Goal: Task Accomplishment & Management: Manage account settings

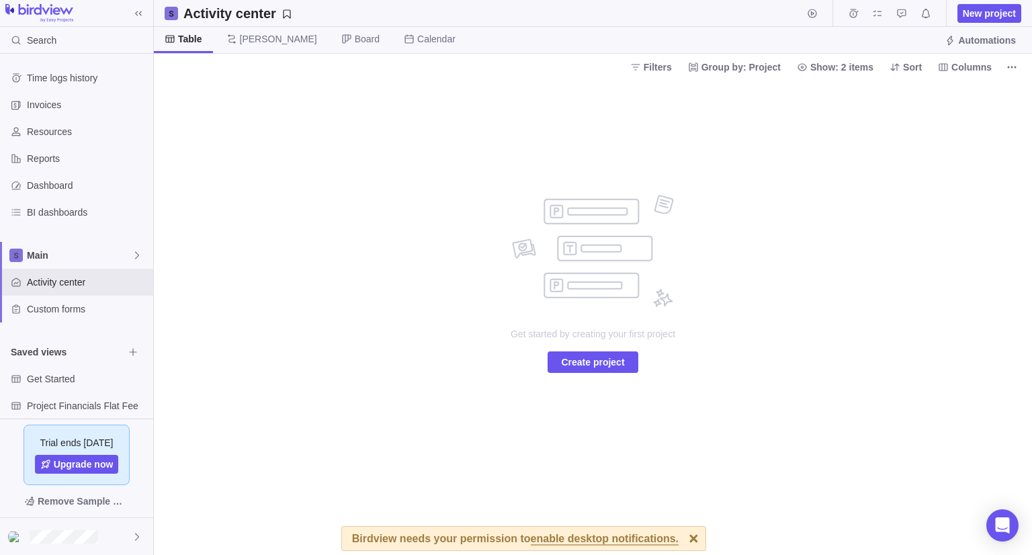
click at [733, 239] on div "Get started by creating your first project Create project" at bounding box center [593, 317] width 879 height 475
click at [868, 386] on div "Get started by creating your first project Create project" at bounding box center [593, 317] width 879 height 475
click at [833, 405] on div "Get started by creating your first project Create project" at bounding box center [593, 317] width 879 height 475
click at [71, 257] on span "Main" at bounding box center [79, 255] width 105 height 13
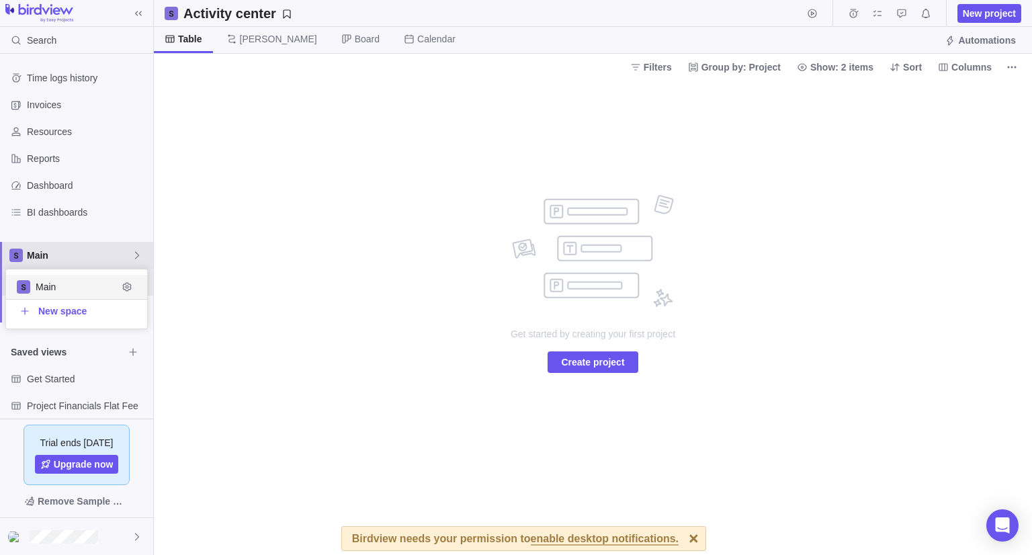
click at [71, 257] on span "Main" at bounding box center [79, 255] width 105 height 13
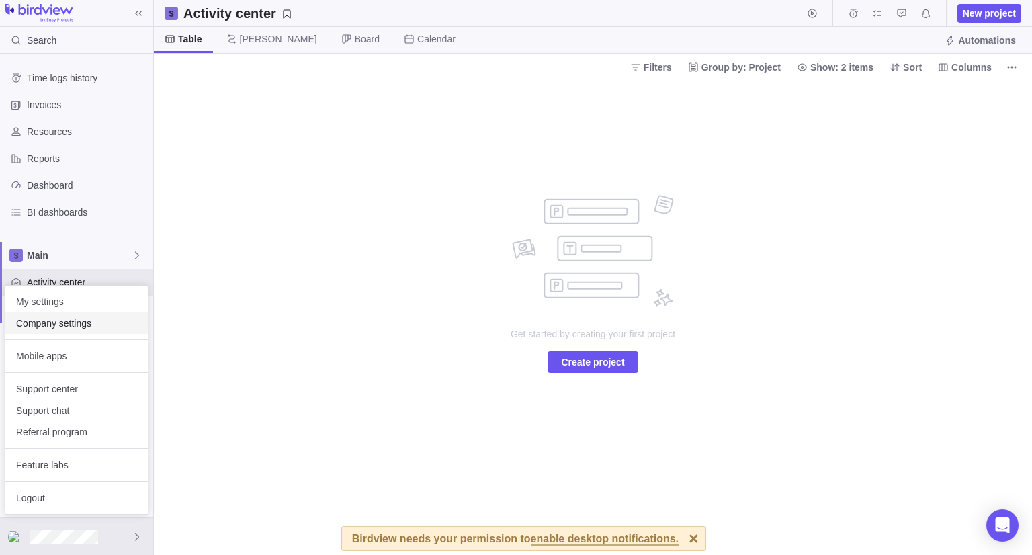
click at [74, 329] on div "Company settings" at bounding box center [76, 324] width 143 height 22
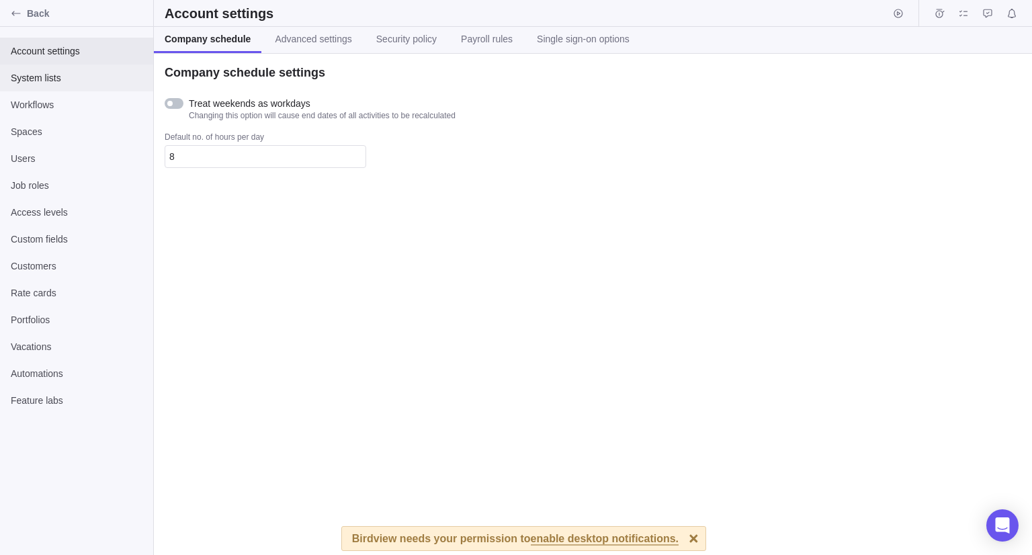
click at [54, 82] on span "System lists" at bounding box center [77, 77] width 132 height 13
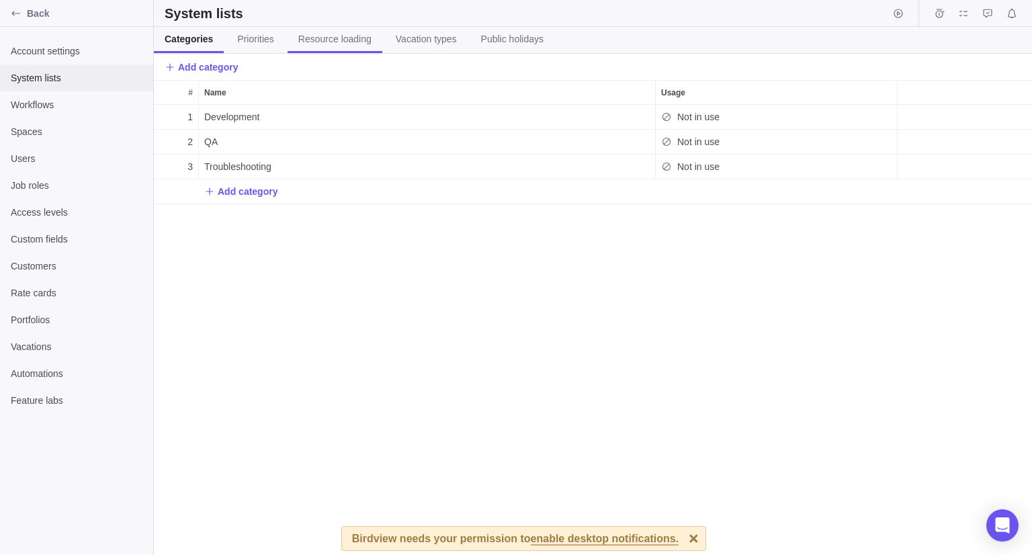
scroll to position [440, 868]
click at [256, 42] on span "Priorities" at bounding box center [255, 38] width 36 height 13
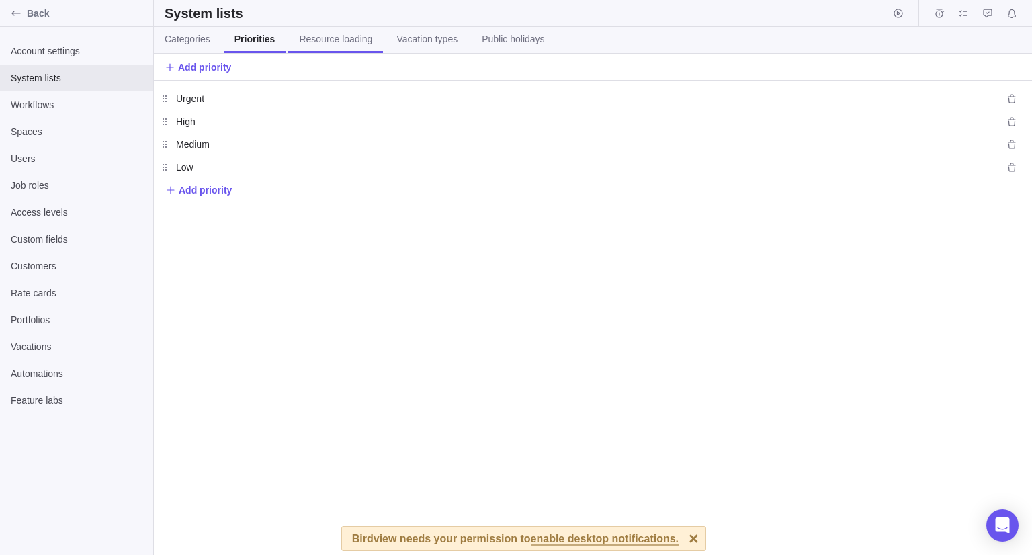
click at [324, 39] on span "Resource loading" at bounding box center [335, 38] width 73 height 13
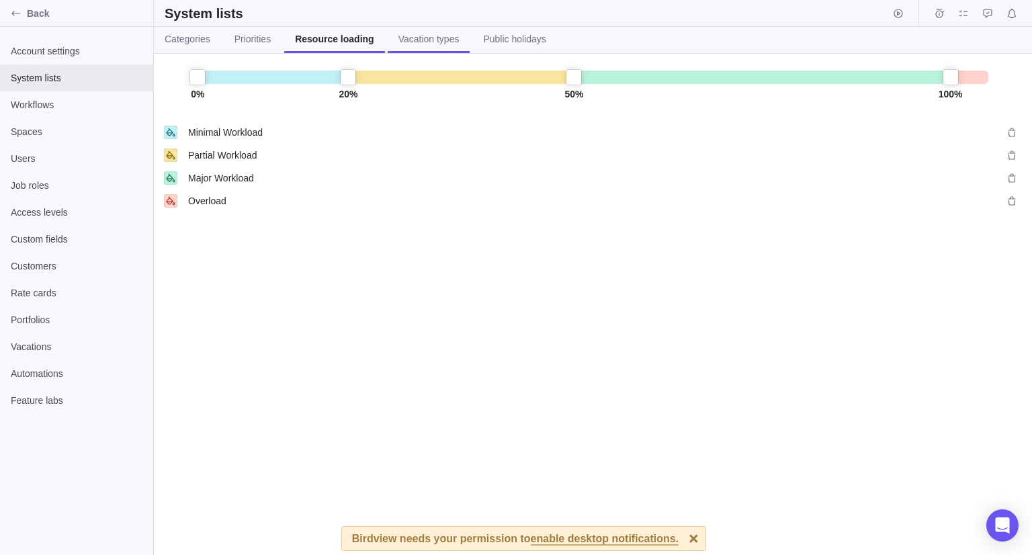
click at [415, 45] on span "Vacation types" at bounding box center [429, 38] width 61 height 13
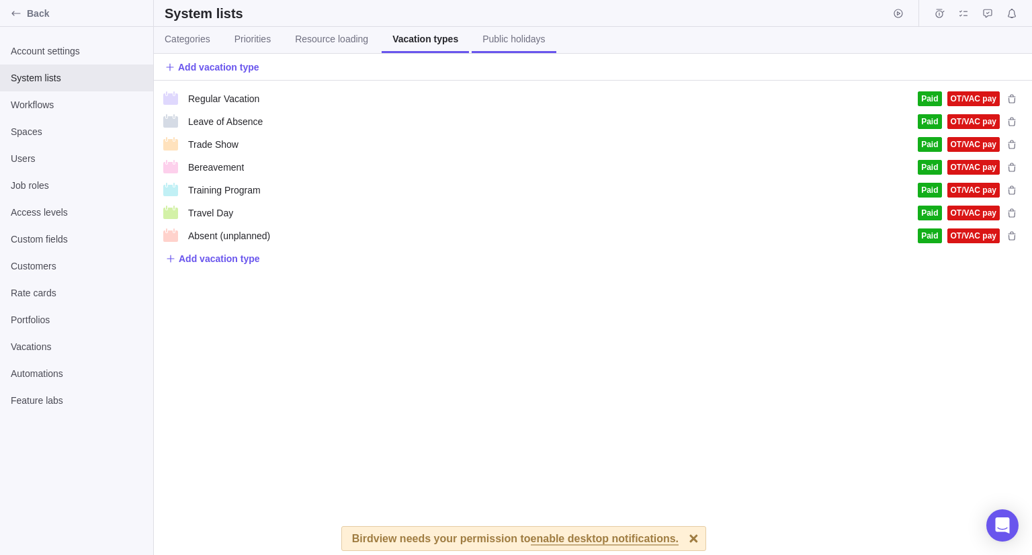
click at [504, 31] on link "Public holidays" at bounding box center [514, 40] width 84 height 26
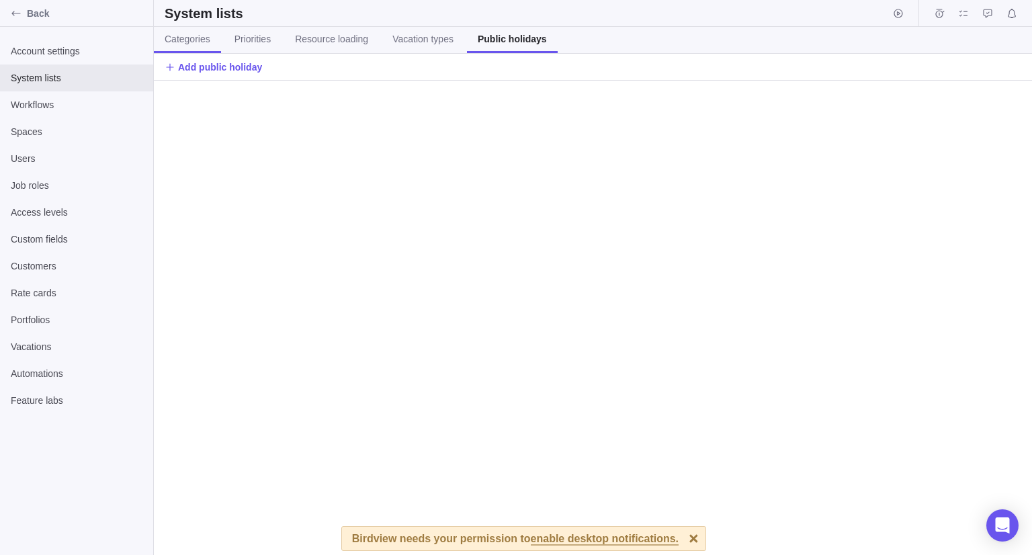
click at [196, 36] on span "Categories" at bounding box center [188, 38] width 46 height 13
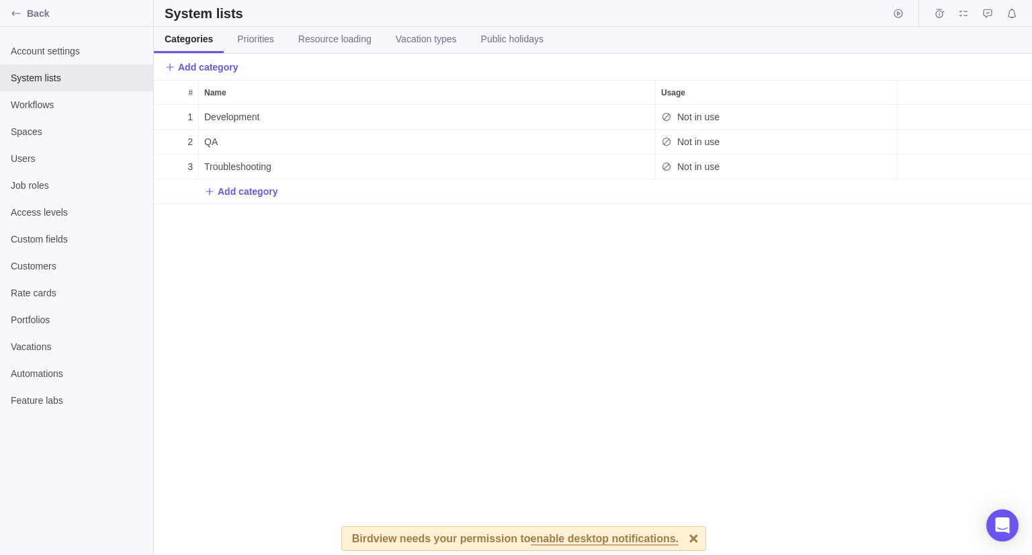
scroll to position [440, 868]
click at [46, 110] on span "Workflows" at bounding box center [77, 104] width 132 height 13
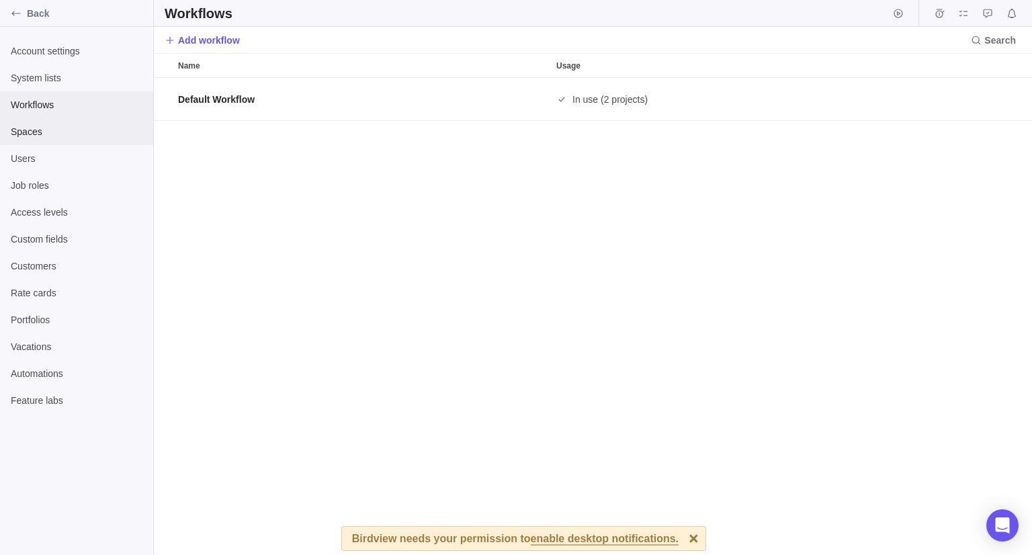
scroll to position [467, 868]
click at [75, 52] on span "Account settings" at bounding box center [77, 50] width 132 height 13
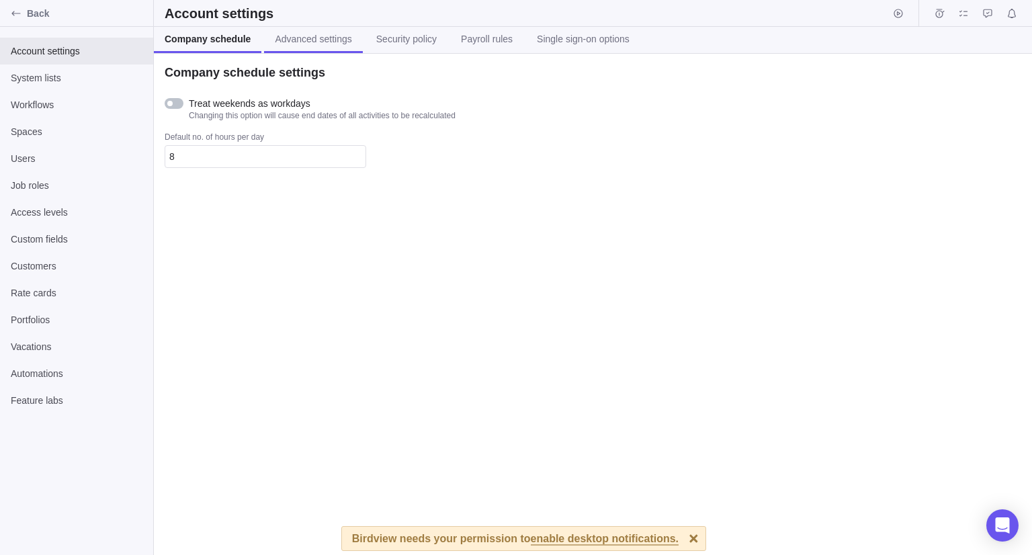
click at [298, 44] on span "Advanced settings" at bounding box center [313, 38] width 77 height 13
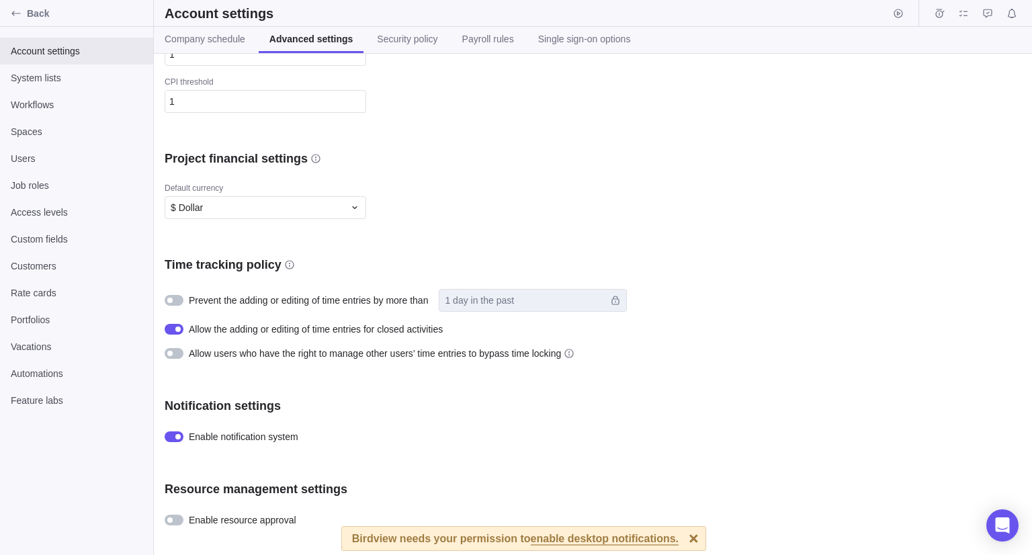
scroll to position [527, 0]
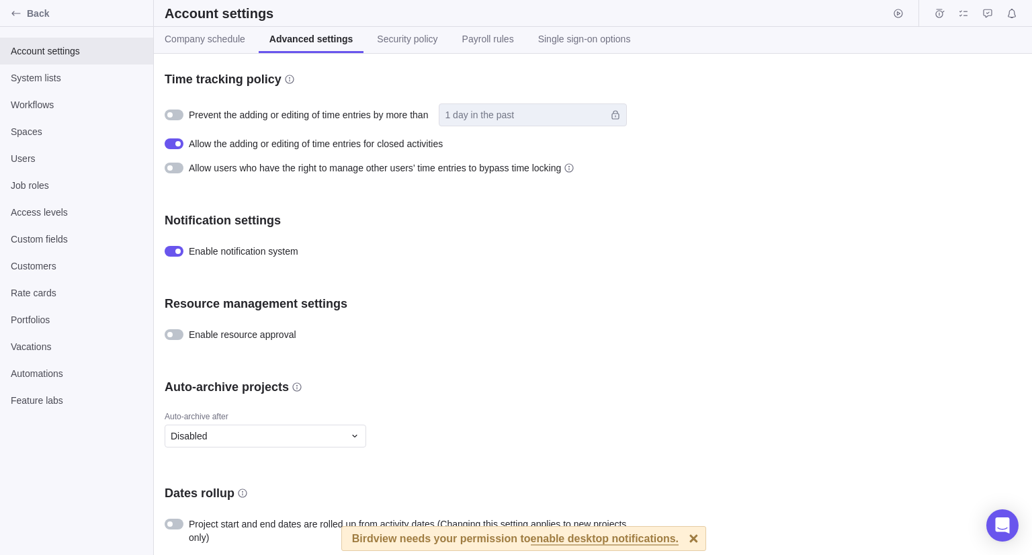
click at [172, 522] on div at bounding box center [169, 524] width 5 height 5
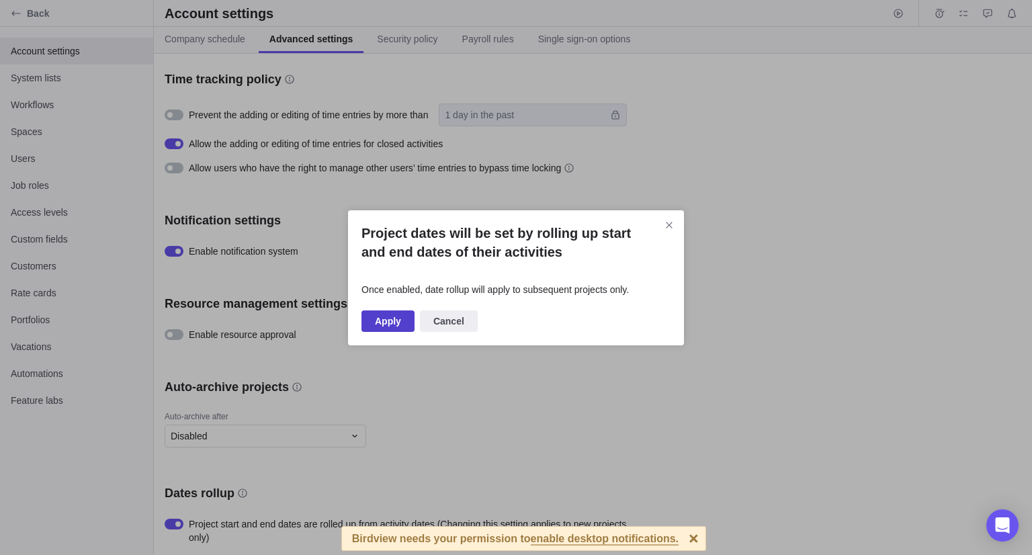
click at [377, 315] on span "Apply" at bounding box center [388, 321] width 26 height 16
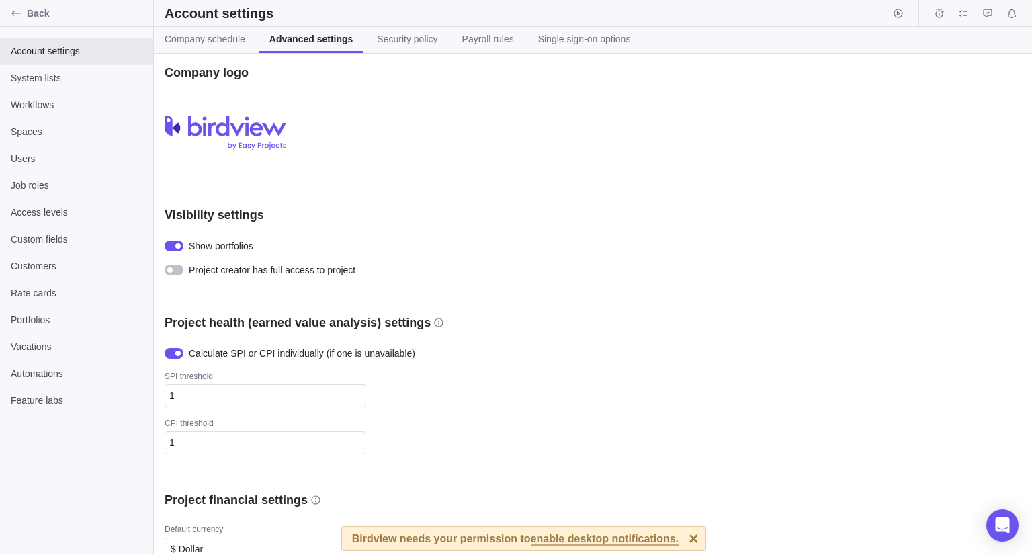
scroll to position [0, 0]
click at [385, 30] on link "Security policy" at bounding box center [407, 40] width 82 height 26
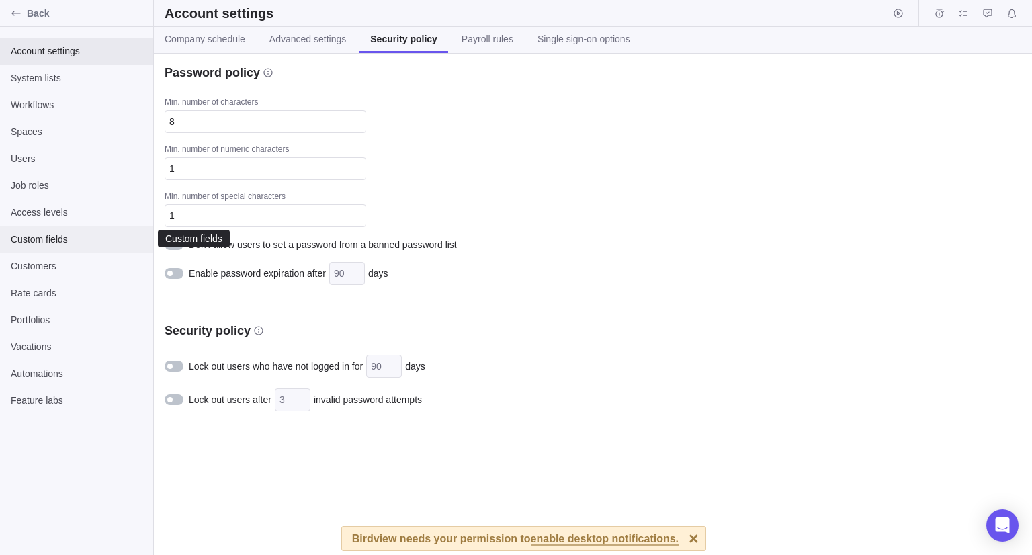
click at [40, 243] on span "Custom fields" at bounding box center [77, 239] width 132 height 13
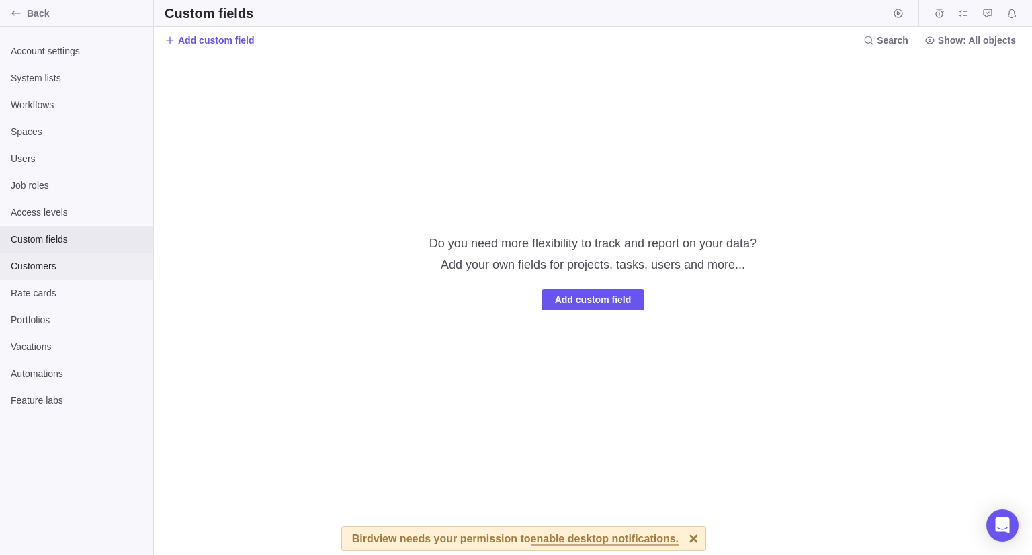
click at [40, 263] on span "Customers" at bounding box center [77, 265] width 132 height 13
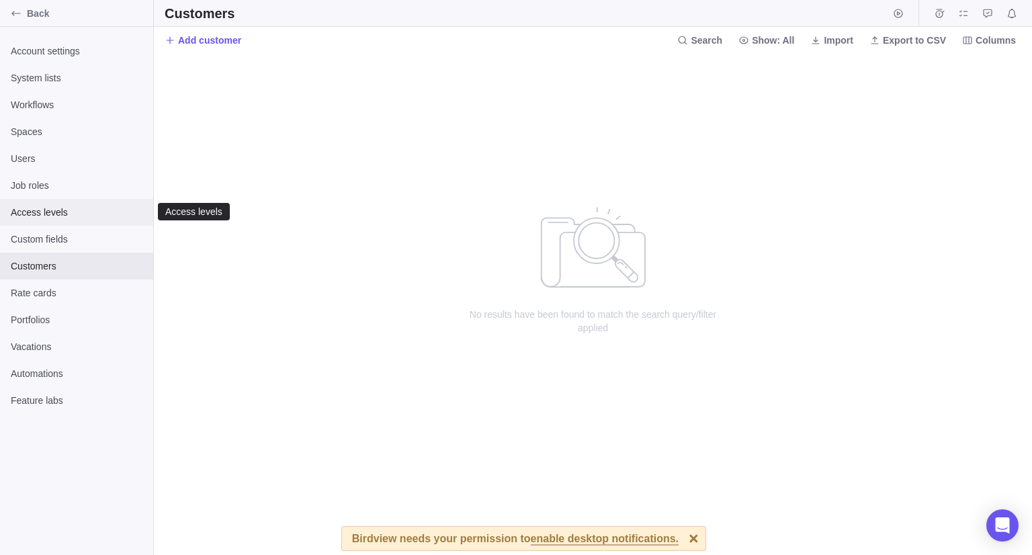
click at [75, 223] on div "Access levels" at bounding box center [76, 212] width 153 height 27
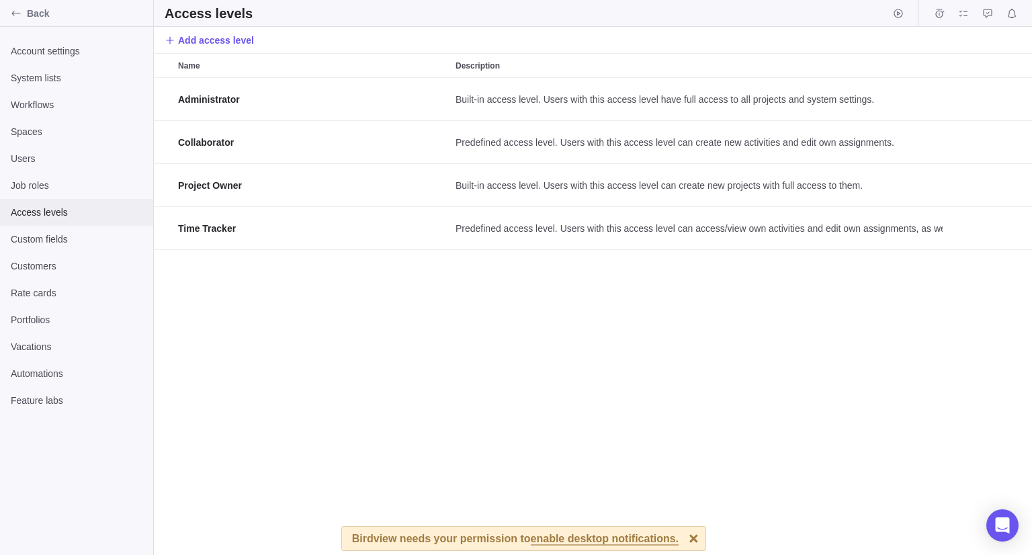
scroll to position [467, 868]
click at [63, 186] on span "Job roles" at bounding box center [77, 185] width 132 height 13
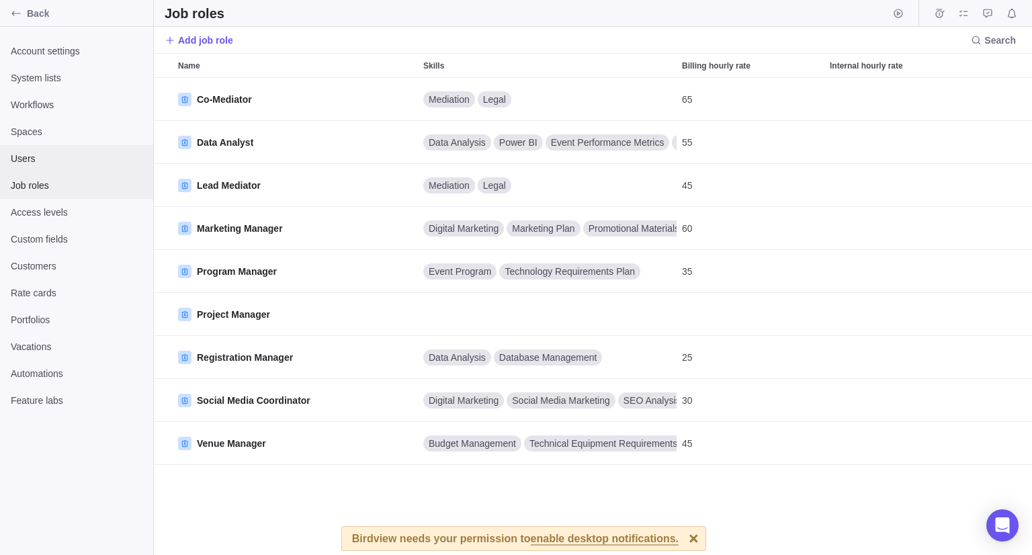
scroll to position [467, 868]
click at [60, 133] on span "Spaces" at bounding box center [77, 131] width 132 height 13
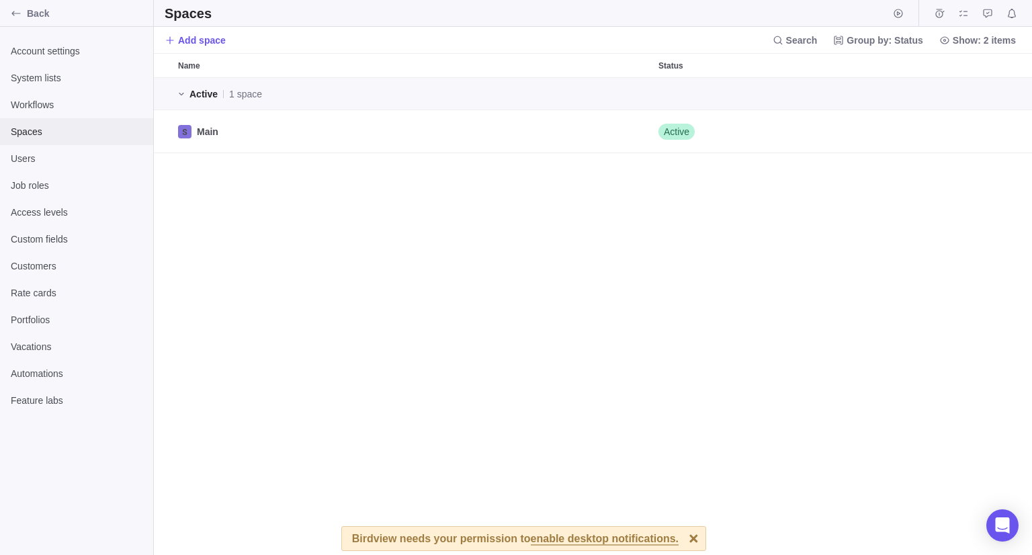
scroll to position [467, 868]
click at [379, 122] on div "Main" at bounding box center [413, 131] width 481 height 42
click at [876, 44] on span "Group by: Status" at bounding box center [885, 40] width 77 height 13
click at [876, 45] on span "Group by: Status" at bounding box center [885, 40] width 77 height 13
click at [79, 91] on div "Workflows" at bounding box center [76, 104] width 153 height 27
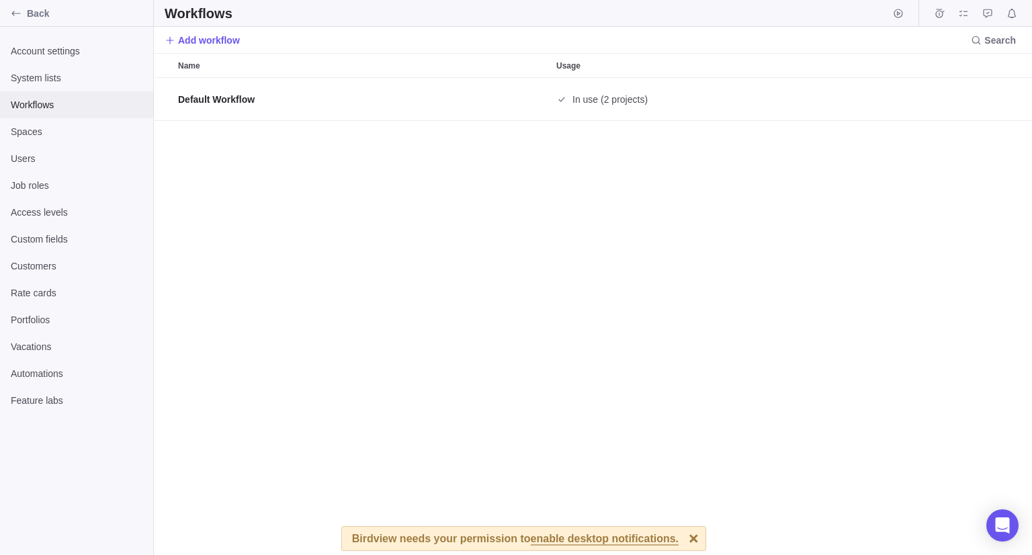
scroll to position [467, 868]
click at [89, 76] on span "System lists" at bounding box center [77, 77] width 132 height 13
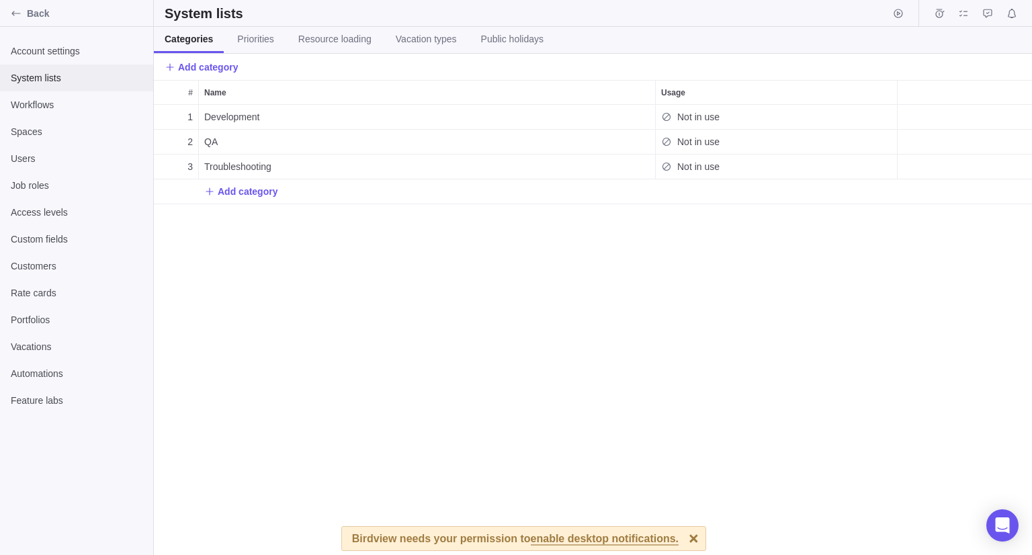
scroll to position [440, 868]
click at [32, 13] on span "Back" at bounding box center [87, 13] width 121 height 13
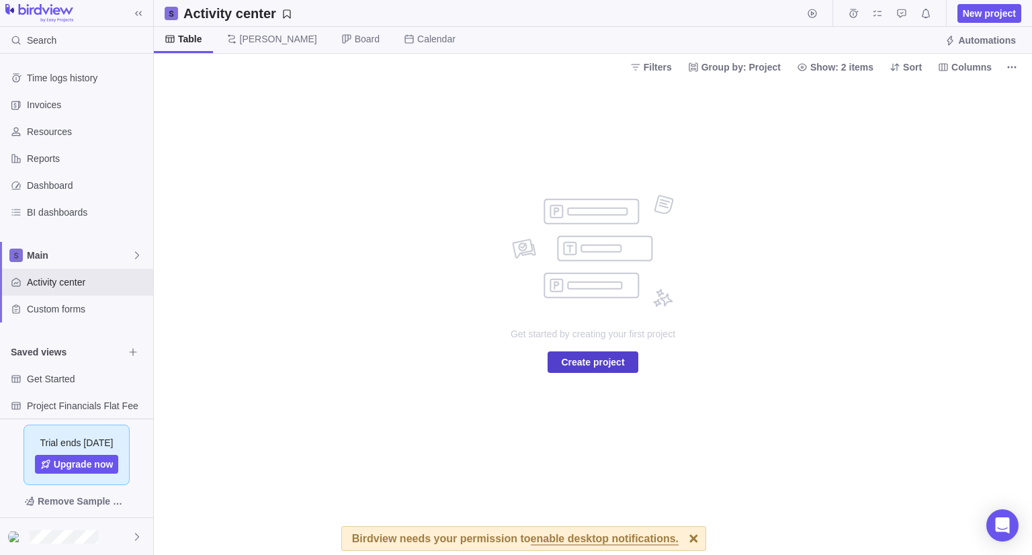
click at [593, 369] on span "Create project" at bounding box center [592, 362] width 63 height 16
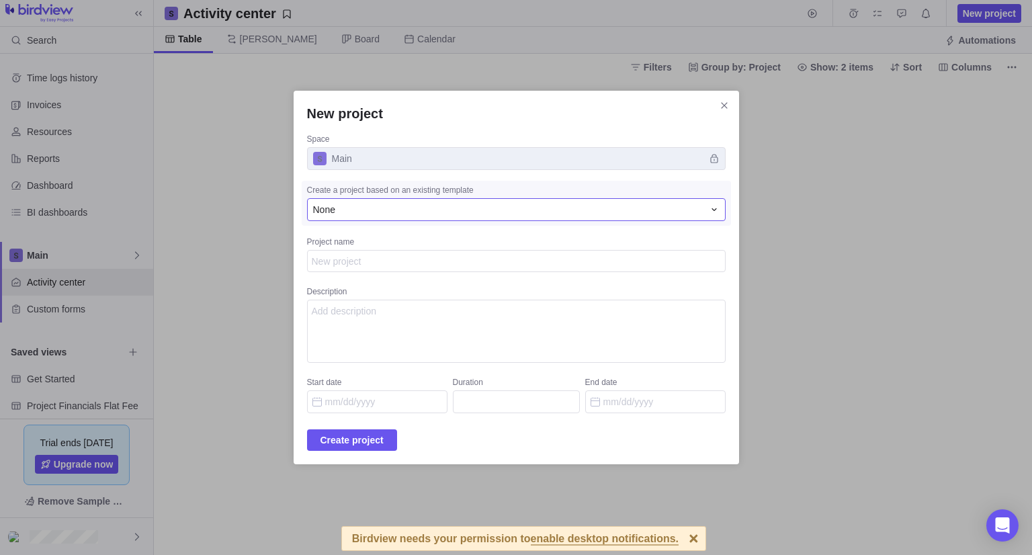
click at [413, 210] on div "None" at bounding box center [508, 209] width 391 height 13
click at [390, 266] on textarea "Project name" at bounding box center [516, 261] width 419 height 23
paste textarea "Mediation services"
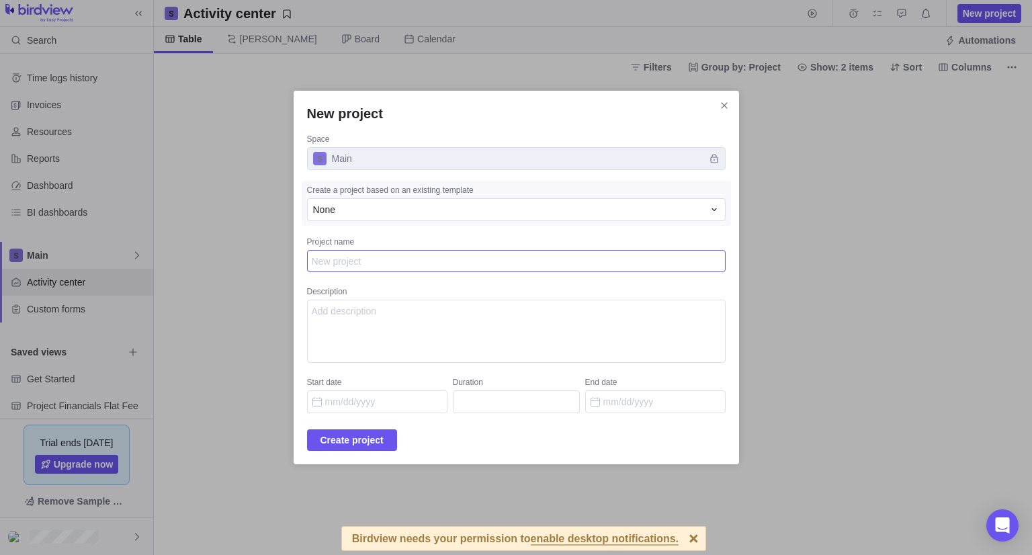
type textarea "x"
type textarea "Mediation services"
type textarea "x"
type textarea "Mediation services"
click at [409, 311] on textarea "Description" at bounding box center [516, 331] width 419 height 63
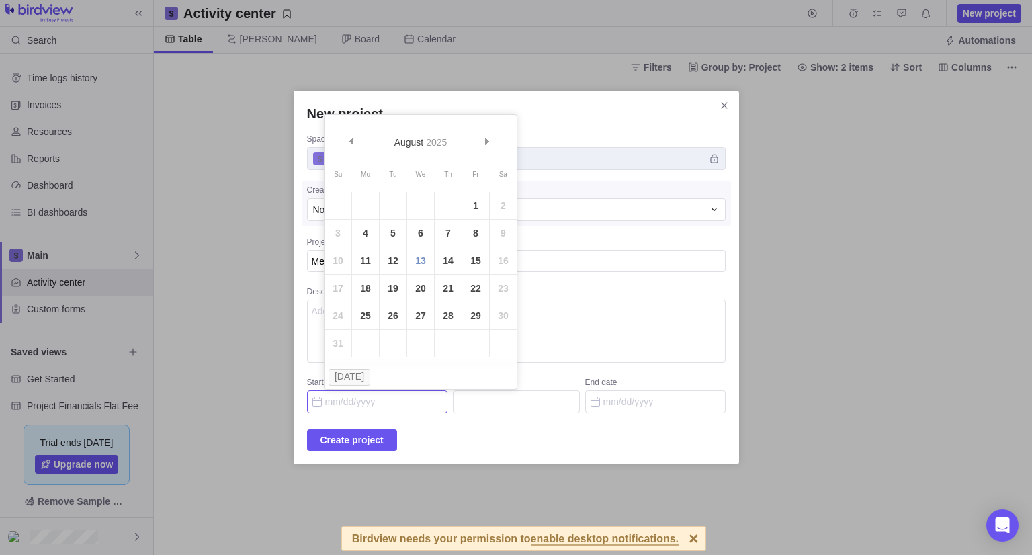
click at [413, 399] on input "Start date" at bounding box center [377, 402] width 140 height 23
click at [417, 266] on link "13" at bounding box center [420, 260] width 27 height 27
type input "[DATE]"
click at [495, 396] on input "Duration" at bounding box center [516, 402] width 127 height 23
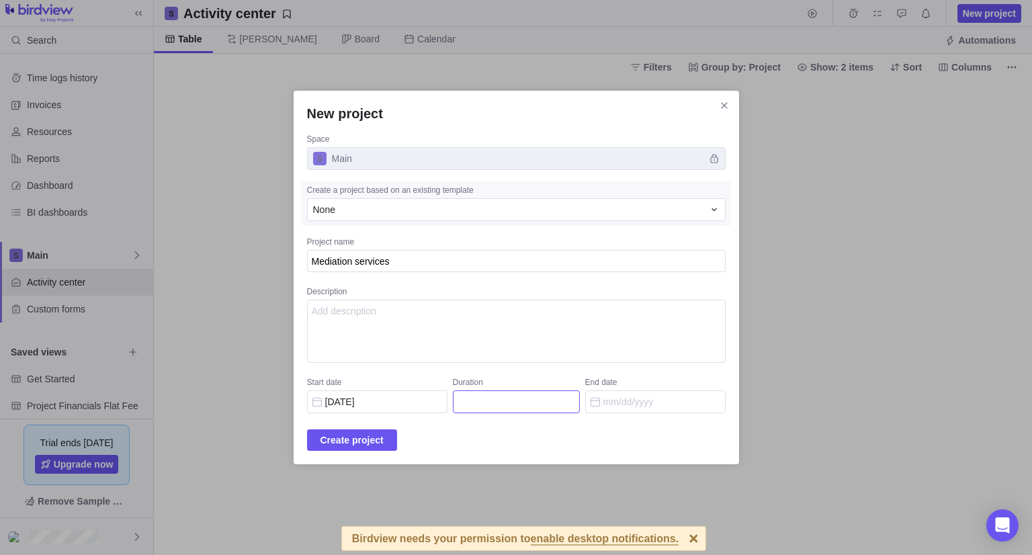
click at [496, 391] on input "Duration" at bounding box center [516, 402] width 127 height 23
click at [501, 403] on input "Duration" at bounding box center [516, 402] width 127 height 23
click at [519, 426] on div "New project Space Main Create a project based on an existing template None Proj…" at bounding box center [517, 278] width 446 height 374
click at [616, 397] on input "End date" at bounding box center [655, 402] width 140 height 23
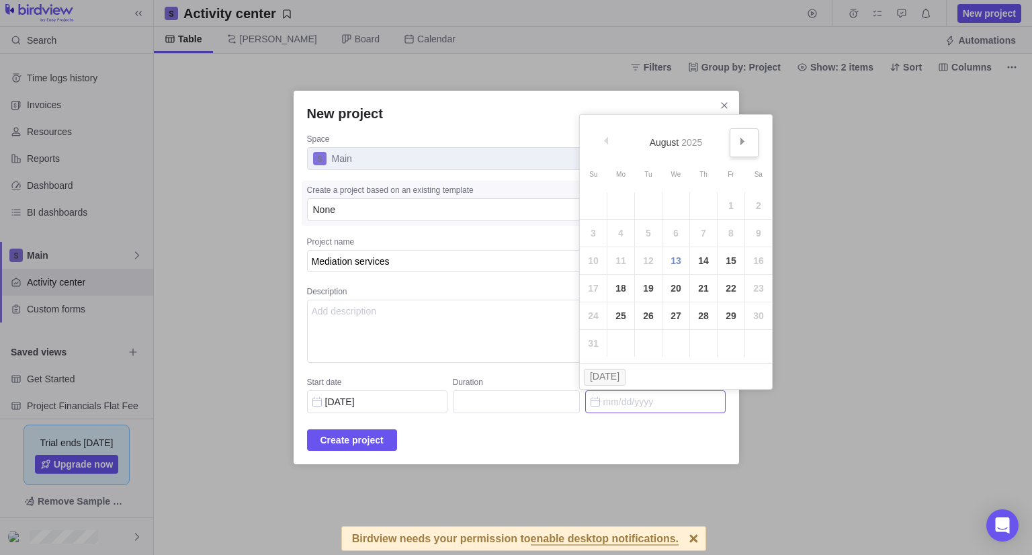
click at [741, 141] on span "Next" at bounding box center [742, 141] width 7 height 7
click at [735, 231] on link "10" at bounding box center [731, 233] width 27 height 27
type input "43"
type input "[DATE]"
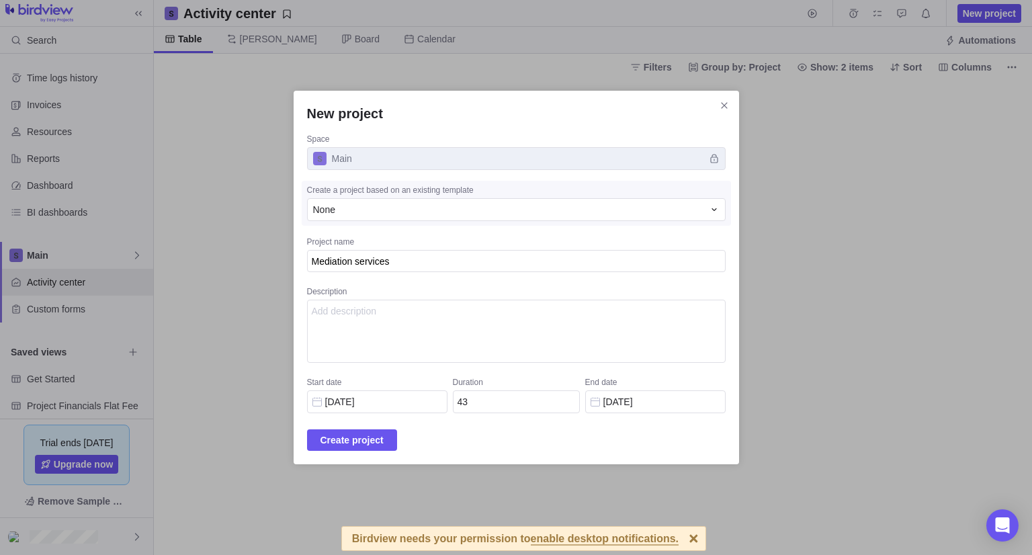
click at [358, 426] on div "New project Space Main Create a project based on an existing template None Proj…" at bounding box center [517, 278] width 446 height 374
click at [362, 434] on span "Create project" at bounding box center [352, 440] width 63 height 16
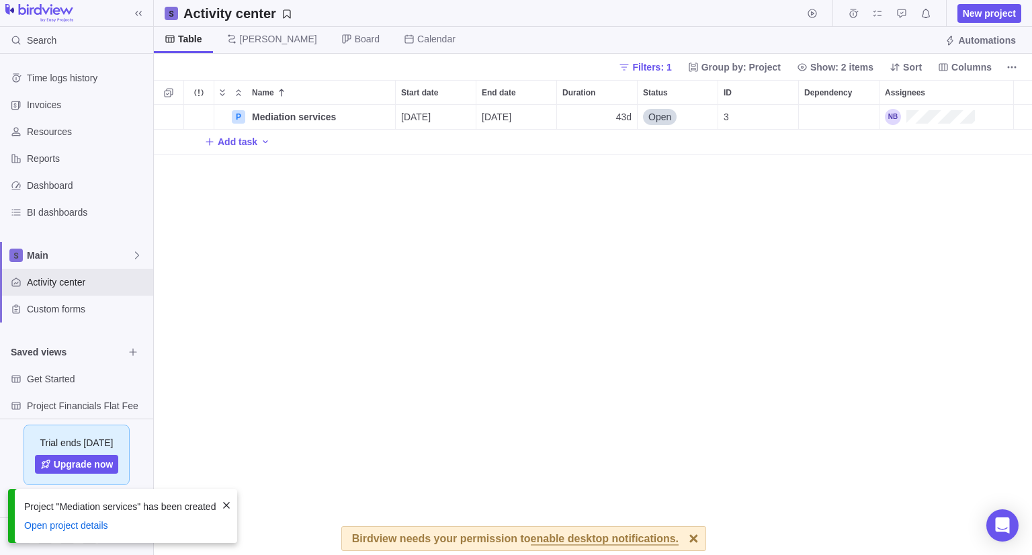
scroll to position [440, 868]
click at [667, 109] on div "Open" at bounding box center [660, 117] width 34 height 16
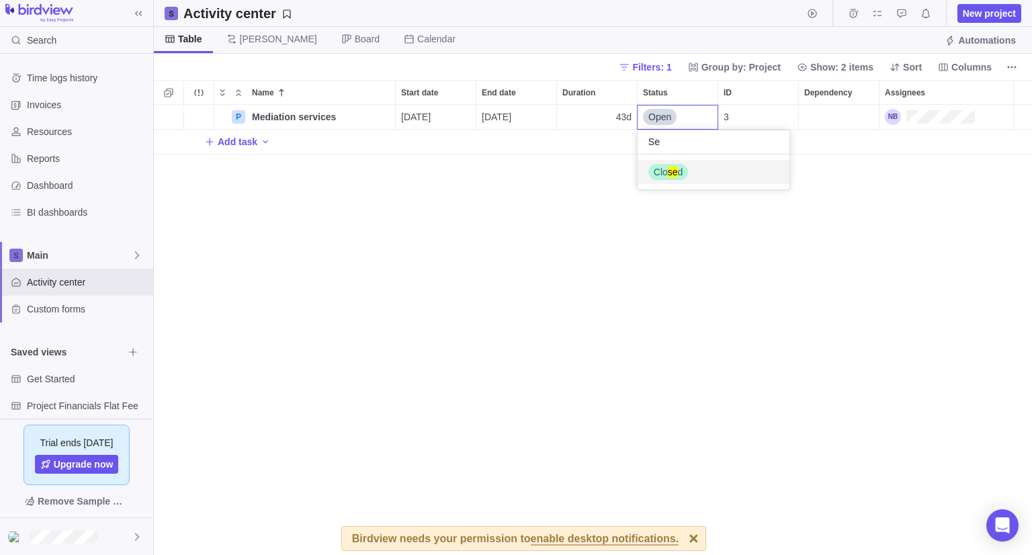
type input "S"
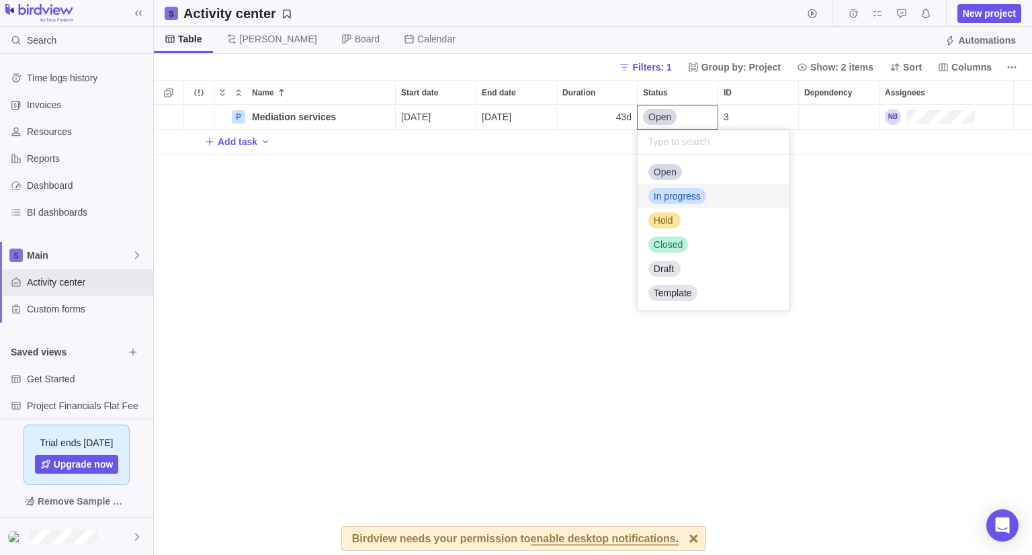
click at [581, 214] on div "Name Start date End date Duration Status ID Dependency Assignees P Mediation se…" at bounding box center [593, 317] width 879 height 475
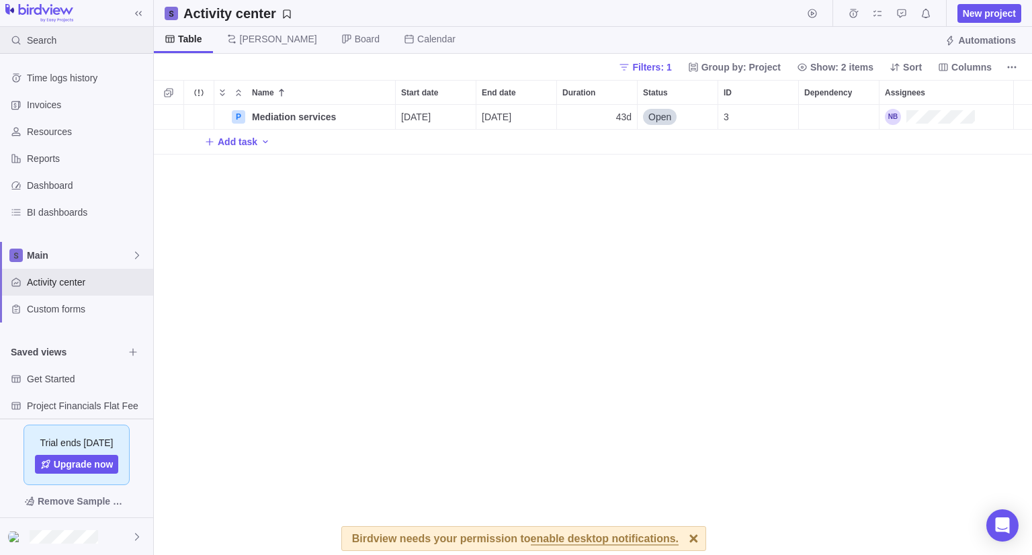
click at [80, 28] on div "Search" at bounding box center [76, 40] width 153 height 27
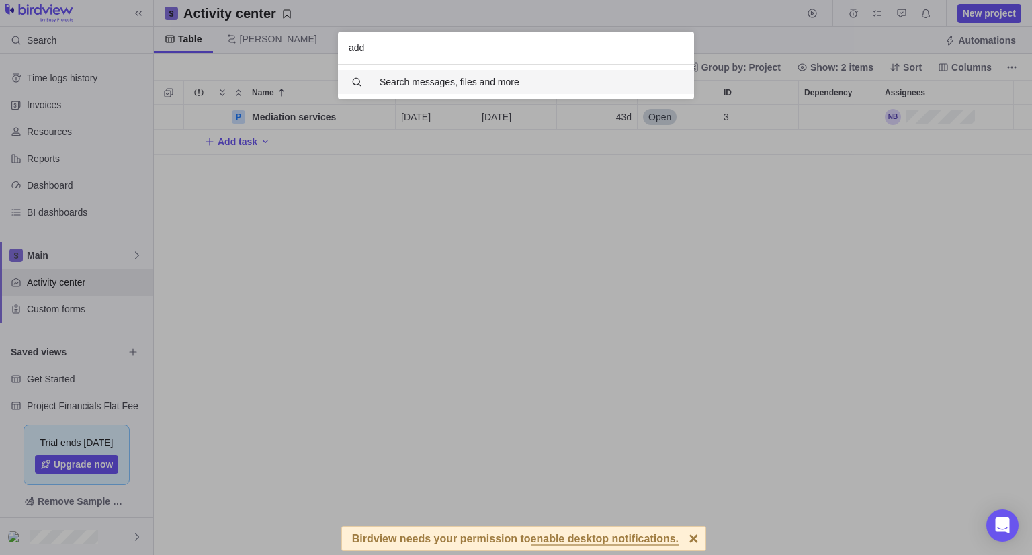
scroll to position [24, 346]
type input "add status"
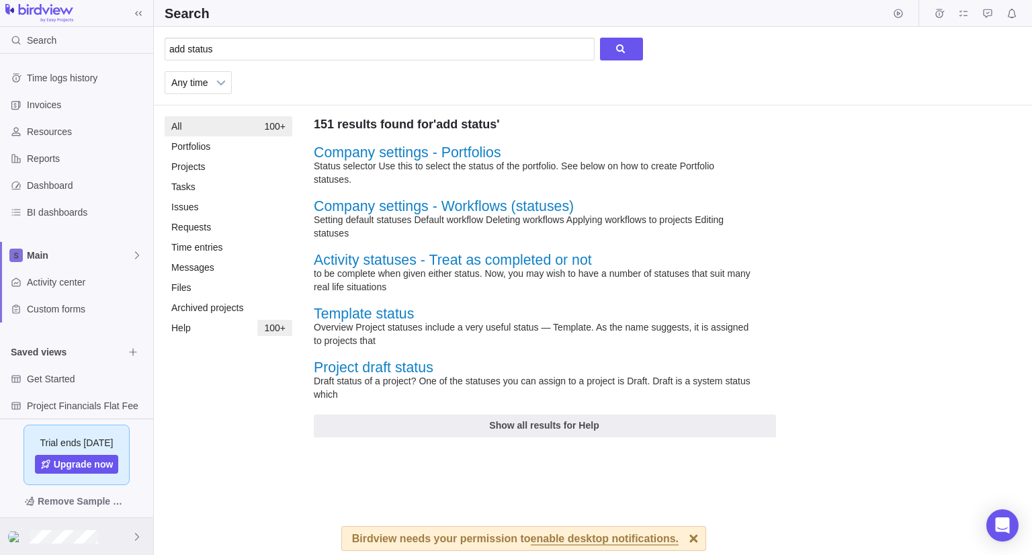
click at [104, 529] on div at bounding box center [76, 536] width 153 height 37
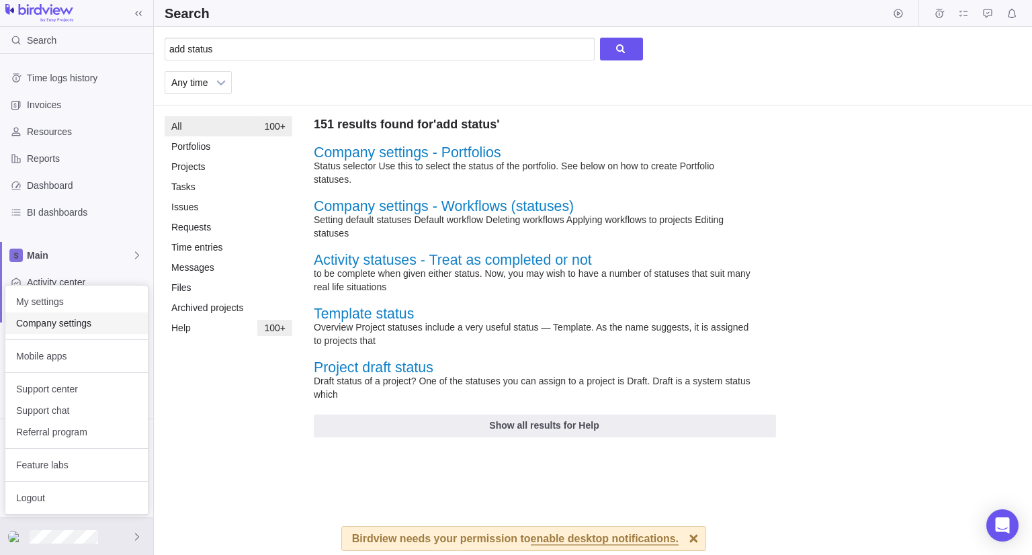
click at [77, 321] on span "Company settings" at bounding box center [76, 323] width 121 height 13
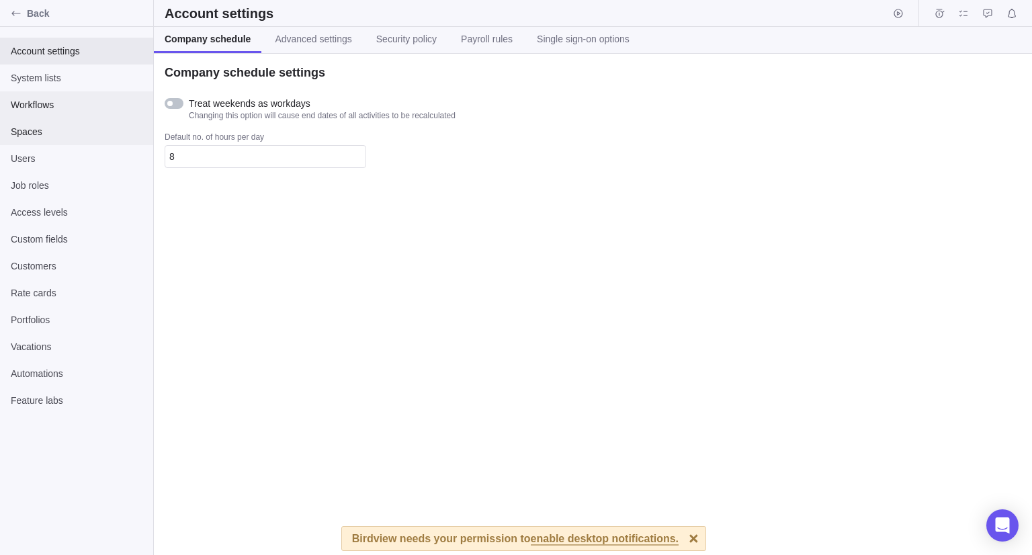
click at [73, 118] on div "Spaces" at bounding box center [76, 131] width 153 height 27
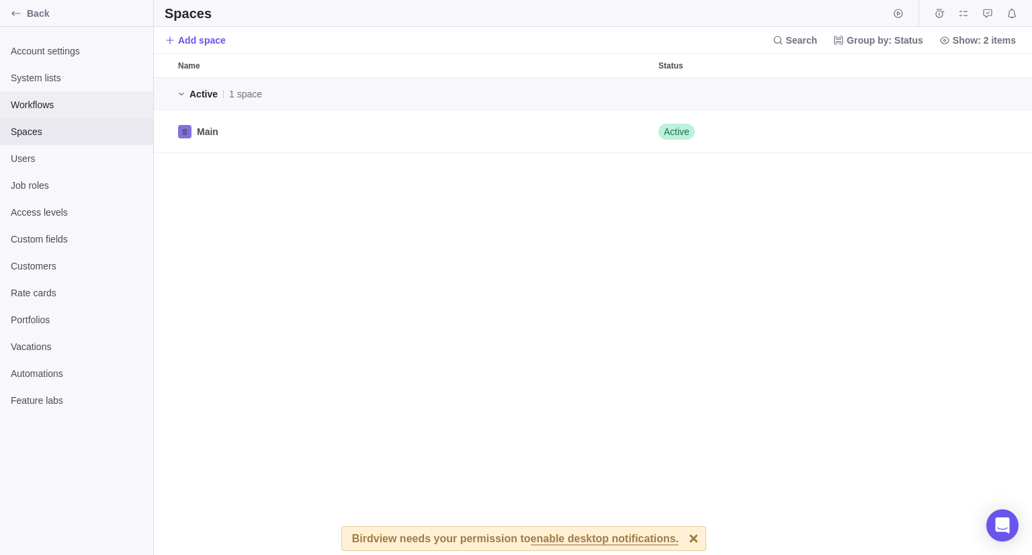
scroll to position [467, 868]
click at [74, 108] on span "Workflows" at bounding box center [77, 104] width 132 height 13
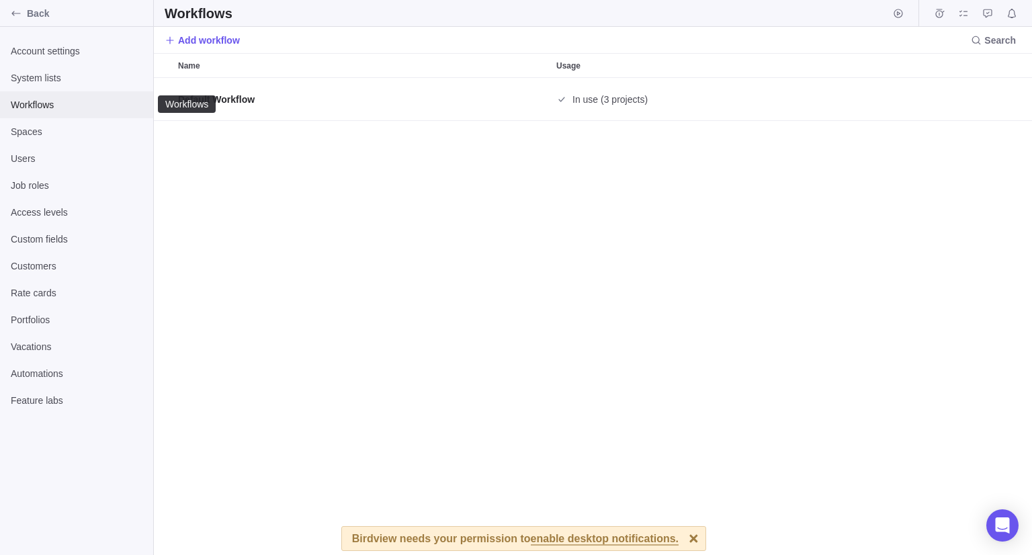
scroll to position [11, 11]
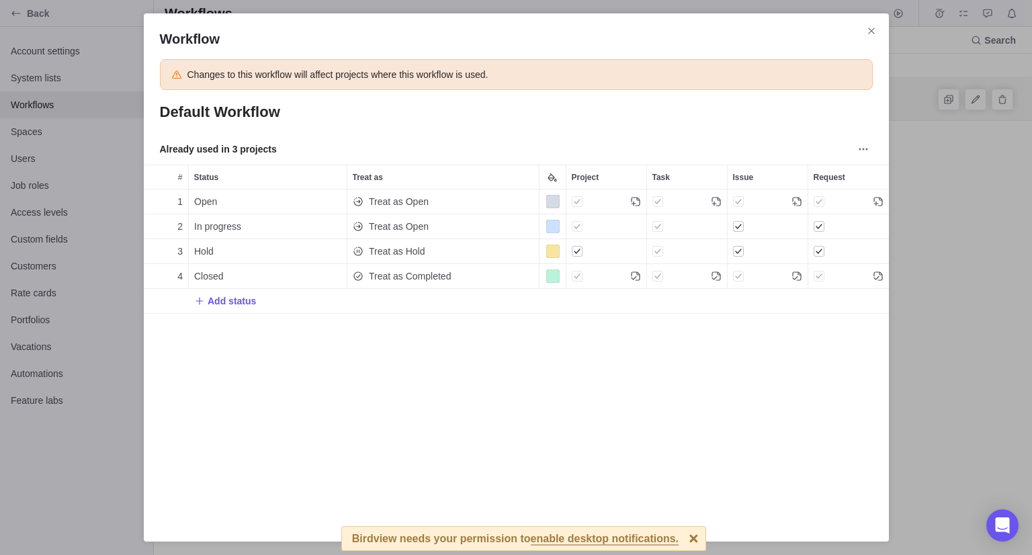
scroll to position [309, 735]
click at [234, 396] on div "1 Open Treat as Open 2 In progress Treat as Open 3 Hold Treat as Hold 4 Closed …" at bounding box center [516, 350] width 745 height 320
click at [227, 302] on span "Add status" at bounding box center [232, 300] width 48 height 13
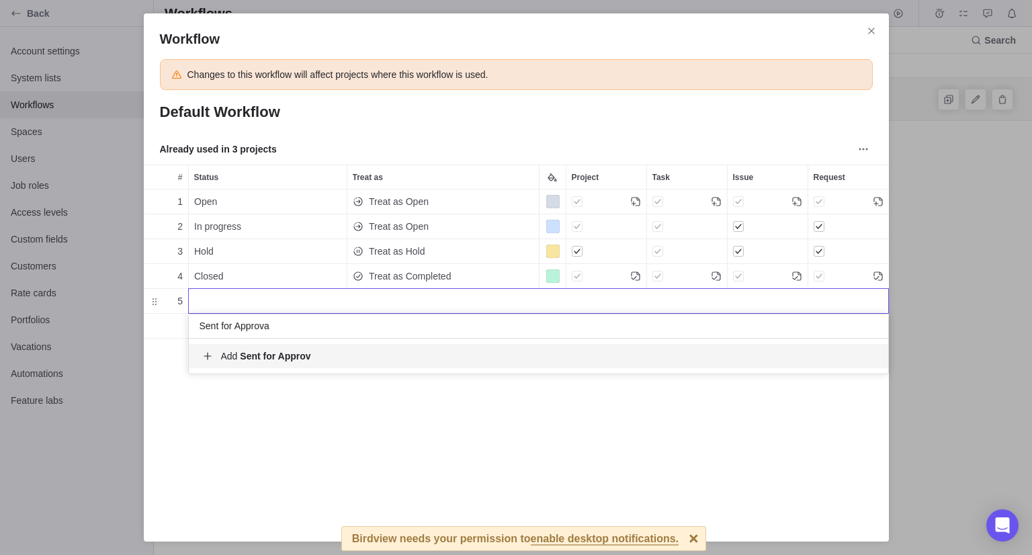
type input "Sent for Approval"
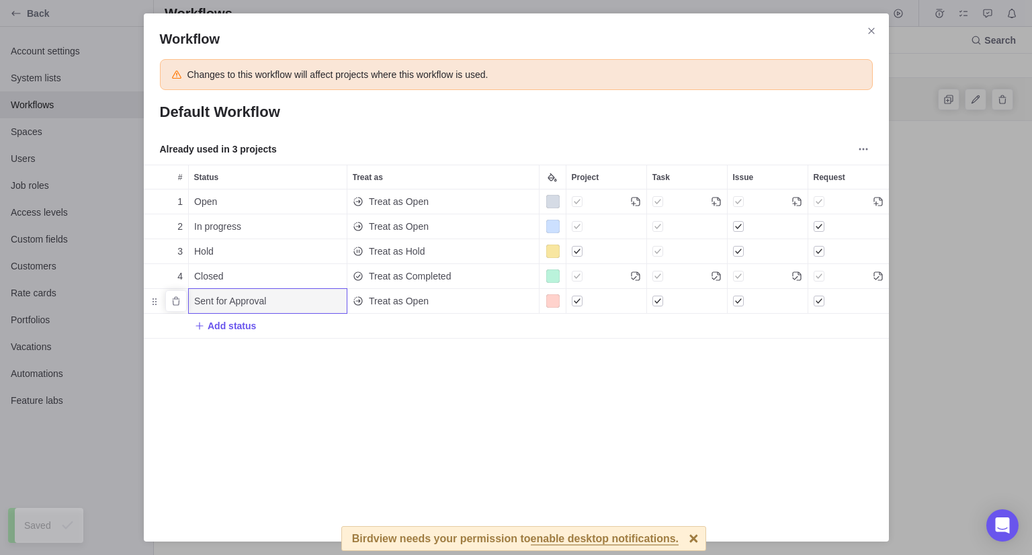
click at [551, 300] on div "Color" at bounding box center [552, 300] width 13 height 13
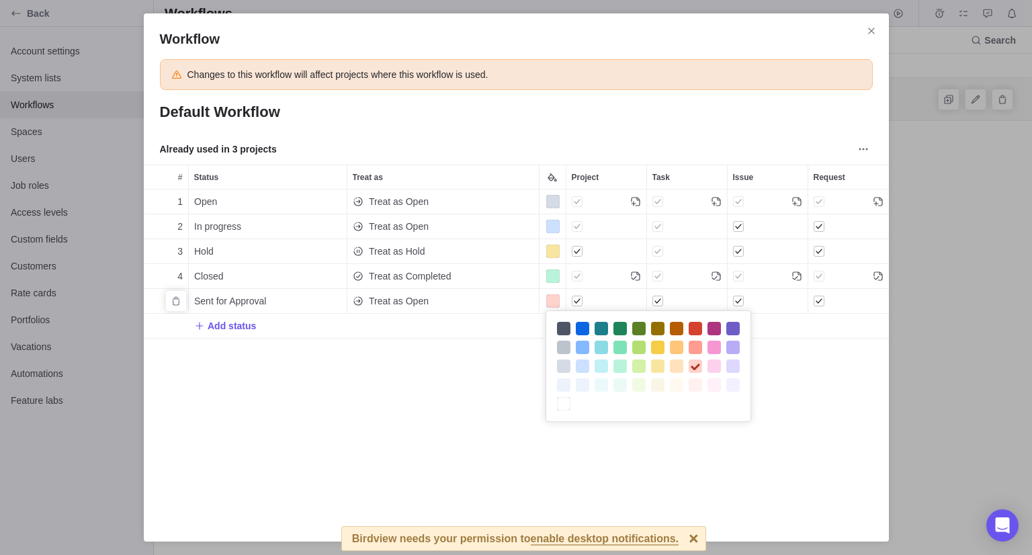
click at [694, 346] on div at bounding box center [695, 347] width 13 height 13
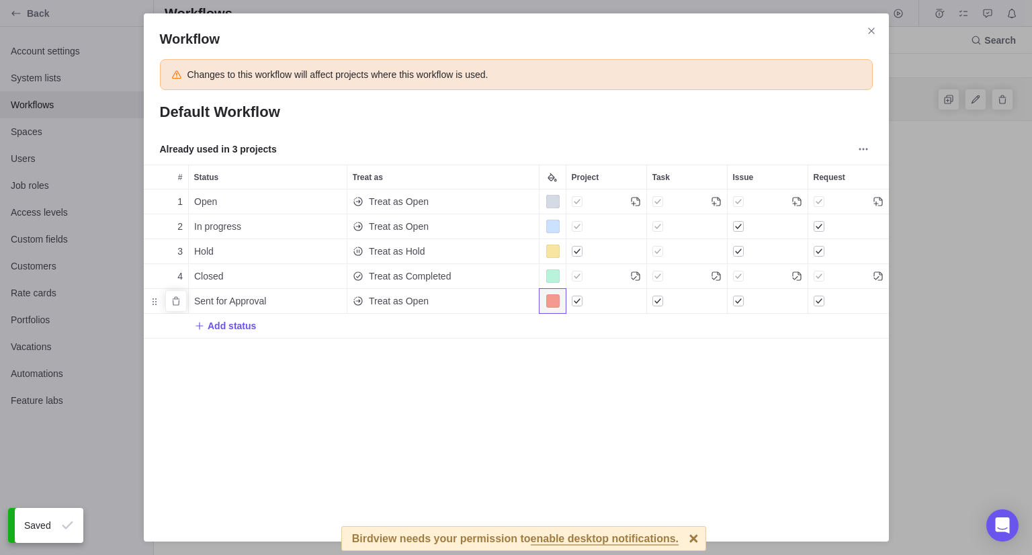
click at [553, 294] on div "Color" at bounding box center [552, 300] width 13 height 13
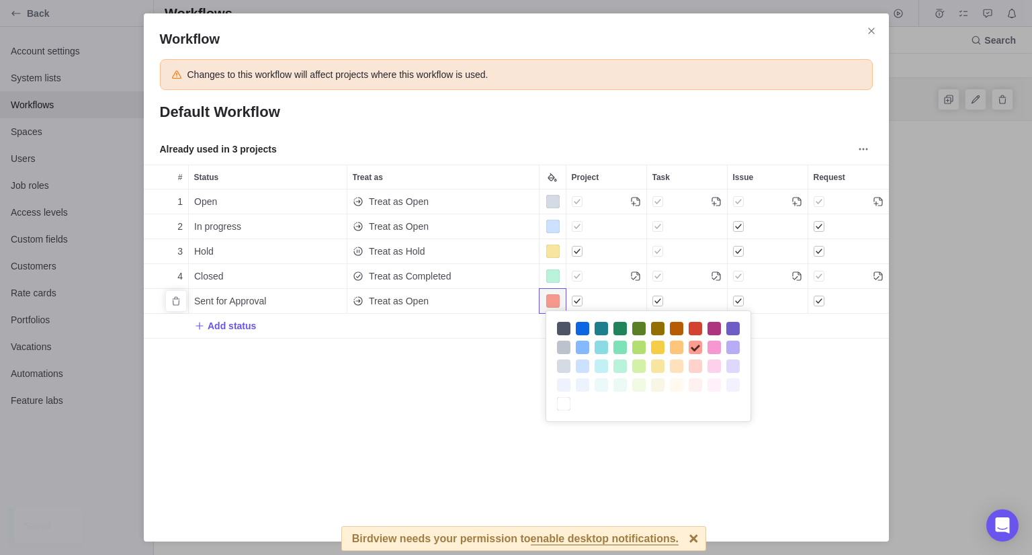
click at [678, 350] on div at bounding box center [676, 347] width 13 height 13
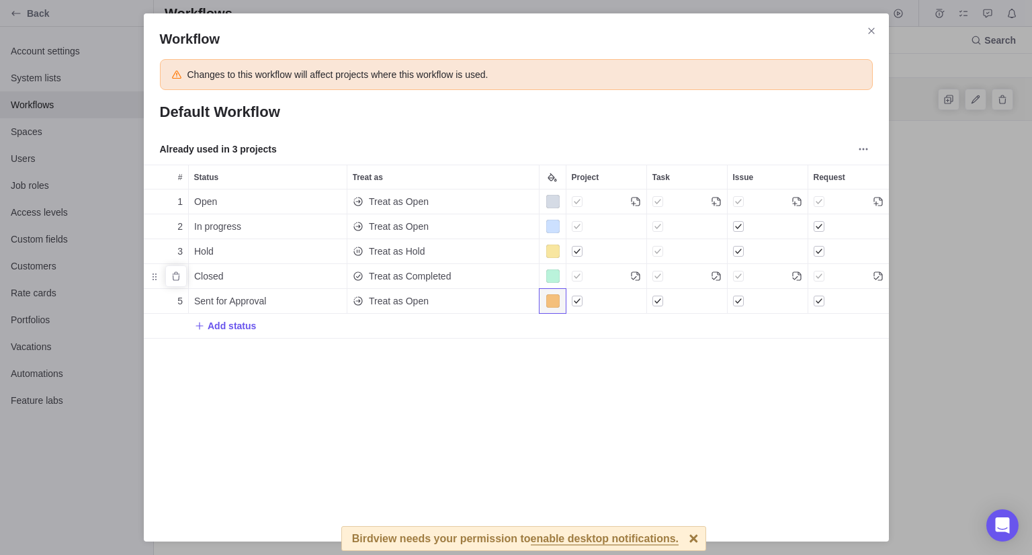
click at [552, 270] on div "Color" at bounding box center [552, 276] width 13 height 13
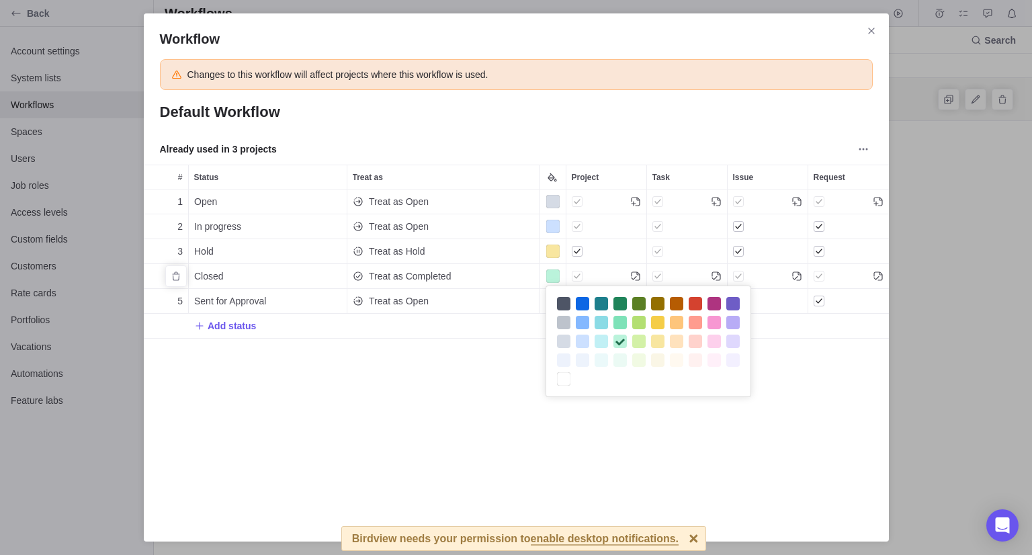
click at [619, 316] on div at bounding box center [620, 322] width 13 height 13
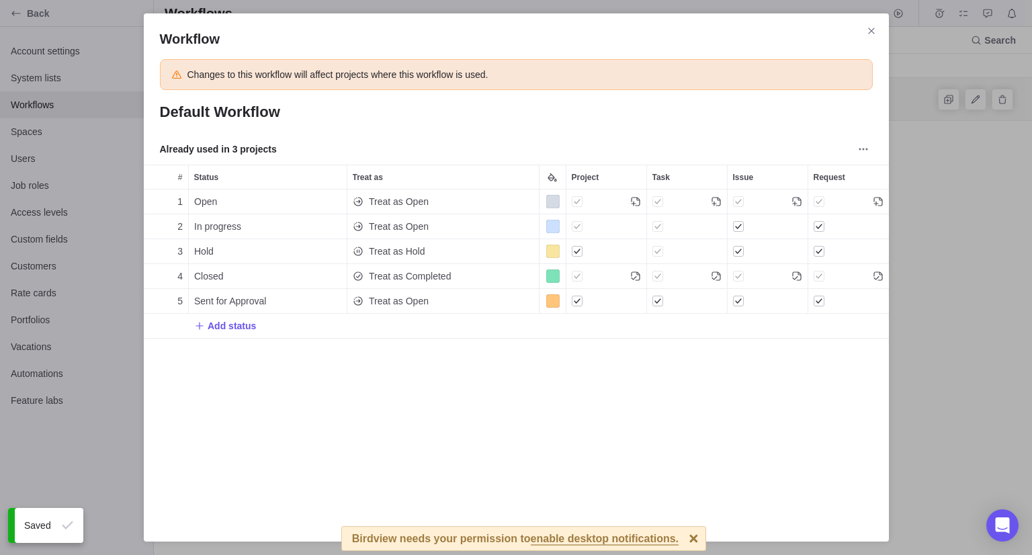
click at [501, 380] on div "1 Open Treat as Open 2 In progress Treat as Open 3 Hold Treat as Hold 4 Closed …" at bounding box center [516, 350] width 745 height 320
click at [556, 226] on div "Color" at bounding box center [552, 226] width 13 height 13
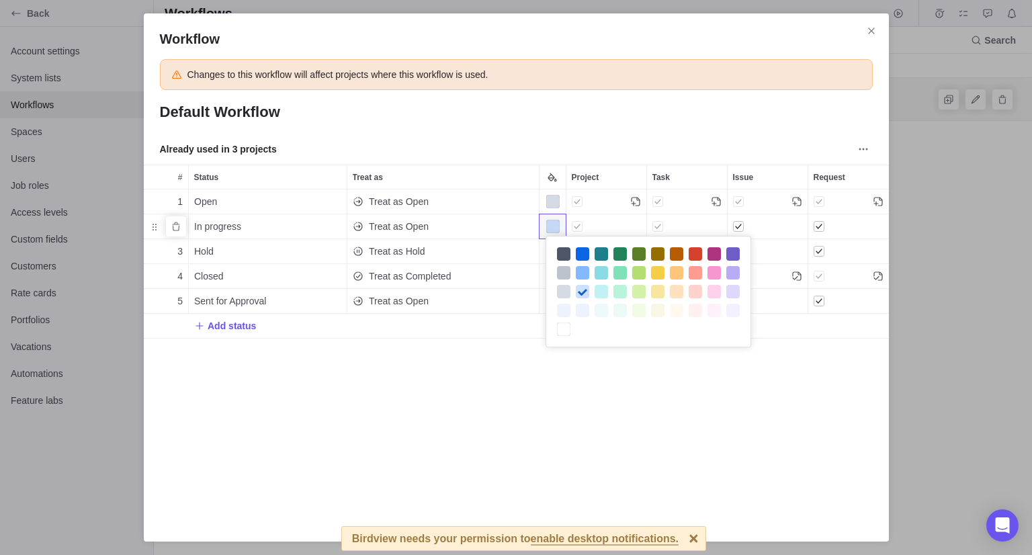
click at [555, 226] on div "Color" at bounding box center [552, 226] width 13 height 13
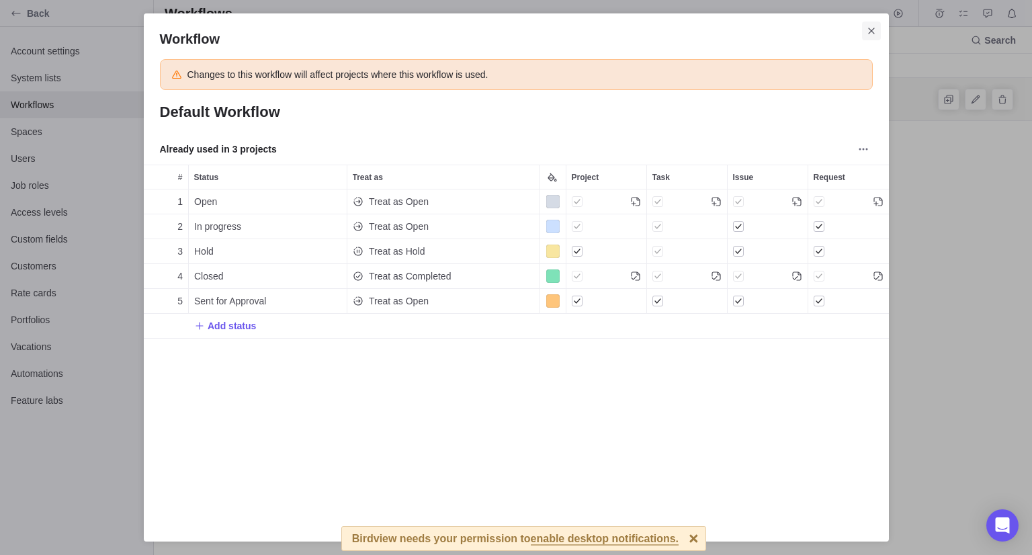
click at [876, 30] on icon "Close" at bounding box center [871, 31] width 11 height 11
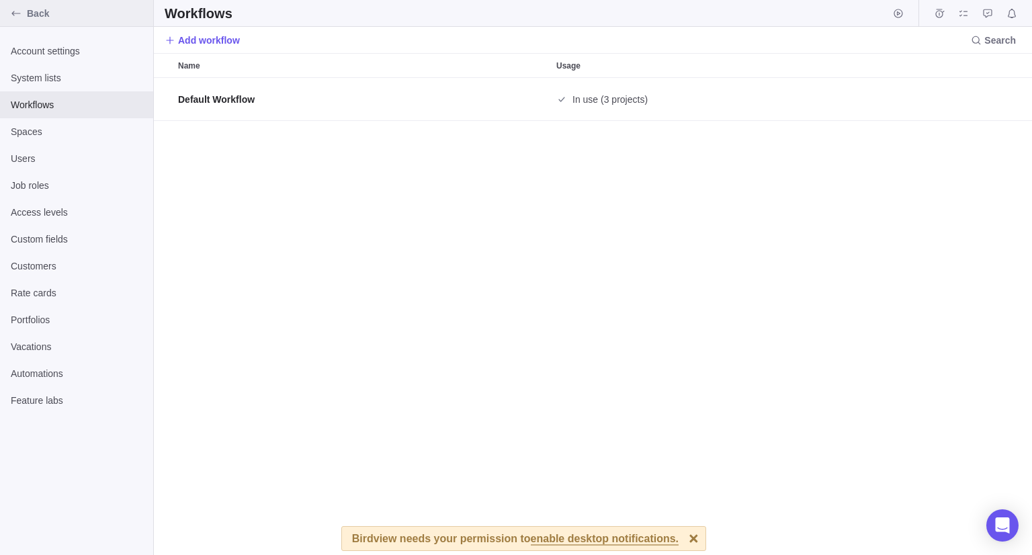
click at [57, 22] on div "Back" at bounding box center [76, 13] width 153 height 27
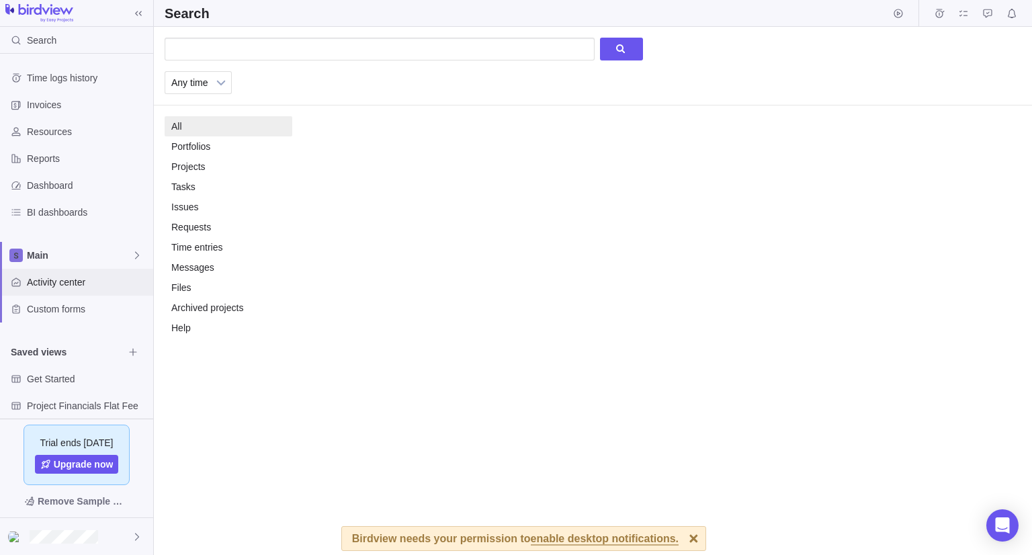
click at [63, 280] on span "Activity center" at bounding box center [87, 282] width 121 height 13
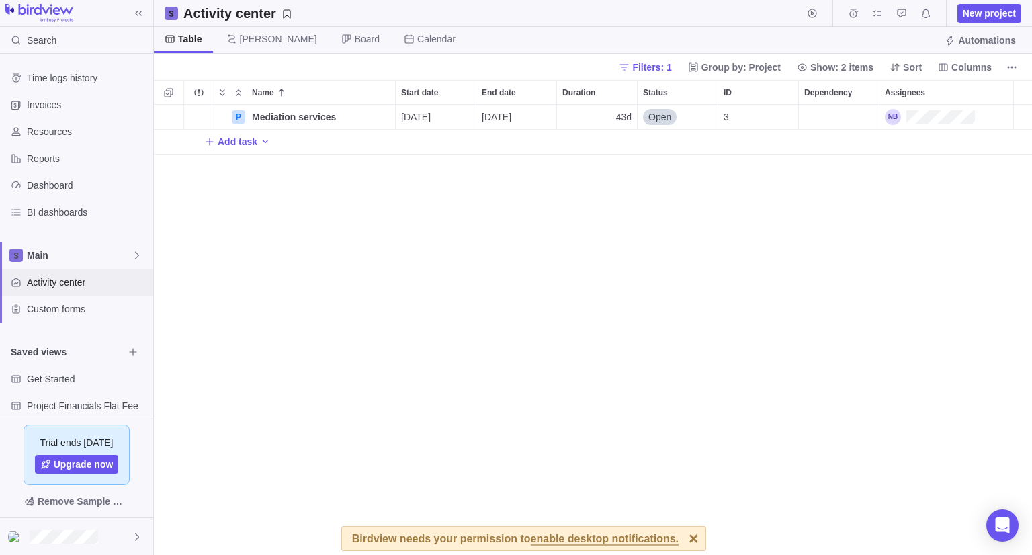
scroll to position [65, 0]
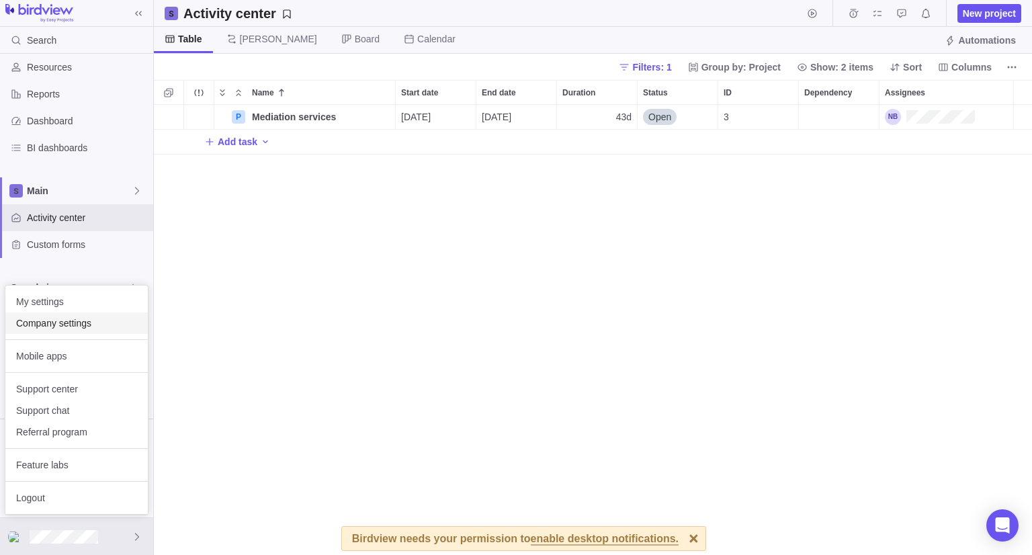
click at [67, 331] on div "Company settings" at bounding box center [76, 324] width 143 height 22
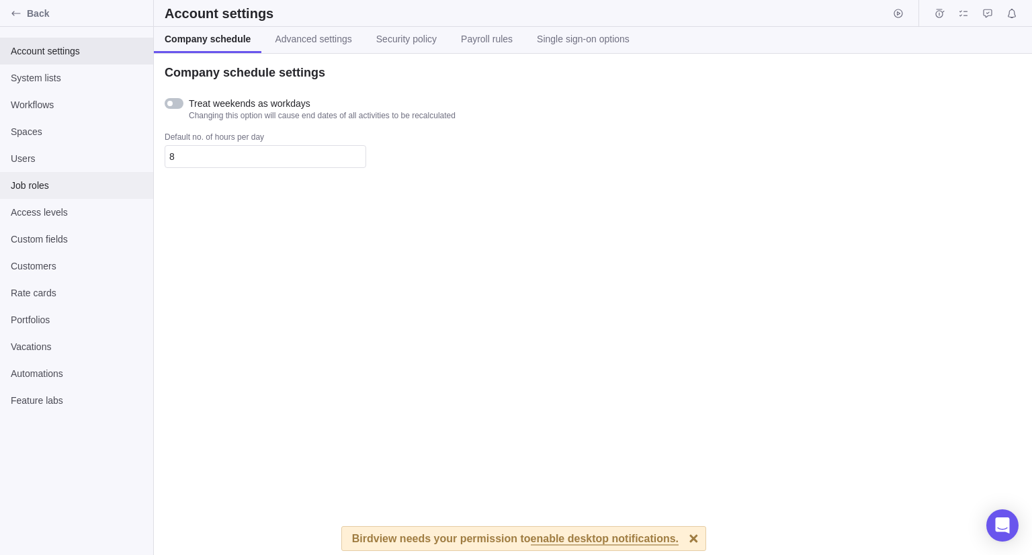
click at [79, 179] on span "Job roles" at bounding box center [77, 185] width 132 height 13
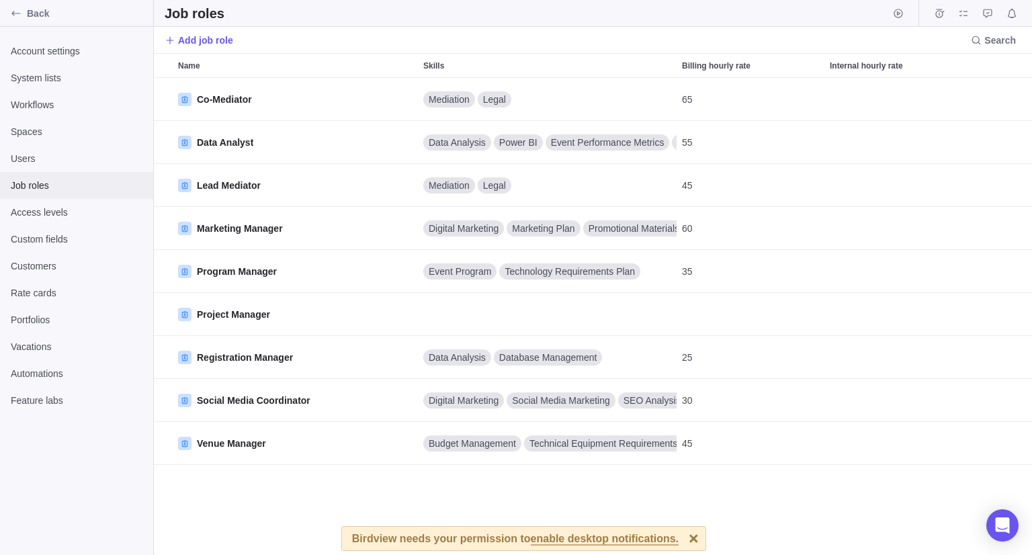
scroll to position [467, 868]
click at [19, 19] on div "Back" at bounding box center [16, 14] width 22 height 22
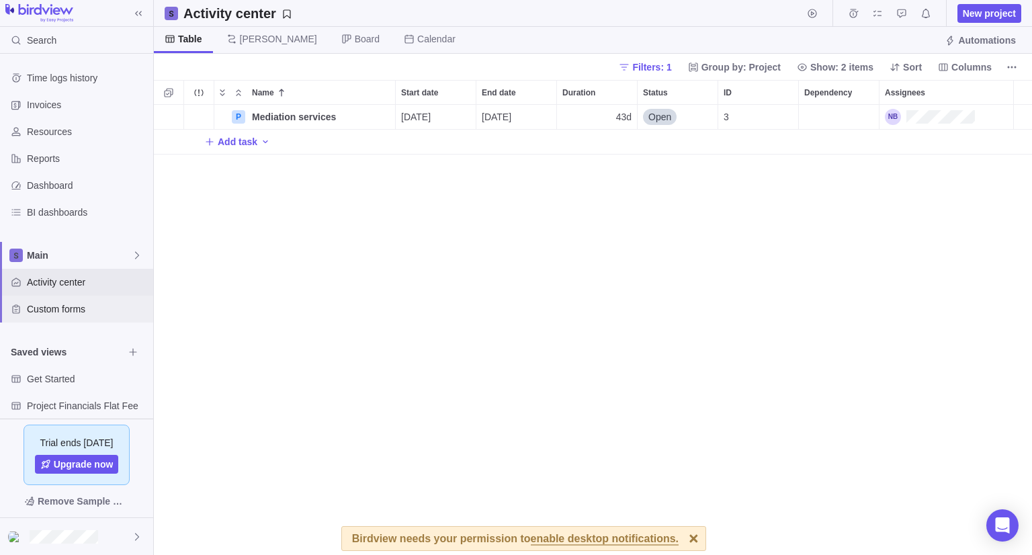
scroll to position [440, 868]
click at [387, 118] on icon "More actions" at bounding box center [383, 117] width 11 height 11
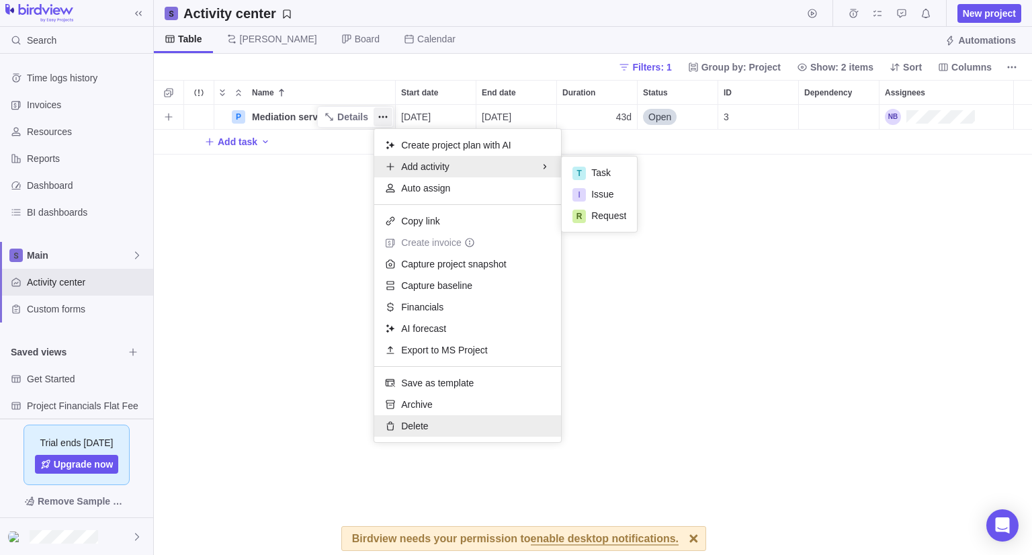
click at [450, 423] on div "Delete" at bounding box center [467, 426] width 187 height 22
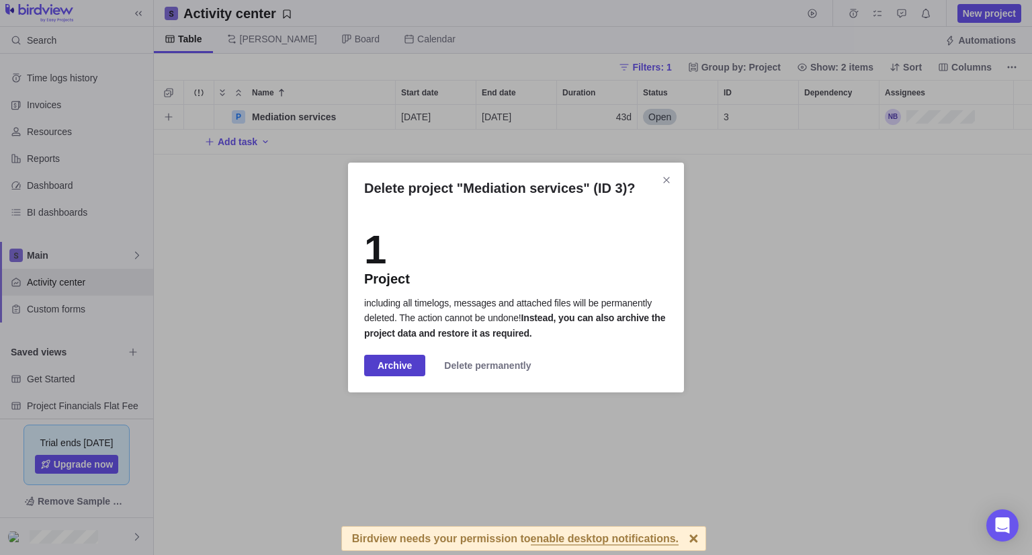
click at [398, 371] on span "Archive" at bounding box center [395, 366] width 34 height 16
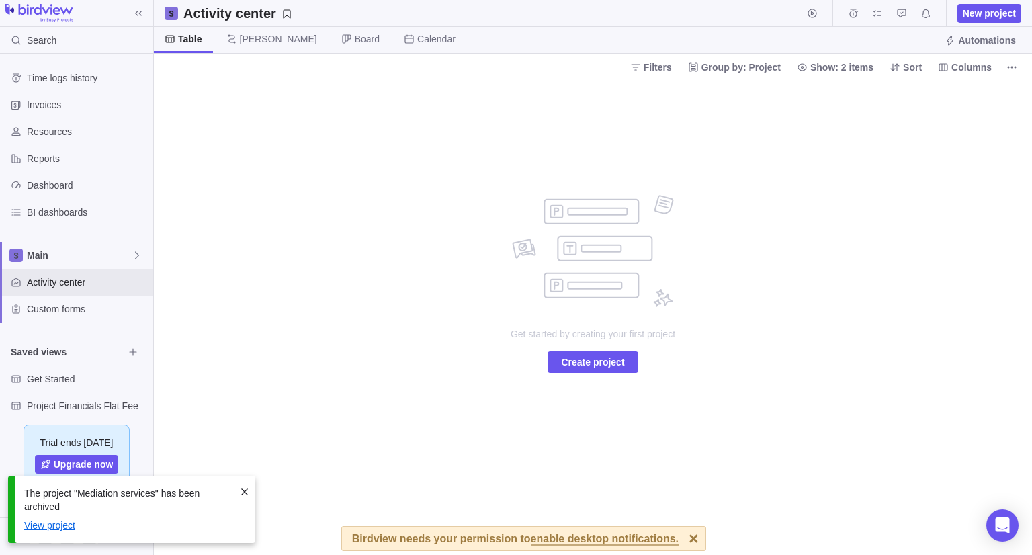
click at [54, 527] on link "View project" at bounding box center [129, 525] width 210 height 13
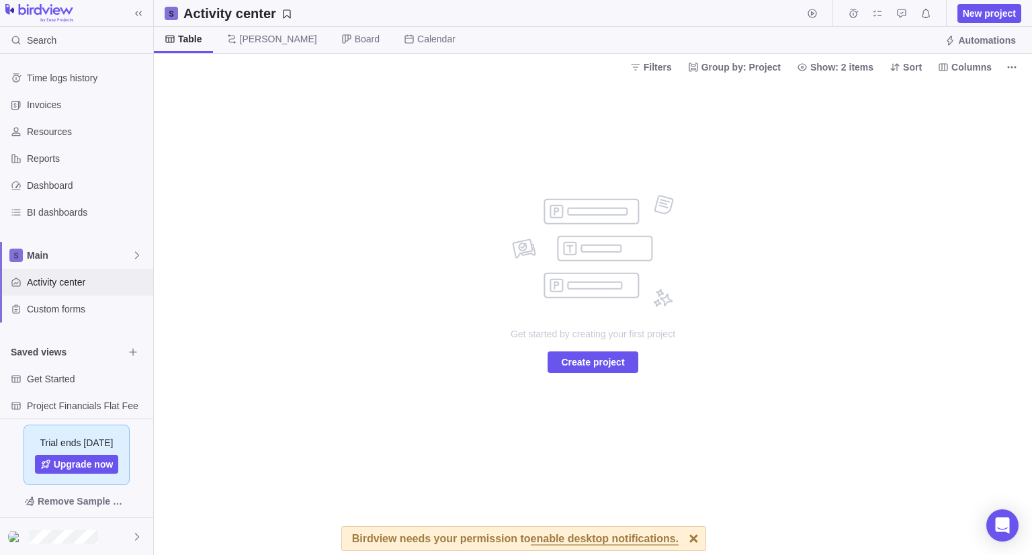
click at [62, 282] on span "Activity center" at bounding box center [87, 282] width 121 height 13
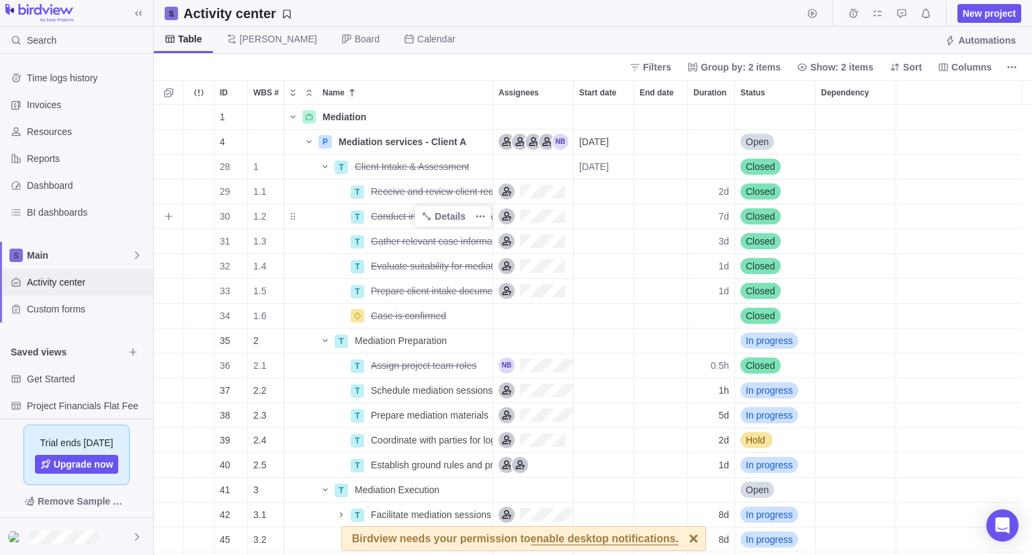
scroll to position [440, 868]
click at [1007, 62] on icon "More actions" at bounding box center [1012, 67] width 11 height 11
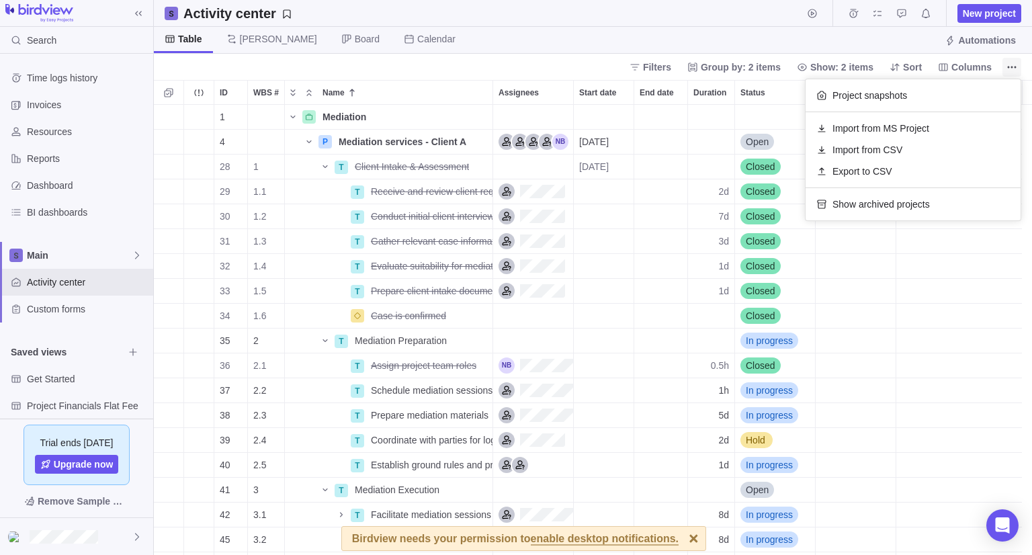
click at [1007, 62] on icon "More actions" at bounding box center [1012, 67] width 11 height 11
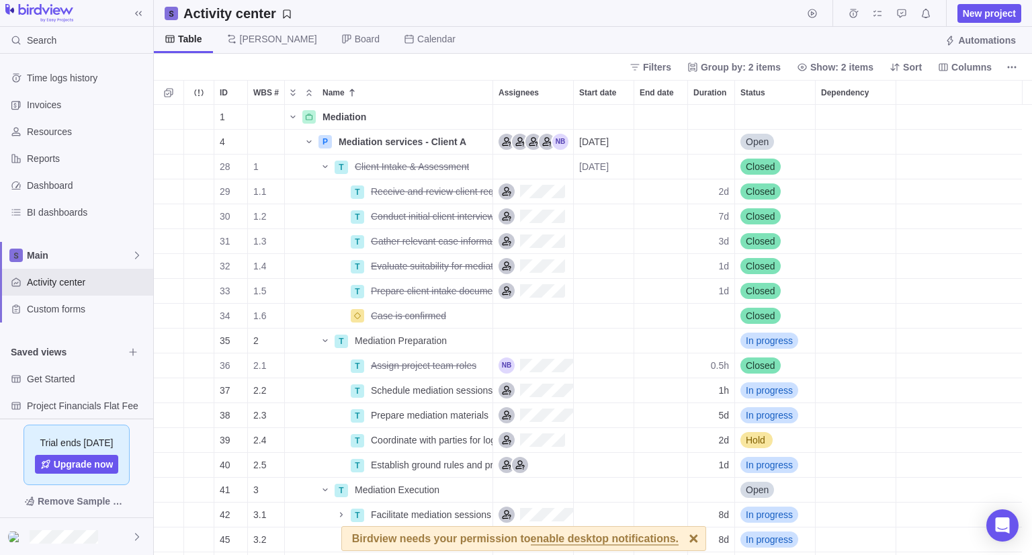
scroll to position [0, 0]
click at [454, 190] on span "Details" at bounding box center [450, 191] width 31 height 13
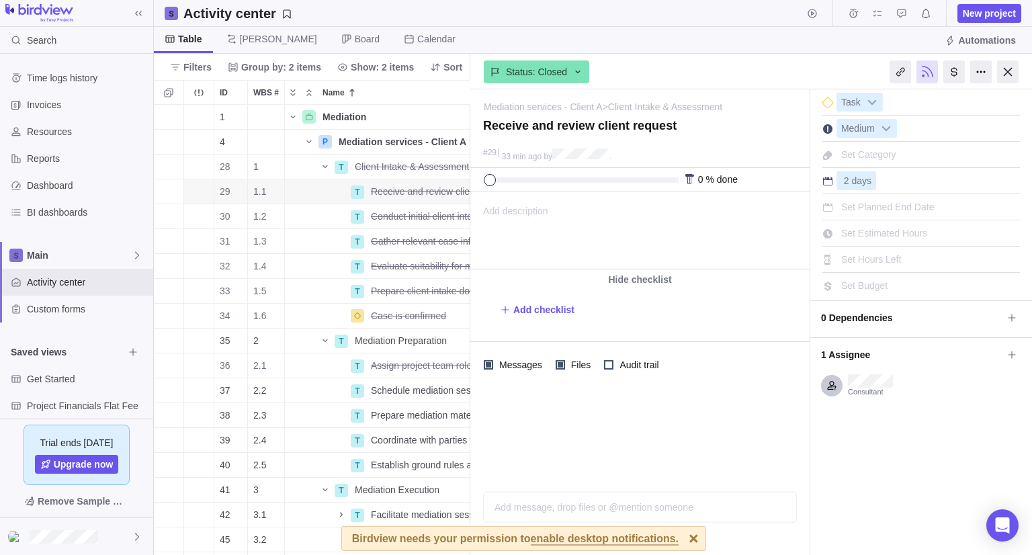
click at [934, 101] on div "Task" at bounding box center [922, 100] width 198 height 22
click at [877, 233] on span "Set Estimated Hours" at bounding box center [885, 233] width 86 height 11
type input "16"
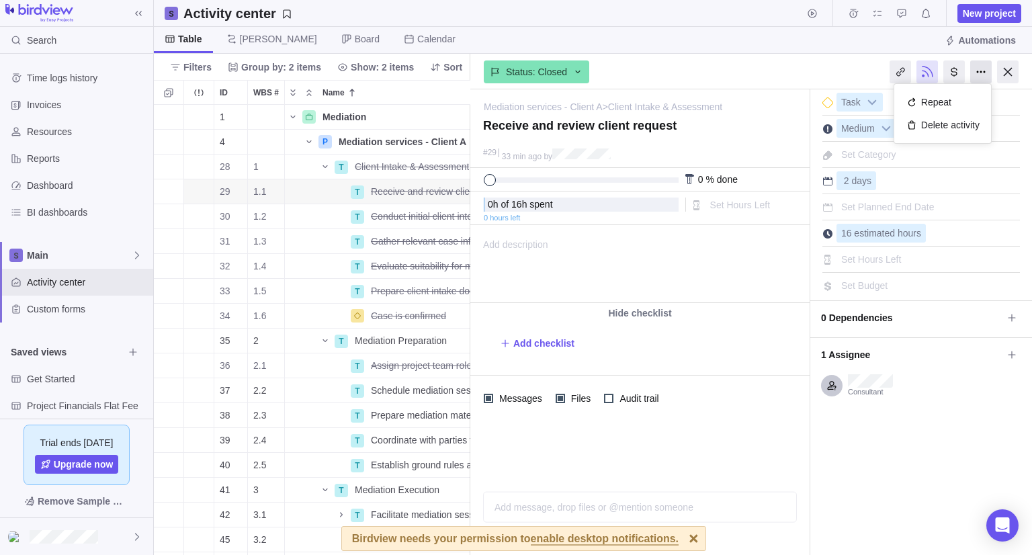
click at [979, 73] on div at bounding box center [982, 71] width 22 height 23
click at [858, 102] on span "Task" at bounding box center [852, 102] width 28 height 19
click at [873, 134] on span "Medium" at bounding box center [859, 129] width 42 height 19
click at [1014, 75] on div at bounding box center [1009, 71] width 22 height 23
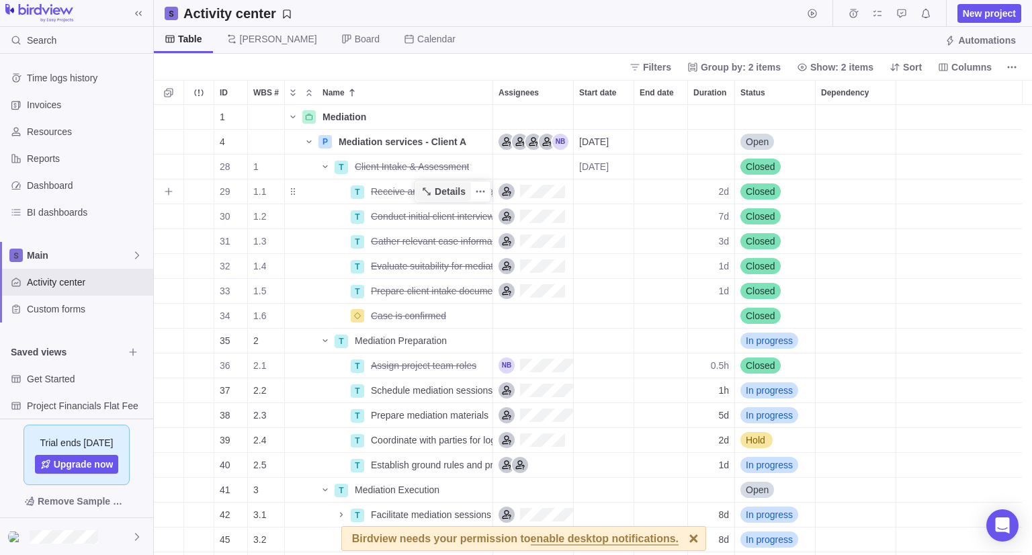
click at [452, 190] on span "Details" at bounding box center [450, 191] width 31 height 13
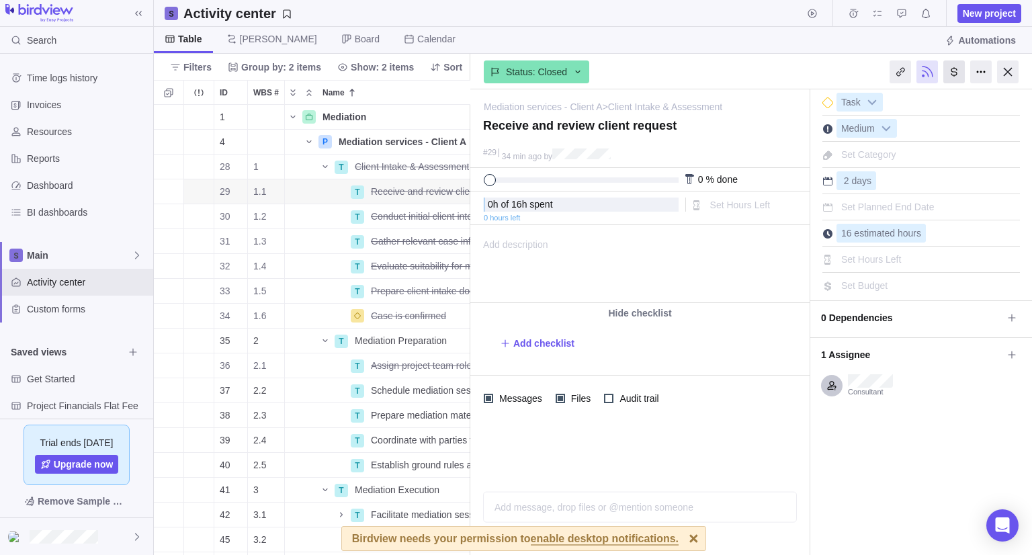
click at [960, 72] on div at bounding box center [955, 71] width 22 height 23
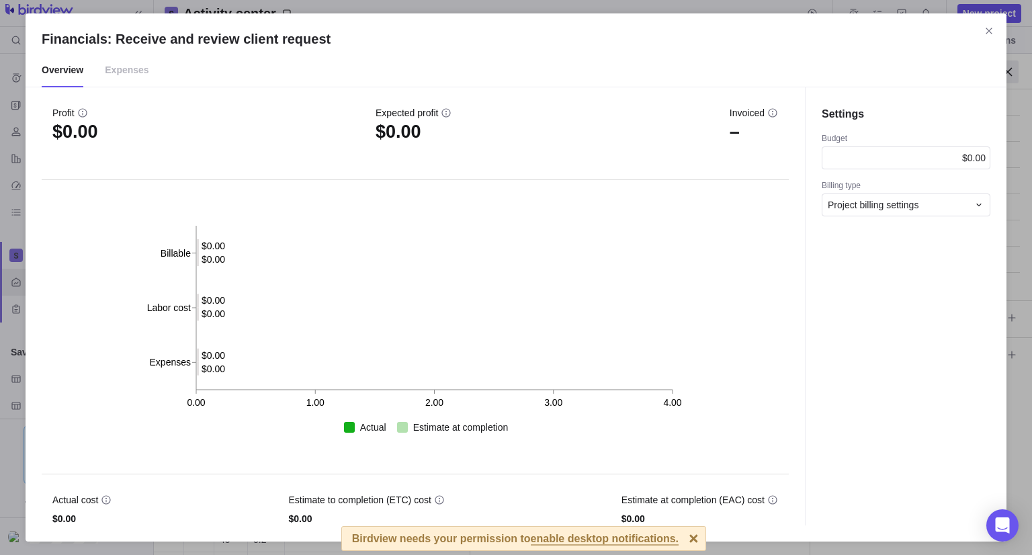
click at [136, 77] on span "Expenses" at bounding box center [127, 71] width 44 height 34
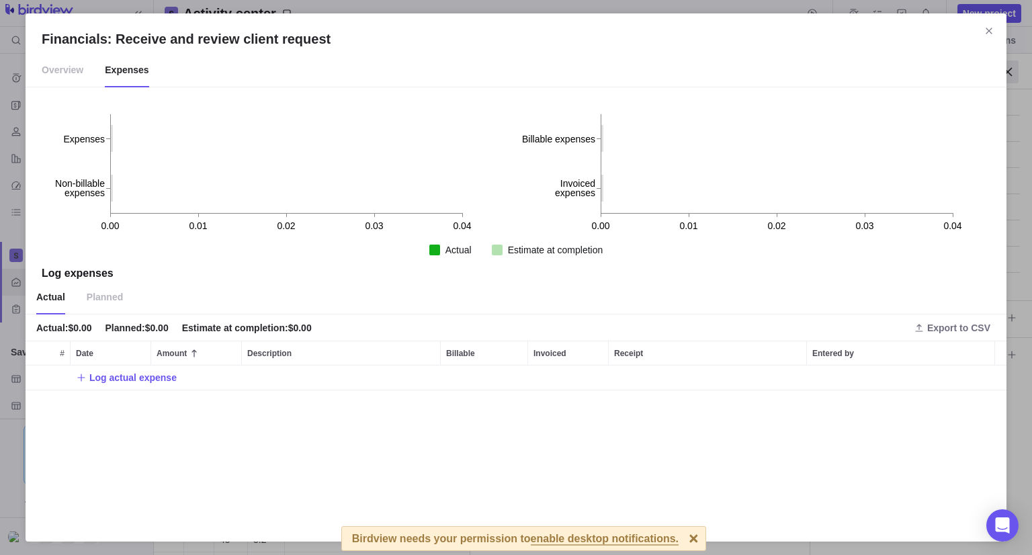
scroll to position [149, 971]
click at [989, 32] on icon "Close" at bounding box center [989, 31] width 11 height 11
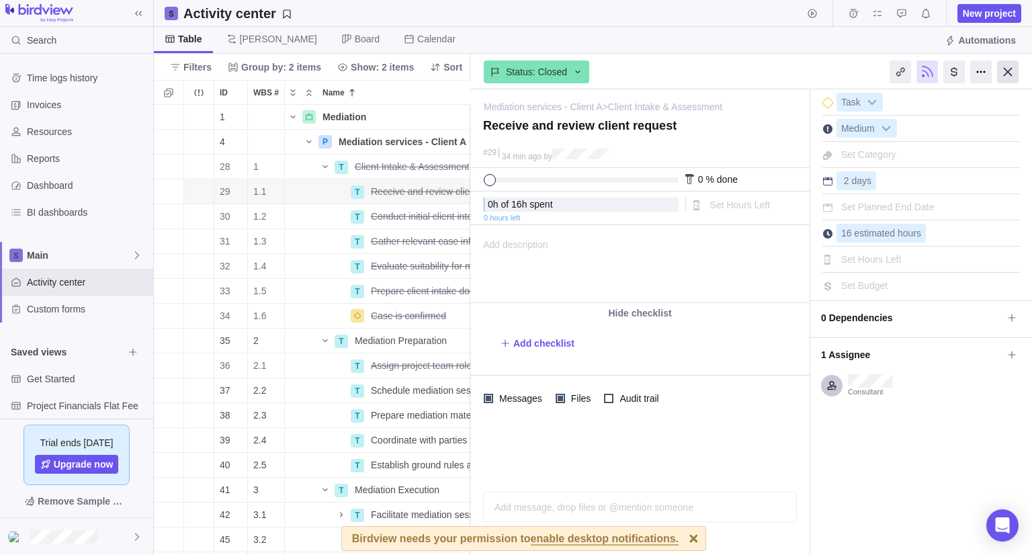
click at [1002, 73] on div at bounding box center [1009, 71] width 22 height 23
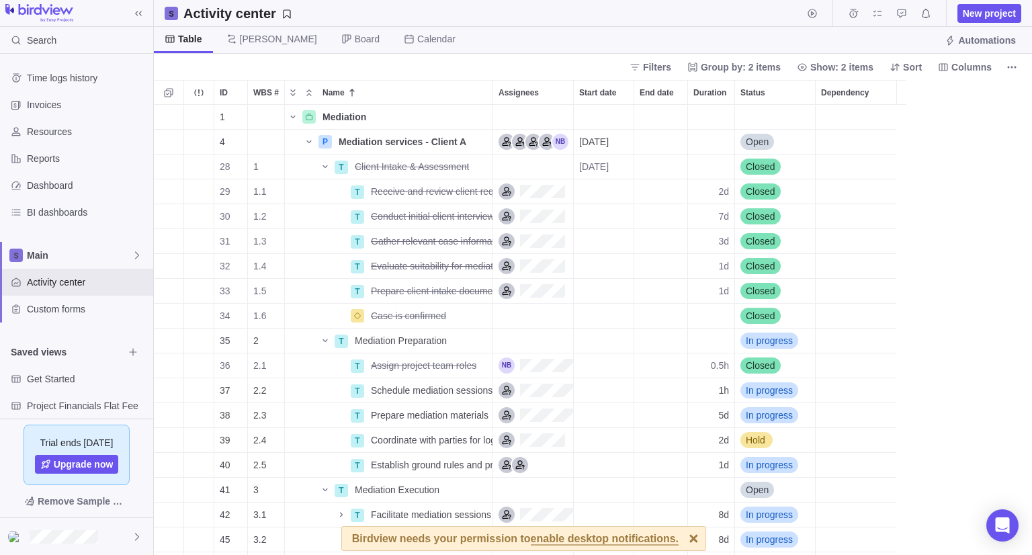
scroll to position [440, 868]
click at [444, 220] on span "Details" at bounding box center [450, 216] width 31 height 13
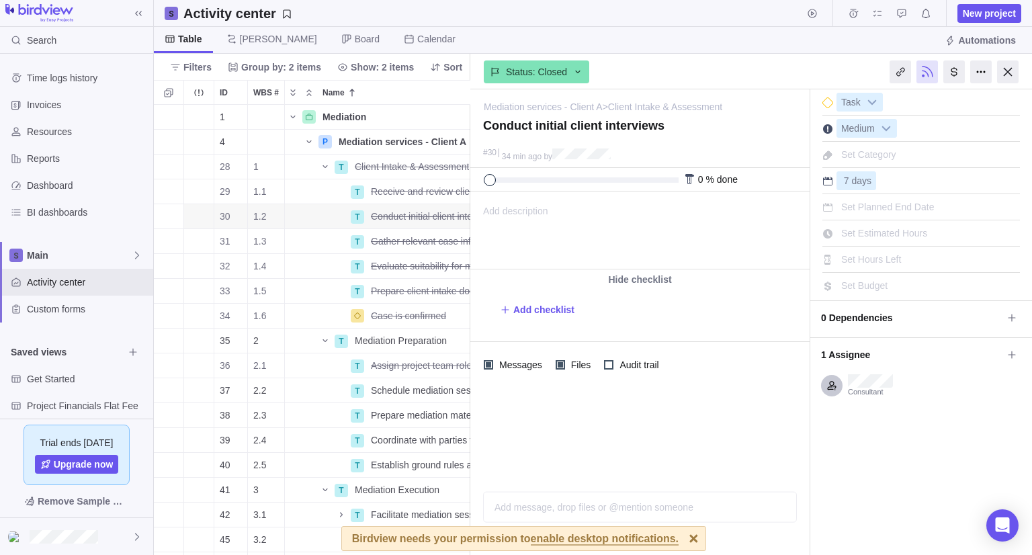
click at [890, 231] on span "Set Estimated Hours" at bounding box center [885, 233] width 86 height 11
type input "56"
click at [773, 197] on div "Activity was completed on its planned end date [DATE] due [DATE] 0 % done 0 h o…" at bounding box center [640, 219] width 339 height 102
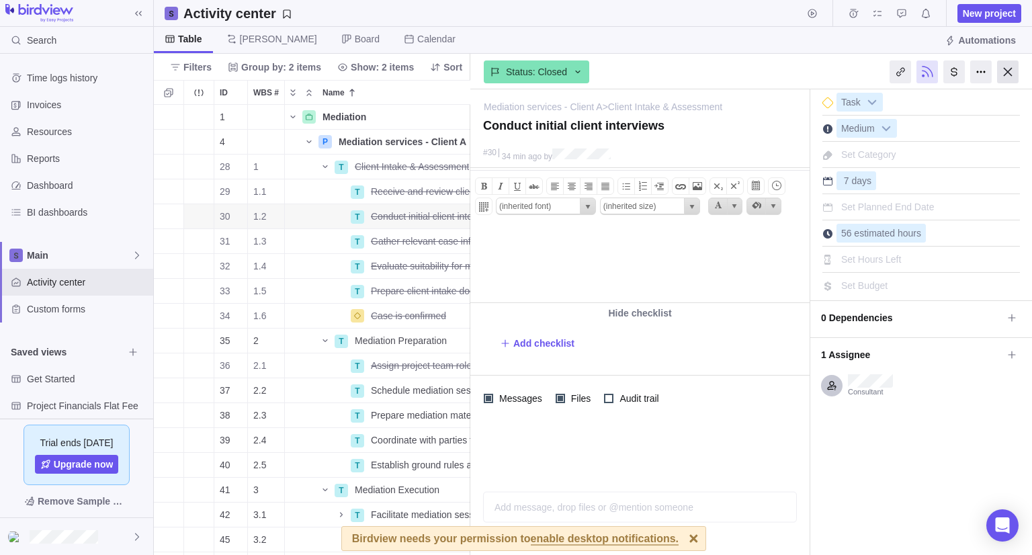
click at [1004, 71] on div at bounding box center [1009, 71] width 22 height 23
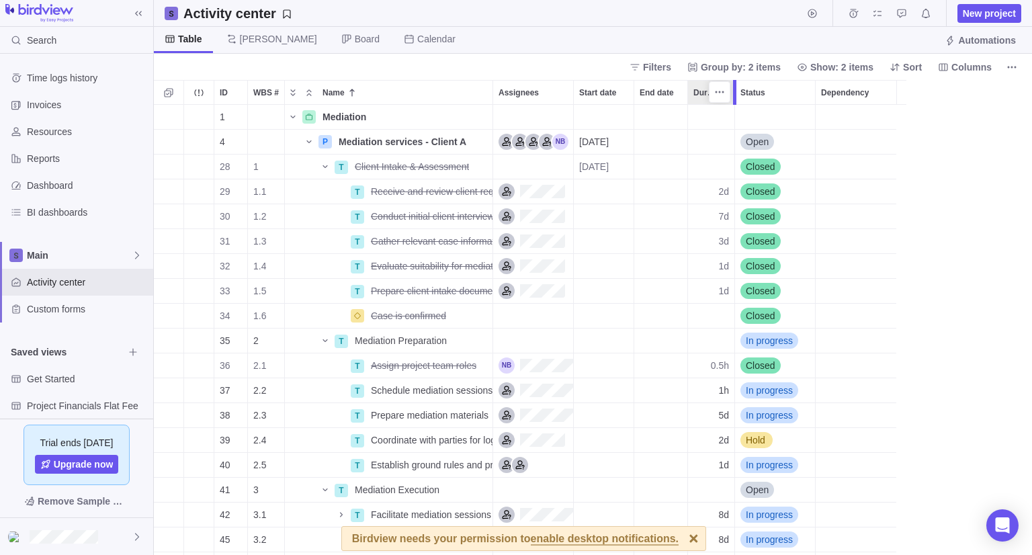
scroll to position [440, 868]
click at [442, 243] on span "Details" at bounding box center [450, 241] width 31 height 13
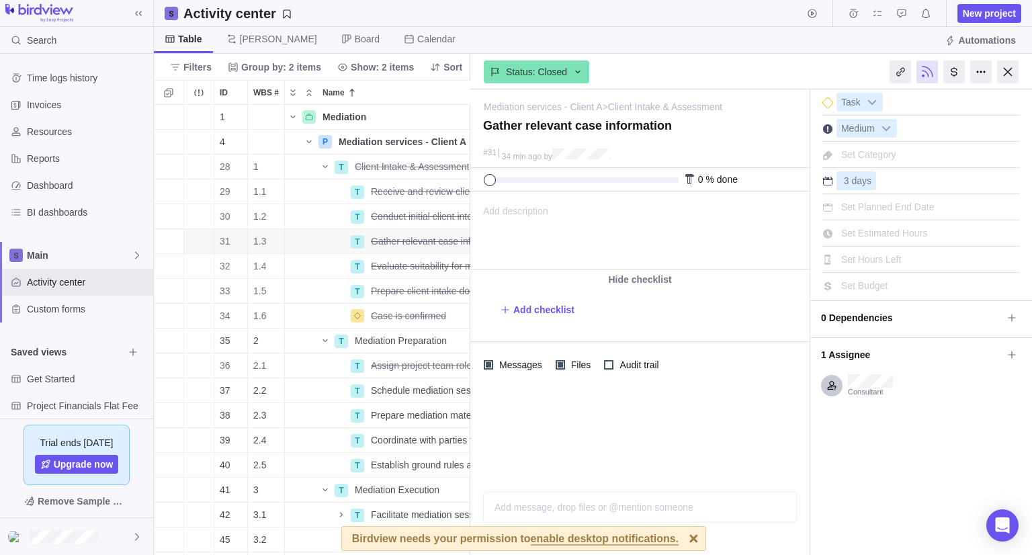
click at [885, 236] on span "Set Estimated Hours" at bounding box center [885, 233] width 86 height 11
type input "24"
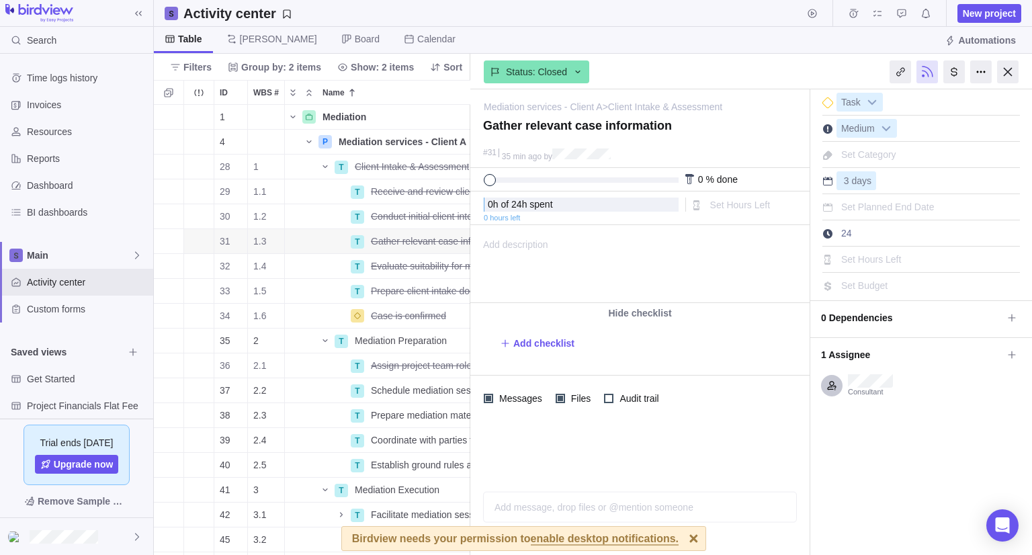
drag, startPoint x: 1012, startPoint y: 71, endPoint x: 992, endPoint y: 104, distance: 38.9
click at [1011, 71] on div at bounding box center [1009, 71] width 22 height 23
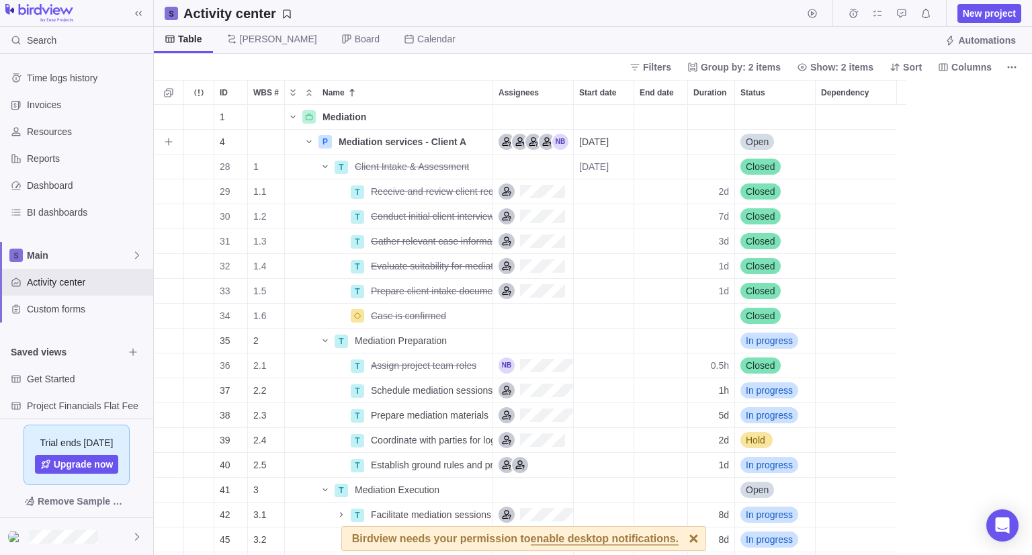
scroll to position [440, 868]
click at [462, 263] on span "Details" at bounding box center [450, 265] width 31 height 13
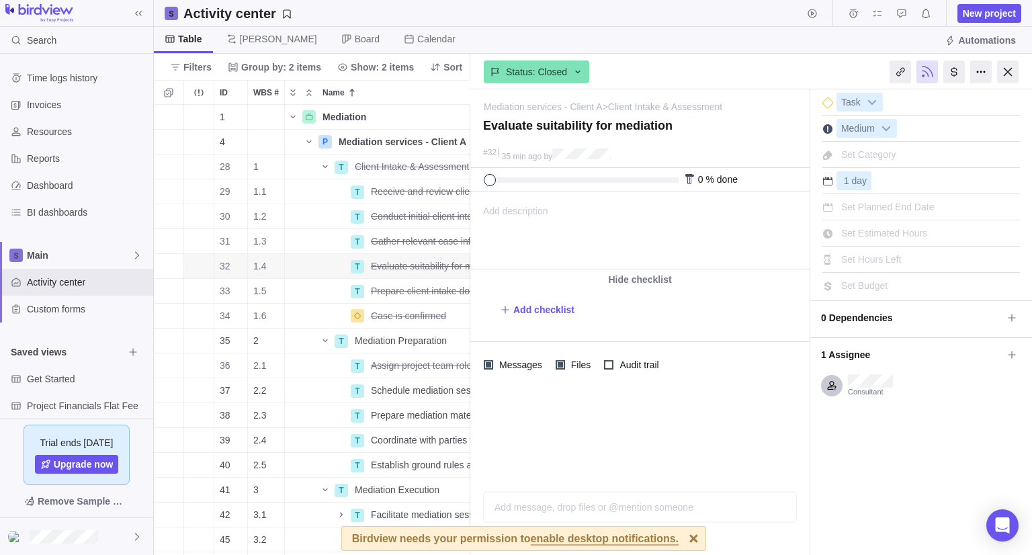
click at [890, 228] on span "Set Estimated Hours" at bounding box center [885, 233] width 86 height 11
type input "8"
click at [832, 431] on div "I'm done Task Medium Set Category 1 day Set Planned End Date Set Estimated Hour…" at bounding box center [922, 322] width 222 height 466
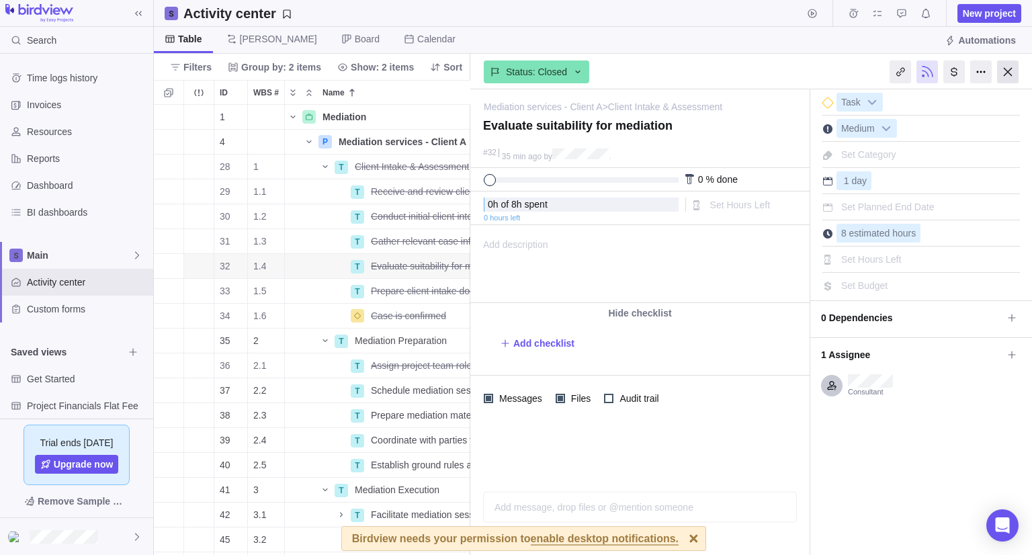
click at [1008, 83] on div at bounding box center [951, 72] width 161 height 34
click at [1007, 72] on div at bounding box center [1009, 71] width 22 height 23
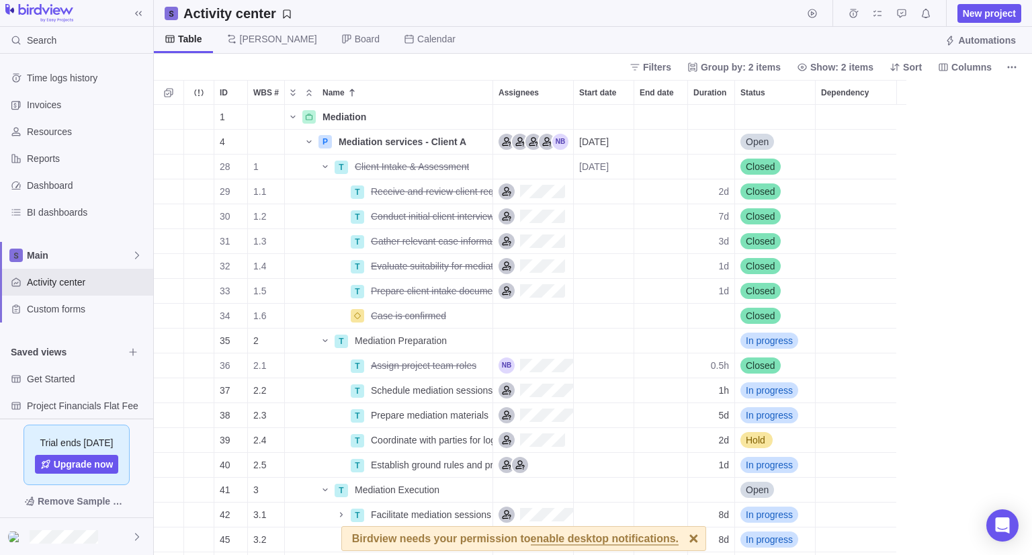
scroll to position [440, 868]
click at [454, 289] on span "Details" at bounding box center [450, 290] width 31 height 13
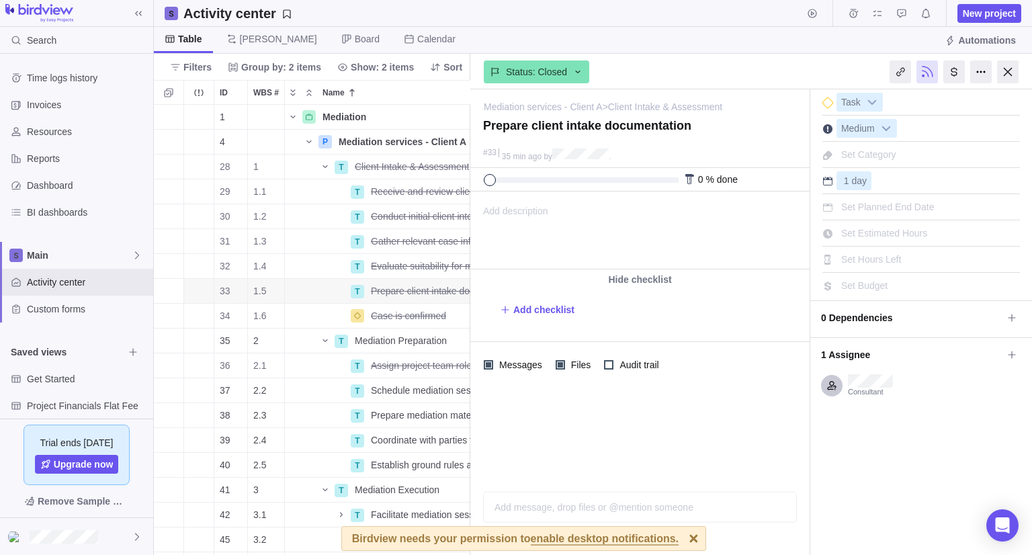
click at [910, 236] on span "Set Estimated Hours" at bounding box center [885, 233] width 86 height 11
type input "8"
click at [985, 99] on div "Task" at bounding box center [922, 100] width 198 height 22
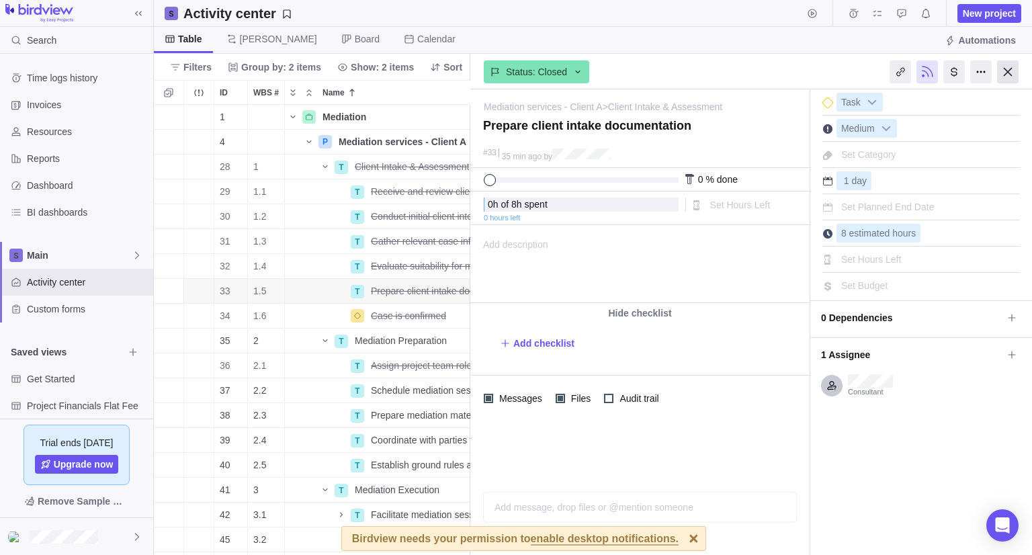
click at [1007, 71] on div at bounding box center [1009, 71] width 22 height 23
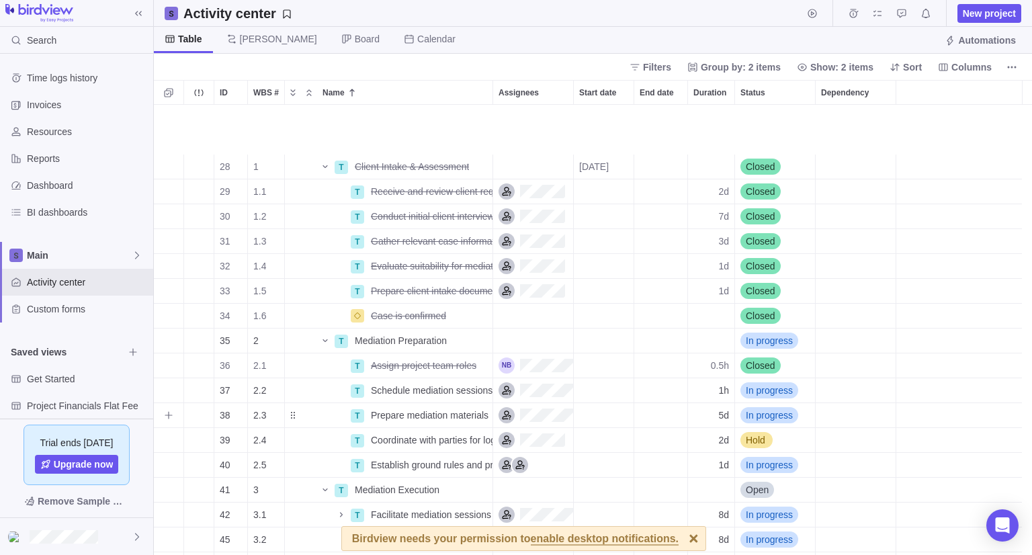
scroll to position [67, 0]
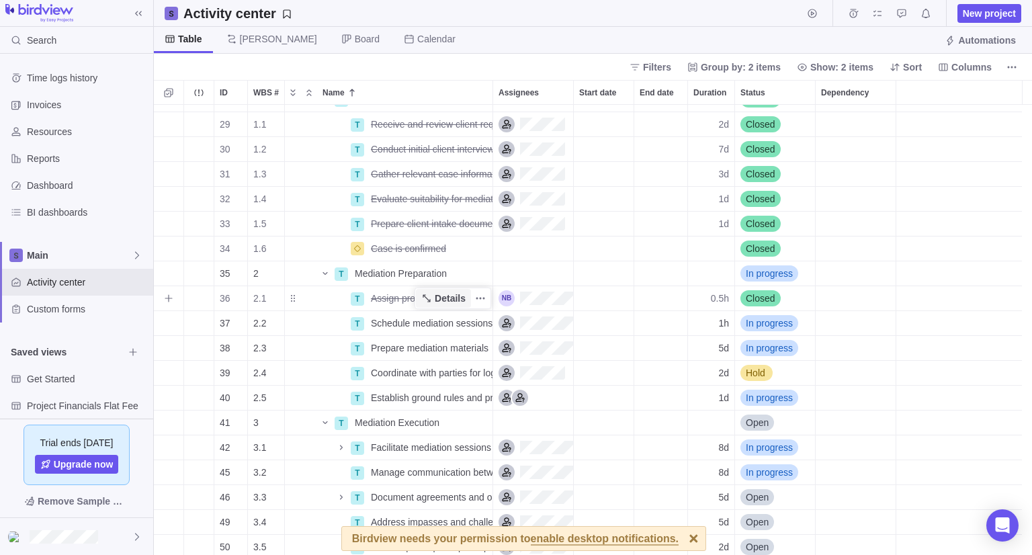
click at [446, 292] on span "Details" at bounding box center [450, 298] width 31 height 13
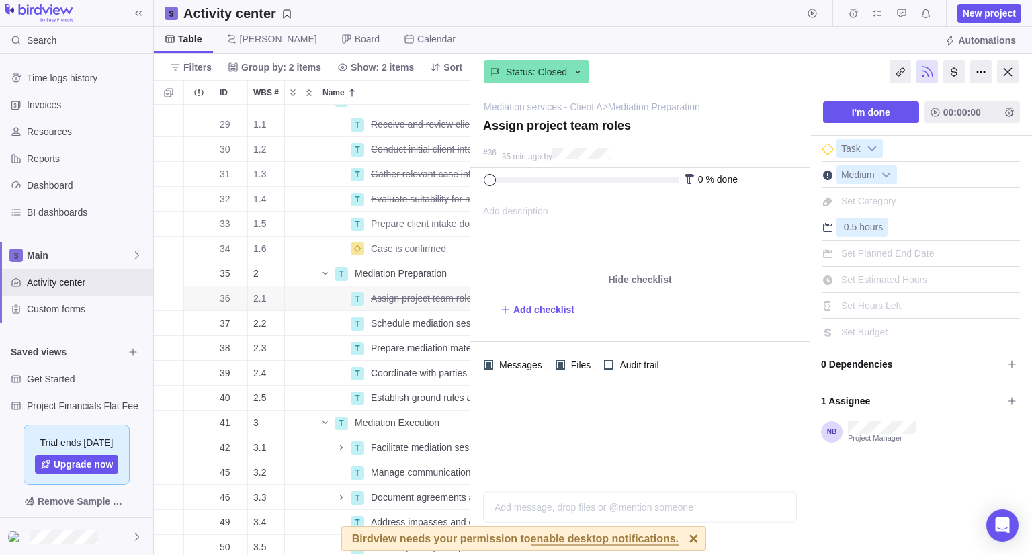
click at [877, 276] on span "Set Estimated Hours" at bounding box center [885, 279] width 86 height 11
type input "1"
click at [792, 372] on div "Mediation services - Client A > Mediation Preparation — change Assign project t…" at bounding box center [641, 322] width 340 height 466
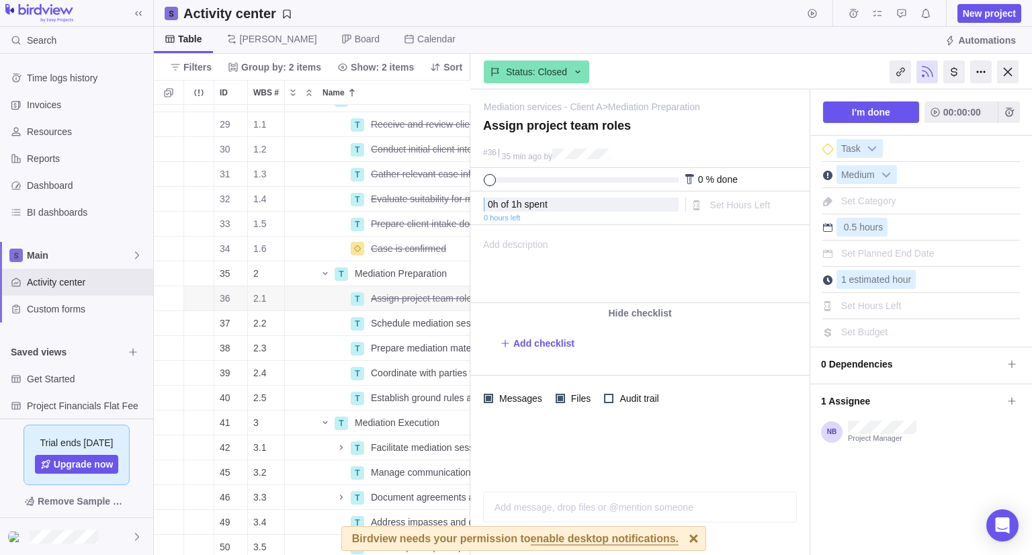
drag, startPoint x: 1008, startPoint y: 73, endPoint x: 979, endPoint y: 95, distance: 37.0
click at [1008, 73] on div at bounding box center [1009, 71] width 22 height 23
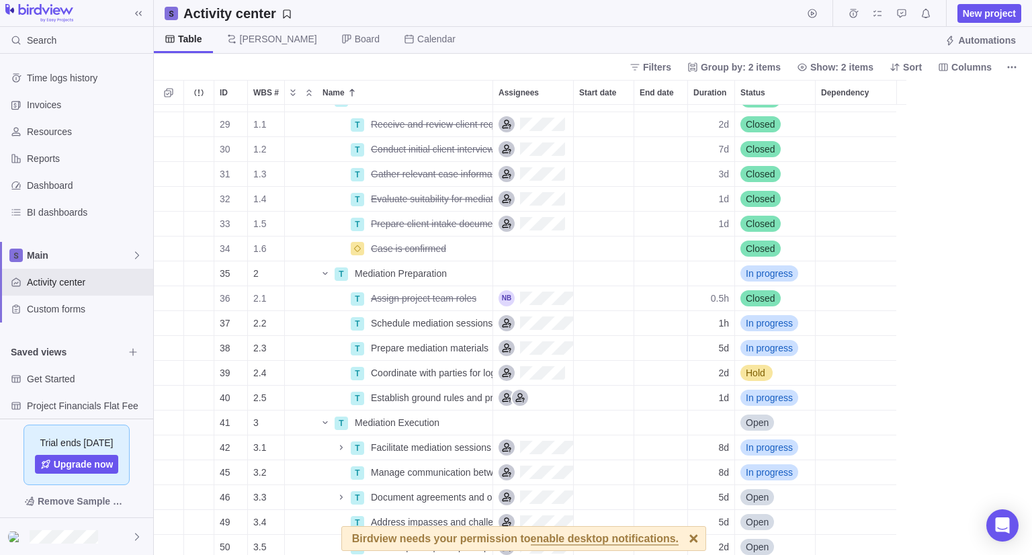
scroll to position [440, 868]
click at [438, 324] on span "Details" at bounding box center [450, 323] width 31 height 13
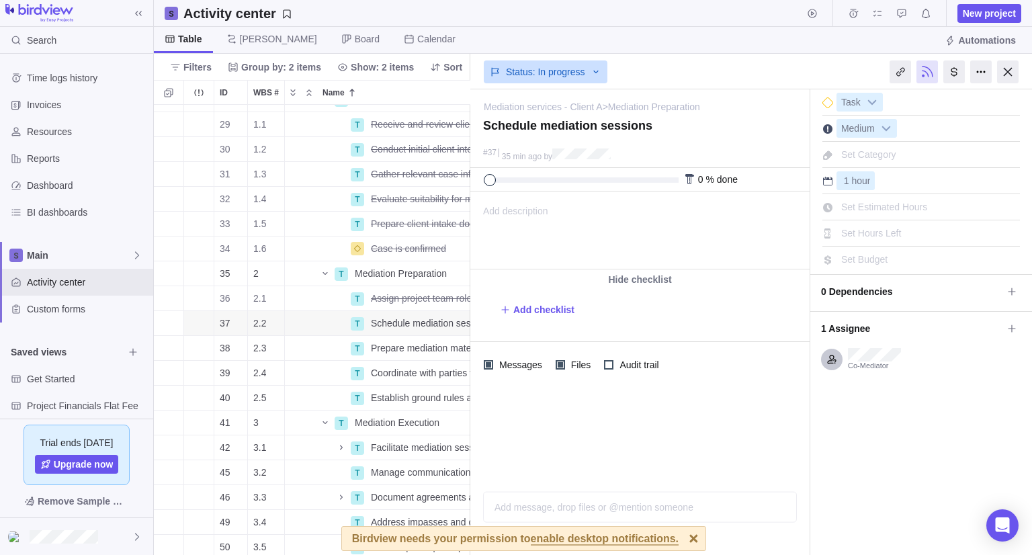
click at [891, 213] on div "Set Estimated Hours" at bounding box center [884, 207] width 95 height 19
type input "1"
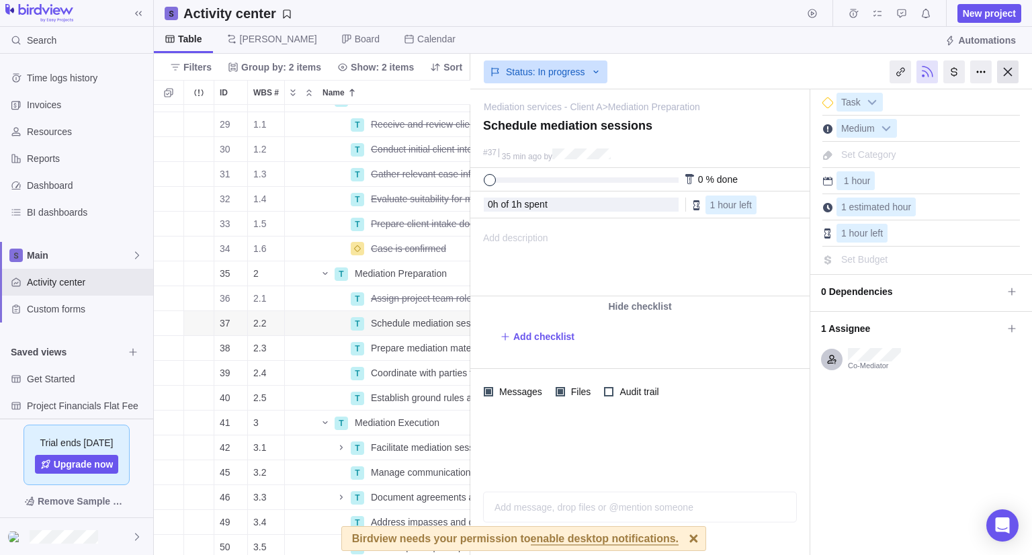
click at [1010, 71] on div at bounding box center [1009, 71] width 22 height 23
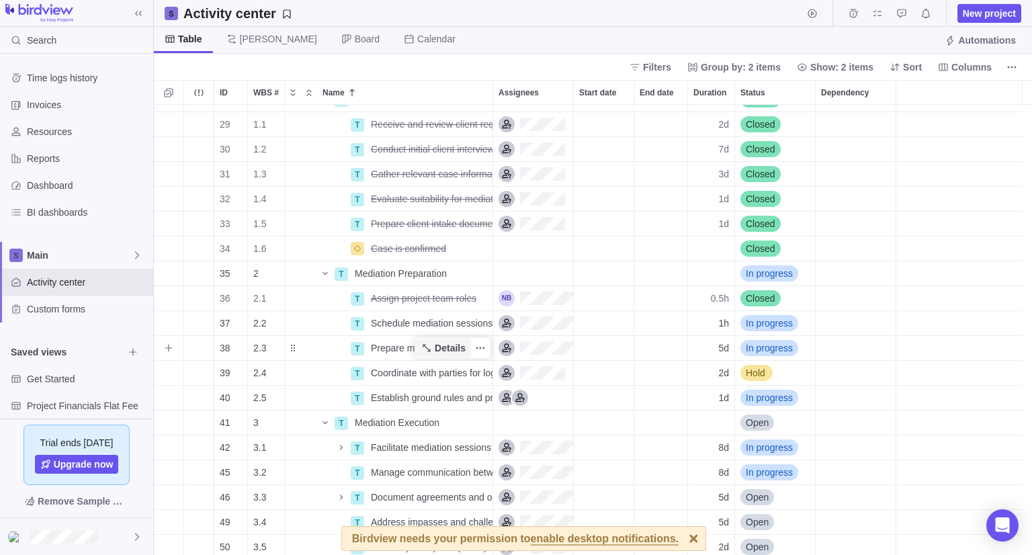
click at [445, 354] on span "Details" at bounding box center [450, 347] width 31 height 13
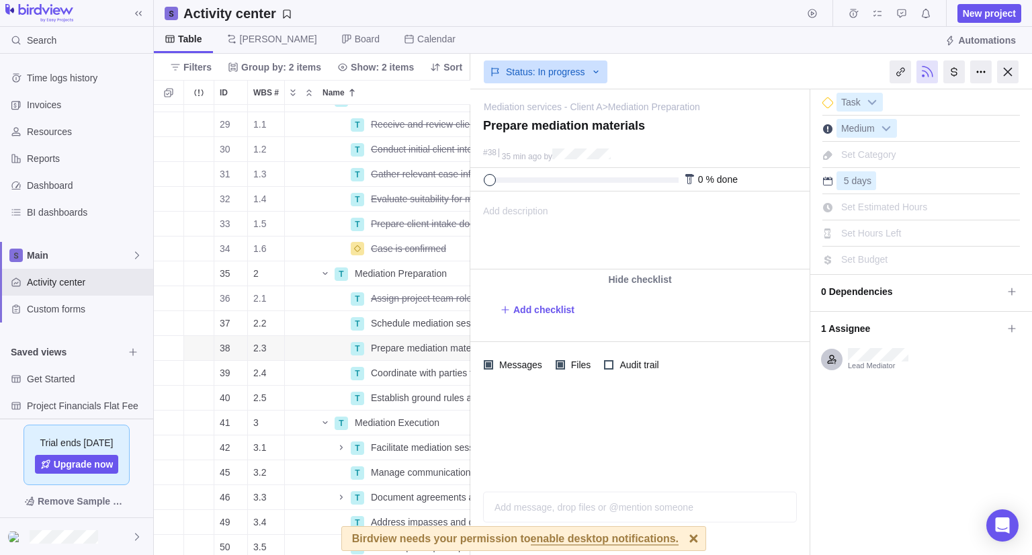
click at [898, 206] on span "Set Estimated Hours" at bounding box center [885, 207] width 86 height 11
type input "40"
click at [813, 244] on div "Task Medium Set Category 5 days Set Estimated Hours 40 Set Hours Left" at bounding box center [922, 178] width 222 height 179
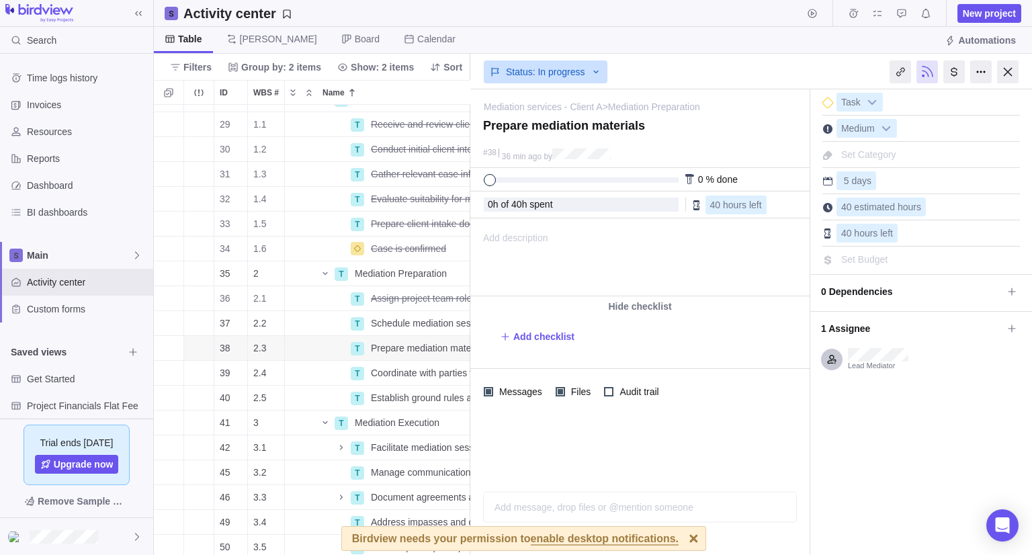
drag, startPoint x: 1006, startPoint y: 69, endPoint x: 1000, endPoint y: 75, distance: 8.1
click at [1006, 70] on div at bounding box center [1009, 71] width 22 height 23
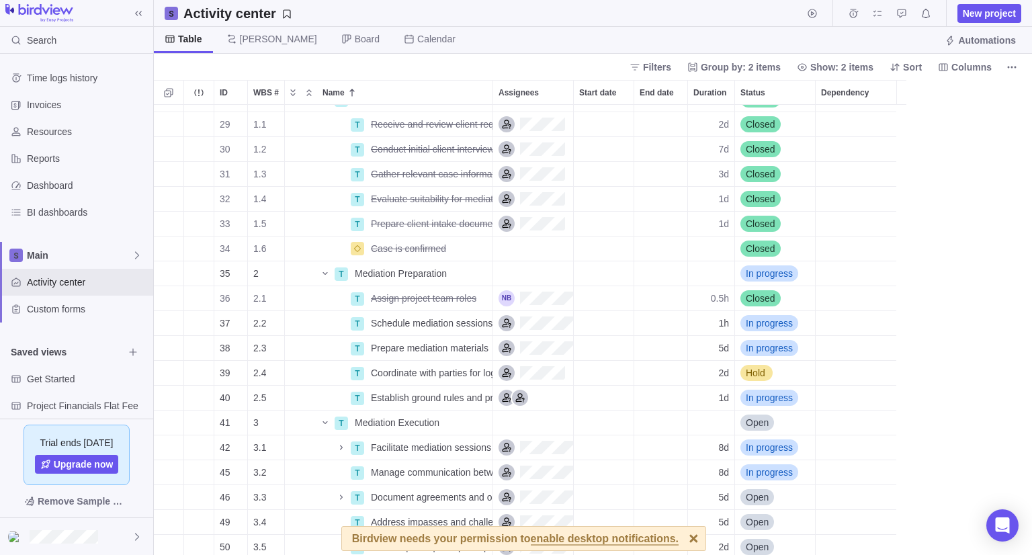
scroll to position [440, 868]
click at [444, 374] on span "Details" at bounding box center [450, 372] width 31 height 13
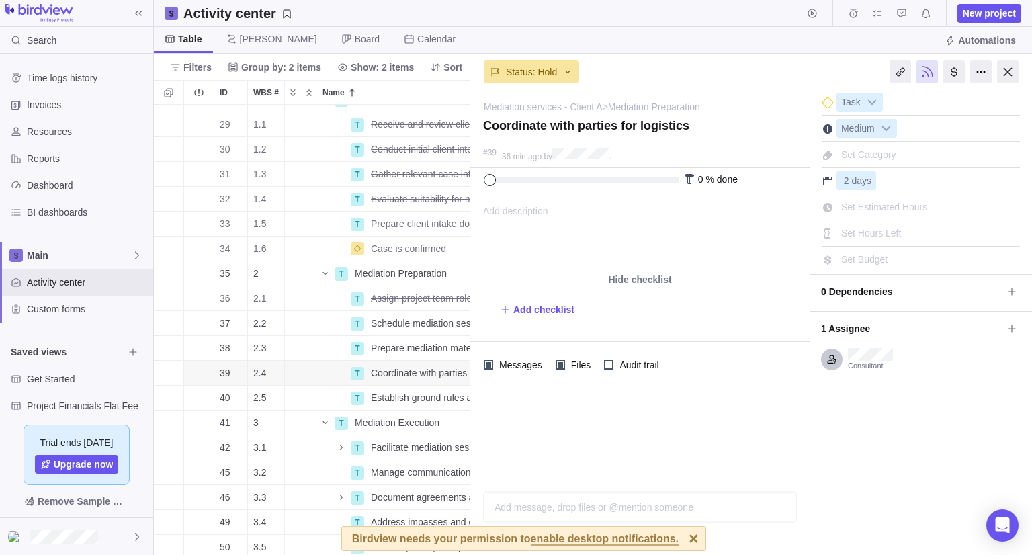
click at [893, 208] on span "Set Estimated Hours" at bounding box center [885, 207] width 86 height 11
type input "16"
click at [922, 347] on div "Consultant" at bounding box center [922, 359] width 222 height 32
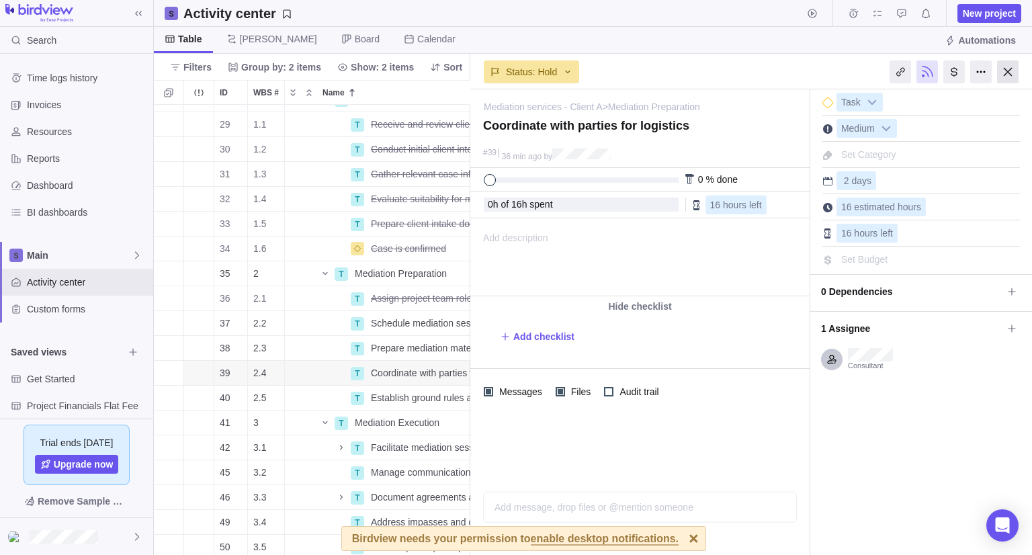
click at [1006, 78] on div at bounding box center [1009, 71] width 22 height 23
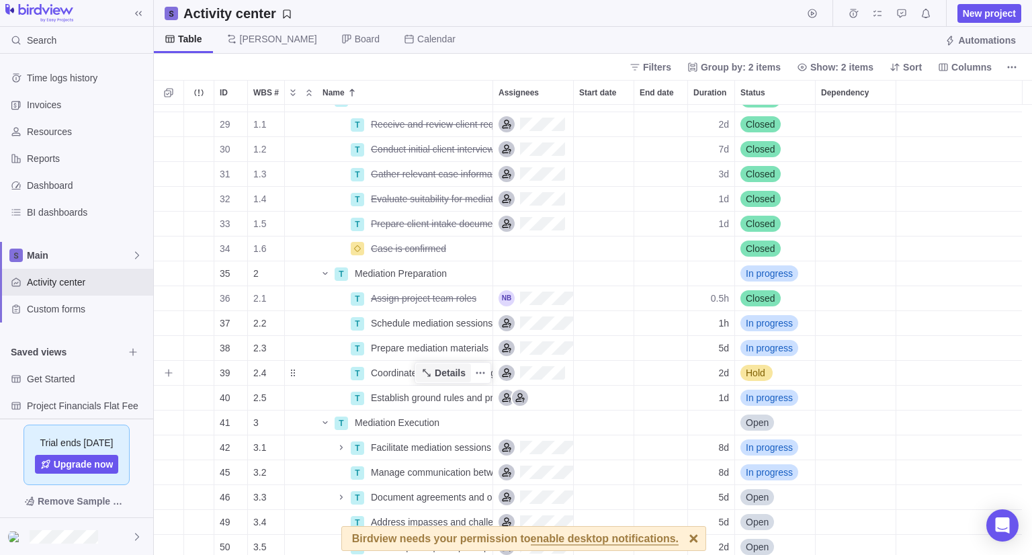
click at [442, 376] on span "Details" at bounding box center [450, 372] width 31 height 13
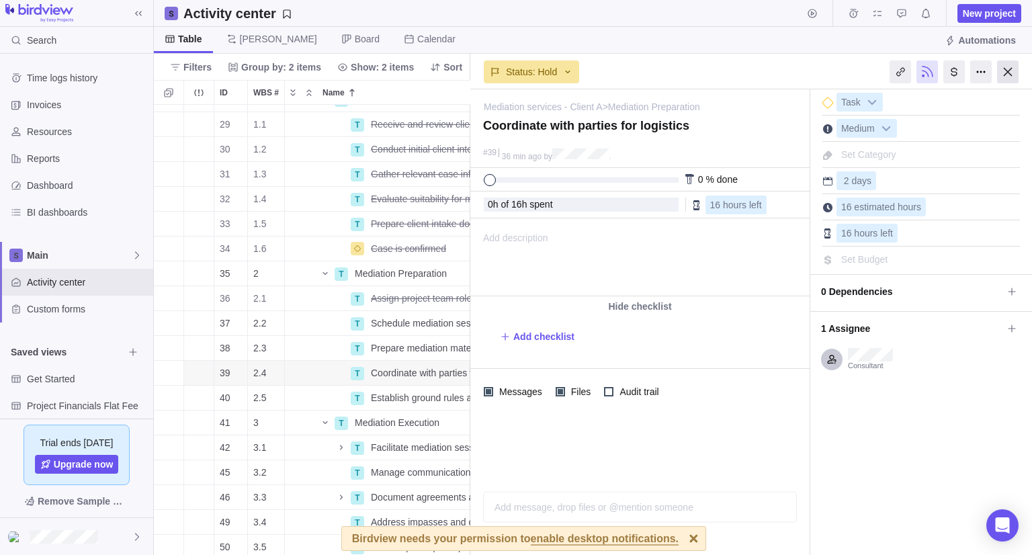
click at [1006, 69] on div at bounding box center [1009, 71] width 22 height 23
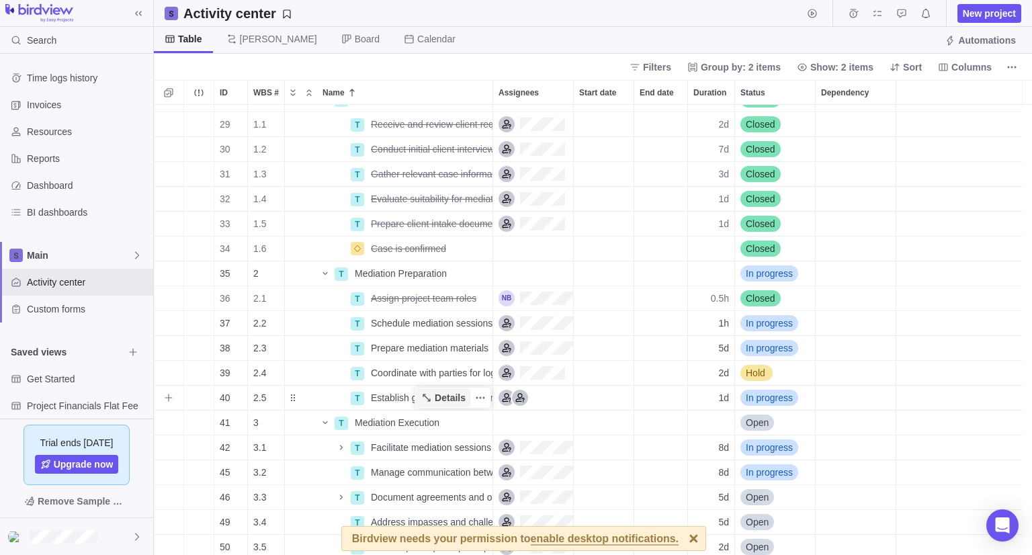
click at [446, 397] on span "Details" at bounding box center [450, 397] width 31 height 13
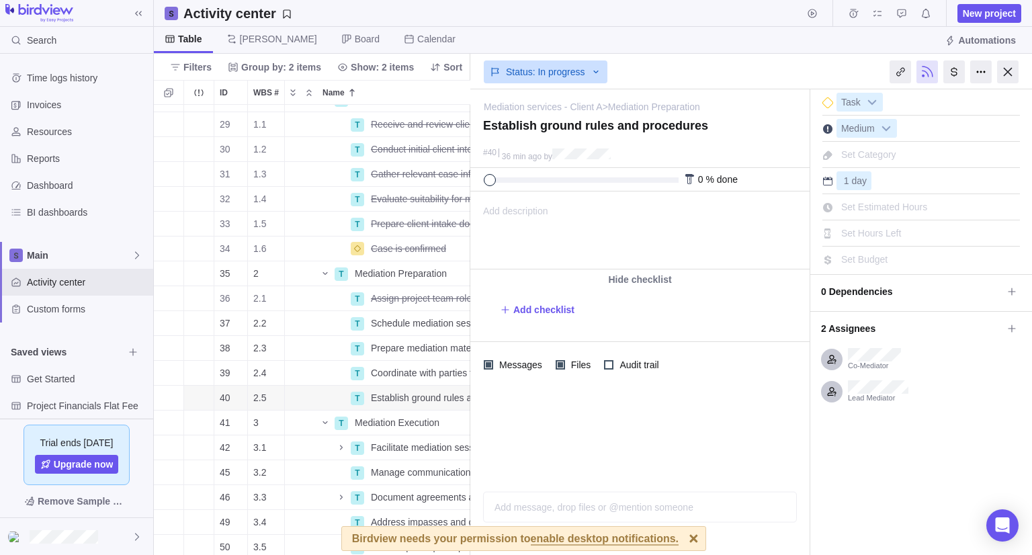
click at [876, 206] on span "Set Estimated Hours" at bounding box center [885, 207] width 86 height 11
type input "8"
type input "5"
click at [858, 71] on div "Status: In progress" at bounding box center [752, 72] width 562 height 36
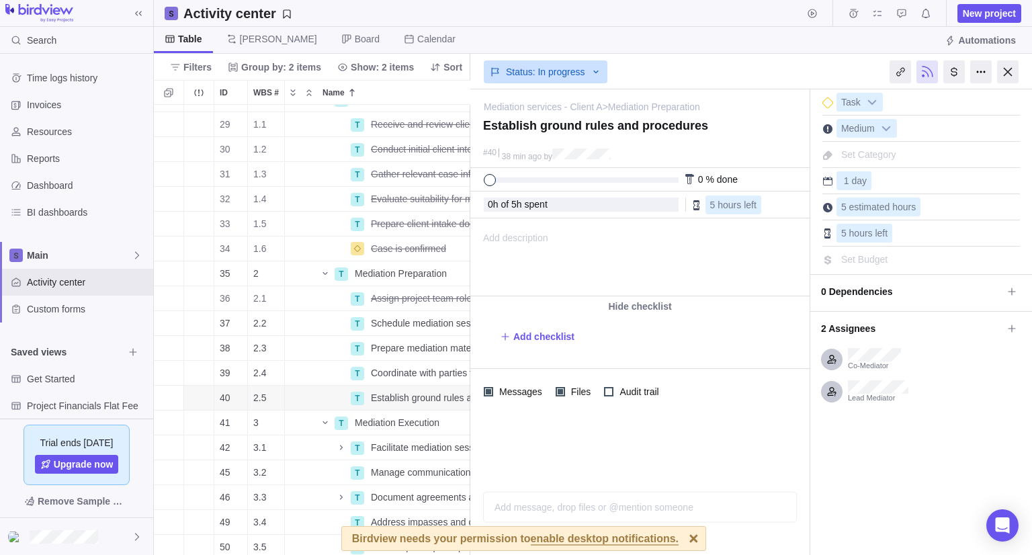
click at [1018, 77] on div at bounding box center [1009, 71] width 22 height 23
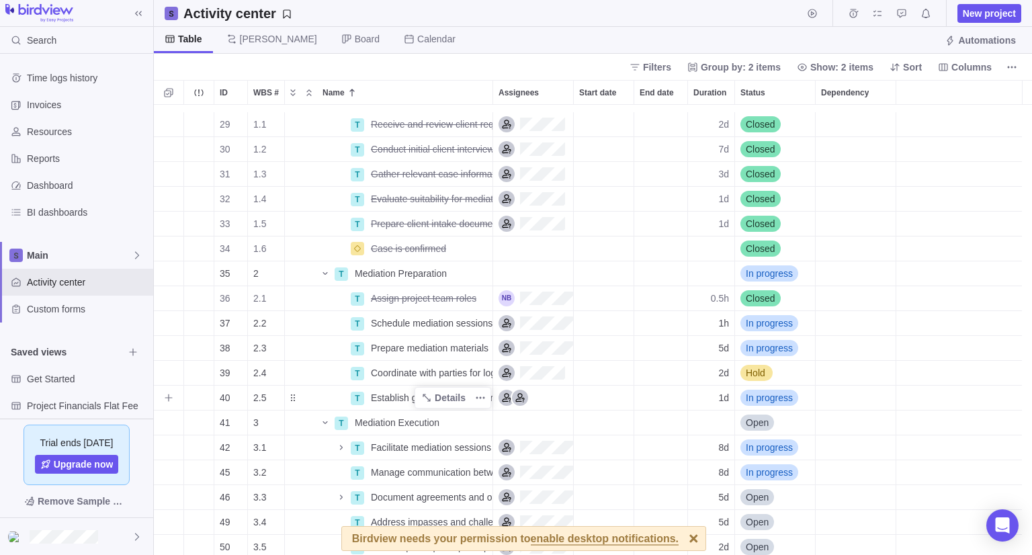
scroll to position [202, 0]
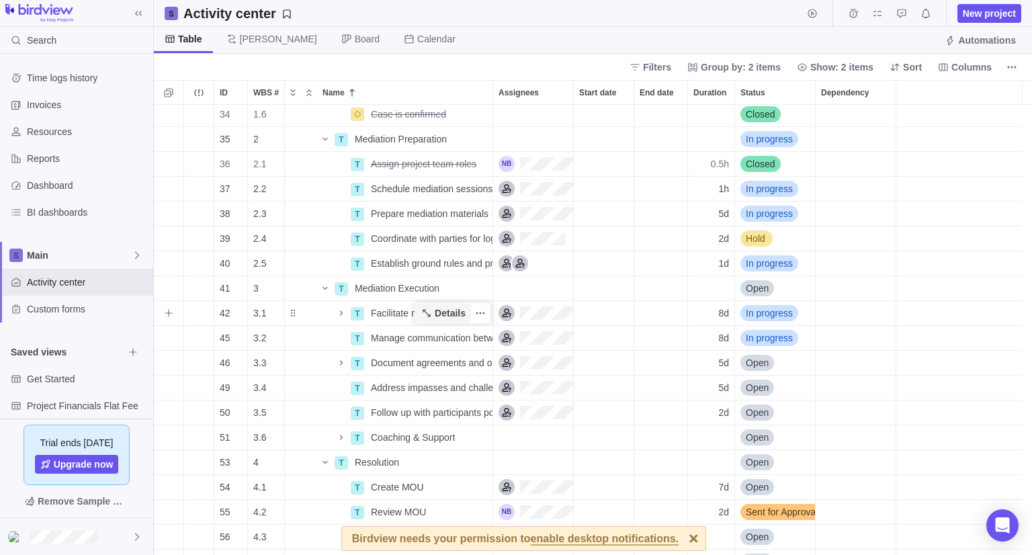
click at [454, 313] on span "Details" at bounding box center [450, 313] width 31 height 13
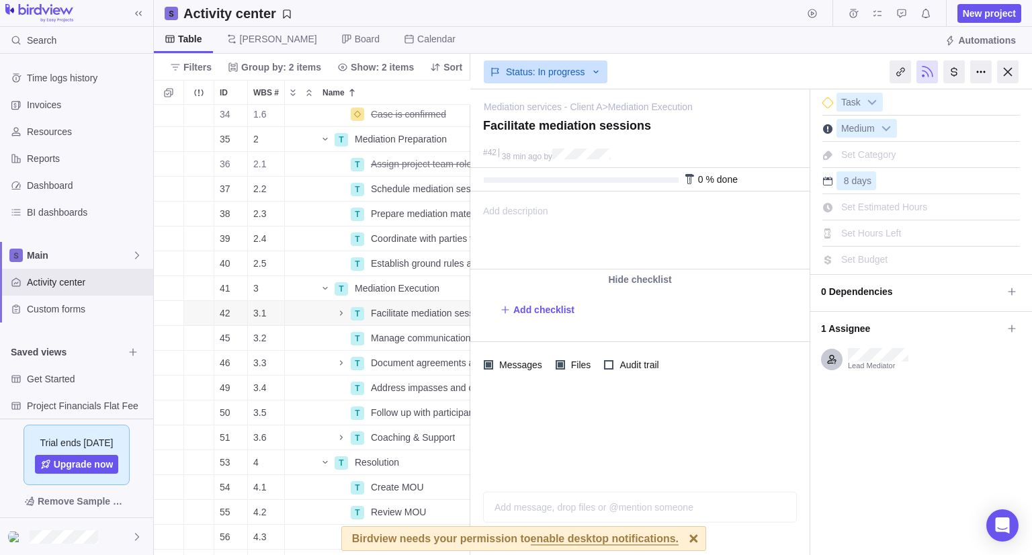
click at [886, 205] on span "Set Estimated Hours" at bounding box center [885, 207] width 86 height 11
type input "60"
click at [848, 405] on div "I'm done Task Medium Set Category 8 days Set Estimated Hours 60 Set Hours Left" at bounding box center [922, 322] width 222 height 466
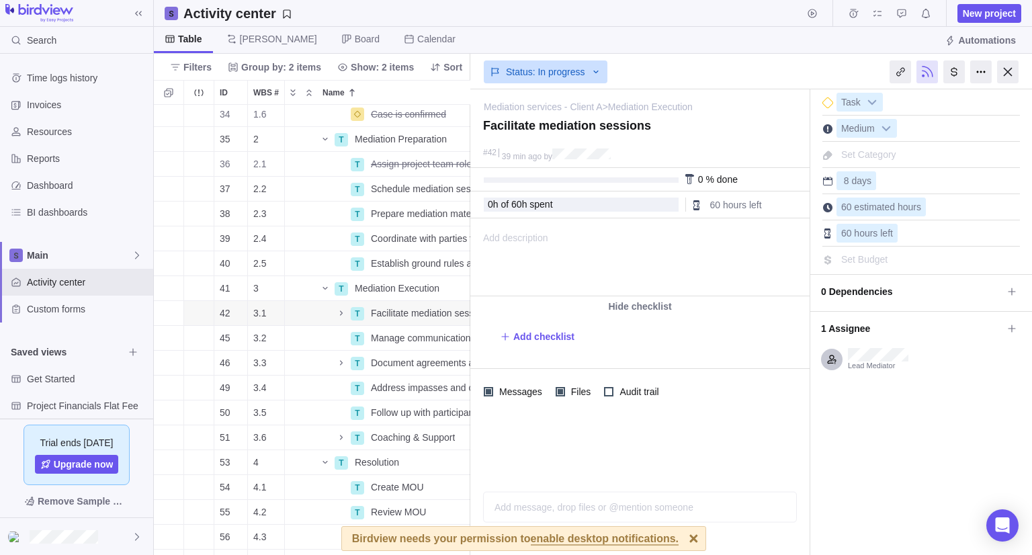
click at [1003, 80] on div at bounding box center [1009, 71] width 22 height 23
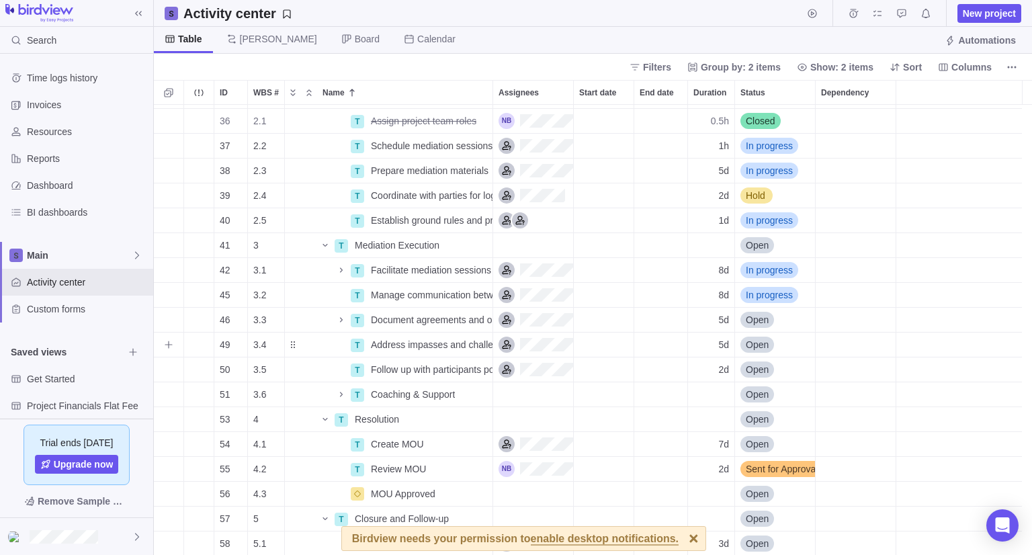
scroll to position [269, 0]
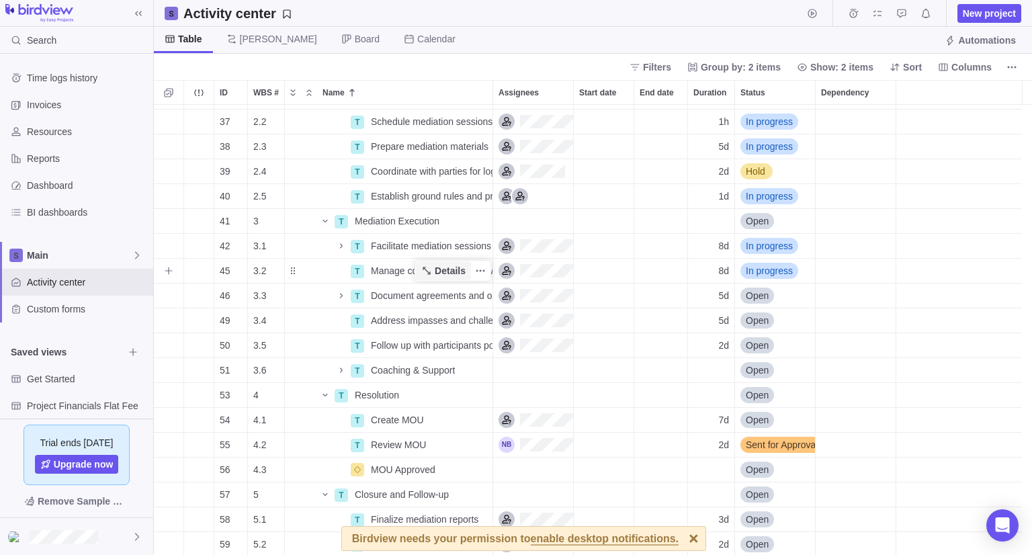
click at [450, 276] on span "Details" at bounding box center [450, 270] width 31 height 13
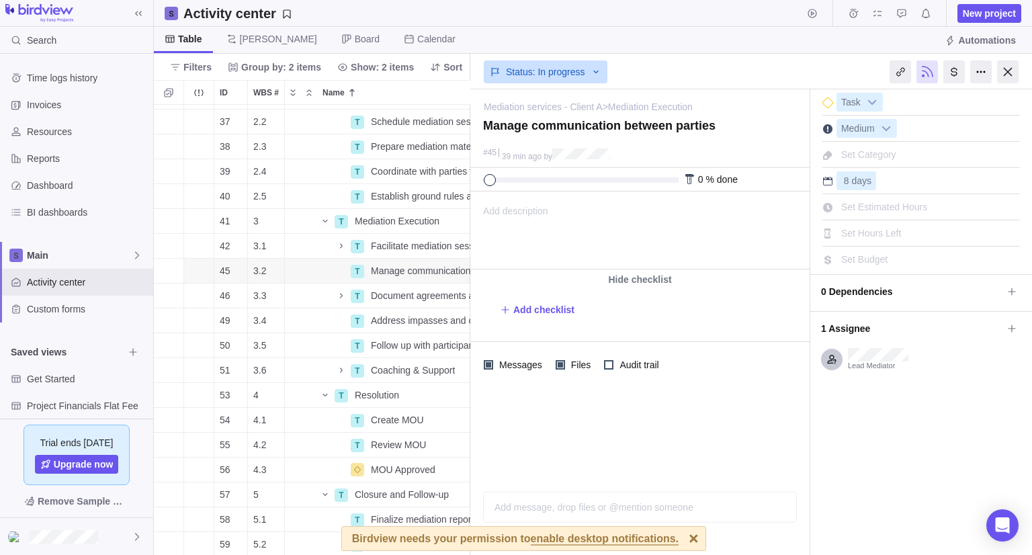
click at [885, 210] on span "Set Estimated Hours" at bounding box center [885, 207] width 86 height 11
type input "60"
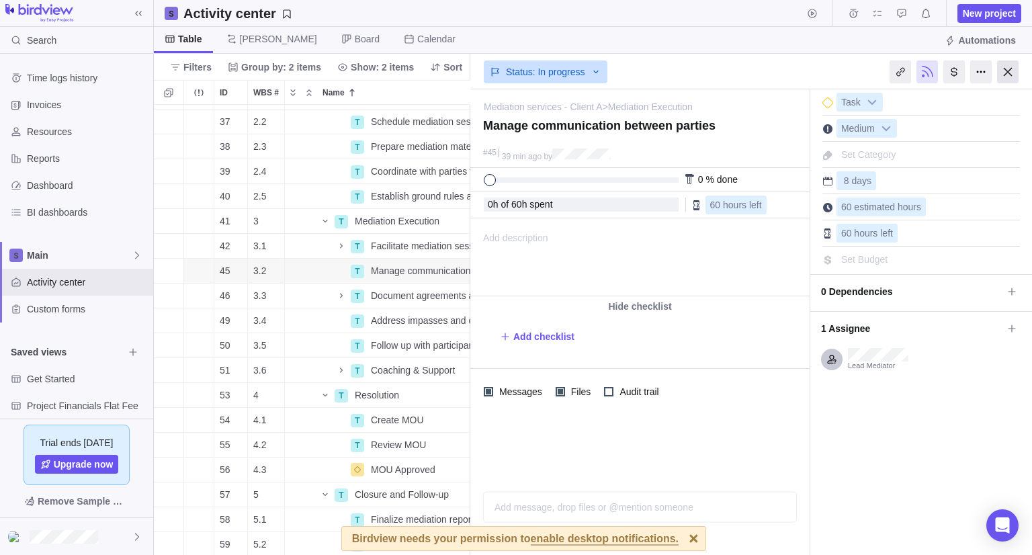
click at [1002, 69] on div at bounding box center [1009, 71] width 22 height 23
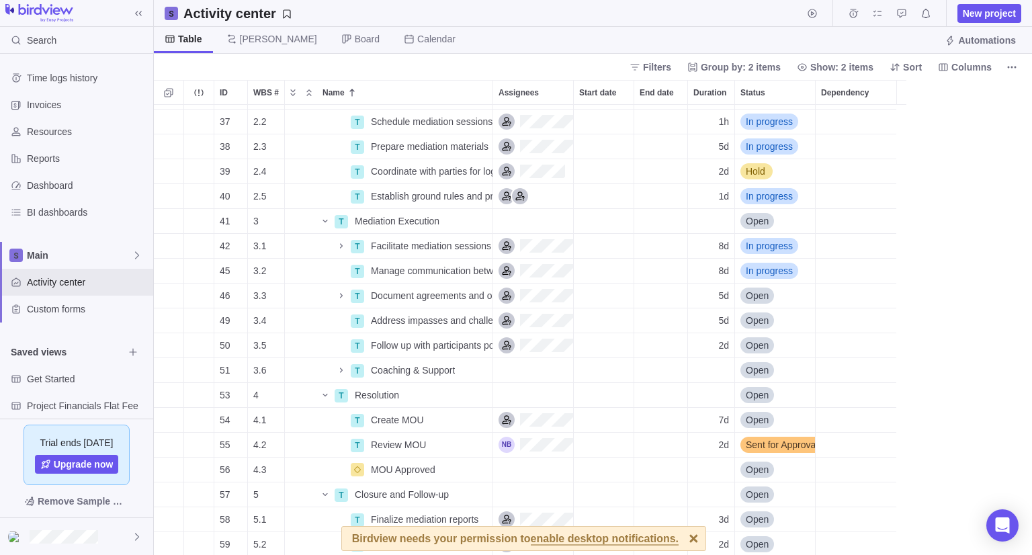
scroll to position [440, 868]
click at [450, 289] on span "Details" at bounding box center [450, 295] width 31 height 13
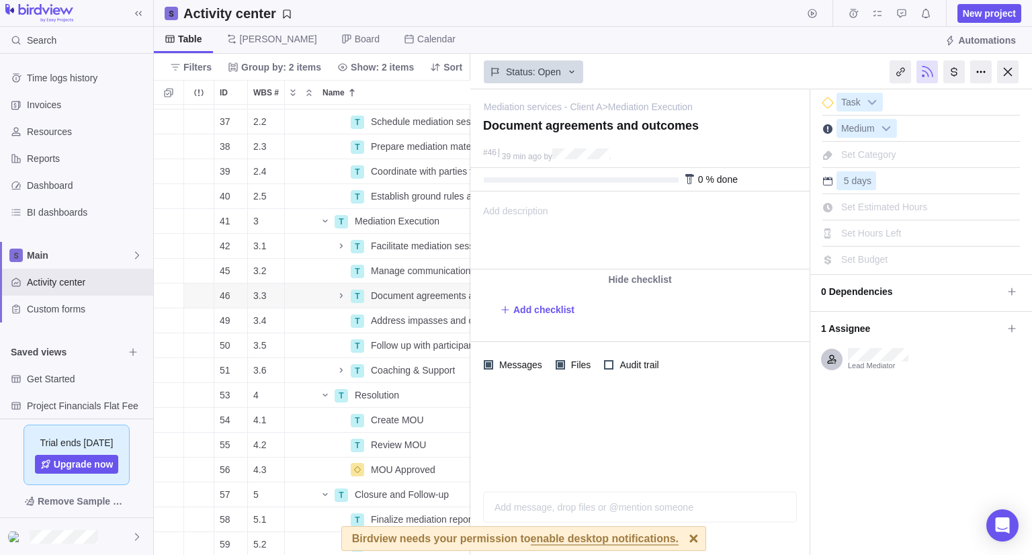
click at [868, 205] on span "Set Estimated Hours" at bounding box center [885, 207] width 86 height 11
click at [711, 48] on div "Table [PERSON_NAME] Board Calendar Automations" at bounding box center [593, 40] width 879 height 27
click at [727, 65] on div "Status: Open" at bounding box center [640, 70] width 339 height 31
click at [868, 213] on div "Set Estimated Hours" at bounding box center [884, 207] width 95 height 19
type input "40"
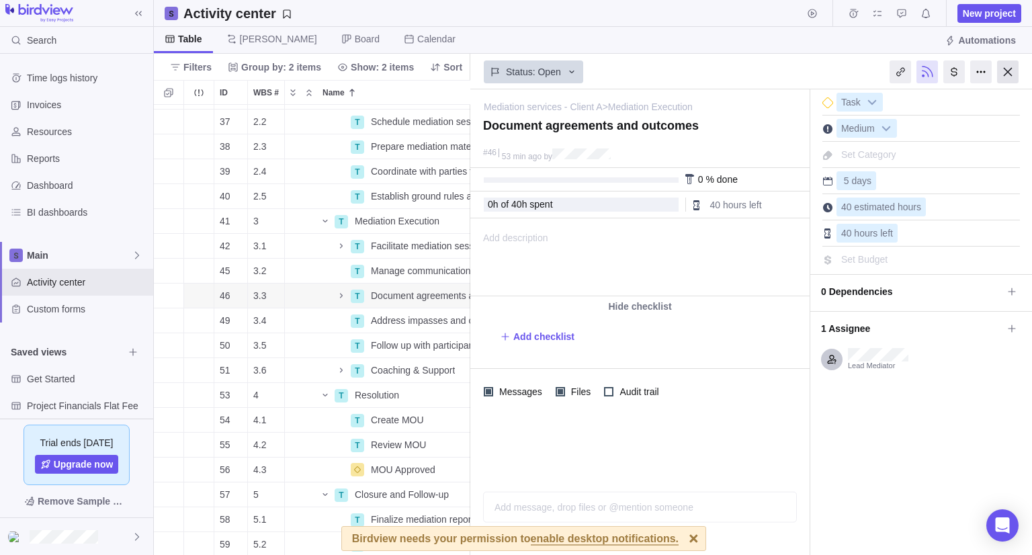
click at [1012, 75] on div at bounding box center [1009, 71] width 22 height 23
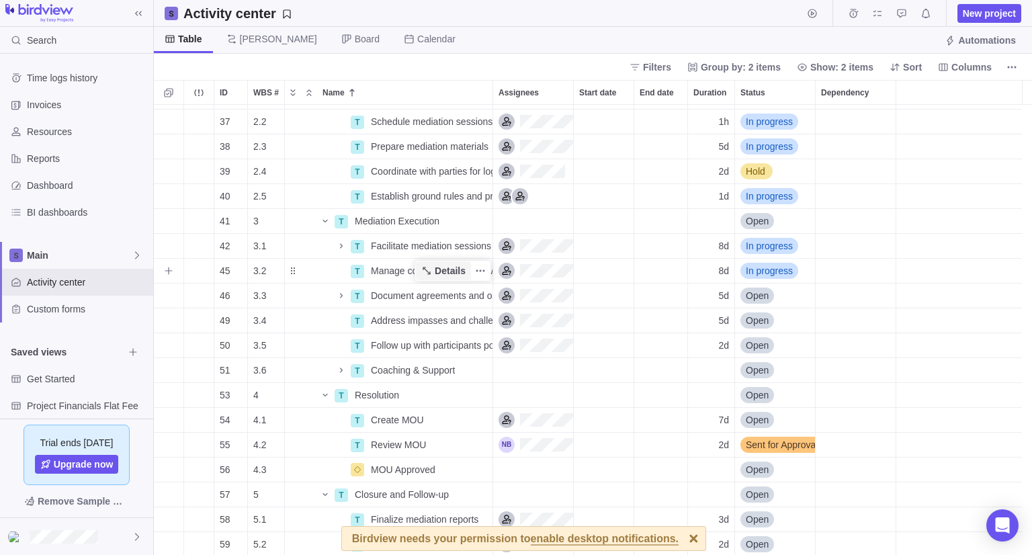
click at [451, 271] on span "Details" at bounding box center [450, 270] width 31 height 13
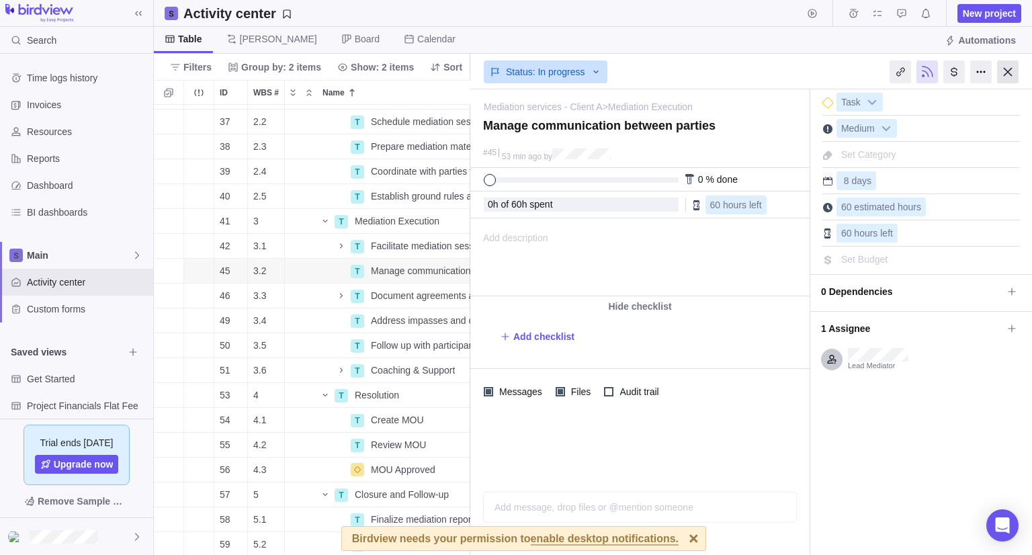
click at [1003, 67] on div at bounding box center [1009, 71] width 22 height 23
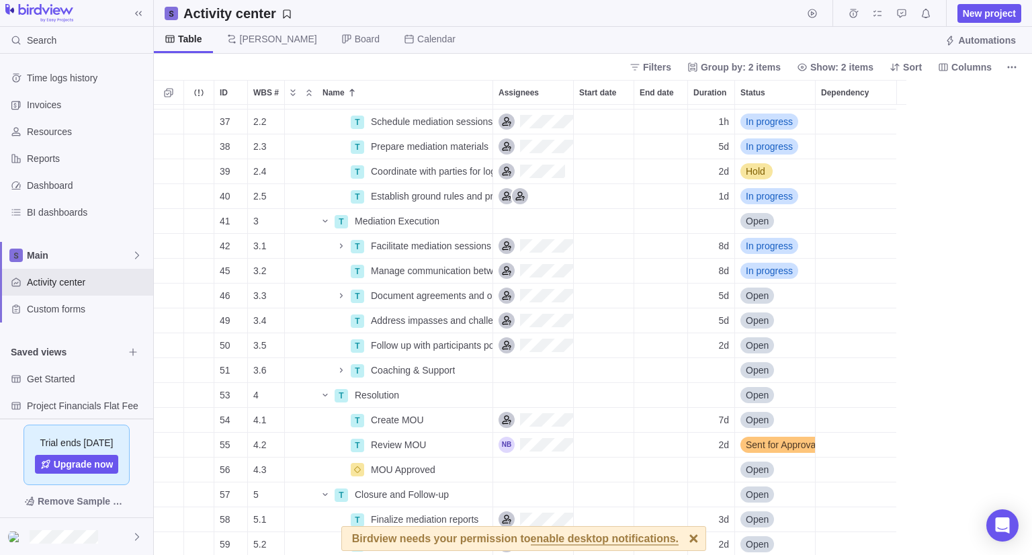
scroll to position [11, 11]
click at [438, 350] on span "Details" at bounding box center [450, 345] width 31 height 13
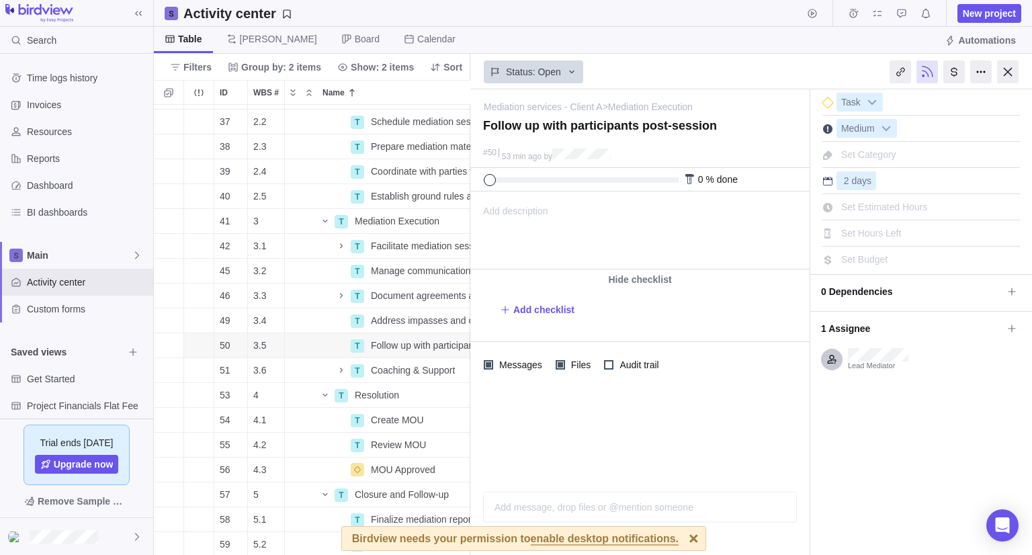
click at [888, 209] on span "Set Estimated Hours" at bounding box center [885, 207] width 86 height 11
type input "16"
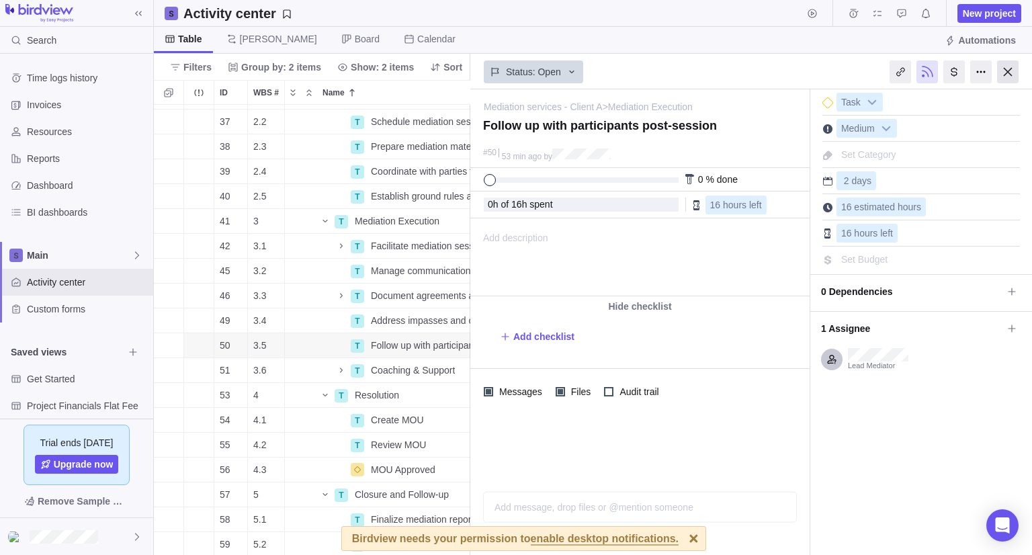
click at [1016, 73] on div at bounding box center [1009, 71] width 22 height 23
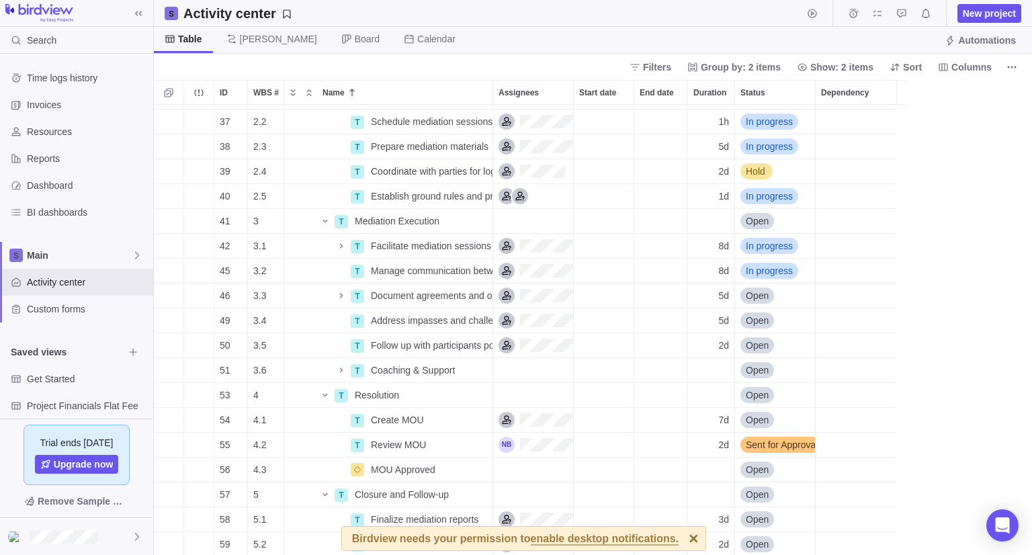
scroll to position [440, 868]
click at [440, 300] on span "Details" at bounding box center [450, 295] width 31 height 13
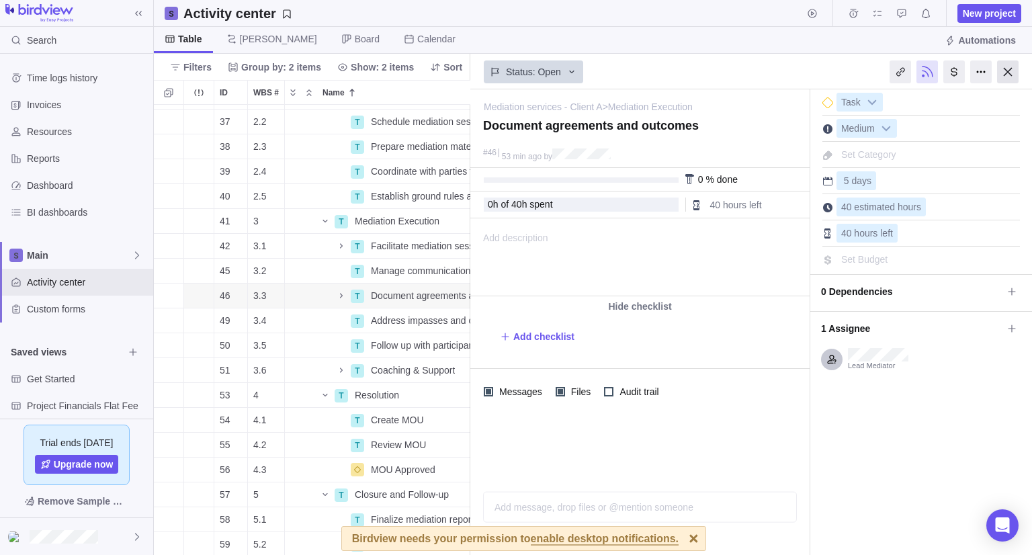
click at [1003, 71] on div at bounding box center [1009, 71] width 22 height 23
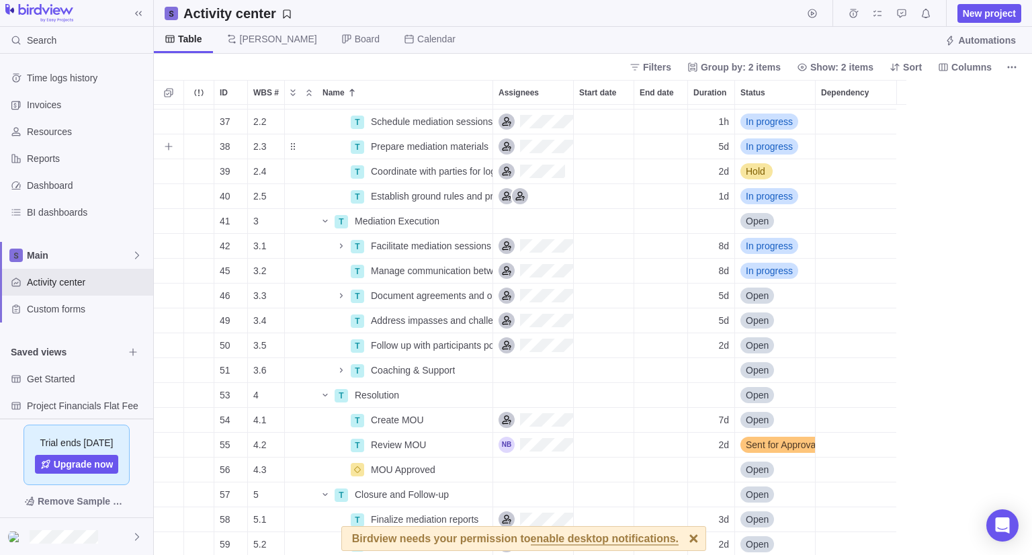
scroll to position [440, 868]
click at [340, 370] on icon "Name" at bounding box center [341, 370] width 11 height 11
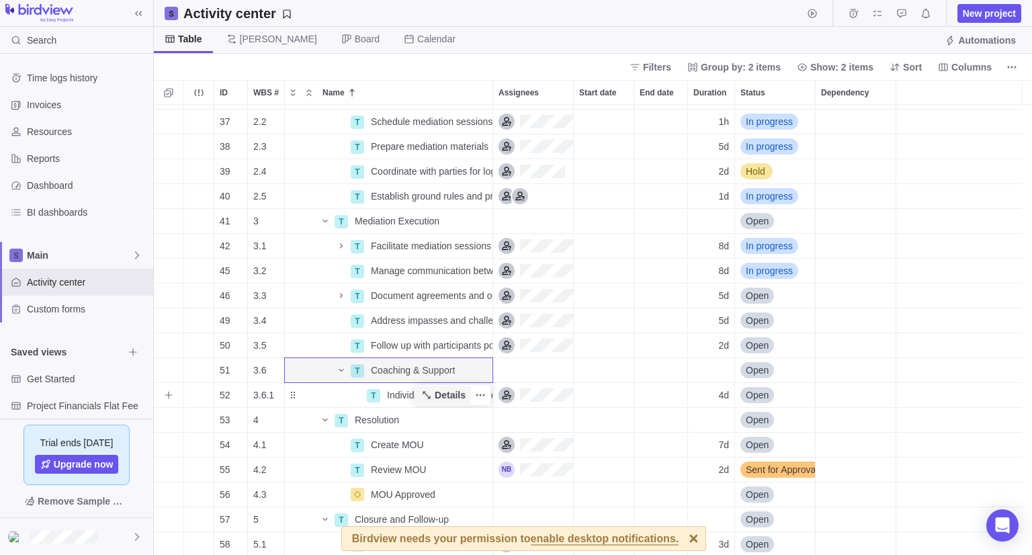
click at [434, 395] on span "Details" at bounding box center [443, 395] width 55 height 19
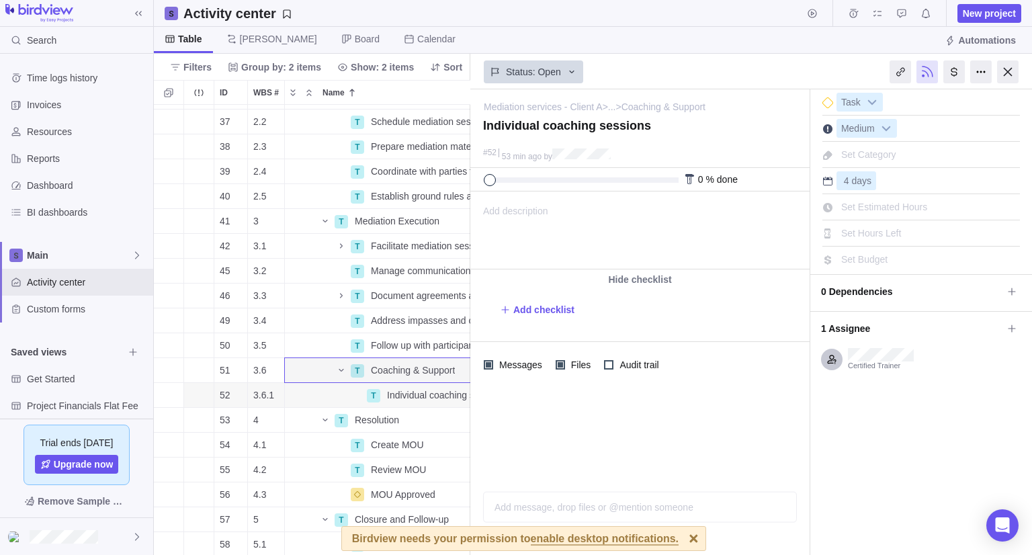
click at [885, 212] on span "Set Estimated Hours" at bounding box center [885, 207] width 86 height 11
type input "32"
drag, startPoint x: 856, startPoint y: 439, endPoint x: 963, endPoint y: 272, distance: 198.6
click at [858, 438] on div "I'm done Task Medium Set Category 4 days Set Estimated Hours 32 Set Hours Left" at bounding box center [922, 322] width 222 height 466
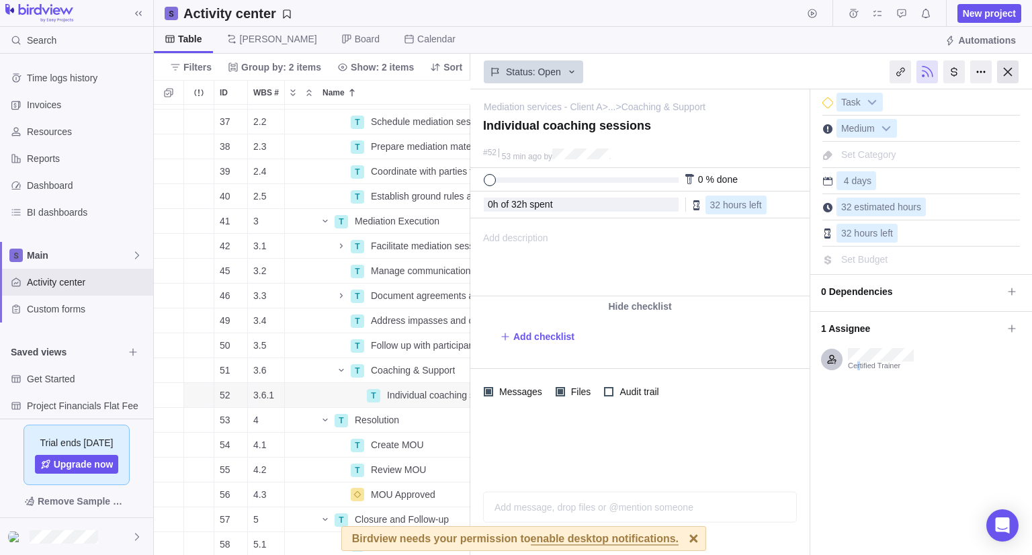
click at [1015, 71] on div at bounding box center [1009, 71] width 22 height 23
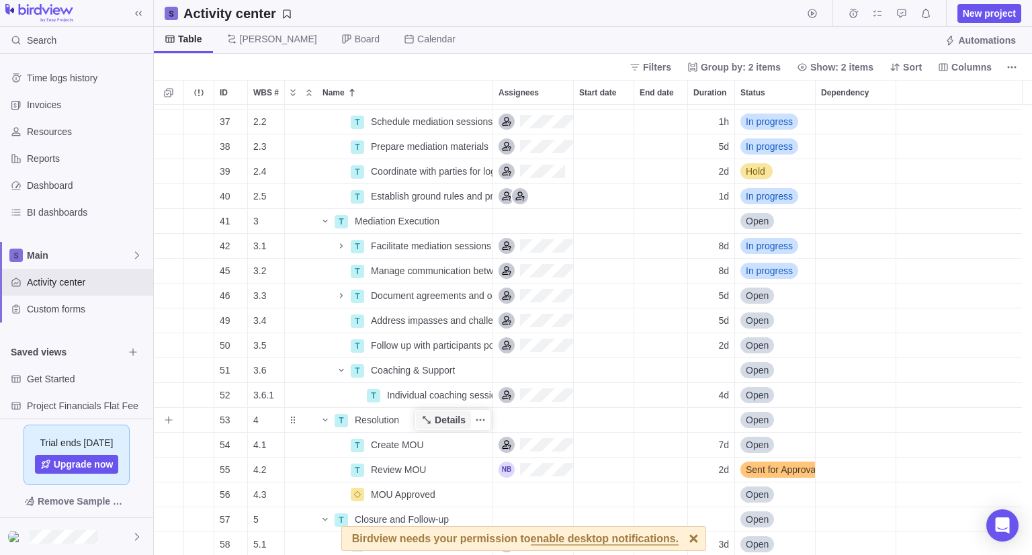
scroll to position [395, 0]
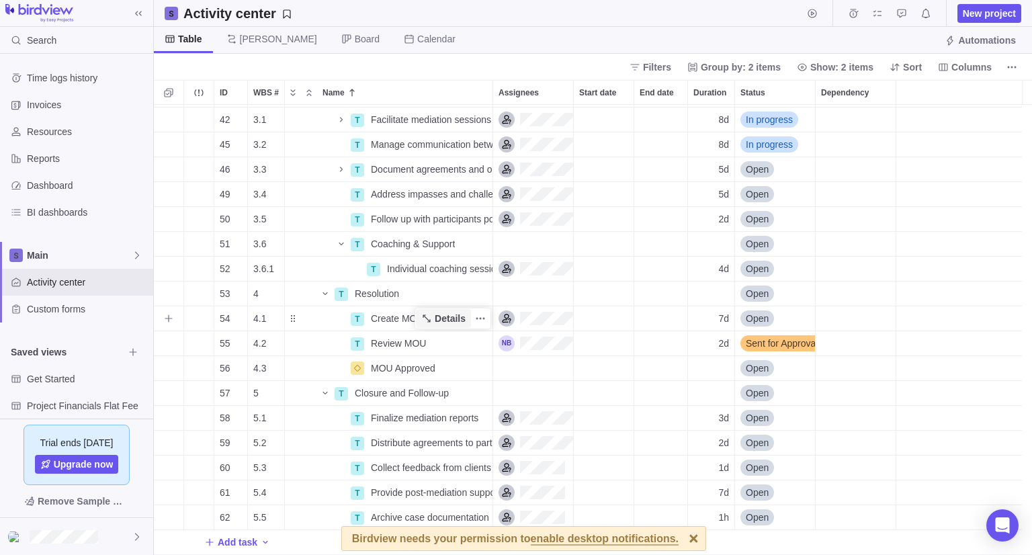
click at [443, 317] on span "Details" at bounding box center [450, 318] width 31 height 13
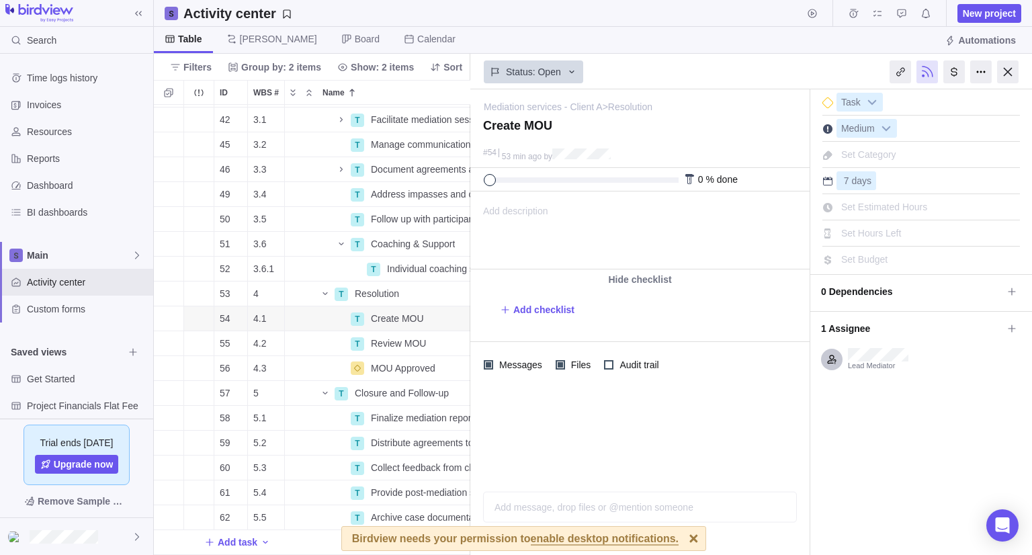
click at [887, 208] on span "Set Estimated Hours" at bounding box center [885, 207] width 86 height 11
type input "56"
drag, startPoint x: 890, startPoint y: 428, endPoint x: 900, endPoint y: 389, distance: 40.3
click at [890, 426] on div "I'm done Task Medium Set Category 7 days Set Estimated Hours 56 Set Hours Left" at bounding box center [922, 322] width 222 height 466
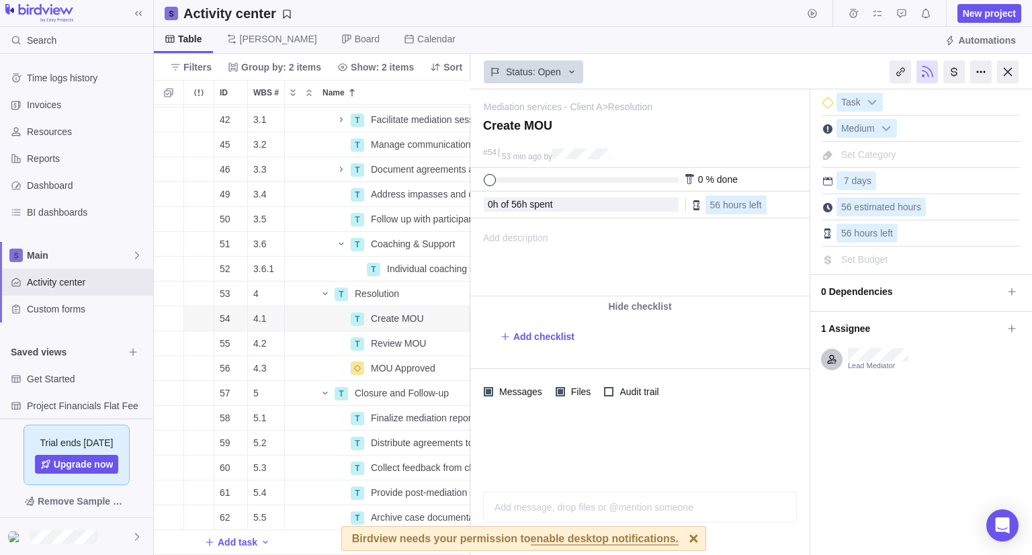
drag, startPoint x: 1008, startPoint y: 71, endPoint x: 784, endPoint y: 261, distance: 293.3
click at [1008, 72] on div at bounding box center [1009, 71] width 22 height 23
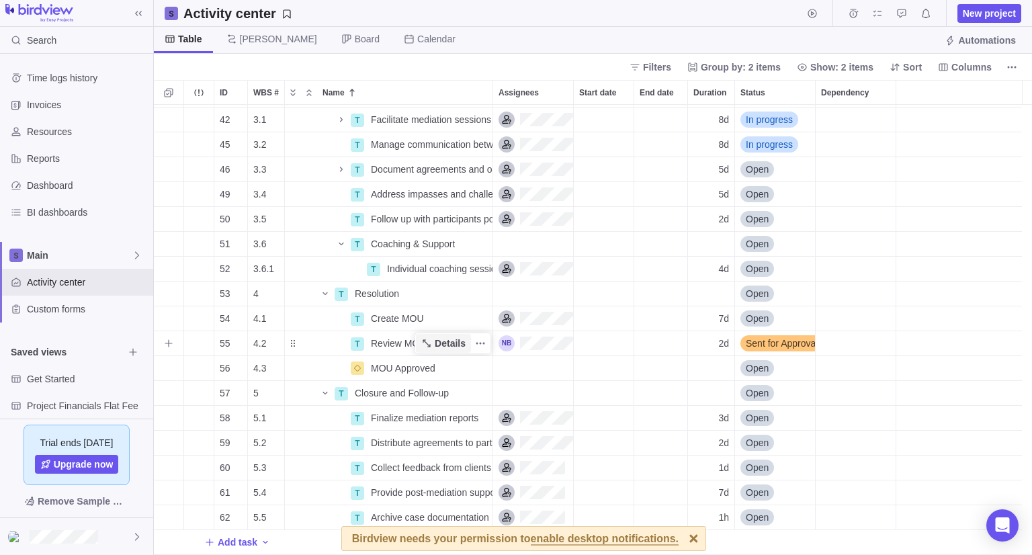
click at [444, 346] on span "Details" at bounding box center [450, 343] width 31 height 13
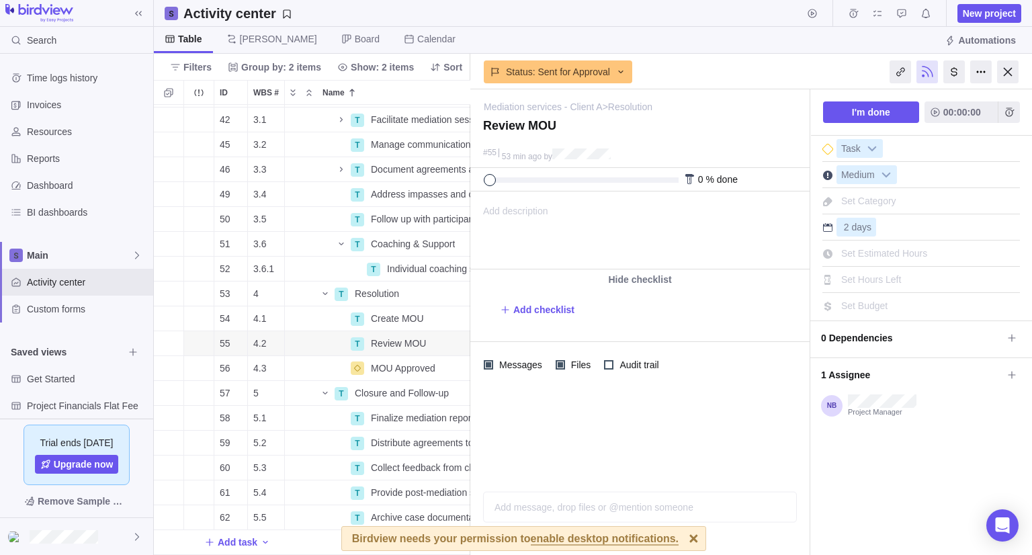
click at [879, 253] on span "Set Estimated Hours" at bounding box center [885, 253] width 86 height 11
type input "10"
click at [876, 463] on div "I'm done 00:00:00 Task Medium Set Category 2 days Set Estimated Hours 10 Set Ho…" at bounding box center [922, 322] width 222 height 466
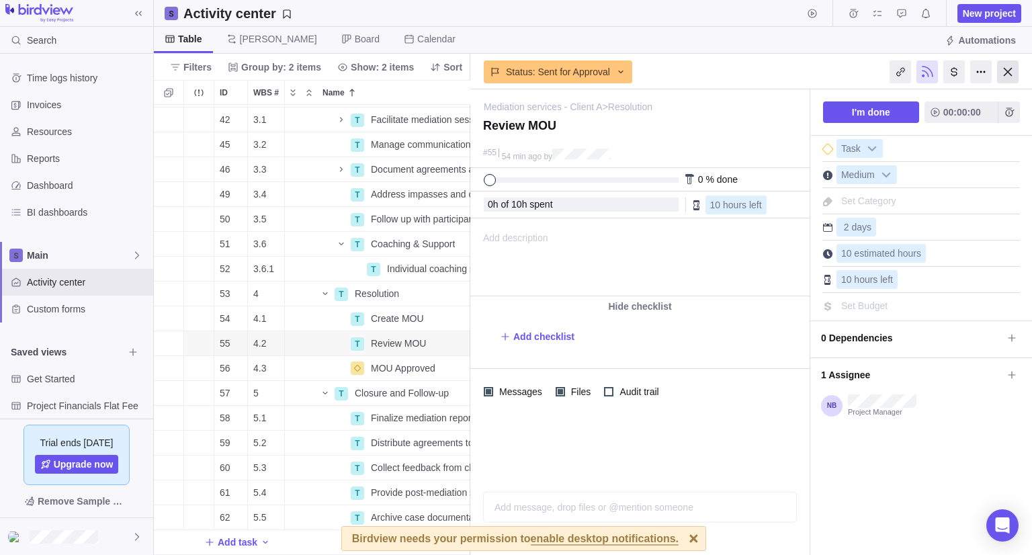
click at [1014, 79] on div at bounding box center [1009, 71] width 22 height 23
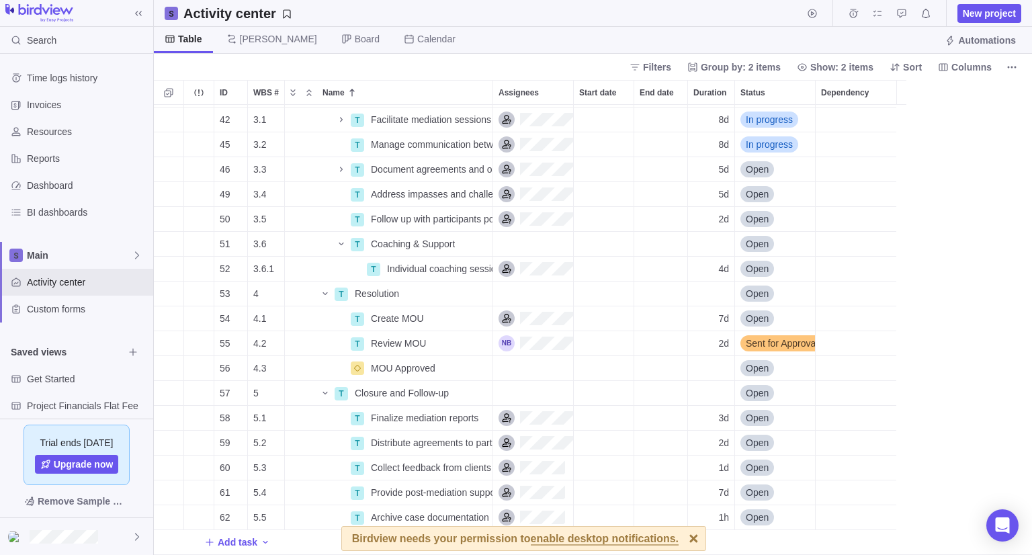
scroll to position [440, 868]
click at [682, 539] on div at bounding box center [694, 539] width 24 height 24
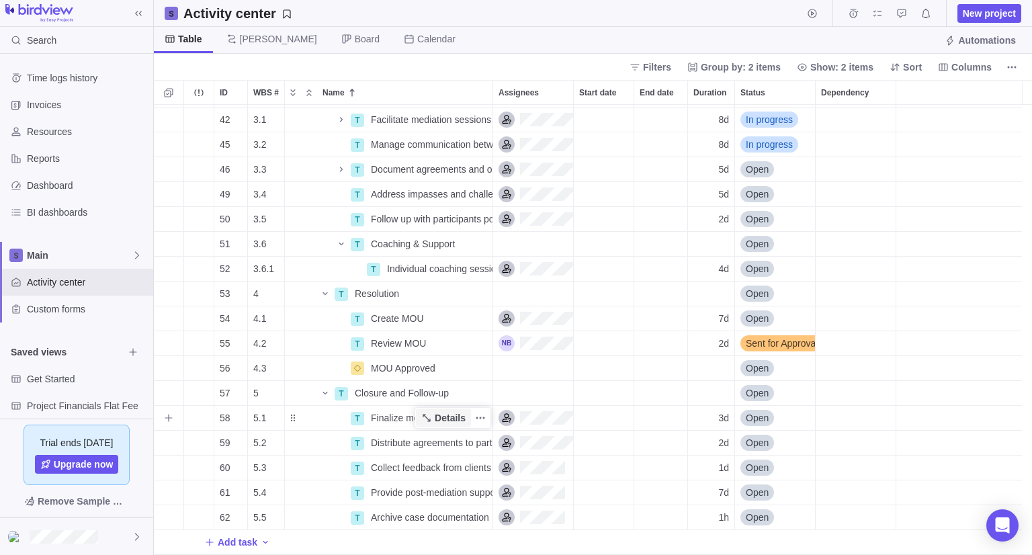
click at [457, 417] on span "Details" at bounding box center [450, 417] width 31 height 13
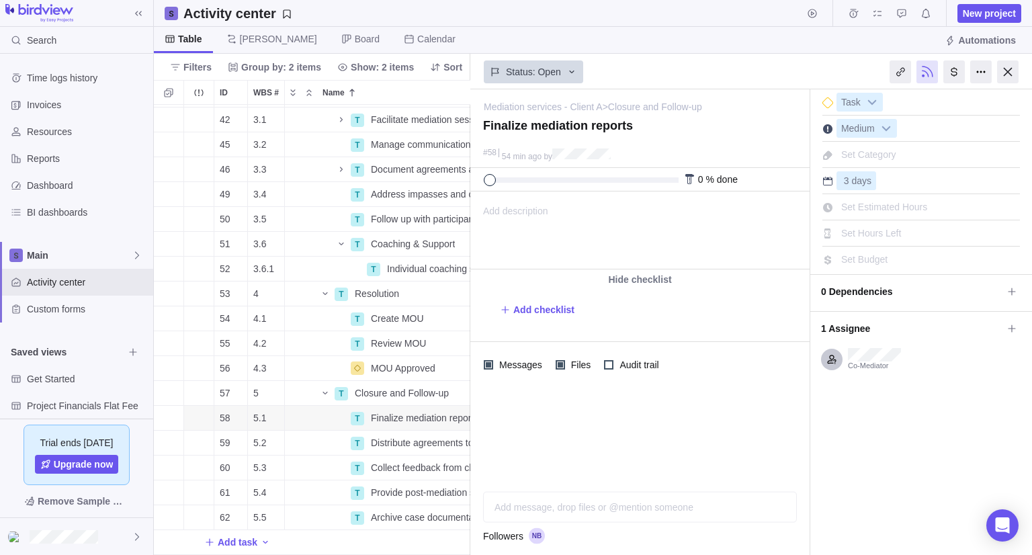
click at [891, 198] on div "Set Estimated Hours" at bounding box center [884, 207] width 95 height 19
type input "24"
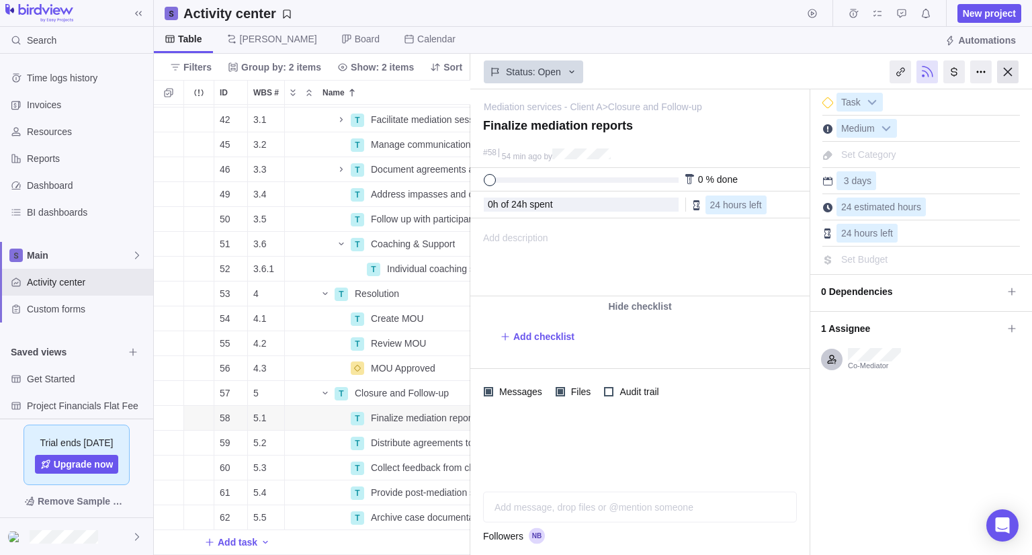
click at [1010, 68] on div at bounding box center [1009, 71] width 22 height 23
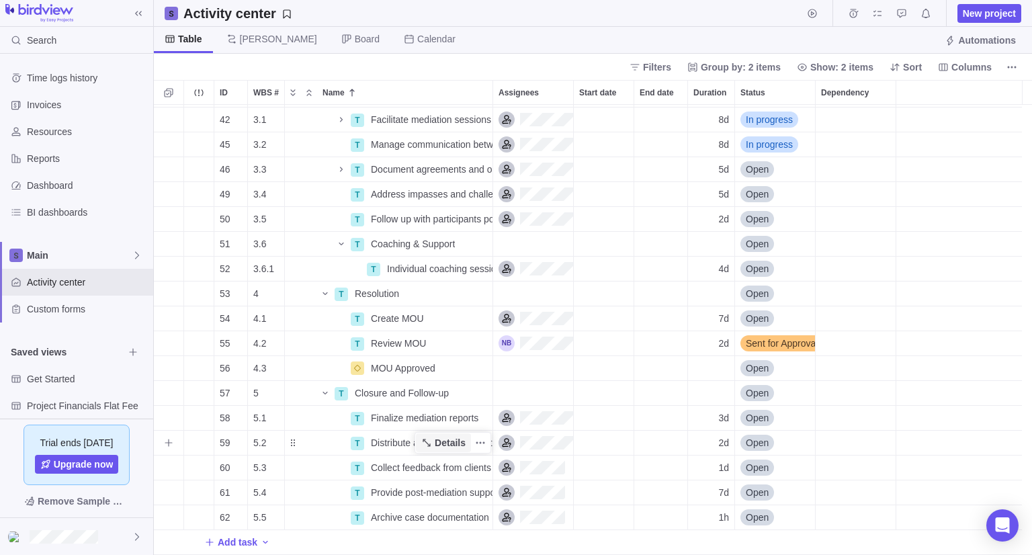
click at [456, 439] on span "Details" at bounding box center [450, 442] width 31 height 13
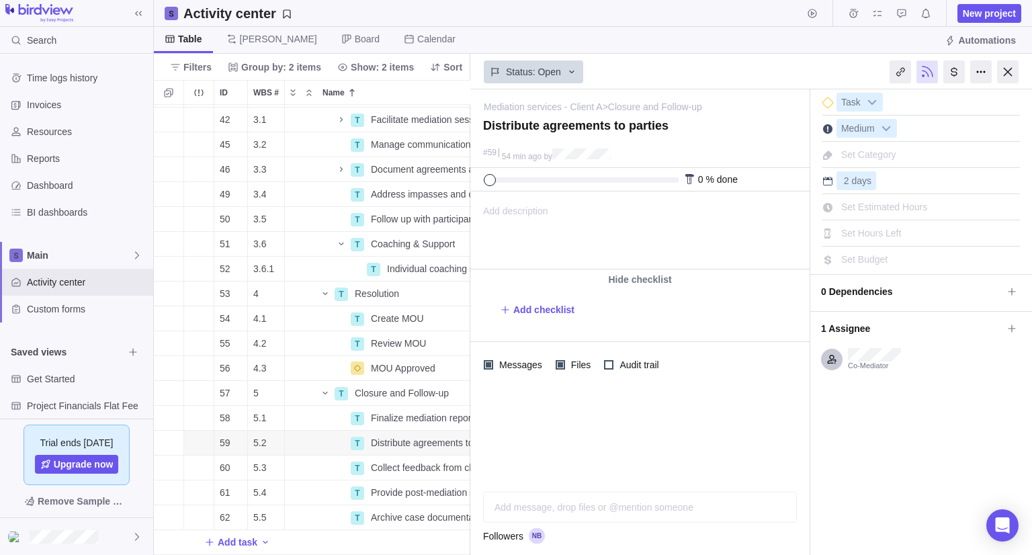
click at [882, 210] on span "Set Estimated Hours" at bounding box center [885, 207] width 86 height 11
type input "10"
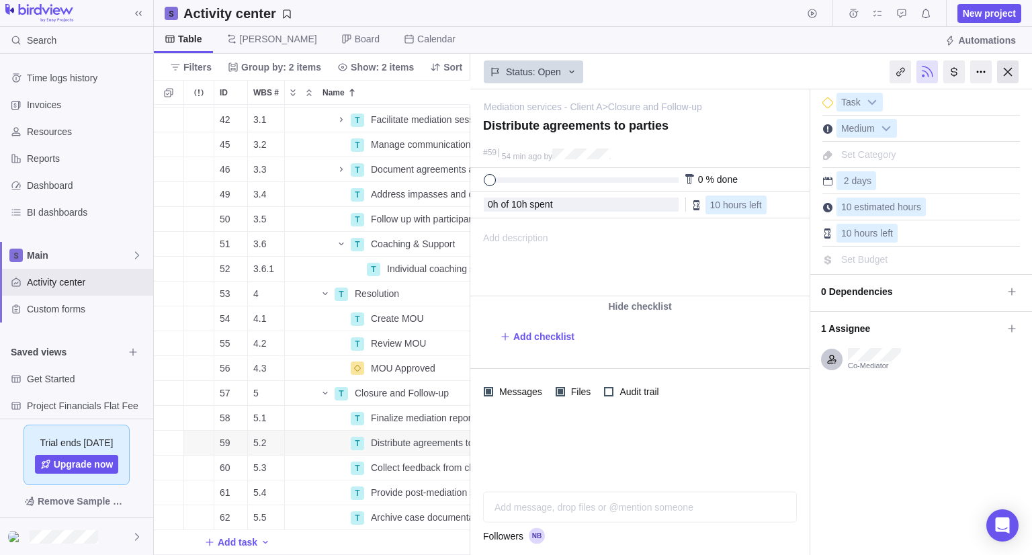
click at [1014, 77] on div at bounding box center [1009, 71] width 22 height 23
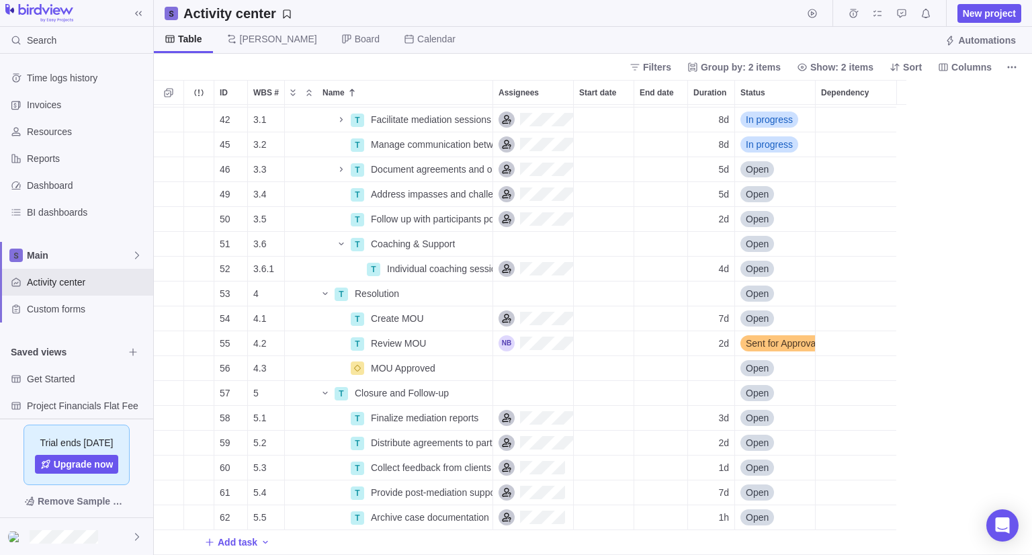
scroll to position [440, 868]
click at [456, 500] on span "Details" at bounding box center [443, 492] width 55 height 19
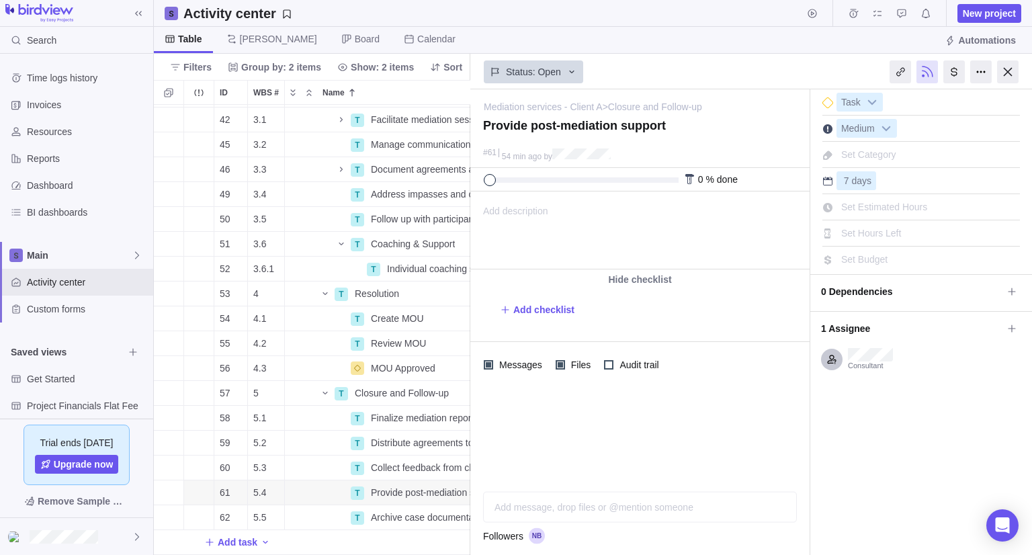
click at [877, 206] on span "Set Estimated Hours" at bounding box center [885, 207] width 86 height 11
type input "50"
click at [879, 440] on div "I'm done Task Medium Set Category 7 days Set Estimated Hours 50 Set Hours Left" at bounding box center [922, 322] width 222 height 466
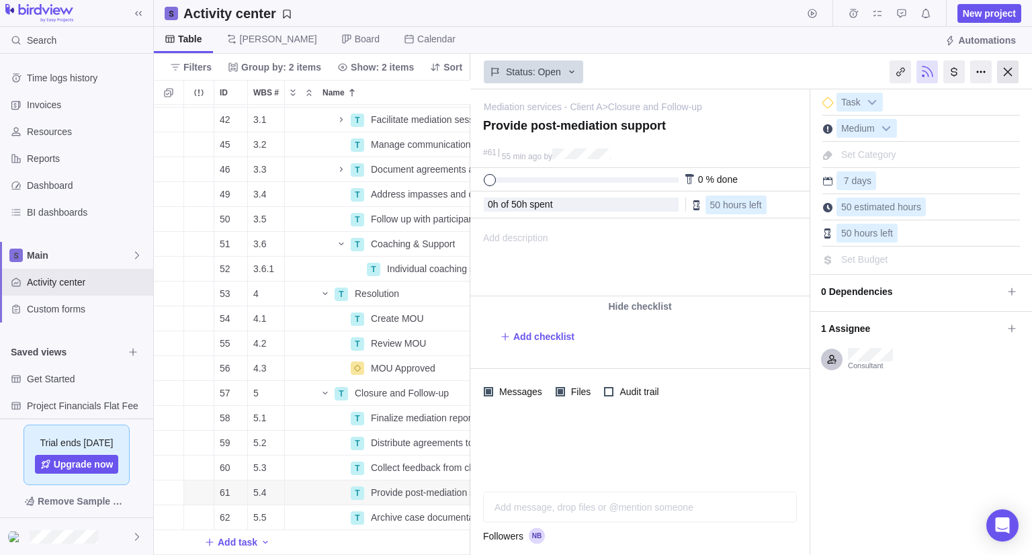
drag, startPoint x: 1011, startPoint y: 79, endPoint x: 978, endPoint y: 116, distance: 50.0
click at [1011, 79] on div at bounding box center [1009, 71] width 22 height 23
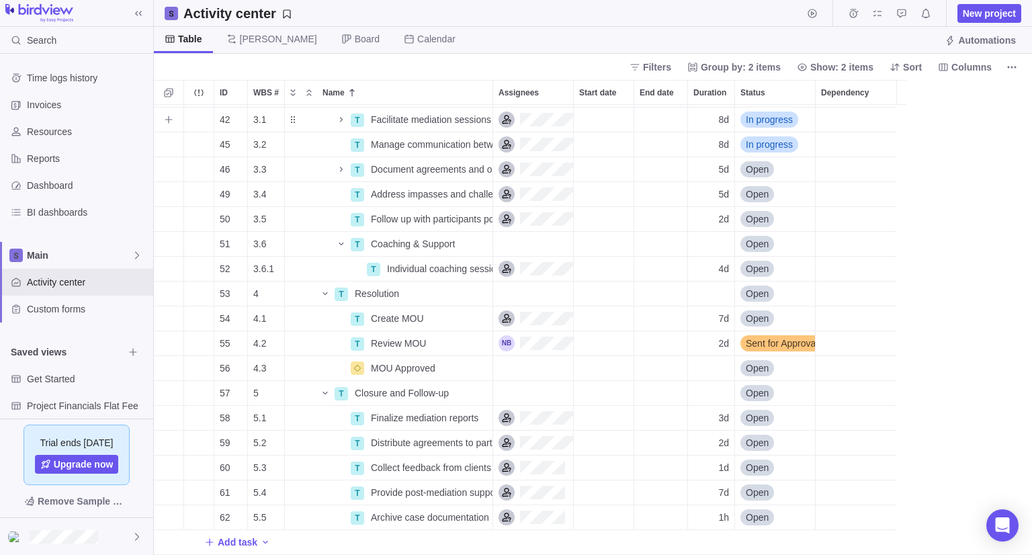
scroll to position [440, 868]
click at [456, 522] on span "Details" at bounding box center [450, 517] width 31 height 13
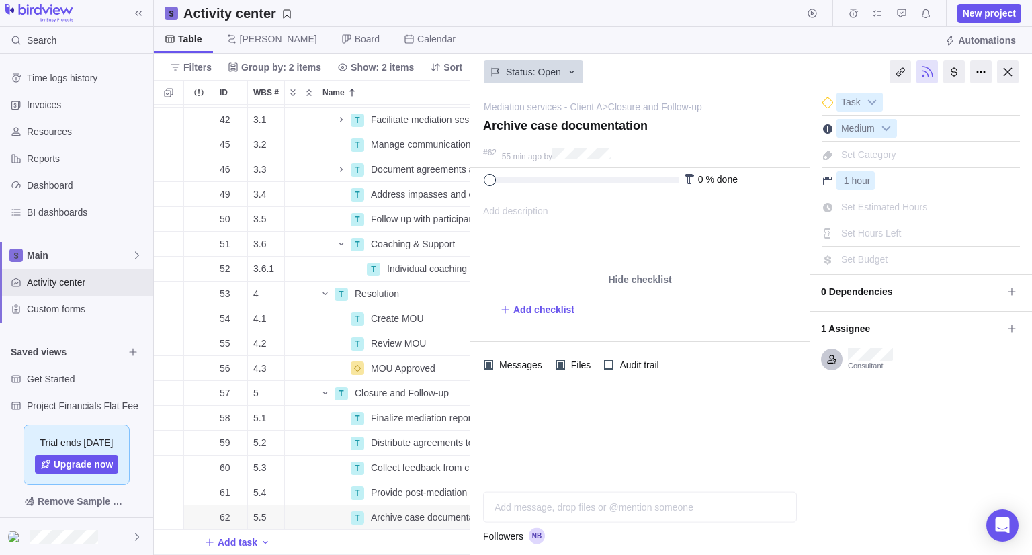
click at [879, 194] on div "Set Estimated Hours" at bounding box center [922, 205] width 198 height 23
click at [877, 203] on span "Set Estimated Hours" at bounding box center [885, 207] width 86 height 11
type input "1"
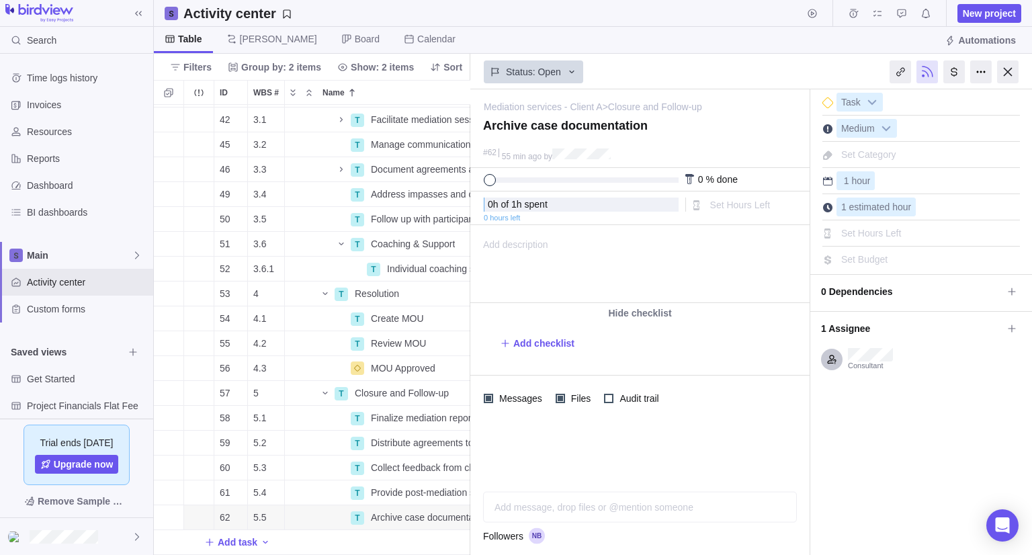
drag, startPoint x: 964, startPoint y: 439, endPoint x: 952, endPoint y: 439, distance: 11.4
click at [963, 444] on div "I'm done Task Medium Set Category 1 hour 1 estimated hour Set Hours Left" at bounding box center [922, 322] width 222 height 466
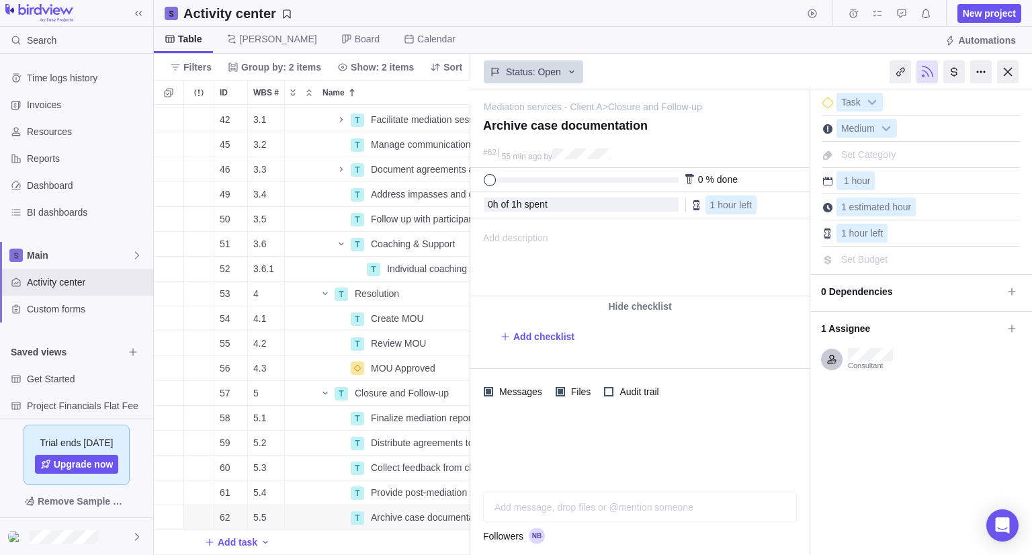
click at [1013, 71] on div at bounding box center [1009, 71] width 22 height 23
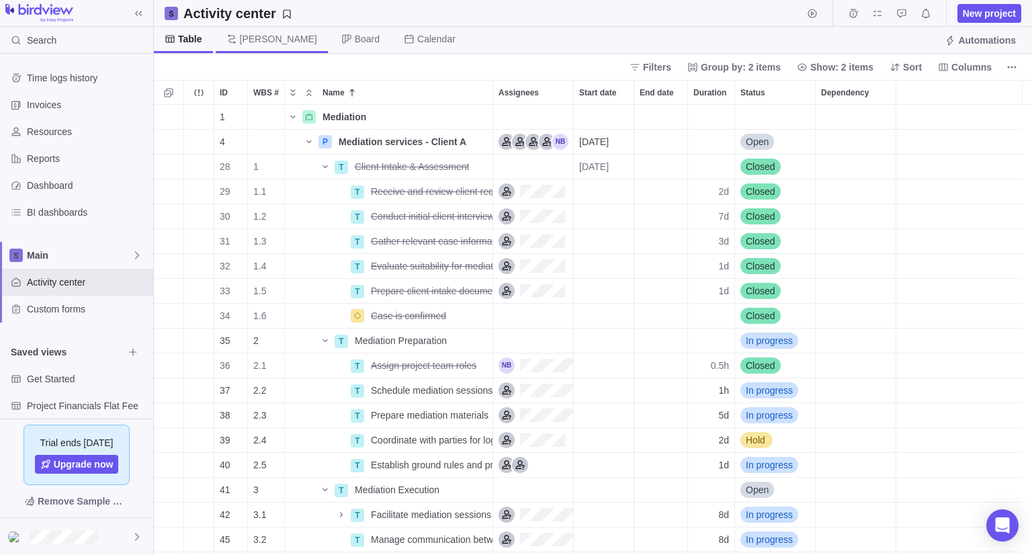
click at [256, 42] on span "[PERSON_NAME]" at bounding box center [278, 38] width 77 height 13
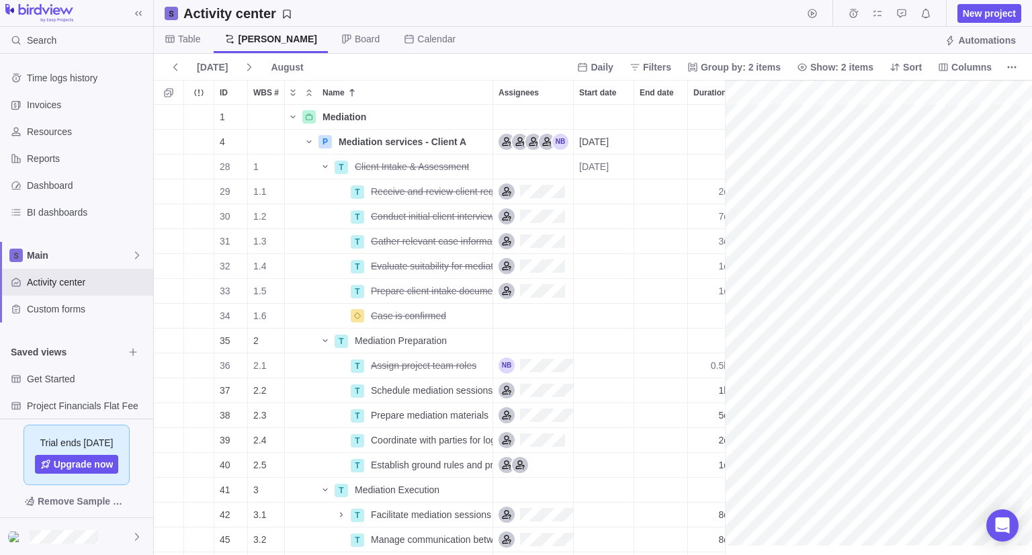
scroll to position [0, 112]
drag, startPoint x: 724, startPoint y: 114, endPoint x: 422, endPoint y: 153, distance: 304.3
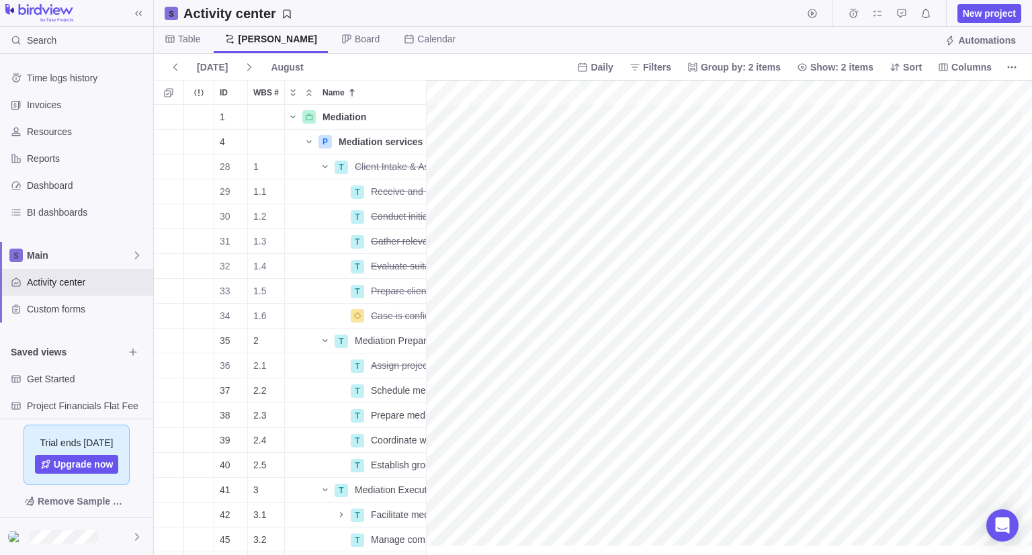
scroll to position [0, 0]
click at [567, 220] on div "gantt" at bounding box center [729, 318] width 606 height 476
drag, startPoint x: 426, startPoint y: 350, endPoint x: 753, endPoint y: 314, distance: 328.7
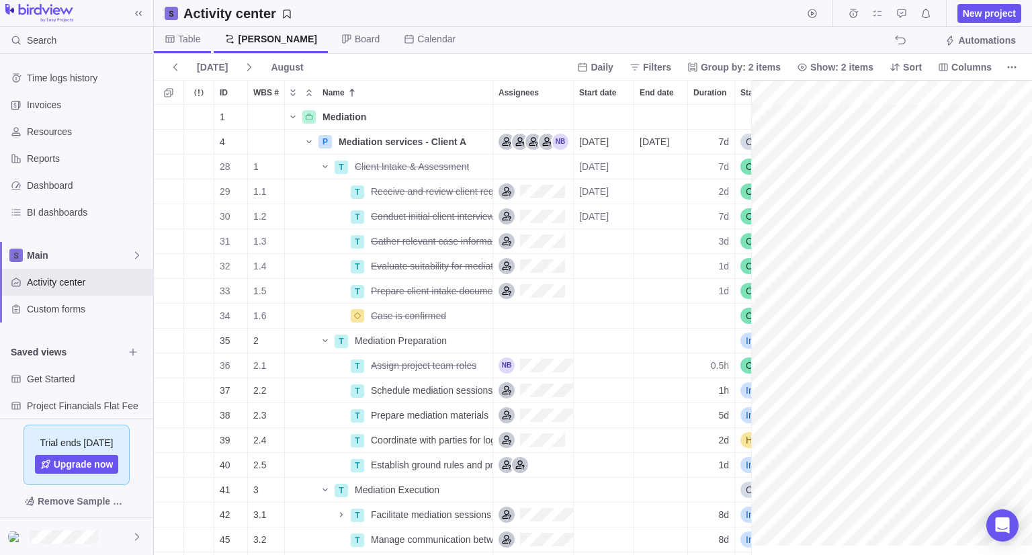
click at [193, 36] on span "Table" at bounding box center [189, 38] width 22 height 13
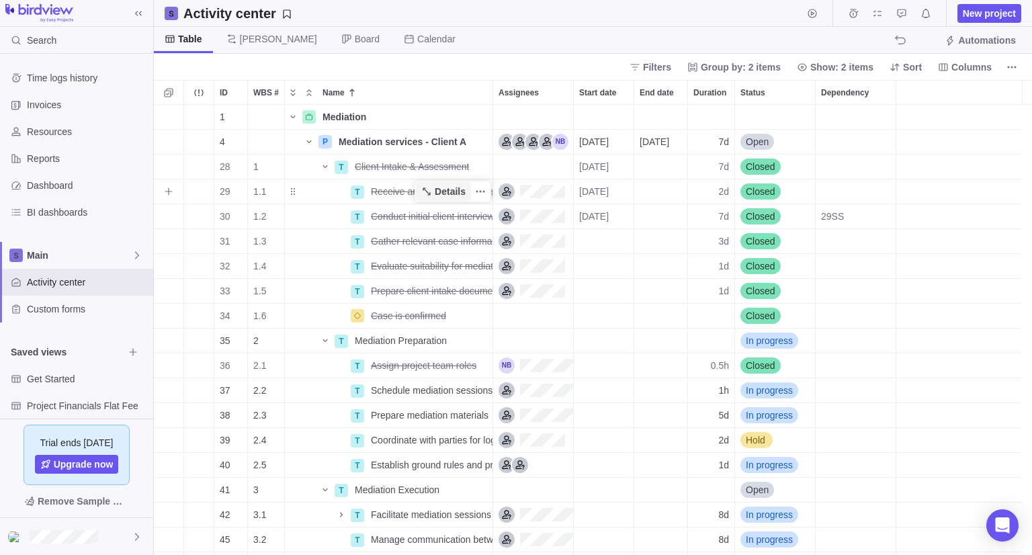
click at [449, 190] on span "Details" at bounding box center [450, 191] width 31 height 13
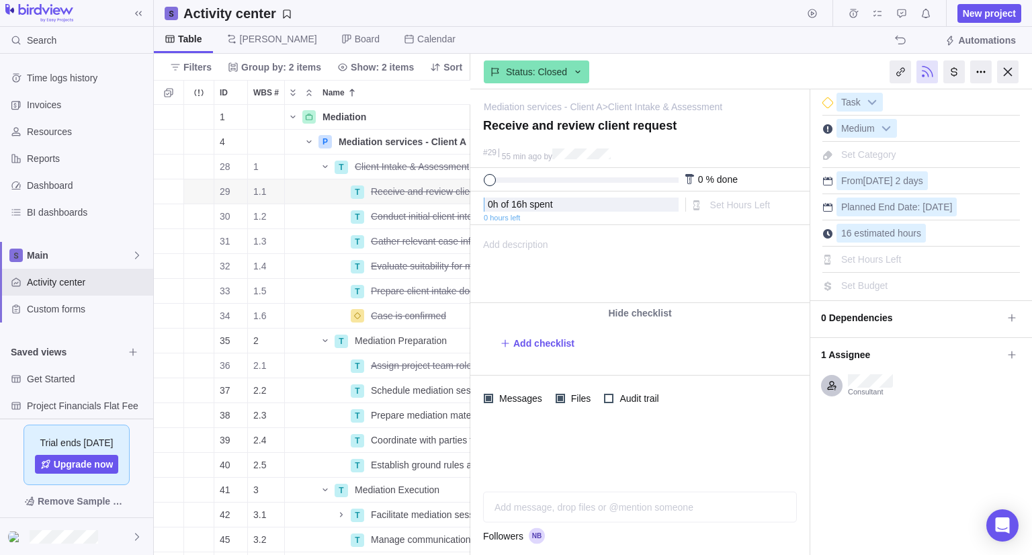
drag, startPoint x: 1002, startPoint y: 77, endPoint x: 811, endPoint y: 285, distance: 282.6
click at [998, 77] on div at bounding box center [1009, 71] width 22 height 23
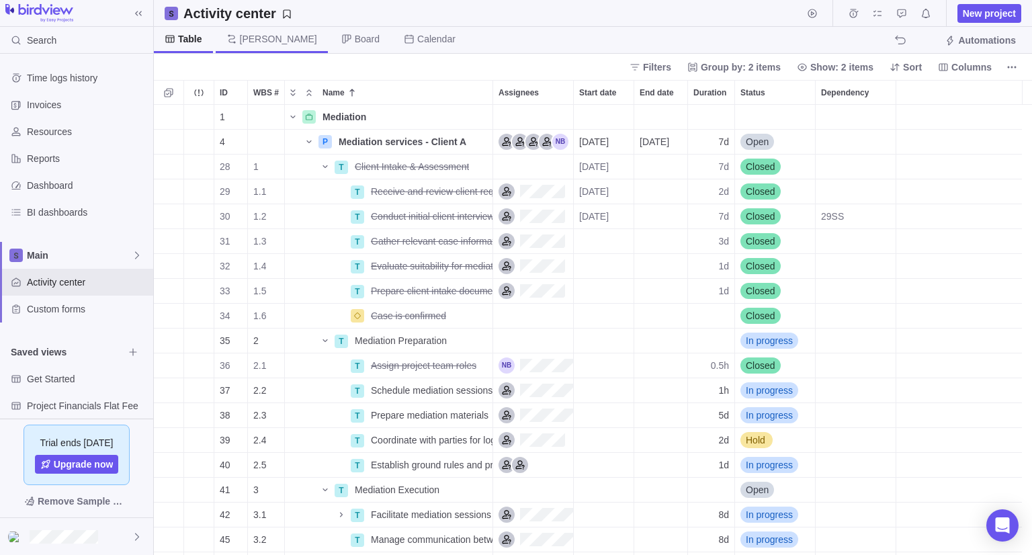
click at [252, 46] on span "[PERSON_NAME]" at bounding box center [272, 40] width 112 height 26
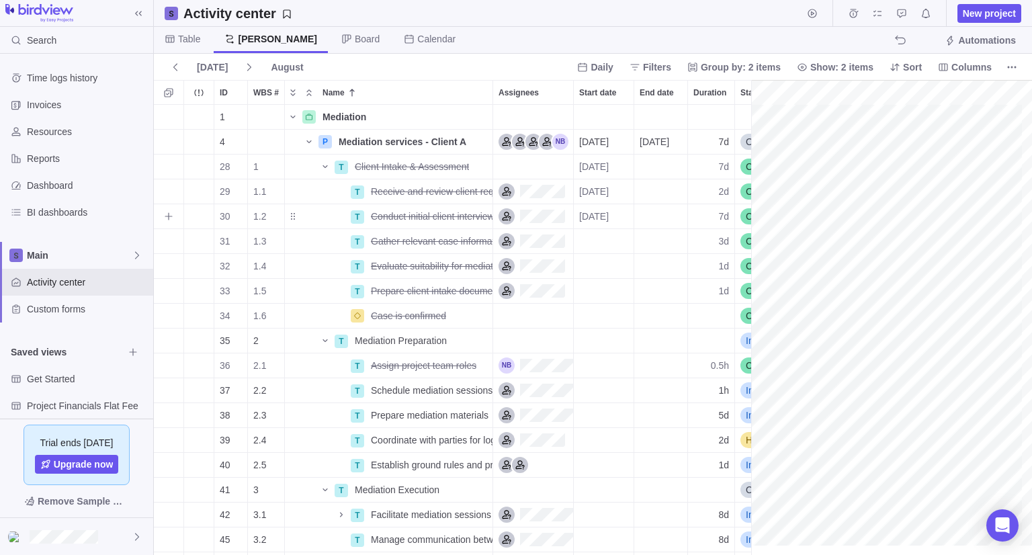
scroll to position [0, 112]
drag, startPoint x: 749, startPoint y: 236, endPoint x: 533, endPoint y: 288, distance: 222.7
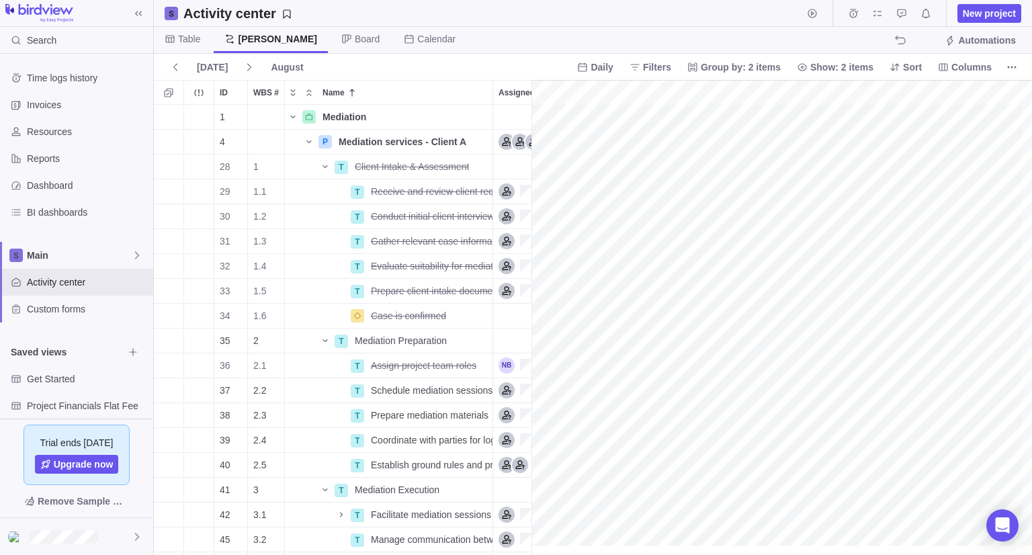
scroll to position [0, 0]
click at [663, 214] on div "gantt" at bounding box center [782, 318] width 501 height 476
click at [642, 214] on div "gantt" at bounding box center [782, 318] width 501 height 476
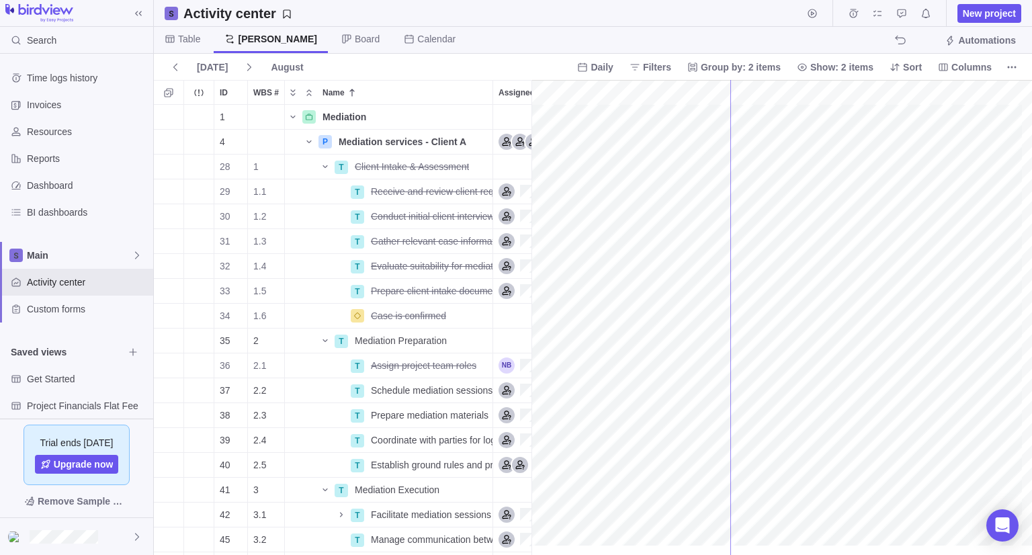
drag, startPoint x: 534, startPoint y: 315, endPoint x: 731, endPoint y: 311, distance: 196.3
drag, startPoint x: 185, startPoint y: 43, endPoint x: 208, endPoint y: 63, distance: 30.5
click at [185, 43] on span "Table" at bounding box center [189, 38] width 22 height 13
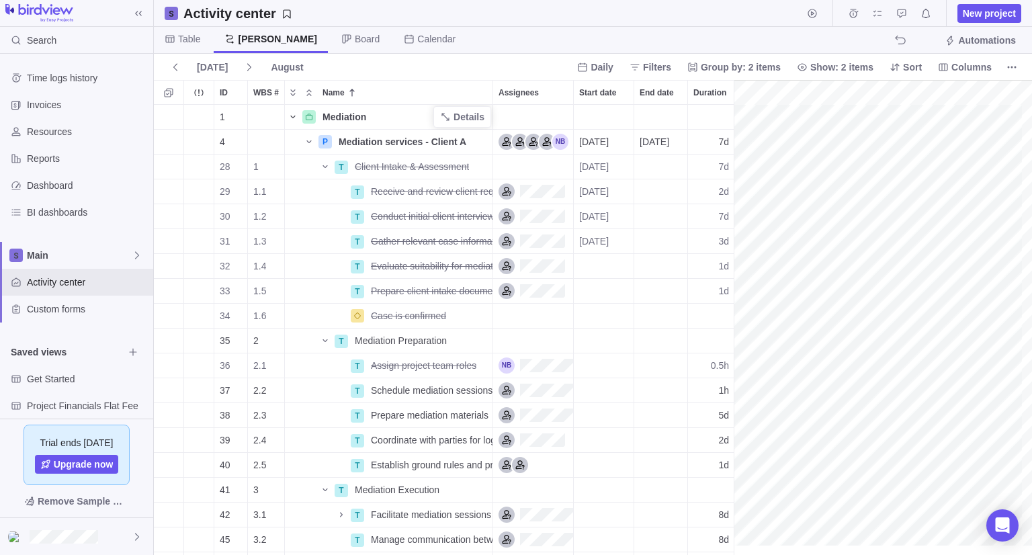
scroll to position [440, 868]
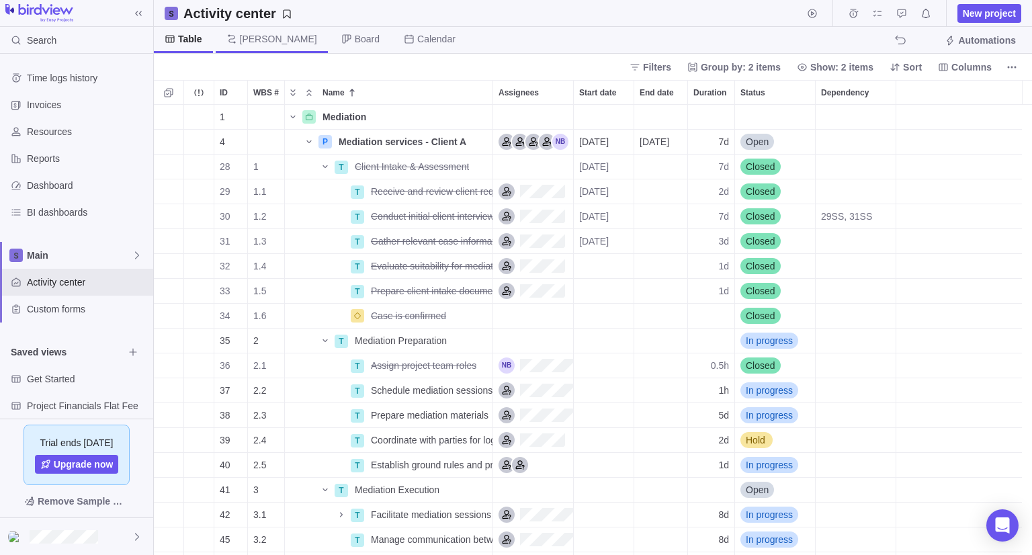
click at [246, 31] on span "[PERSON_NAME]" at bounding box center [272, 40] width 112 height 26
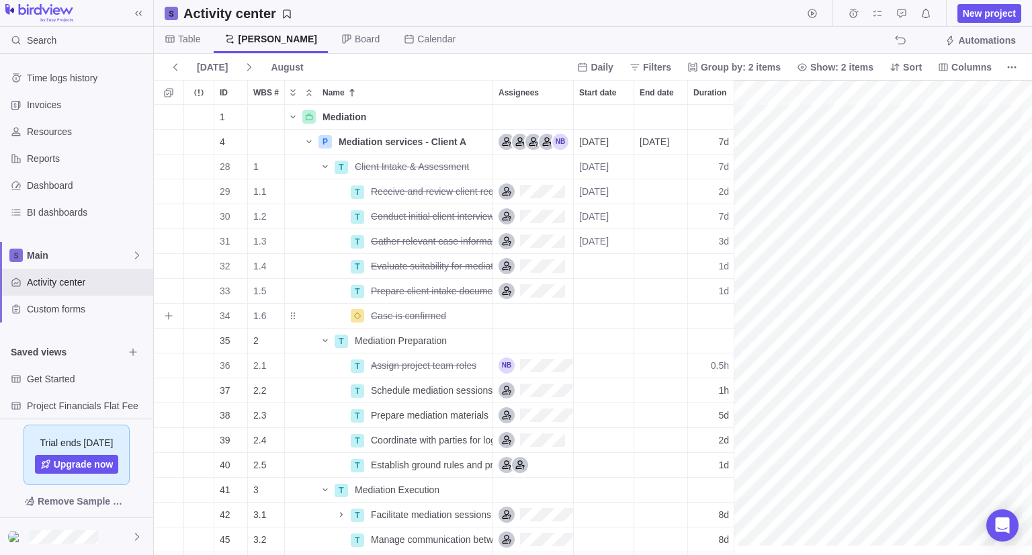
scroll to position [0, 112]
drag, startPoint x: 731, startPoint y: 203, endPoint x: 577, endPoint y: 187, distance: 154.8
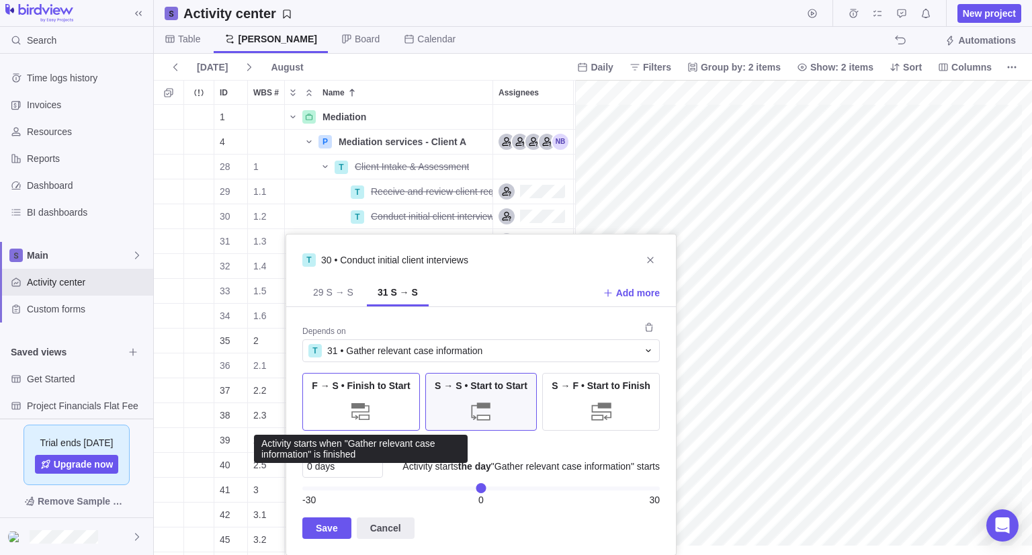
click at [366, 411] on div at bounding box center [361, 411] width 27 height 27
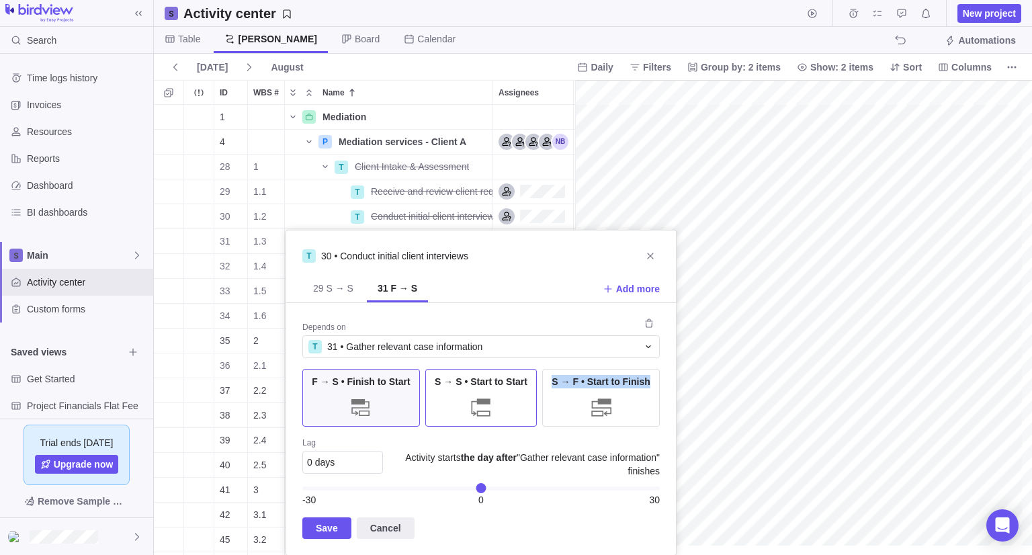
drag, startPoint x: 563, startPoint y: 415, endPoint x: 493, endPoint y: 397, distance: 72.1
click at [493, 397] on div "F → S • Finish to Start S → S • Start to Start S → F • Start to Finish" at bounding box center [481, 398] width 358 height 58
click at [493, 397] on div at bounding box center [481, 407] width 27 height 27
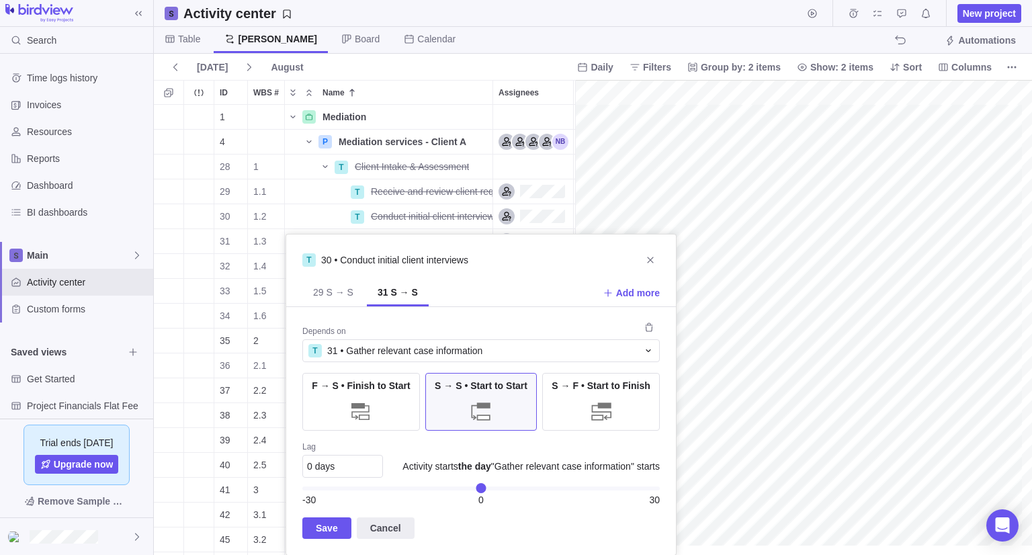
click at [325, 525] on span "Save" at bounding box center [327, 528] width 22 height 16
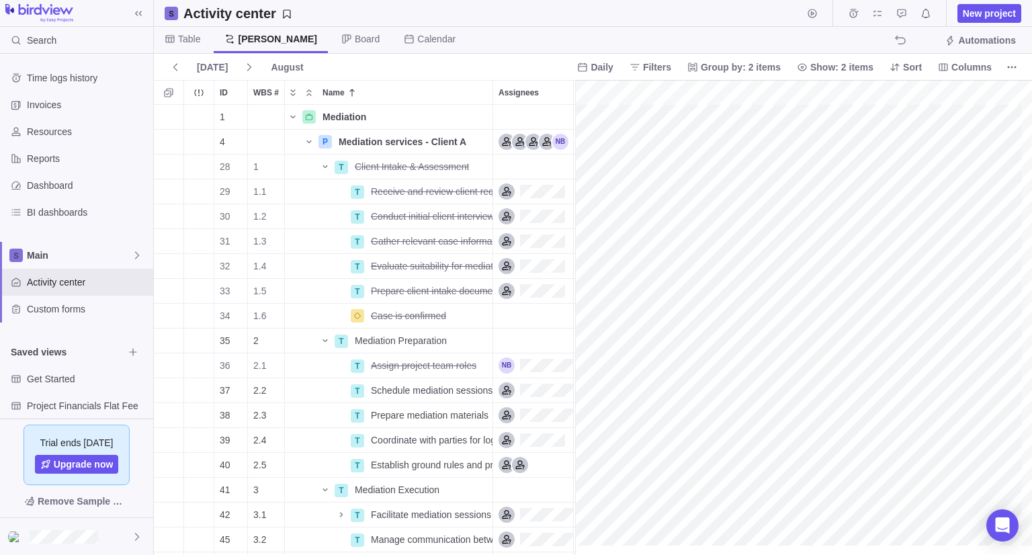
click at [678, 266] on div "gantt" at bounding box center [803, 318] width 457 height 476
drag, startPoint x: 575, startPoint y: 206, endPoint x: 422, endPoint y: 204, distance: 153.3
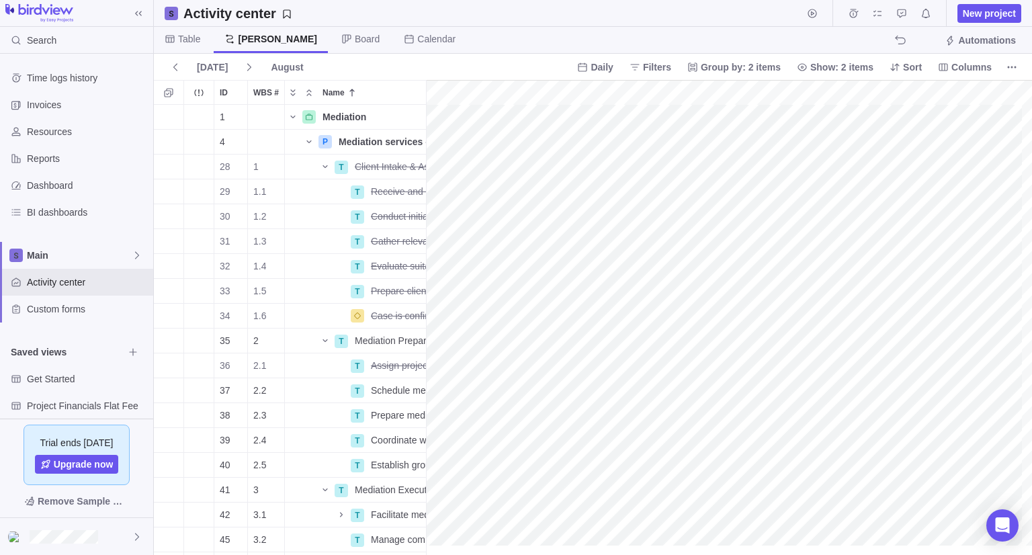
click at [527, 292] on div "gantt" at bounding box center [729, 318] width 606 height 476
click at [526, 313] on div "gantt" at bounding box center [729, 318] width 606 height 476
click at [522, 359] on div "gantt" at bounding box center [729, 318] width 606 height 476
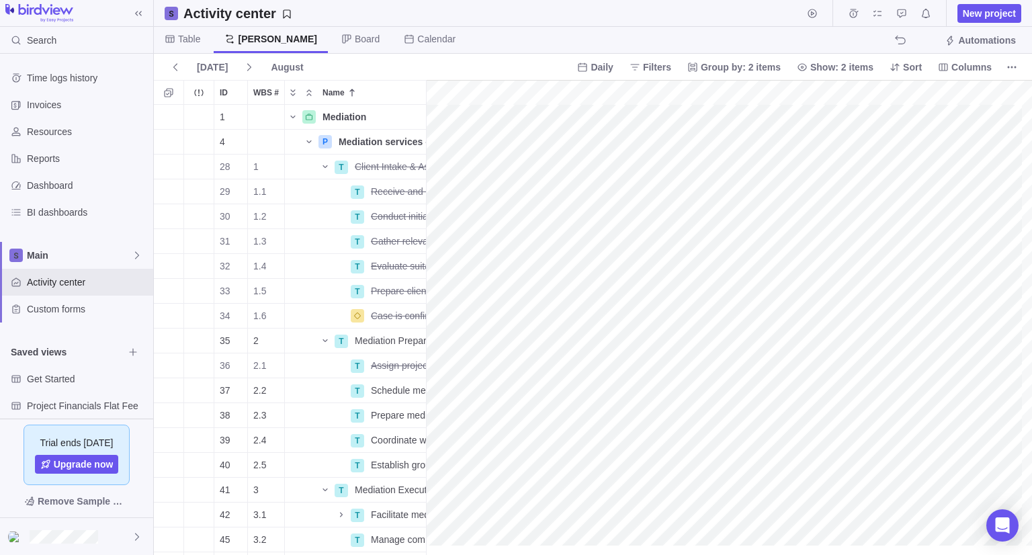
click at [603, 391] on div "gantt" at bounding box center [729, 318] width 606 height 476
click at [585, 393] on div "gantt" at bounding box center [729, 318] width 606 height 476
click at [606, 384] on div "gantt" at bounding box center [729, 318] width 606 height 476
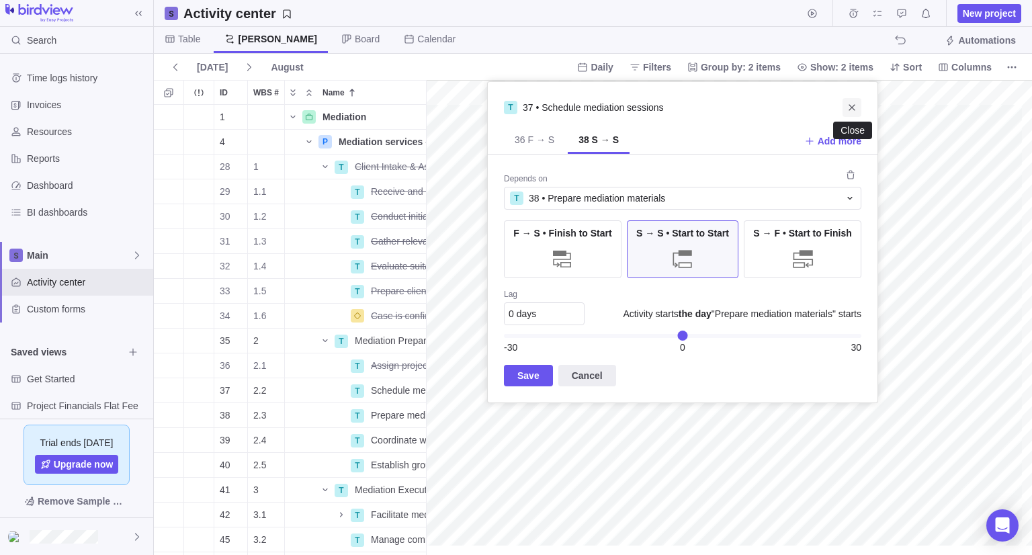
click at [856, 102] on icon "Close" at bounding box center [852, 107] width 11 height 11
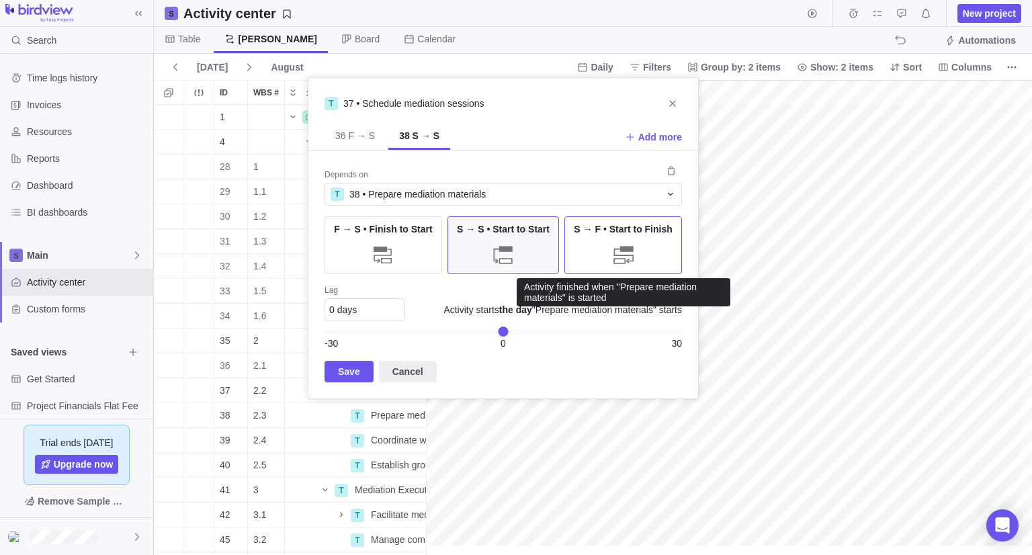
click at [618, 248] on div at bounding box center [623, 254] width 27 height 27
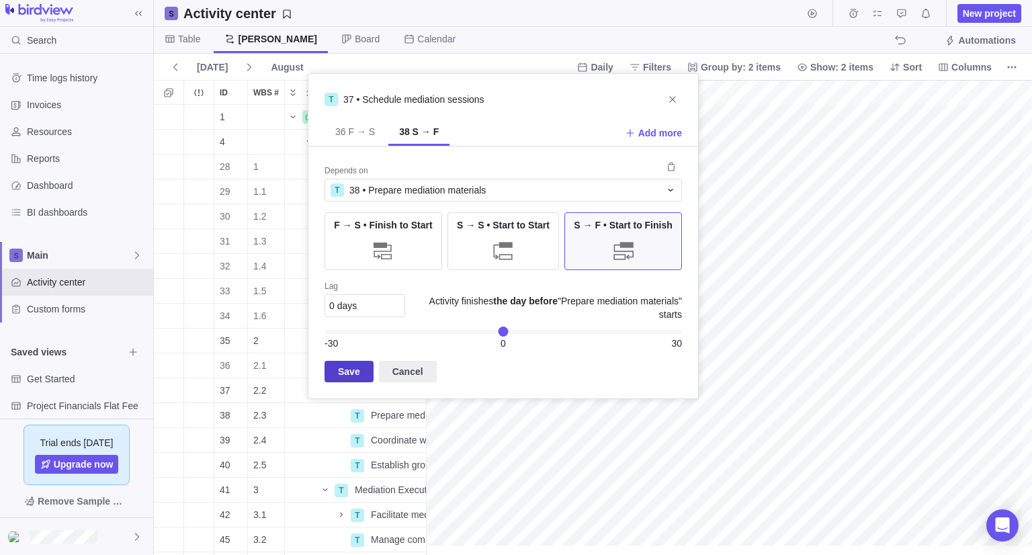
click at [358, 374] on span "Save" at bounding box center [349, 372] width 49 height 22
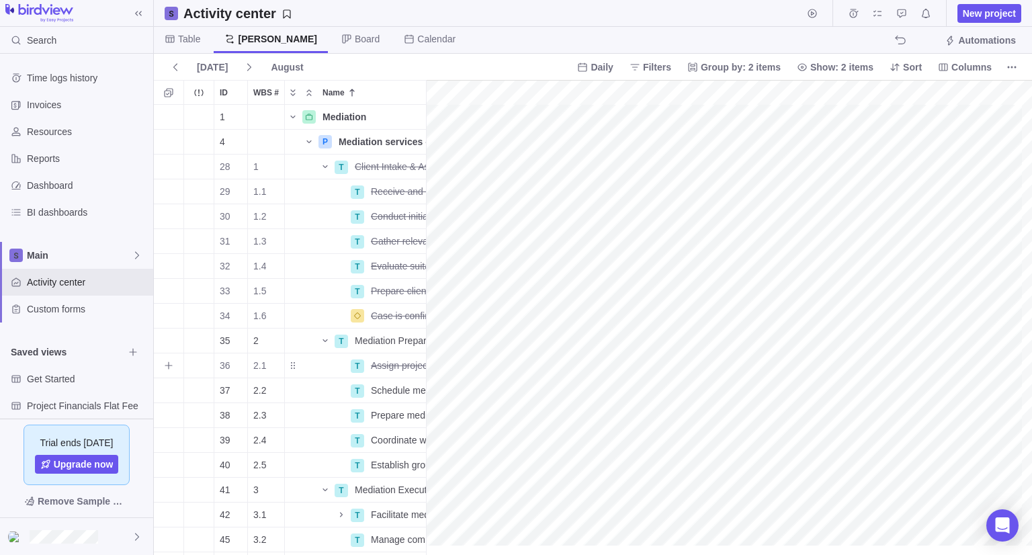
scroll to position [0, 112]
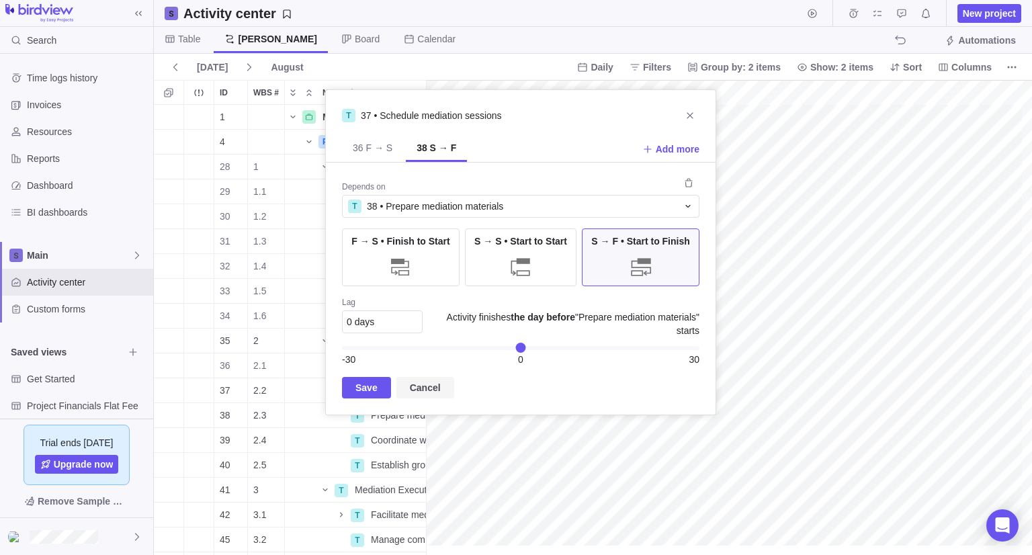
click at [410, 388] on span "Cancel" at bounding box center [425, 388] width 31 height 16
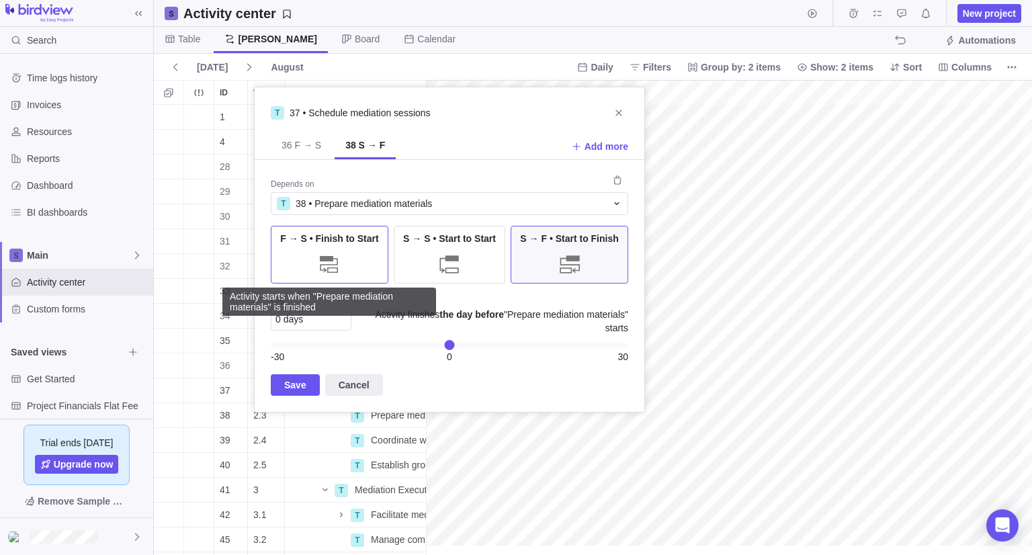
click at [324, 251] on div at bounding box center [329, 264] width 27 height 27
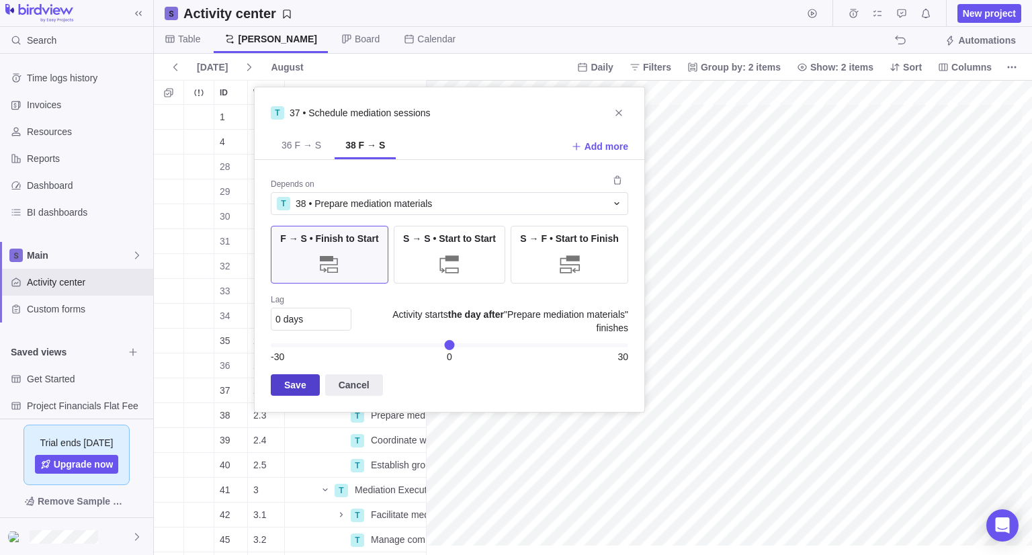
click at [278, 380] on span "Save" at bounding box center [295, 385] width 49 height 22
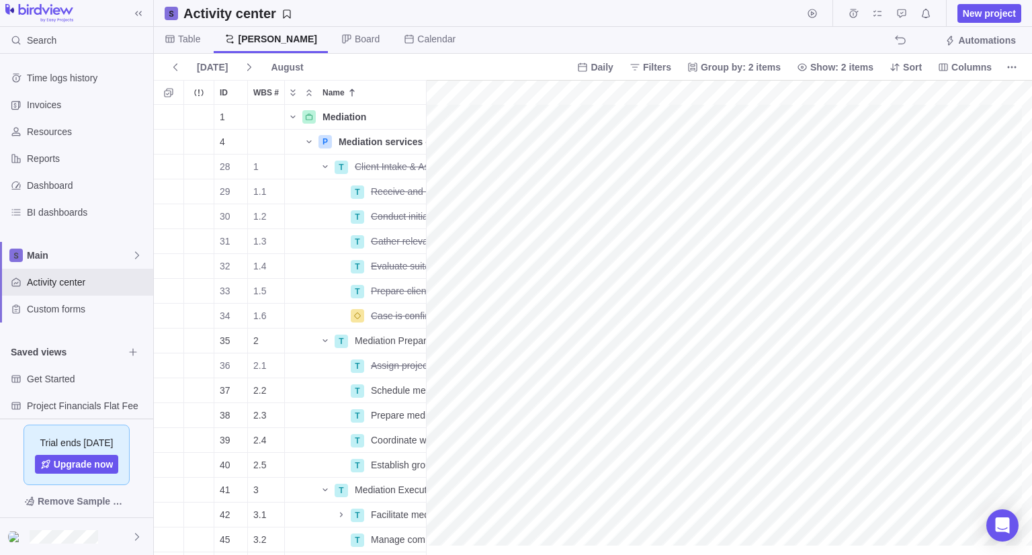
scroll to position [0, 110]
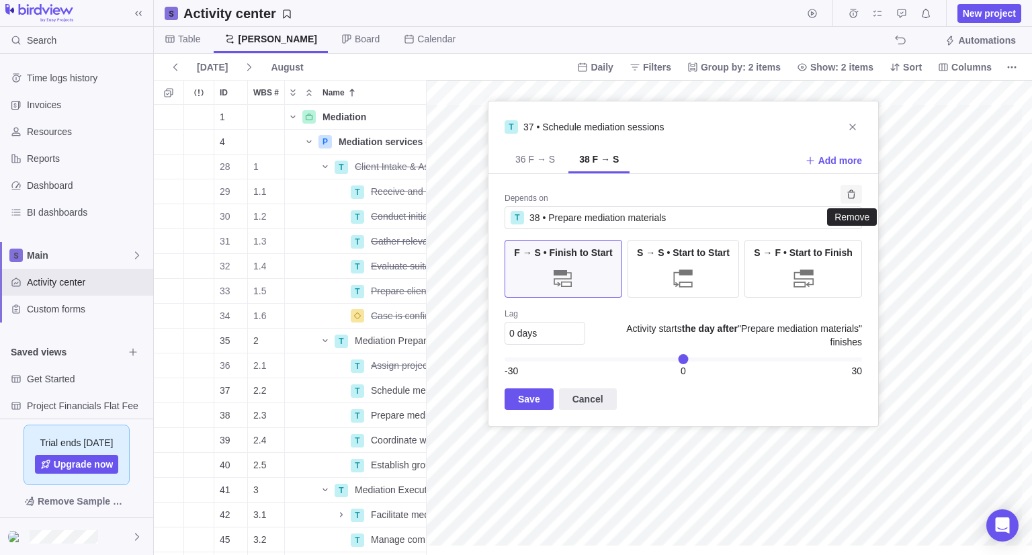
click at [850, 194] on icon "Remove" at bounding box center [851, 194] width 11 height 11
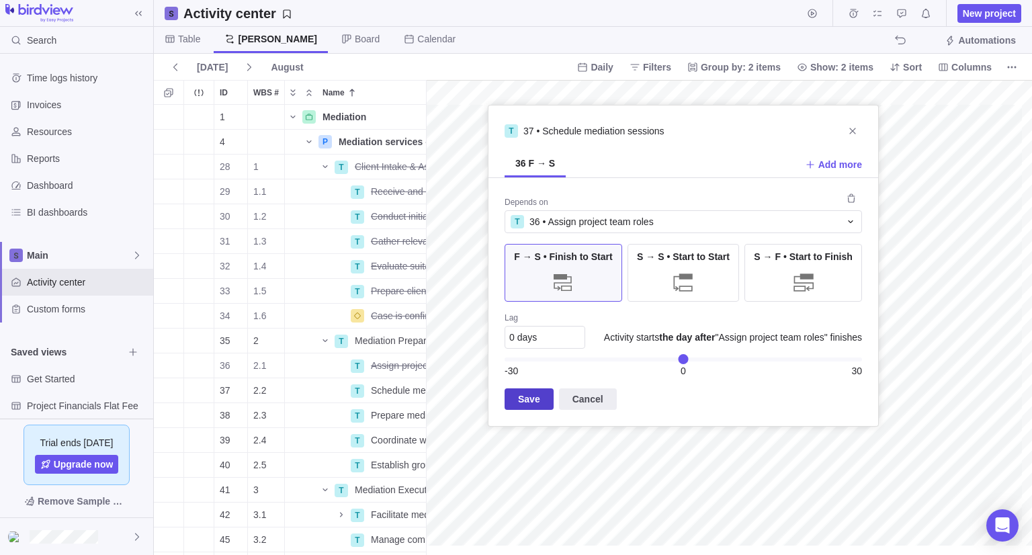
click at [540, 401] on span "Save" at bounding box center [529, 400] width 49 height 22
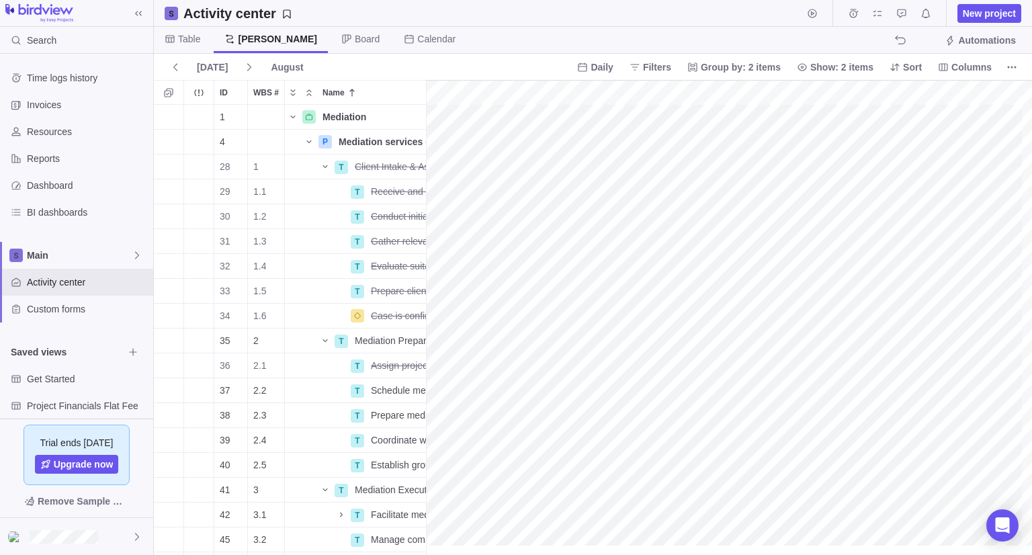
scroll to position [0, 48]
click at [518, 411] on div "gantt" at bounding box center [729, 318] width 606 height 476
click at [952, 413] on div "gantt" at bounding box center [729, 318] width 606 height 476
click at [534, 438] on div "gantt" at bounding box center [729, 318] width 606 height 476
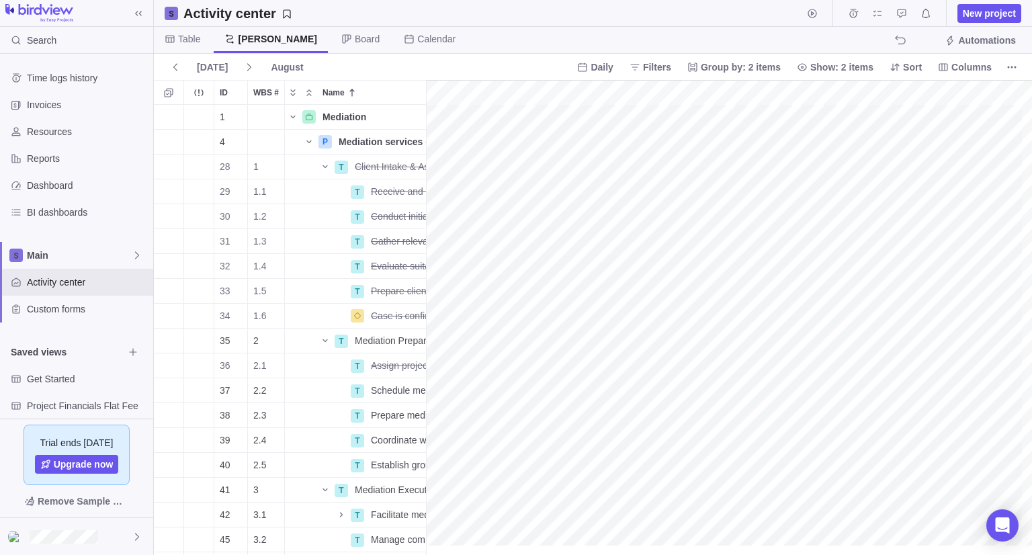
scroll to position [0, 390]
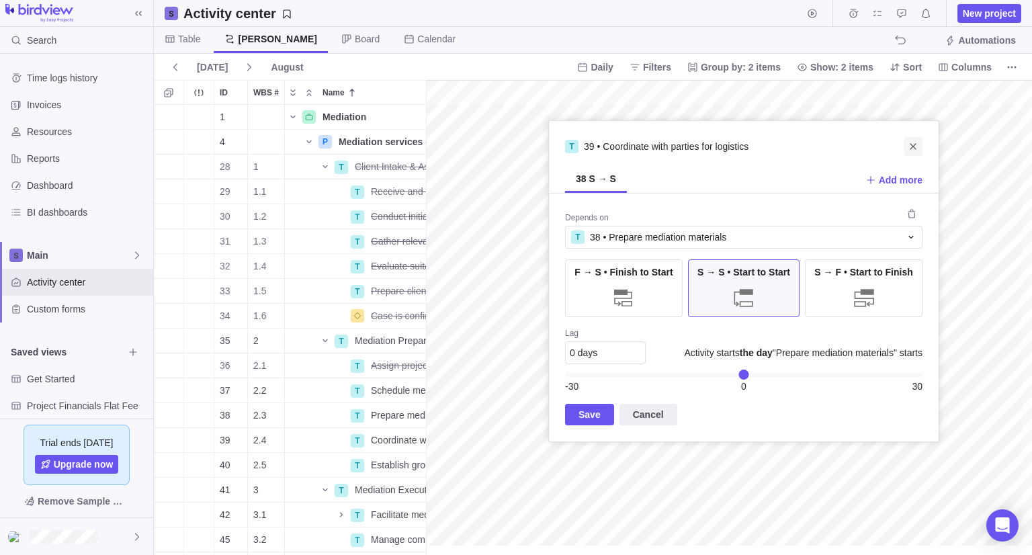
click at [909, 145] on icon "Close" at bounding box center [913, 146] width 11 height 11
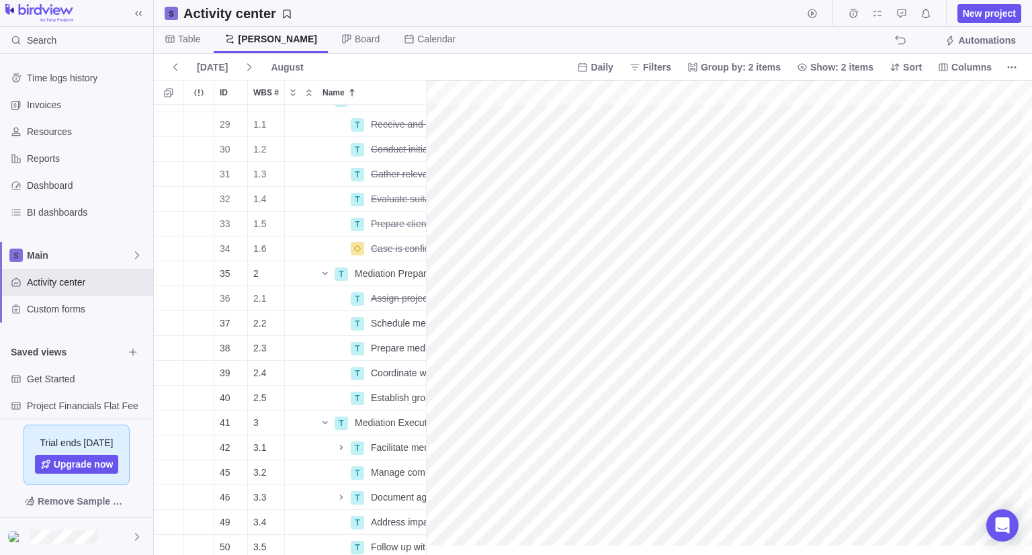
scroll to position [67, 399]
click at [760, 374] on div "gantt" at bounding box center [729, 318] width 606 height 476
click at [526, 372] on div "gantt" at bounding box center [729, 318] width 606 height 476
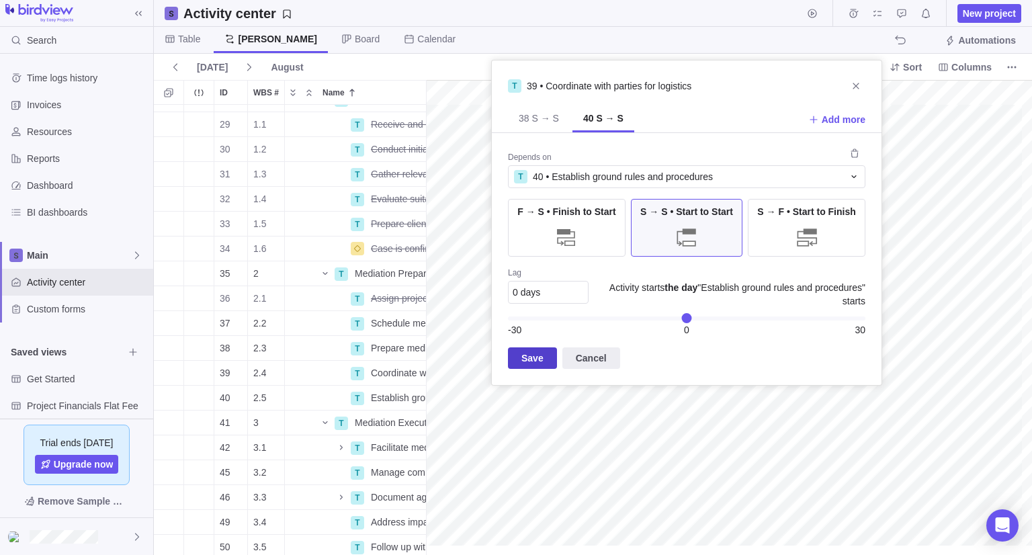
click at [537, 351] on span "Save" at bounding box center [533, 358] width 22 height 16
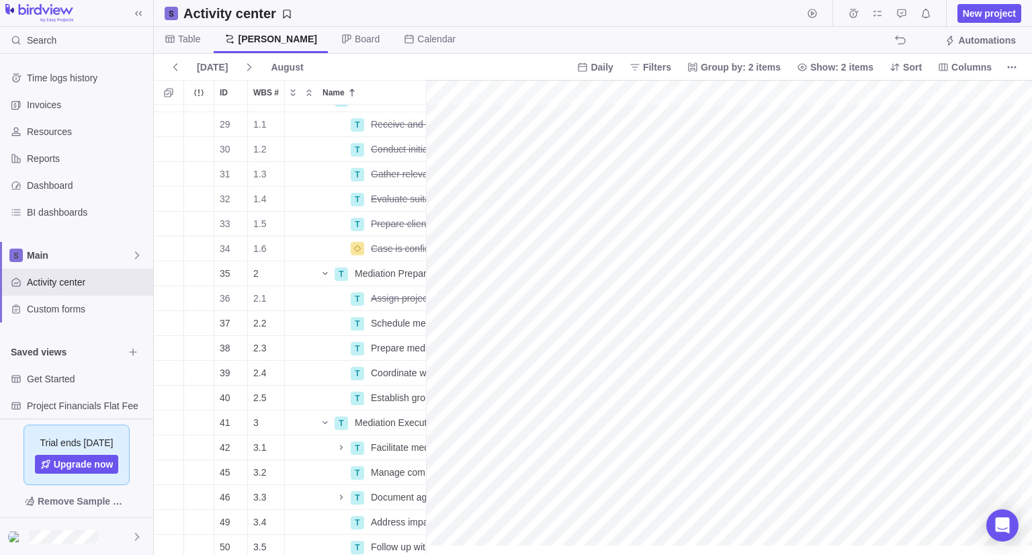
scroll to position [67, 1]
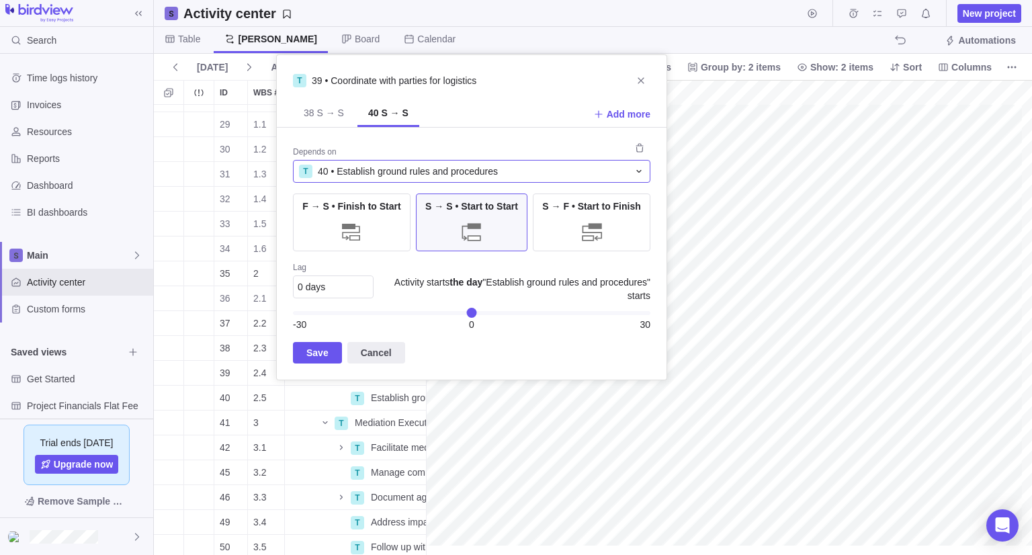
click at [382, 171] on span "40 • Establish ground rules and procedures" at bounding box center [408, 171] width 180 height 13
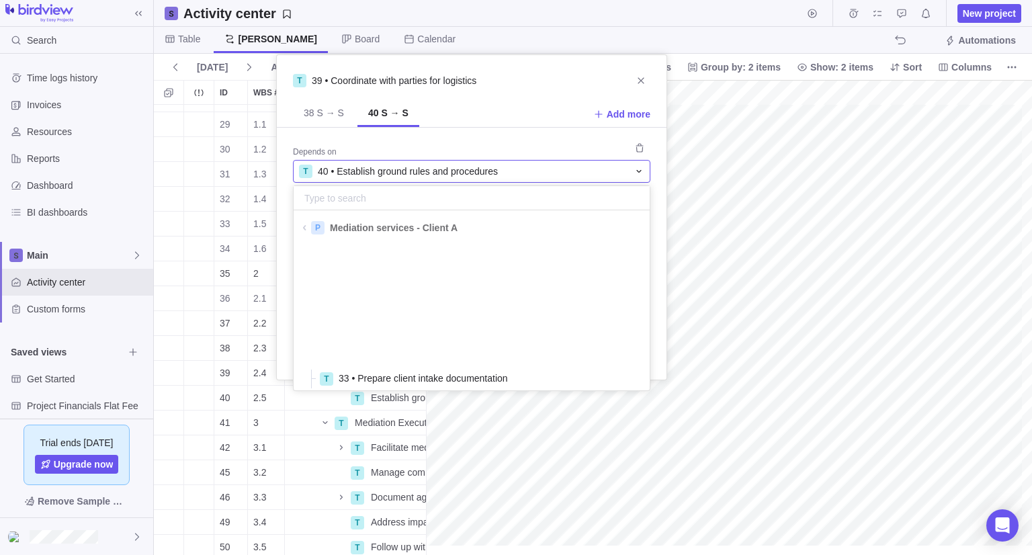
scroll to position [140, 346]
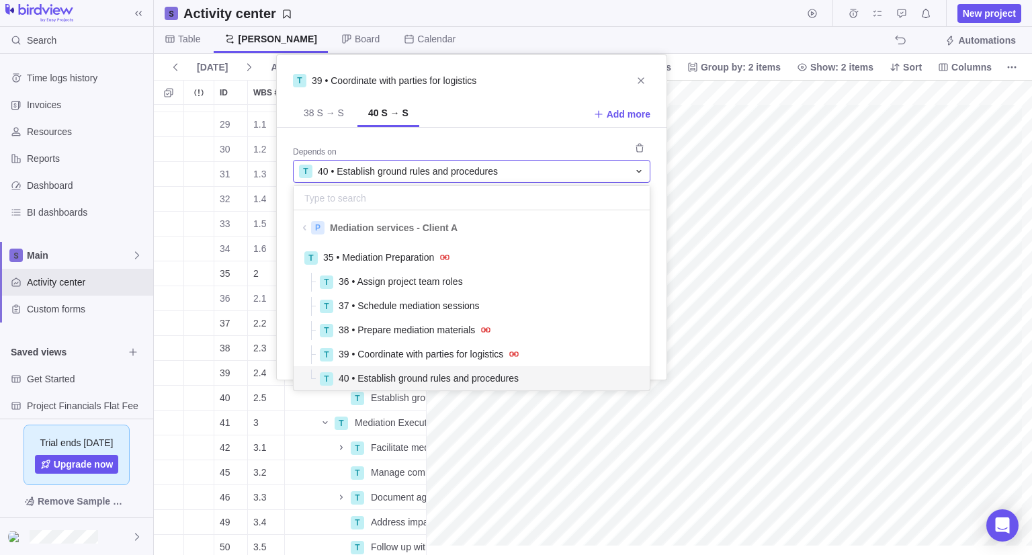
click at [382, 171] on span "40 • Establish ground rules and procedures" at bounding box center [408, 171] width 180 height 13
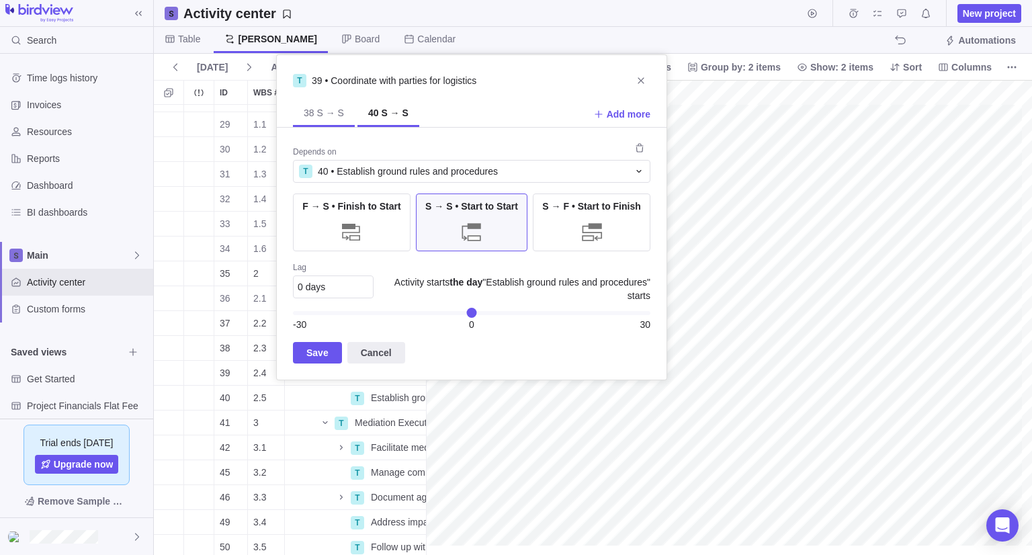
click at [315, 119] on span "38 S → S" at bounding box center [324, 112] width 40 height 13
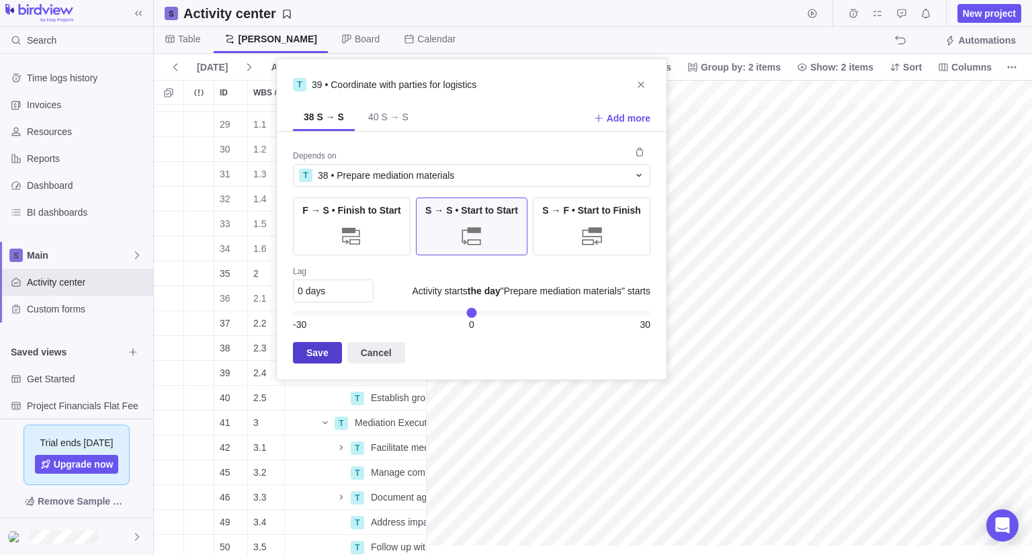
click at [336, 345] on span "Save" at bounding box center [317, 353] width 49 height 22
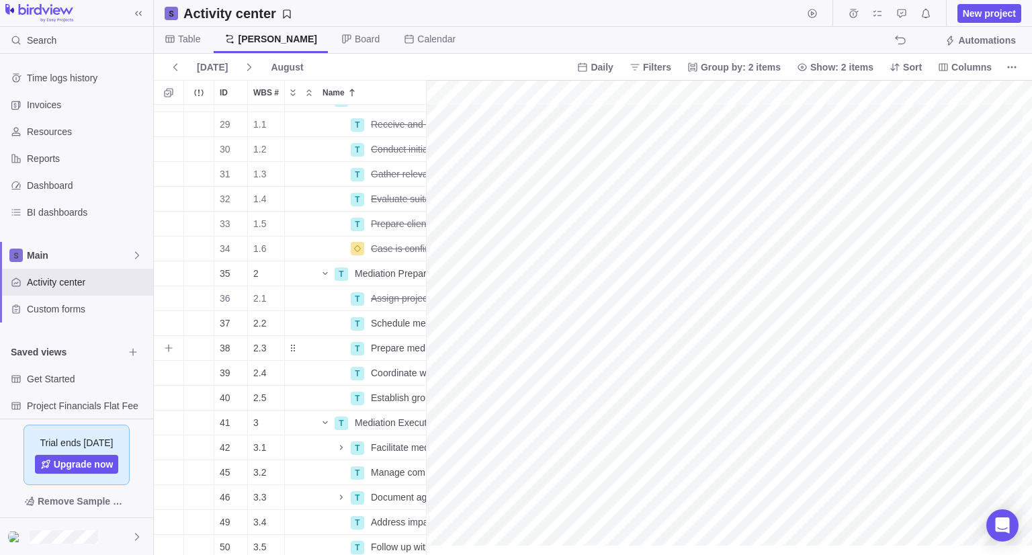
scroll to position [67, 112]
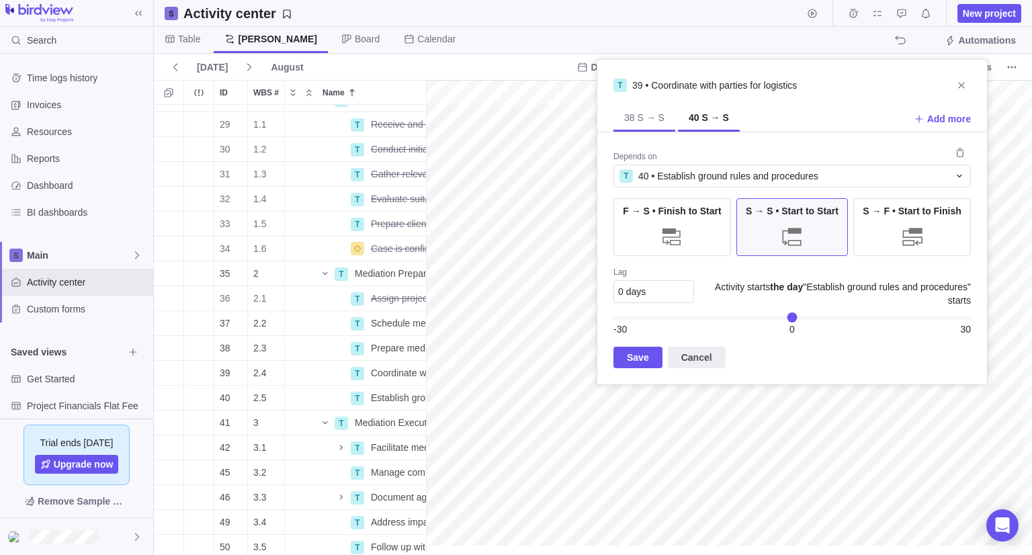
click at [651, 120] on span "38 S → S" at bounding box center [644, 117] width 40 height 13
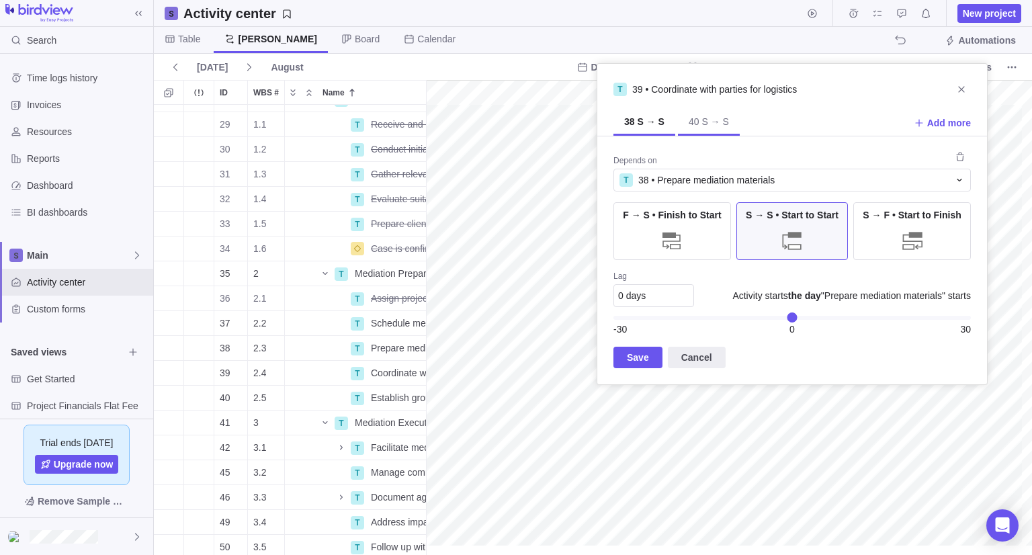
click at [705, 132] on span "40 S → S" at bounding box center [709, 123] width 62 height 26
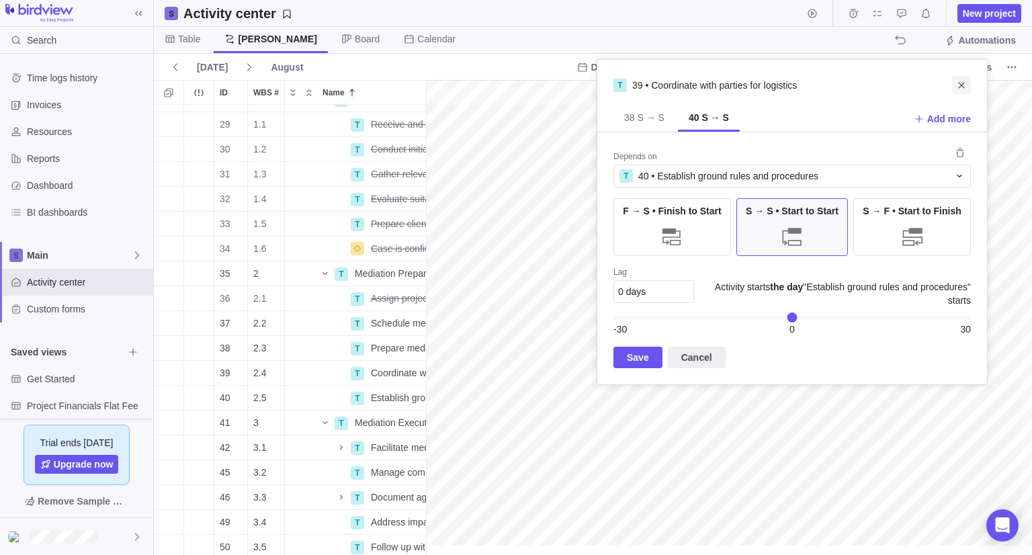
click at [965, 85] on icon "Close" at bounding box center [962, 85] width 11 height 11
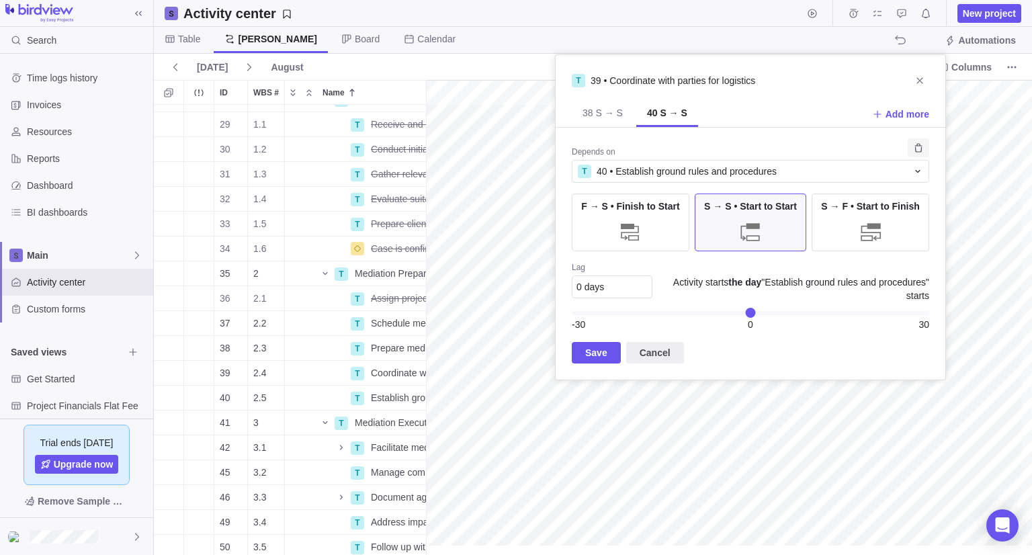
click at [920, 148] on icon "Remove" at bounding box center [919, 148] width 11 height 11
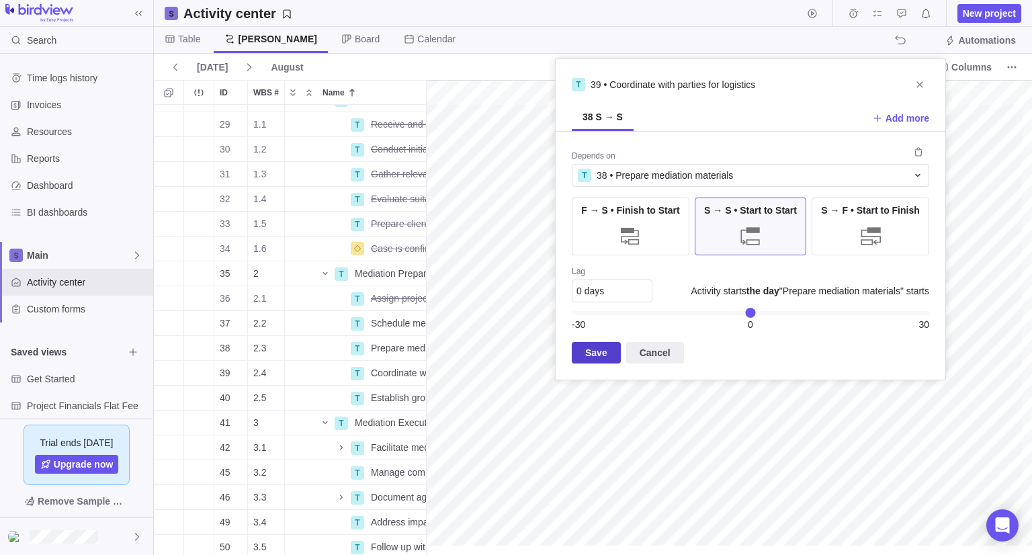
click at [604, 351] on span "Save" at bounding box center [596, 353] width 22 height 16
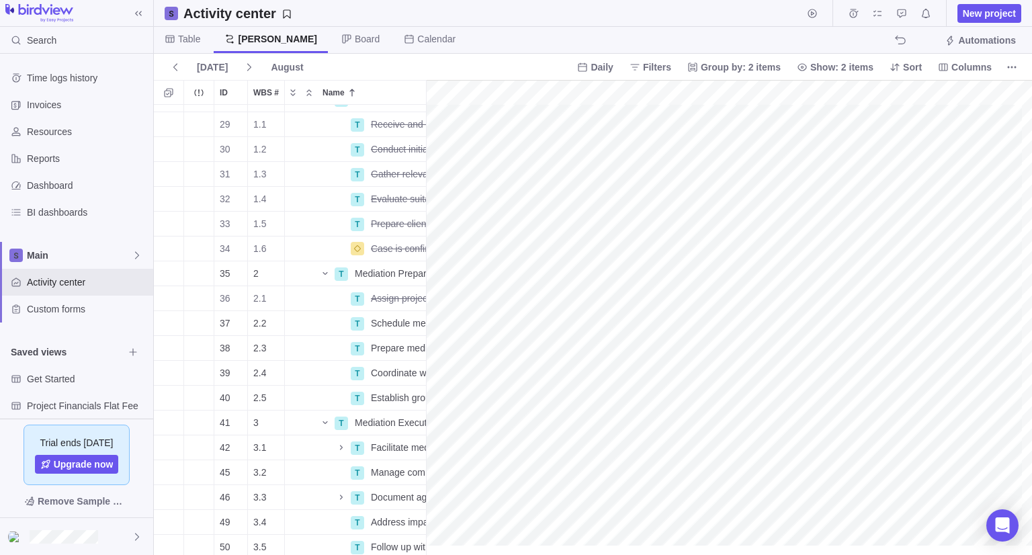
scroll to position [67, 5]
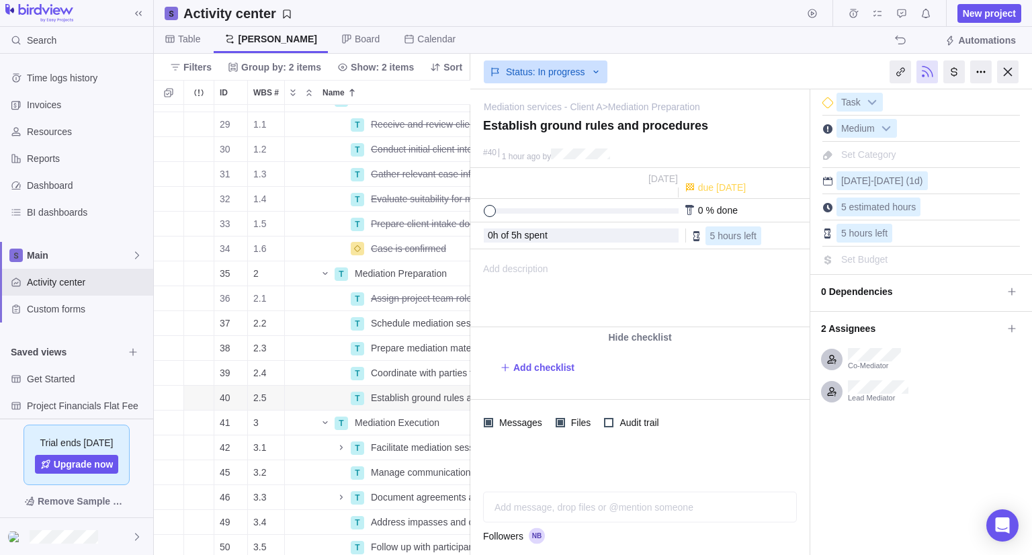
click at [889, 294] on span "0 Dependencies" at bounding box center [911, 291] width 181 height 23
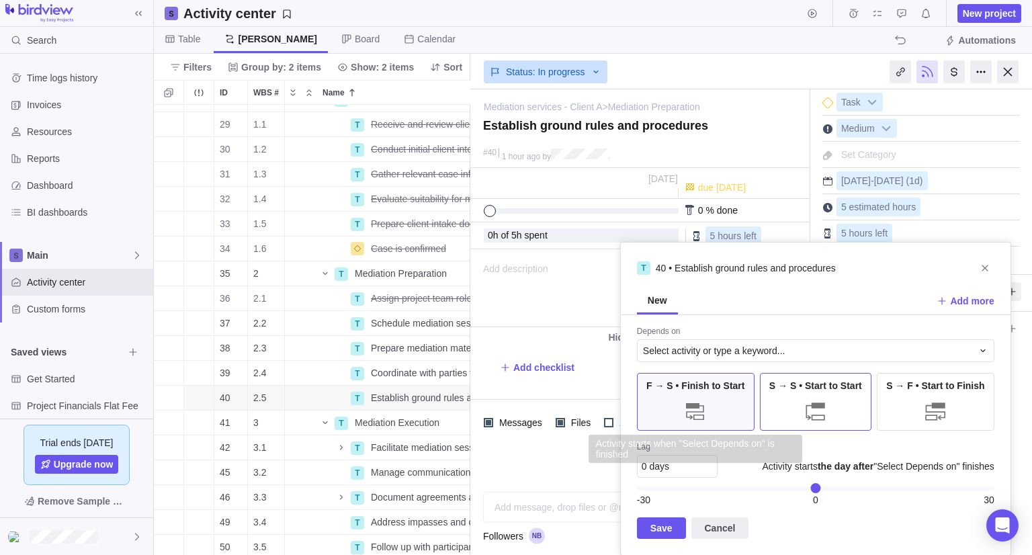
drag, startPoint x: 815, startPoint y: 403, endPoint x: 801, endPoint y: 419, distance: 21.4
click at [815, 401] on div at bounding box center [816, 411] width 27 height 27
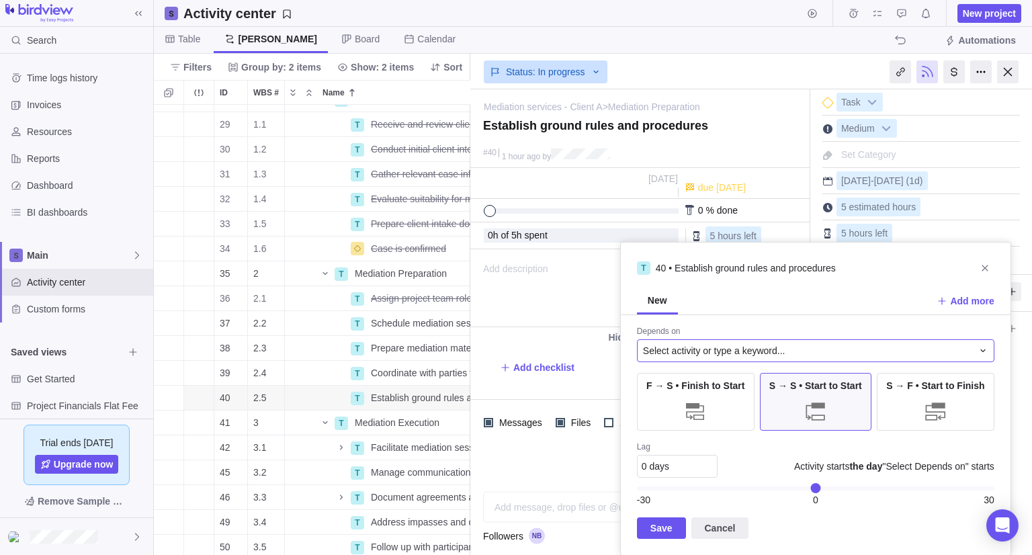
click at [735, 352] on span "Select activity or type a keyword..." at bounding box center [714, 350] width 143 height 13
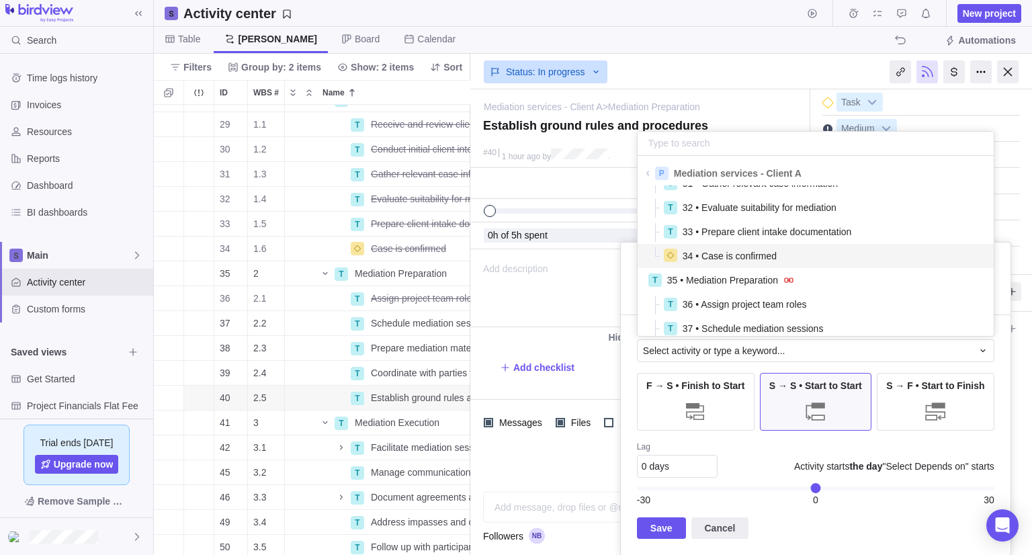
scroll to position [269, 0]
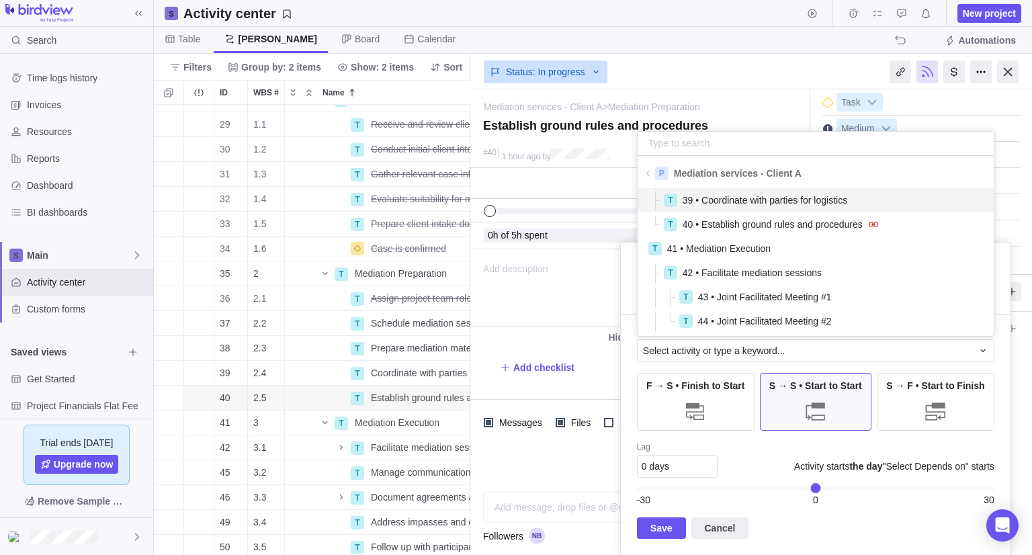
click at [813, 196] on span "39 • Coordinate with parties for logistics" at bounding box center [765, 200] width 165 height 13
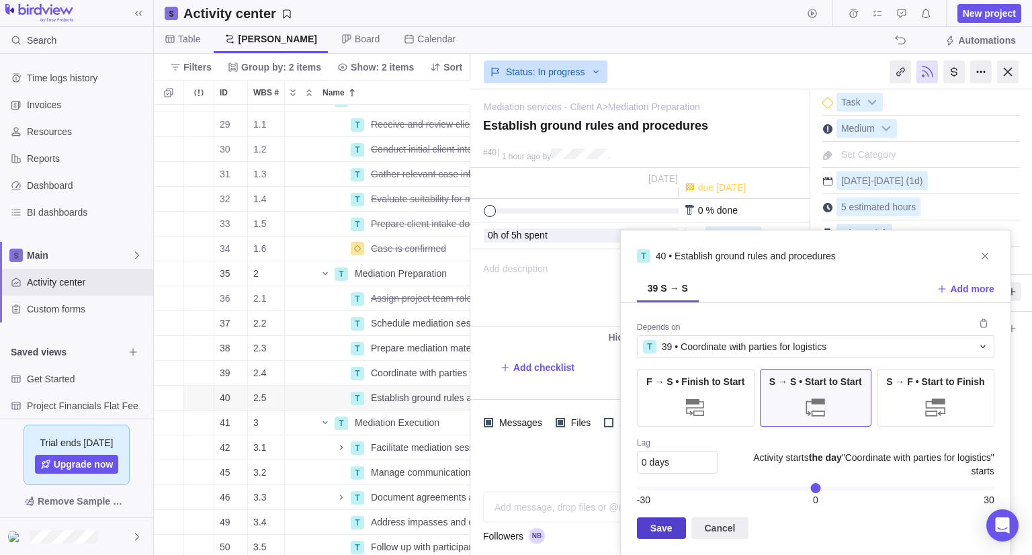
click at [678, 525] on span "Save" at bounding box center [661, 529] width 49 height 22
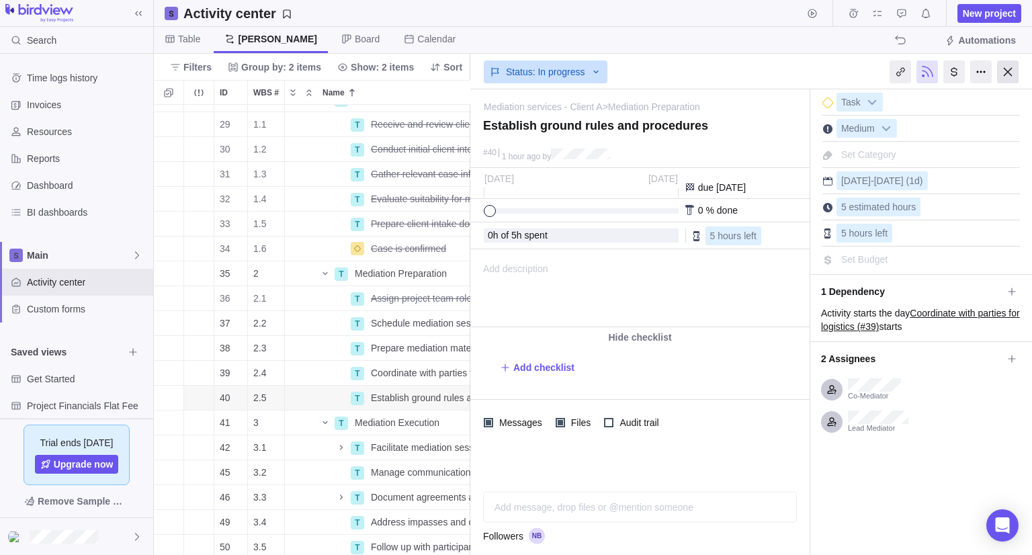
click at [1006, 76] on div at bounding box center [1009, 71] width 22 height 23
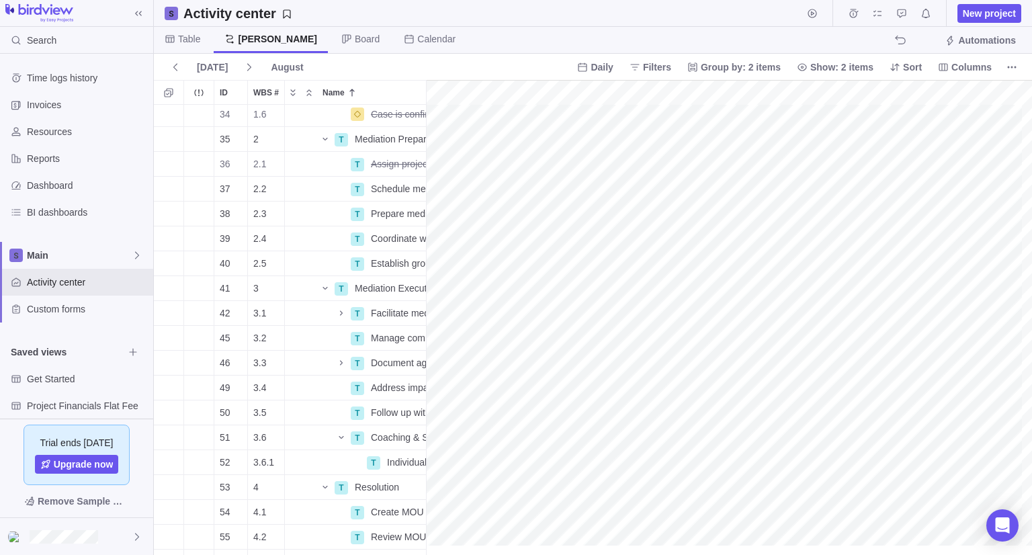
scroll to position [202, 151]
click at [460, 310] on div "gantt" at bounding box center [729, 318] width 606 height 476
click at [497, 310] on div "gantt" at bounding box center [729, 318] width 606 height 476
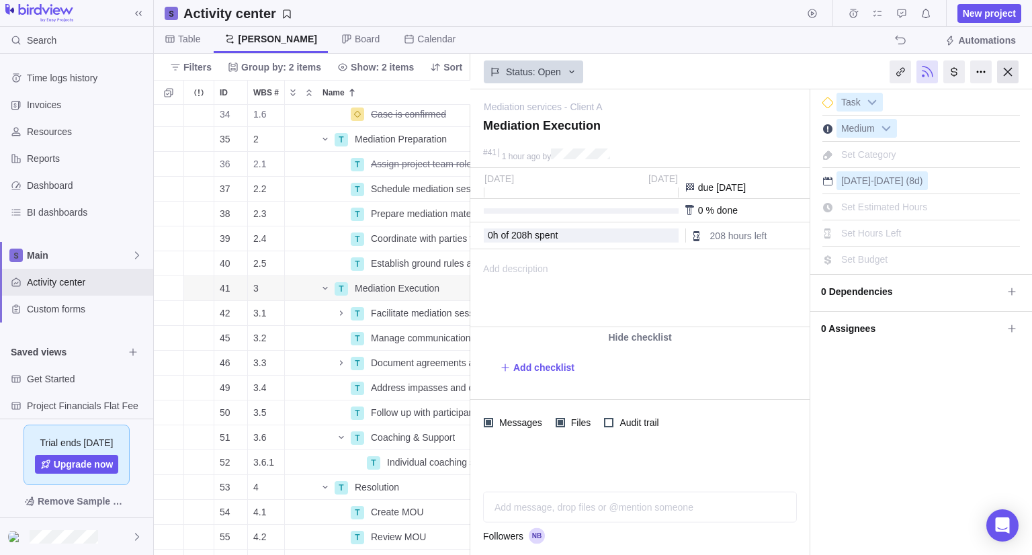
click at [1006, 74] on div at bounding box center [1009, 71] width 22 height 23
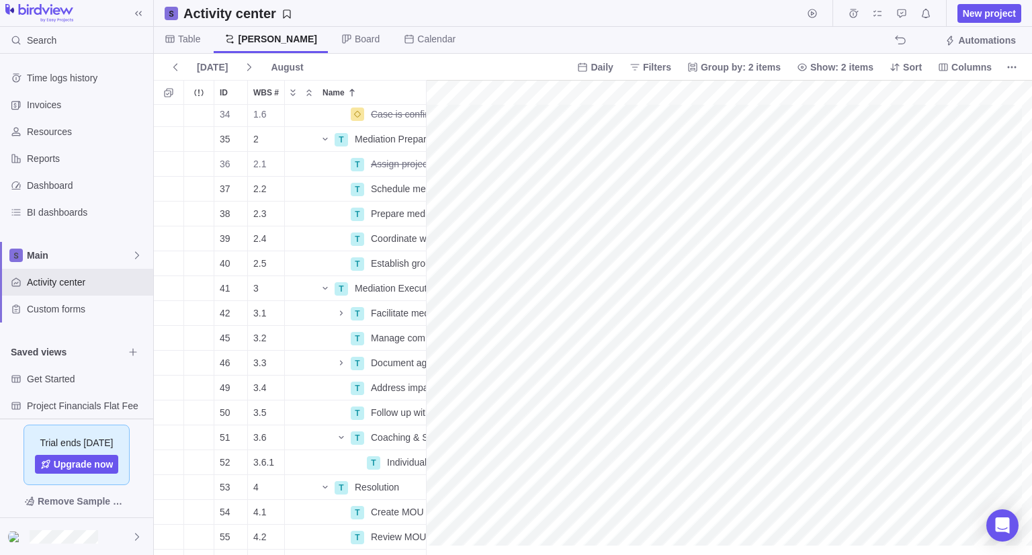
scroll to position [202, 423]
click at [579, 337] on div "gantt" at bounding box center [729, 318] width 606 height 476
click at [581, 363] on div "gantt" at bounding box center [729, 318] width 606 height 476
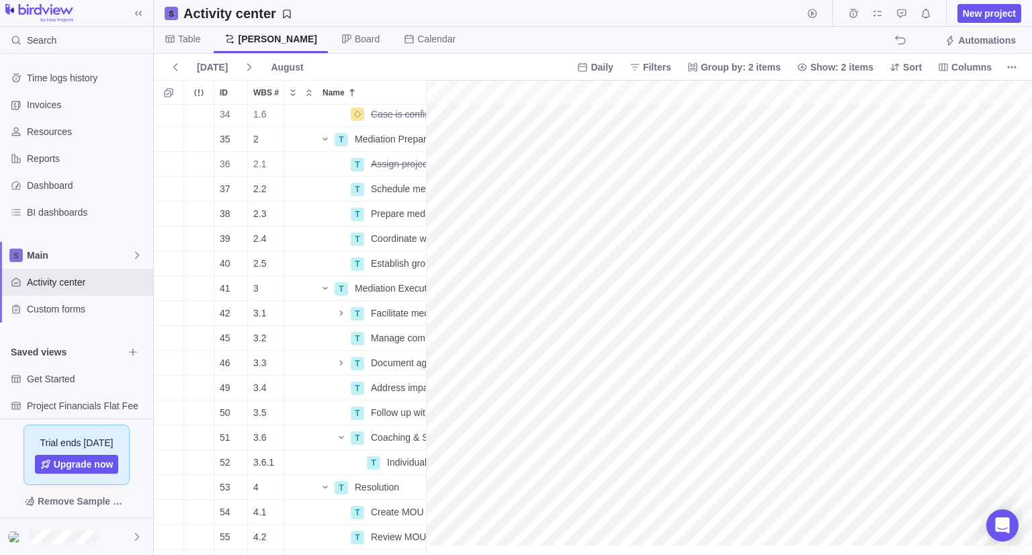
click at [553, 389] on div "gantt" at bounding box center [729, 318] width 606 height 476
click at [553, 411] on div "gantt" at bounding box center [729, 318] width 606 height 476
click at [426, 460] on div at bounding box center [729, 317] width 606 height 475
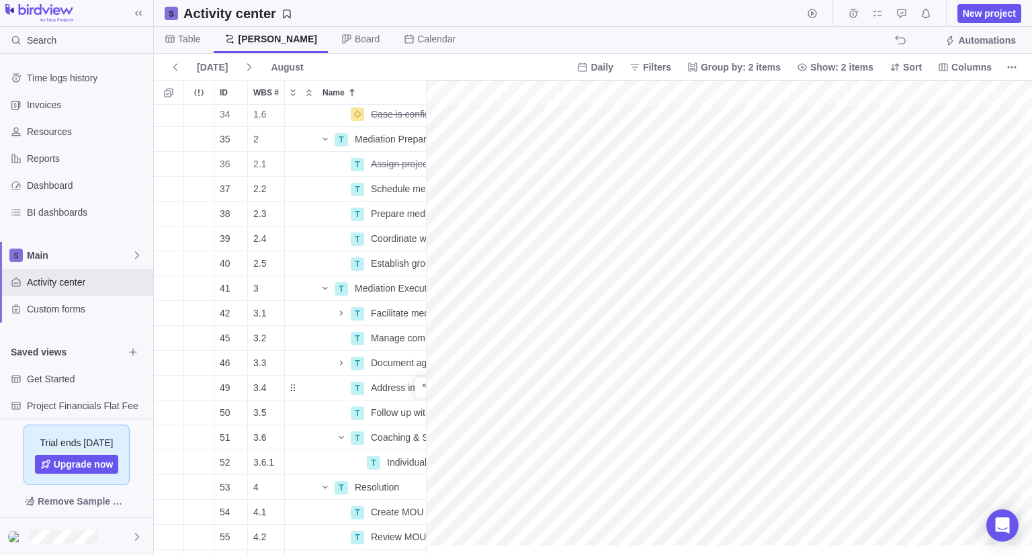
click at [406, 401] on div "ID WBS # Name Assignees Start date End date Duration Status Dependency 34 1.6 C…" at bounding box center [593, 317] width 879 height 475
click at [494, 462] on div "gantt" at bounding box center [729, 318] width 606 height 476
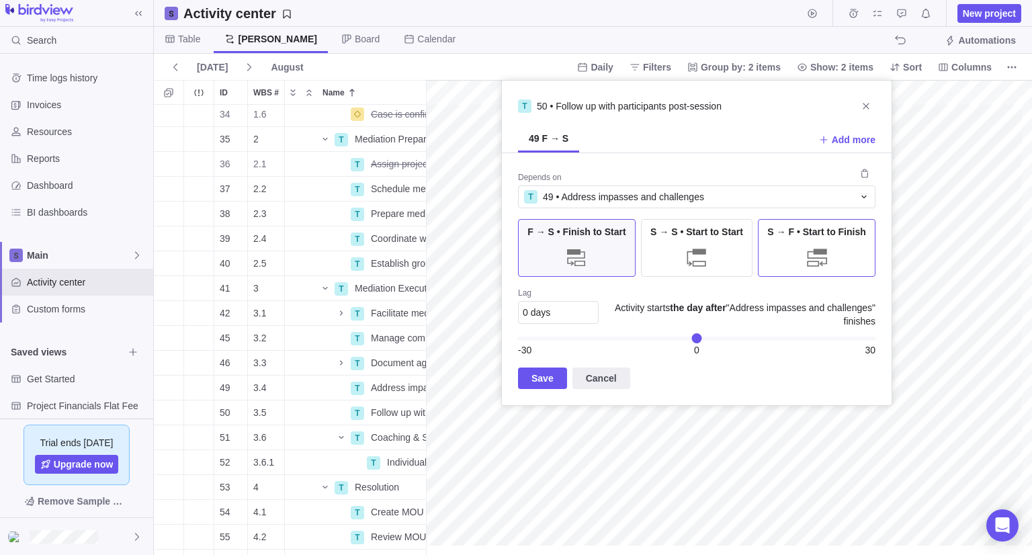
click at [788, 239] on div "S → F • Start to Finish" at bounding box center [817, 248] width 118 height 58
click at [710, 235] on span "S → S • Start to Start" at bounding box center [697, 231] width 93 height 13
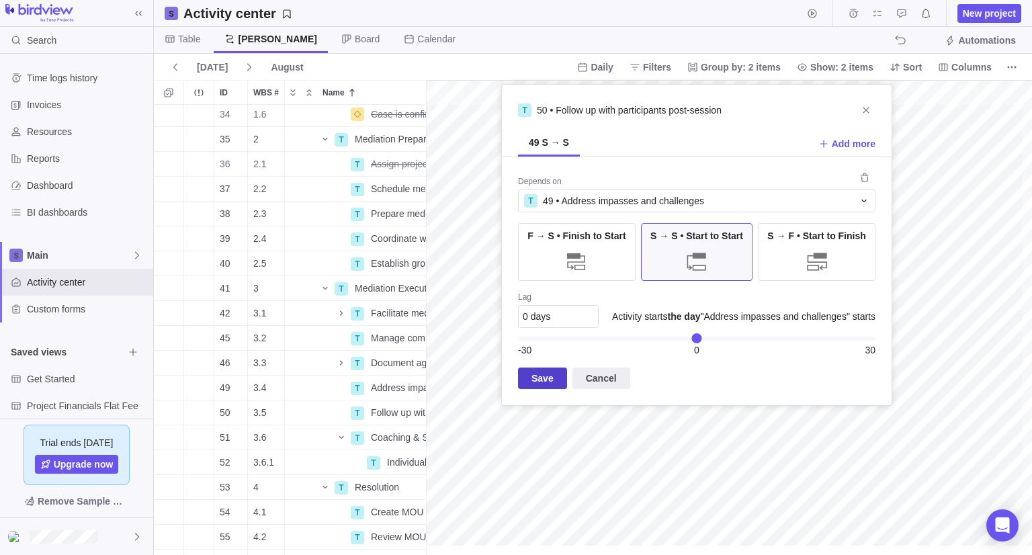
click at [557, 378] on span "Save" at bounding box center [542, 379] width 49 height 22
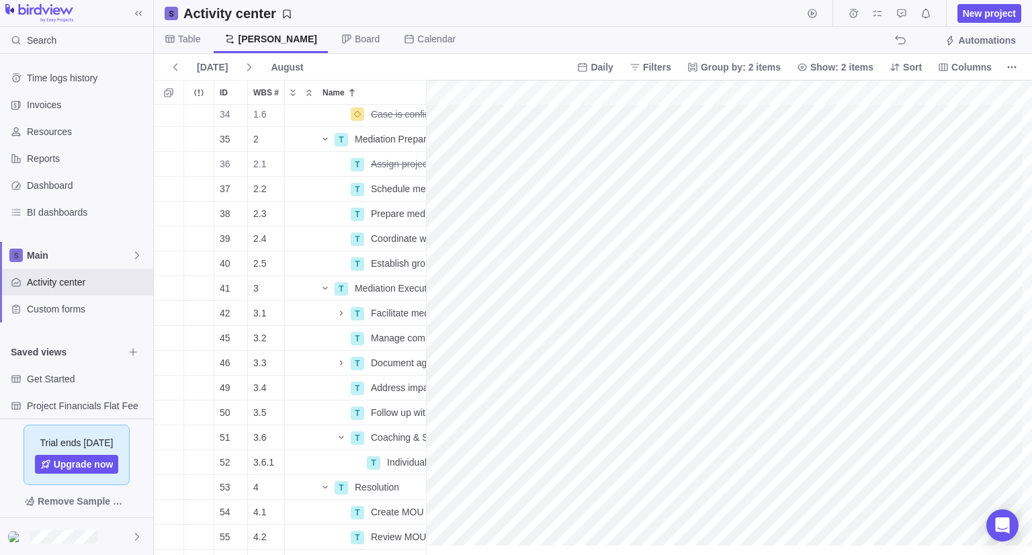
scroll to position [202, 608]
click at [475, 503] on div "gantt" at bounding box center [729, 318] width 606 height 476
drag, startPoint x: 429, startPoint y: 286, endPoint x: 205, endPoint y: 276, distance: 224.0
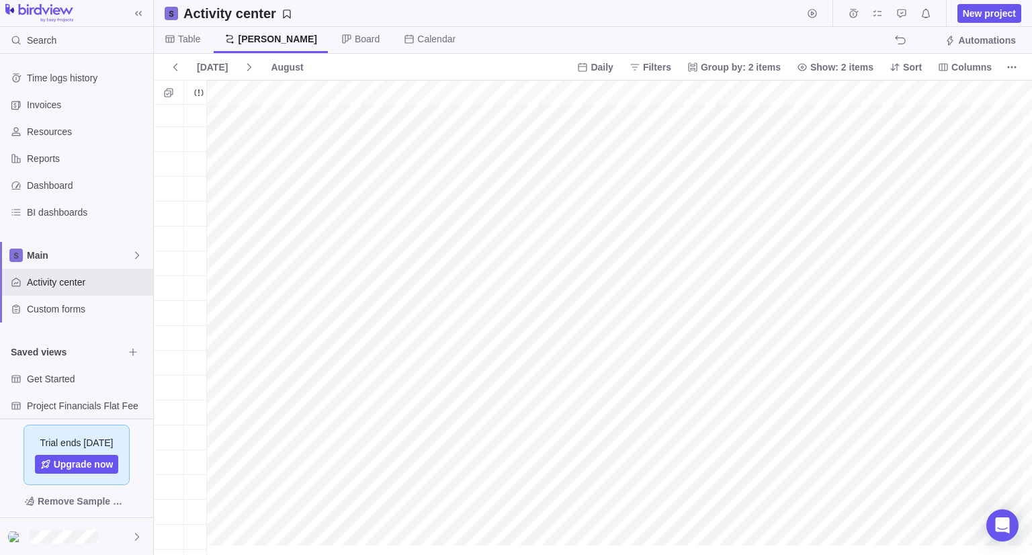
drag, startPoint x: 206, startPoint y: 291, endPoint x: 147, endPoint y: 278, distance: 61.3
click at [147, 278] on div "Search Time logs history Invoices Resources Reports Dashboard BI dashboards Mai…" at bounding box center [516, 277] width 1032 height 555
click at [176, 549] on div "gantt" at bounding box center [593, 318] width 879 height 476
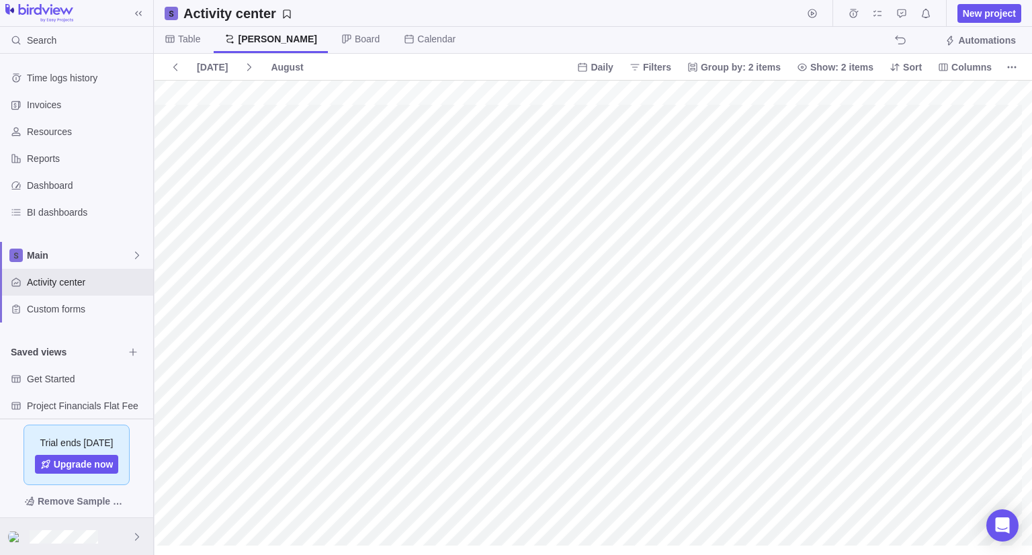
click at [413, 484] on div "gantt" at bounding box center [593, 318] width 879 height 476
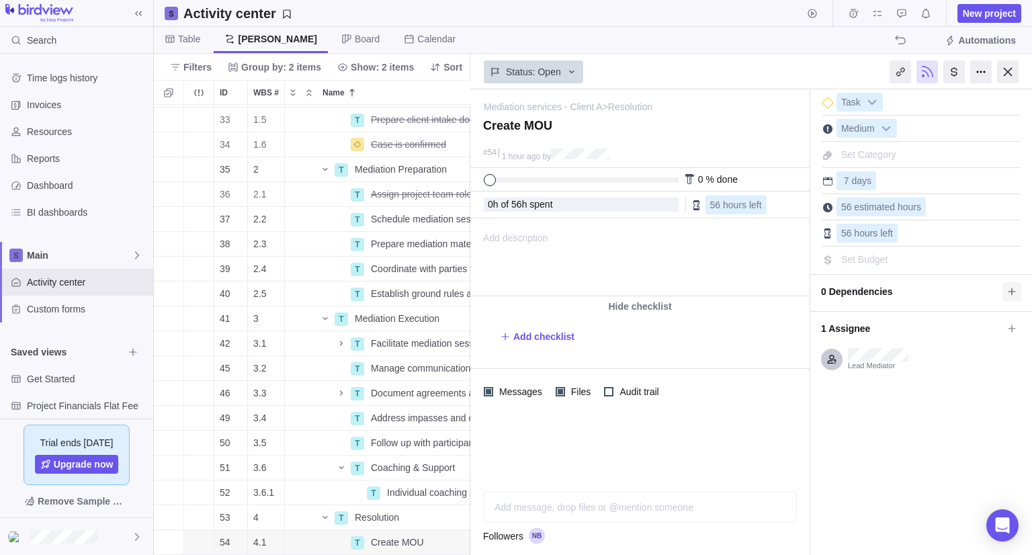
click at [1006, 290] on span at bounding box center [1012, 291] width 19 height 19
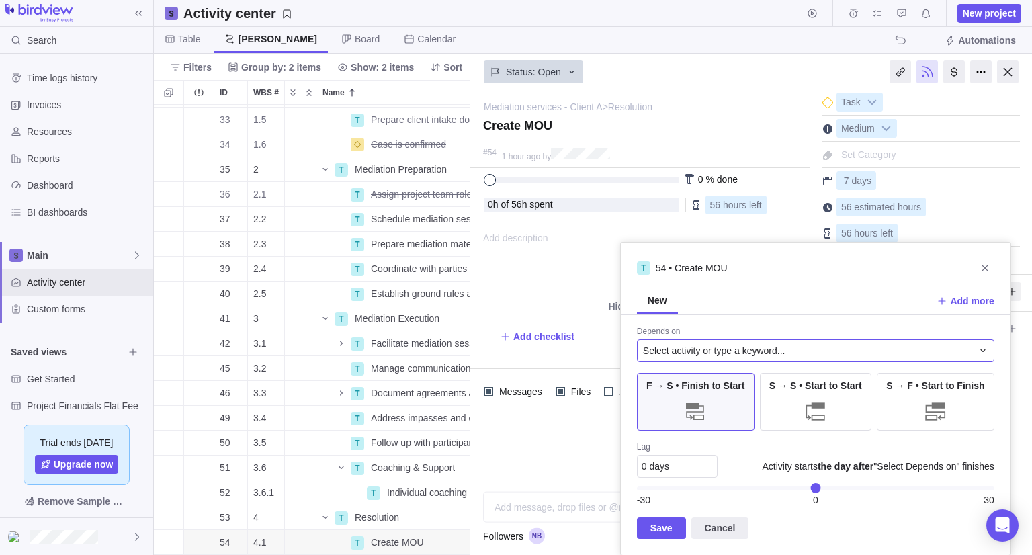
click at [735, 350] on span "Select activity or type a keyword..." at bounding box center [714, 350] width 143 height 13
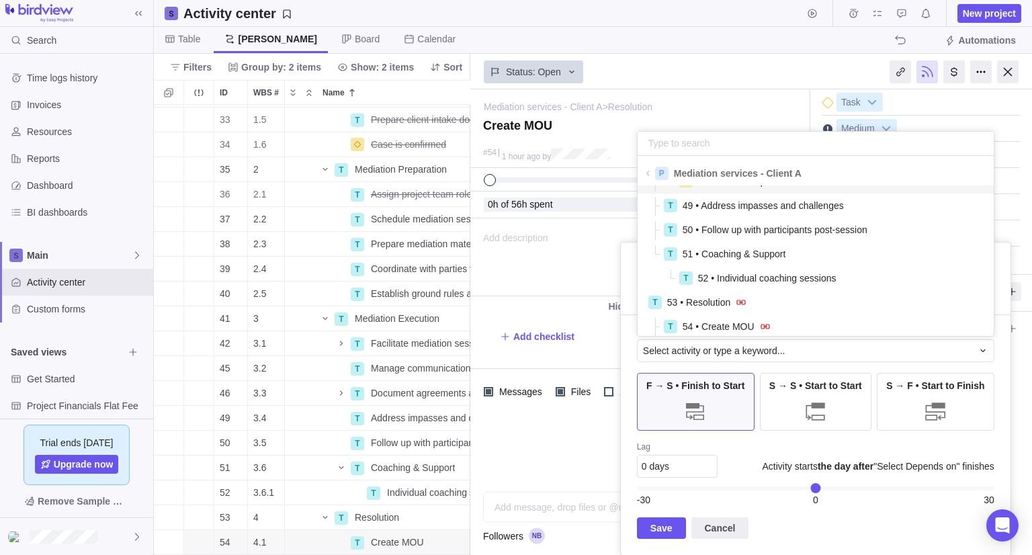
scroll to position [538, 0]
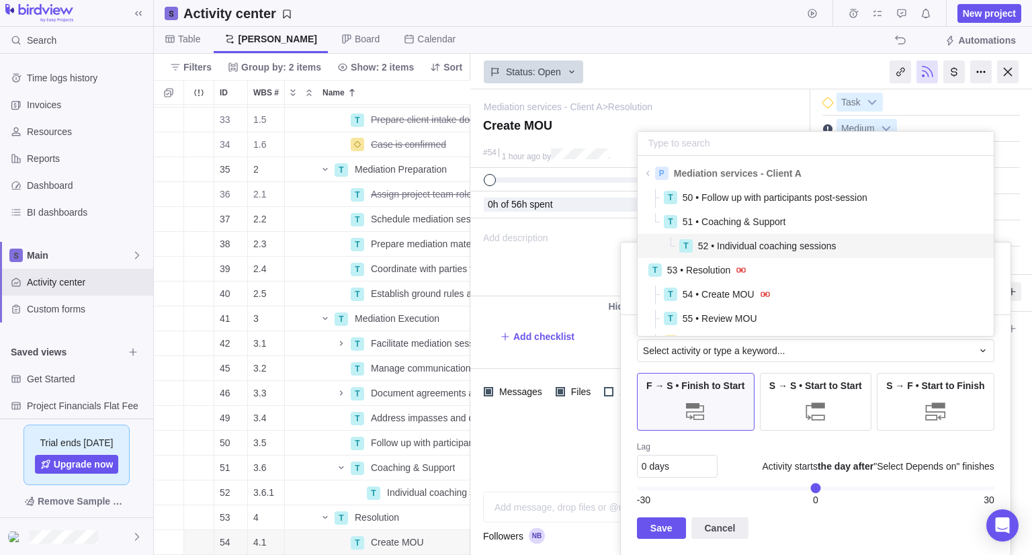
click at [789, 251] on span "52 • Individual coaching sessions" at bounding box center [767, 245] width 138 height 13
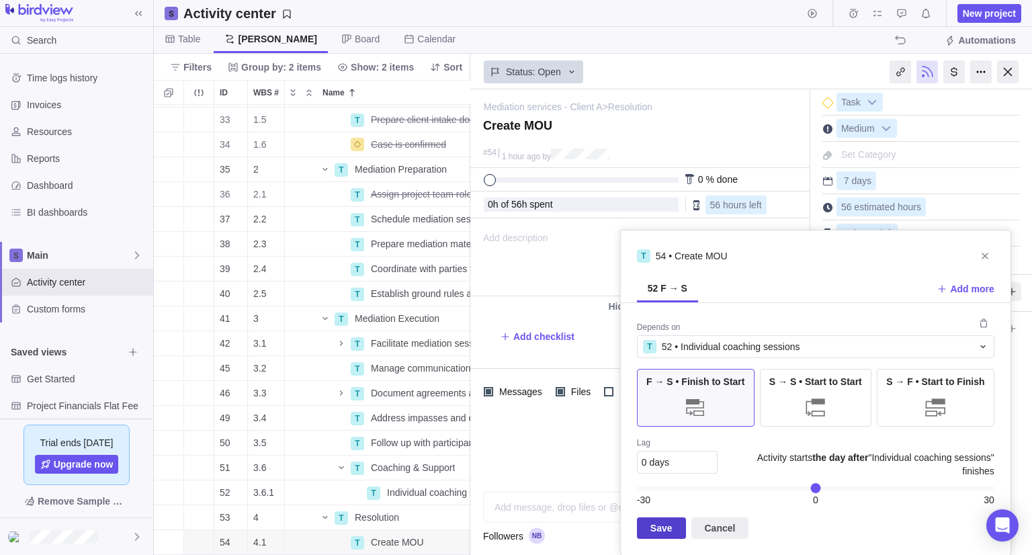
click at [661, 534] on span "Save" at bounding box center [662, 528] width 22 height 16
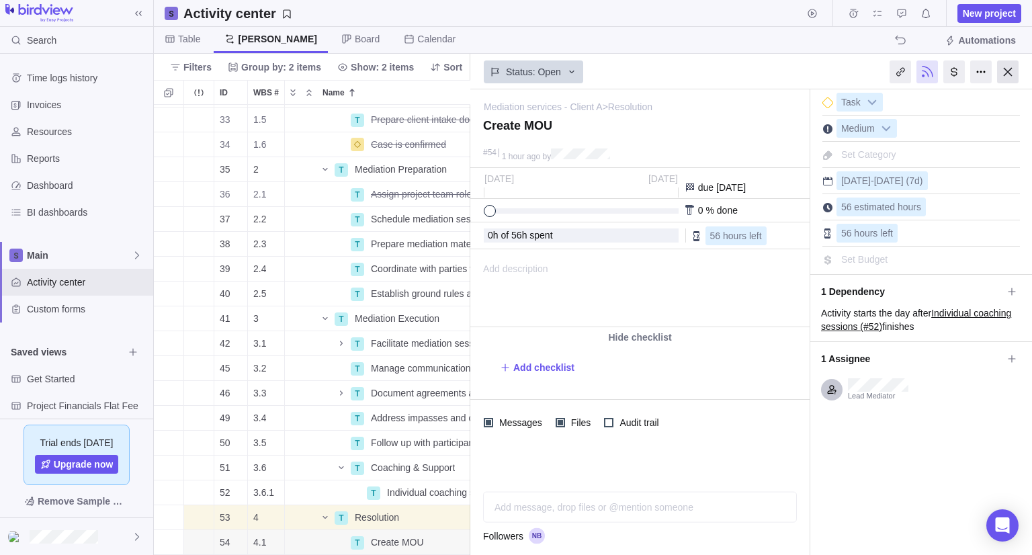
click at [1011, 73] on div at bounding box center [1009, 71] width 22 height 23
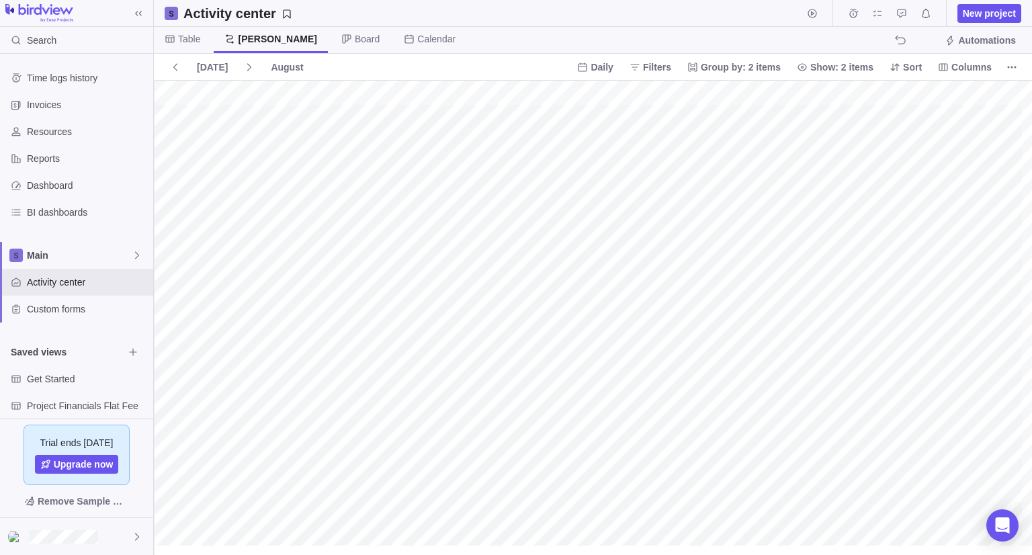
scroll to position [306, 860]
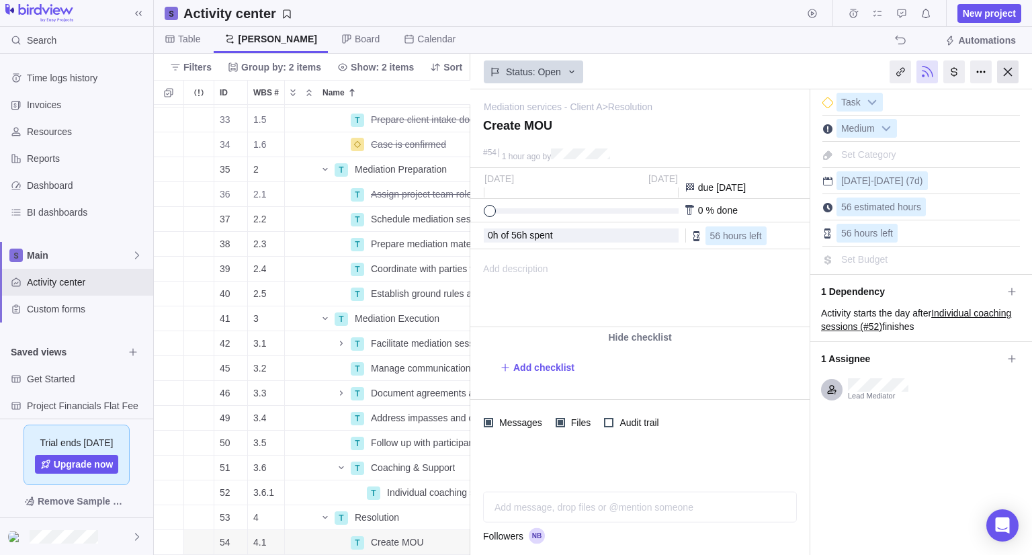
click at [1014, 74] on div at bounding box center [1009, 71] width 22 height 23
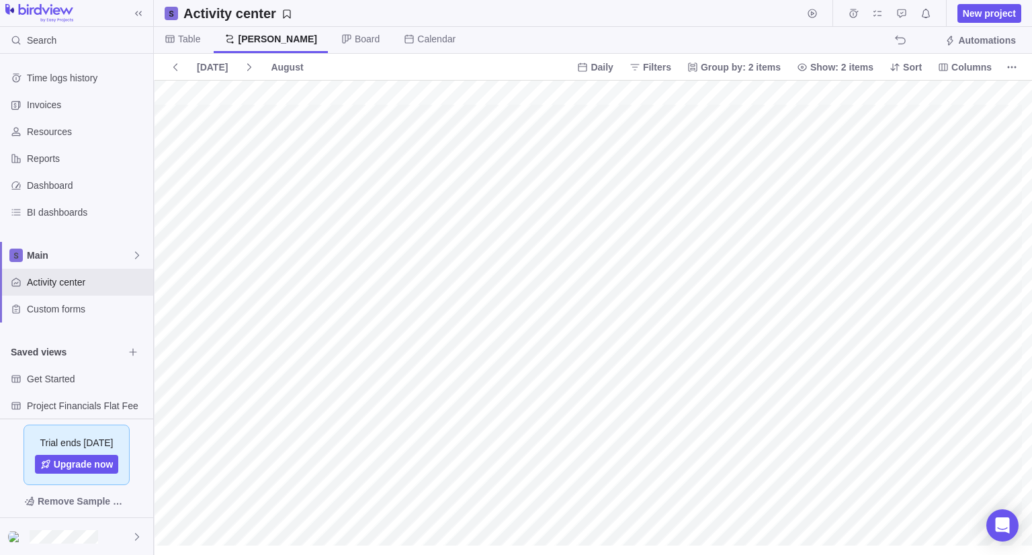
scroll to position [373, 848]
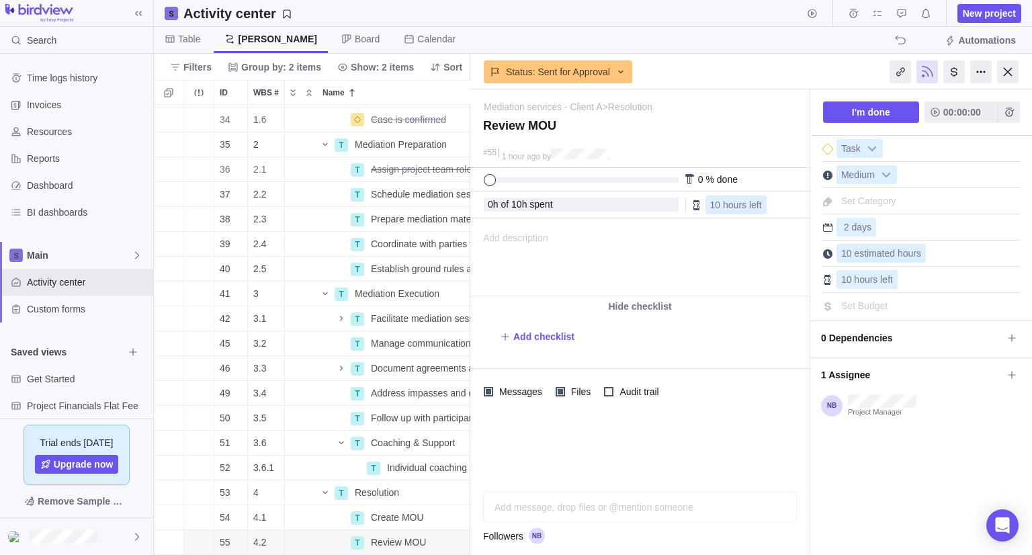
click at [894, 336] on span "0 Dependencies" at bounding box center [911, 338] width 181 height 23
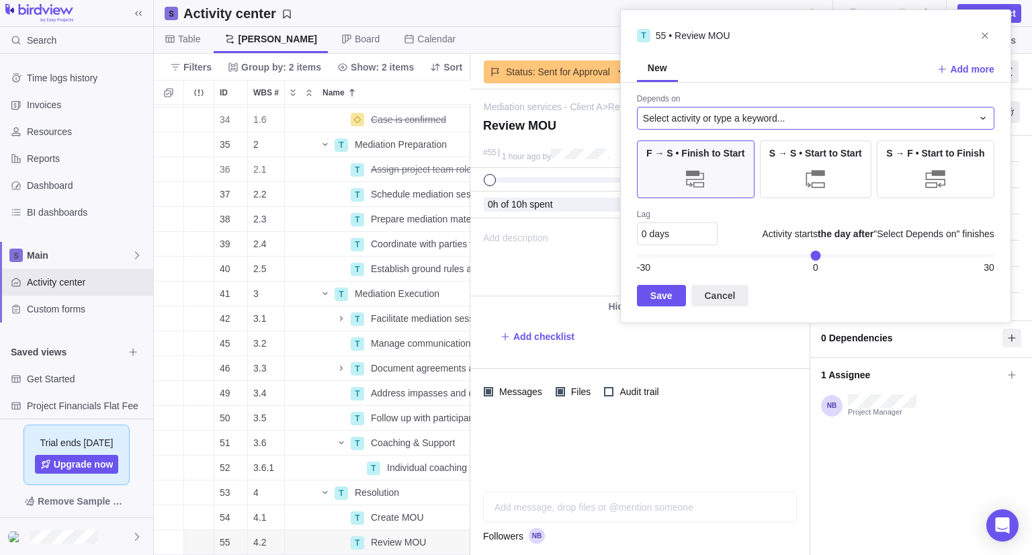
click at [723, 118] on span "Select activity or type a keyword..." at bounding box center [714, 118] width 143 height 13
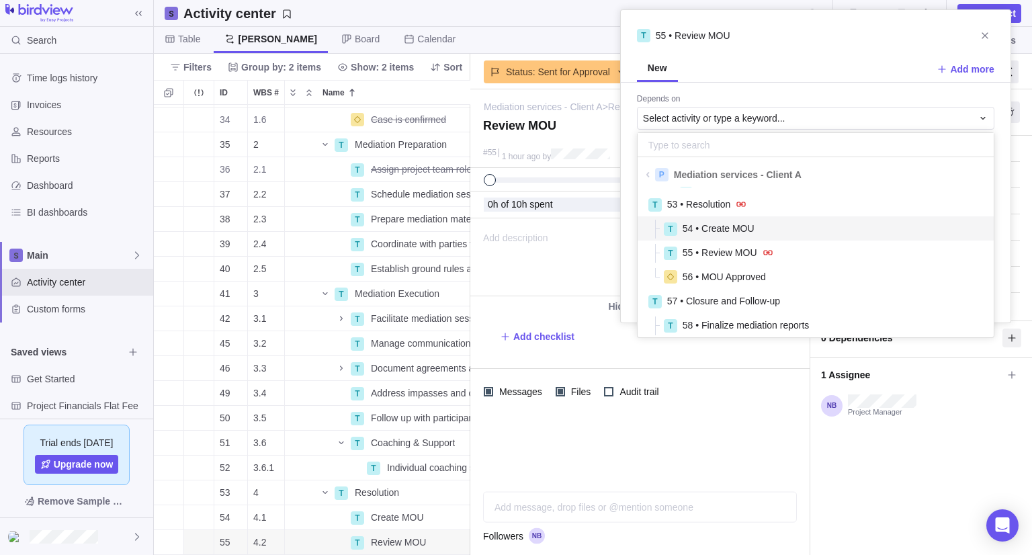
click at [747, 226] on span "54 • Create MOU" at bounding box center [719, 228] width 72 height 13
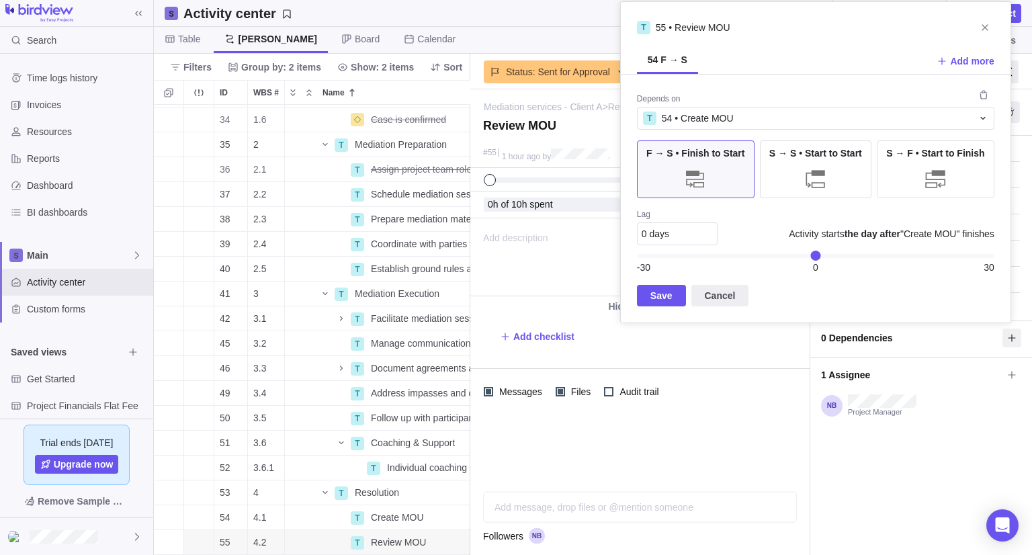
click at [643, 306] on div "Depends on T 54 • Create MOU F → S • Finish to Start S → S • Start to Start S →…" at bounding box center [816, 199] width 390 height 248
click at [655, 294] on span "Save" at bounding box center [662, 296] width 22 height 16
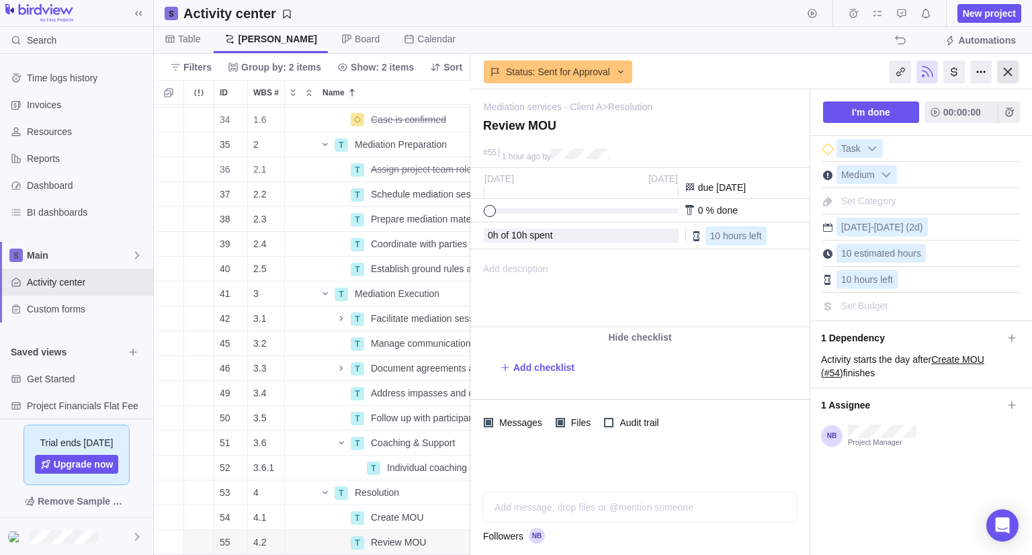
click at [1000, 79] on div at bounding box center [1009, 71] width 22 height 23
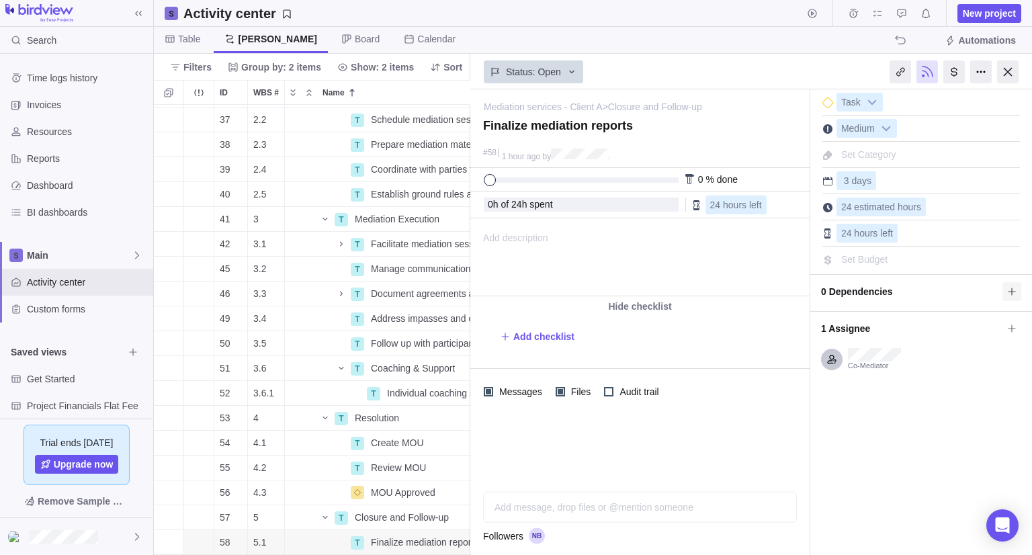
click at [1007, 288] on icon at bounding box center [1012, 291] width 11 height 11
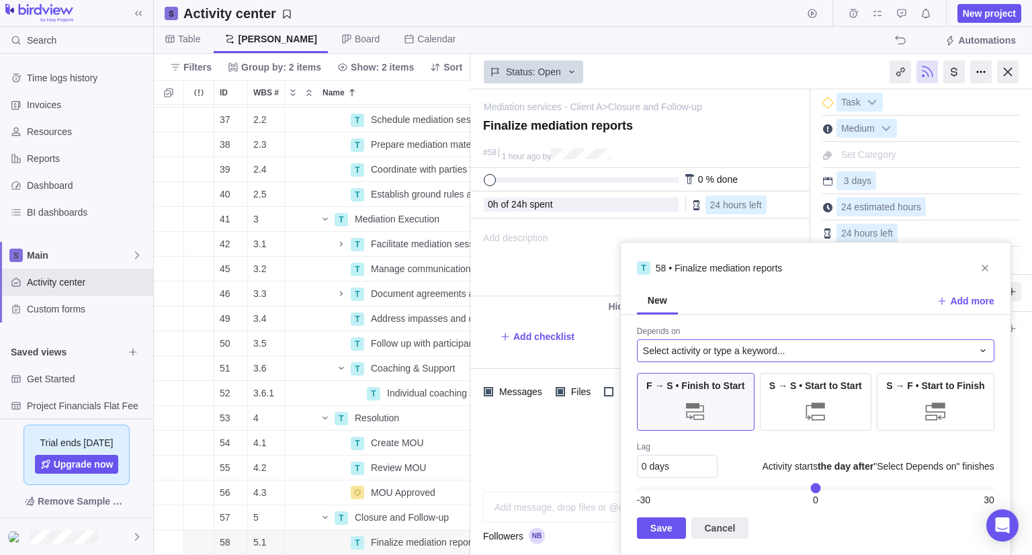
click at [758, 357] on div "Select activity or type a keyword..." at bounding box center [816, 350] width 358 height 23
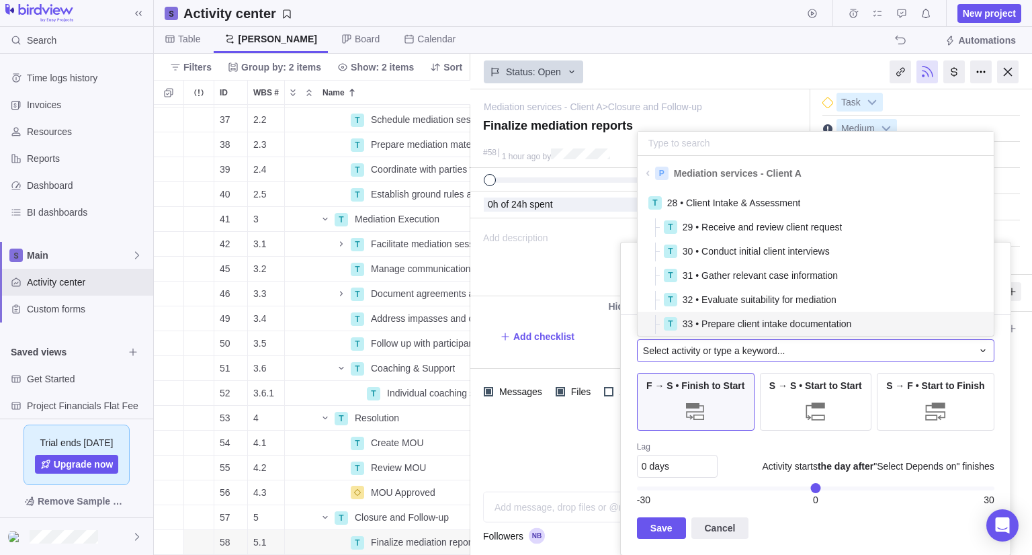
click at [761, 350] on span "Select activity or type a keyword..." at bounding box center [714, 350] width 143 height 13
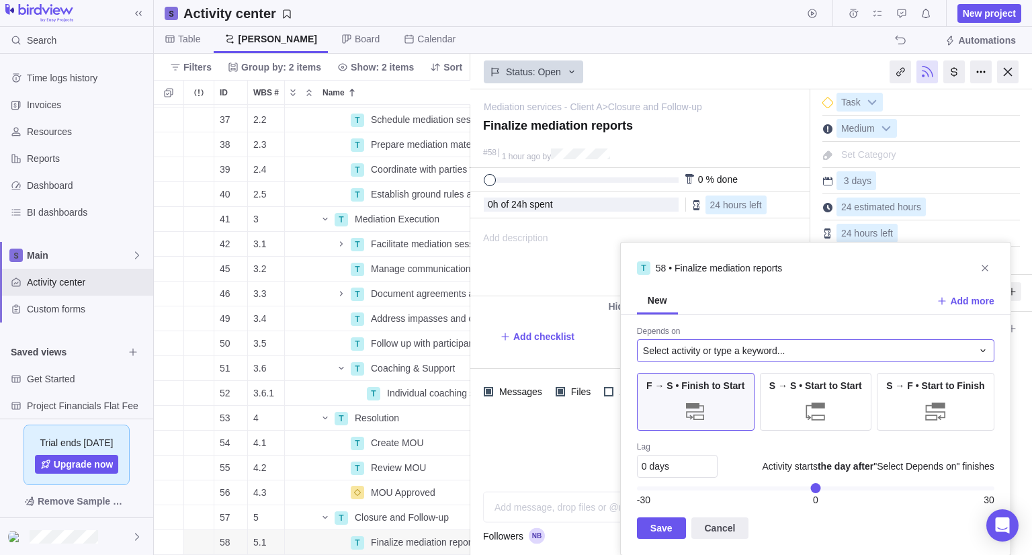
click at [761, 350] on span "Select activity or type a keyword..." at bounding box center [714, 350] width 143 height 13
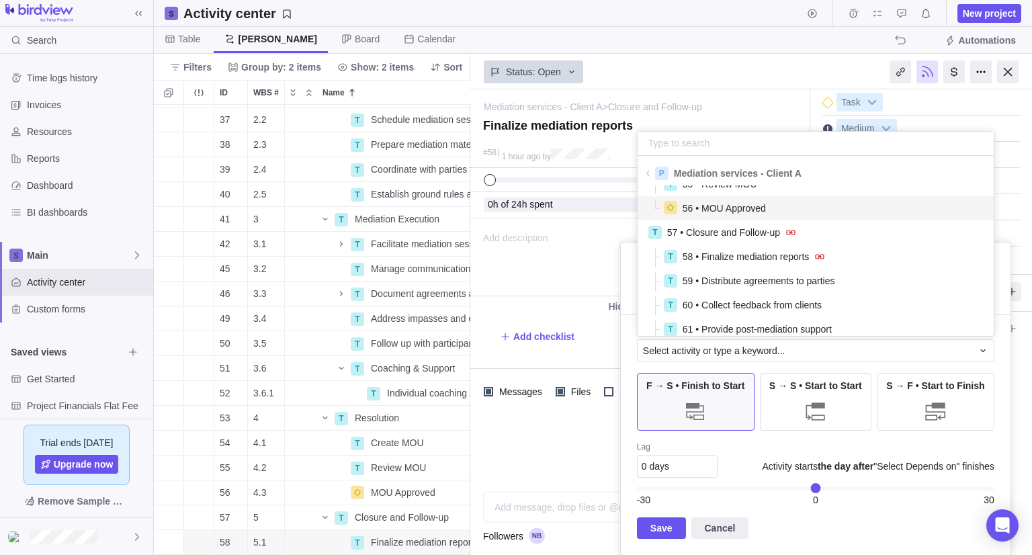
click at [762, 210] on span "56 • MOU Approved" at bounding box center [724, 208] width 83 height 13
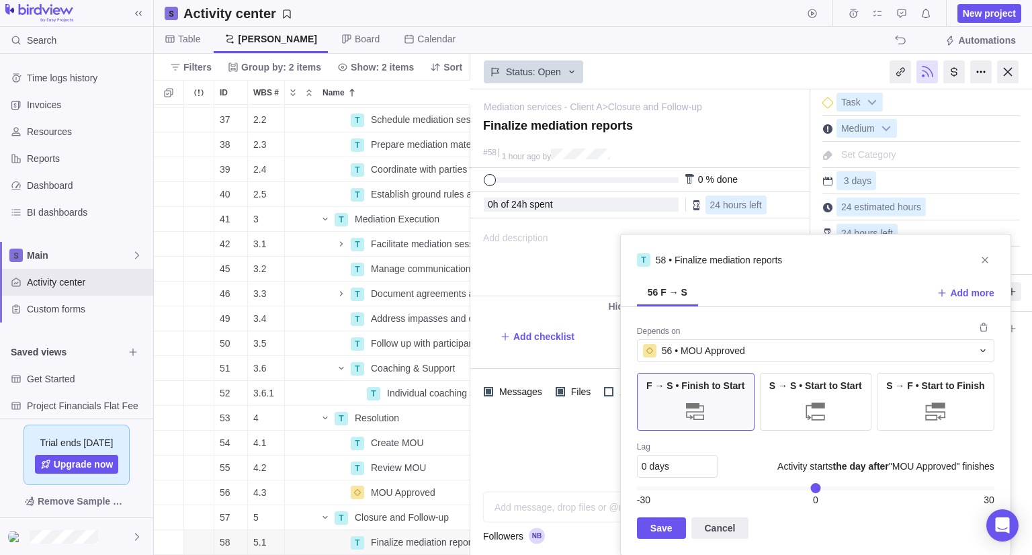
click at [657, 528] on span "Save" at bounding box center [662, 528] width 22 height 16
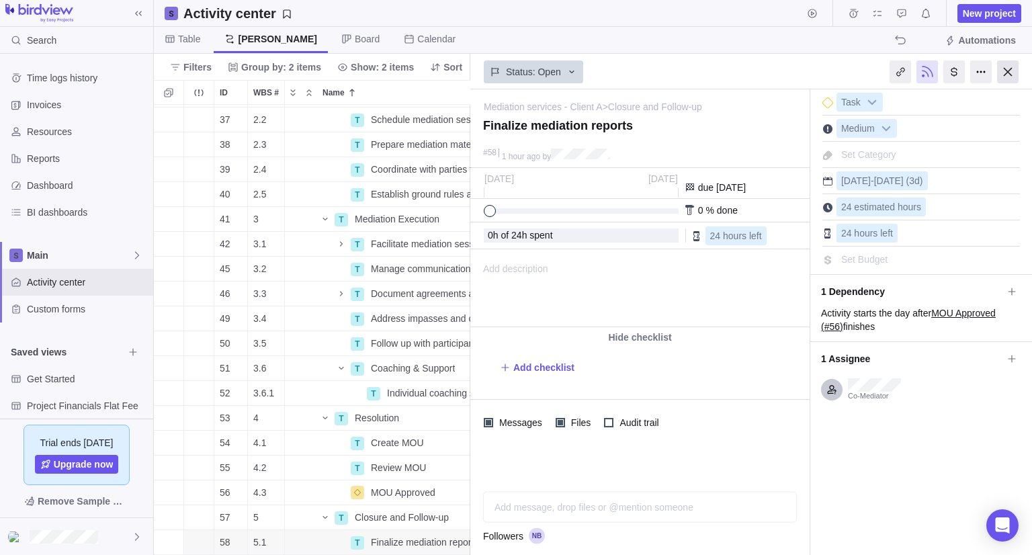
click at [1004, 77] on div at bounding box center [1009, 71] width 22 height 23
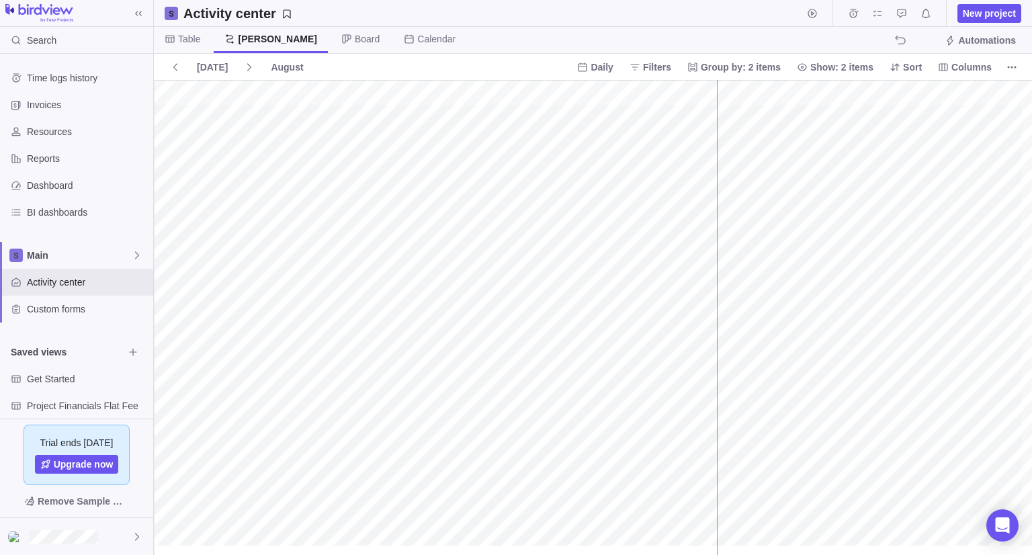
drag, startPoint x: 153, startPoint y: 163, endPoint x: 717, endPoint y: 233, distance: 568.3
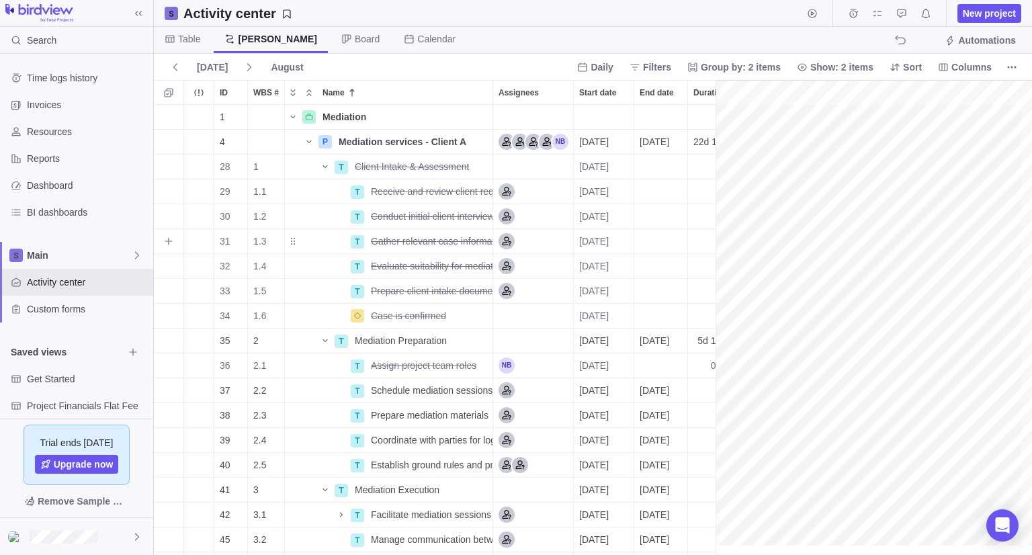
scroll to position [440, 552]
click at [193, 39] on span "Table" at bounding box center [189, 38] width 22 height 13
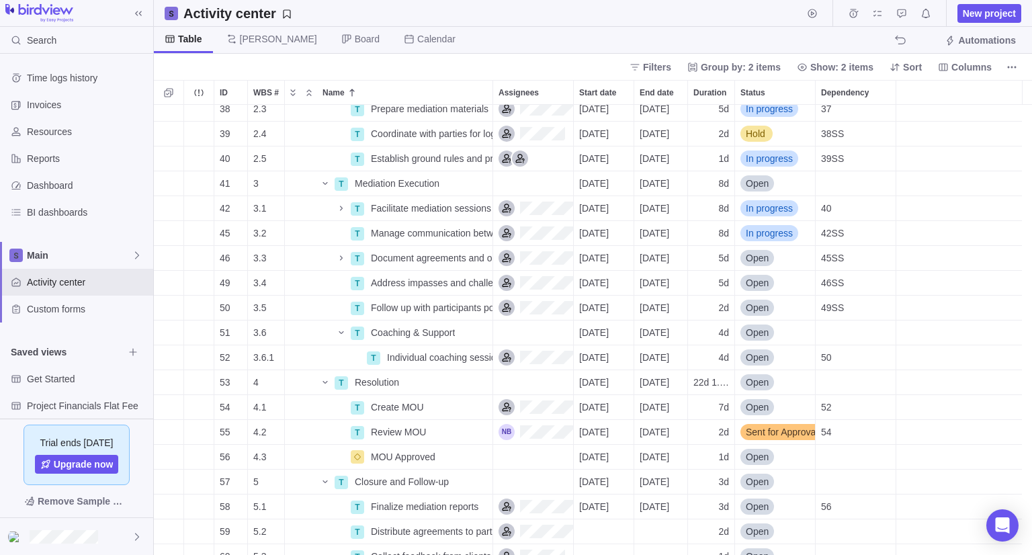
scroll to position [395, 0]
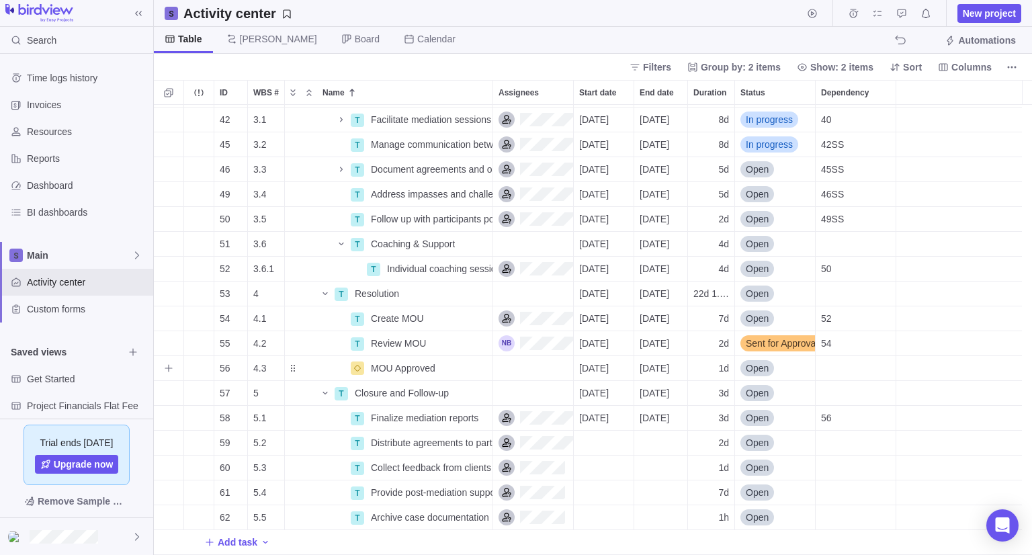
click at [843, 366] on div "Dependency" at bounding box center [856, 368] width 80 height 24
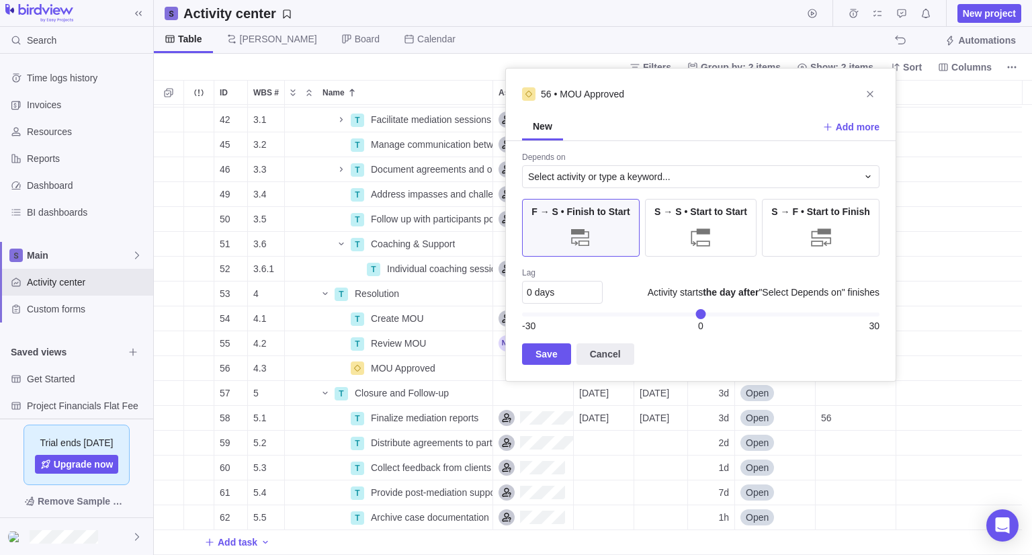
drag, startPoint x: 870, startPoint y: 95, endPoint x: 873, endPoint y: 106, distance: 10.3
click at [870, 95] on icon "Close" at bounding box center [870, 94] width 11 height 11
click at [682, 170] on div "Select activity or type a keyword..." at bounding box center [692, 176] width 329 height 13
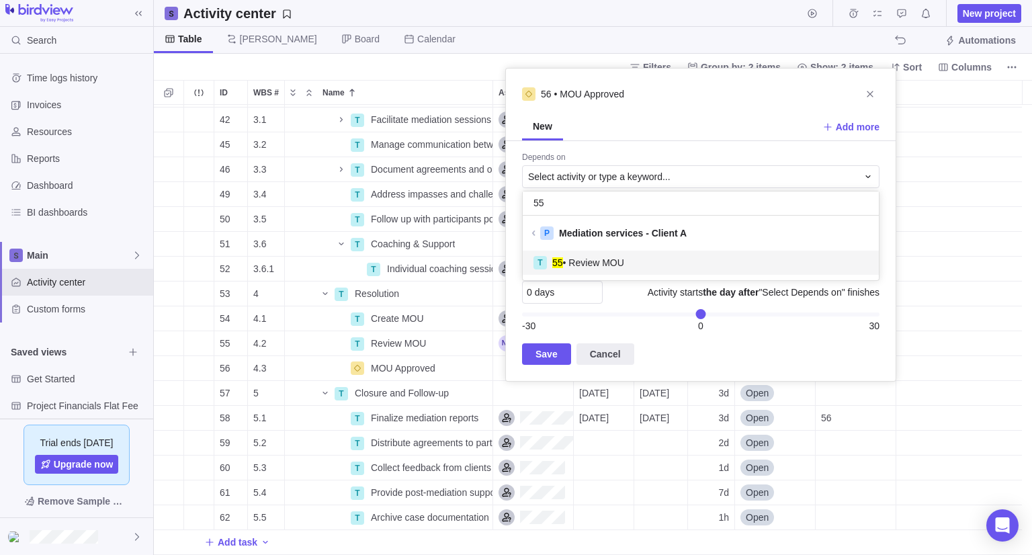
scroll to position [24, 346]
type input "55"
click at [631, 259] on div "T 55 • Review MOU" at bounding box center [701, 262] width 335 height 14
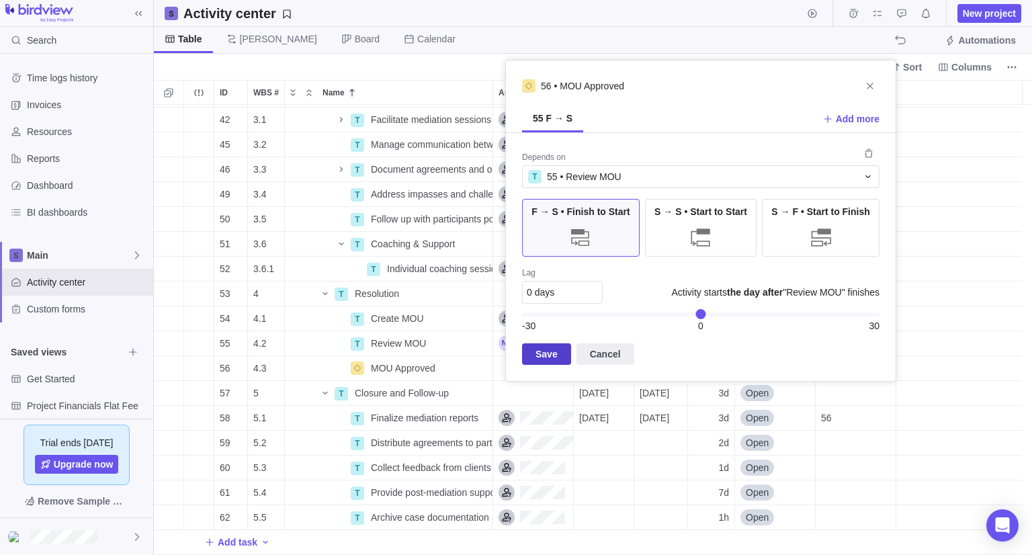
click at [555, 348] on span "Save" at bounding box center [546, 354] width 49 height 22
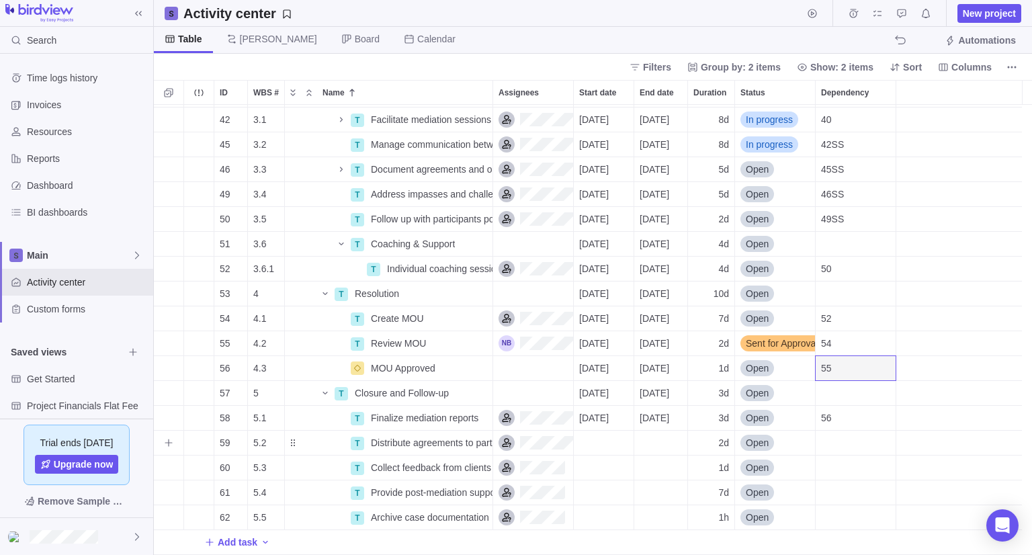
click at [843, 442] on div "Dependency" at bounding box center [856, 443] width 80 height 24
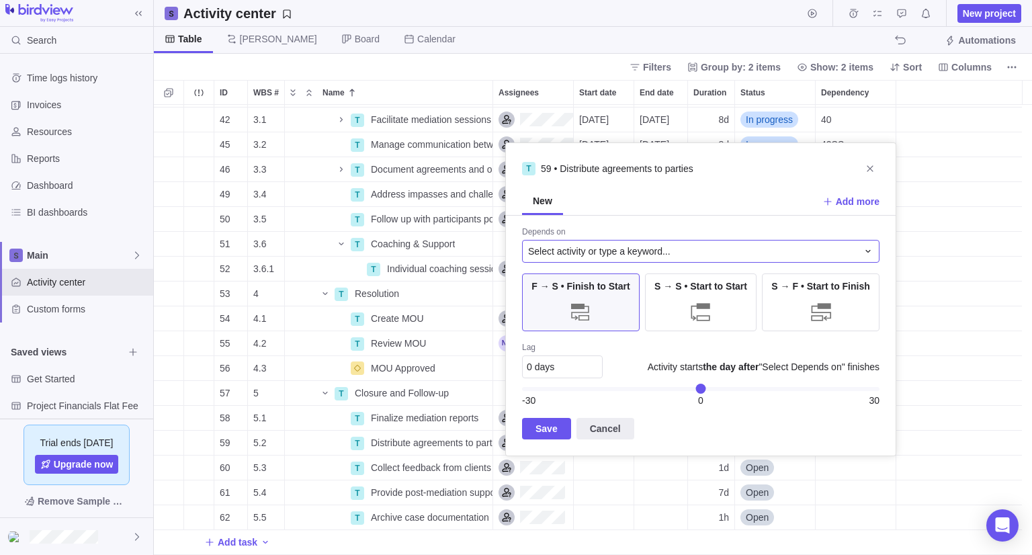
click at [659, 255] on span "Select activity or type a keyword..." at bounding box center [599, 251] width 143 height 13
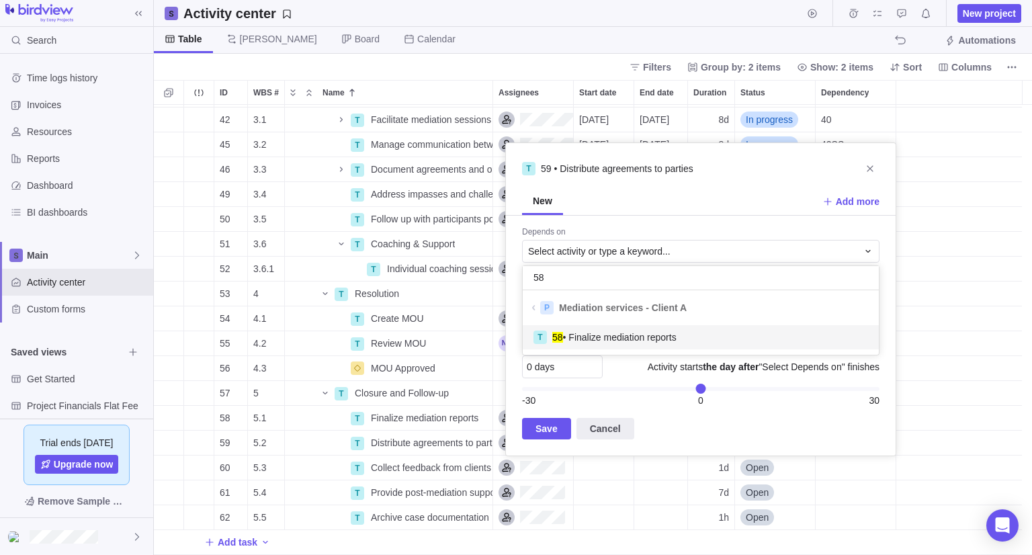
type input "58"
drag, startPoint x: 653, startPoint y: 339, endPoint x: 613, endPoint y: 382, distance: 59.0
click at [653, 340] on span "58 • Finalize mediation reports" at bounding box center [615, 337] width 124 height 13
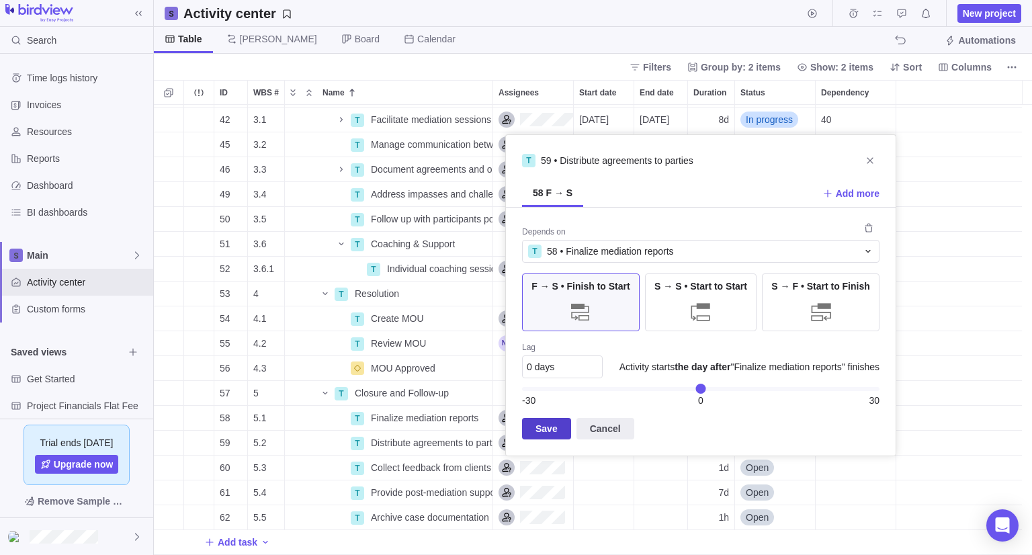
click at [553, 418] on span "Save" at bounding box center [546, 429] width 49 height 22
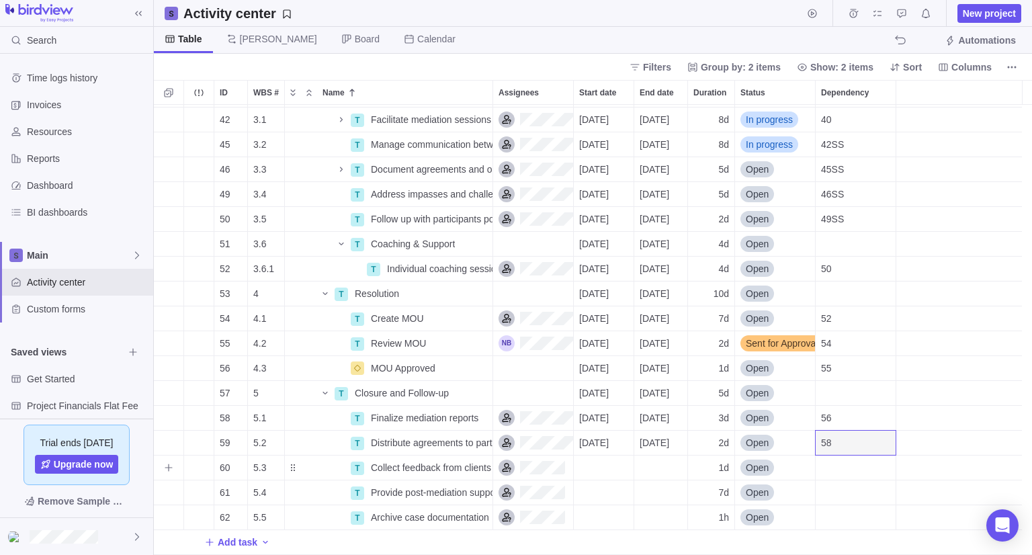
click at [849, 469] on div "Dependency" at bounding box center [856, 468] width 80 height 24
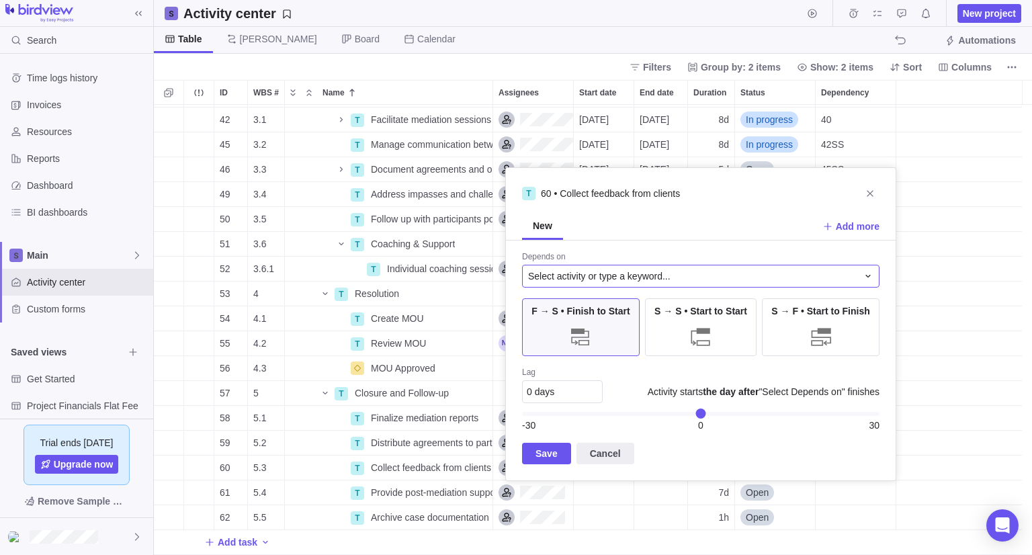
click at [697, 275] on div "Select activity or type a keyword..." at bounding box center [692, 276] width 329 height 13
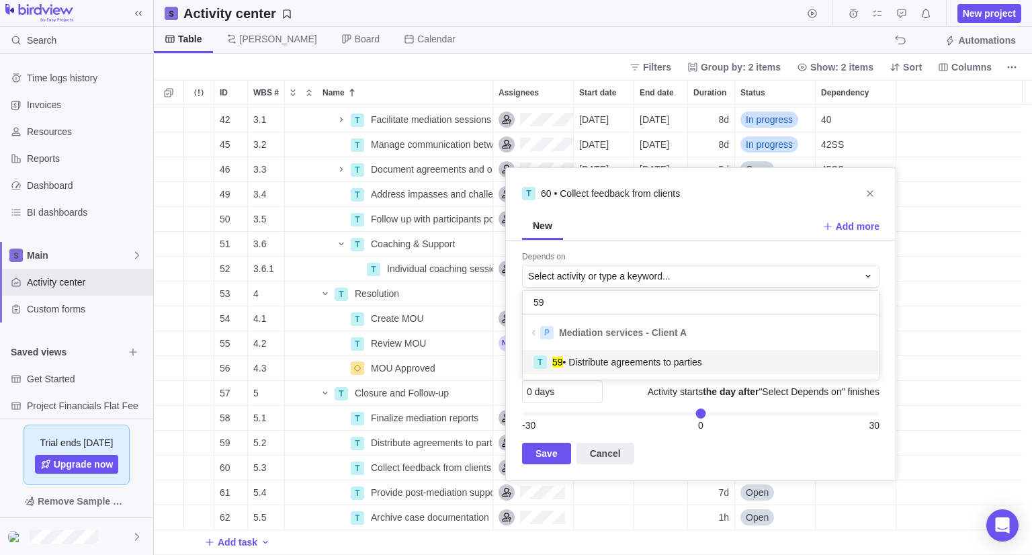
type input "59"
click at [682, 361] on span "59 • Distribute agreements to parties" at bounding box center [628, 362] width 150 height 13
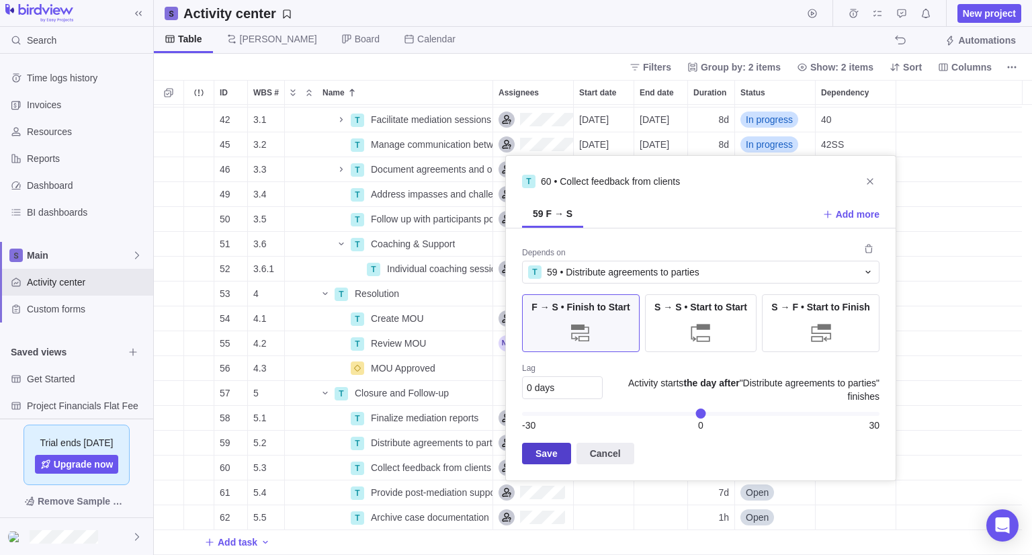
click at [546, 453] on span "Save" at bounding box center [547, 454] width 22 height 16
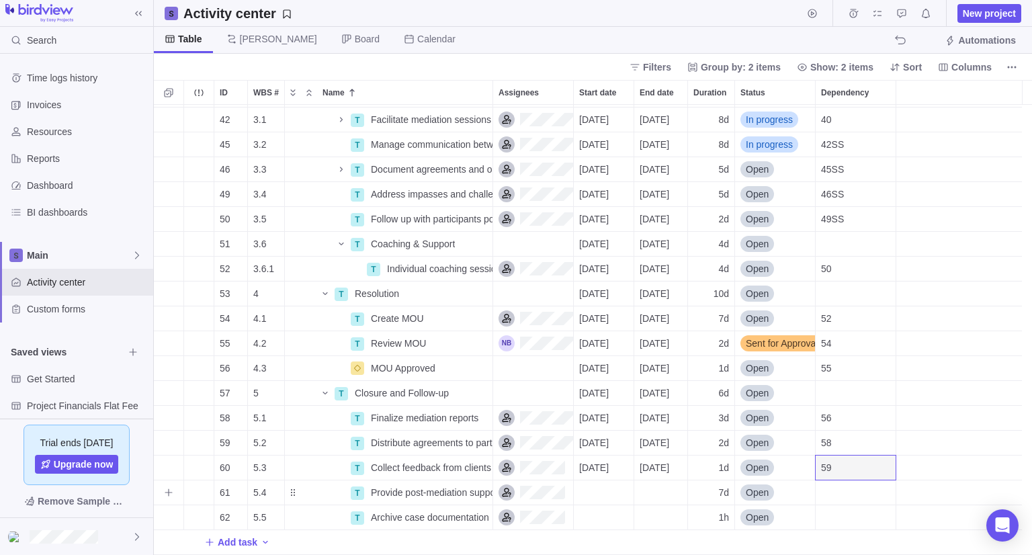
click at [841, 492] on div "Dependency" at bounding box center [856, 493] width 80 height 24
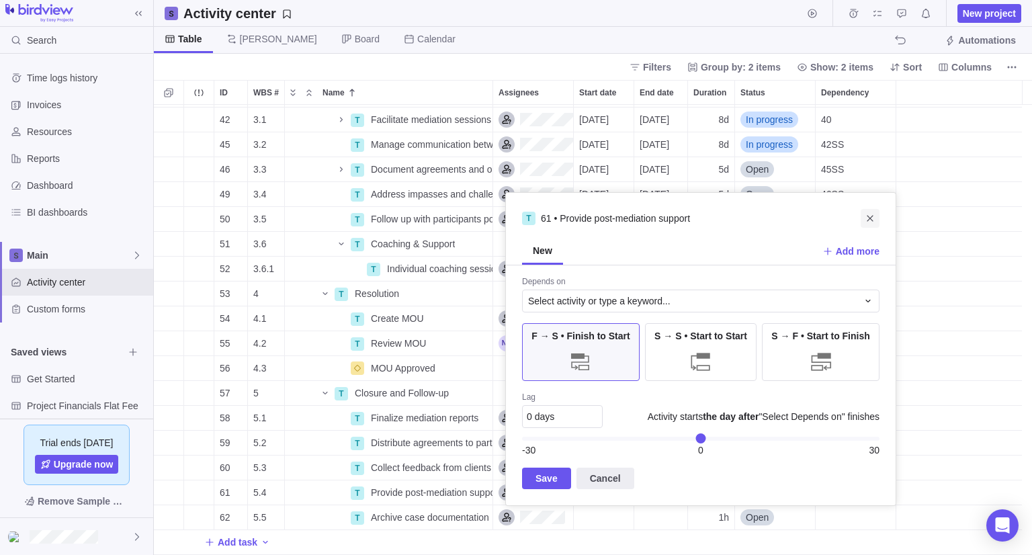
click at [877, 216] on span "Close" at bounding box center [870, 218] width 19 height 19
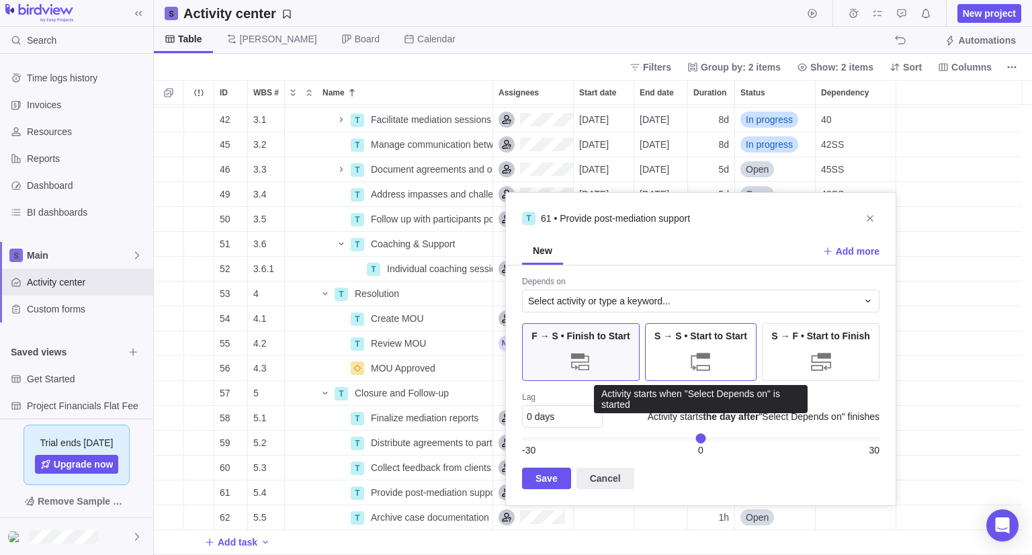
click at [672, 343] on div "S → S • Start to Start" at bounding box center [701, 352] width 112 height 58
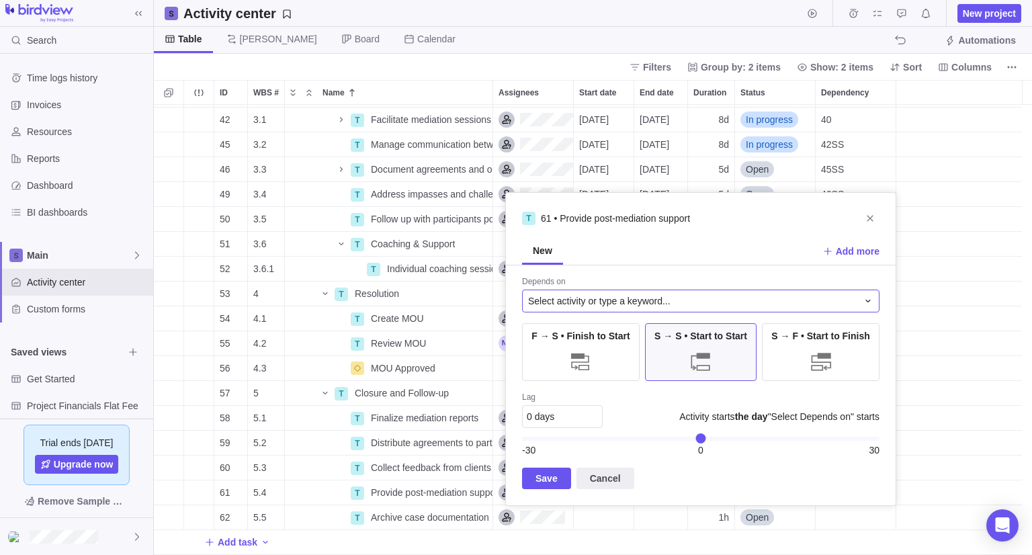
click at [623, 303] on span "Select activity or type a keyword..." at bounding box center [599, 300] width 143 height 13
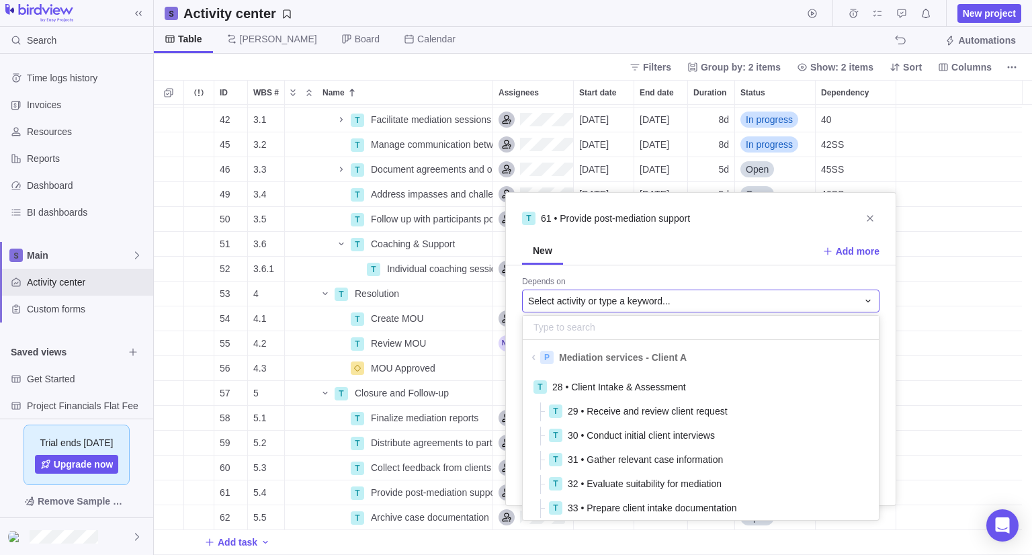
scroll to position [140, 346]
type input "4"
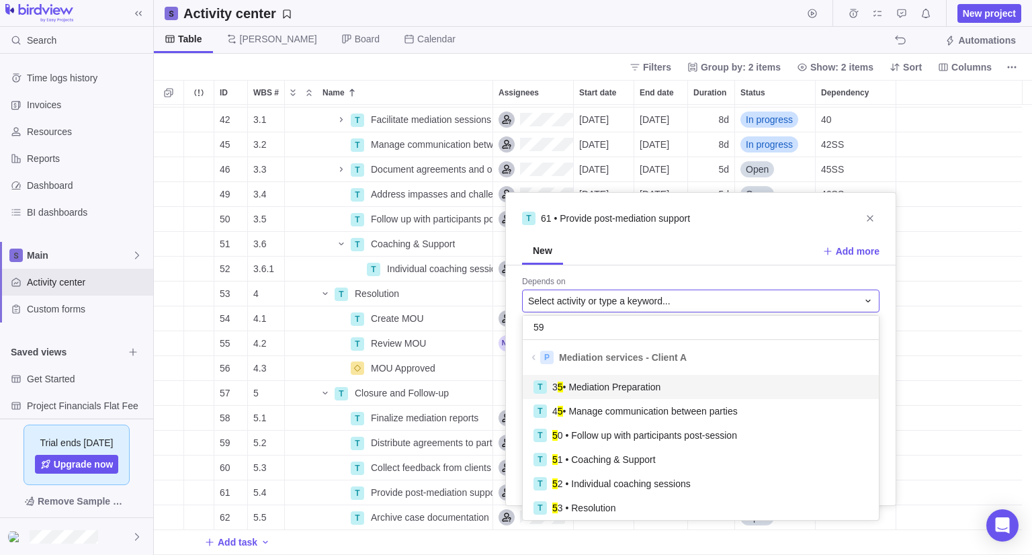
scroll to position [24, 346]
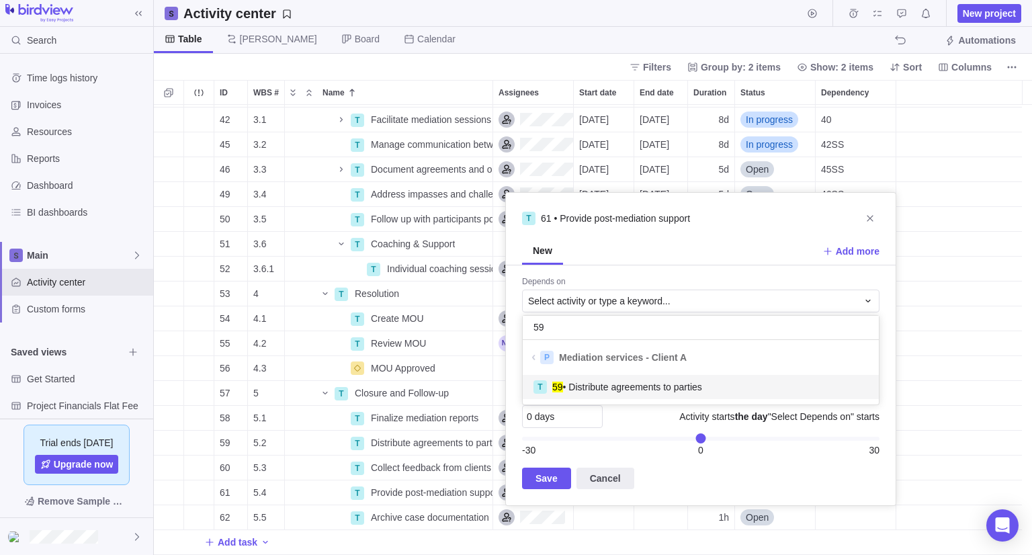
type input "59"
click at [609, 396] on div "T 59 • Distribute agreements to parties" at bounding box center [701, 387] width 356 height 24
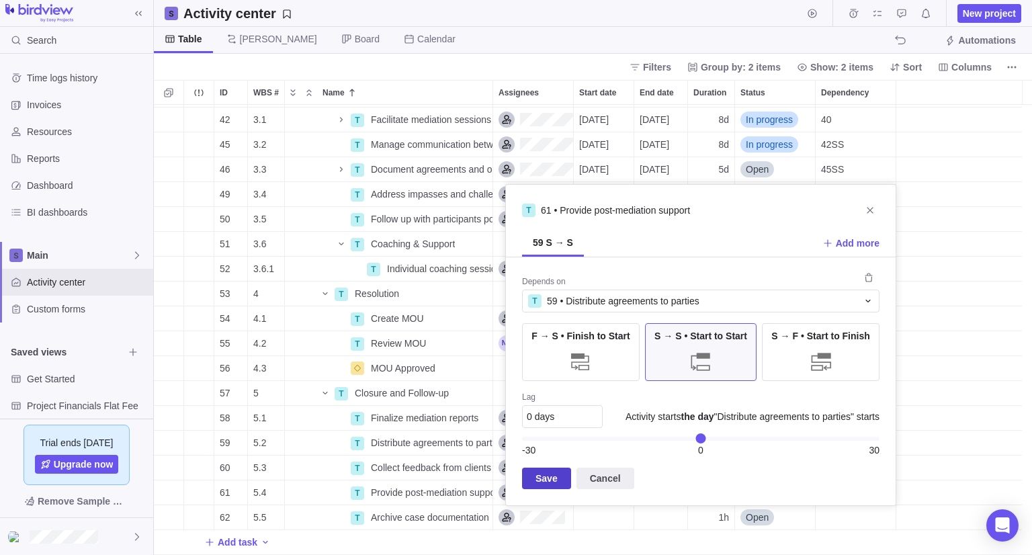
click at [554, 481] on span "Save" at bounding box center [547, 479] width 22 height 16
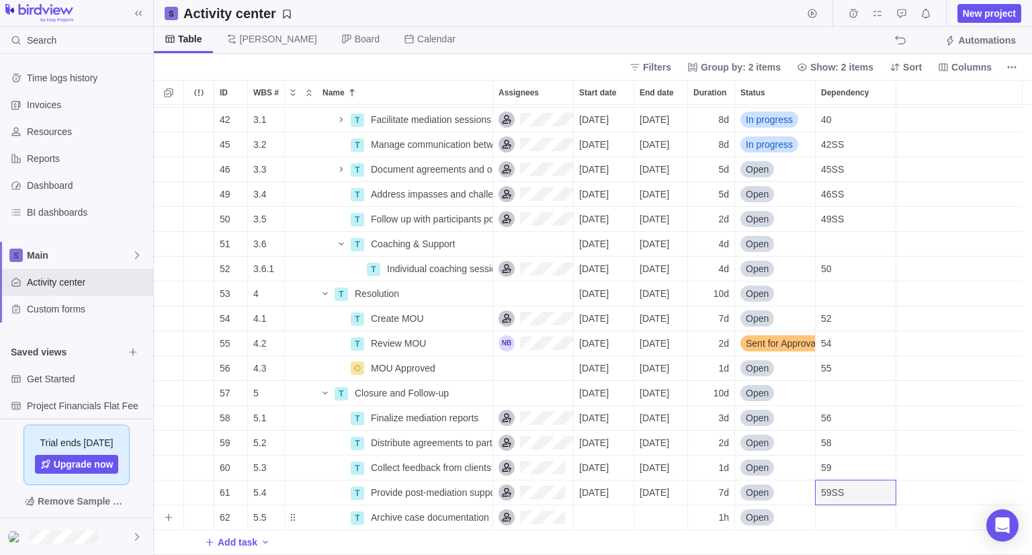
click at [861, 517] on div "Dependency" at bounding box center [856, 517] width 80 height 24
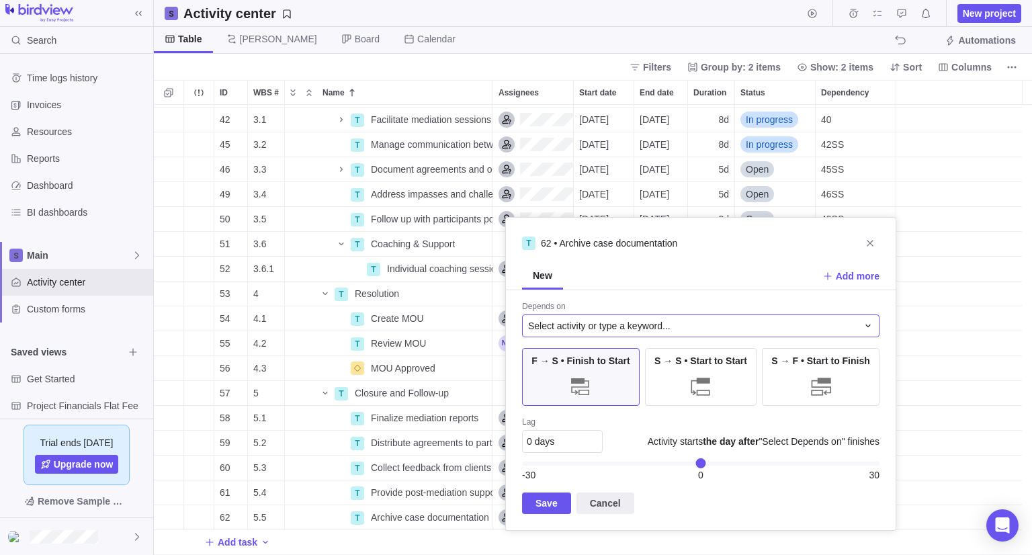
click at [750, 333] on div "Select activity or type a keyword..." at bounding box center [701, 326] width 358 height 23
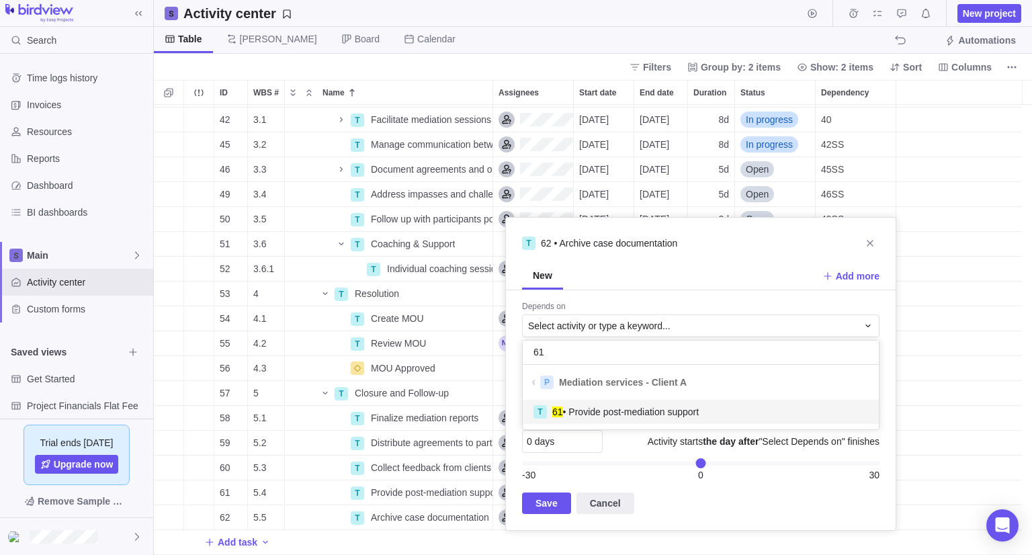
type input "61"
click at [695, 418] on div "T 61 • Provide post-mediation support" at bounding box center [701, 412] width 335 height 14
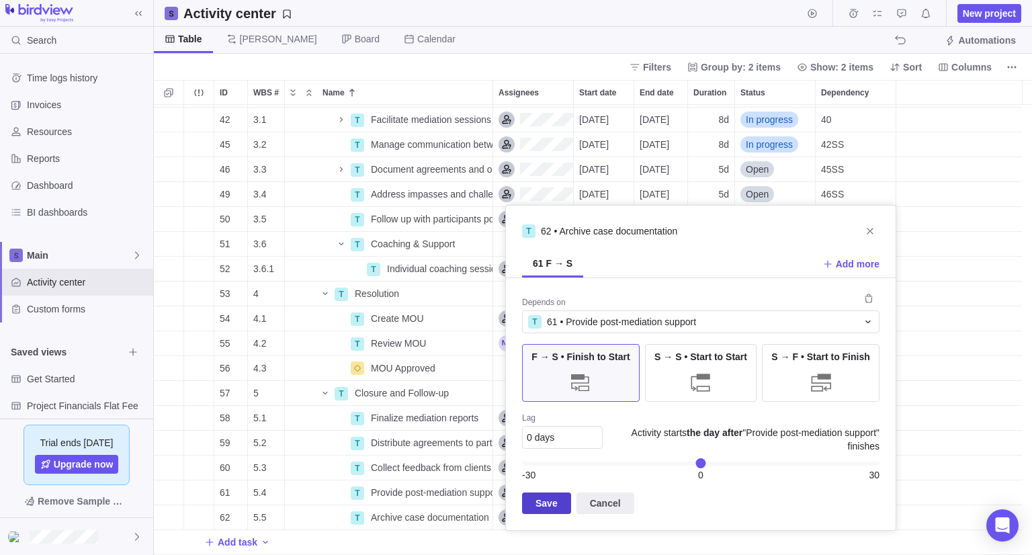
click at [540, 507] on span "Save" at bounding box center [547, 503] width 22 height 16
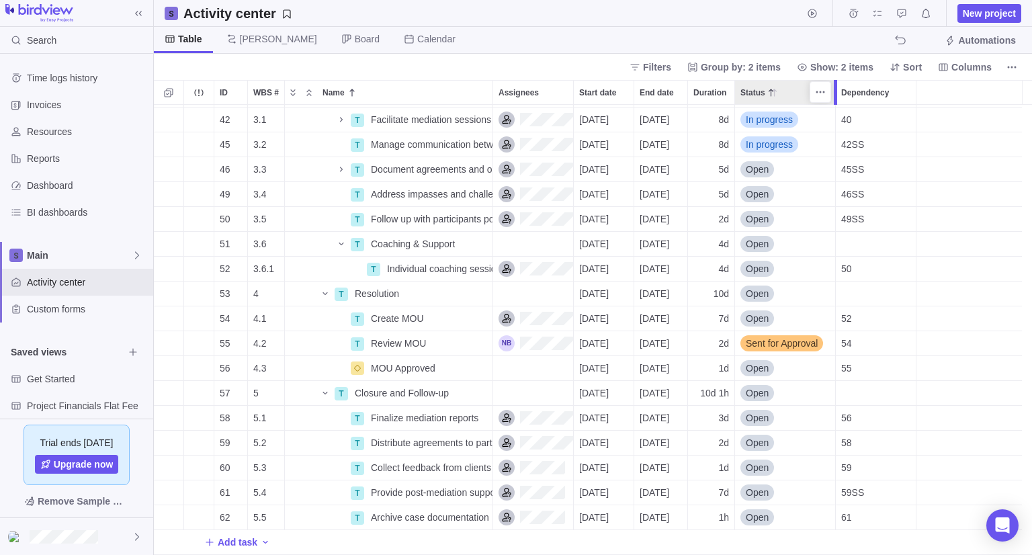
drag, startPoint x: 814, startPoint y: 100, endPoint x: 837, endPoint y: 106, distance: 23.6
click at [837, 106] on div "ID WBS # Name Assignees Start date End date Duration Status Dependency 41 3 T M…" at bounding box center [593, 317] width 879 height 475
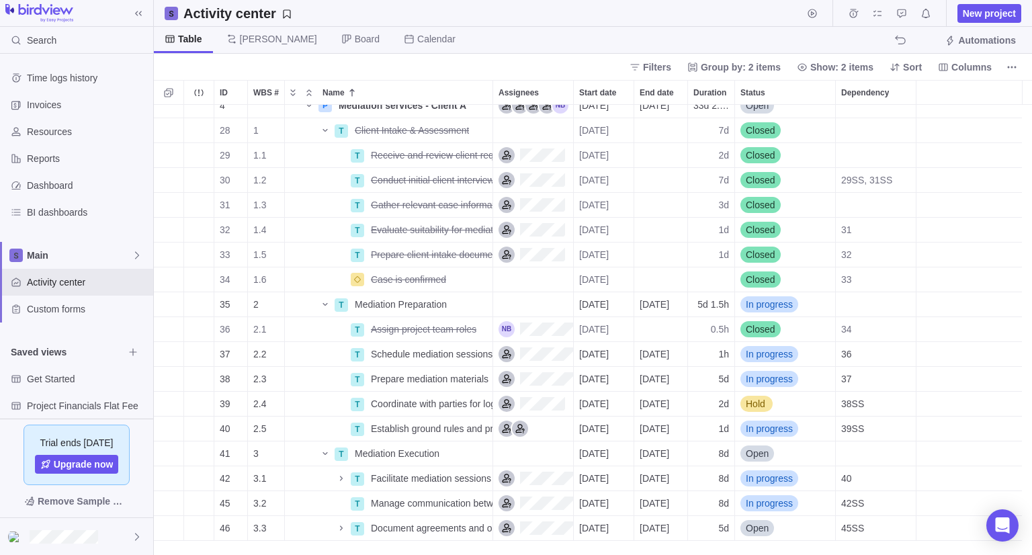
scroll to position [0, 0]
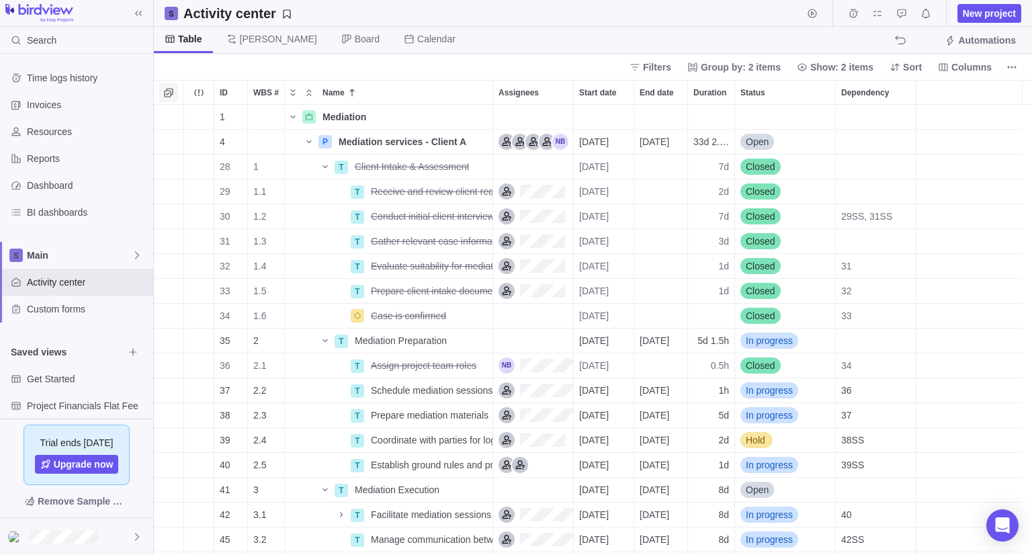
click at [165, 92] on icon "Selection mode" at bounding box center [168, 92] width 11 height 11
click at [171, 142] on div "grid" at bounding box center [169, 142] width 24 height 16
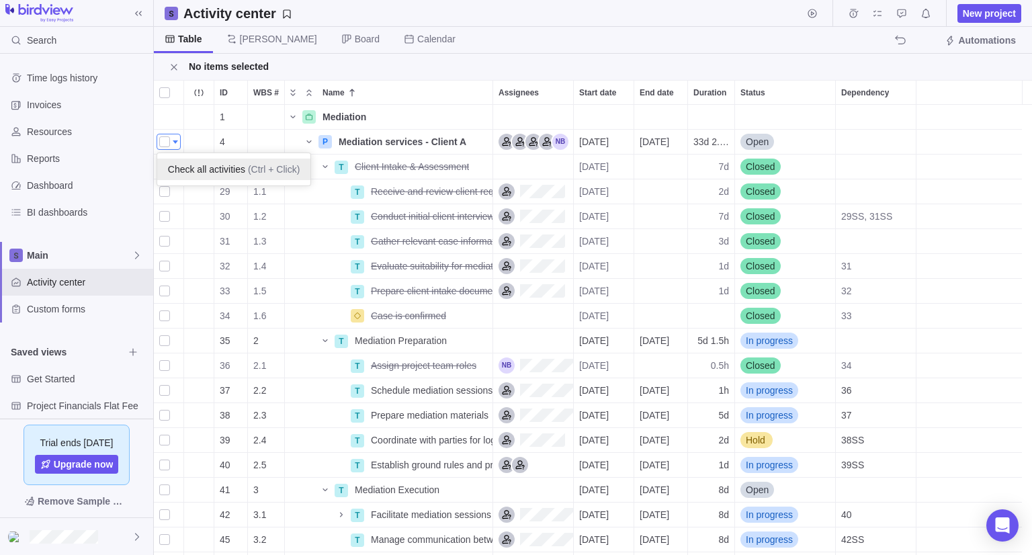
click at [199, 167] on span "Check all activities" at bounding box center [206, 169] width 77 height 13
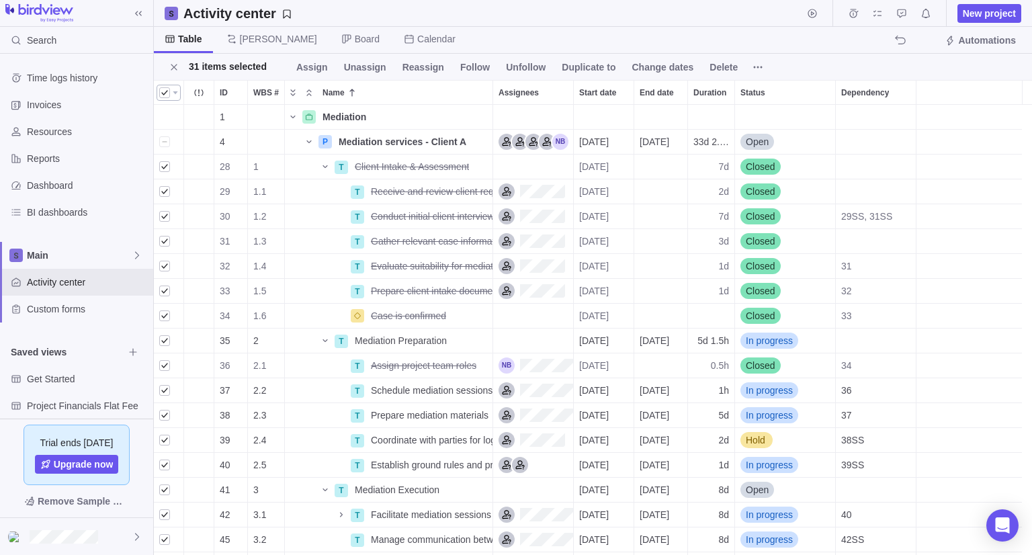
click at [161, 92] on div at bounding box center [164, 92] width 11 height 19
click at [164, 139] on div "grid" at bounding box center [164, 141] width 11 height 19
click at [163, 97] on div at bounding box center [164, 92] width 11 height 19
click at [176, 143] on div "grid" at bounding box center [169, 142] width 24 height 16
click at [164, 138] on div "grid" at bounding box center [164, 141] width 11 height 19
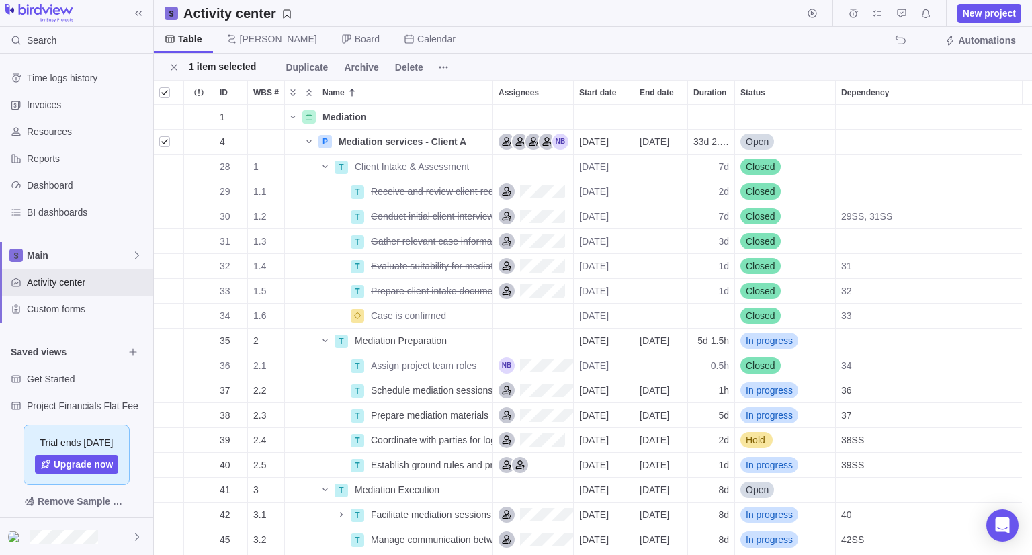
click at [168, 162] on div "grid" at bounding box center [169, 167] width 30 height 24
click at [167, 140] on div "grid" at bounding box center [164, 141] width 11 height 19
click at [163, 168] on div "grid" at bounding box center [164, 166] width 11 height 19
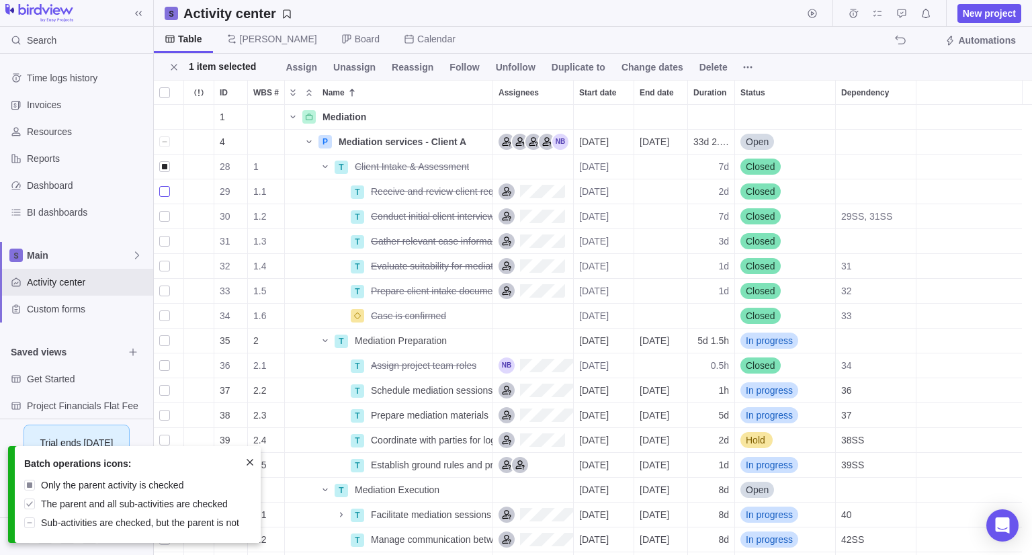
click at [168, 196] on div "grid" at bounding box center [164, 191] width 11 height 19
click at [165, 218] on div "grid" at bounding box center [164, 216] width 11 height 19
click at [165, 239] on div "grid" at bounding box center [164, 241] width 11 height 19
click at [162, 262] on div "grid" at bounding box center [164, 266] width 11 height 19
click at [166, 294] on div "grid" at bounding box center [164, 291] width 11 height 19
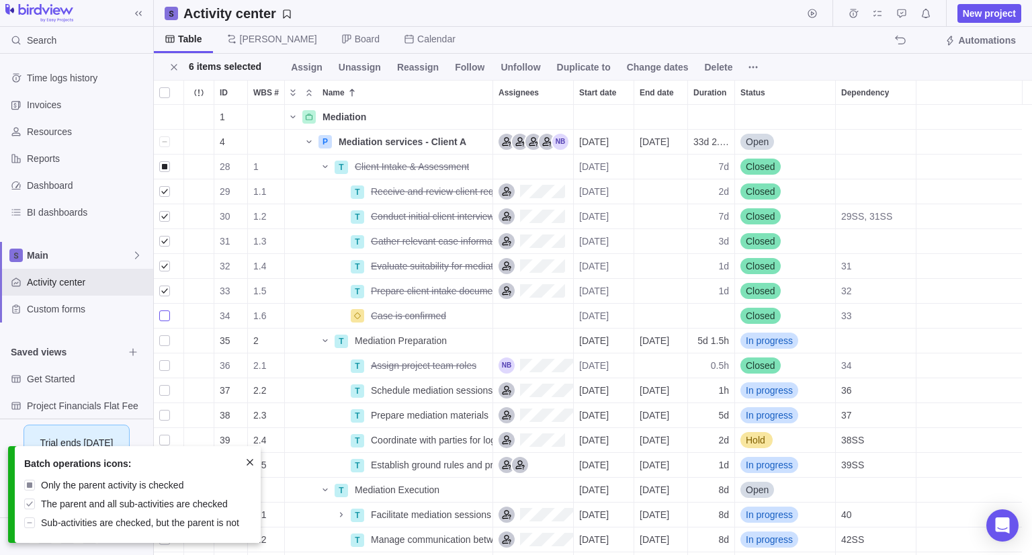
click at [162, 313] on div "grid" at bounding box center [164, 316] width 11 height 19
click at [164, 367] on div "grid" at bounding box center [164, 365] width 11 height 19
click at [748, 66] on icon at bounding box center [753, 67] width 11 height 11
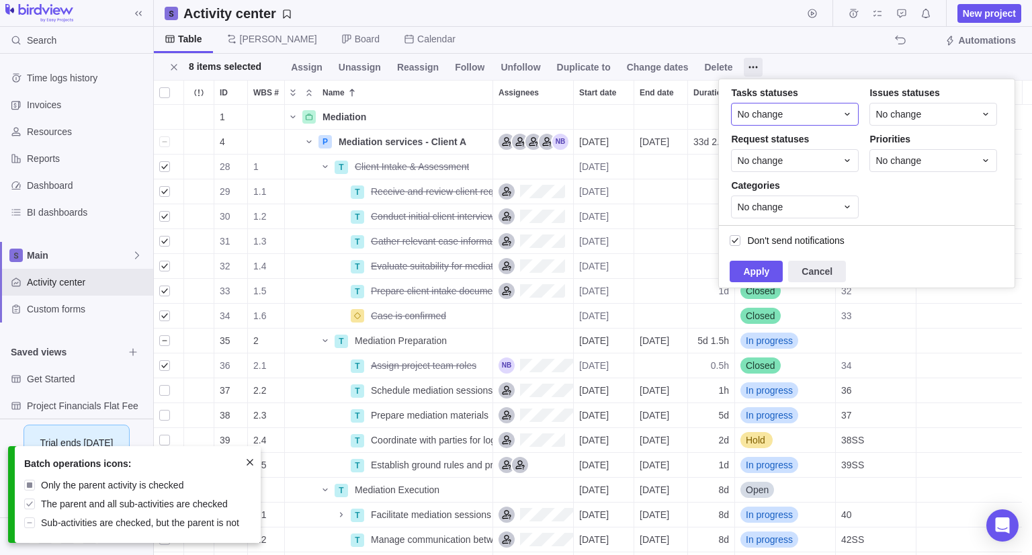
click at [770, 104] on div "No change" at bounding box center [795, 114] width 128 height 23
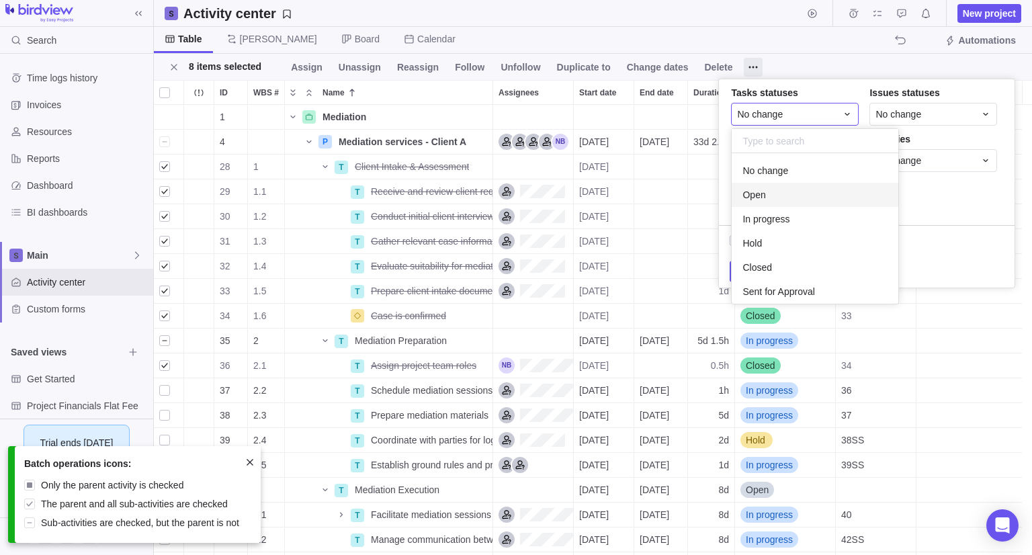
click at [785, 194] on div "Open" at bounding box center [815, 195] width 167 height 24
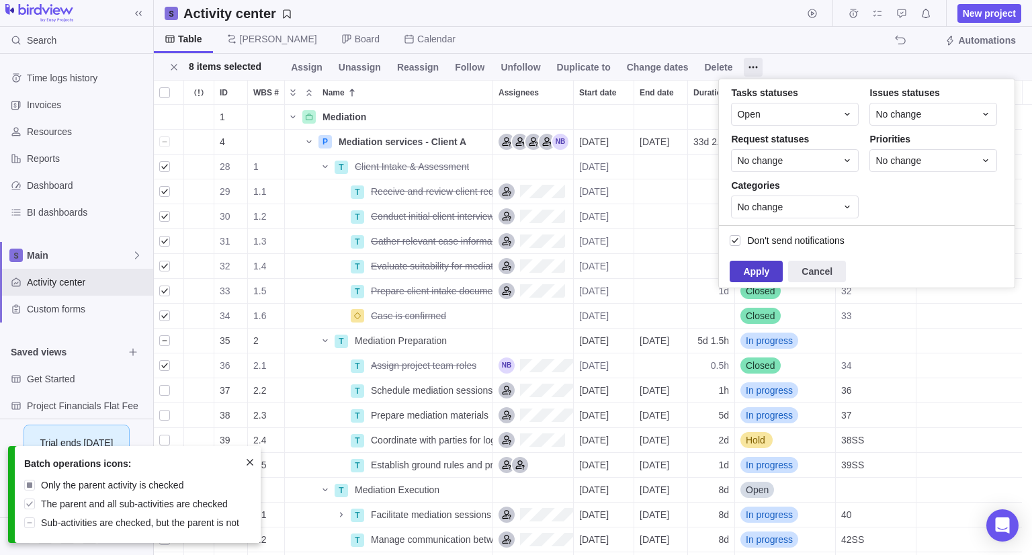
click at [766, 272] on span "Apply" at bounding box center [756, 271] width 26 height 16
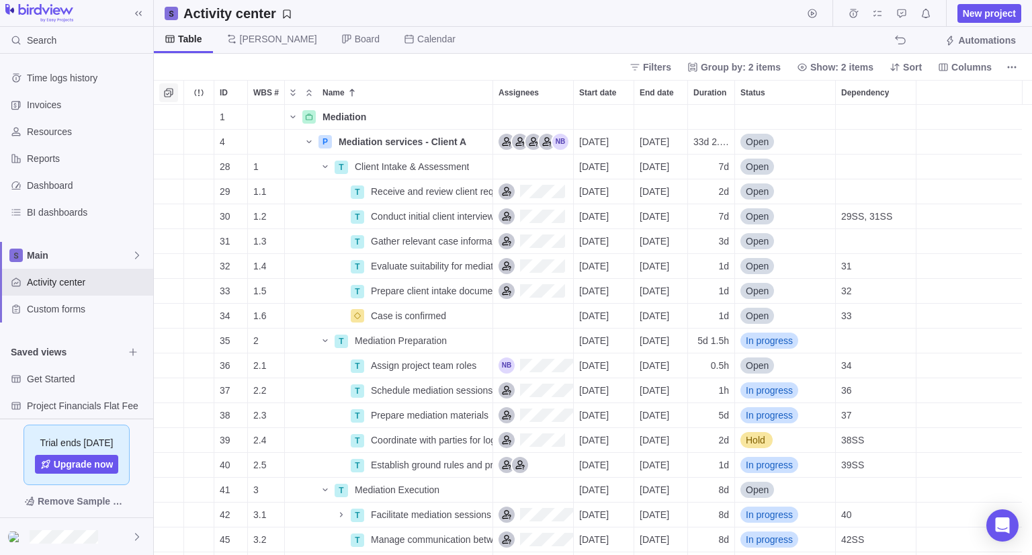
click at [167, 92] on icon "Selection mode" at bounding box center [168, 92] width 11 height 11
click at [165, 164] on div "grid" at bounding box center [164, 166] width 11 height 19
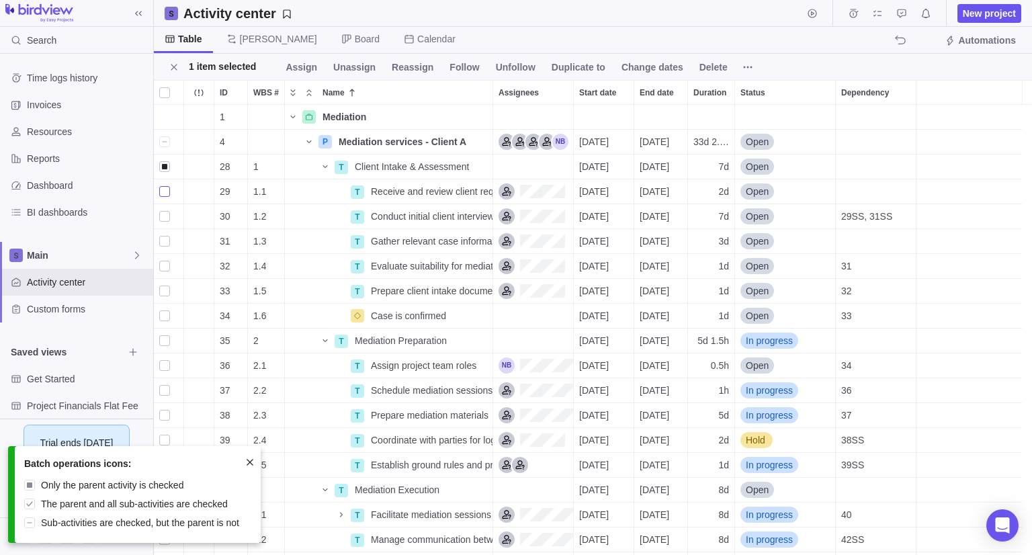
click at [161, 189] on div "grid" at bounding box center [164, 191] width 11 height 19
click at [165, 214] on div "grid" at bounding box center [164, 216] width 11 height 19
click at [162, 239] on div "grid" at bounding box center [164, 241] width 11 height 19
click at [165, 263] on div "grid" at bounding box center [164, 266] width 11 height 19
click at [163, 294] on div "grid" at bounding box center [164, 291] width 11 height 19
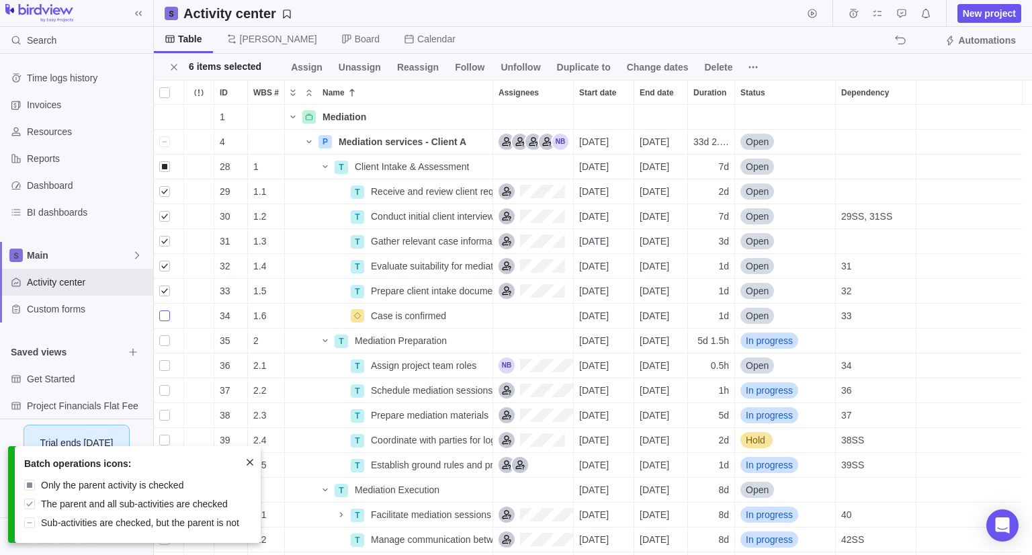
click at [162, 321] on div "grid" at bounding box center [164, 316] width 11 height 19
click at [167, 370] on div "grid" at bounding box center [164, 365] width 11 height 19
click at [165, 339] on div "grid" at bounding box center [164, 340] width 11 height 19
click at [166, 343] on div "grid" at bounding box center [164, 340] width 11 height 19
click at [165, 362] on div "grid" at bounding box center [164, 365] width 11 height 19
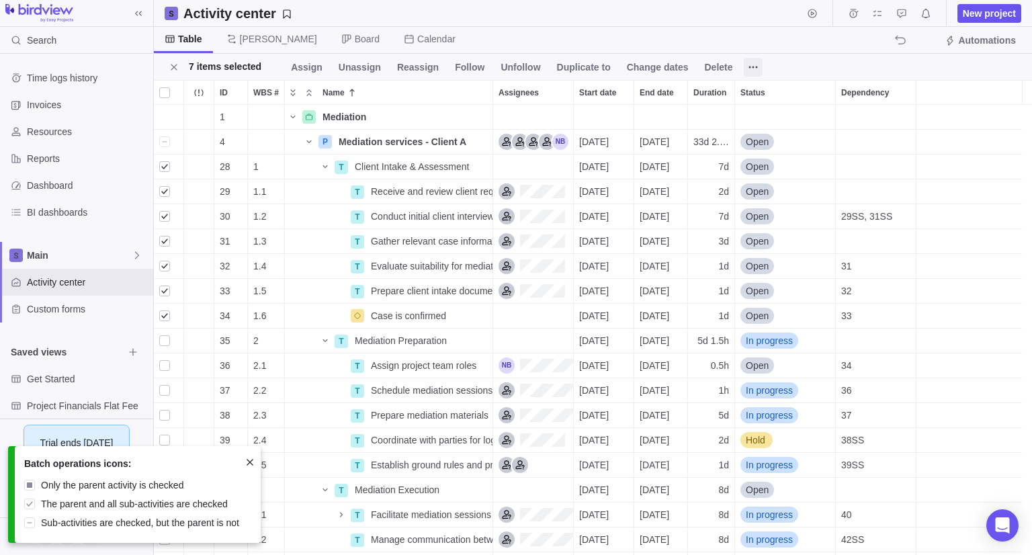
click at [744, 60] on span at bounding box center [753, 67] width 19 height 19
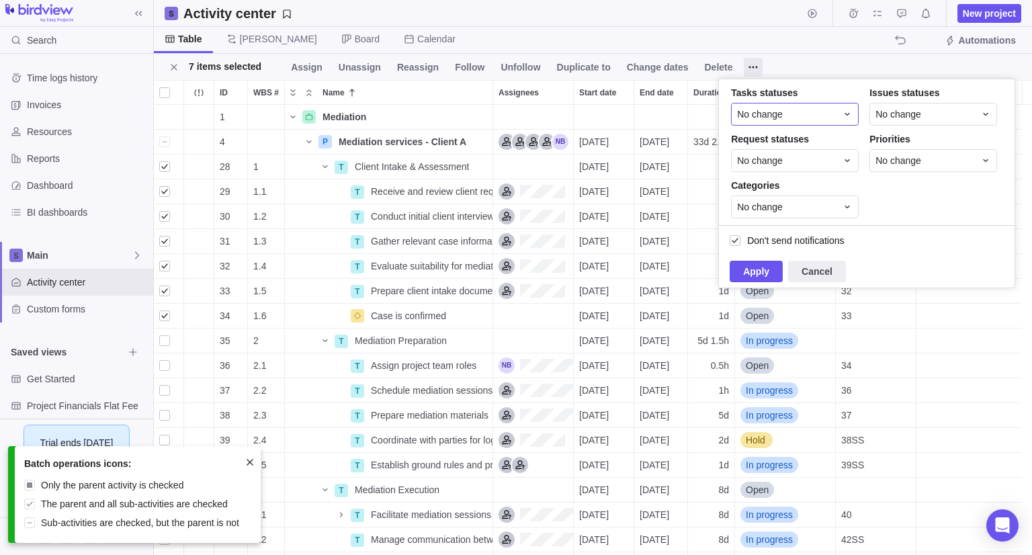
click at [774, 118] on span "No change" at bounding box center [760, 114] width 46 height 13
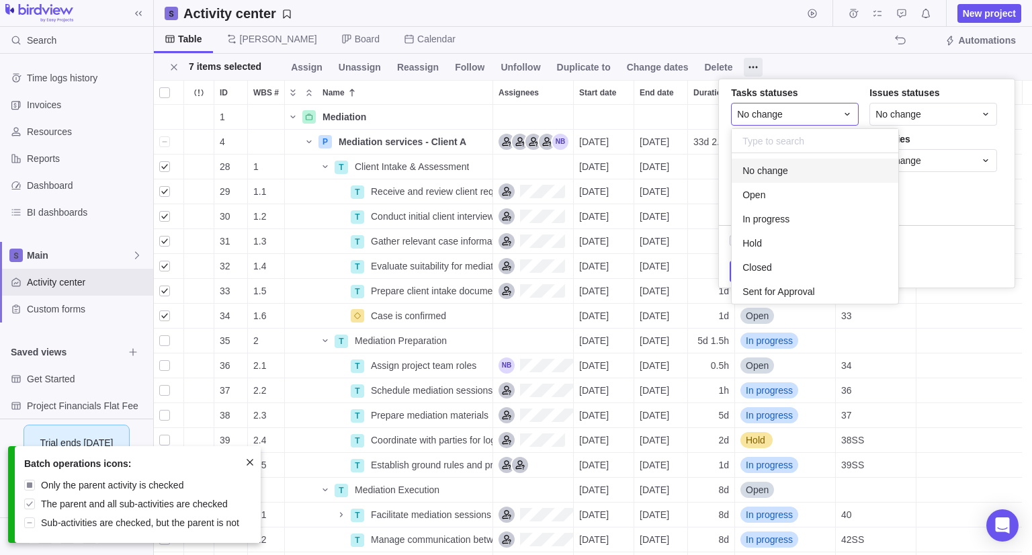
click at [774, 118] on span "No change" at bounding box center [760, 114] width 46 height 13
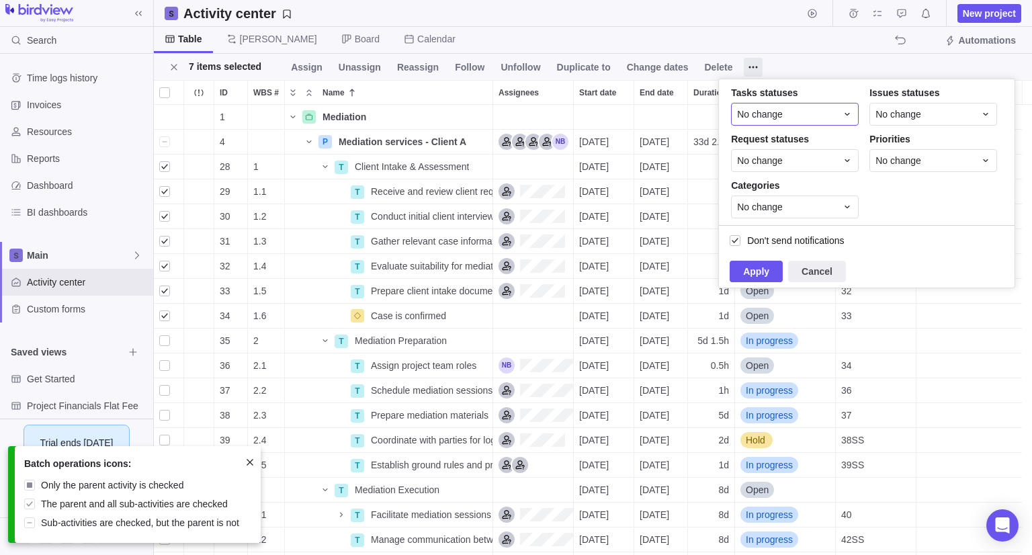
click at [782, 112] on div "No change" at bounding box center [786, 114] width 99 height 13
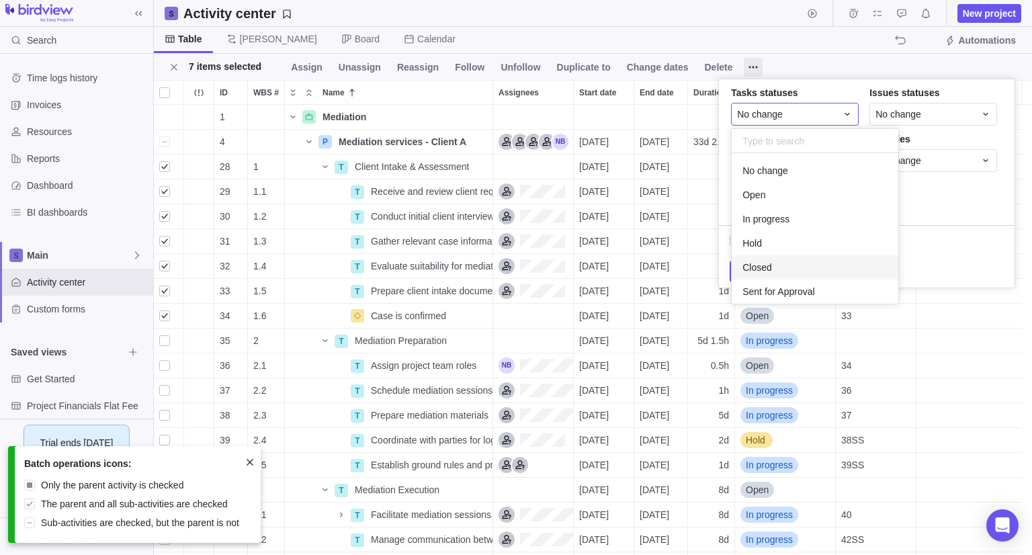
click at [776, 264] on div "Closed" at bounding box center [815, 267] width 167 height 24
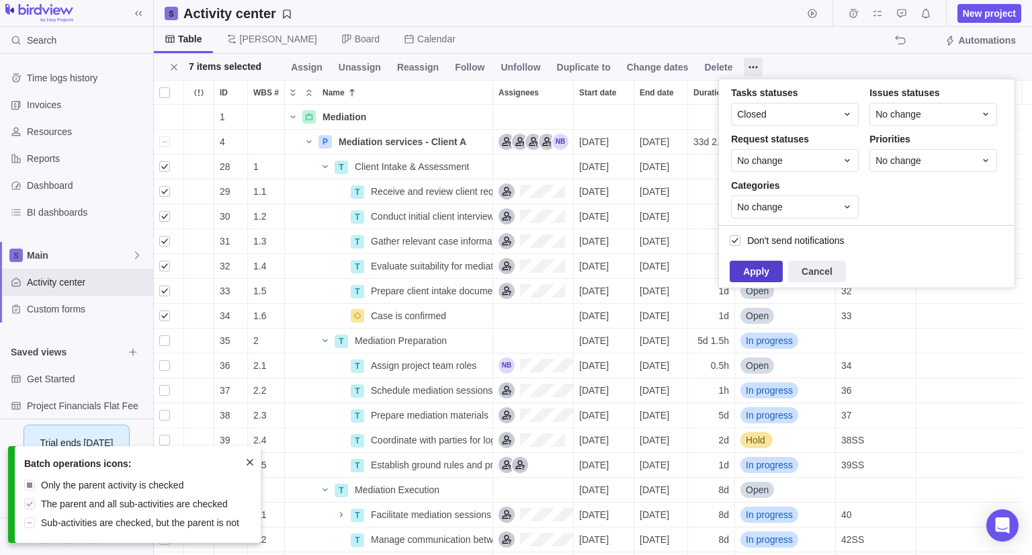
click at [774, 273] on span "Apply" at bounding box center [756, 272] width 53 height 22
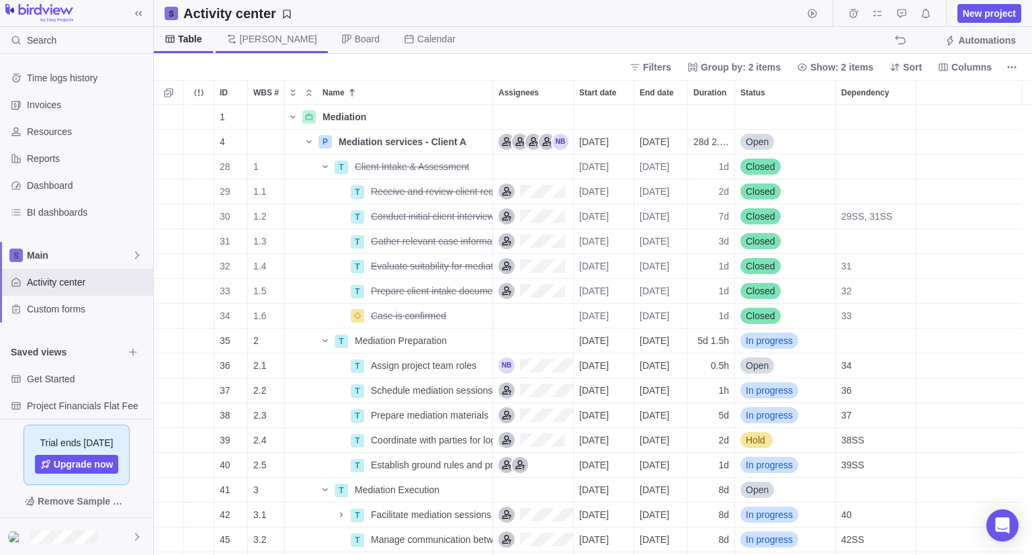
click at [262, 38] on span "[PERSON_NAME]" at bounding box center [272, 40] width 112 height 26
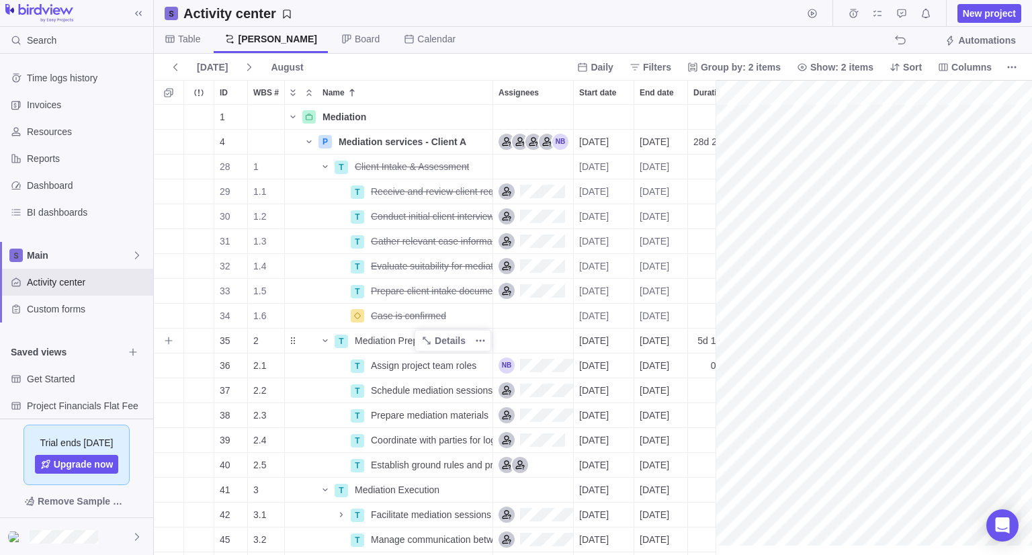
scroll to position [0, 112]
drag, startPoint x: 716, startPoint y: 394, endPoint x: 575, endPoint y: 425, distance: 144.7
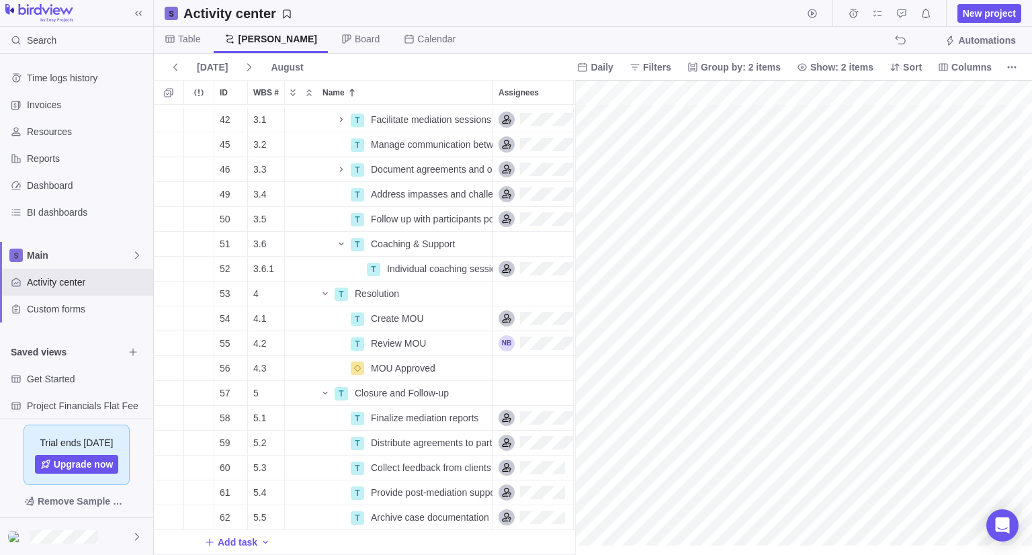
scroll to position [405, 640]
click at [188, 38] on span "Table" at bounding box center [189, 38] width 22 height 13
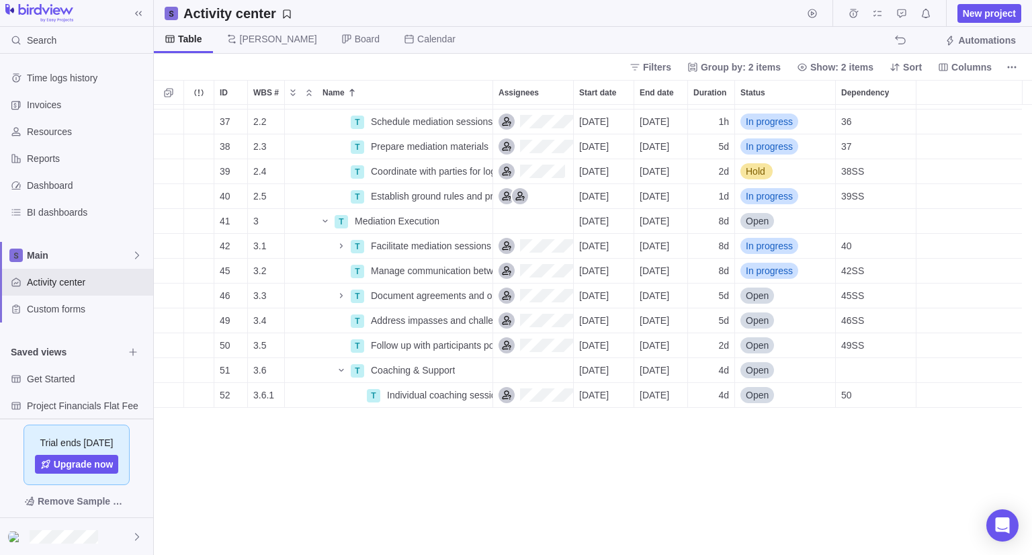
scroll to position [0, 0]
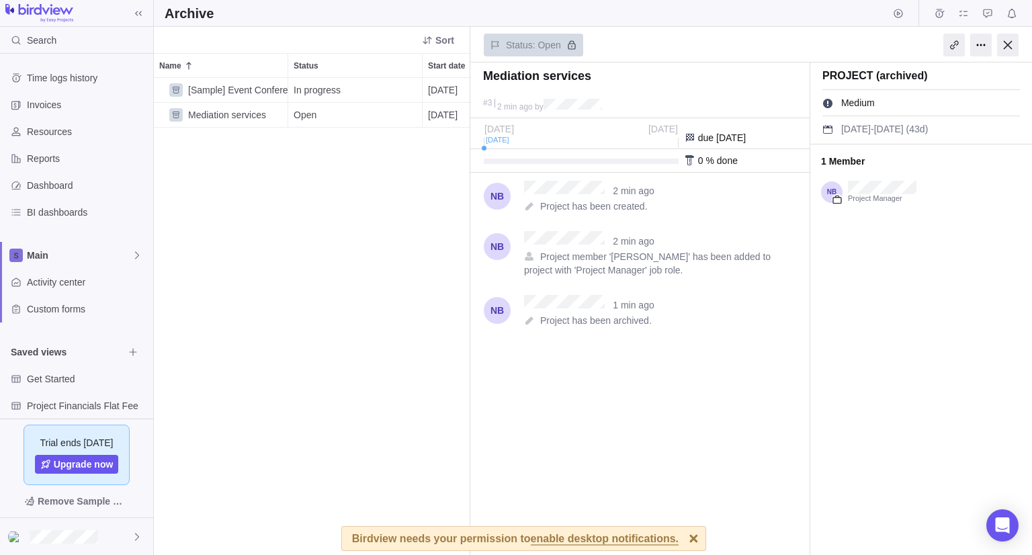
scroll to position [467, 307]
click at [981, 35] on div at bounding box center [982, 45] width 22 height 23
click at [952, 91] on div "Delete project" at bounding box center [943, 98] width 83 height 23
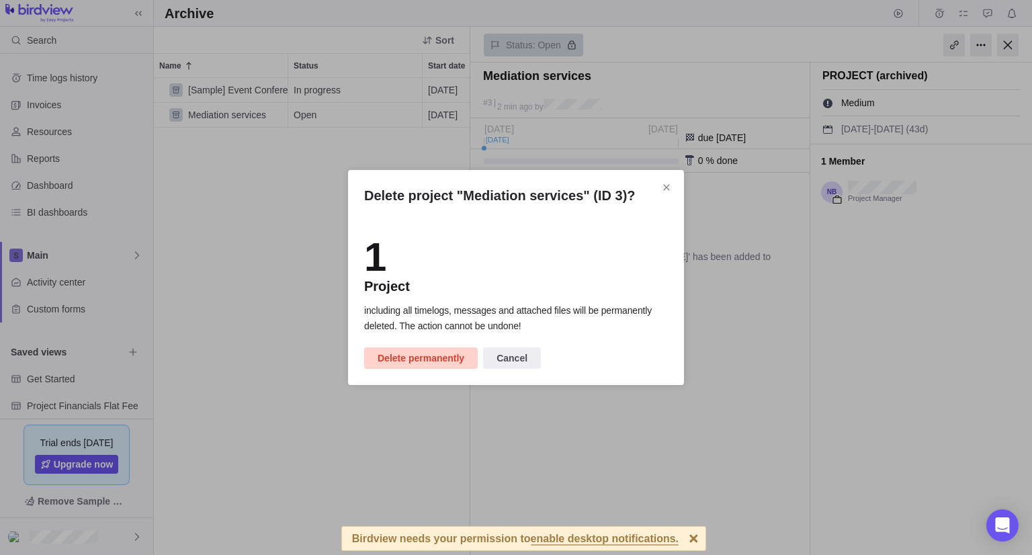
click at [446, 350] on span "Delete permanently" at bounding box center [421, 358] width 87 height 16
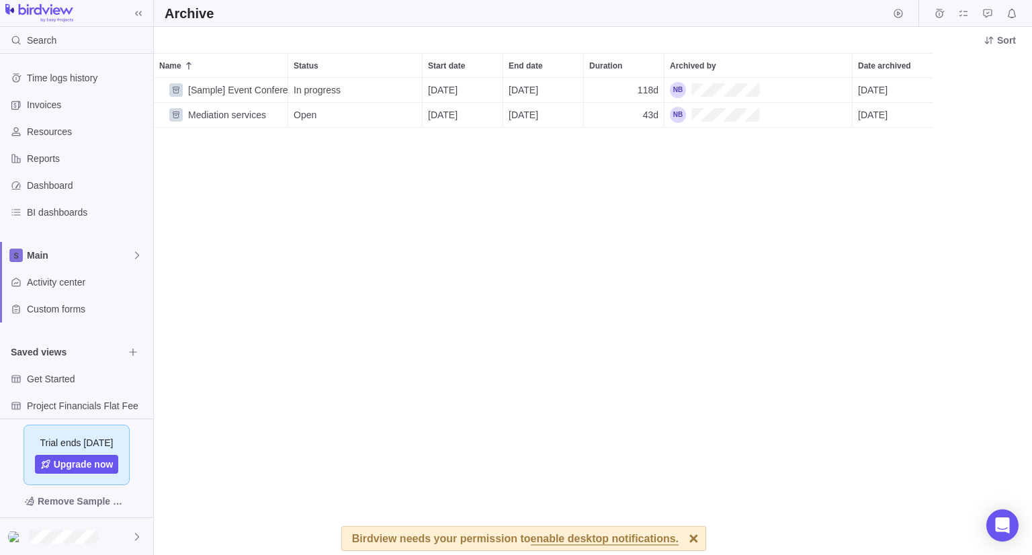
scroll to position [467, 868]
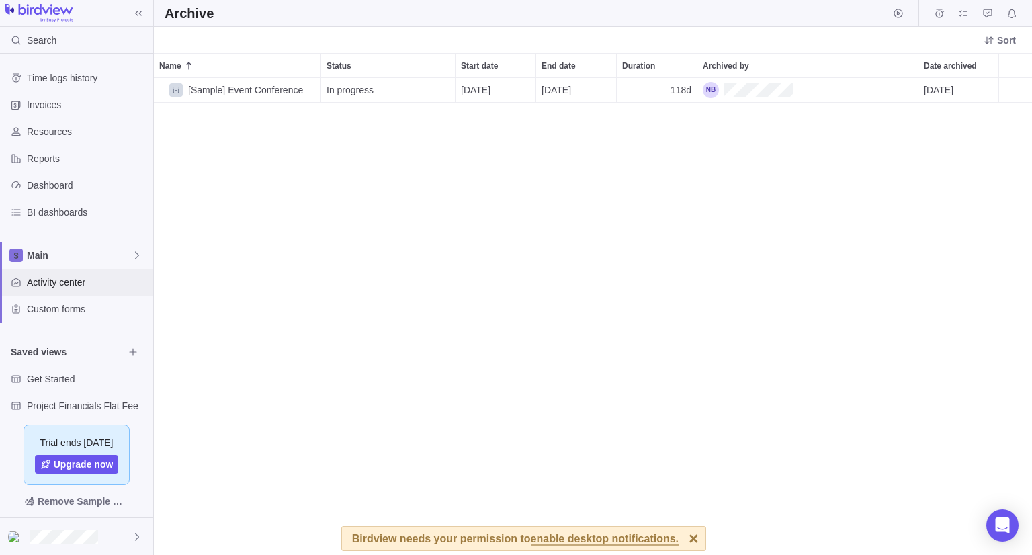
click at [91, 285] on span "Activity center" at bounding box center [87, 282] width 121 height 13
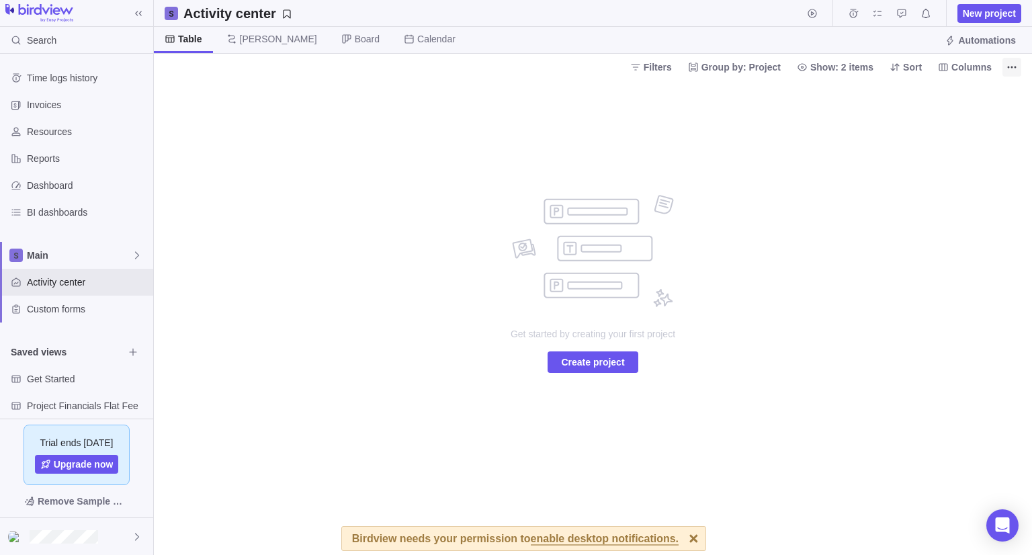
click at [1016, 63] on icon "More actions" at bounding box center [1012, 67] width 11 height 11
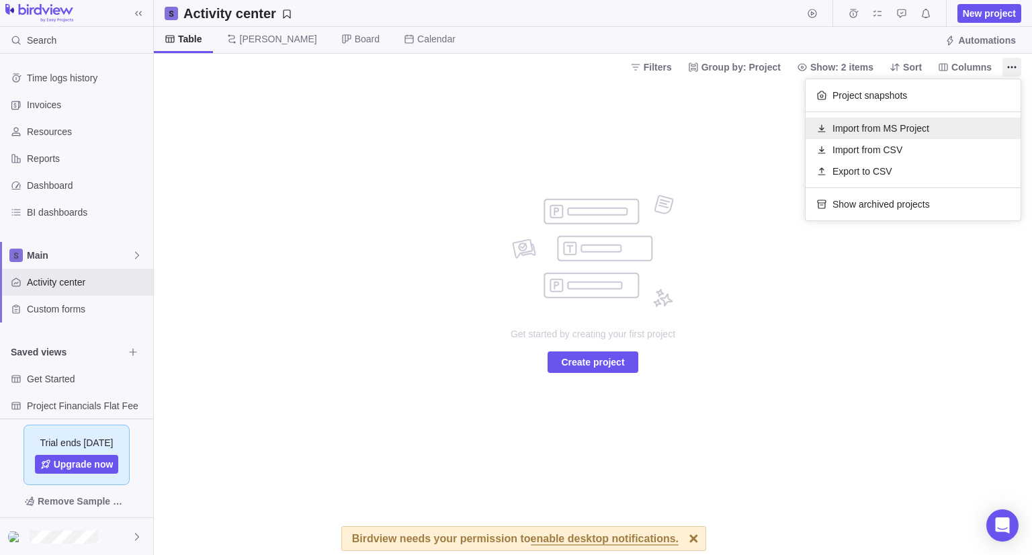
click at [895, 127] on span "Import from MS Project" at bounding box center [881, 128] width 97 height 13
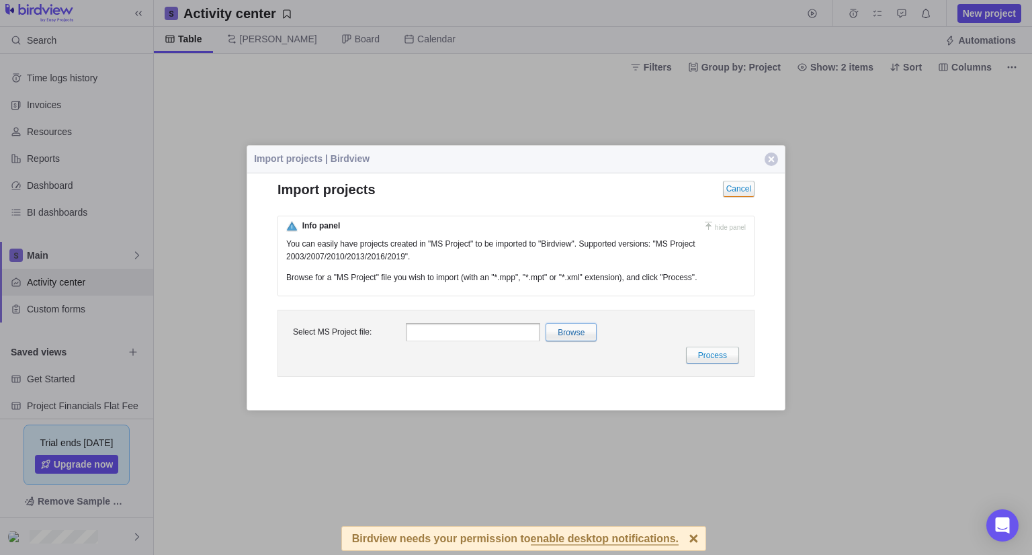
click at [579, 335] on input "file" at bounding box center [278, 331] width 636 height 17
type input "C:\fakepath\projects_202508131548.csv"
type input "projects_202508131548.csv"
click at [702, 354] on link "Process" at bounding box center [712, 354] width 53 height 17
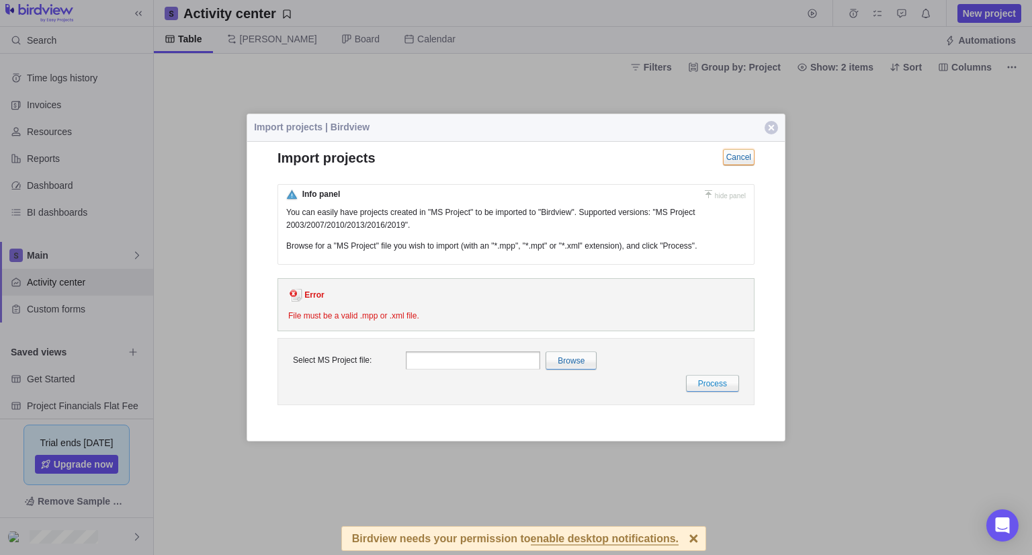
click at [734, 155] on link "Cancel" at bounding box center [739, 157] width 32 height 16
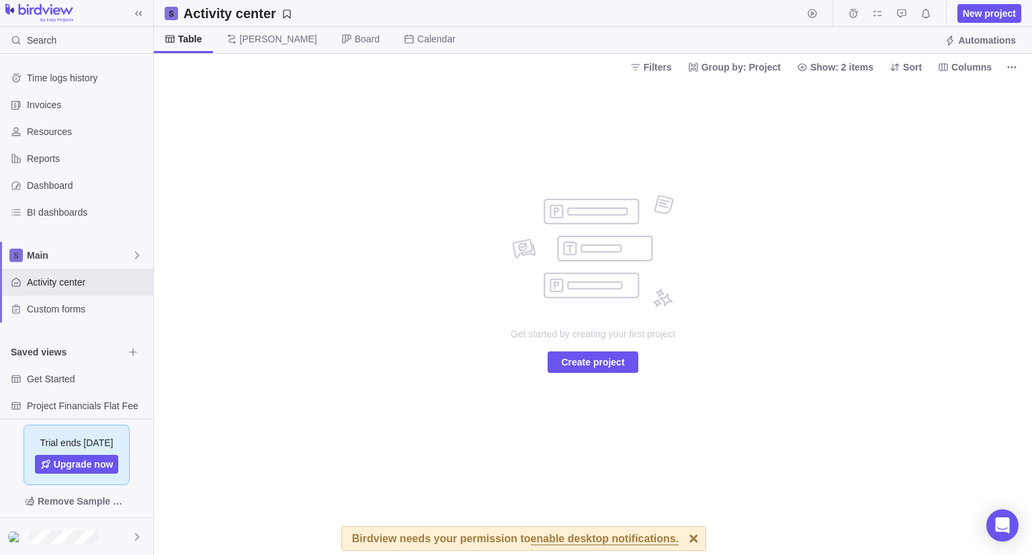
drag, startPoint x: 1019, startPoint y: 71, endPoint x: 1014, endPoint y: 77, distance: 8.2
click at [1018, 71] on span "More actions" at bounding box center [1012, 67] width 19 height 19
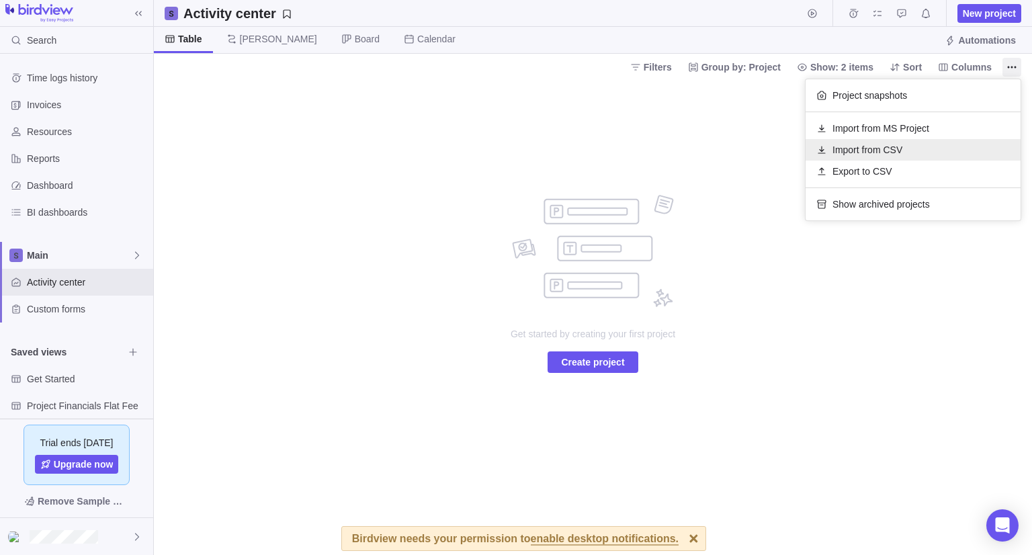
click at [894, 150] on span "Import from CSV" at bounding box center [868, 149] width 70 height 13
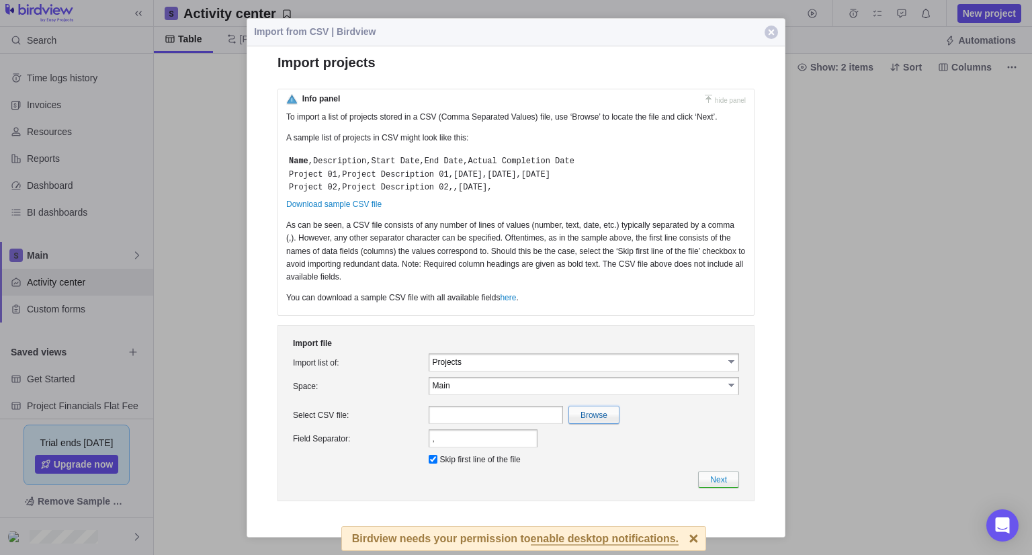
click at [583, 421] on input "file" at bounding box center [301, 414] width 636 height 17
type input "C:\fakepath\projects_202508131548.csv"
type input "projects_202508131548.csv"
click at [718, 477] on link "Next" at bounding box center [718, 479] width 41 height 17
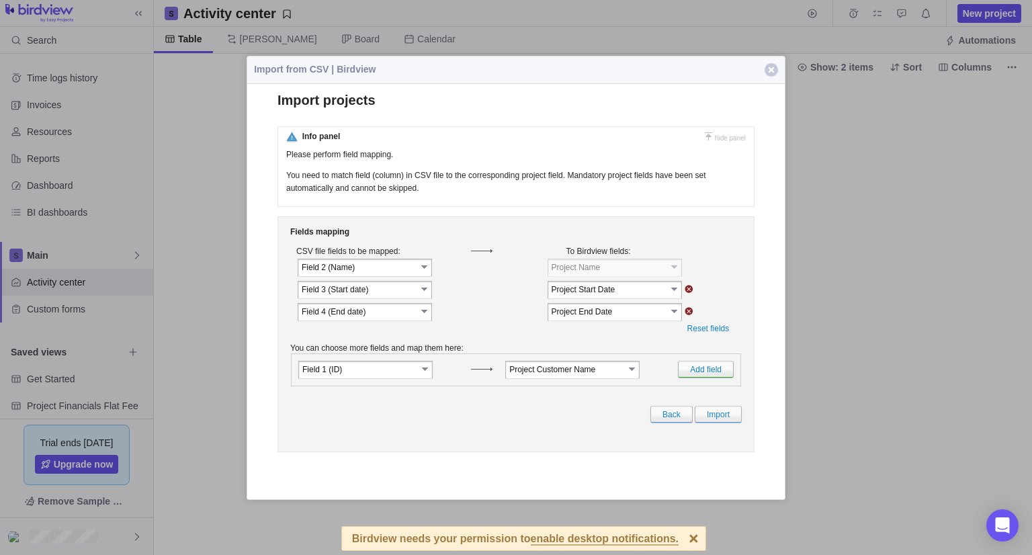
click at [416, 374] on input "Field 1 (ID)" at bounding box center [359, 368] width 115 height 11
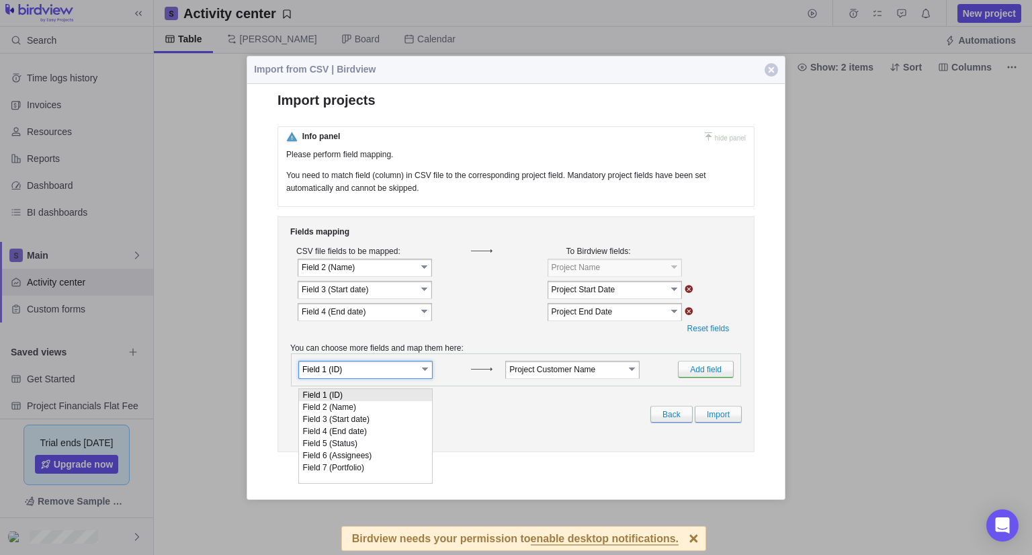
click at [416, 374] on input "Field 1 (ID)" at bounding box center [359, 368] width 115 height 11
click at [364, 444] on li "Field 5 (Status)" at bounding box center [365, 443] width 133 height 12
type input "Field 5 (Status)"
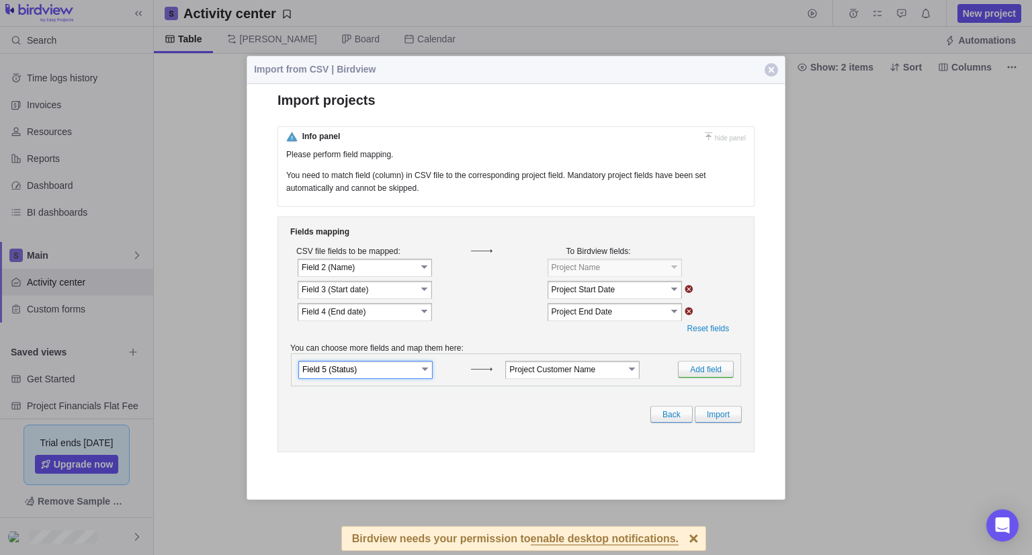
click at [526, 374] on input "Project Customer Name" at bounding box center [567, 368] width 115 height 11
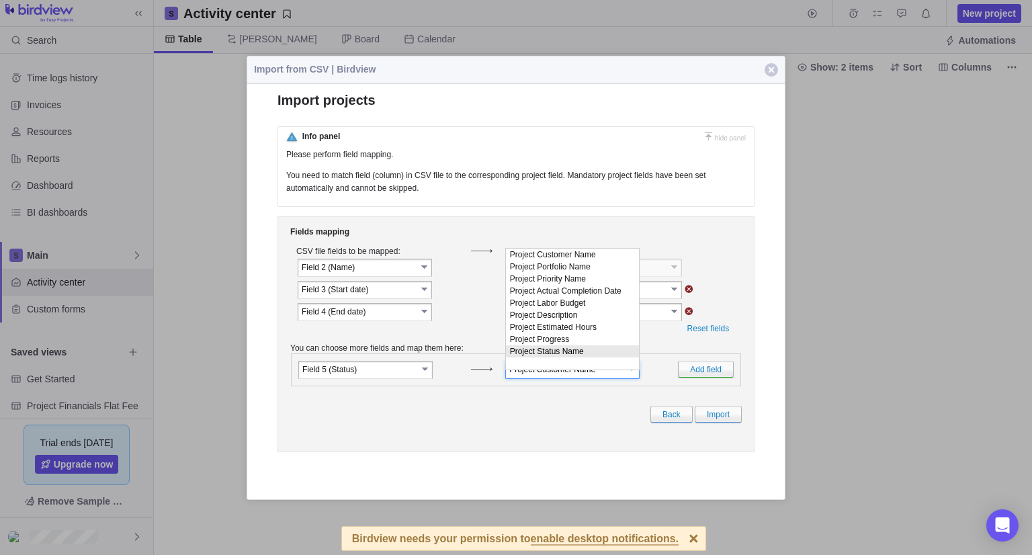
click at [600, 357] on li "Project Status Name" at bounding box center [572, 351] width 133 height 12
type input "Project Status Name"
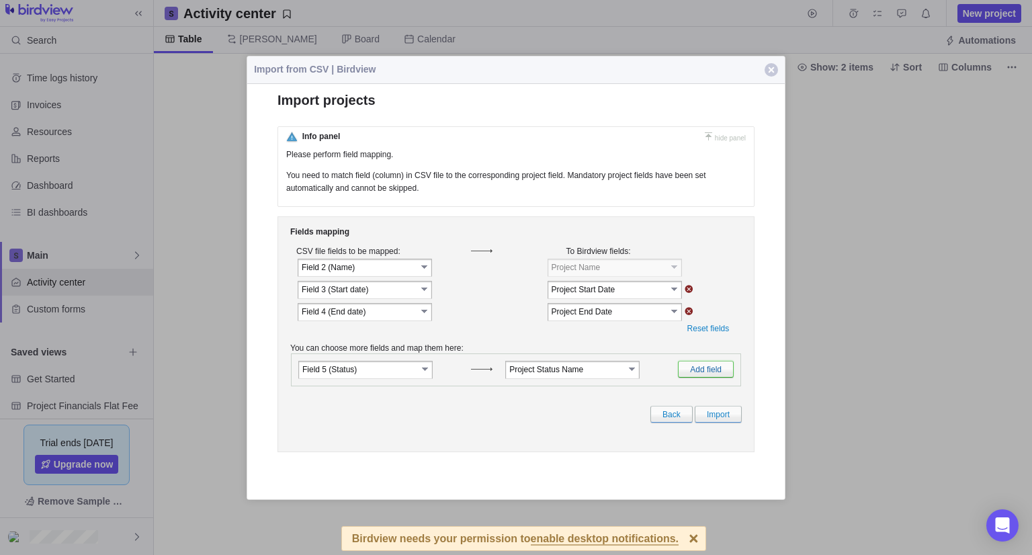
click at [692, 372] on link "Add field" at bounding box center [706, 368] width 56 height 17
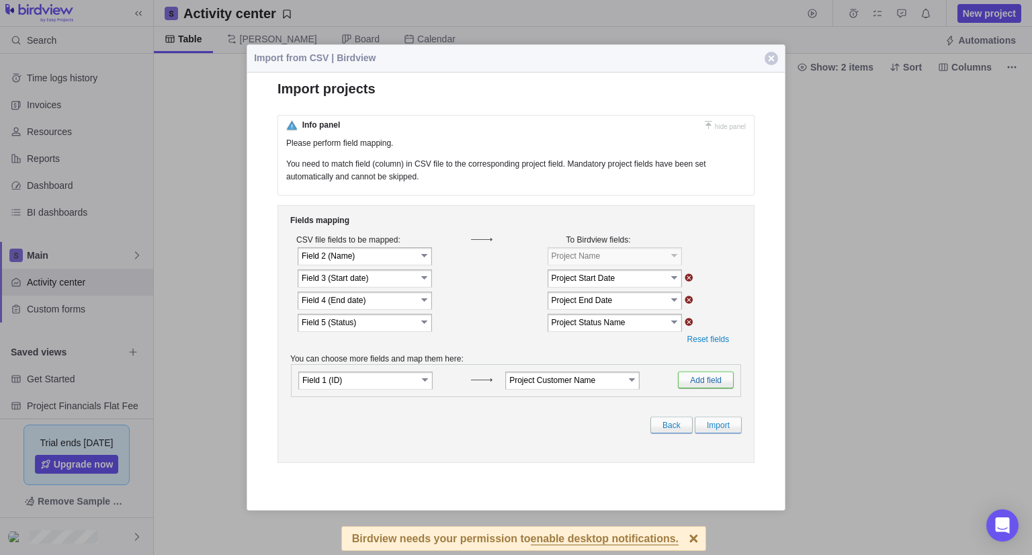
click at [696, 389] on link "Add field" at bounding box center [706, 380] width 56 height 17
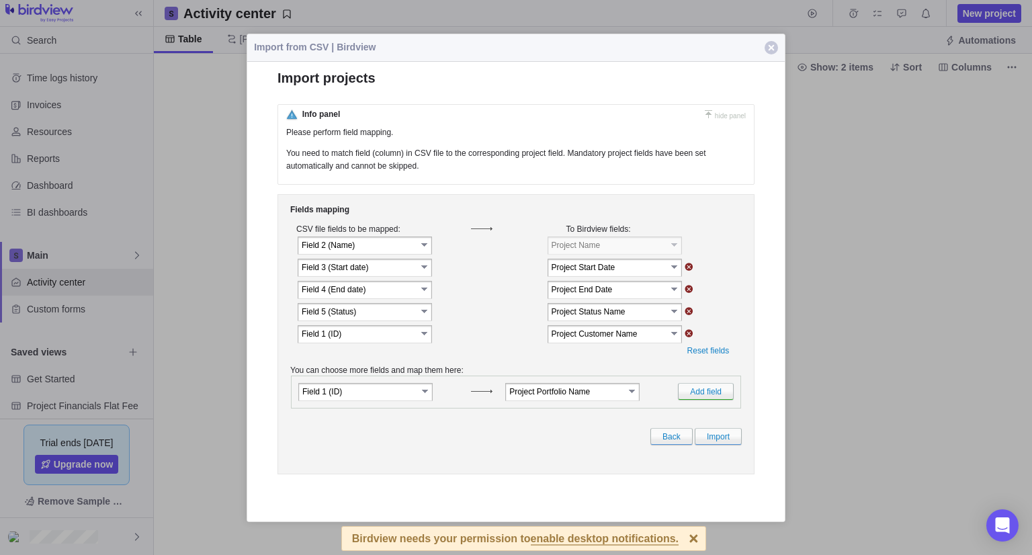
click at [378, 337] on input "Field 1 (ID)" at bounding box center [359, 332] width 115 height 11
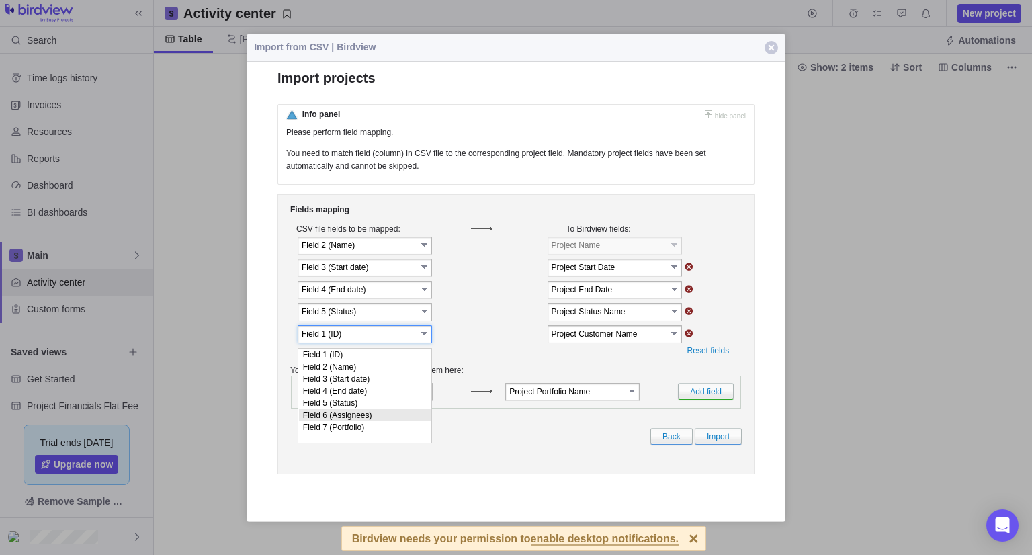
click at [380, 420] on li "Field 6 (Assignees)" at bounding box center [365, 415] width 132 height 12
type input "Field 6 (Assignees)"
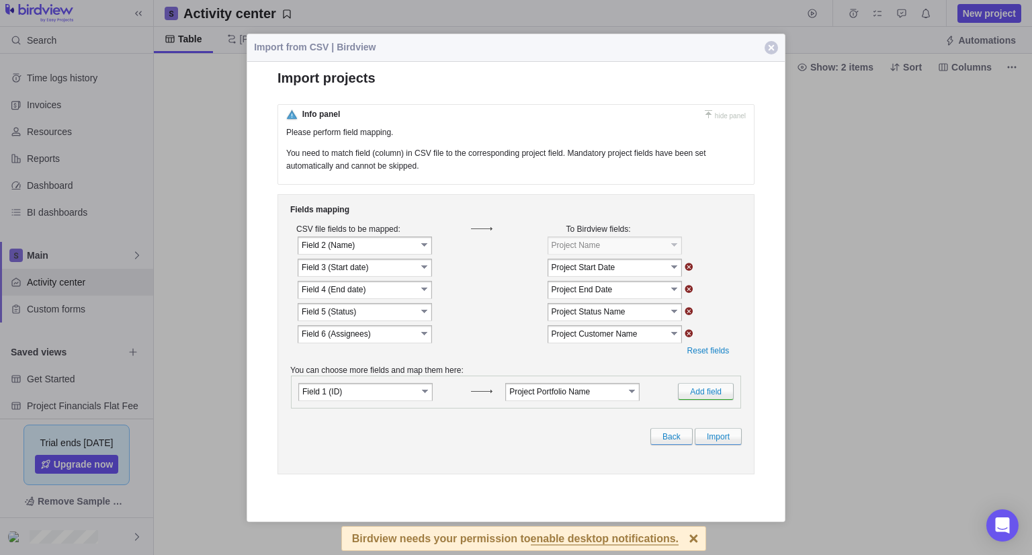
click at [575, 339] on input "Project Customer Name" at bounding box center [609, 332] width 115 height 11
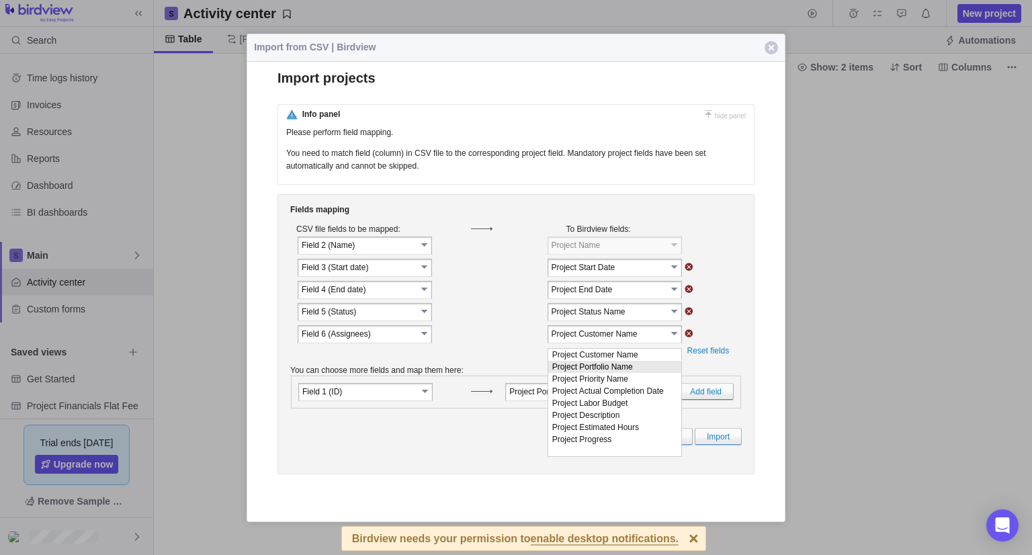
click at [688, 337] on input "image" at bounding box center [689, 333] width 9 height 8
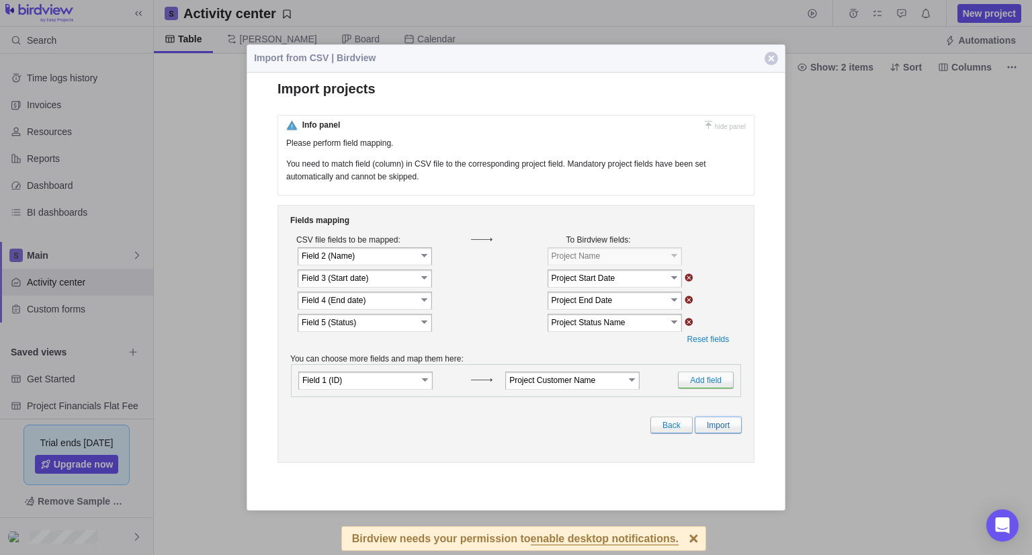
click at [713, 434] on link "Import" at bounding box center [718, 425] width 47 height 17
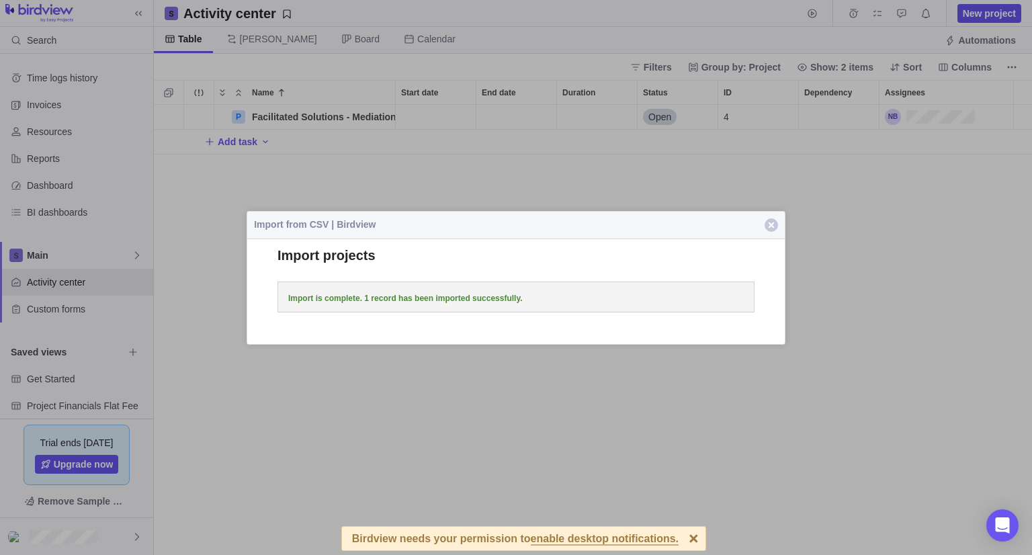
scroll to position [440, 868]
click at [772, 218] on span "button" at bounding box center [771, 224] width 13 height 13
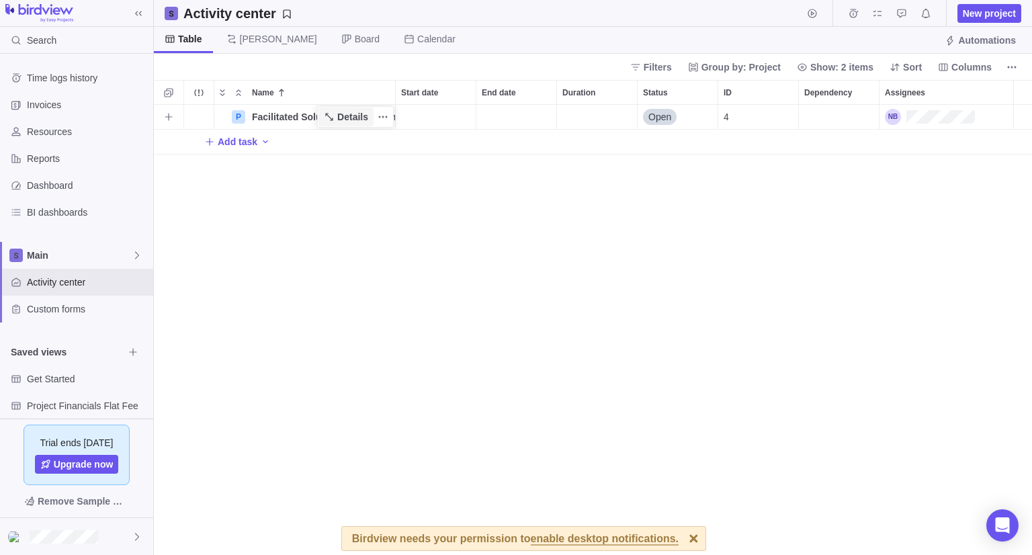
click at [358, 114] on span "Details" at bounding box center [352, 116] width 31 height 13
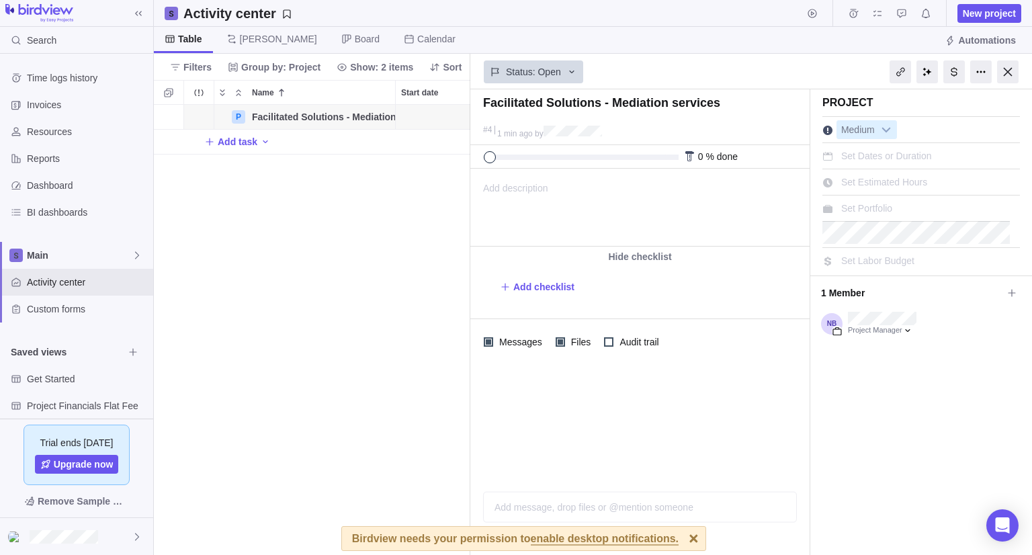
click at [382, 214] on div "P Facilitated Solutions - Mediation services Details Open 4 Add task" at bounding box center [312, 330] width 317 height 450
drag, startPoint x: 607, startPoint y: 103, endPoint x: 465, endPoint y: 104, distance: 141.8
click at [465, 104] on div "Activity center New project Table Gantt Board Calendar Automations Filters Grou…" at bounding box center [593, 277] width 879 height 555
type textarea "Mediation services"
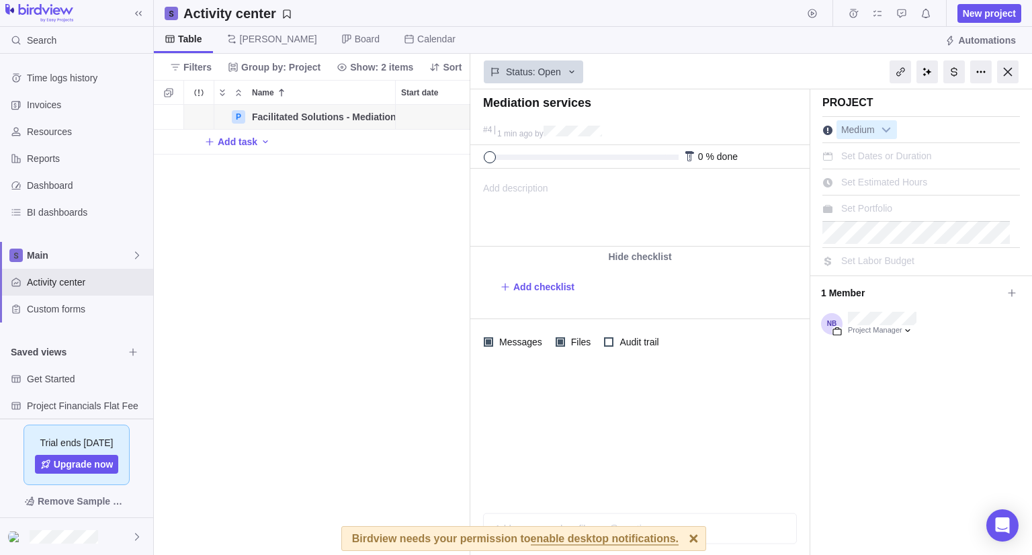
type textarea "Mediation services"
click at [428, 182] on div "P Facilitated Solutions - Mediation services Details Open 4 Add task" at bounding box center [312, 330] width 317 height 450
click at [1008, 73] on div at bounding box center [1009, 71] width 22 height 23
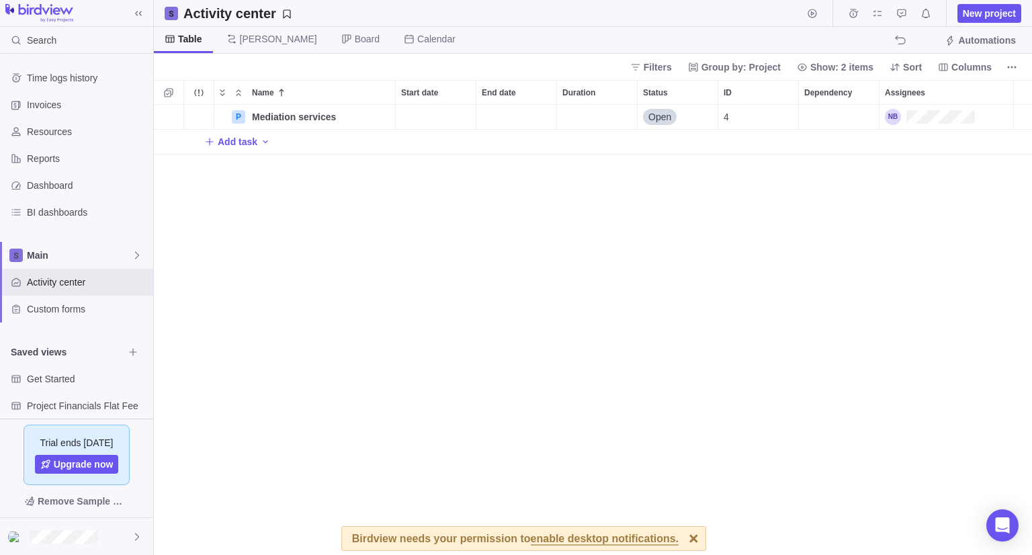
scroll to position [440, 868]
click at [421, 116] on div "Start date" at bounding box center [436, 117] width 80 height 24
drag, startPoint x: 493, startPoint y: 275, endPoint x: 491, endPoint y: 263, distance: 12.3
click at [492, 275] on link "13" at bounding box center [492, 275] width 27 height 27
click at [501, 116] on div "End date" at bounding box center [517, 117] width 80 height 24
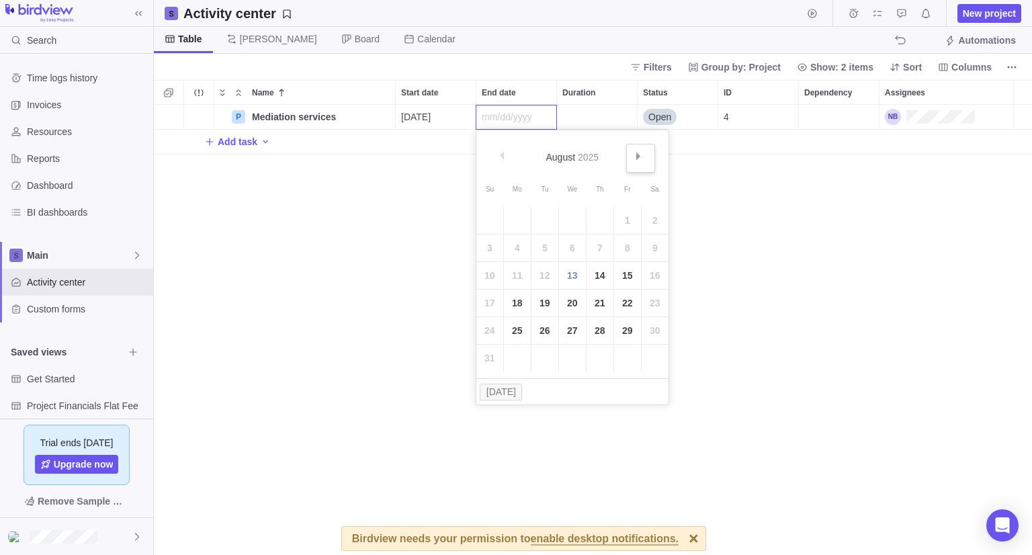
click at [639, 154] on span "Next" at bounding box center [638, 156] width 7 height 7
click at [626, 246] on link "10" at bounding box center [627, 248] width 27 height 27
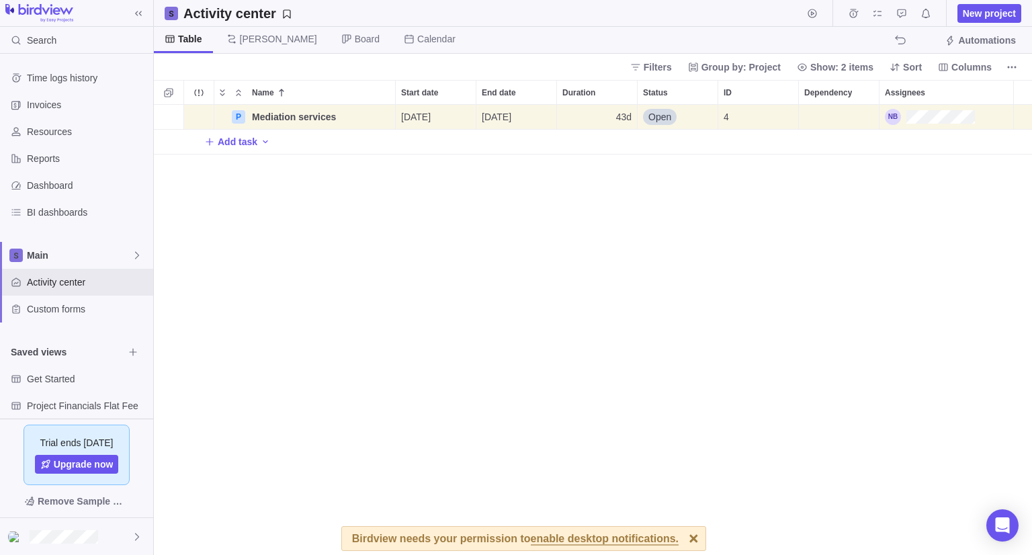
click at [640, 196] on div "P Mediation services Details 08/13/2025 10/10/2025 43d Open 4 Add task" at bounding box center [593, 330] width 879 height 450
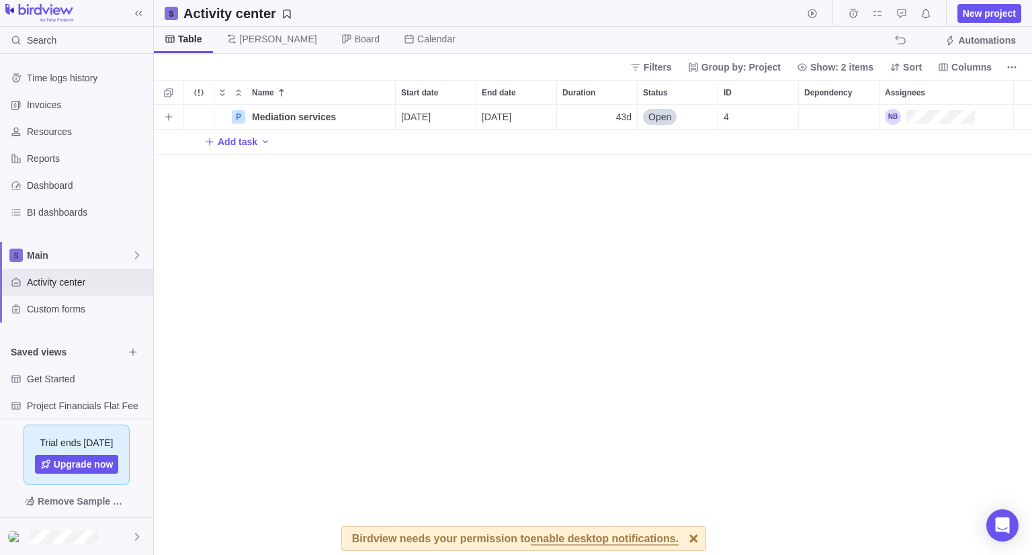
click at [968, 120] on div "Assignees" at bounding box center [930, 117] width 90 height 16
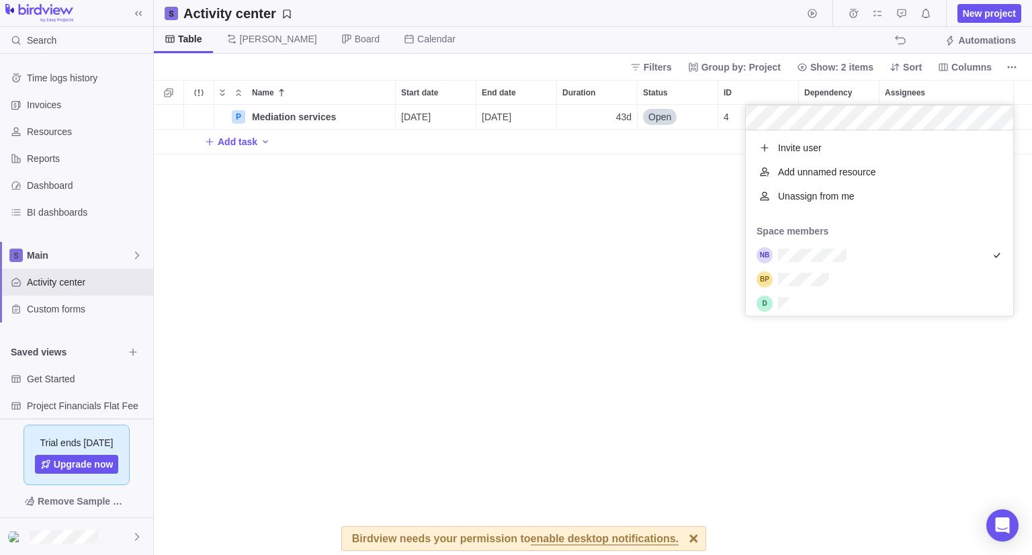
scroll to position [48, 0]
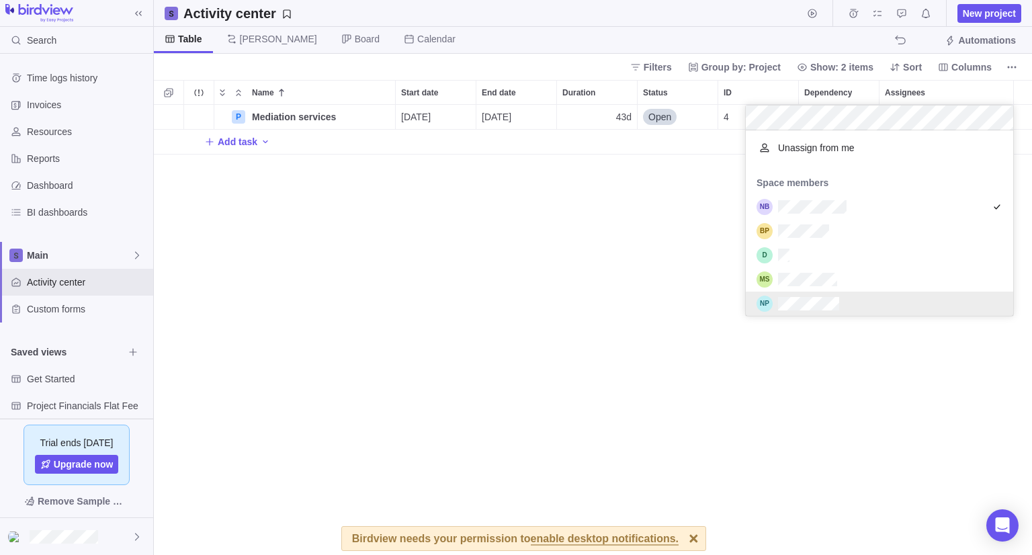
click at [645, 321] on div "Name Start date End date Duration Status ID Dependency Assignees P Mediation se…" at bounding box center [593, 317] width 879 height 475
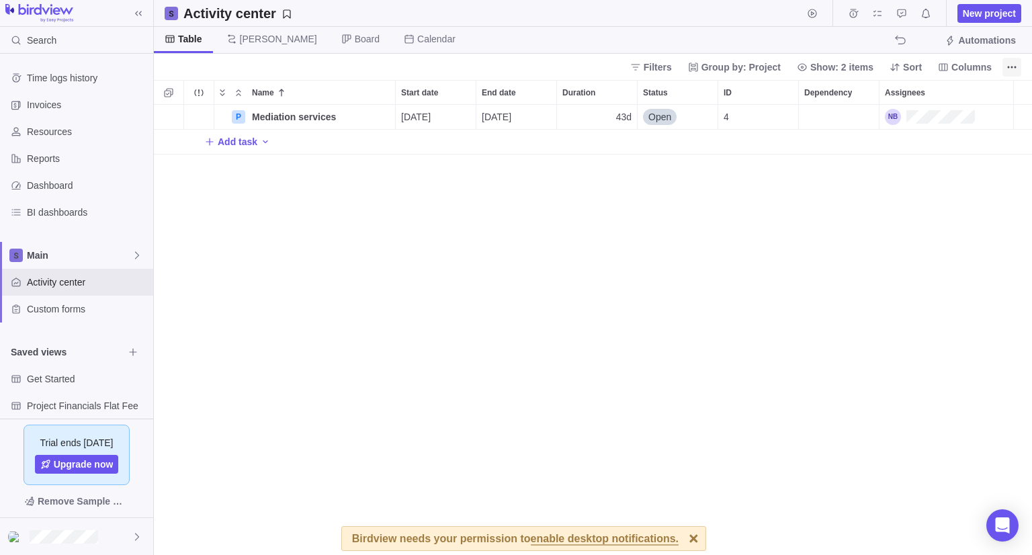
click at [1014, 71] on icon "More actions" at bounding box center [1012, 67] width 11 height 11
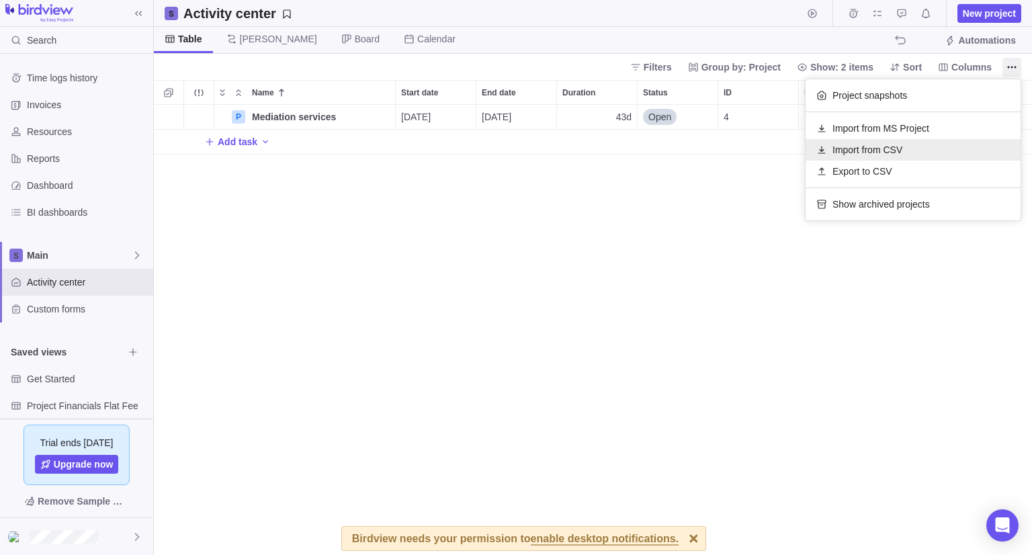
click at [912, 147] on div "Import from CSV" at bounding box center [913, 150] width 215 height 22
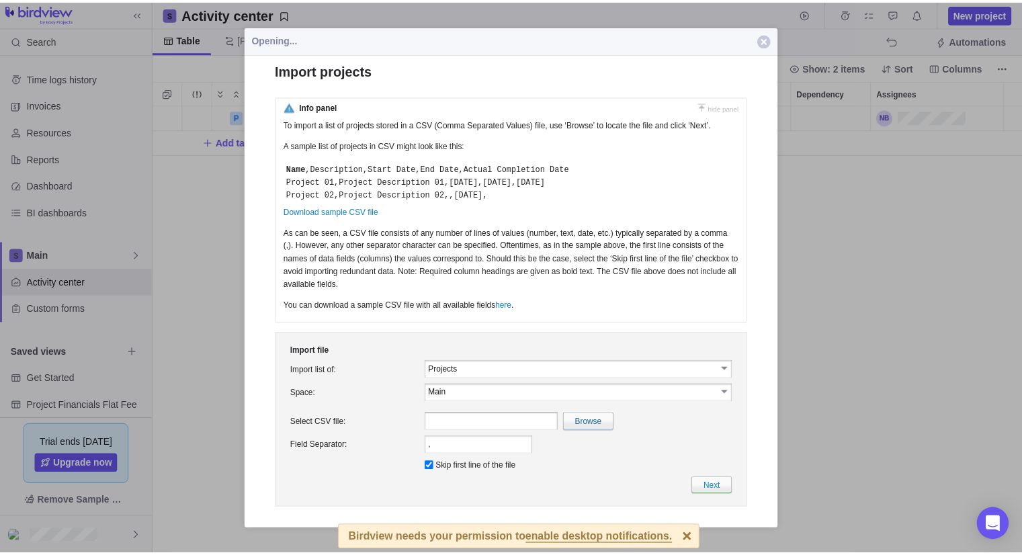
scroll to position [0, 0]
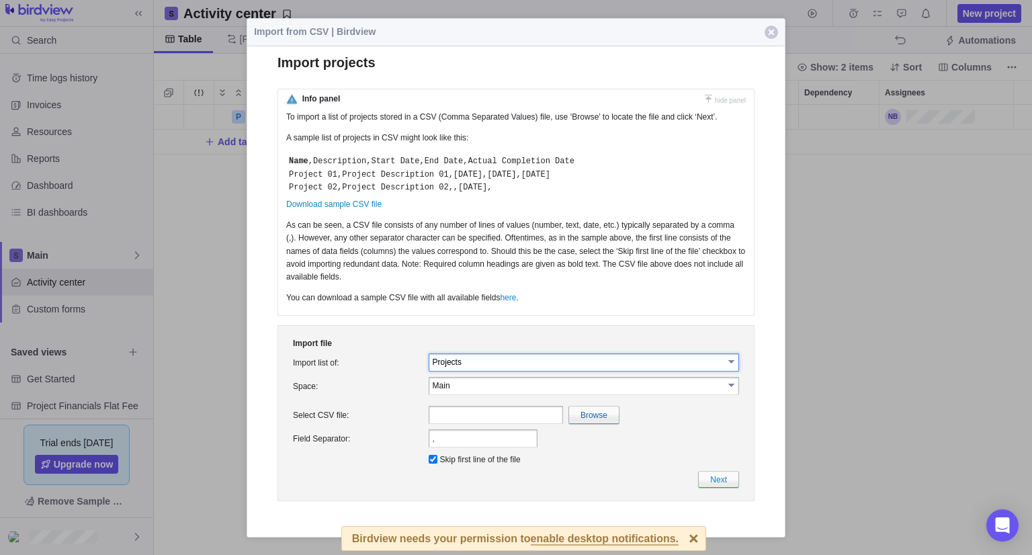
click at [489, 364] on input "Projects" at bounding box center [578, 361] width 291 height 11
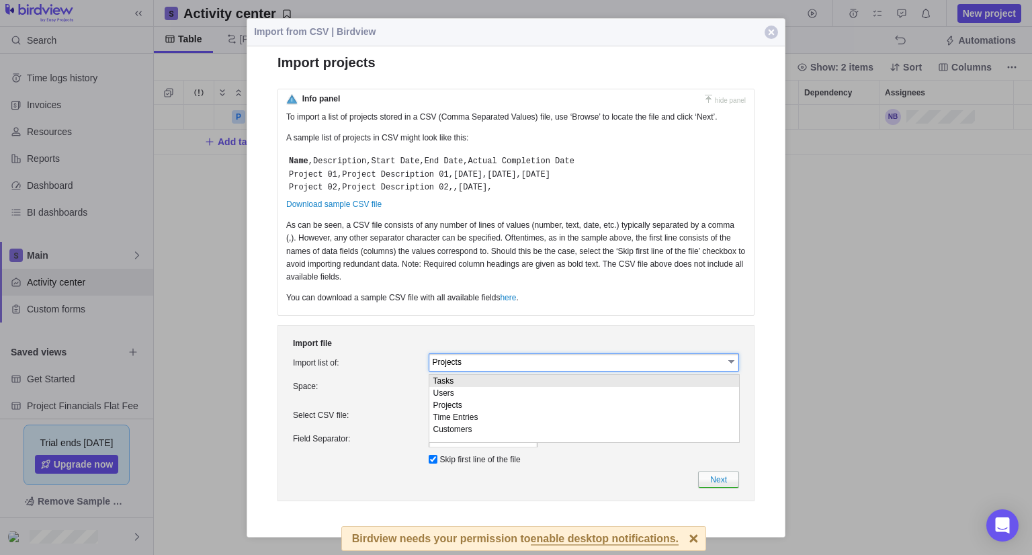
click at [467, 380] on li "Tasks" at bounding box center [585, 380] width 310 height 12
type input "Tasks"
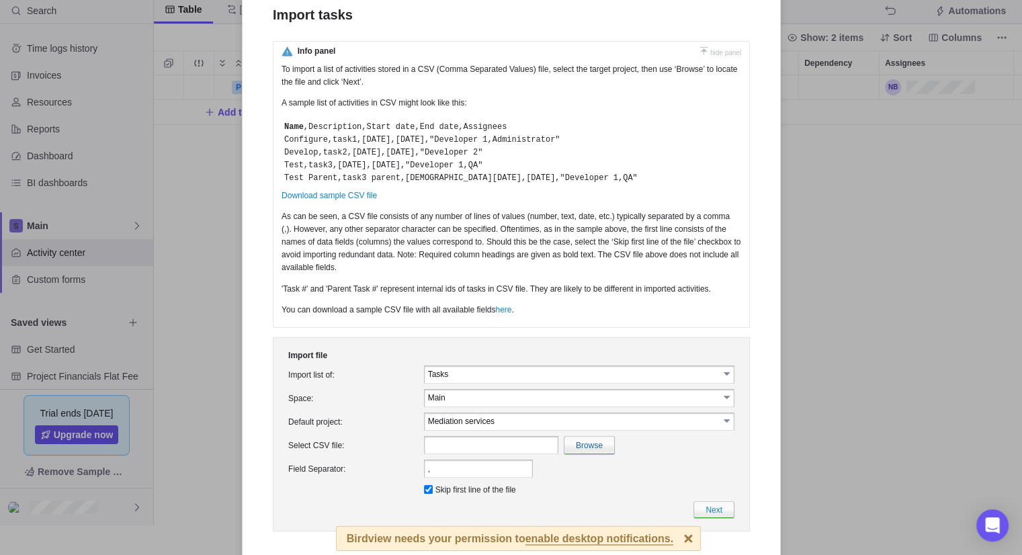
scroll to position [42, 0]
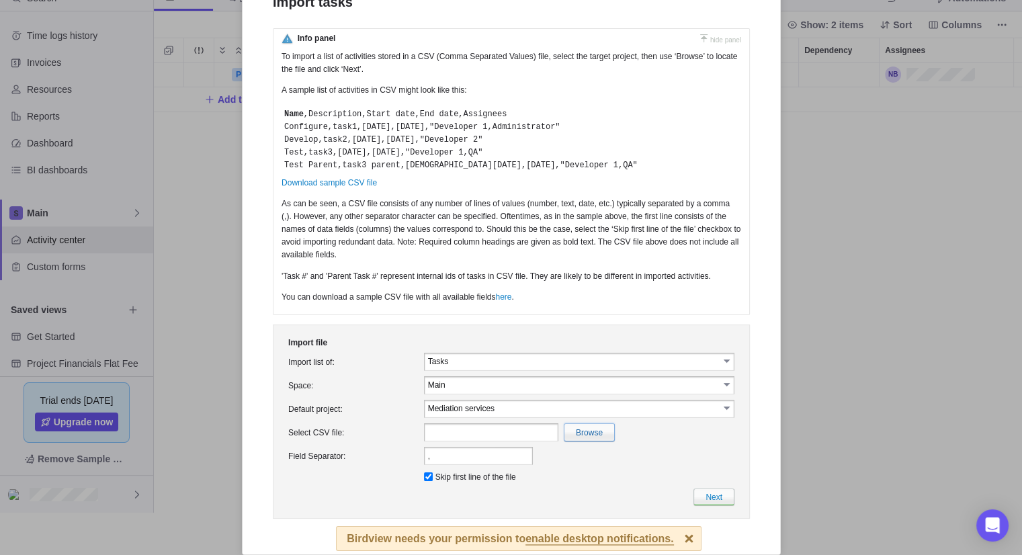
click at [579, 437] on input "file" at bounding box center [296, 432] width 636 height 17
type input "C:\fakepath\activities_202508131548.csv"
type input "activities_202508131548.csv"
click at [707, 508] on td "Next" at bounding box center [511, 497] width 452 height 22
click at [703, 504] on link "Next" at bounding box center [713, 497] width 41 height 17
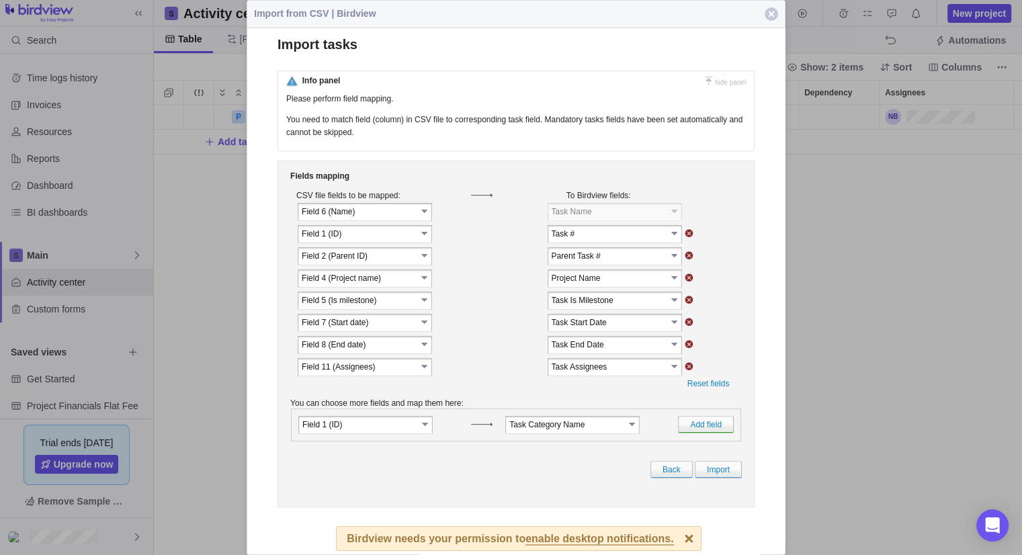
scroll to position [440, 868]
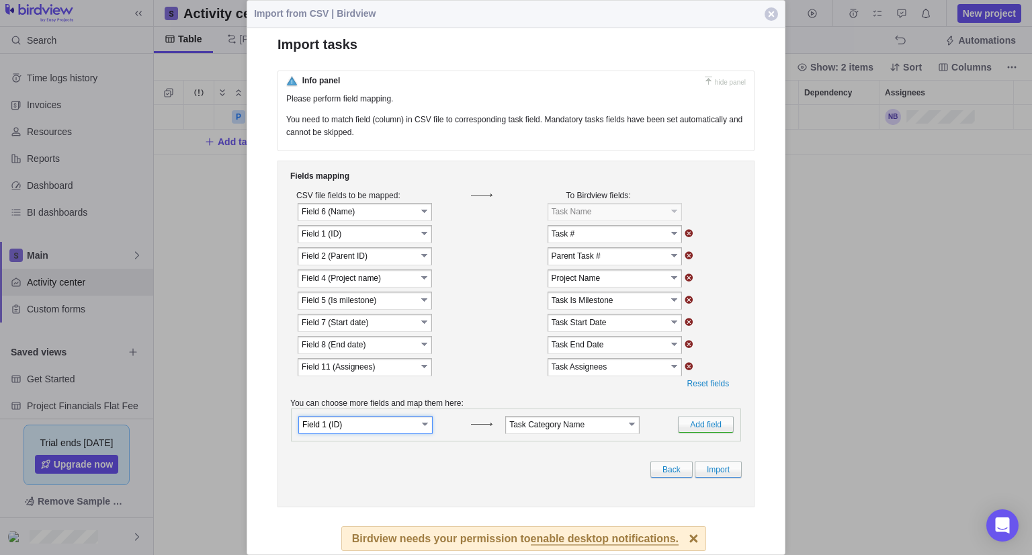
click at [397, 430] on input "Field 1 (ID)" at bounding box center [359, 424] width 115 height 11
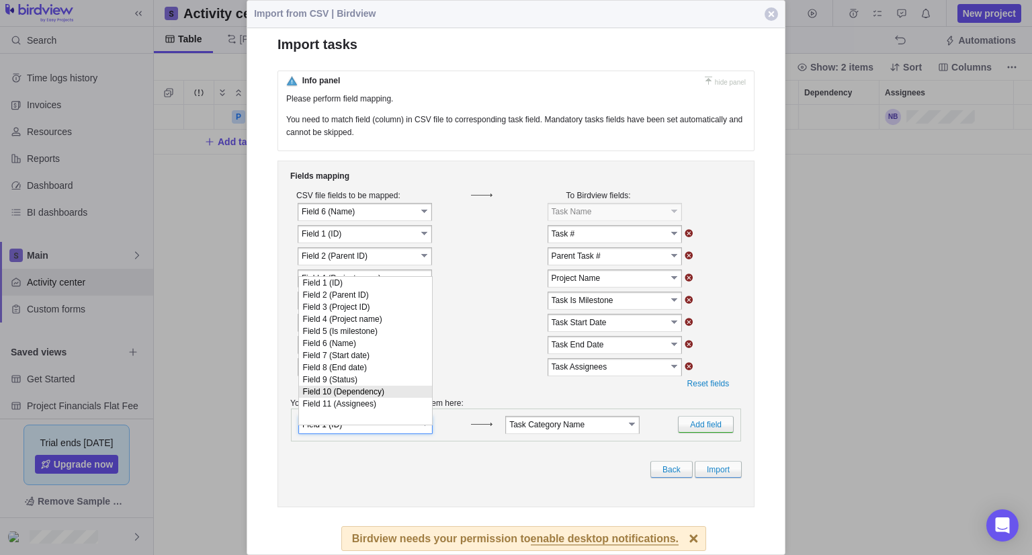
click at [458, 376] on td "Field 11 (Assignees) select Field 1 (ID) Field 2 (Parent ID) Field 3 (Project I…" at bounding box center [384, 367] width 176 height 21
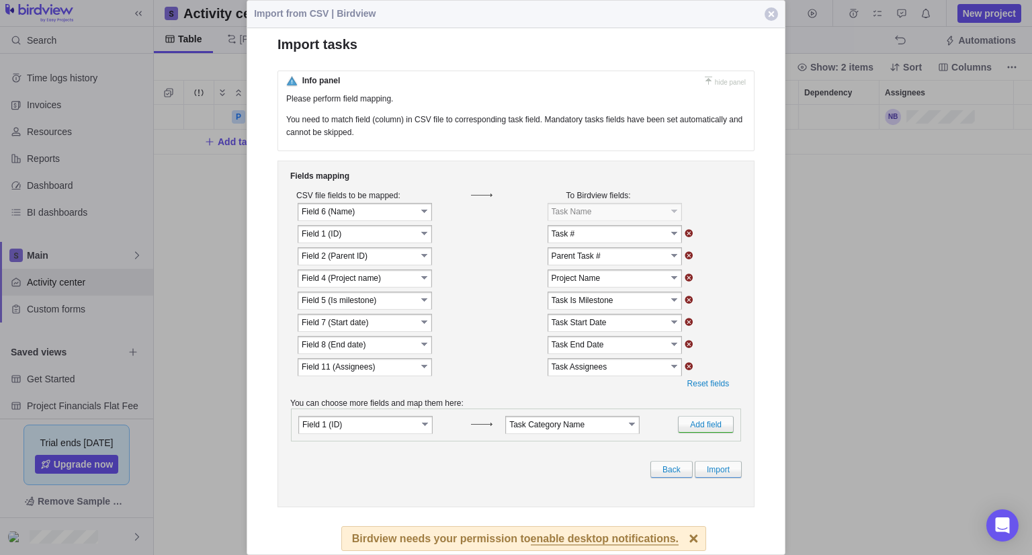
click at [382, 430] on input "Field 1 (ID)" at bounding box center [359, 424] width 115 height 11
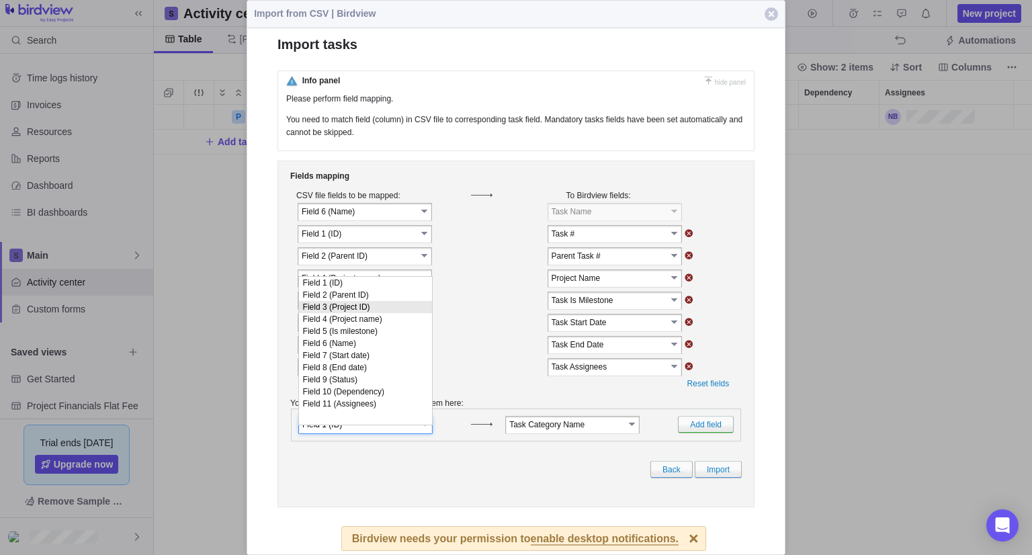
click at [400, 308] on li "Field 3 (Project ID)" at bounding box center [365, 307] width 133 height 12
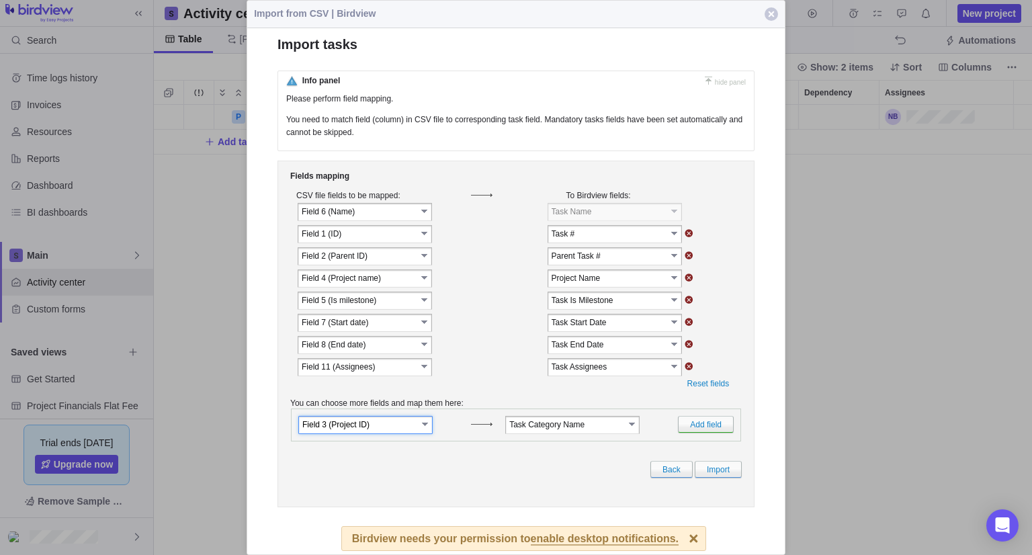
click at [556, 430] on input "Task Category Name" at bounding box center [567, 424] width 115 height 11
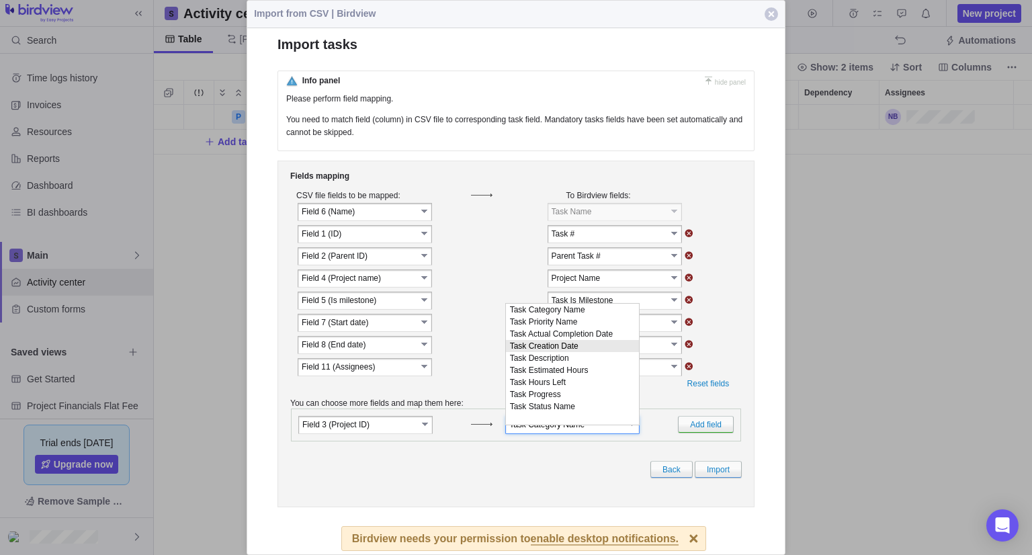
click at [456, 327] on td "Field 7 (Start date) select Field 1 (ID) Field 2 (Parent ID) Field 3 (Project I…" at bounding box center [384, 323] width 176 height 21
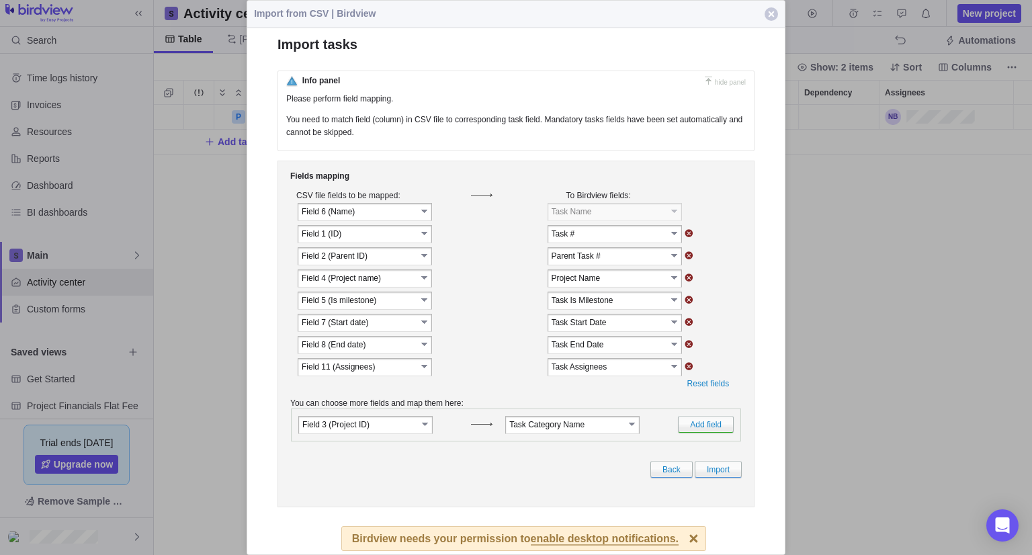
click at [374, 430] on input "Field 3 (Project ID)" at bounding box center [359, 424] width 115 height 11
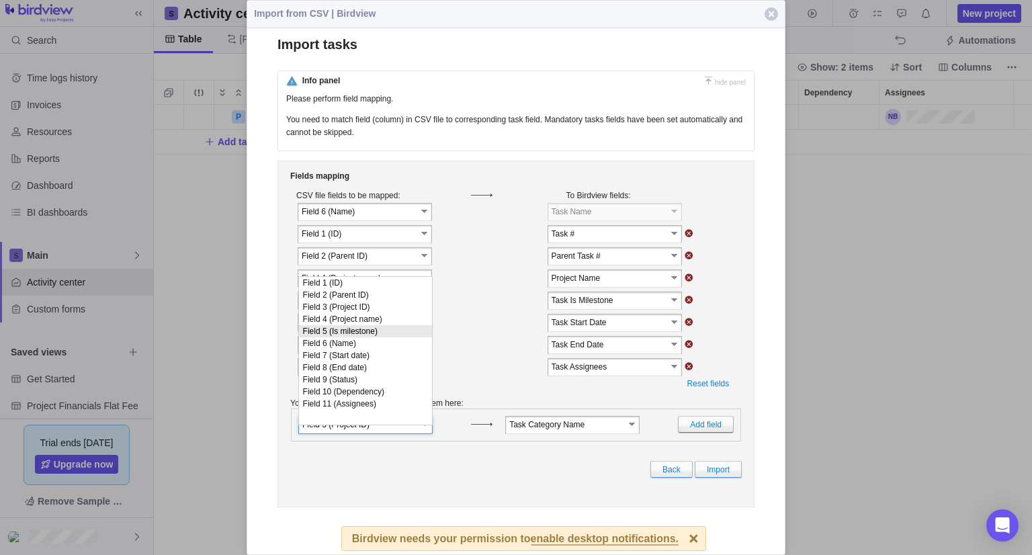
click at [475, 338] on td "Field 8 (End date) select Field 1 (ID) Field 2 (Parent ID) Field 3 (Project ID)…" at bounding box center [516, 345] width 452 height 22
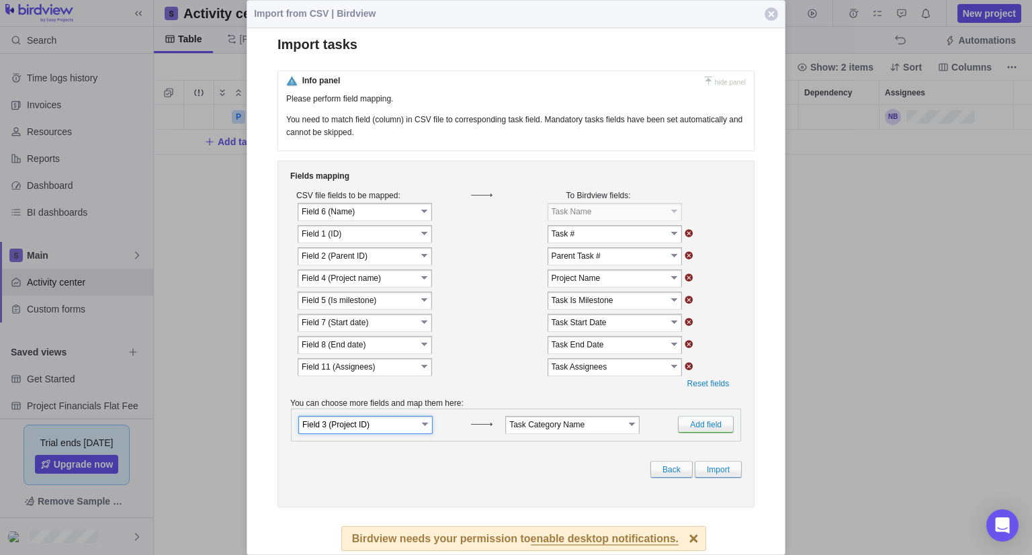
click at [373, 430] on input "Field 3 (Project ID)" at bounding box center [359, 424] width 115 height 11
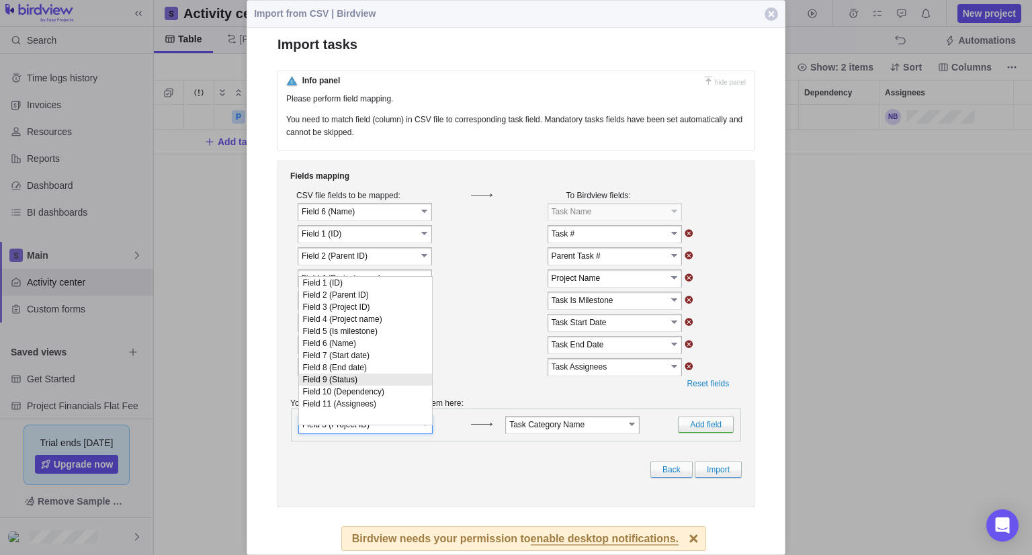
click at [366, 386] on li "Field 9 (Status)" at bounding box center [365, 380] width 133 height 12
type input "Field 9 (Status)"
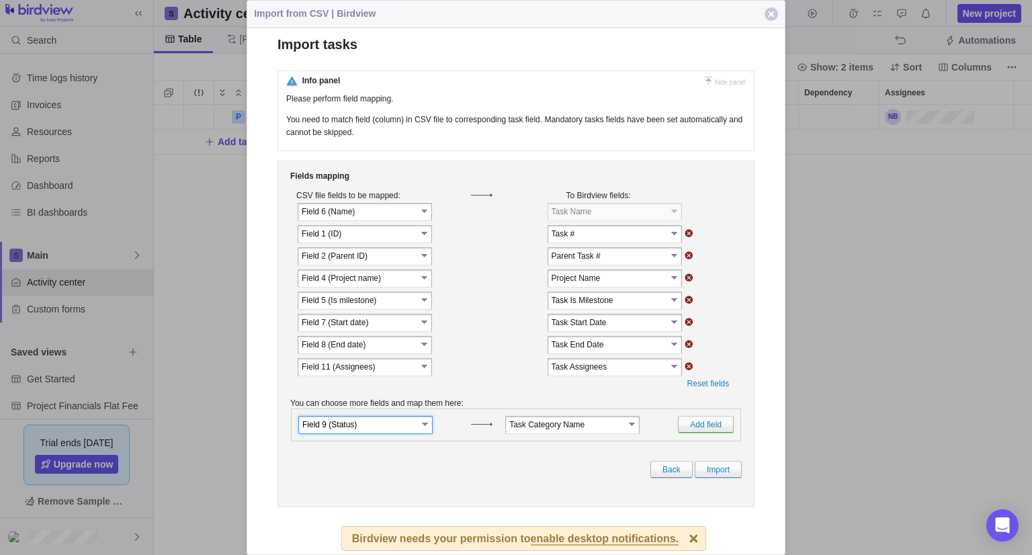
click at [537, 430] on input "Task Category Name" at bounding box center [567, 424] width 115 height 11
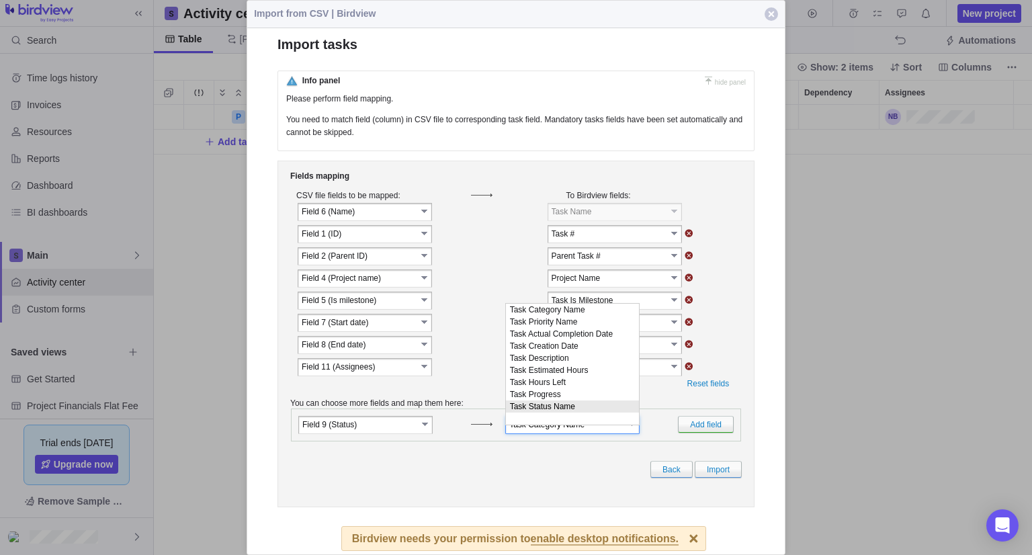
click at [569, 413] on li "Task Status Name" at bounding box center [572, 407] width 133 height 12
type input "Task Status Name"
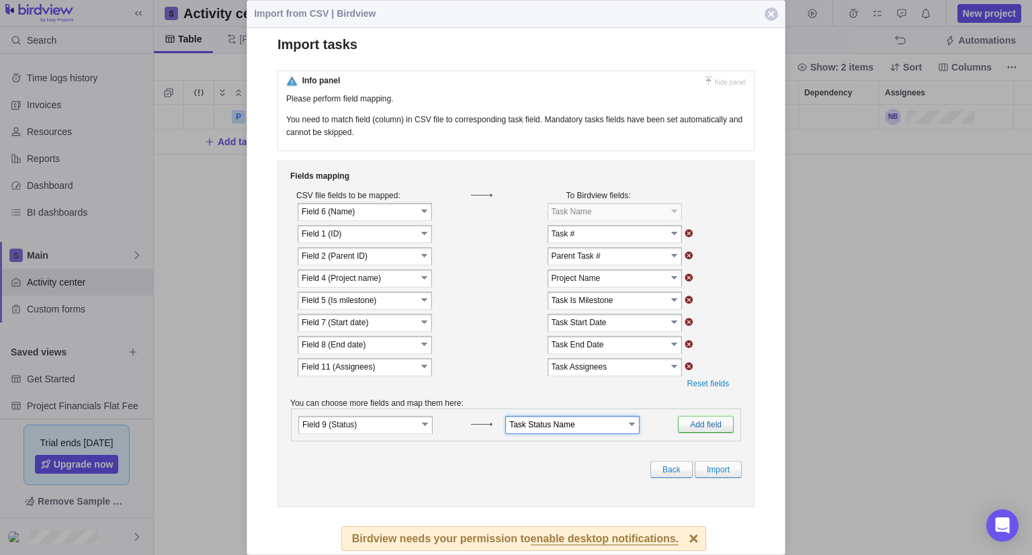
drag, startPoint x: 723, startPoint y: 432, endPoint x: 704, endPoint y: 432, distance: 19.5
click at [722, 432] on link "Add field" at bounding box center [706, 424] width 56 height 17
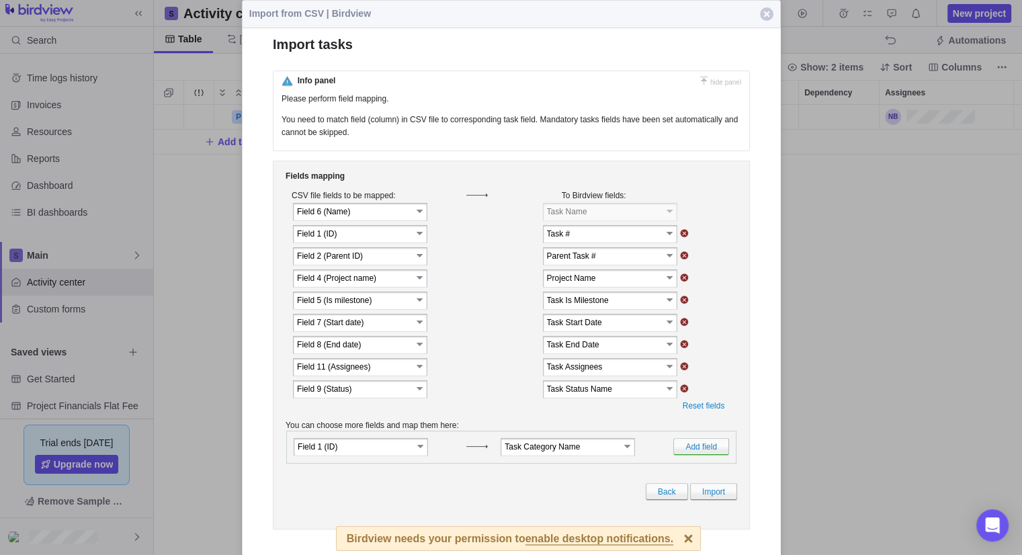
scroll to position [11, 11]
click at [350, 452] on input "Field 1 (ID)" at bounding box center [354, 446] width 115 height 11
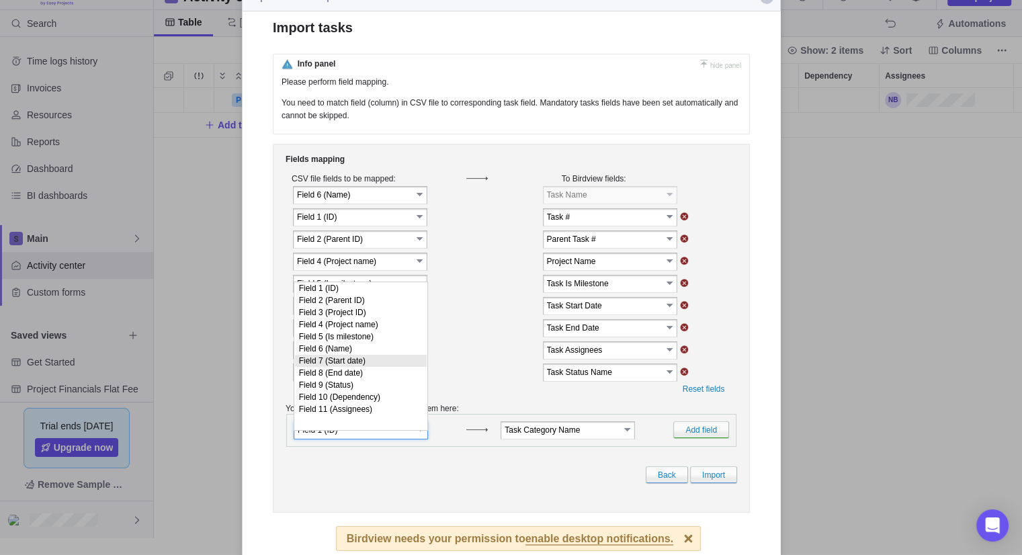
scroll to position [22, 0]
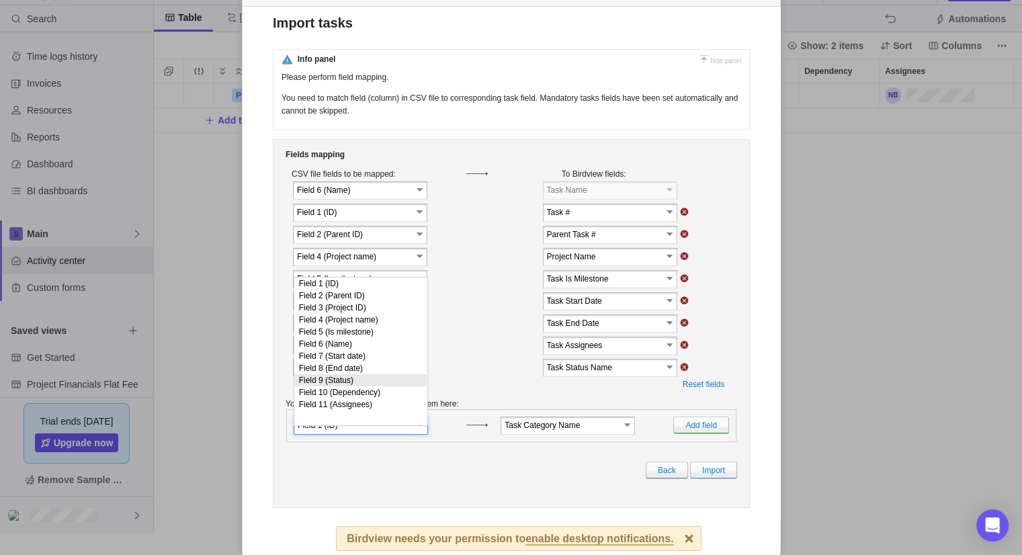
click at [467, 363] on td at bounding box center [484, 368] width 35 height 21
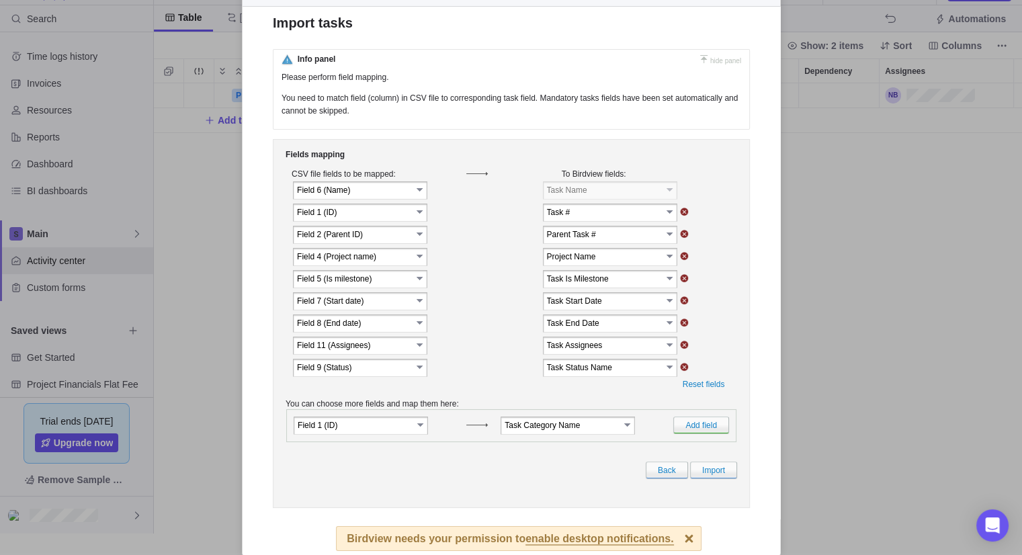
click at [388, 431] on input "Field 1 (ID)" at bounding box center [354, 424] width 115 height 11
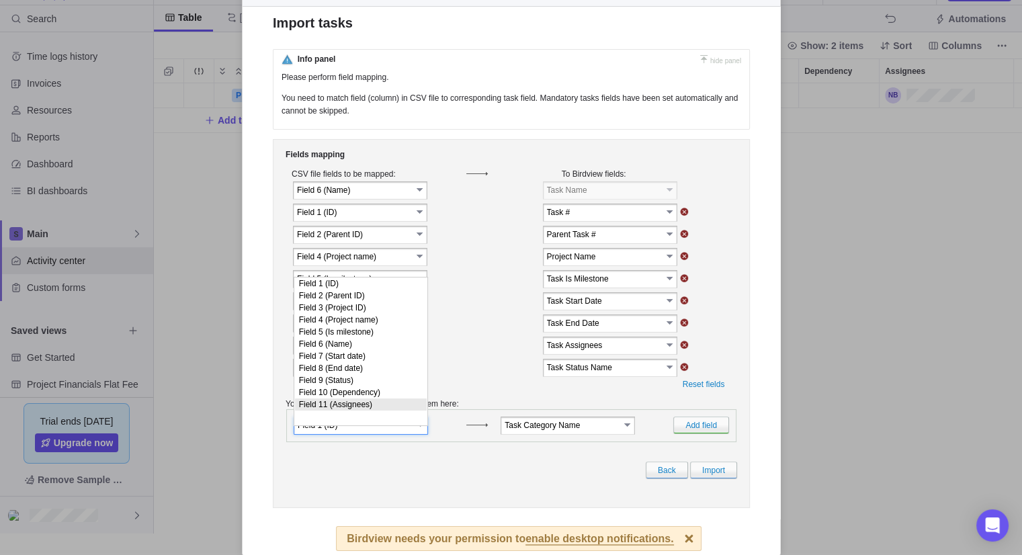
click at [376, 411] on li "Field 11 (Assignees)" at bounding box center [360, 405] width 132 height 12
type input "Field 11 (Assignees)"
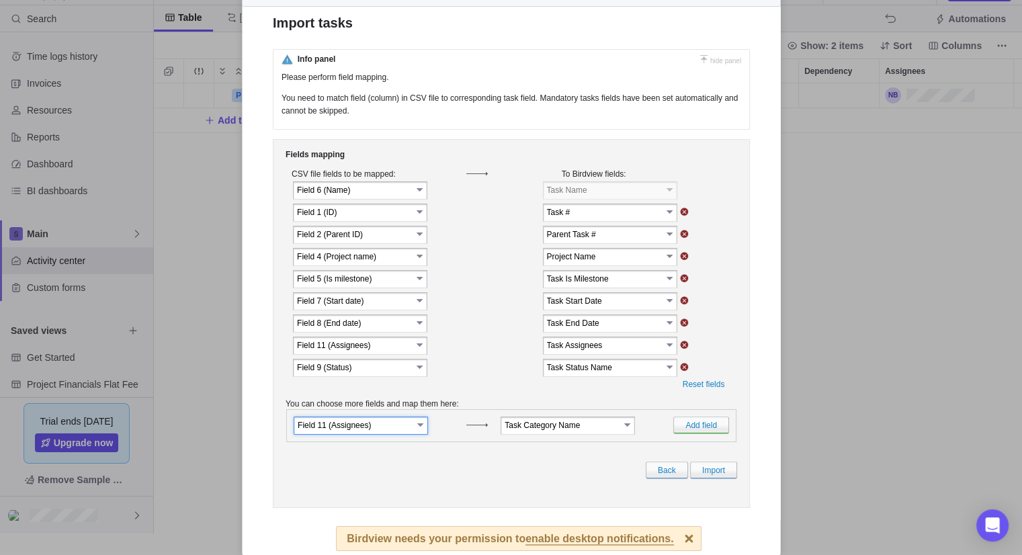
drag, startPoint x: 376, startPoint y: 432, endPoint x: 272, endPoint y: 420, distance: 104.8
click at [272, 420] on div "Fields mapping CSV file fields to be mapped: To Birdview fields: Field 6 (Name)" at bounding box center [510, 323] width 477 height 369
type input "Field 11 (Assignees)"
click at [498, 399] on div "Fields mapping CSV file fields to be mapped: To Birdview fields: Field 6 (Name)" at bounding box center [510, 323] width 477 height 369
drag, startPoint x: 708, startPoint y: 485, endPoint x: 692, endPoint y: 485, distance: 16.1
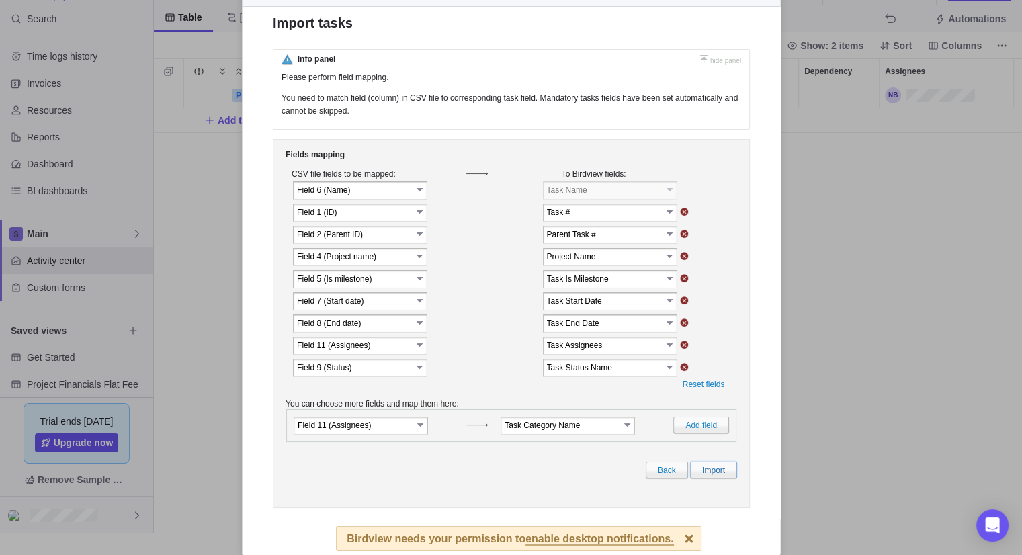
click at [708, 479] on link "Import" at bounding box center [713, 470] width 47 height 17
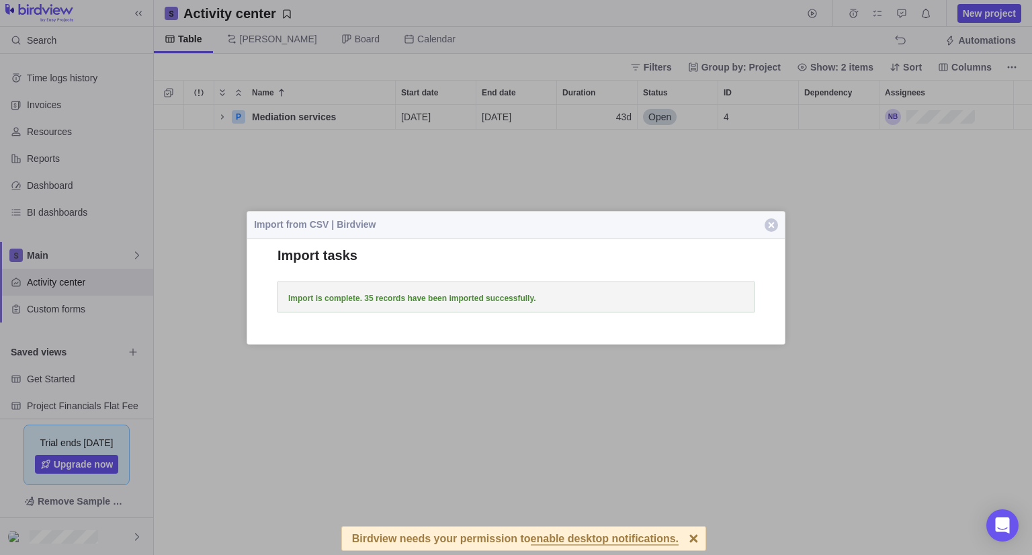
scroll to position [440, 868]
click at [776, 225] on span "button" at bounding box center [771, 224] width 13 height 13
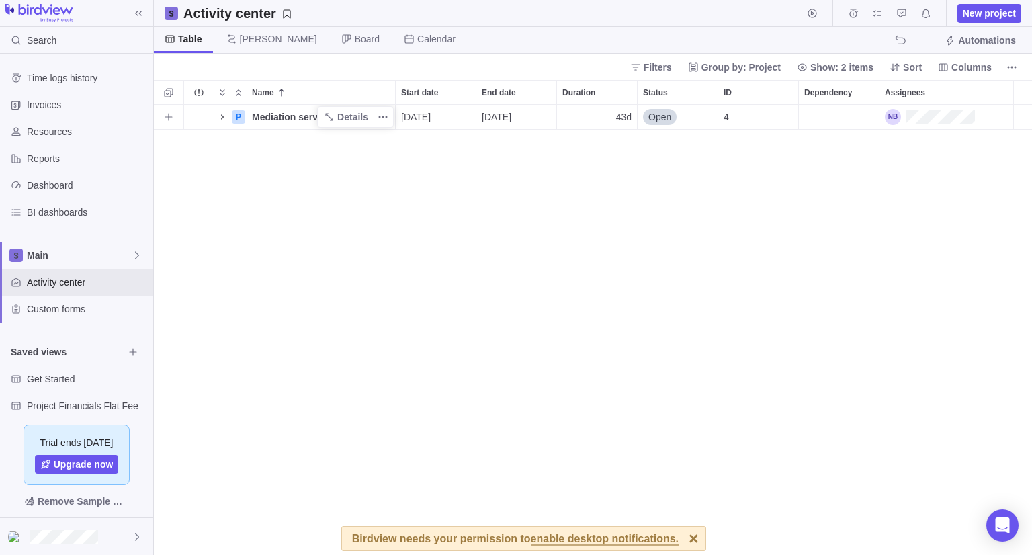
click at [225, 117] on icon "Name" at bounding box center [222, 117] width 11 height 11
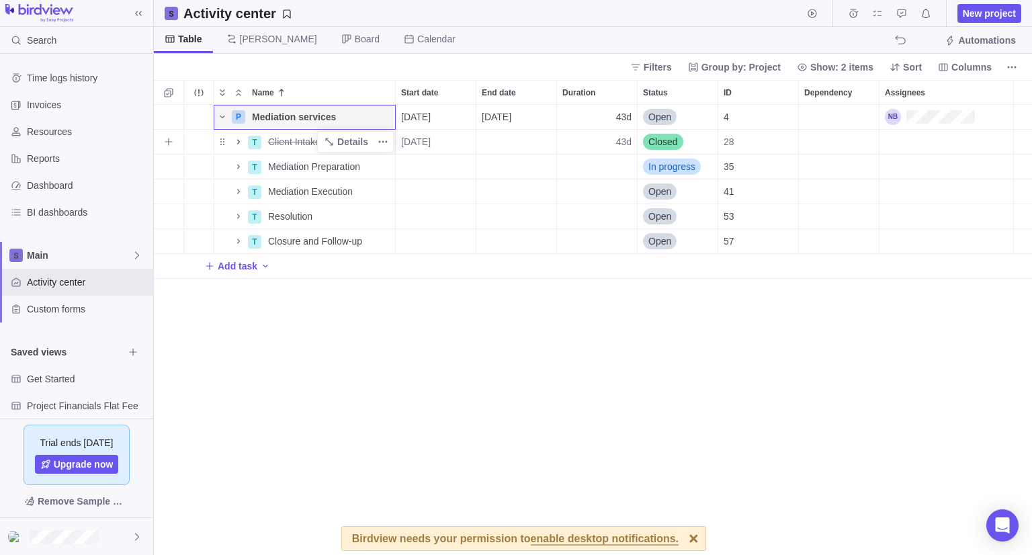
click at [237, 140] on icon "Name" at bounding box center [238, 141] width 11 height 11
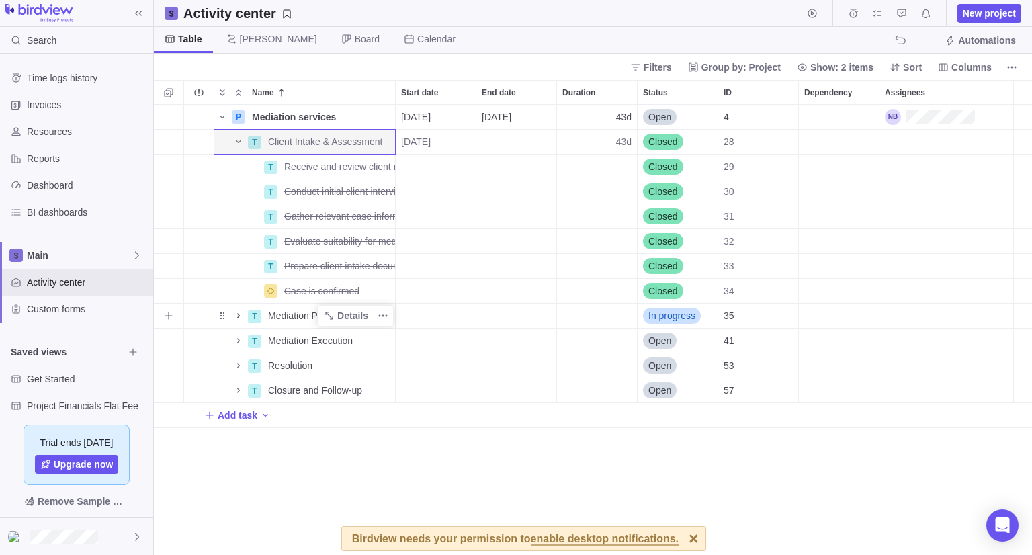
click at [237, 316] on icon "Name" at bounding box center [238, 316] width 11 height 11
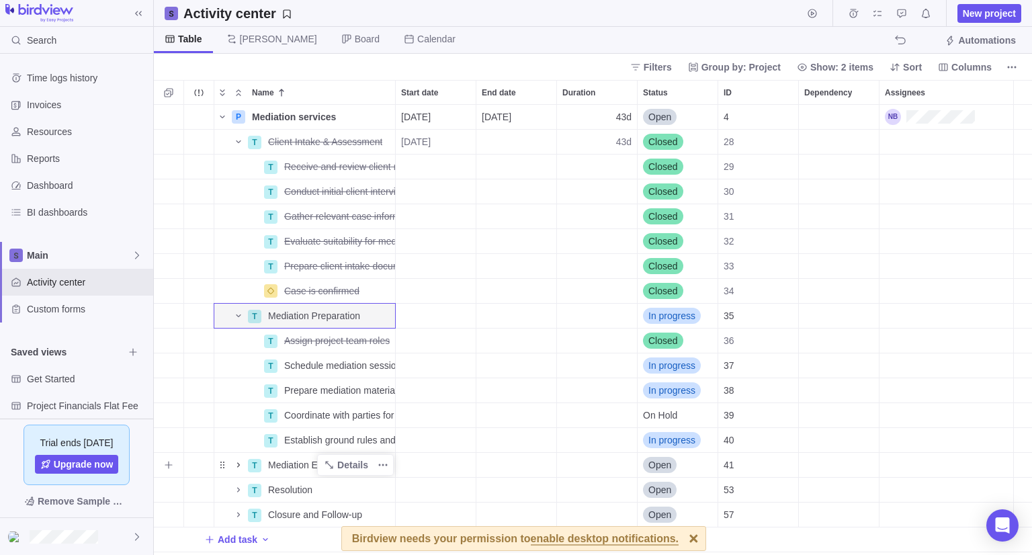
click at [239, 466] on icon "Name" at bounding box center [238, 465] width 11 height 11
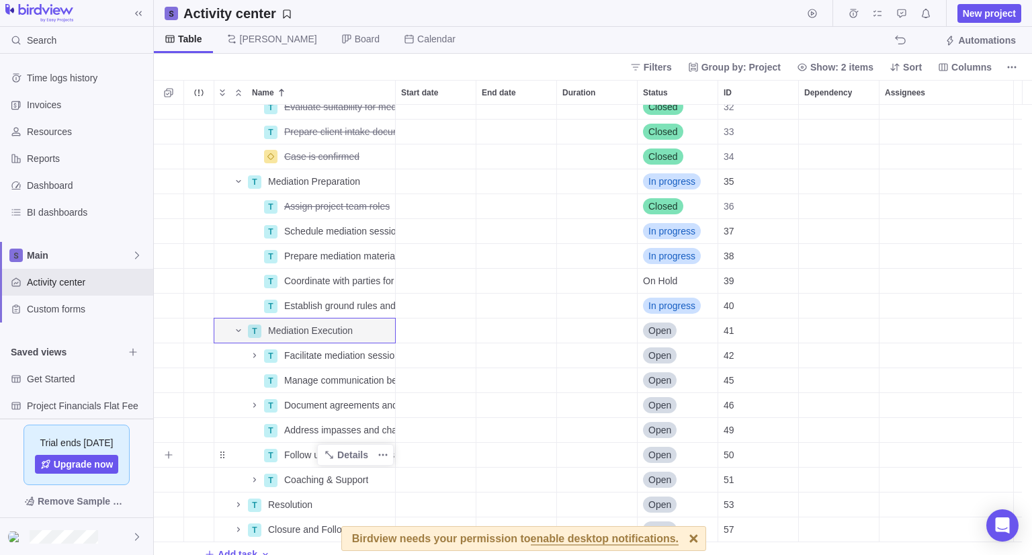
scroll to position [146, 0]
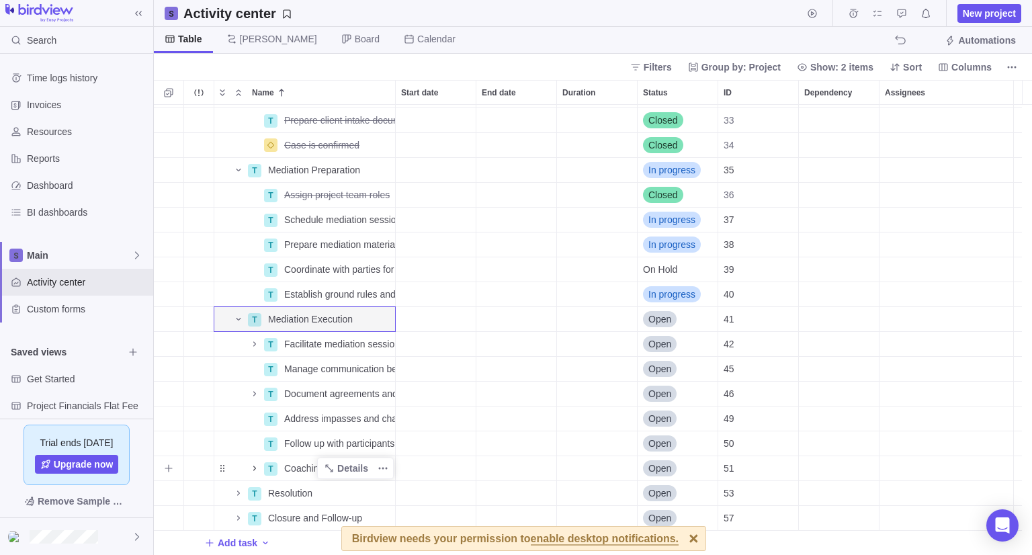
click at [255, 468] on icon "Name" at bounding box center [254, 468] width 3 height 5
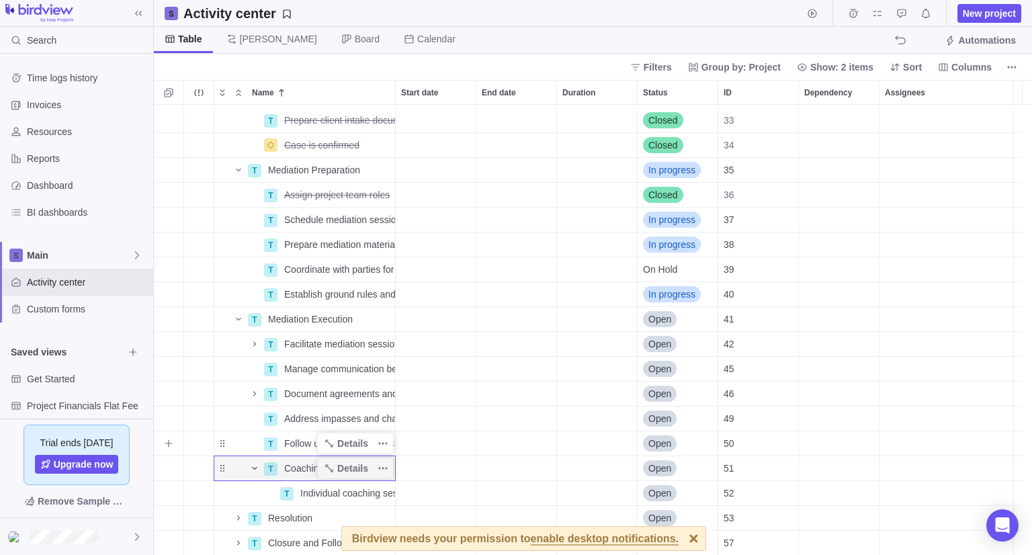
scroll to position [171, 0]
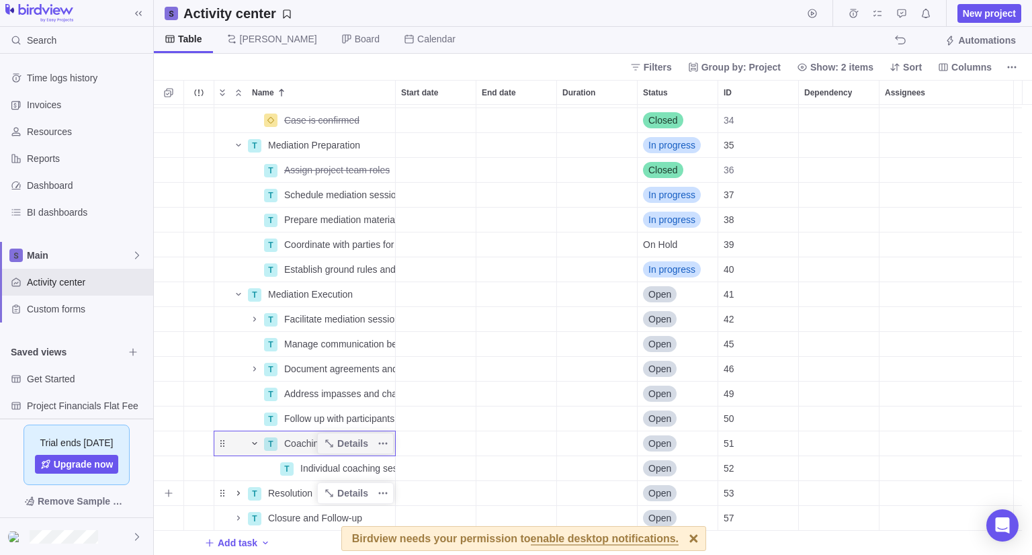
click at [236, 491] on icon "Name" at bounding box center [238, 493] width 11 height 11
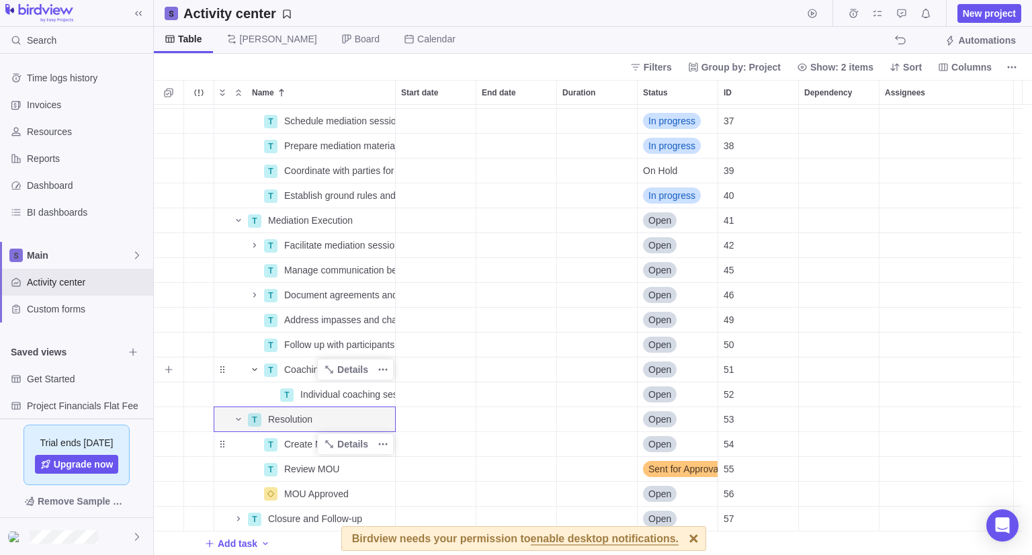
scroll to position [245, 0]
click at [238, 515] on icon "Name" at bounding box center [238, 518] width 11 height 11
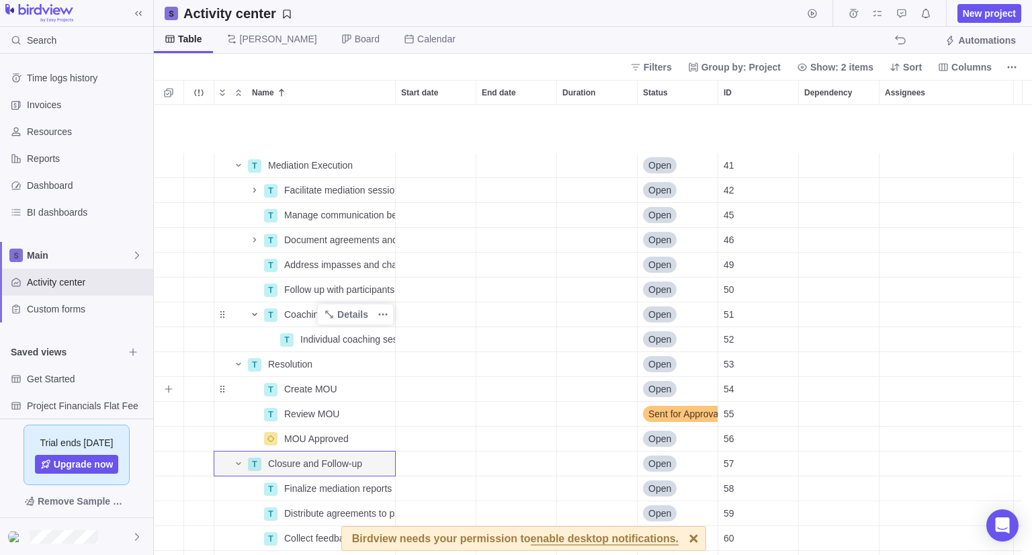
scroll to position [370, 0]
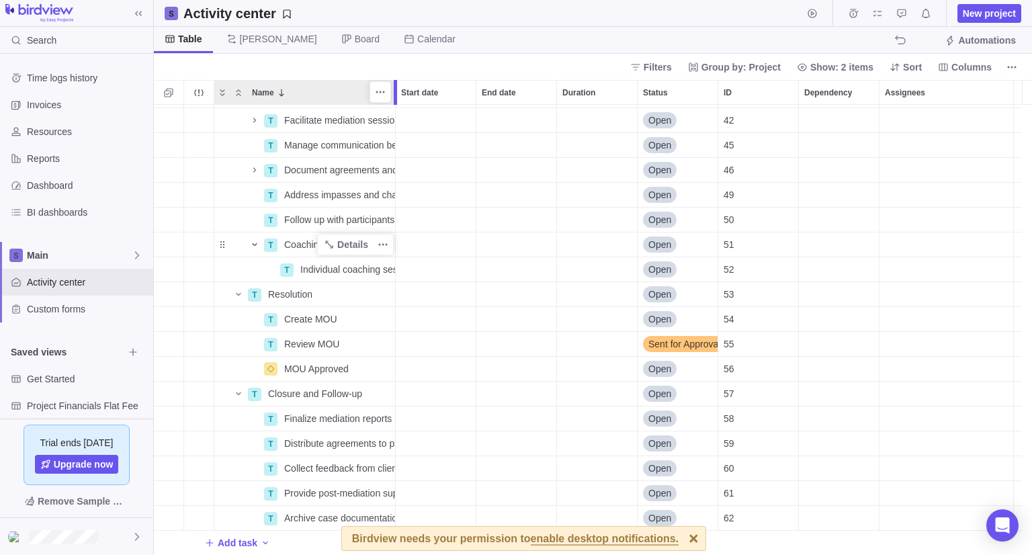
click at [397, 96] on div at bounding box center [397, 92] width 11 height 25
click at [397, 96] on div at bounding box center [395, 92] width 3 height 25
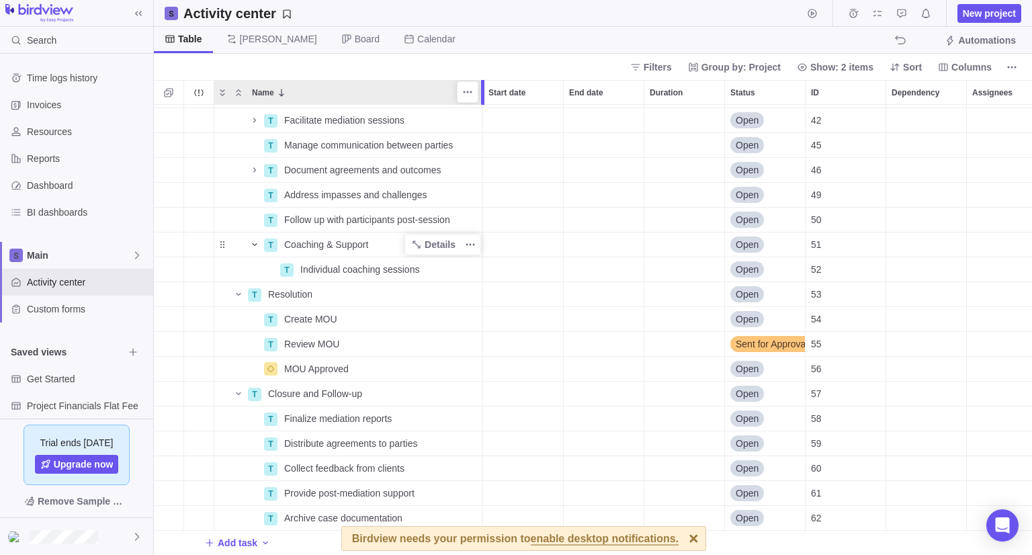
drag, startPoint x: 397, startPoint y: 96, endPoint x: 483, endPoint y: 112, distance: 88.1
click at [485, 109] on div "Name Start date End date Duration Status ID Dependency Assignees T Mediation Ex…" at bounding box center [593, 317] width 879 height 475
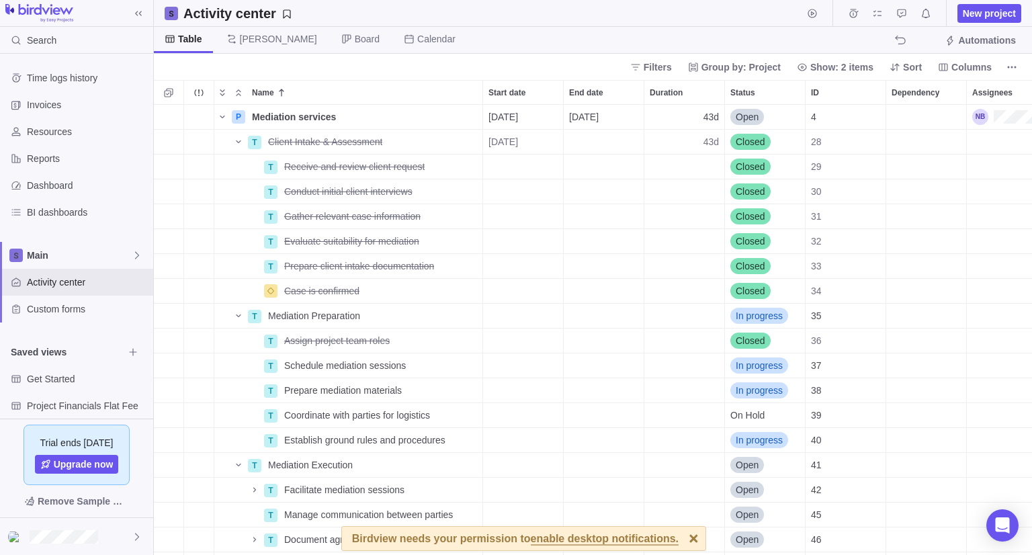
scroll to position [0, 79]
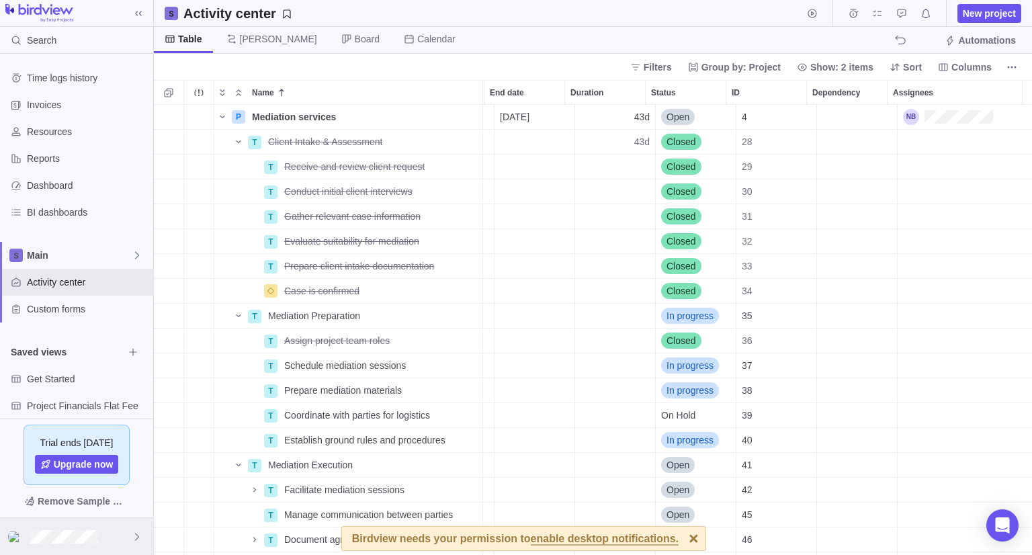
click at [102, 530] on div at bounding box center [76, 536] width 153 height 37
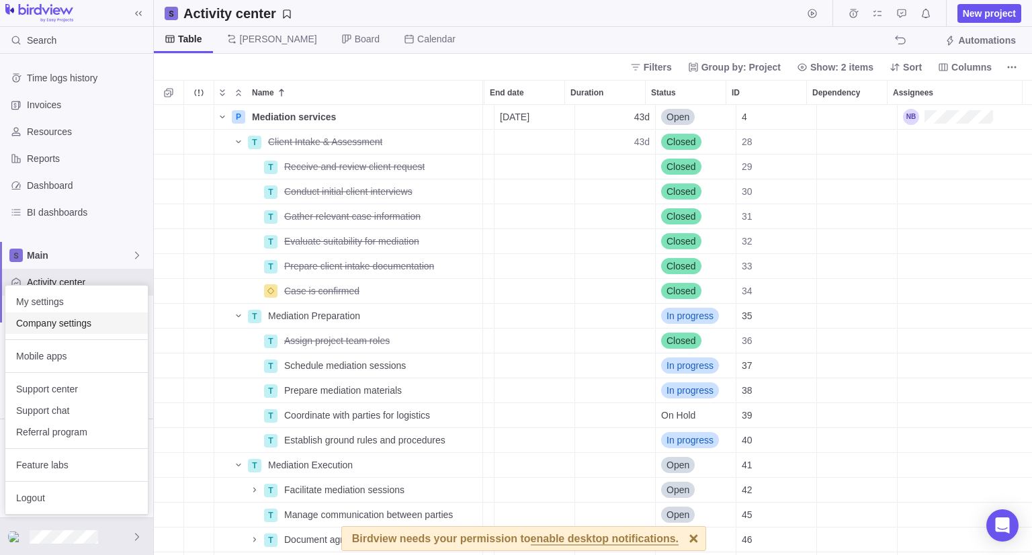
click at [70, 330] on div "Company settings" at bounding box center [76, 324] width 143 height 22
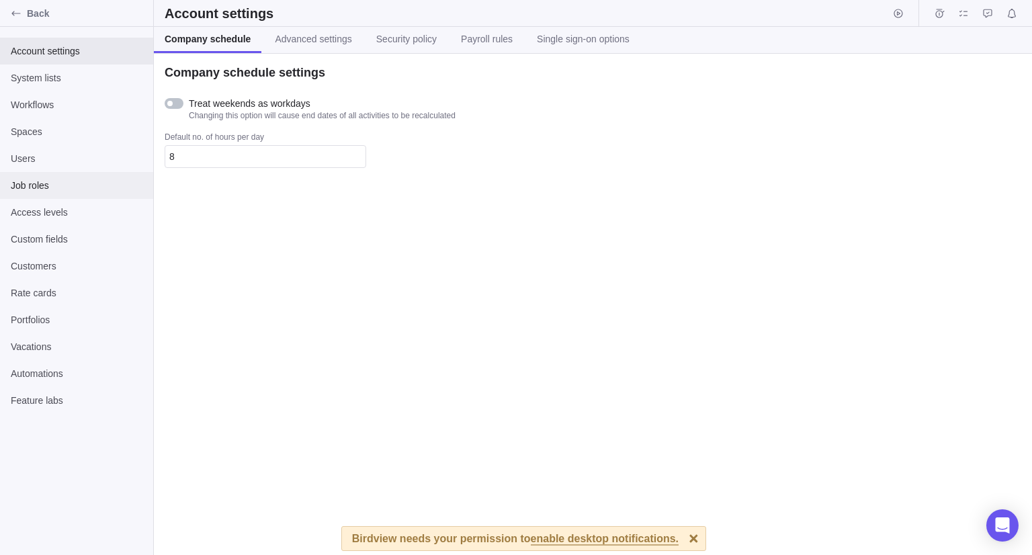
click at [42, 184] on span "Job roles" at bounding box center [77, 185] width 132 height 13
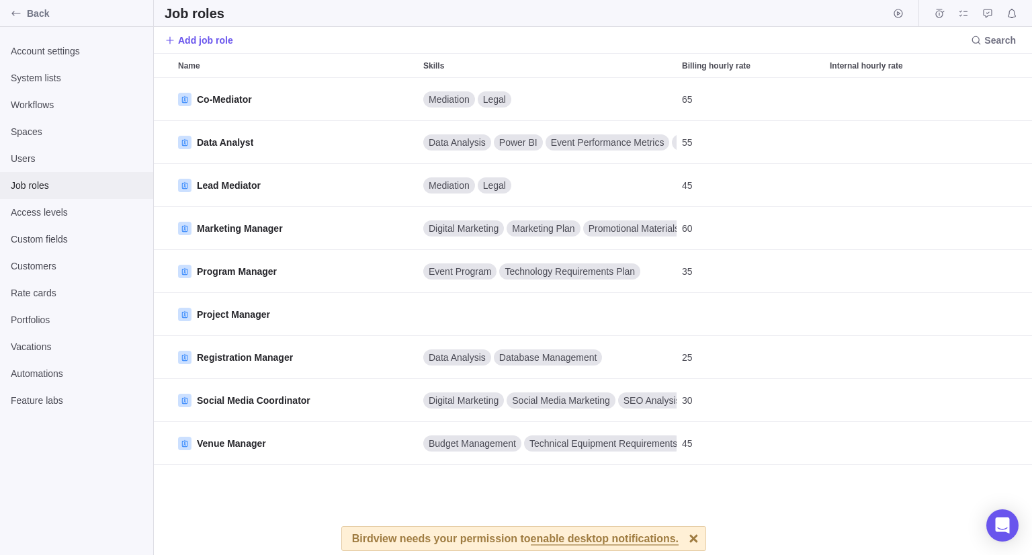
scroll to position [467, 868]
click at [57, 73] on span "System lists" at bounding box center [77, 77] width 132 height 13
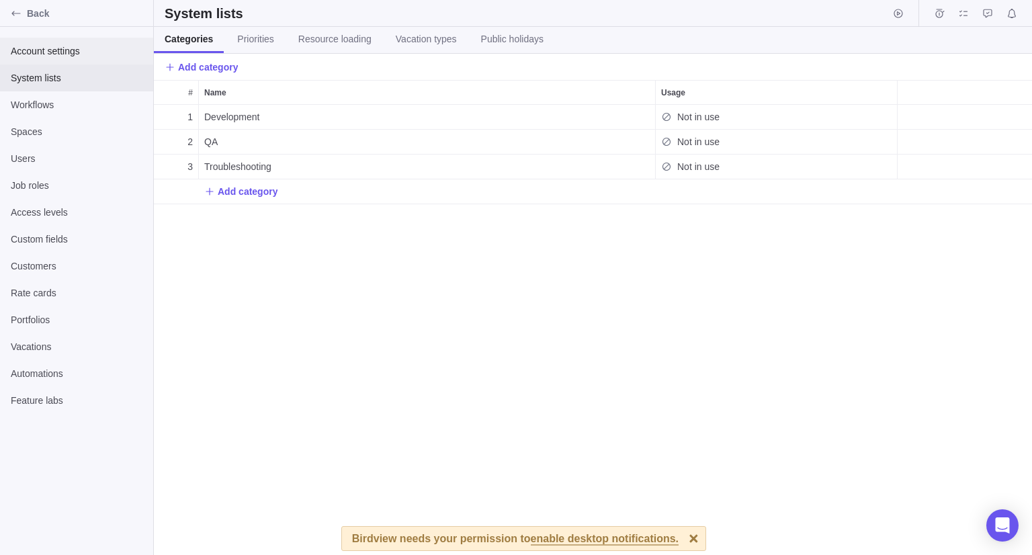
scroll to position [440, 868]
click at [66, 54] on span "Account settings" at bounding box center [77, 50] width 132 height 13
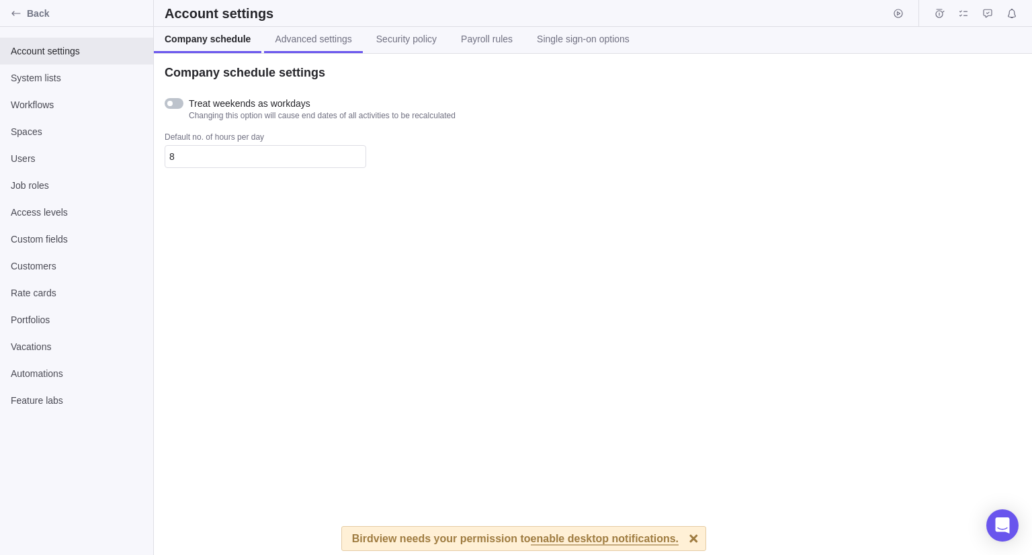
click at [319, 43] on span "Advanced settings" at bounding box center [313, 38] width 77 height 13
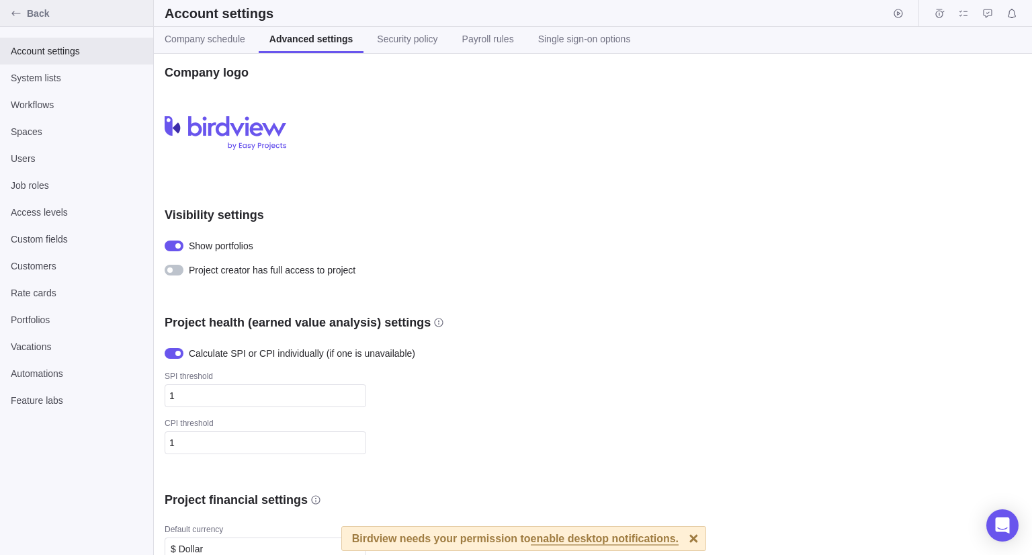
click at [59, 17] on span "Back" at bounding box center [87, 13] width 121 height 13
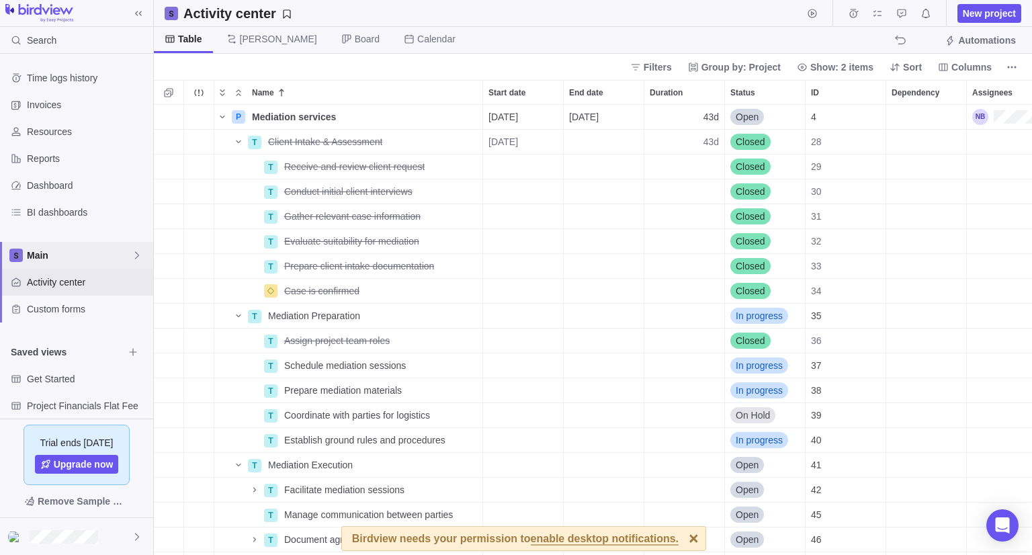
scroll to position [440, 868]
click at [428, 118] on span "Details" at bounding box center [440, 116] width 31 height 13
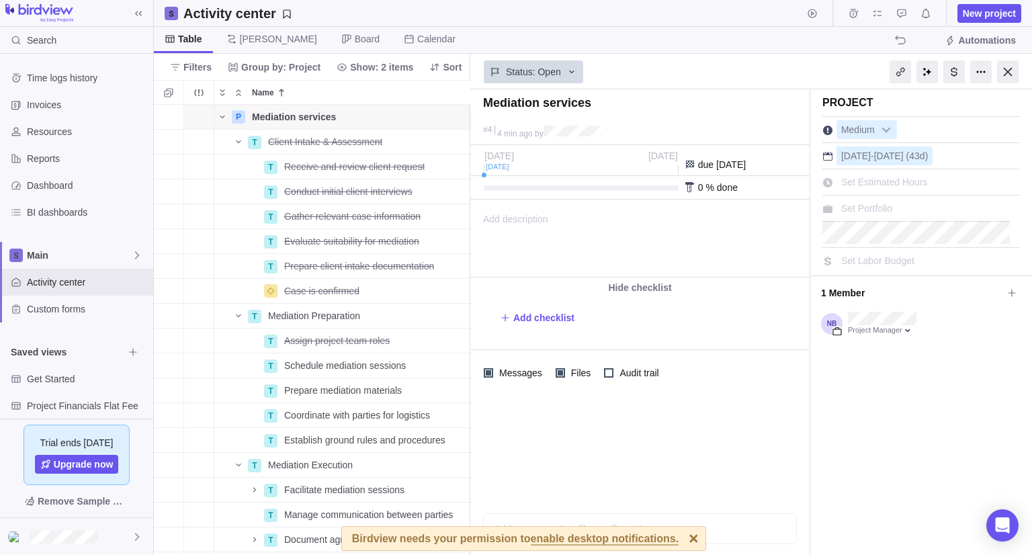
click at [903, 205] on div "Set Portfolio" at bounding box center [922, 206] width 198 height 23
click at [884, 212] on span "Set Portfolio" at bounding box center [867, 208] width 51 height 11
click at [827, 238] on div "None" at bounding box center [887, 238] width 219 height 13
click at [1005, 73] on div at bounding box center [1009, 71] width 22 height 23
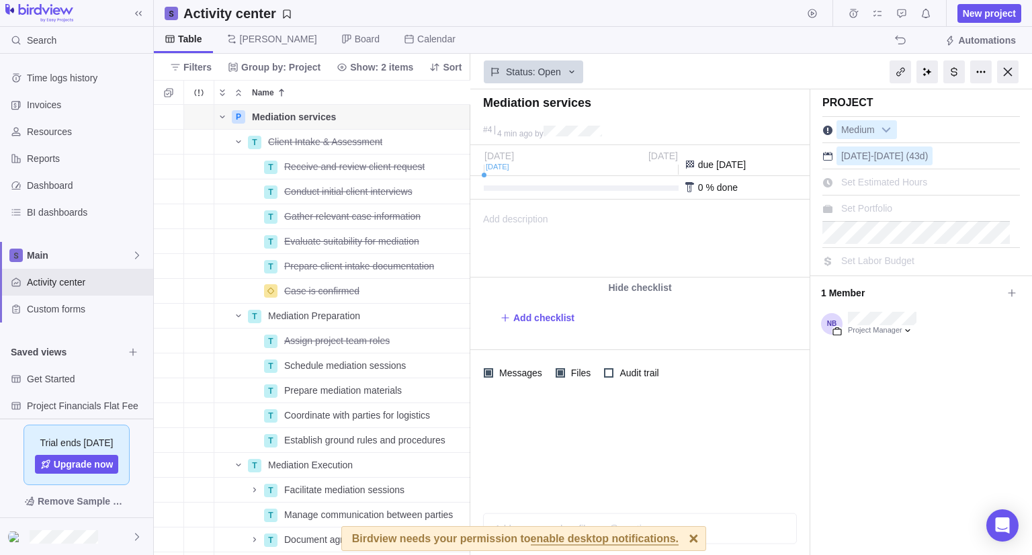
scroll to position [440, 868]
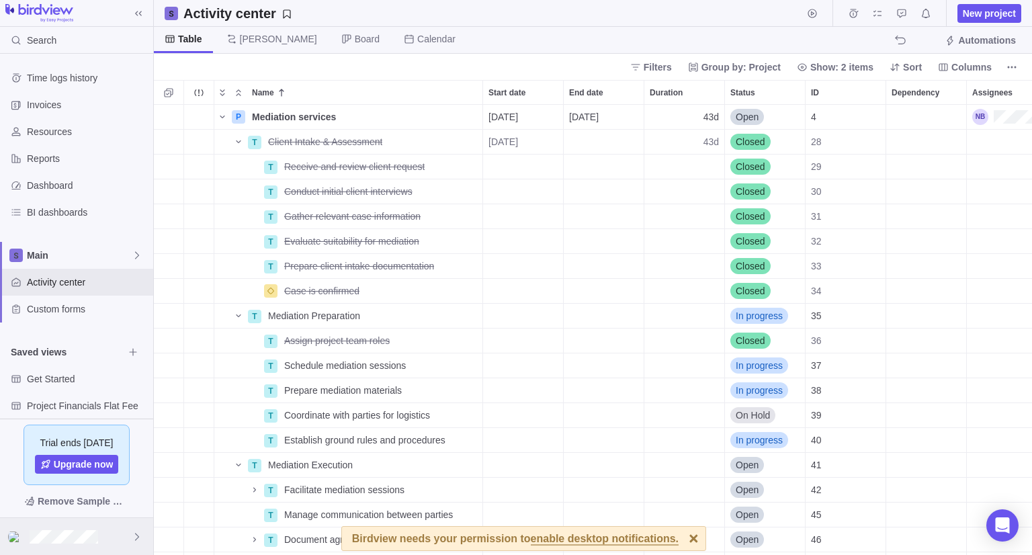
click at [61, 544] on div at bounding box center [76, 536] width 153 height 37
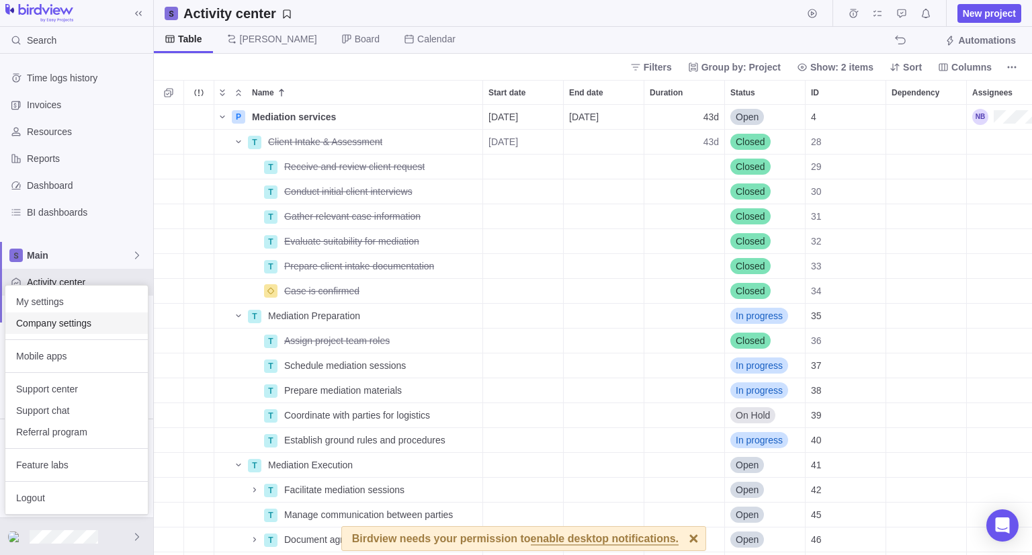
click at [70, 325] on span "Company settings" at bounding box center [76, 323] width 121 height 13
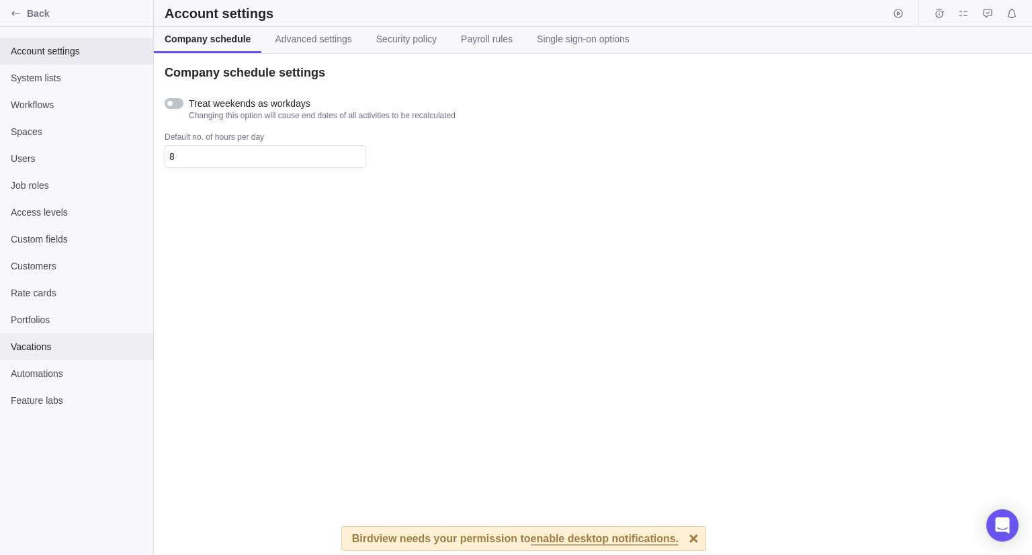
click at [67, 333] on div "Vacations" at bounding box center [76, 346] width 153 height 27
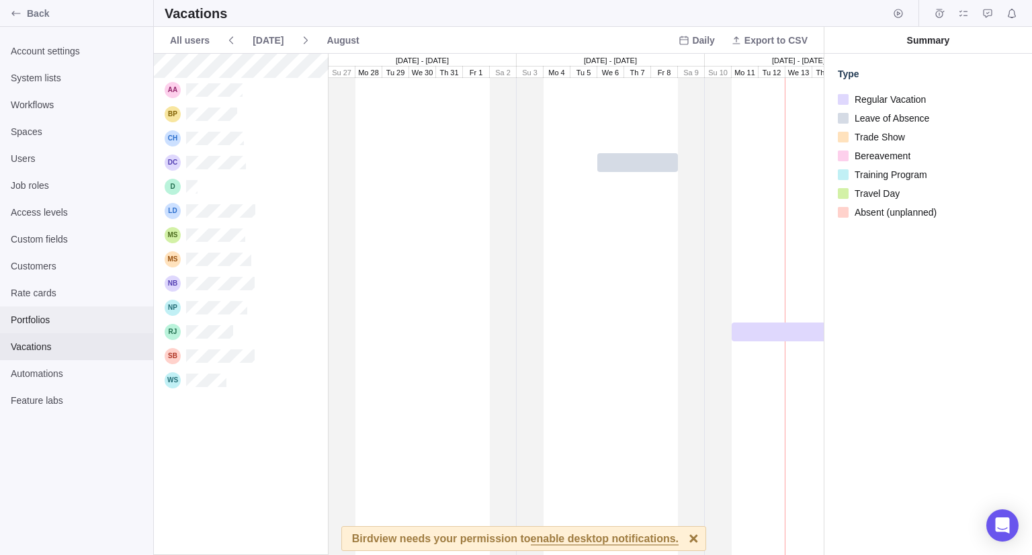
click at [65, 319] on span "Portfolios" at bounding box center [77, 319] width 132 height 13
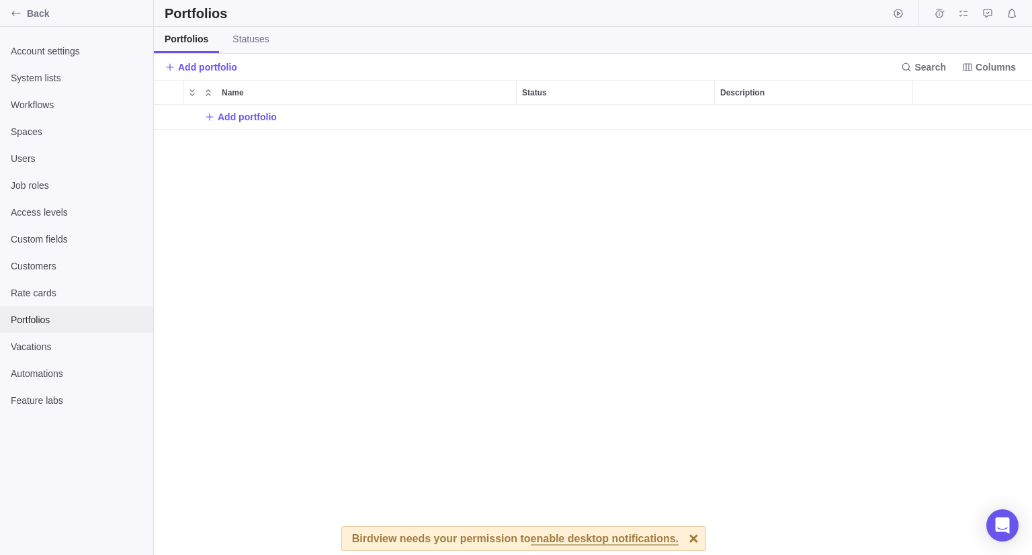
scroll to position [11, 11]
click at [260, 121] on span "Add portfolio" at bounding box center [247, 116] width 59 height 13
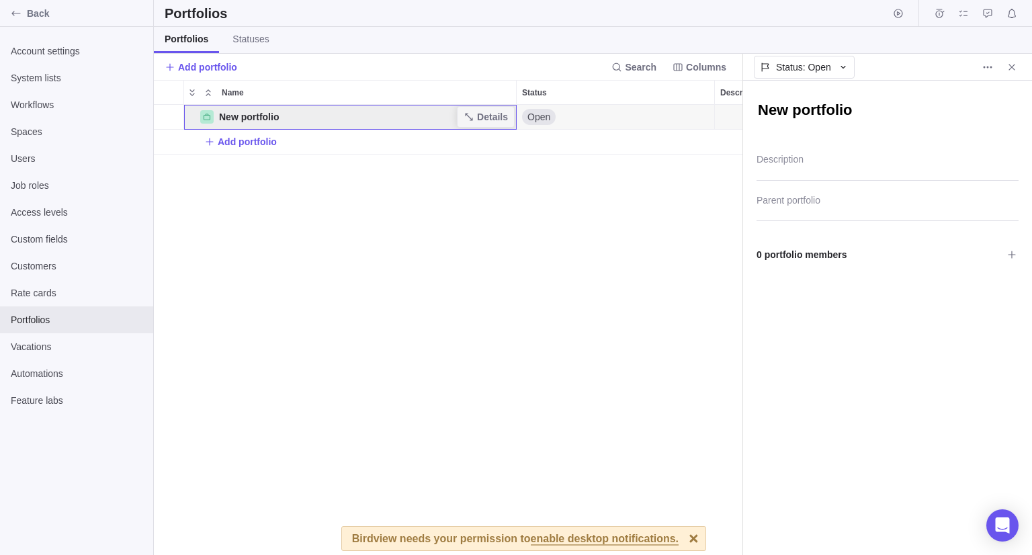
scroll to position [11, 10]
click at [782, 107] on textarea "New portfolio" at bounding box center [888, 111] width 262 height 23
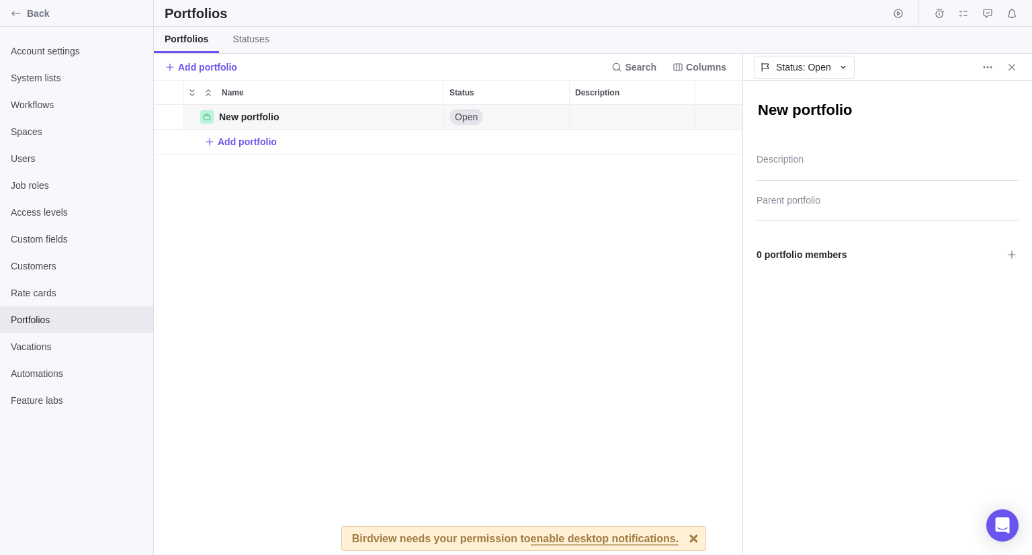
type textarea "x"
type textarea "M"
type textarea "x"
type textarea "Me"
type textarea "x"
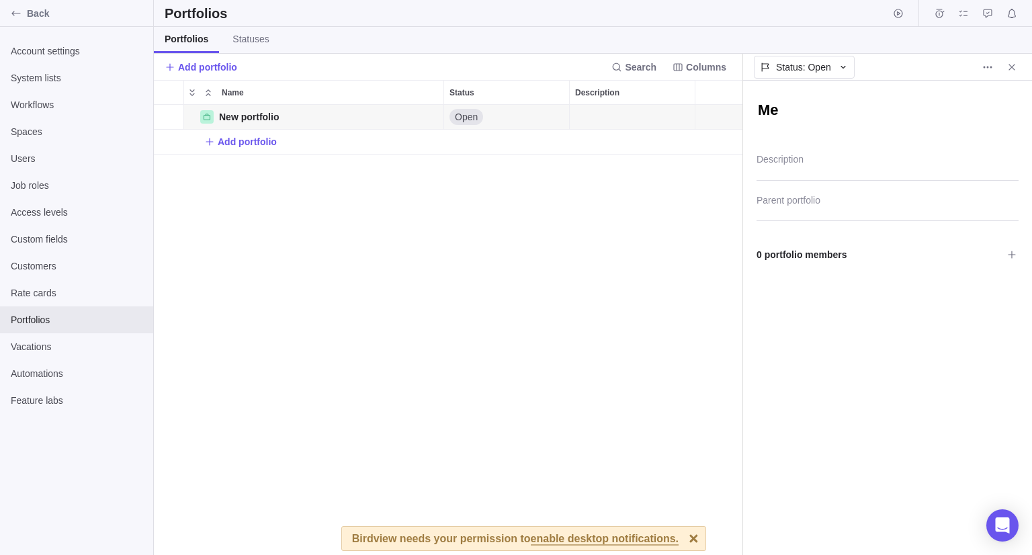
type textarea "Med"
type textarea "x"
type textarea "Medi"
type textarea "x"
type textarea "Media"
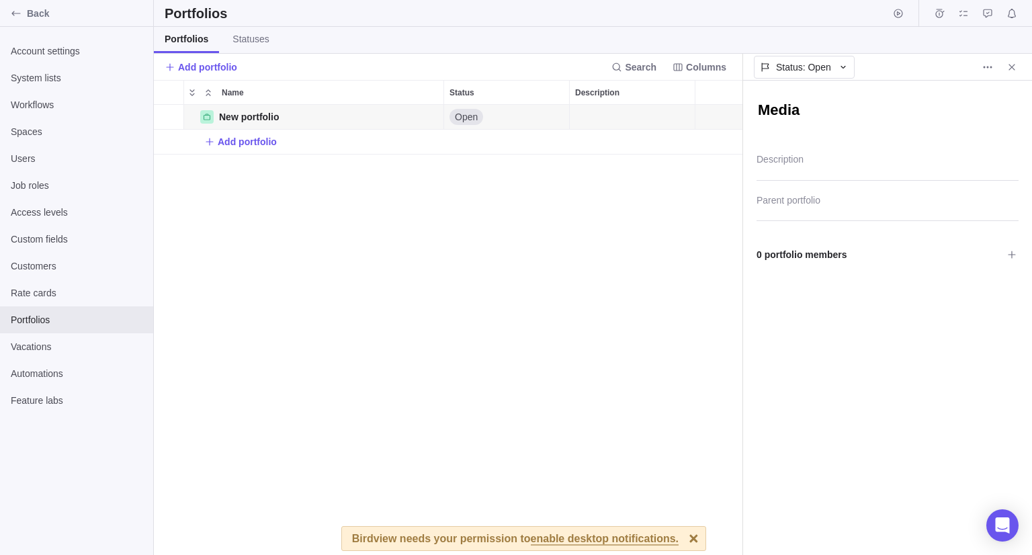
type textarea "x"
type textarea "Mediat"
type textarea "x"
type textarea "Mediati"
type textarea "x"
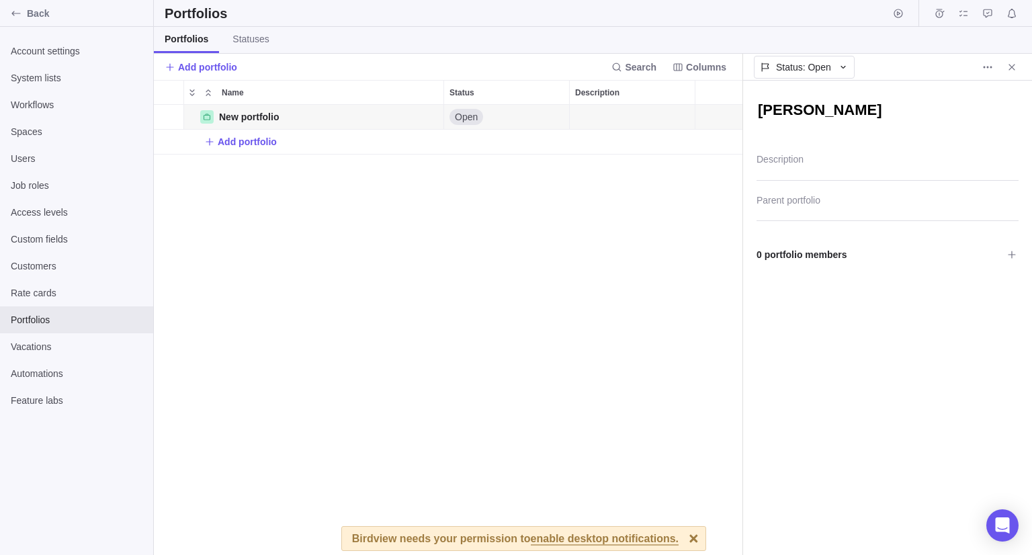
type textarea "Mediatio"
type textarea "x"
type textarea "Mediation"
type textarea "x"
type textarea "Mediation"
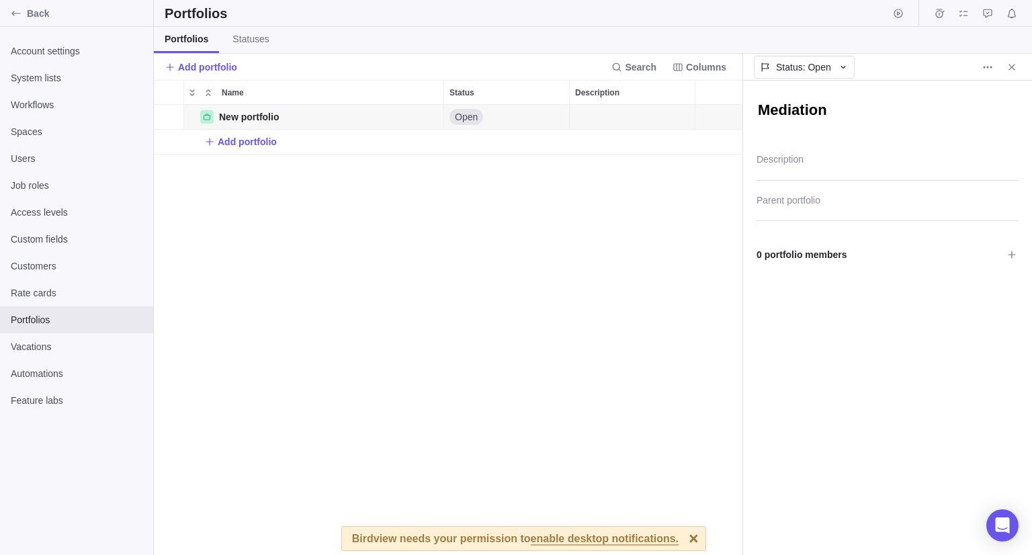
type textarea "x"
type textarea "Mediation s"
type textarea "x"
type textarea "Mediation se"
type textarea "x"
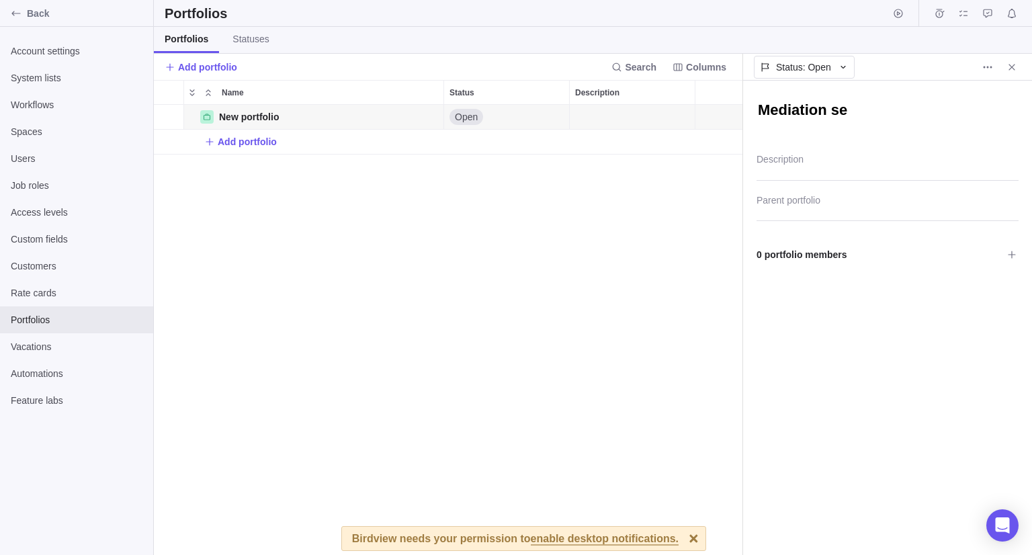
type textarea "Mediation ser"
type textarea "x"
type textarea "Mediation serv"
type textarea "x"
type textarea "Mediation servi"
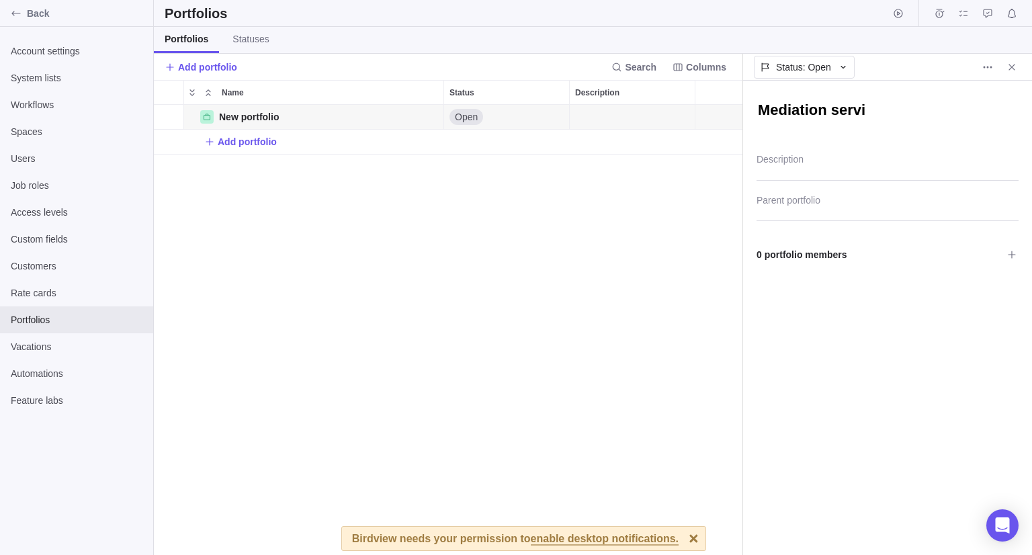
type textarea "x"
type textarea "Mediation servic"
type textarea "x"
type textarea "Mediation service"
type textarea "x"
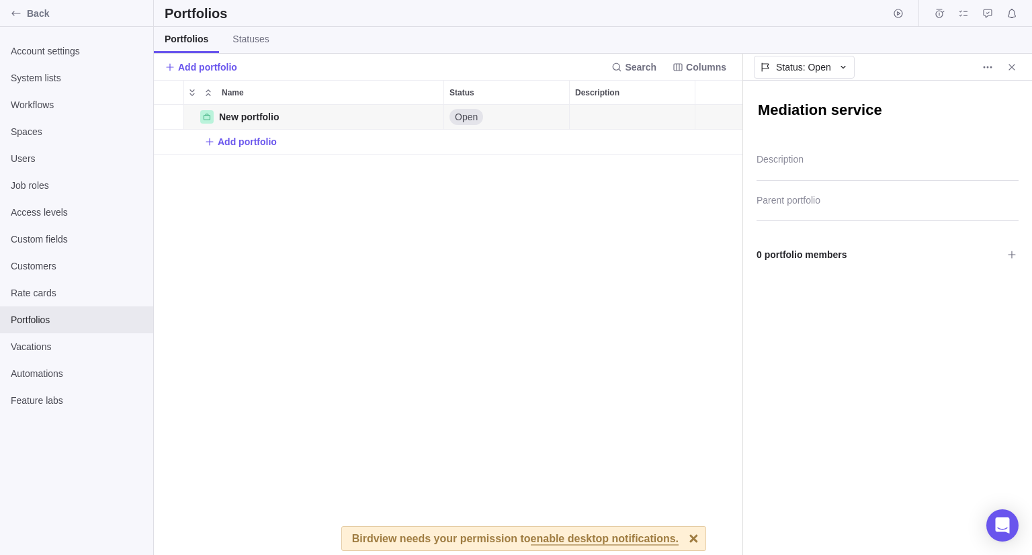
type textarea "Mediation services"
type textarea "x"
type textarea "Mediation service"
type textarea "x"
type textarea "Mediation servic"
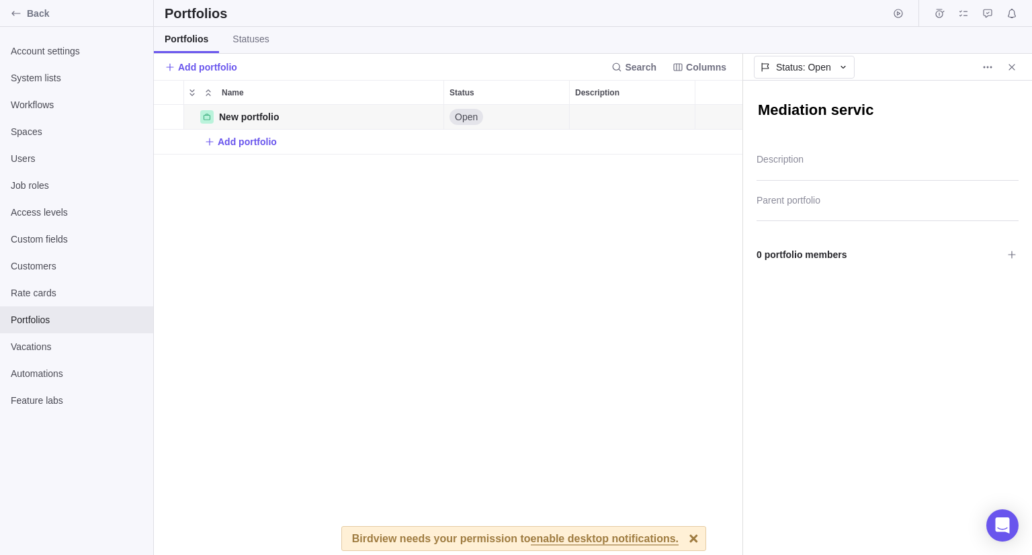
type textarea "x"
type textarea "Mediation servi"
type textarea "x"
type textarea "Mediation serv"
type textarea "x"
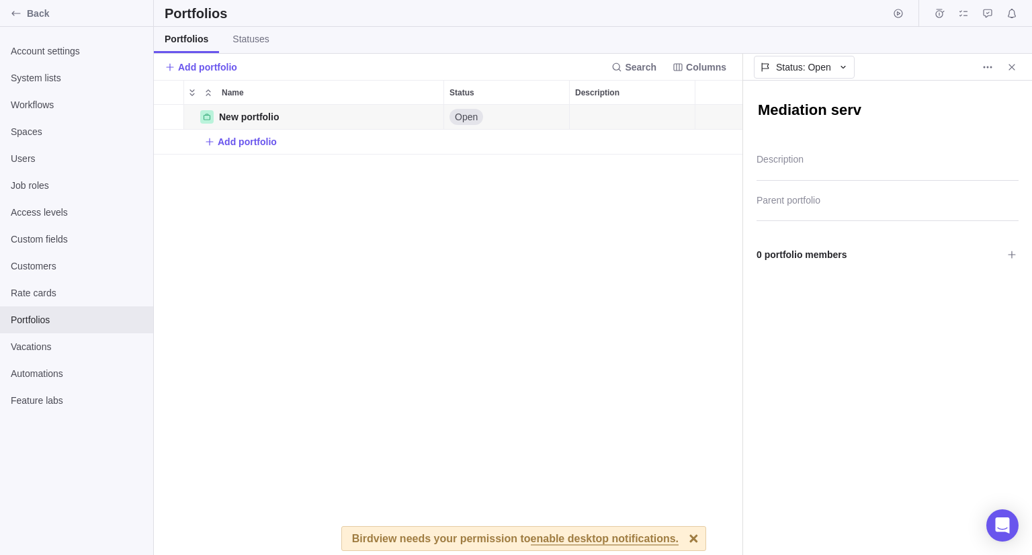
type textarea "Mediation ser"
type textarea "x"
type textarea "Mediation se"
type textarea "x"
type textarea "Mediation s"
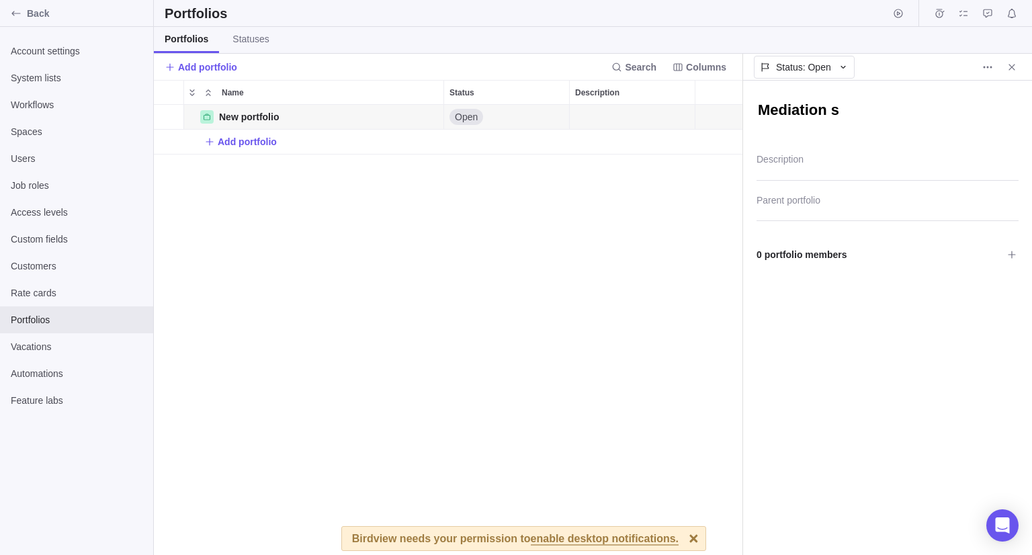
type textarea "x"
type textarea "Mediation"
type textarea "x"
type textarea "Mediation"
type textarea "x"
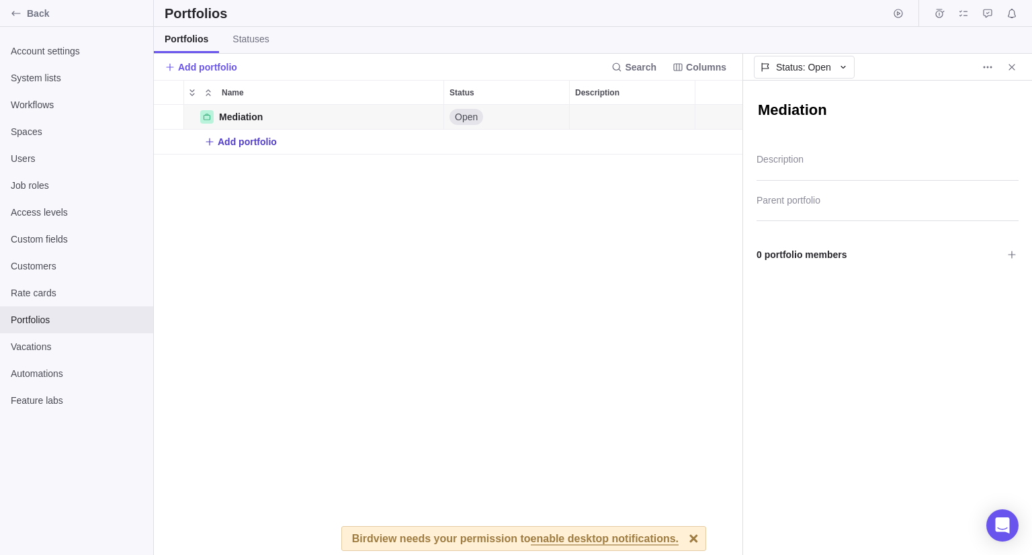
type textarea "Mediation"
drag, startPoint x: 251, startPoint y: 138, endPoint x: 317, endPoint y: 147, distance: 65.8
click at [251, 139] on span "Add portfolio" at bounding box center [247, 141] width 59 height 13
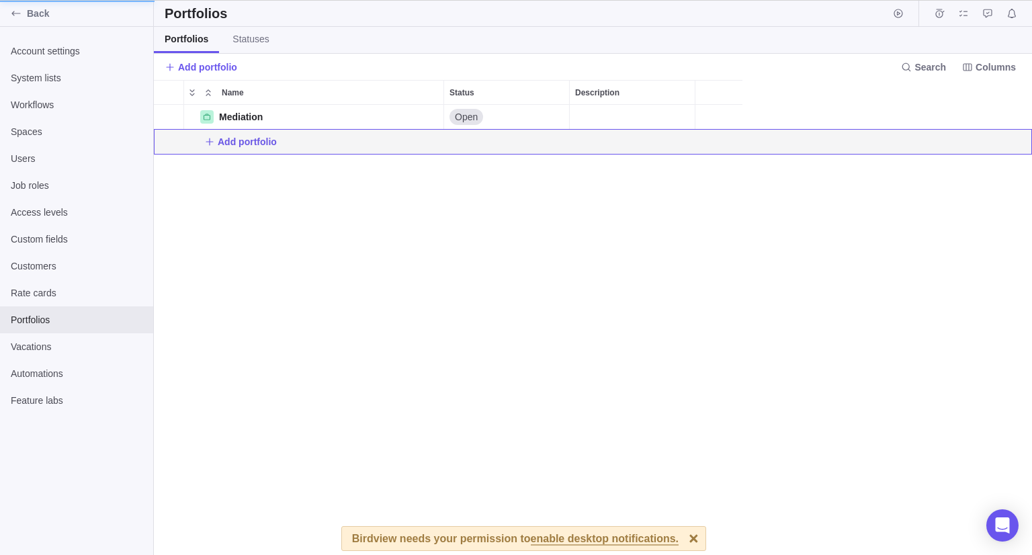
scroll to position [440, 578]
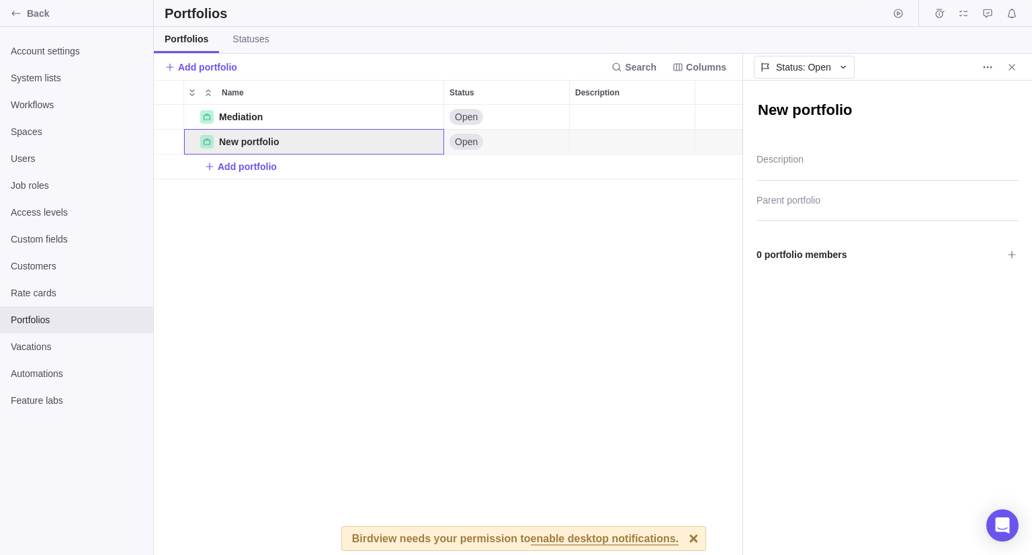
click at [830, 115] on textarea "New portfolio" at bounding box center [888, 111] width 262 height 23
click at [830, 114] on textarea "New portfolio" at bounding box center [888, 111] width 262 height 23
click at [830, 115] on textarea "New portfolio" at bounding box center [888, 111] width 262 height 23
type textarea "x"
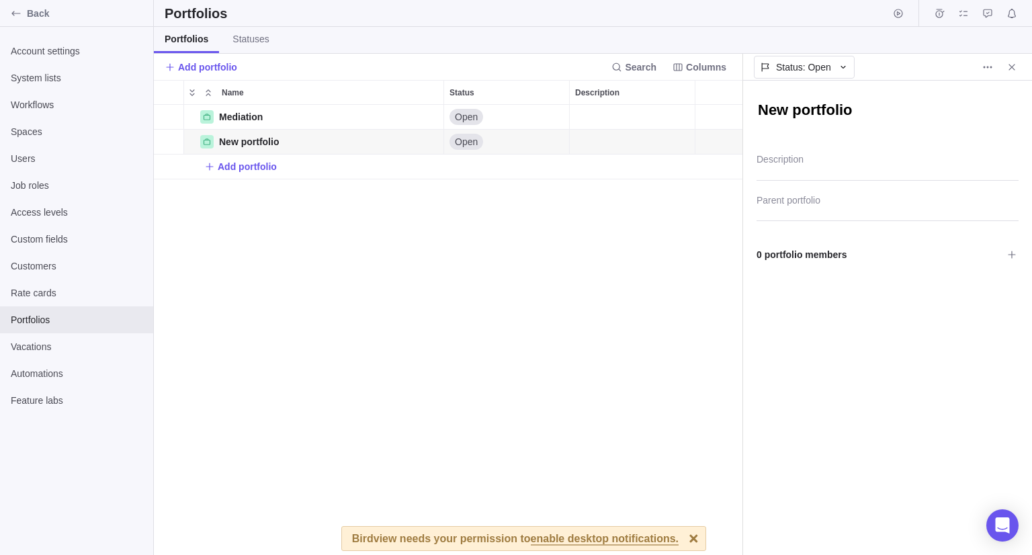
type textarea "New"
type textarea "x"
type textarea "New"
type textarea "x"
type textarea "Ne"
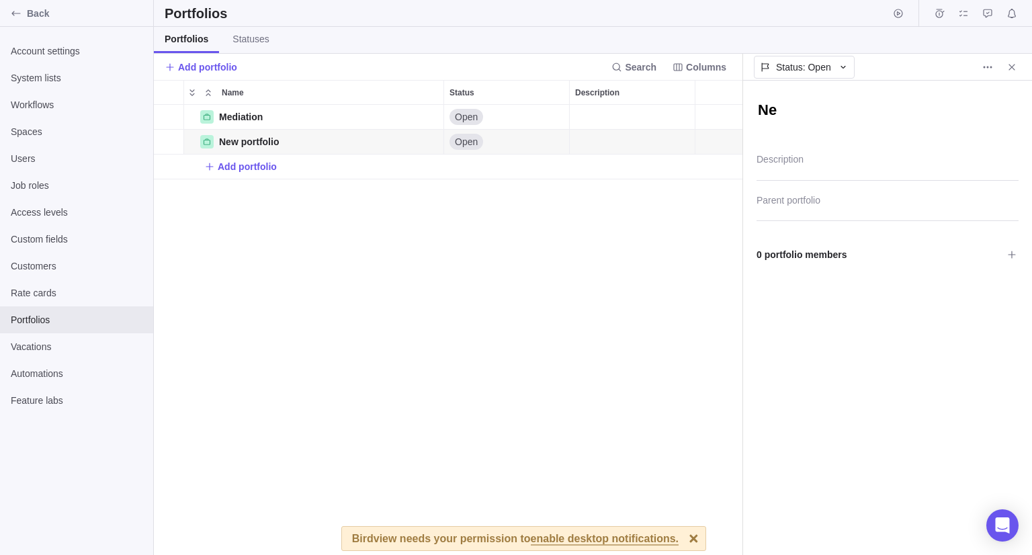
type textarea "x"
type textarea "N"
type textarea "x"
type textarea "New portfolio"
paste textarea "Team Assessment"
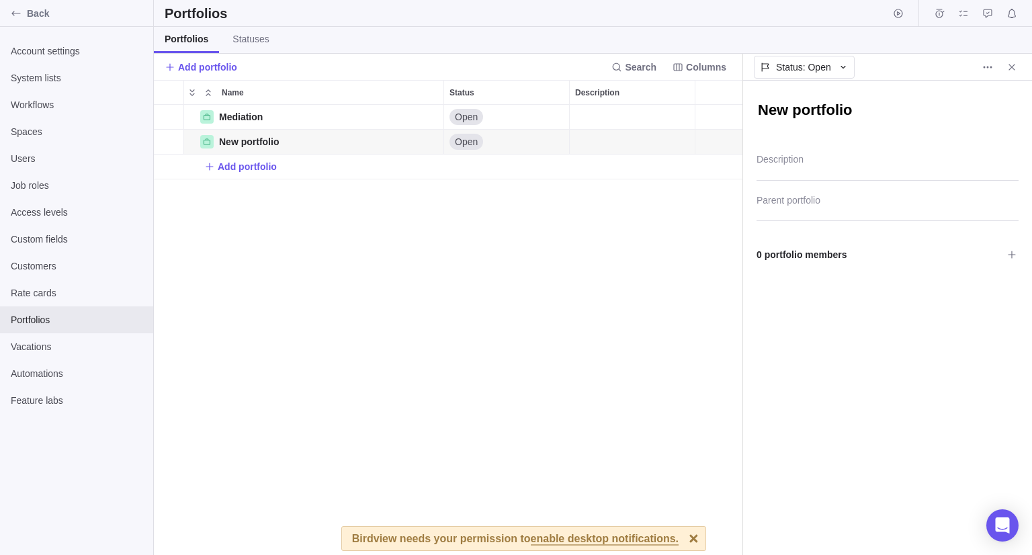
type textarea "x"
type textarea "Team Assessment"
click at [653, 266] on div "Mediation Details Open New portfolio Details Open Add portfolio" at bounding box center [448, 330] width 589 height 450
click at [243, 173] on span "Add portfolio" at bounding box center [247, 166] width 59 height 13
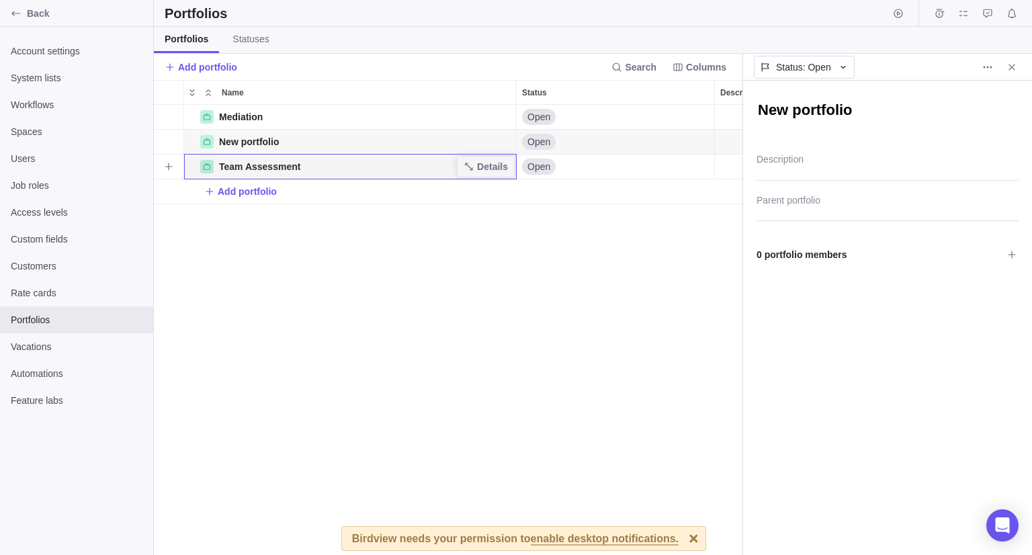
scroll to position [440, 578]
click at [846, 121] on textarea "New portfolio" at bounding box center [888, 111] width 262 height 23
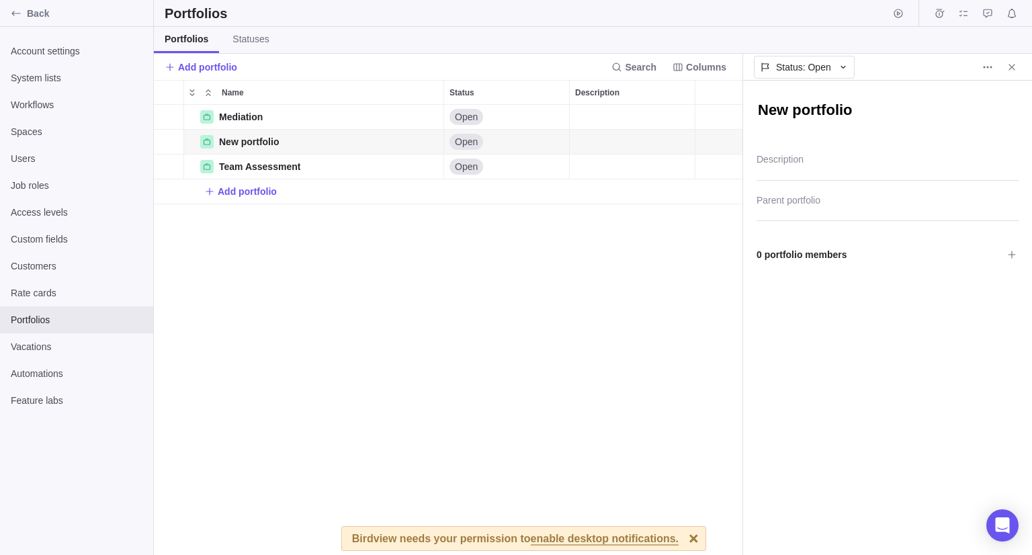
click at [845, 120] on textarea "New portfolio" at bounding box center [888, 111] width 262 height 23
paste textarea "Executive Coaching and Training"
type textarea "x"
type textarea "Executive Coaching and Training"
type textarea "x"
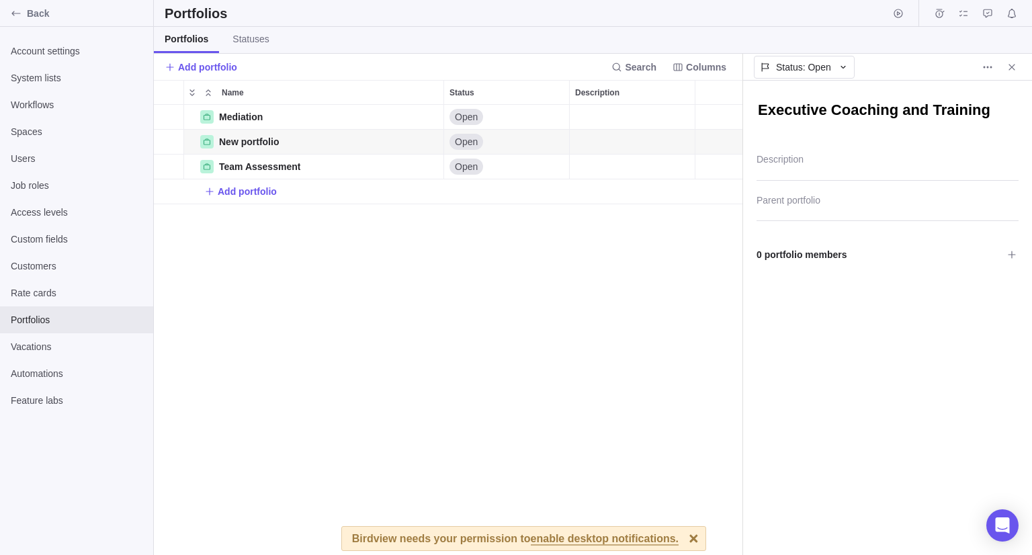
click at [706, 245] on div "Mediation Details Open New portfolio Details Open Team Assessment Details Open …" at bounding box center [448, 330] width 589 height 450
click at [1016, 65] on icon "Close" at bounding box center [1012, 67] width 11 height 11
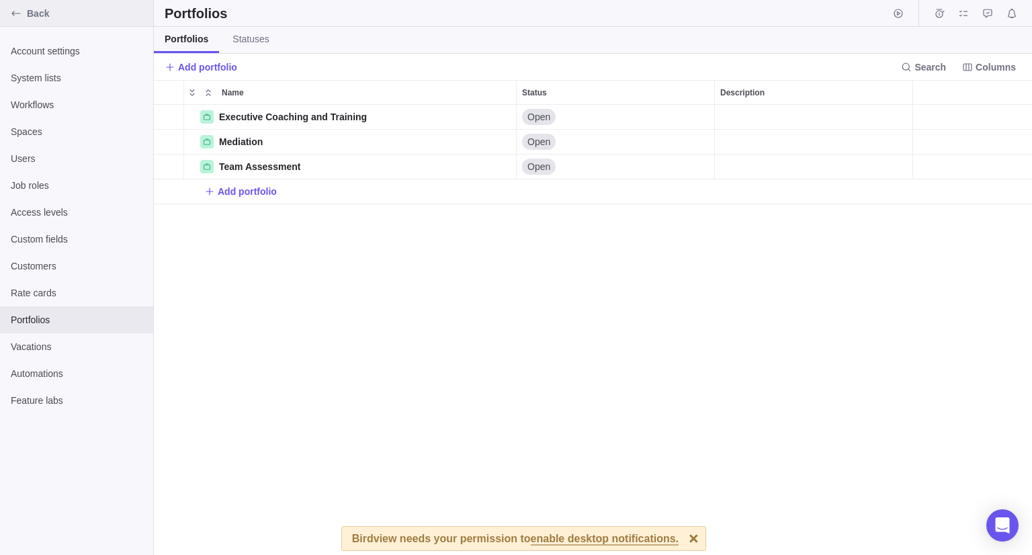
click at [48, 19] on span "Back" at bounding box center [87, 13] width 121 height 13
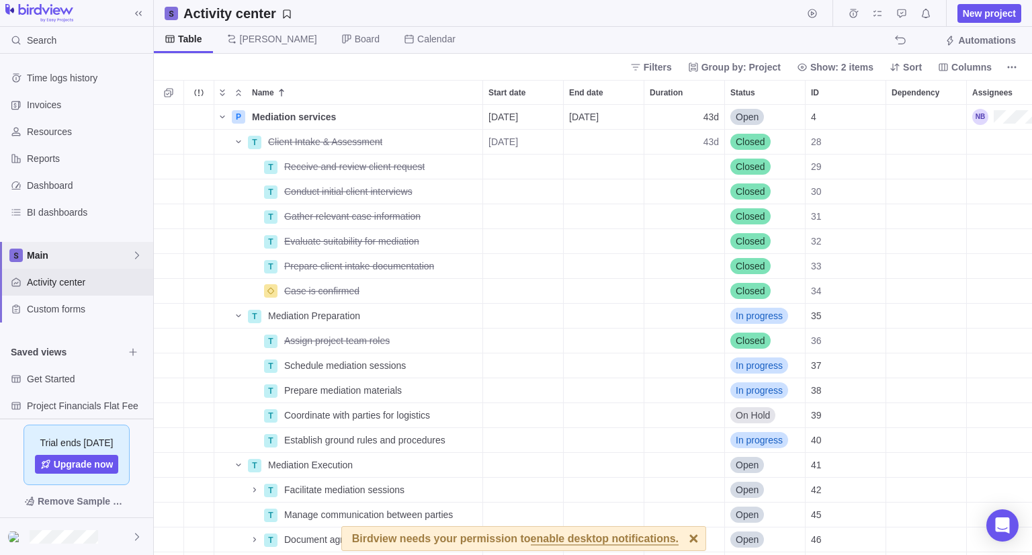
scroll to position [440, 868]
click at [422, 119] on icon "Name" at bounding box center [416, 117] width 11 height 11
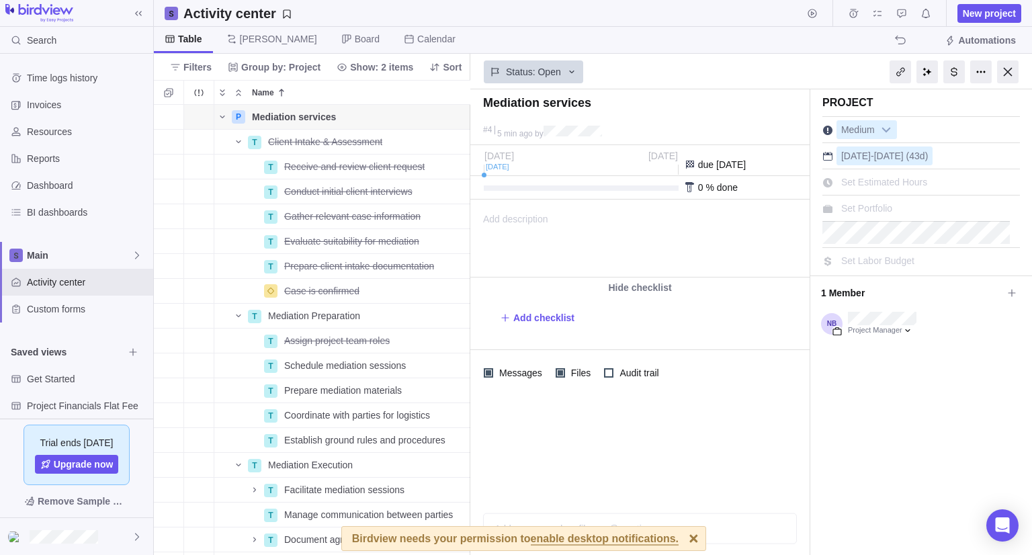
click at [887, 205] on span "Set Portfolio" at bounding box center [867, 208] width 51 height 11
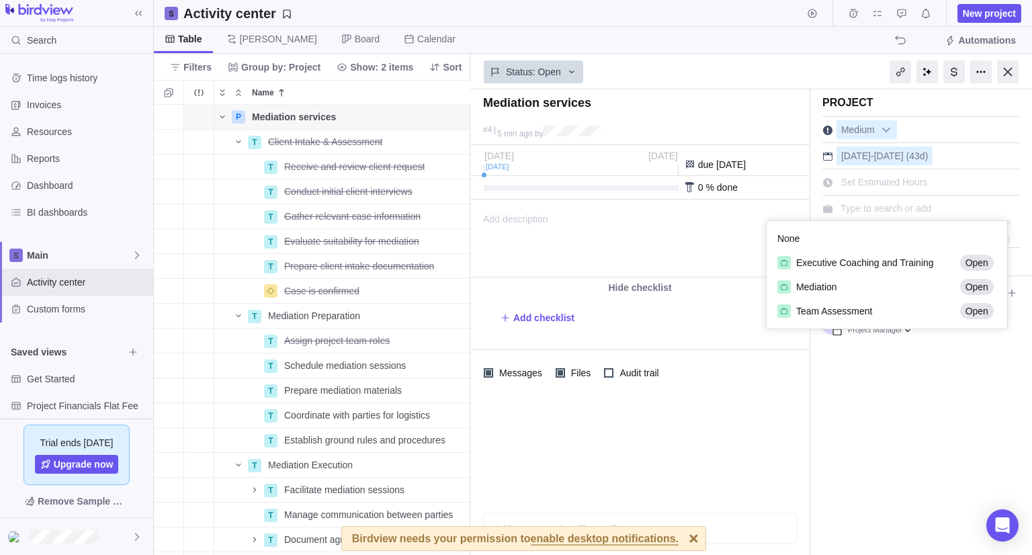
scroll to position [97, 231]
click at [850, 288] on div "Mediation" at bounding box center [866, 287] width 177 height 14
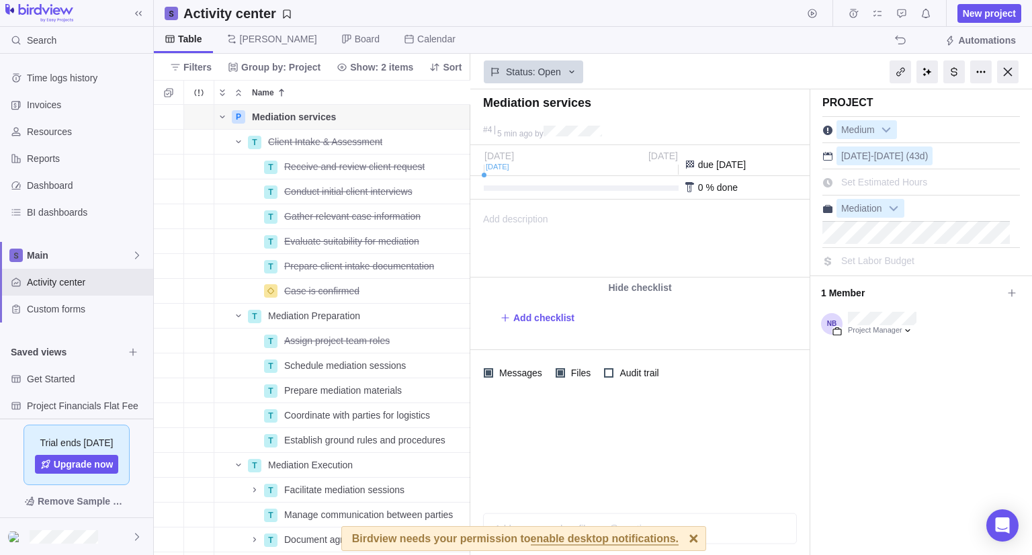
click at [1008, 76] on div at bounding box center [1009, 71] width 22 height 23
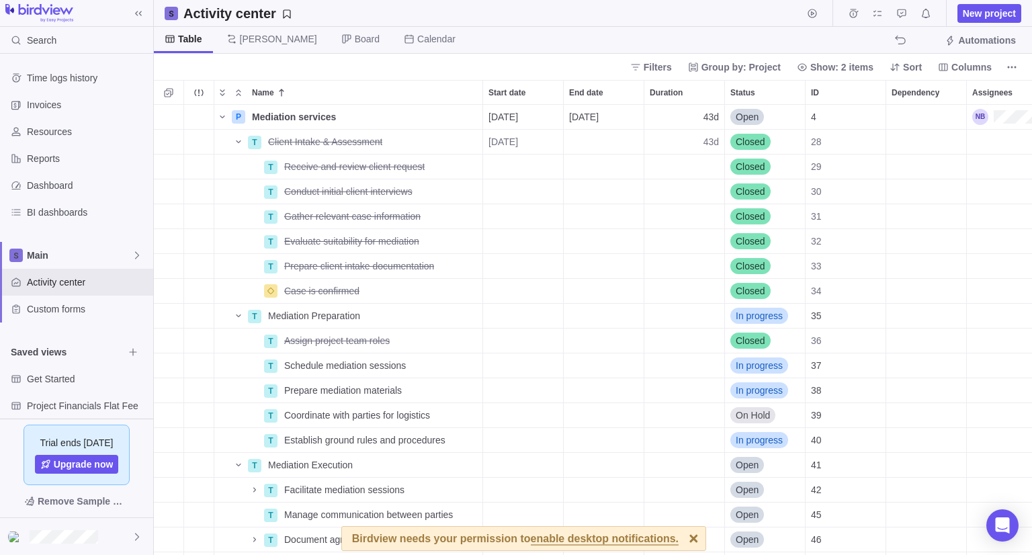
scroll to position [440, 868]
click at [294, 114] on span "Mediation services" at bounding box center [294, 116] width 84 height 13
click at [388, 90] on div "Name Start date End date Duration Status ID Dependency Assignees P Mediation se…" at bounding box center [593, 317] width 879 height 475
click at [419, 117] on icon "Name" at bounding box center [416, 116] width 7 height 7
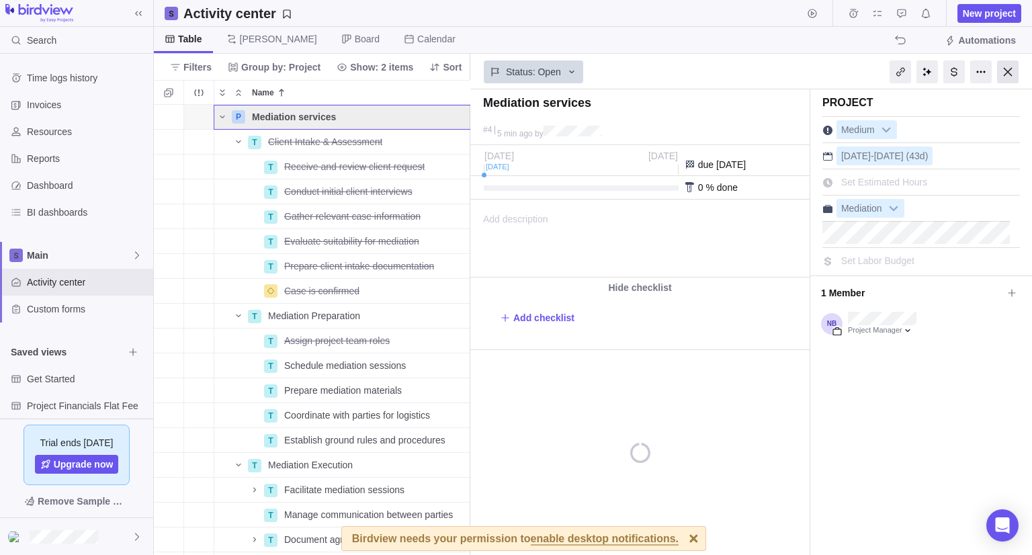
click at [1012, 70] on div at bounding box center [1009, 71] width 22 height 23
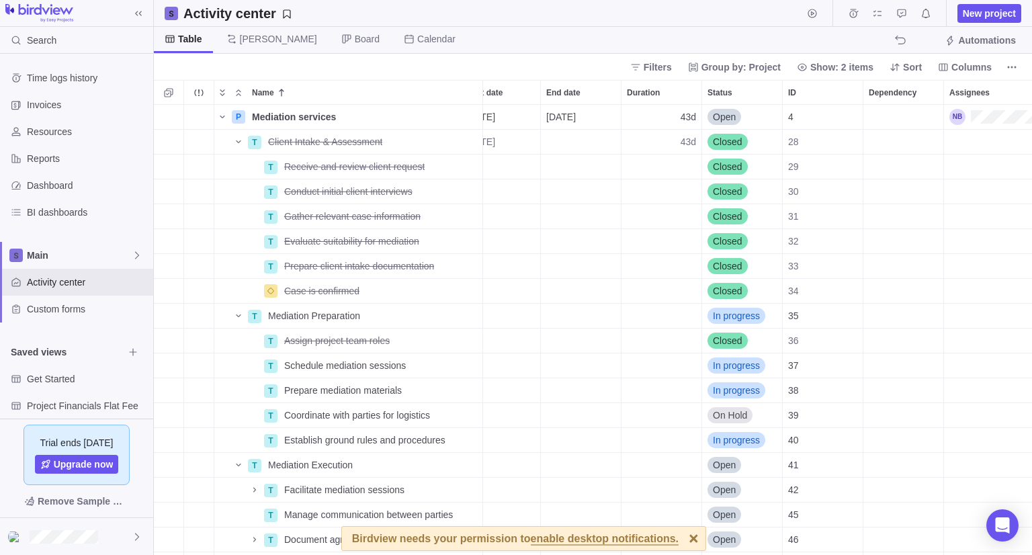
scroll to position [440, 868]
click at [729, 69] on span "Group by: Project" at bounding box center [741, 66] width 79 height 13
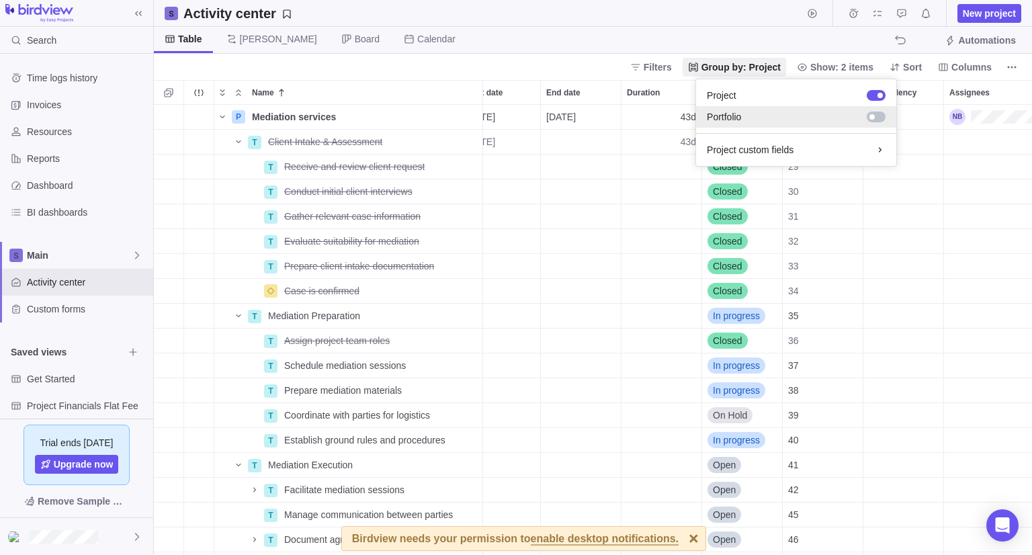
click at [761, 112] on div at bounding box center [813, 116] width 145 height 13
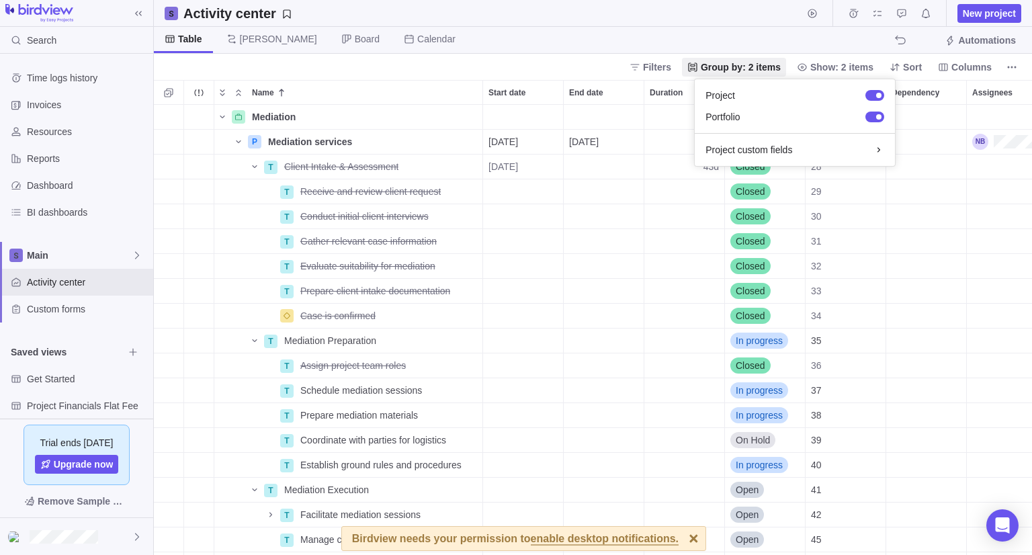
click at [606, 41] on body "Search Time logs history Invoices Resources Reports Dashboard BI dashboards Mai…" at bounding box center [516, 277] width 1032 height 555
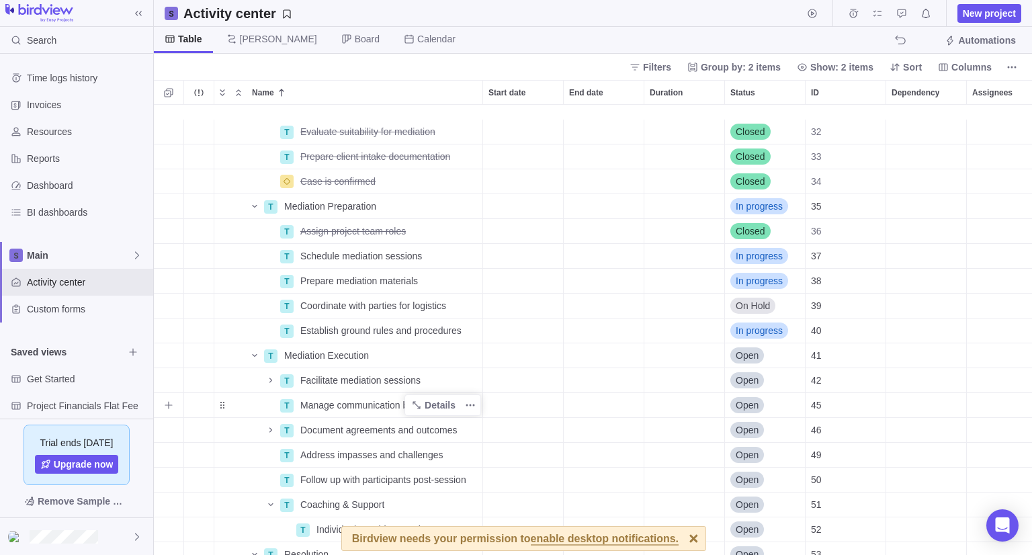
scroll to position [202, 0]
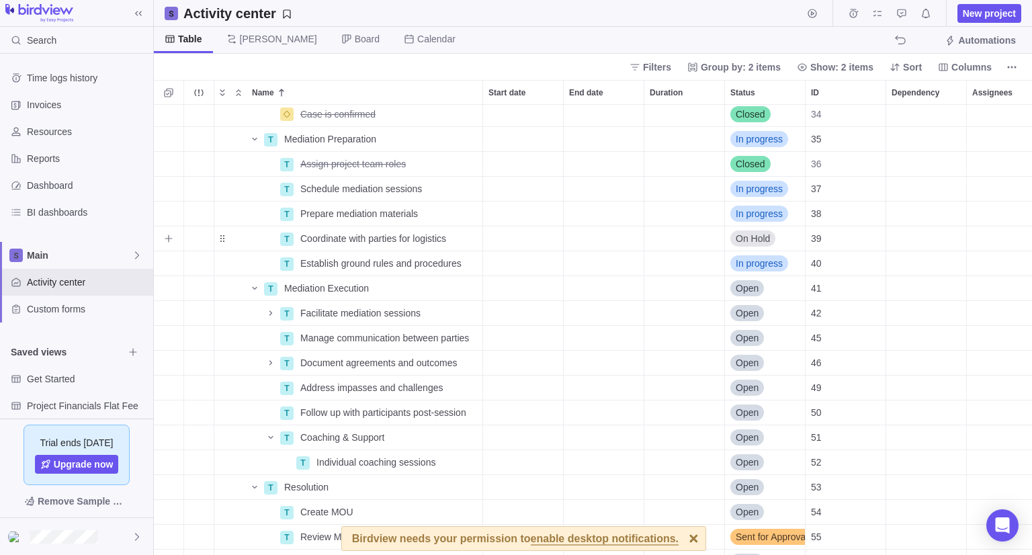
click at [758, 238] on span "On Hold" at bounding box center [753, 238] width 34 height 13
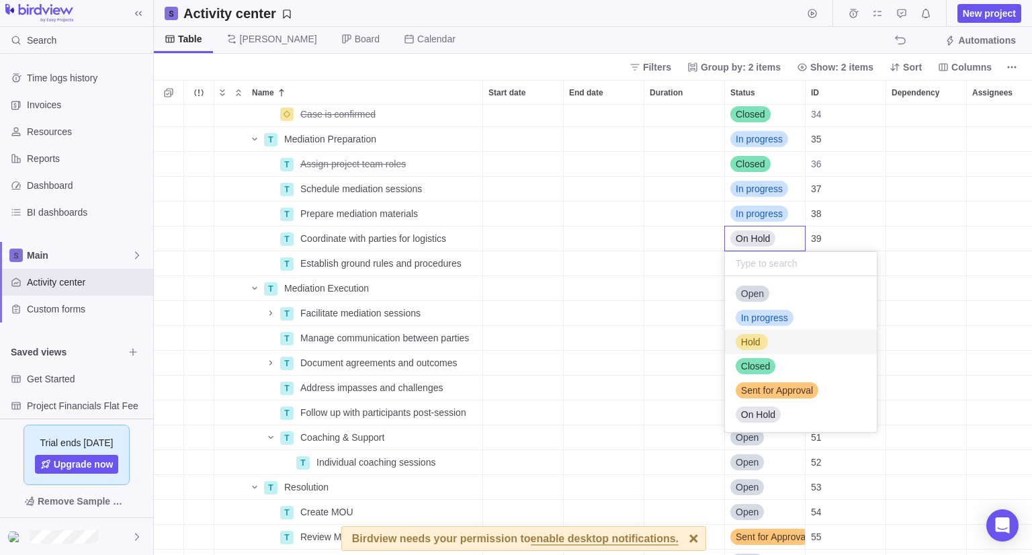
click at [755, 339] on span "Hold" at bounding box center [750, 341] width 19 height 13
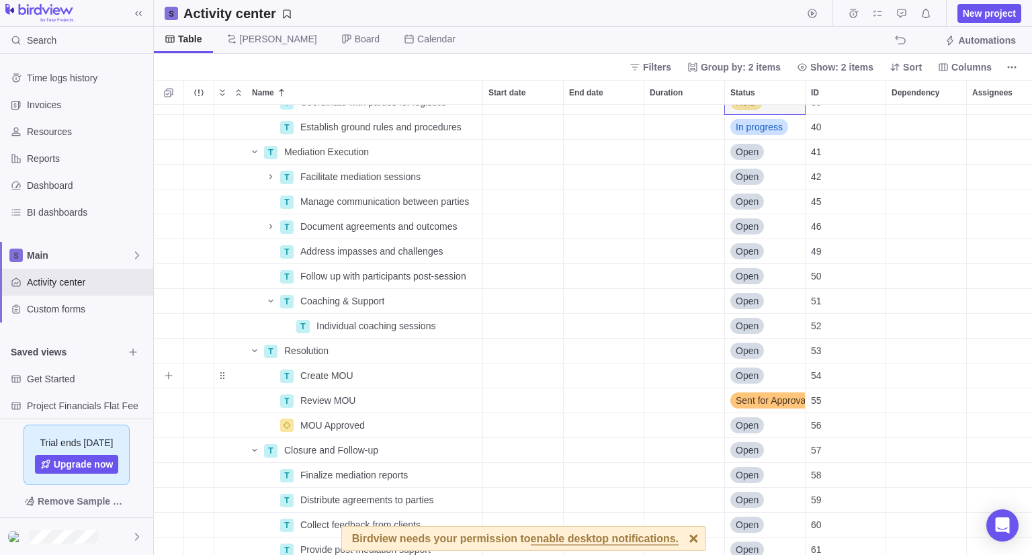
scroll to position [405, 0]
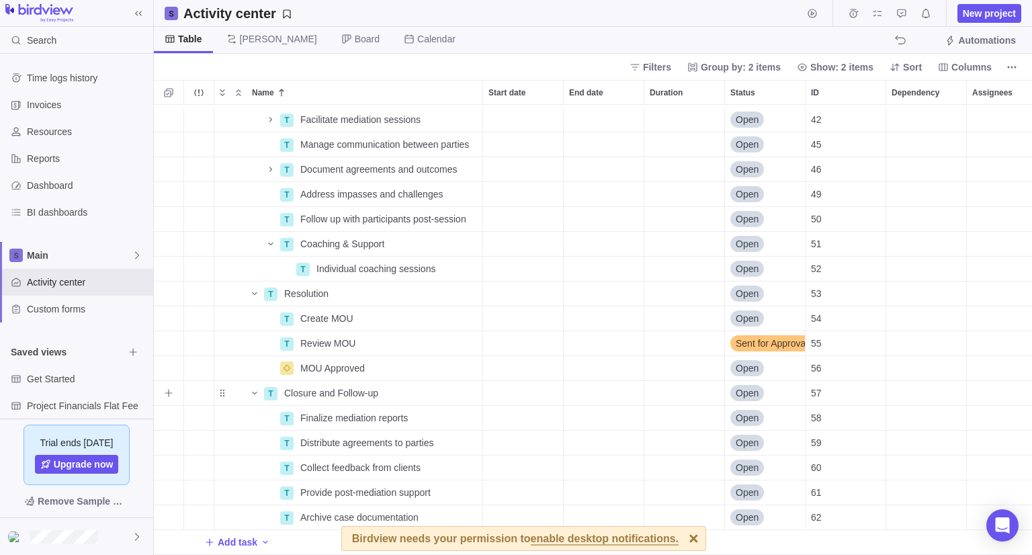
click at [685, 381] on div "Duration" at bounding box center [685, 393] width 80 height 24
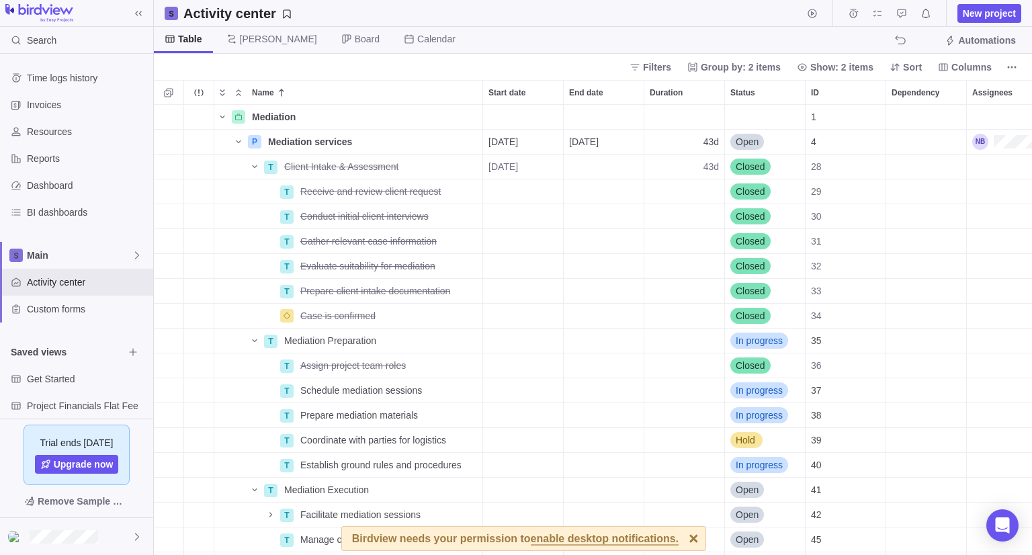
scroll to position [0, 0]
click at [692, 179] on div "T Closure and Follow-up Details Open 57 Mediation Details 1 P Mediation service…" at bounding box center [593, 330] width 879 height 450
click at [696, 190] on div "Duration" at bounding box center [685, 191] width 80 height 24
click at [608, 145] on div "Mediation Details 1 P Mediation services Details 08/13/2025 10/10/2025 43d Open…" at bounding box center [593, 330] width 879 height 450
click at [599, 142] on span "[DATE]" at bounding box center [584, 141] width 30 height 13
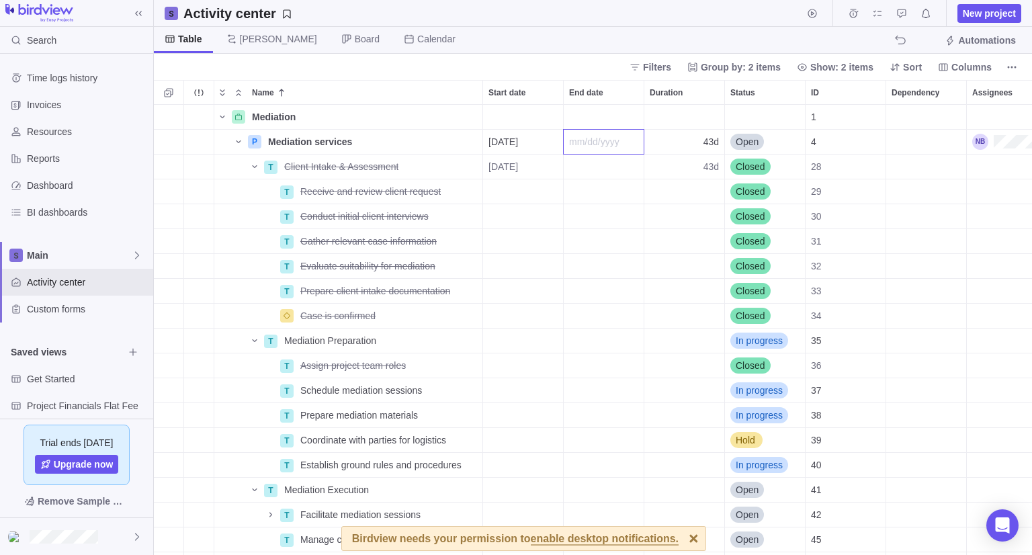
click at [617, 48] on body "Search Time logs history Invoices Resources Reports Dashboard BI dashboards Mai…" at bounding box center [516, 277] width 1032 height 555
drag, startPoint x: 633, startPoint y: 140, endPoint x: 563, endPoint y: 146, distance: 69.4
click at [564, 146] on div "[DATE]" at bounding box center [604, 142] width 80 height 24
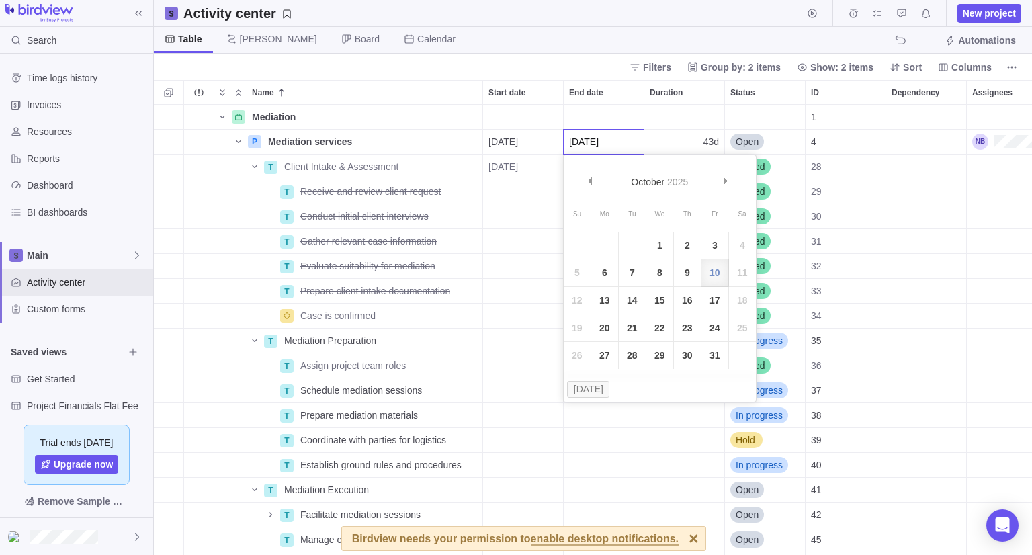
click at [691, 146] on div "Mediation Details 1 P Mediation services Details 08/13/2025 10/10/2025 43d Open…" at bounding box center [593, 330] width 879 height 450
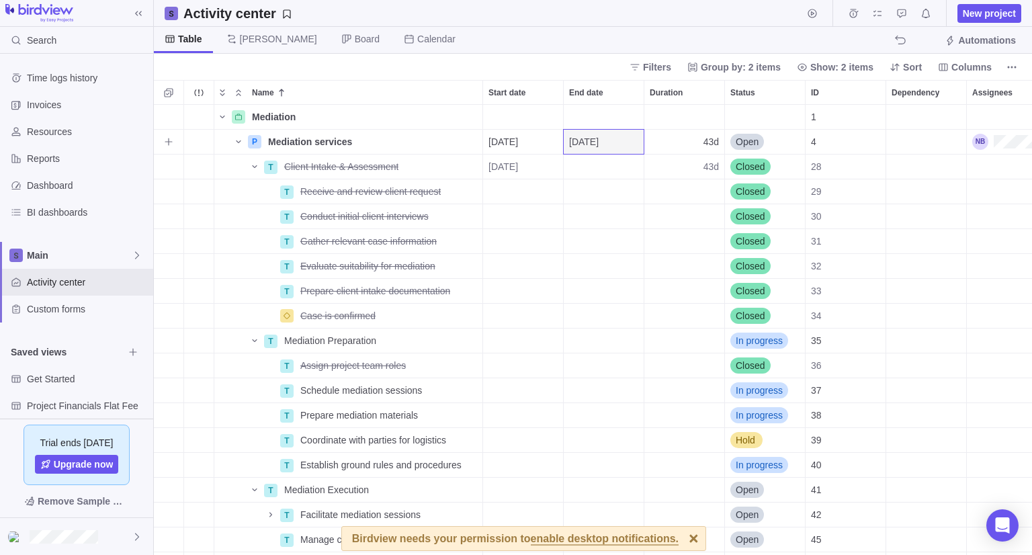
click at [702, 146] on div "43d" at bounding box center [685, 142] width 80 height 24
click at [706, 145] on span "43d" at bounding box center [711, 141] width 15 height 13
click at [633, 49] on div "Table [PERSON_NAME] Board Calendar Automations" at bounding box center [593, 40] width 879 height 27
click at [599, 137] on span "[DATE]" at bounding box center [584, 141] width 30 height 13
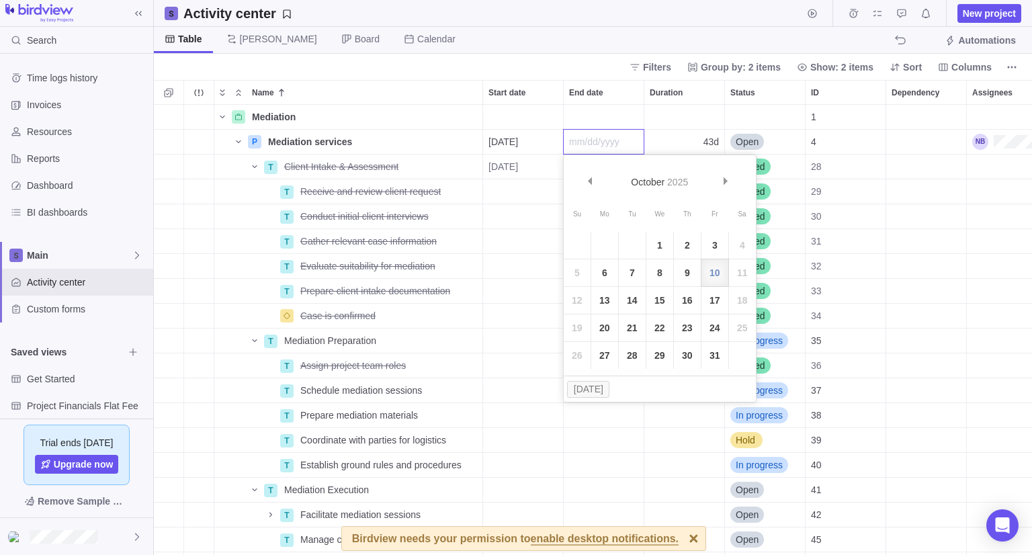
click at [618, 50] on body "Search Time logs history Invoices Resources Reports Dashboard BI dashboards Mai…" at bounding box center [516, 277] width 1032 height 555
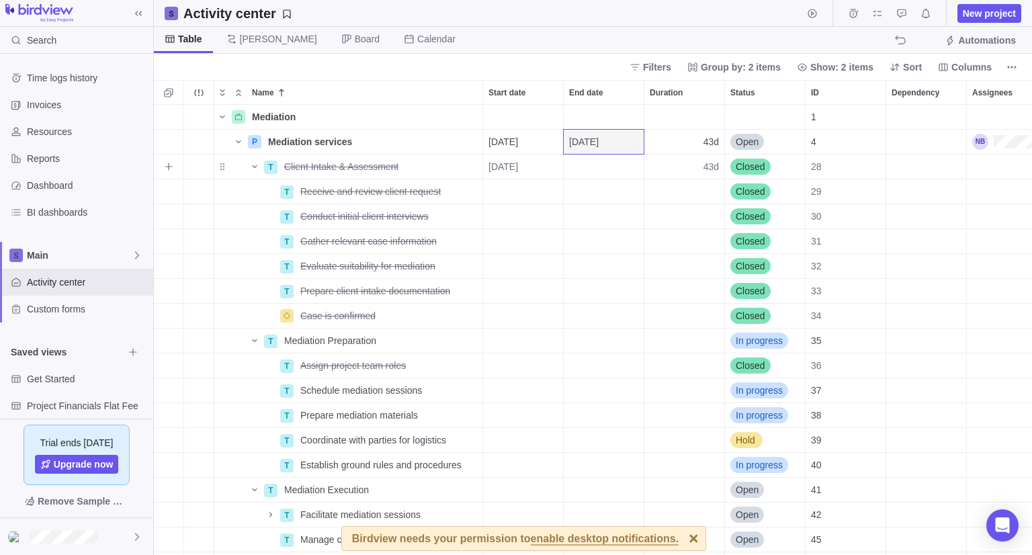
click at [679, 159] on div "43d" at bounding box center [685, 167] width 80 height 24
click at [678, 190] on div "Mediation Details 1 P Mediation services Details 08/13/2025 10/10/2025 43d Open…" at bounding box center [593, 330] width 879 height 450
click at [678, 193] on div "Duration" at bounding box center [685, 191] width 80 height 24
type input "2"
click at [692, 215] on div "Mediation Details 1 P Mediation services Details 08/13/2025 10/10/2025 43d Open…" at bounding box center [593, 330] width 879 height 450
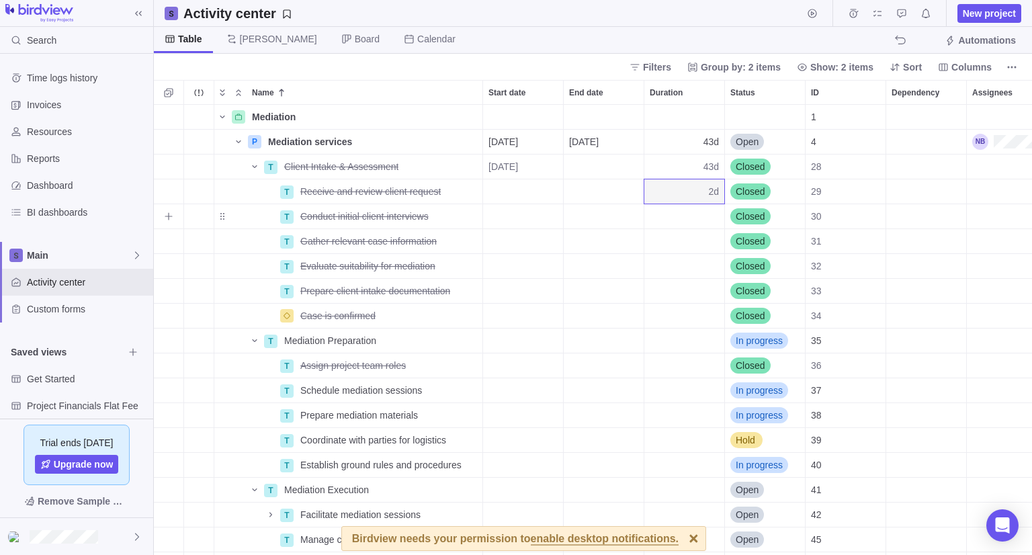
click at [696, 221] on div "Duration" at bounding box center [685, 216] width 80 height 24
type input "7"
click at [699, 238] on div "Mediation Details 1 P Mediation services Details 08/13/2025 10/10/2025 43d Open…" at bounding box center [593, 330] width 879 height 450
click at [679, 242] on div "Duration" at bounding box center [685, 241] width 80 height 24
type input "3"
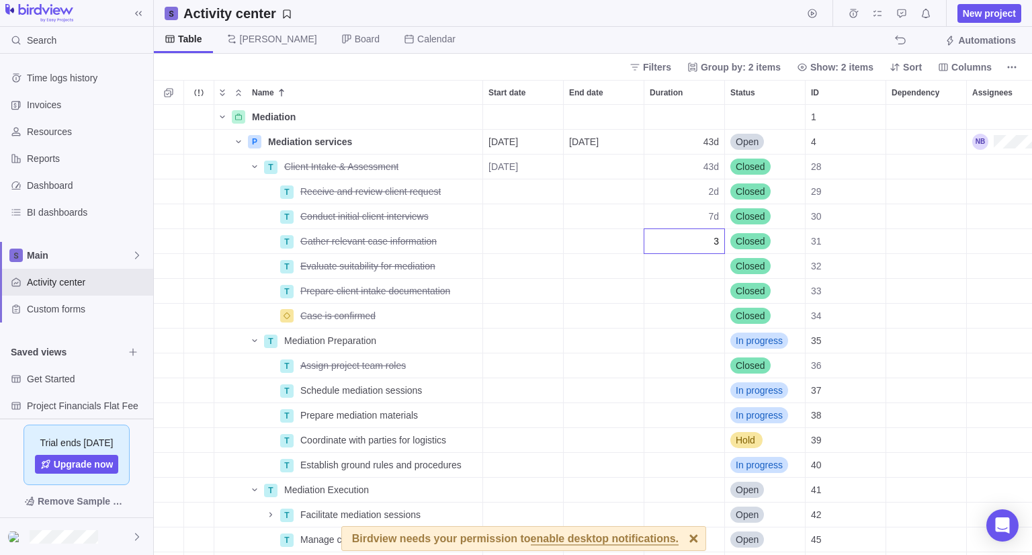
click at [691, 270] on div "Mediation Details 1 P Mediation services Details 08/13/2025 10/10/2025 43d Open…" at bounding box center [593, 330] width 879 height 450
click at [691, 270] on div "Duration" at bounding box center [685, 266] width 80 height 24
type input "1"
click at [692, 288] on div "Mediation Details 1 P Mediation services Details 08/13/2025 10/10/2025 43d Open…" at bounding box center [593, 330] width 879 height 450
click at [690, 288] on div "Duration" at bounding box center [685, 291] width 80 height 24
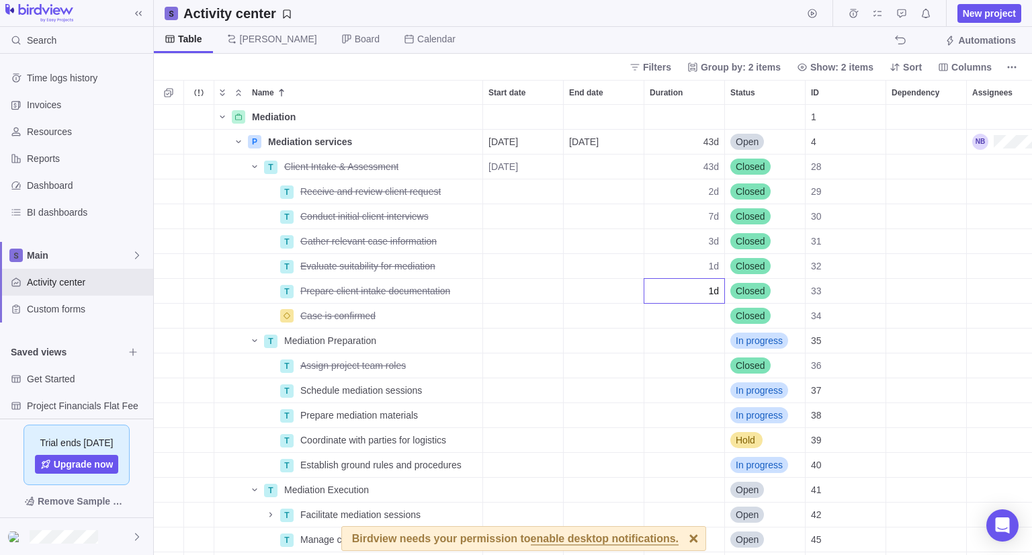
type input "1"
click at [701, 310] on div "Mediation Details 1 P Mediation services Details 08/13/2025 10/10/2025 43d Open…" at bounding box center [593, 330] width 879 height 450
click at [697, 315] on div "Duration" at bounding box center [685, 316] width 80 height 24
type input "0"
click at [703, 337] on div "Mediation Details 1 P Mediation services Details 08/13/2025 10/10/2025 43d Open…" at bounding box center [593, 330] width 879 height 450
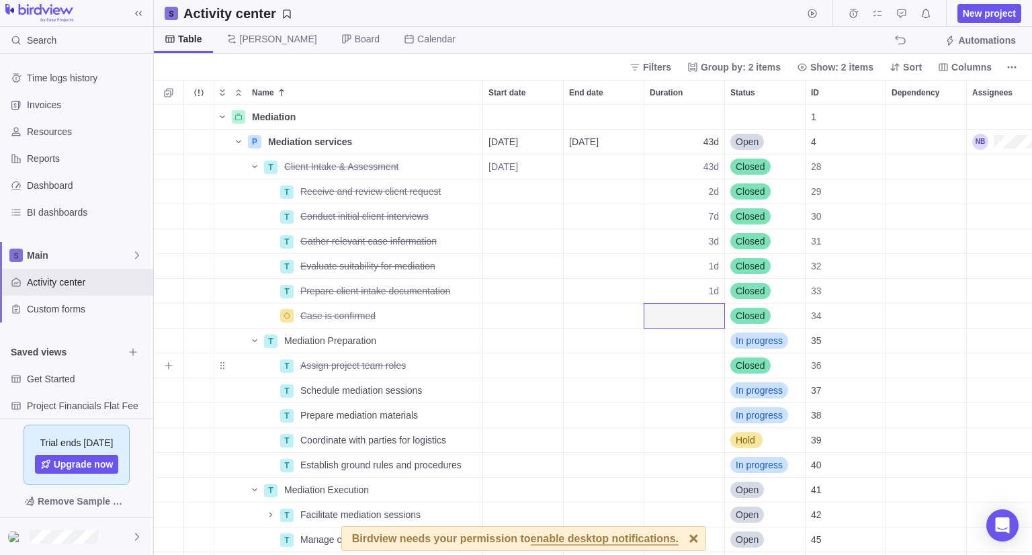
click at [689, 366] on div "Duration" at bounding box center [685, 366] width 80 height 24
click at [704, 160] on div "Mediation Details 1 P Mediation services Details 08/13/2025 10/10/2025 43d Open…" at bounding box center [593, 330] width 879 height 450
click at [702, 167] on div "43d" at bounding box center [685, 167] width 80 height 24
click at [647, 26] on body "Search Time logs history Invoices Resources Reports Dashboard BI dashboards Mai…" at bounding box center [516, 277] width 1032 height 555
click at [687, 190] on div "2d" at bounding box center [685, 191] width 80 height 24
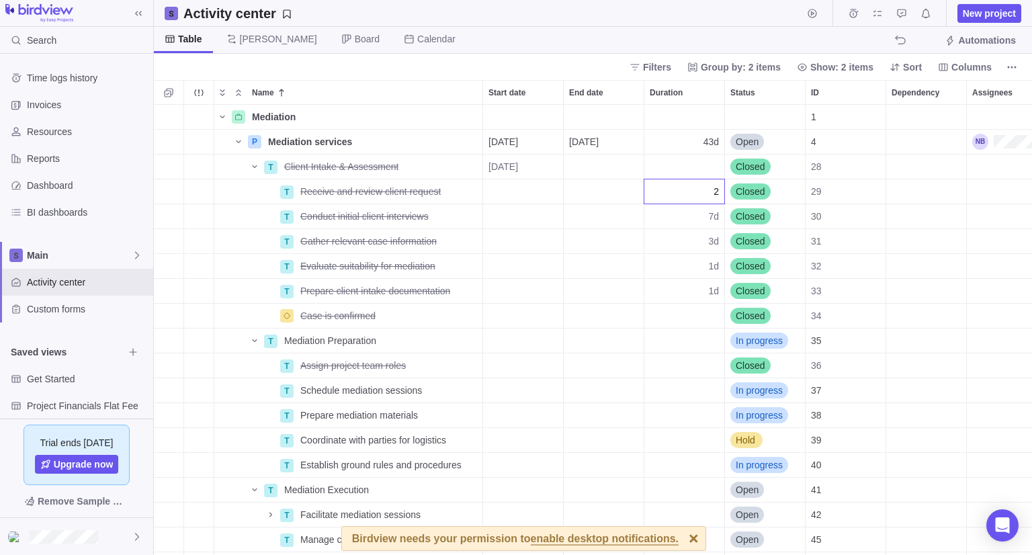
click at [691, 171] on div "Mediation Details 1 P Mediation services Details 08/13/2025 10/10/2025 43d Open…" at bounding box center [593, 330] width 879 height 450
click at [676, 361] on div "Duration" at bounding box center [685, 366] width 80 height 24
type input "4h"
drag, startPoint x: 598, startPoint y: 48, endPoint x: 597, endPoint y: 80, distance: 32.3
click at [598, 48] on body "Search Time logs history Invoices Resources Reports Dashboard BI dashboards Mai…" at bounding box center [516, 277] width 1032 height 555
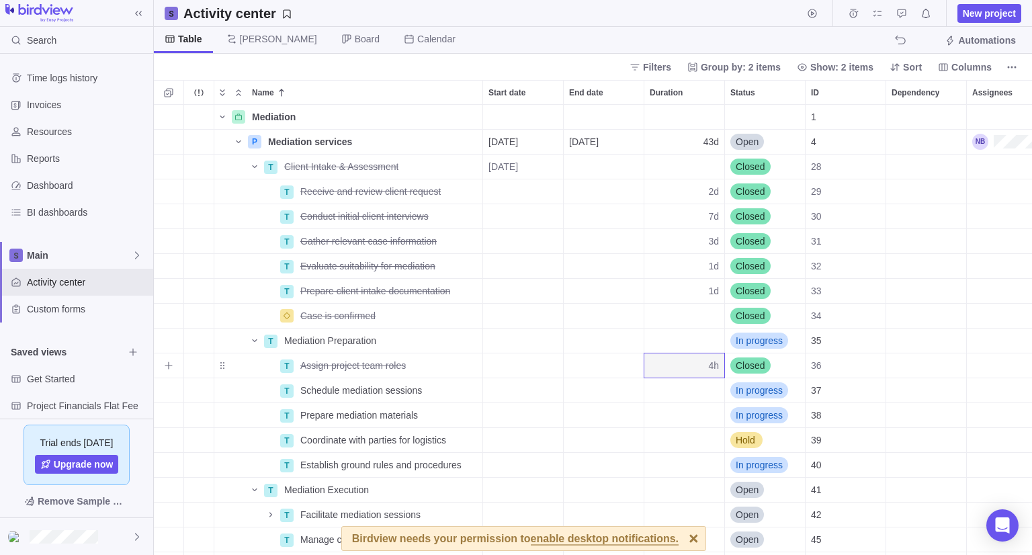
click at [704, 360] on div "4h" at bounding box center [685, 366] width 80 height 24
type input "0.5h"
click at [611, 57] on body "Search Time logs history Invoices Resources Reports Dashboard BI dashboards Mai…" at bounding box center [516, 277] width 1032 height 555
click at [707, 387] on div "Duration" at bounding box center [685, 390] width 80 height 24
type input "1h"
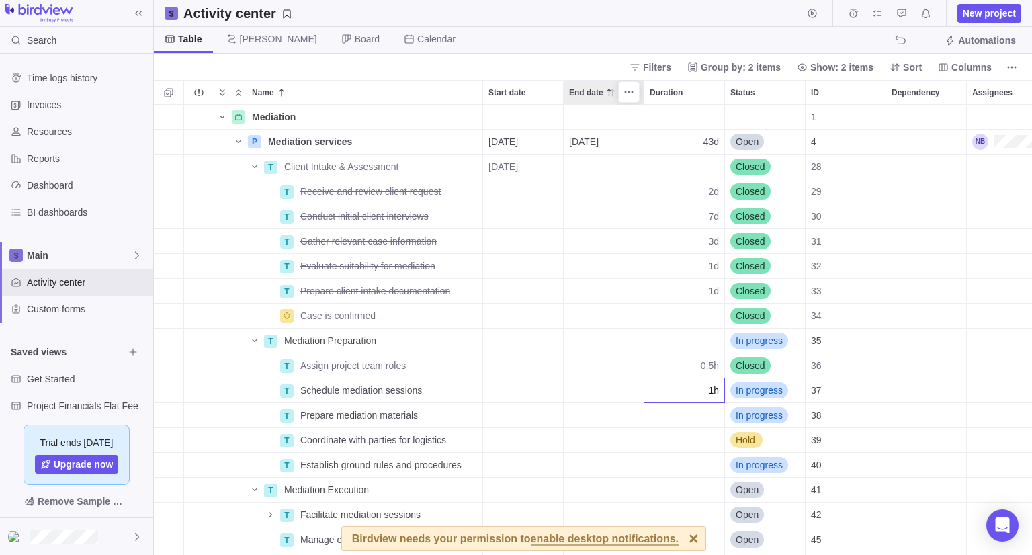
drag, startPoint x: 610, startPoint y: 30, endPoint x: 614, endPoint y: 95, distance: 64.6
click at [612, 43] on body "Search Time logs history Invoices Resources Reports Dashboard BI dashboards Mai…" at bounding box center [516, 277] width 1032 height 555
click at [700, 417] on div "Duration" at bounding box center [685, 415] width 80 height 24
type input "2"
click at [704, 432] on div "Mediation Details 1 P Mediation services Details 08/13/2025 10/10/2025 43d Open…" at bounding box center [593, 330] width 879 height 450
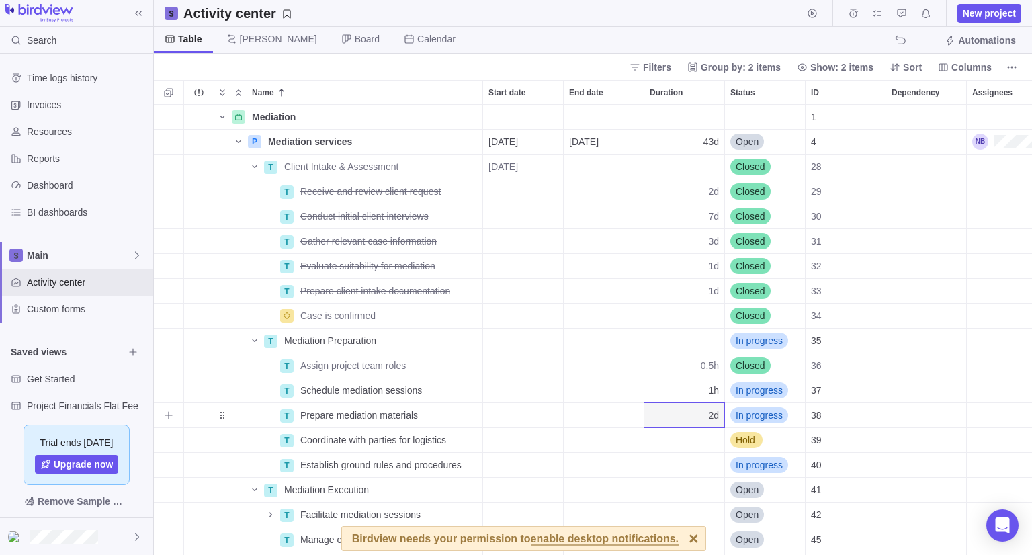
click at [700, 419] on div "2d" at bounding box center [685, 415] width 80 height 24
type input "5"
click at [701, 442] on div "Mediation Details 1 P Mediation services Details 08/13/2025 10/10/2025 43d Open…" at bounding box center [593, 330] width 879 height 450
click at [694, 438] on div "Duration" at bounding box center [685, 440] width 80 height 24
type input "2"
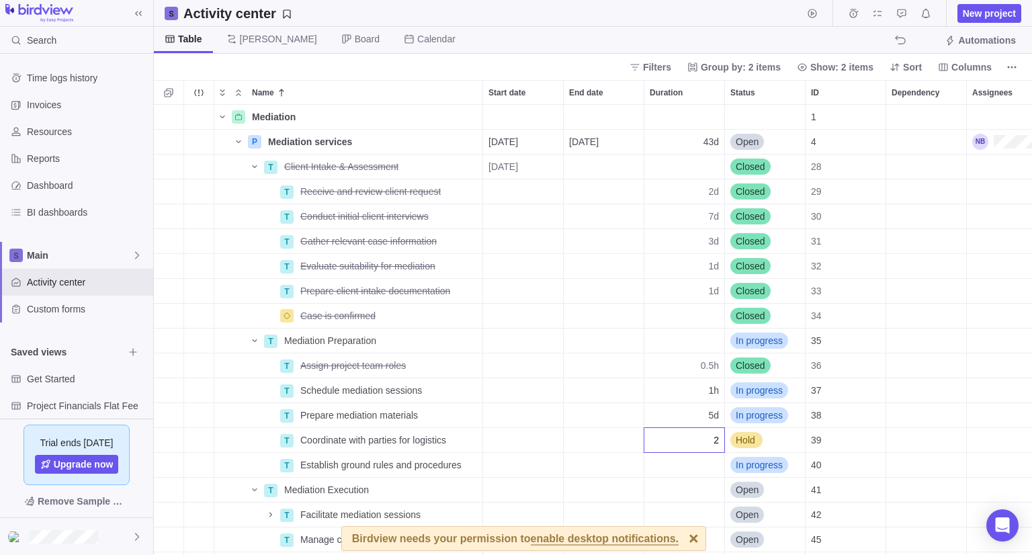
click at [704, 464] on div "Mediation Details 1 P Mediation services Details 08/13/2025 10/10/2025 43d Open…" at bounding box center [593, 330] width 879 height 450
click at [704, 464] on div "Duration" at bounding box center [685, 465] width 80 height 24
type input "1"
click at [640, 448] on div "Mediation Details 1 P Mediation services Details 08/13/2025 10/10/2025 43d Open…" at bounding box center [593, 330] width 879 height 450
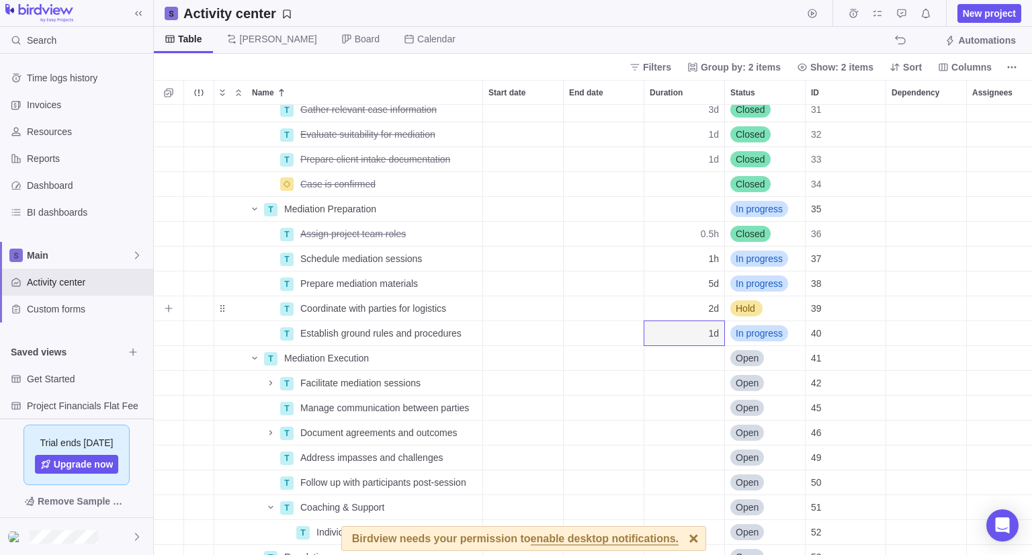
scroll to position [134, 0]
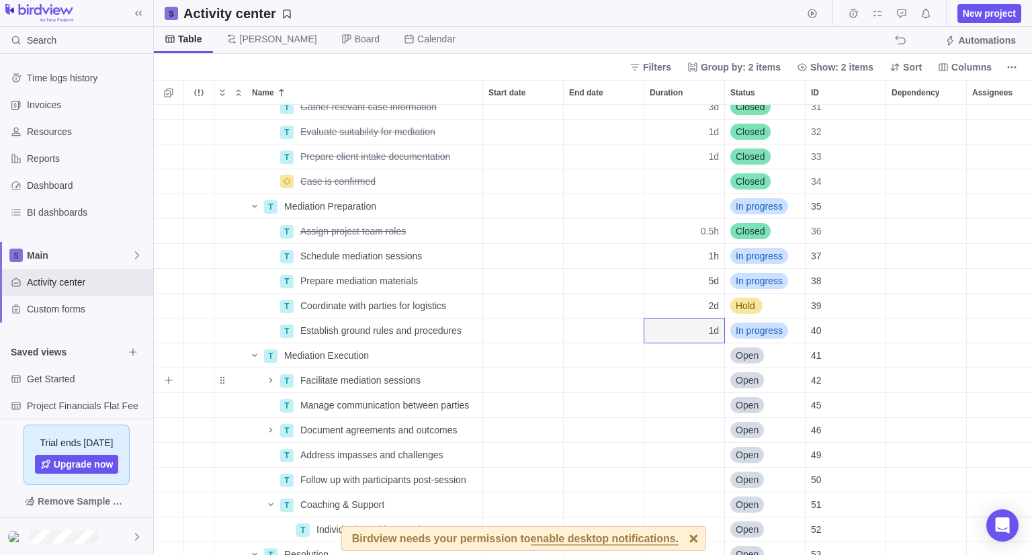
click at [672, 386] on div "Duration" at bounding box center [685, 380] width 80 height 24
type input "8"
click at [684, 407] on div "T Gather relevant case information Details 3d Closed 31 T Evaluate suitability …" at bounding box center [593, 330] width 879 height 450
click at [684, 407] on div "Duration" at bounding box center [685, 405] width 80 height 24
type input "8"
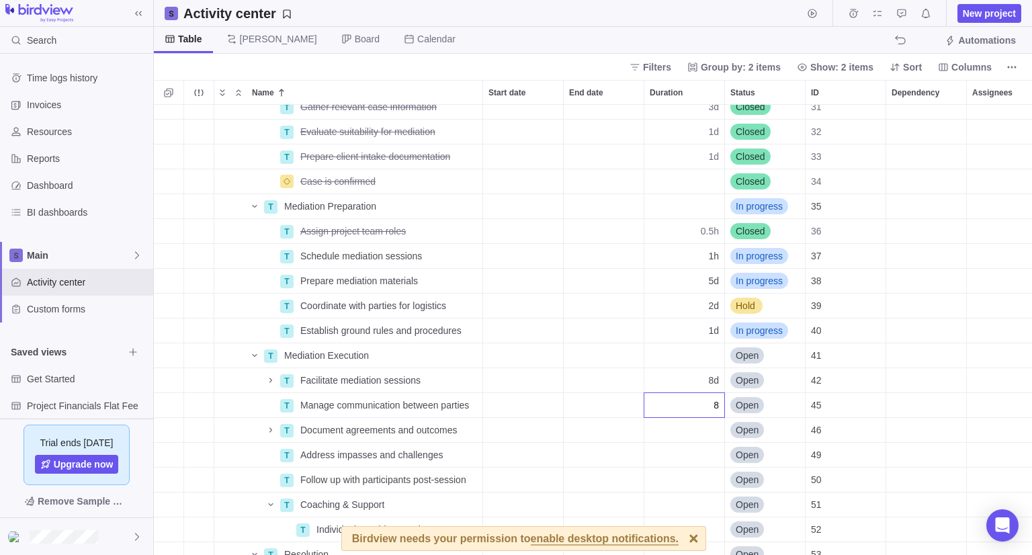
click at [695, 431] on div "T Gather relevant case information Details 3d Closed 31 T Evaluate suitability …" at bounding box center [593, 330] width 879 height 450
click at [750, 374] on span "Open" at bounding box center [747, 380] width 23 height 13
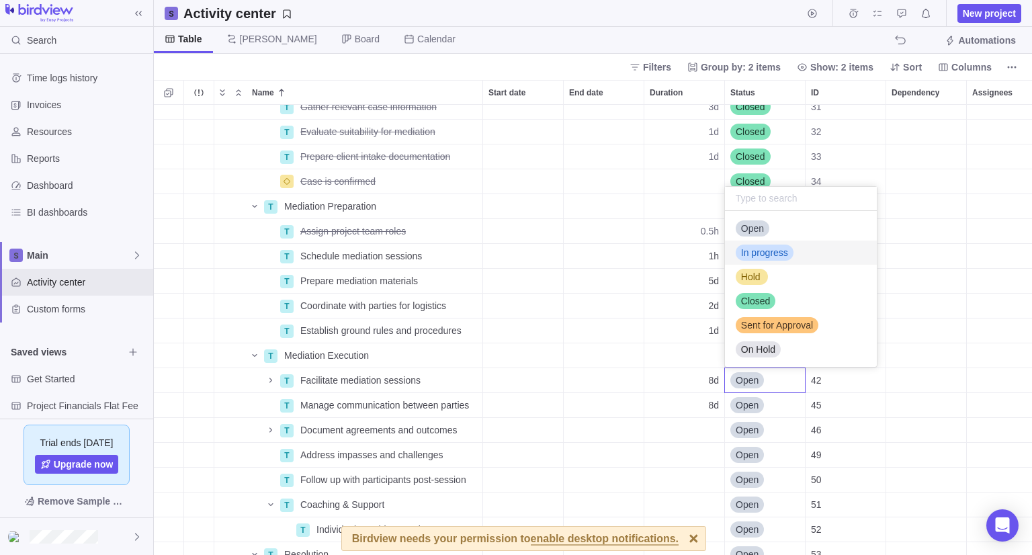
click at [778, 258] on span "In progress" at bounding box center [764, 252] width 47 height 13
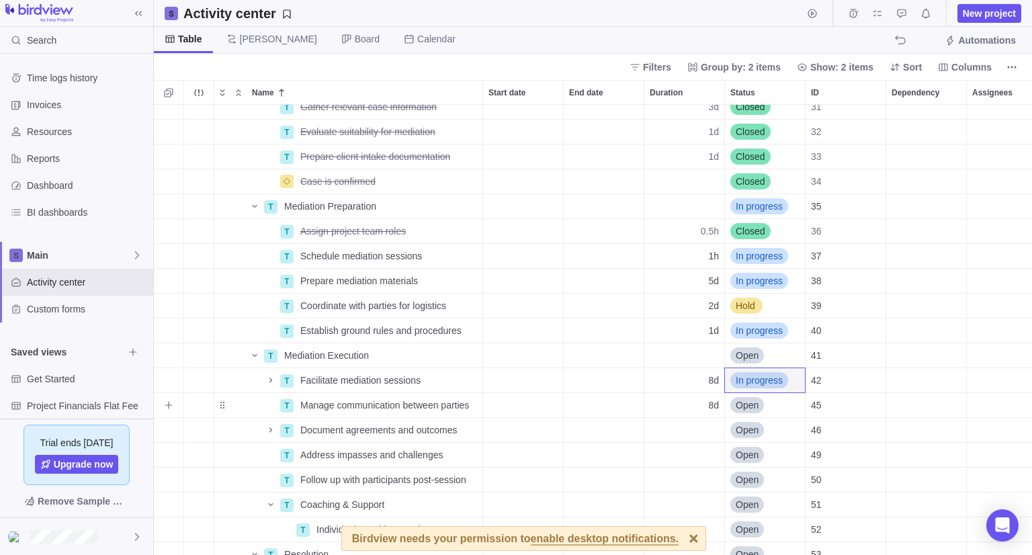
click at [752, 409] on span "Open" at bounding box center [747, 405] width 23 height 13
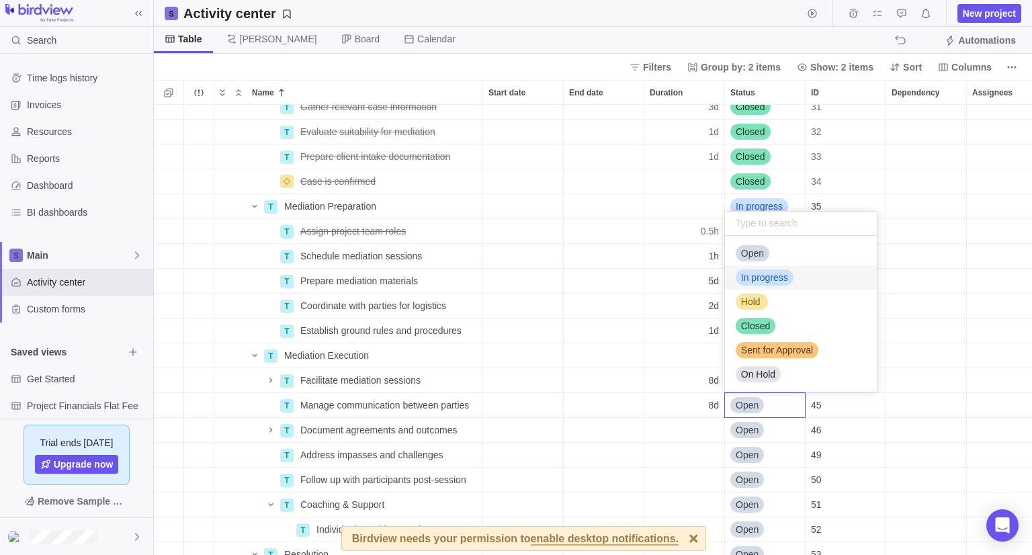
click at [796, 283] on div "In progress" at bounding box center [801, 278] width 152 height 24
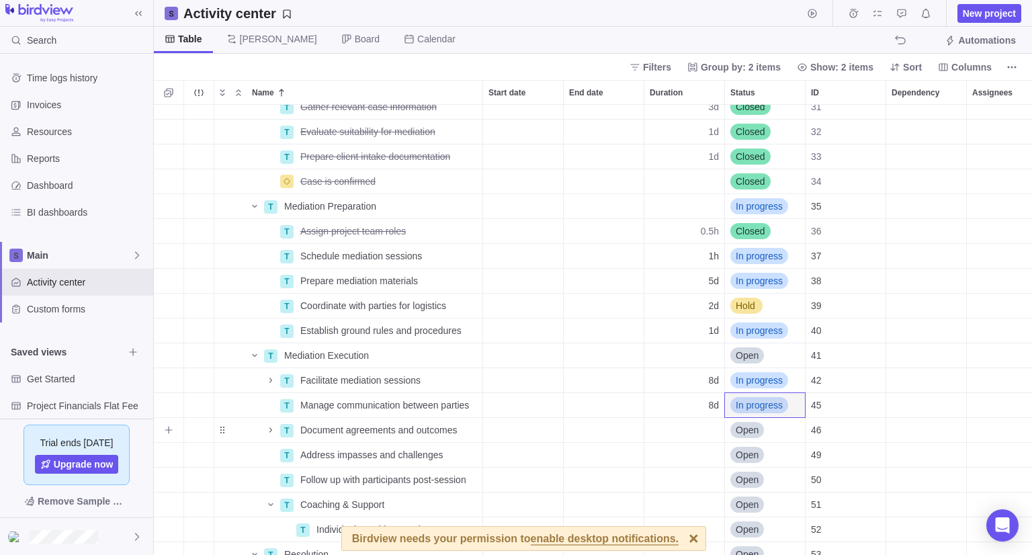
click at [696, 425] on div "Duration" at bounding box center [685, 430] width 80 height 24
type input "5"
click at [703, 462] on div "T Gather relevant case information Details 3d Closed 31 T Evaluate suitability …" at bounding box center [593, 330] width 879 height 450
click at [703, 458] on div "Duration" at bounding box center [685, 455] width 80 height 24
type input "5"
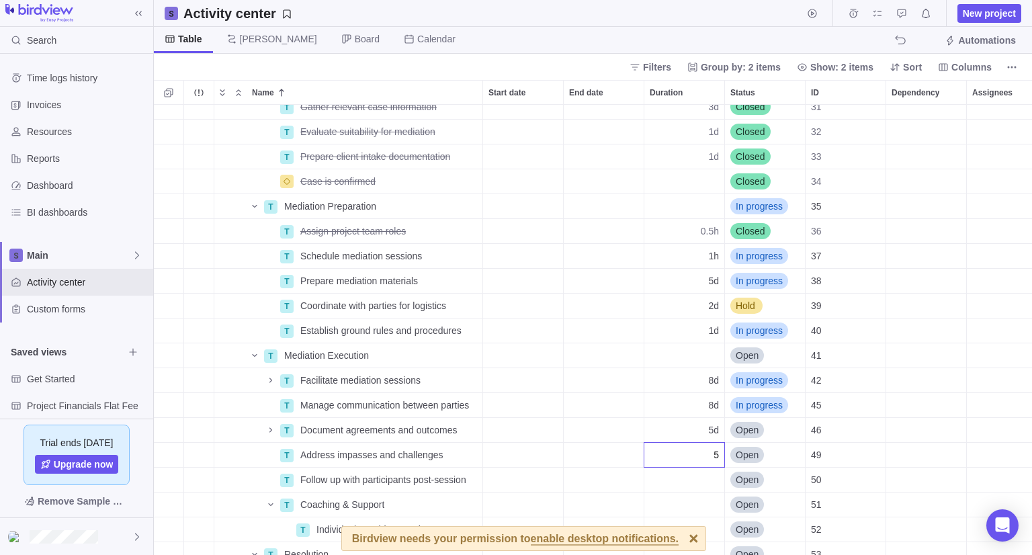
click at [702, 476] on div "T Gather relevant case information Details 3d Closed 31 T Evaluate suitability …" at bounding box center [593, 330] width 879 height 450
click at [694, 478] on div "Duration" at bounding box center [685, 480] width 80 height 24
type input "2"
click at [704, 509] on div "T Gather relevant case information Details 3d Closed 31 T Evaluate suitability …" at bounding box center [593, 330] width 879 height 450
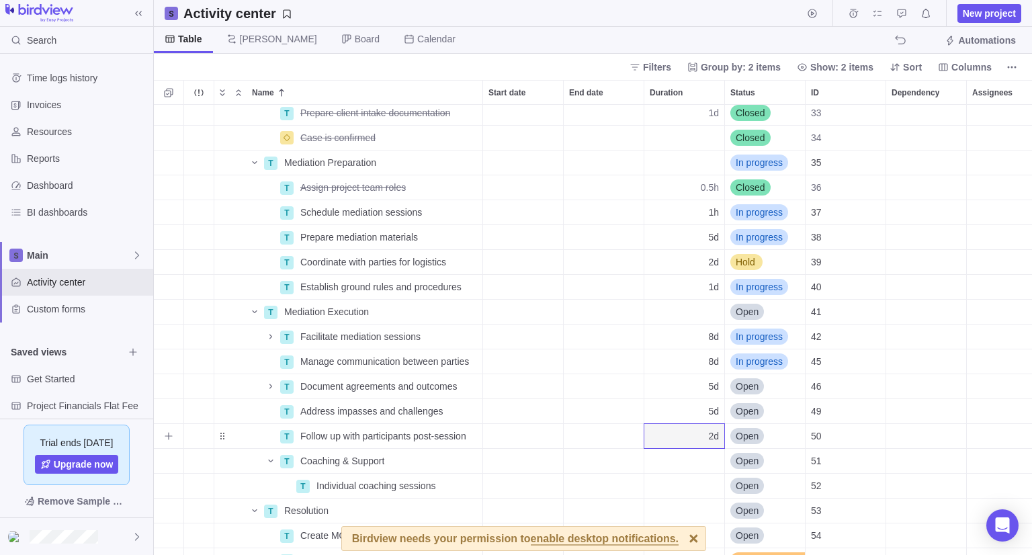
scroll to position [202, 0]
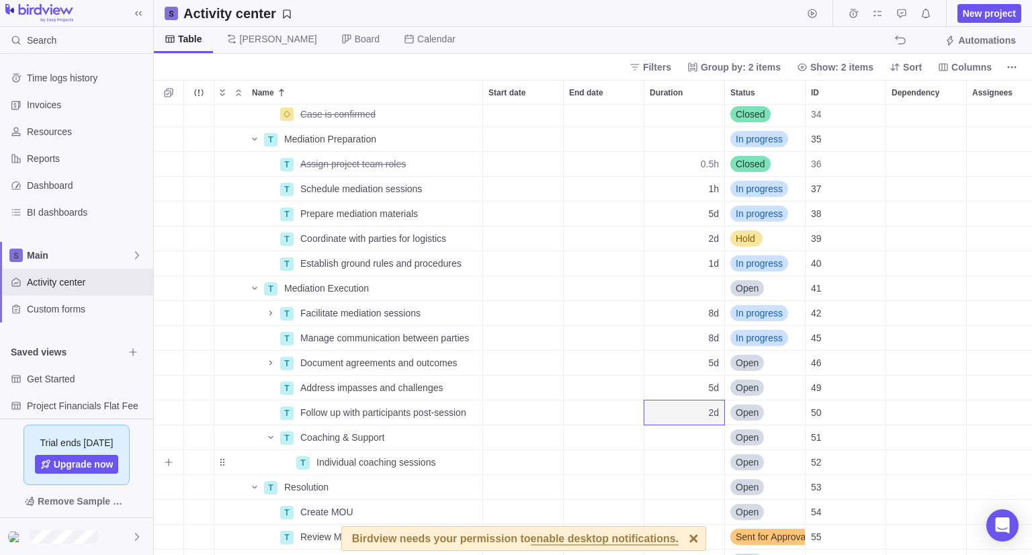
click at [694, 460] on div "Duration" at bounding box center [685, 462] width 80 height 24
type input "4"
click at [616, 455] on div "Case is confirmed Details Closed 34 T Mediation Preparation Details In progress…" at bounding box center [593, 330] width 879 height 450
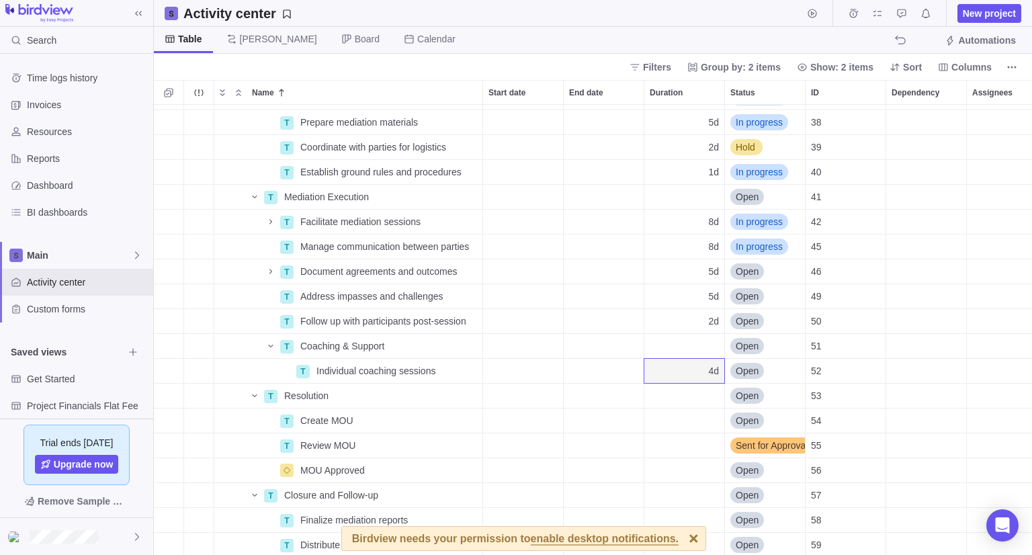
scroll to position [336, 0]
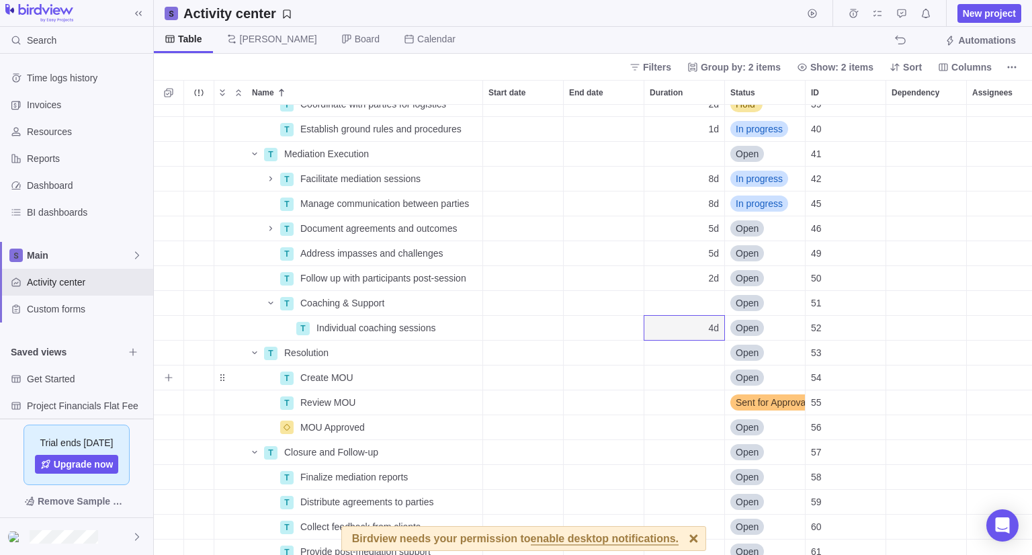
click at [686, 376] on div "Duration" at bounding box center [685, 378] width 80 height 24
type input "7"
click at [698, 406] on div "T Coordinate with parties for logistics Details 2d Hold 39 T Establish ground r…" at bounding box center [593, 330] width 879 height 450
click at [698, 406] on div "Duration" at bounding box center [685, 403] width 80 height 24
type input "2"
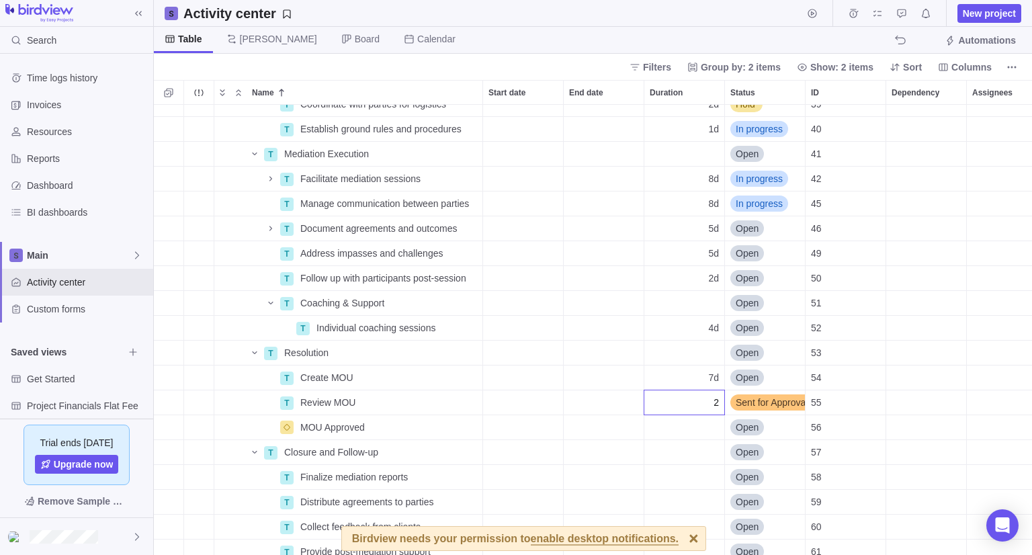
click at [700, 428] on div "T Coordinate with parties for logistics Details 2d Hold 39 T Establish ground r…" at bounding box center [593, 330] width 879 height 450
click at [682, 474] on div "Duration" at bounding box center [685, 477] width 80 height 24
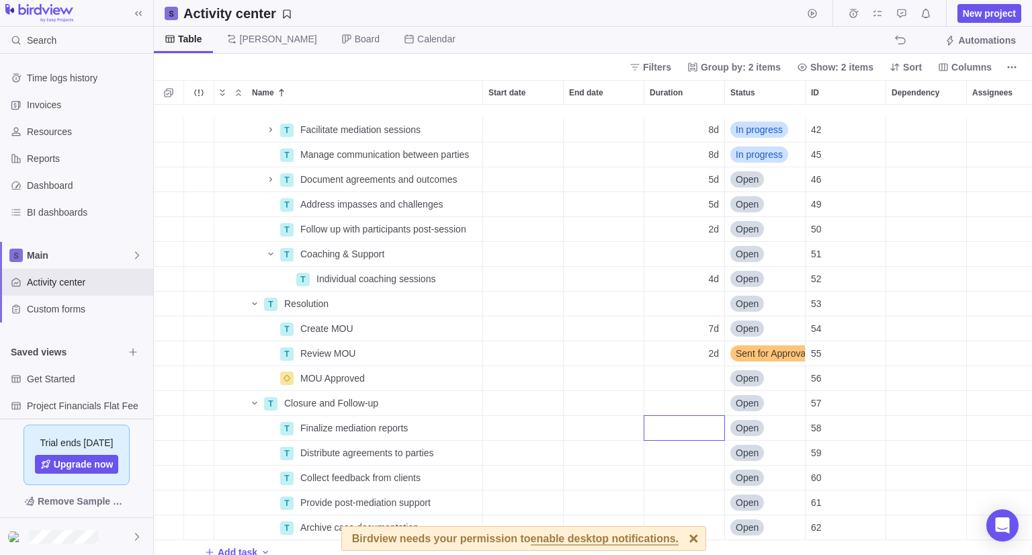
scroll to position [405, 0]
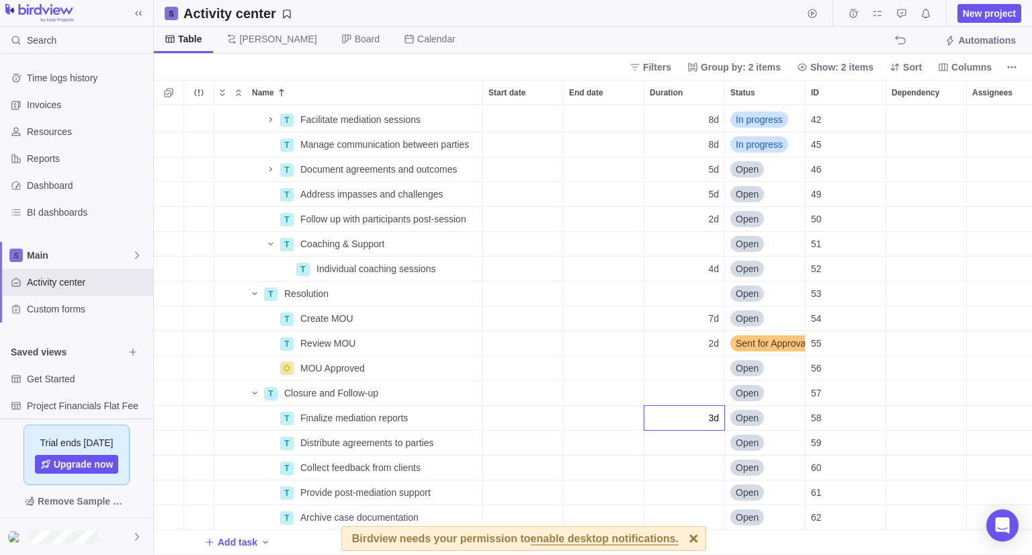
type input "3"
click at [691, 432] on div "T Facilitate mediation sessions Details 8d In progress 42 T Manage communicatio…" at bounding box center [593, 330] width 879 height 450
click at [690, 432] on div "Duration" at bounding box center [685, 443] width 80 height 24
type input "2"
click at [704, 463] on div "T Facilitate mediation sessions Details 8d In progress 42 T Manage communicatio…" at bounding box center [593, 330] width 879 height 450
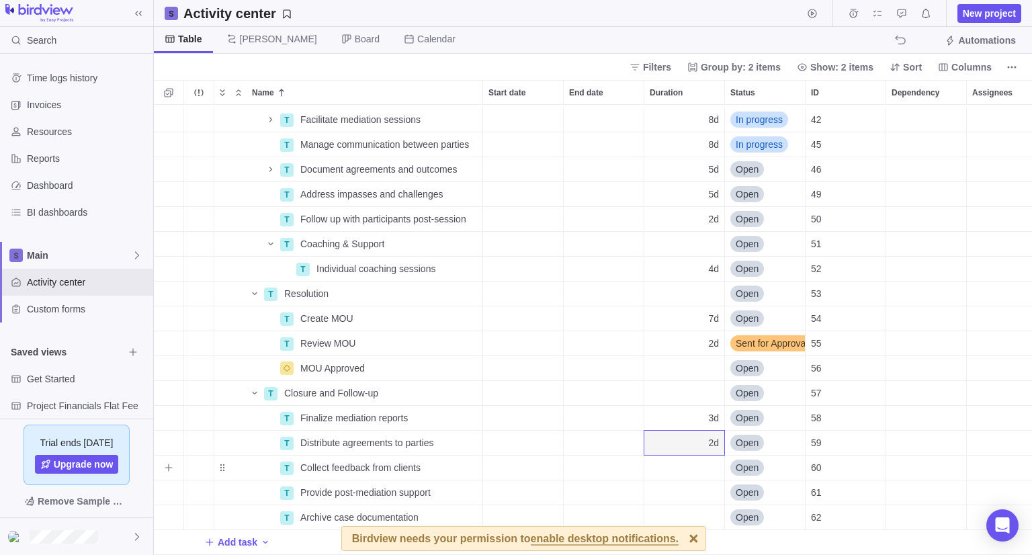
click at [702, 460] on div "Duration" at bounding box center [685, 468] width 80 height 24
type input "1"
click at [699, 479] on div "T Facilitate mediation sessions Details 8d In progress 42 T Manage communicatio…" at bounding box center [593, 330] width 879 height 450
click at [691, 481] on div "Duration" at bounding box center [685, 493] width 80 height 24
type input "7"
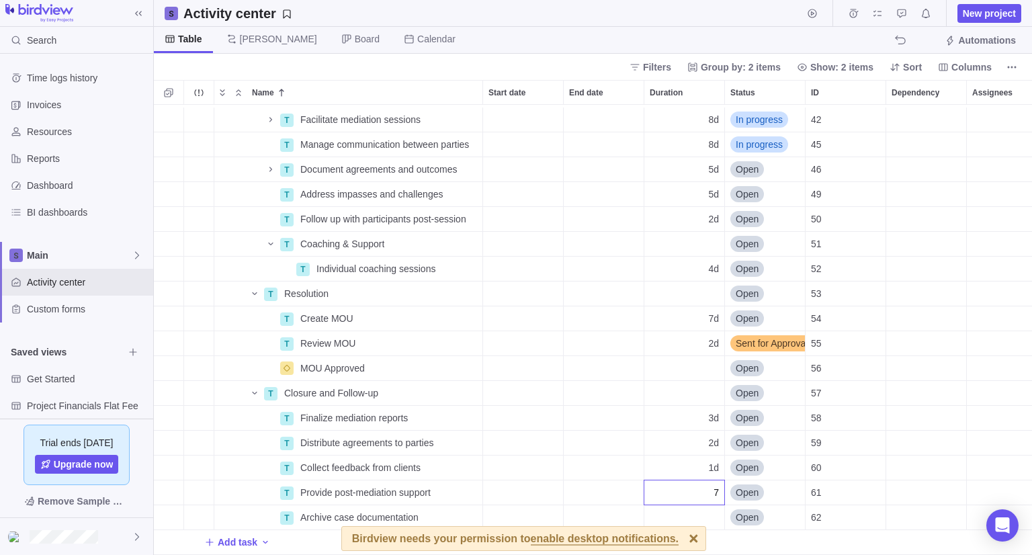
click at [694, 510] on div "T Facilitate mediation sessions Details 8d In progress 42 T Manage communicatio…" at bounding box center [593, 330] width 879 height 450
click at [694, 509] on div "Duration" at bounding box center [685, 517] width 80 height 24
type input "1h"
click at [739, 527] on div "T Facilitate mediation sessions Details 8d In progress 42 T Manage communicatio…" at bounding box center [593, 330] width 879 height 450
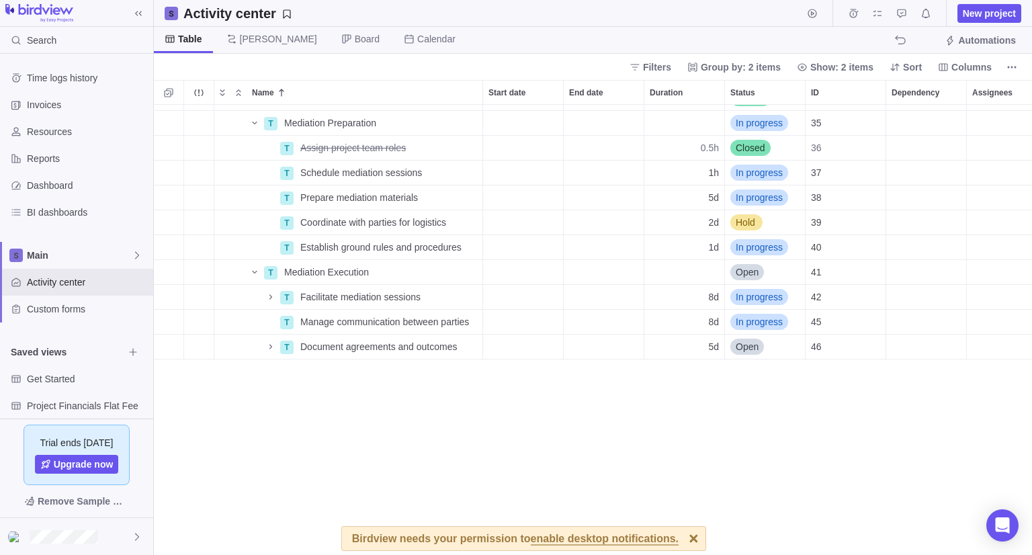
scroll to position [0, 0]
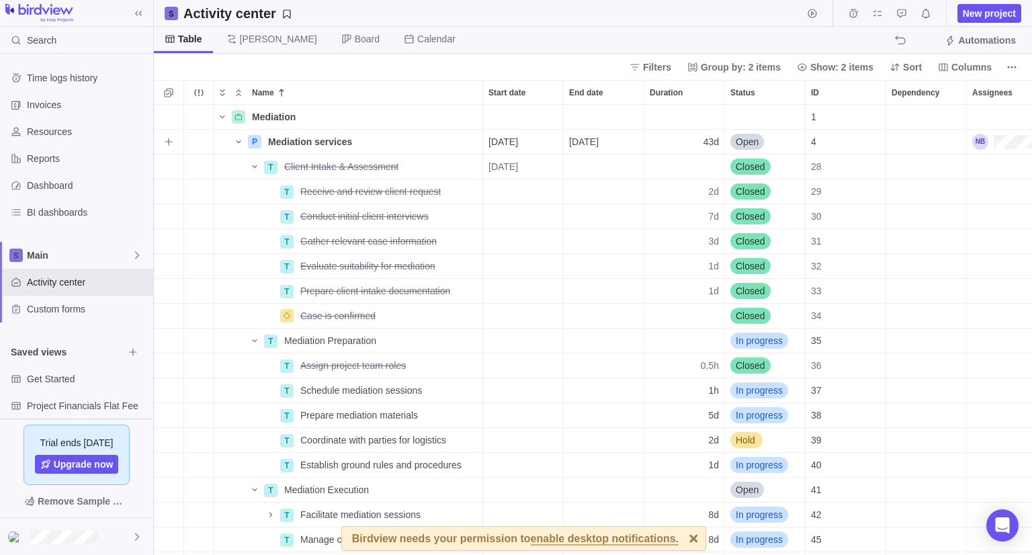
click at [684, 145] on div "43d" at bounding box center [685, 142] width 80 height 24
click at [665, 40] on body "Search Time logs history Invoices Resources Reports Dashboard BI dashboards Mai…" at bounding box center [516, 277] width 1032 height 555
click at [220, 114] on icon "Name" at bounding box center [222, 117] width 11 height 11
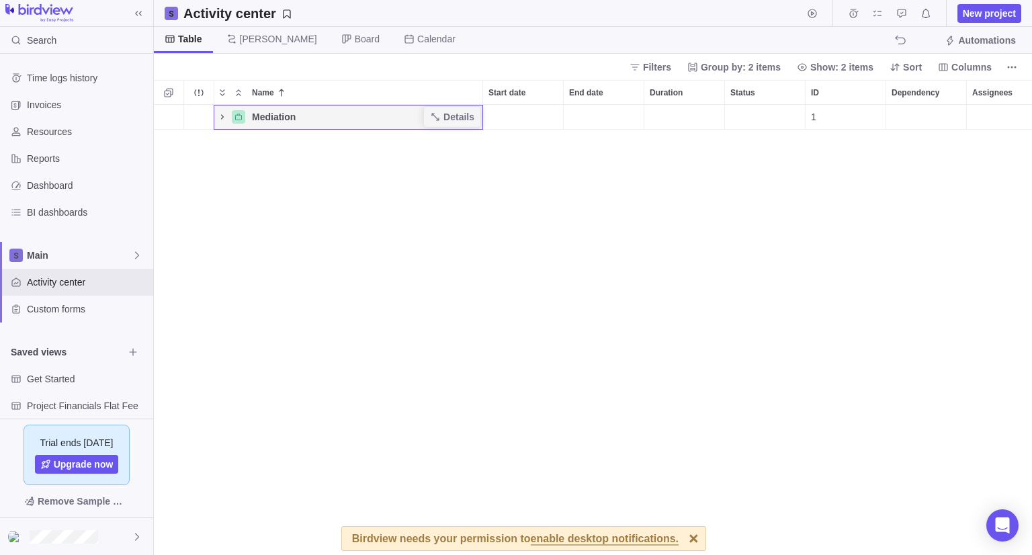
click at [220, 113] on icon "Name" at bounding box center [222, 117] width 11 height 11
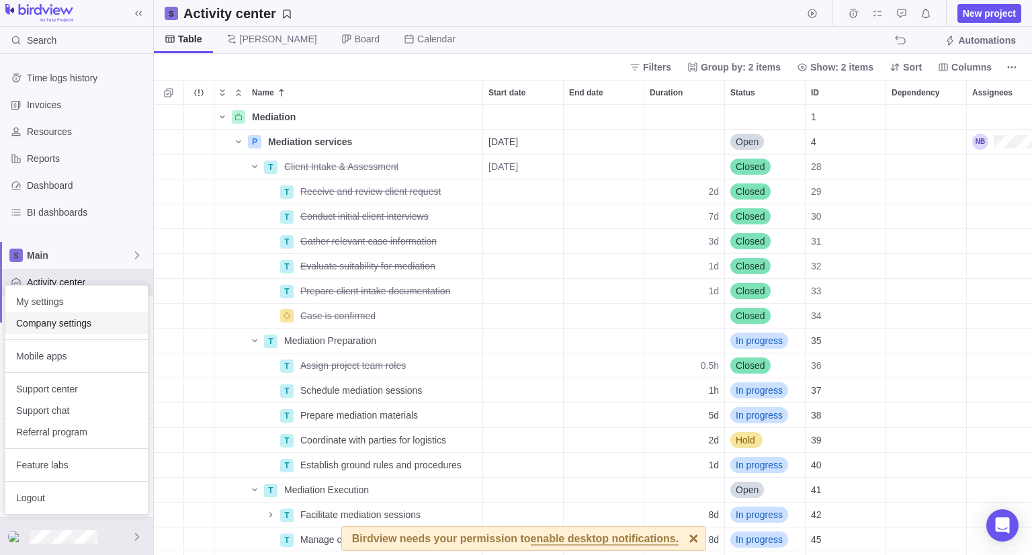
click at [94, 330] on div "Company settings" at bounding box center [76, 324] width 143 height 22
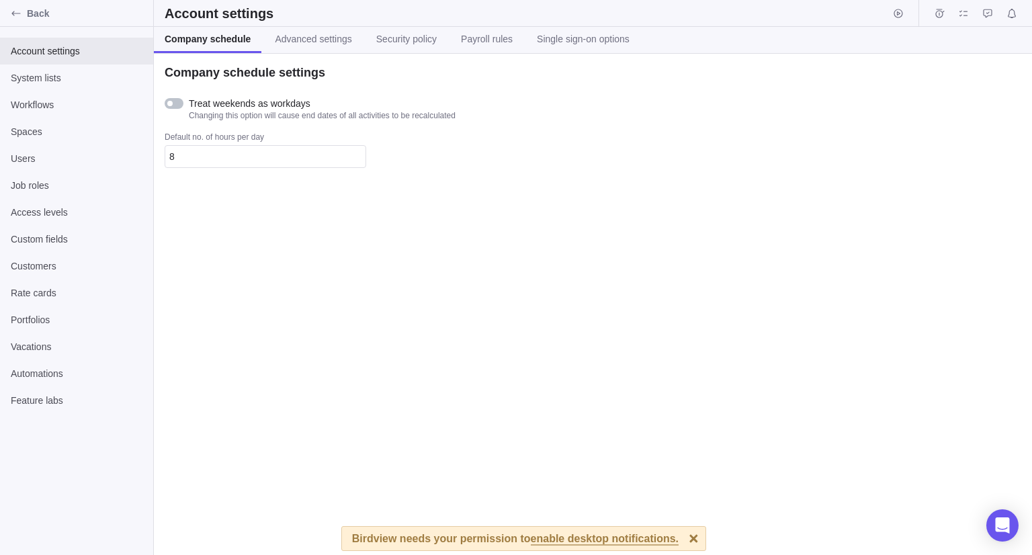
drag, startPoint x: 304, startPoint y: 49, endPoint x: 301, endPoint y: 75, distance: 25.7
click at [304, 49] on link "Advanced settings" at bounding box center [313, 40] width 98 height 26
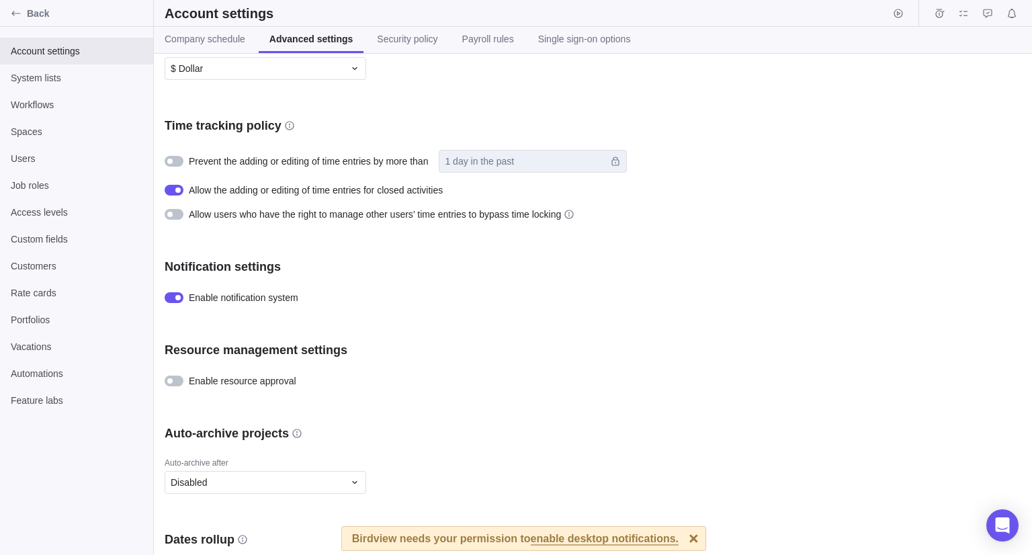
scroll to position [527, 0]
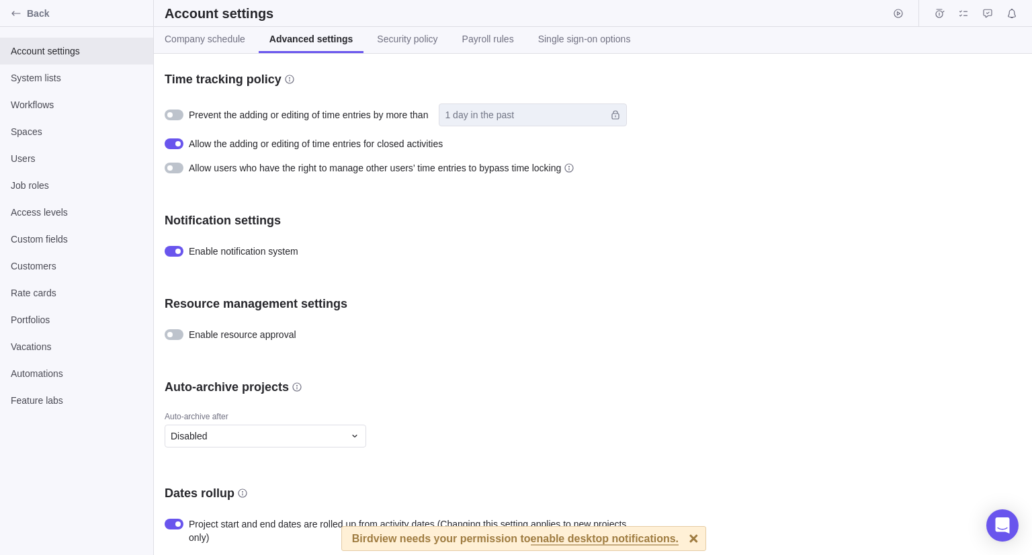
click at [682, 541] on div at bounding box center [694, 539] width 24 height 24
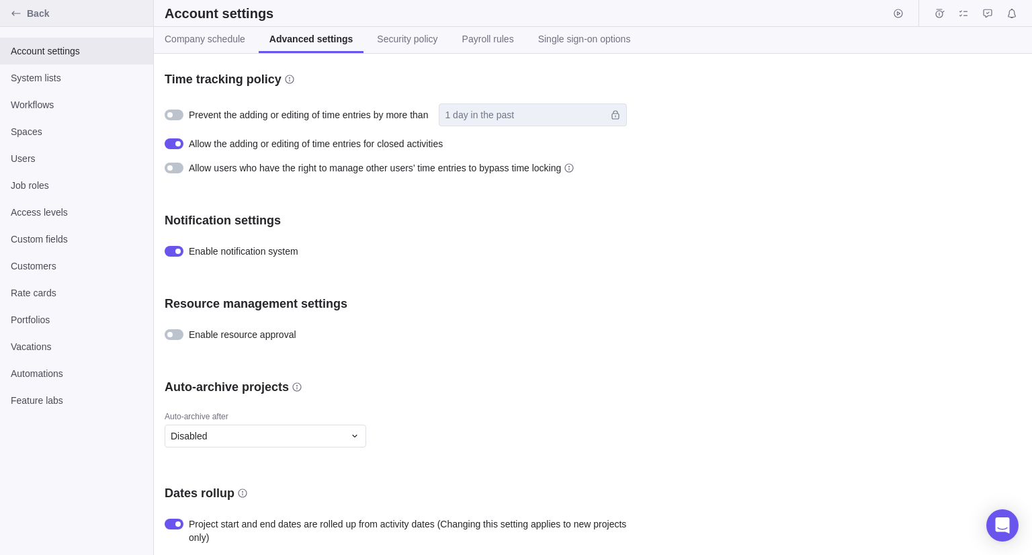
click at [54, 7] on span "Back" at bounding box center [87, 13] width 121 height 13
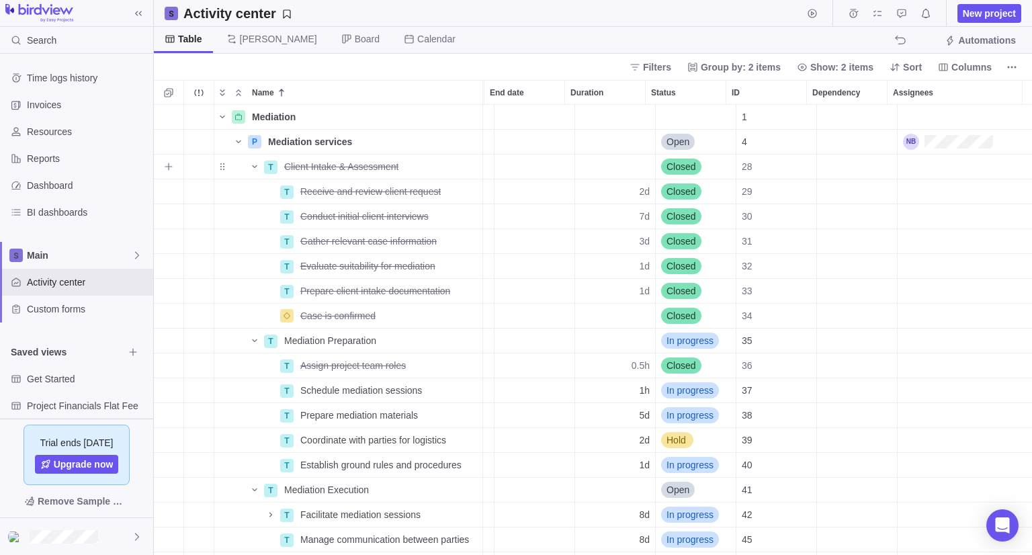
click at [942, 166] on div "Assignees" at bounding box center [965, 167] width 134 height 24
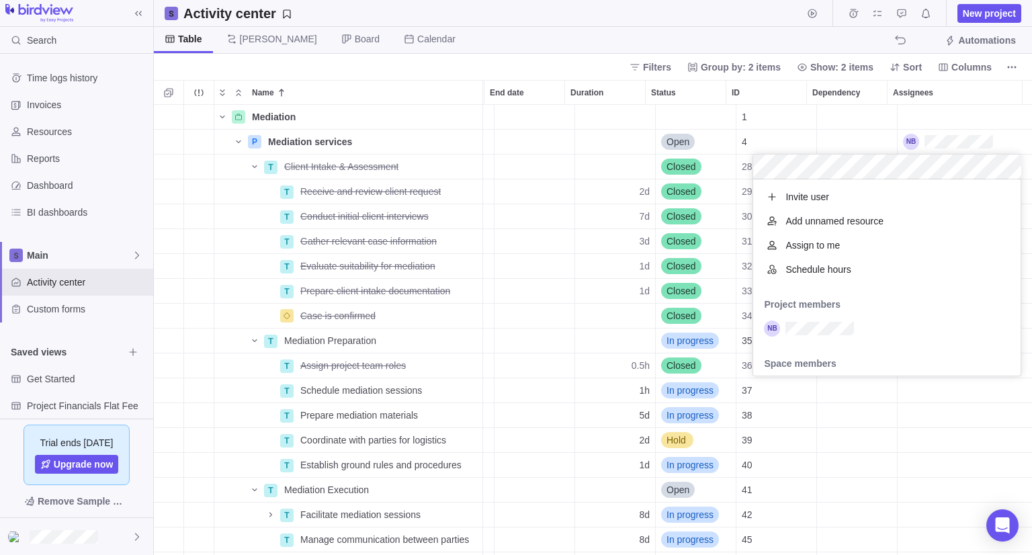
scroll to position [186, 257]
drag, startPoint x: 776, startPoint y: 38, endPoint x: 507, endPoint y: 259, distance: 348.1
click at [775, 38] on body "Search Time logs history Invoices Resources Reports Dashboard BI dashboards Mai…" at bounding box center [516, 277] width 1032 height 555
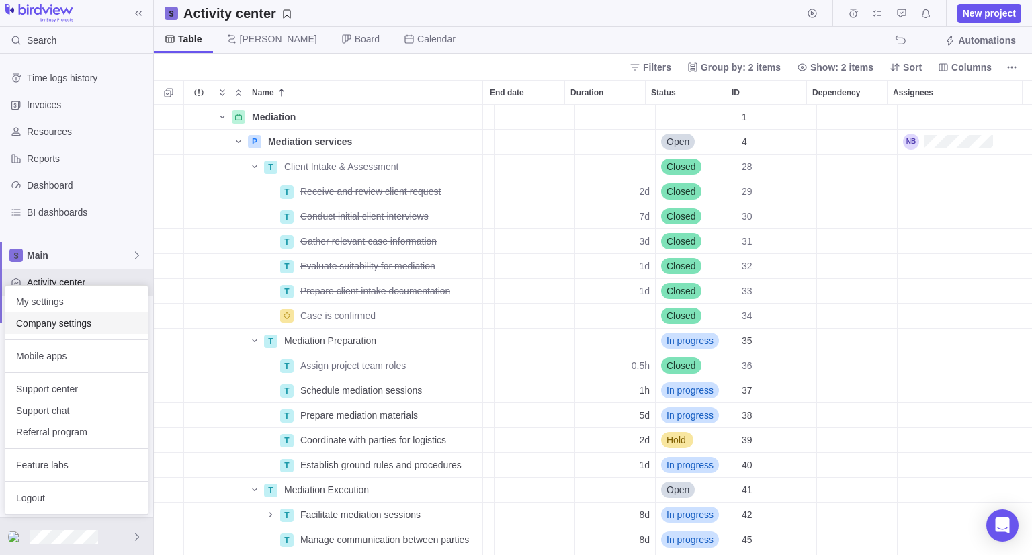
click at [75, 328] on span "Company settings" at bounding box center [76, 323] width 121 height 13
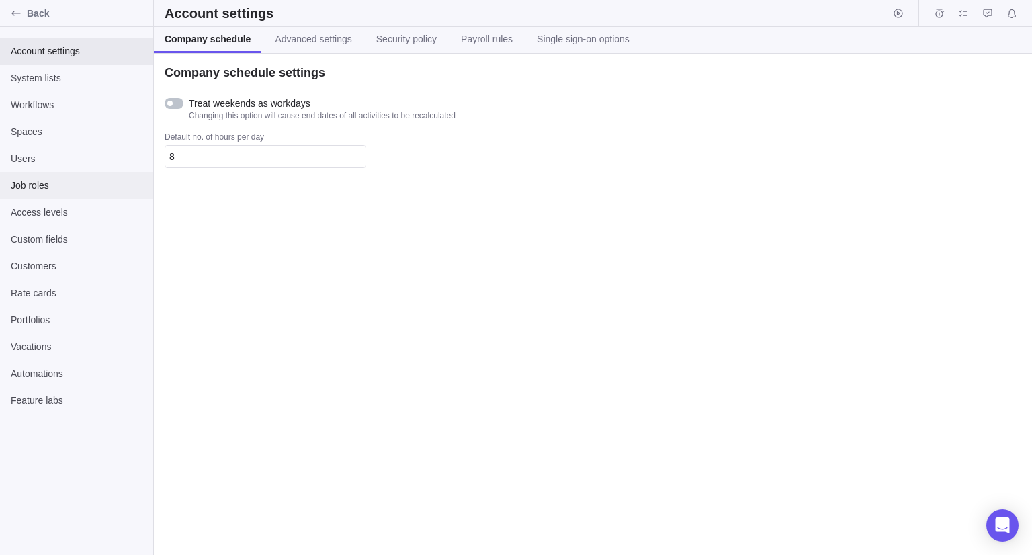
click at [81, 173] on div "Job roles" at bounding box center [76, 185] width 153 height 27
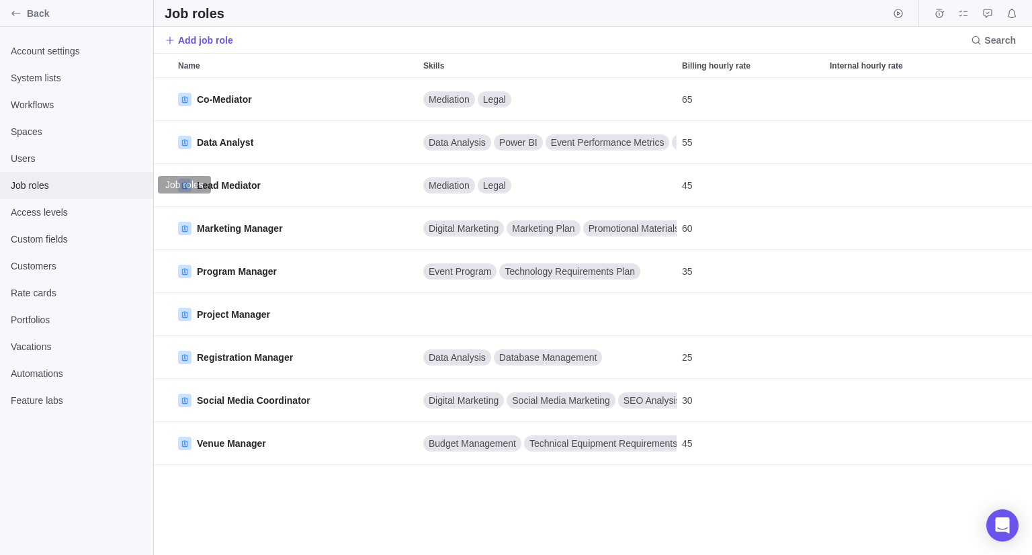
scroll to position [11, 11]
click at [224, 37] on span "Add job role" at bounding box center [205, 40] width 55 height 13
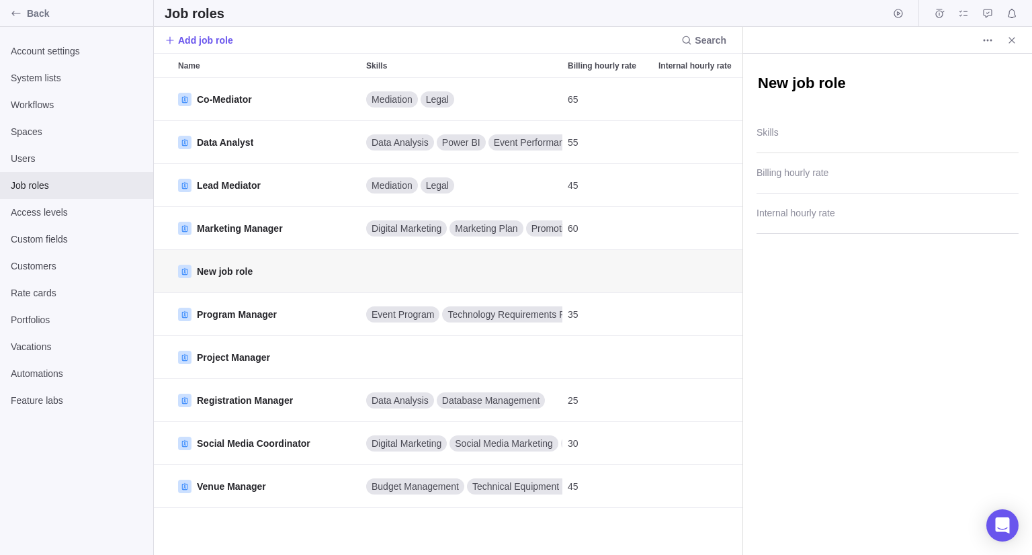
type textarea "x"
type textarea "C"
type textarea "x"
type textarea "Co"
type textarea "x"
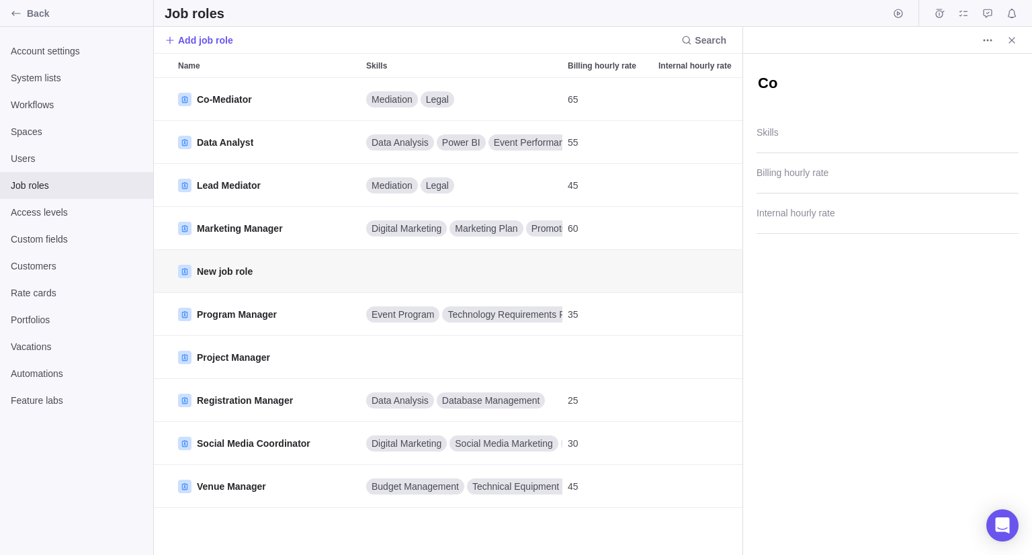
type textarea "Con"
type textarea "x"
type textarea "Cons"
type textarea "x"
type textarea "Consu"
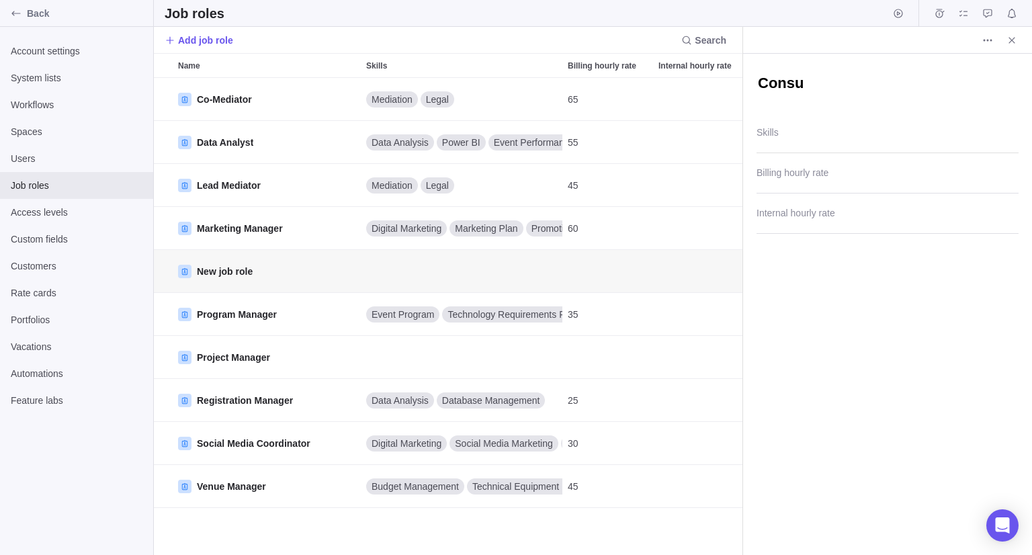
type textarea "x"
type textarea "Consul"
type textarea "x"
type textarea "Consult"
type textarea "x"
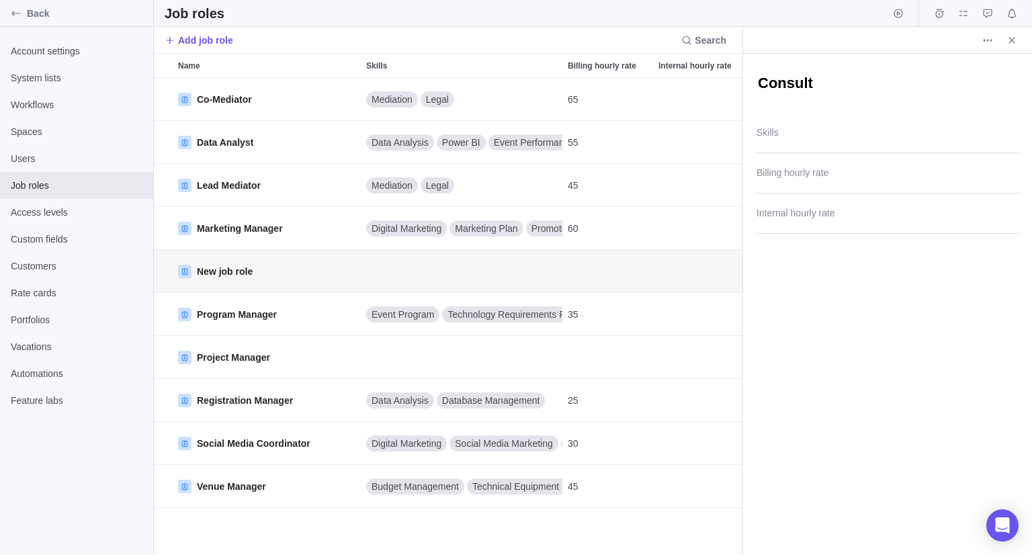
type textarea "Consulta"
type textarea "x"
type textarea "Consultan"
type textarea "x"
type textarea "Consultant"
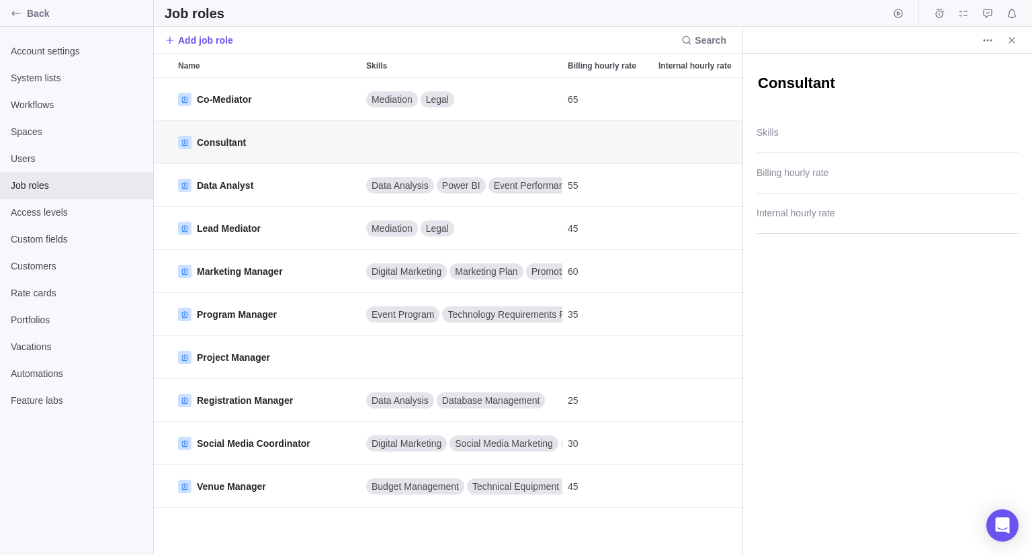
type textarea "x"
type textarea "Consultant"
type textarea "x"
click at [776, 140] on div at bounding box center [888, 137] width 262 height 34
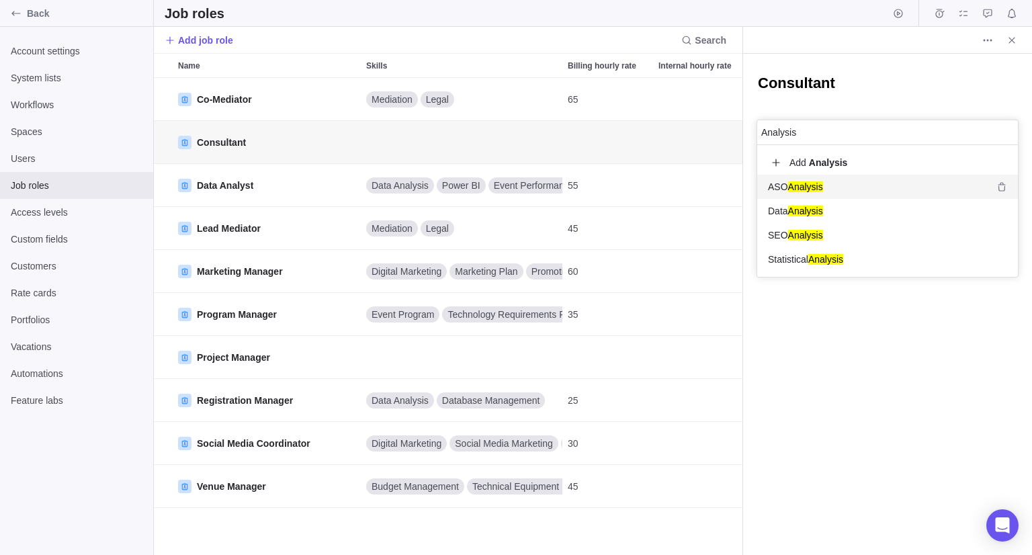
type input "Analysis"
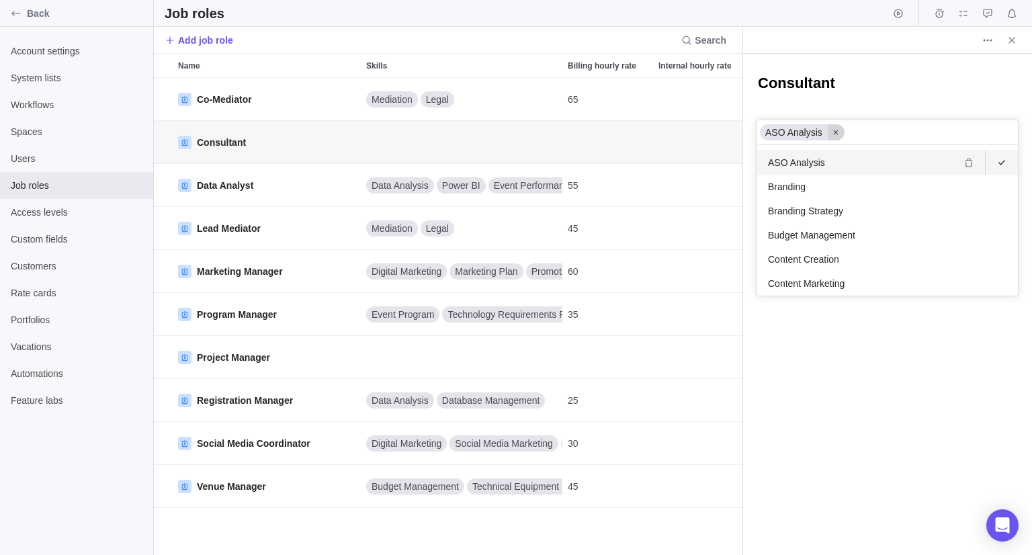
click at [834, 134] on icon at bounding box center [836, 132] width 8 height 8
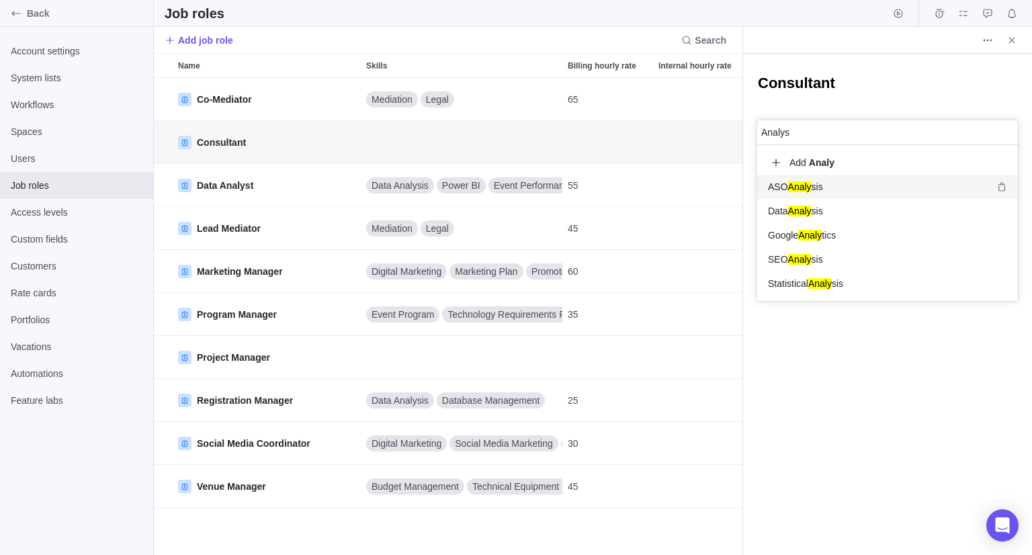
scroll to position [121, 250]
type input "Analysis"
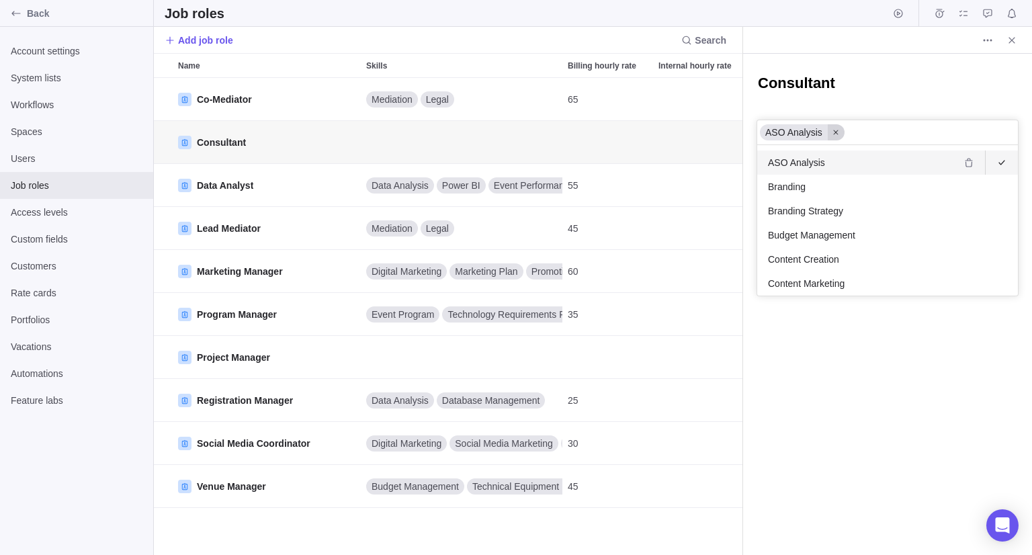
click at [836, 132] on icon at bounding box center [836, 132] width 8 height 8
click at [823, 132] on input "text" at bounding box center [811, 132] width 99 height 16
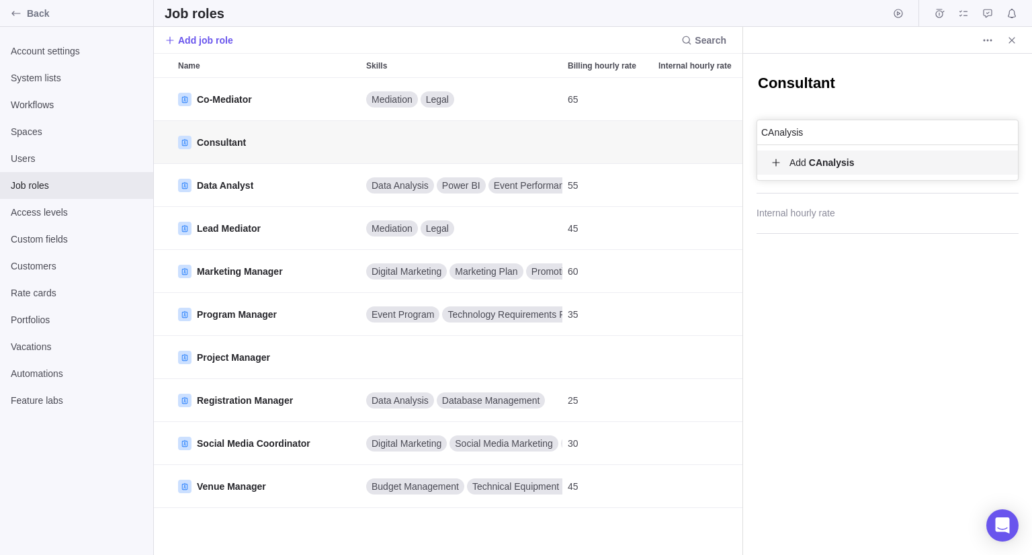
scroll to position [24, 250]
type input "Client Analysis"
click at [815, 175] on div "Add Client Analysis" at bounding box center [888, 162] width 261 height 35
type input "Project coordination"
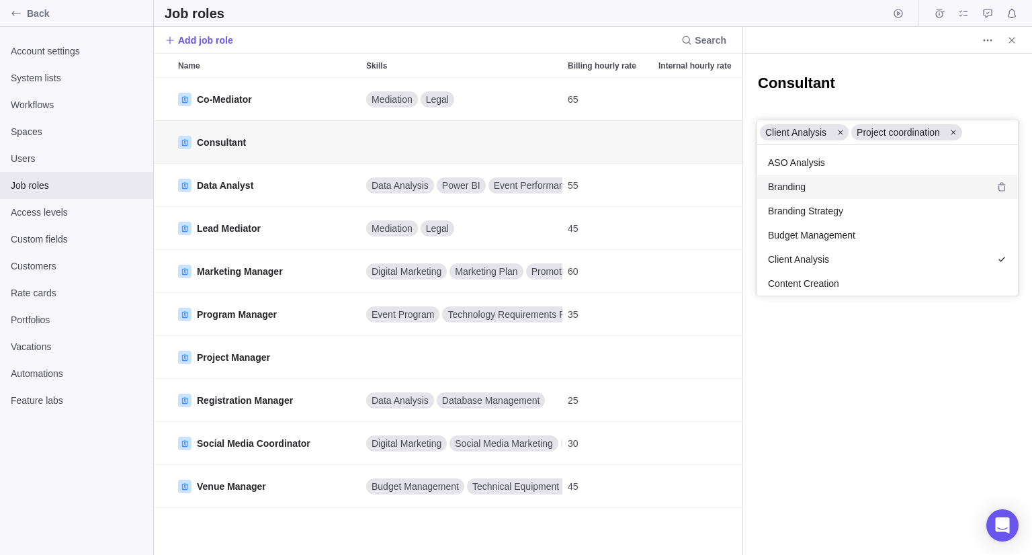
scroll to position [140, 250]
click at [887, 86] on div "Consultant Client Analysis Project coordination ASO Analysis Branding Branding …" at bounding box center [887, 304] width 289 height 501
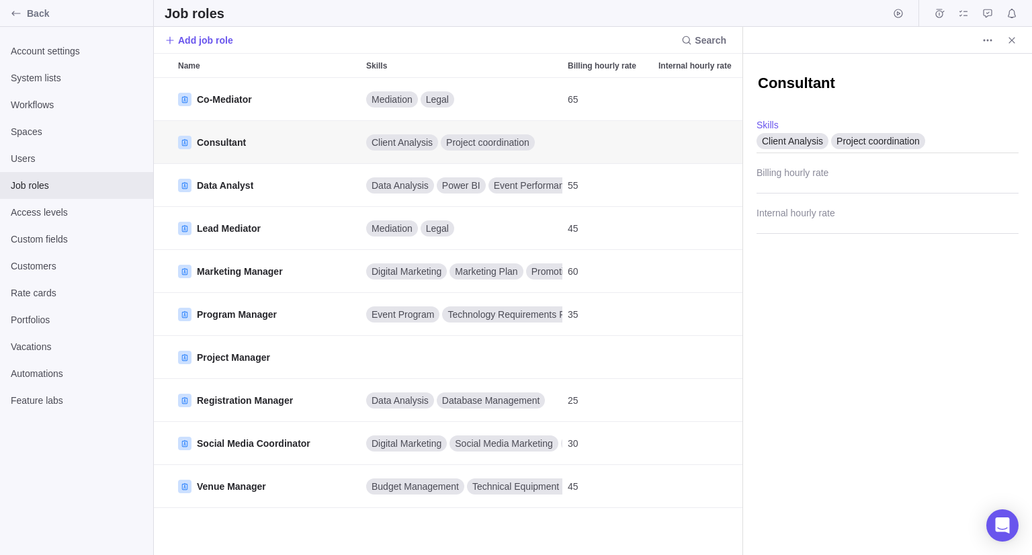
click at [860, 289] on div "Consultant Client Analysis Project coordination Skills Billing hourly rate Inte…" at bounding box center [887, 304] width 289 height 501
click at [873, 175] on input "Billing hourly rate" at bounding box center [888, 177] width 262 height 34
type input "100"
click at [832, 227] on input "Internal hourly rate" at bounding box center [888, 217] width 262 height 34
type input "5"
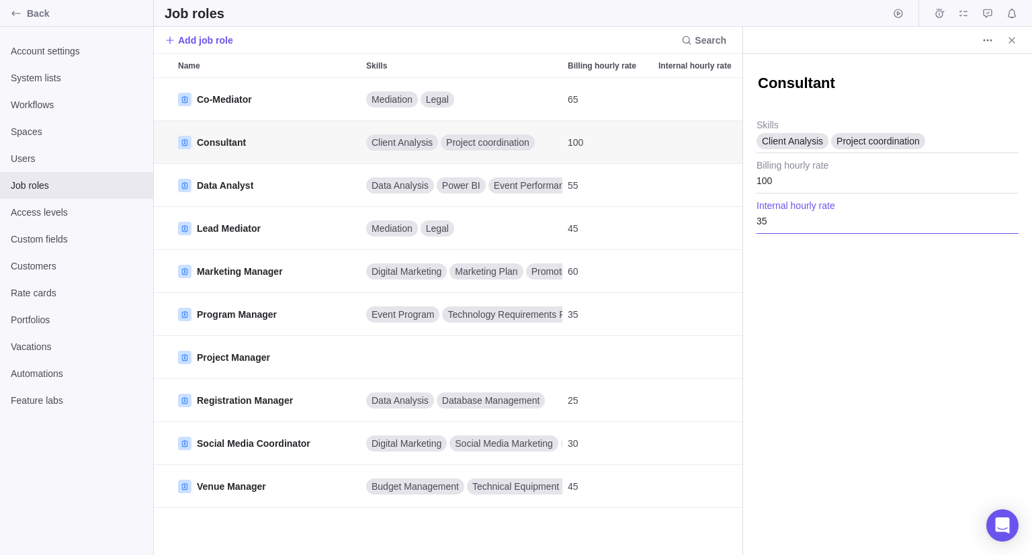
type input "35"
click at [840, 288] on div "Consultant Client Analysis Project coordination Skills 100 Billing hourly rate …" at bounding box center [887, 304] width 289 height 501
click at [1012, 36] on icon "Close" at bounding box center [1012, 40] width 11 height 11
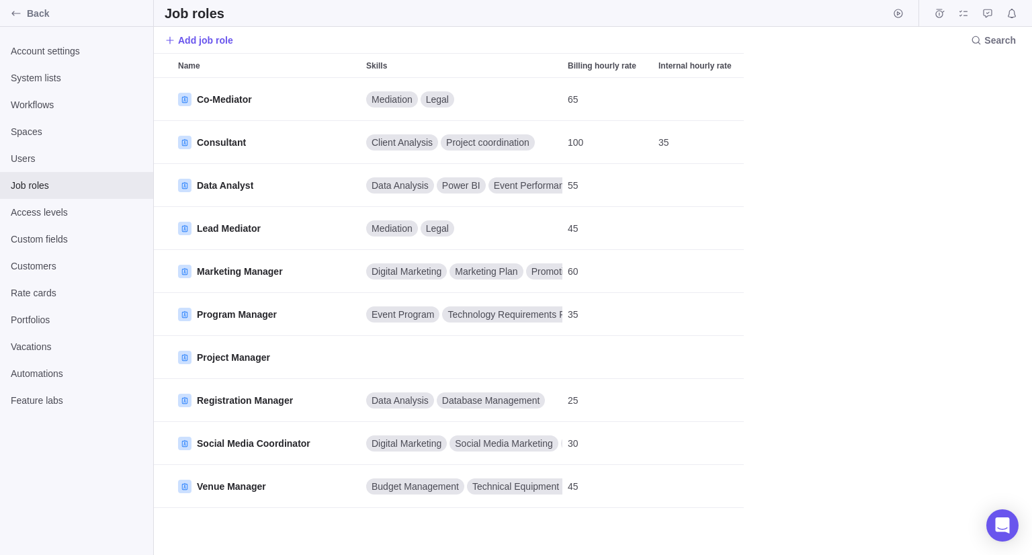
scroll to position [467, 868]
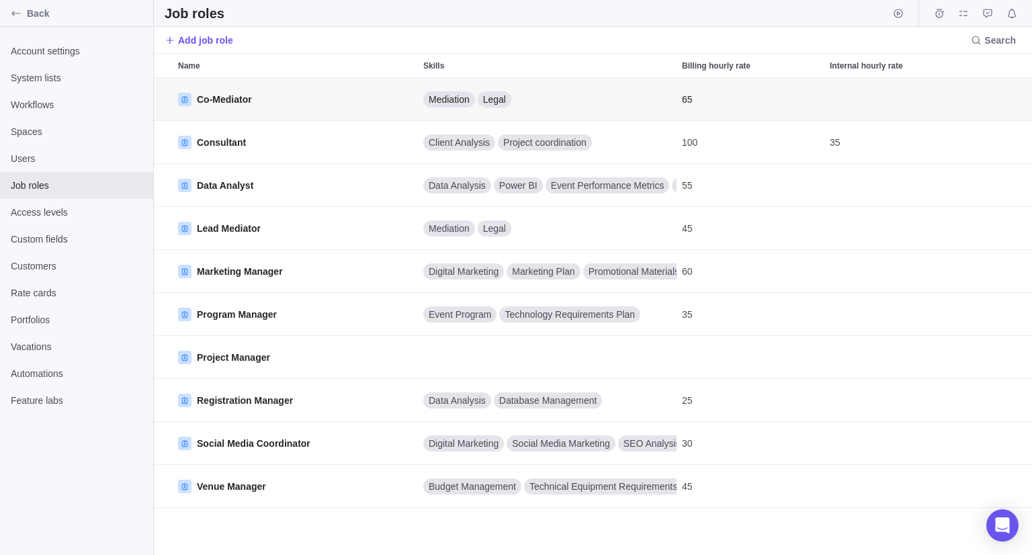
scroll to position [11, 10]
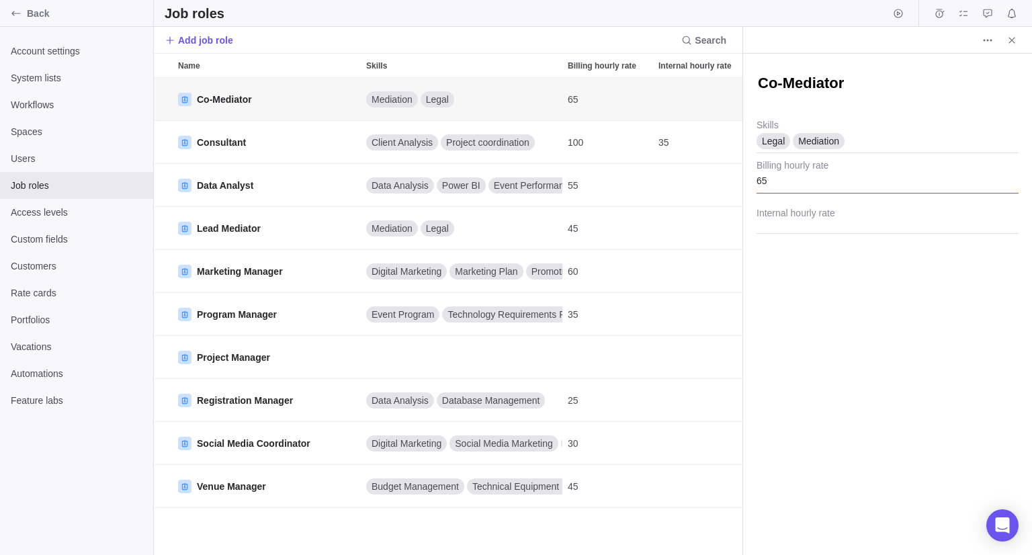
type textarea "x"
click at [775, 179] on input "65" at bounding box center [888, 177] width 262 height 34
type input "150"
click at [787, 225] on input "Internal hourly rate" at bounding box center [888, 217] width 262 height 34
type input "60"
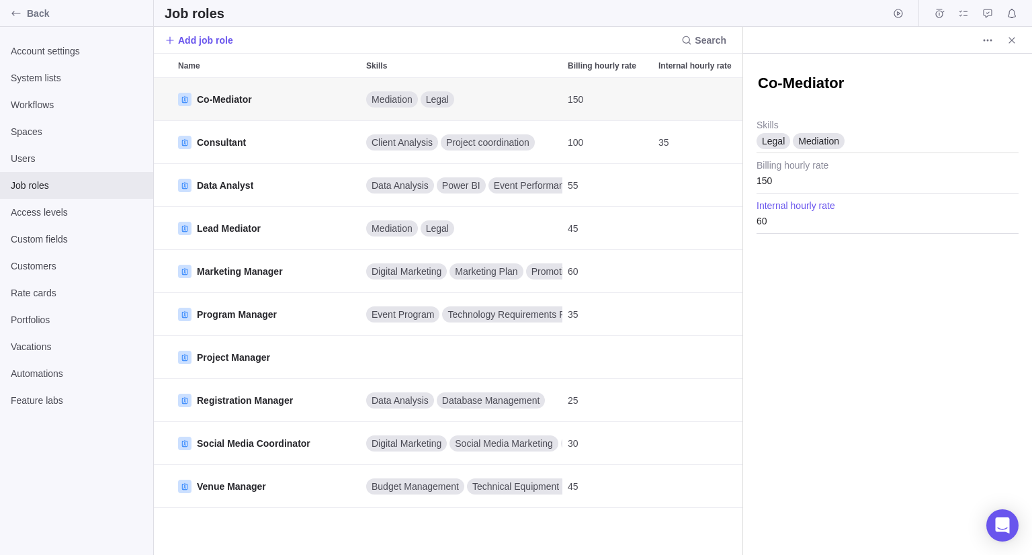
click at [799, 251] on div "Co-Mediator Legal Mediation Skills 150 Billing hourly rate 60 Internal hourly r…" at bounding box center [887, 304] width 289 height 501
click at [1016, 40] on icon "Close" at bounding box center [1012, 40] width 11 height 11
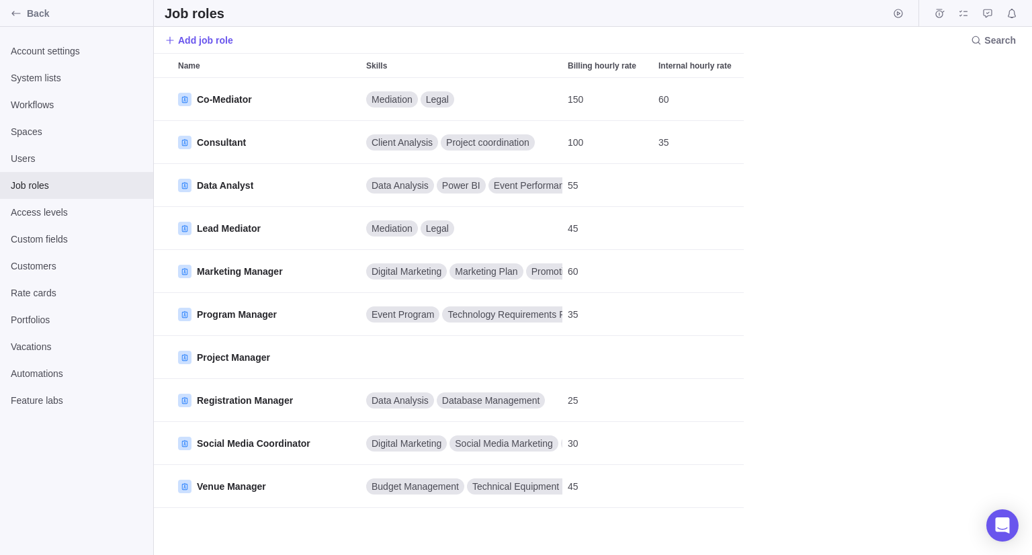
scroll to position [467, 868]
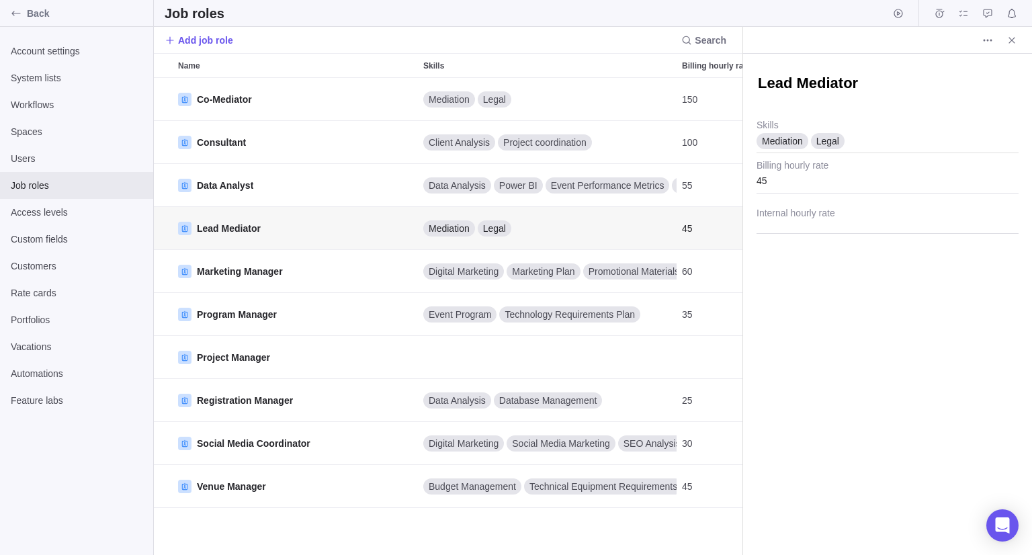
scroll to position [11, 10]
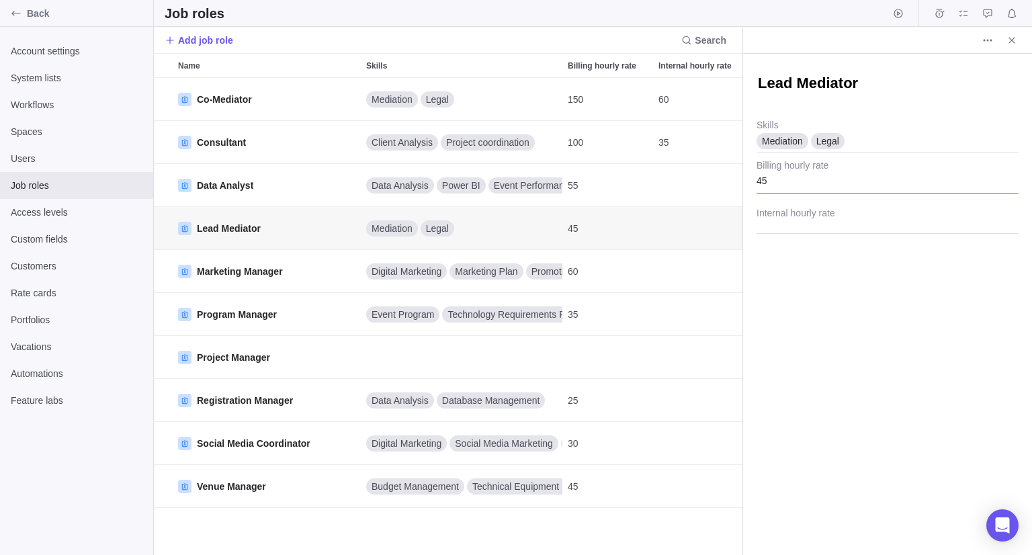
type textarea "x"
click at [784, 189] on input "45" at bounding box center [888, 177] width 262 height 34
click at [784, 188] on input "45" at bounding box center [888, 177] width 262 height 34
type input "250"
click at [792, 224] on input "Internal hourly rate" at bounding box center [888, 217] width 262 height 34
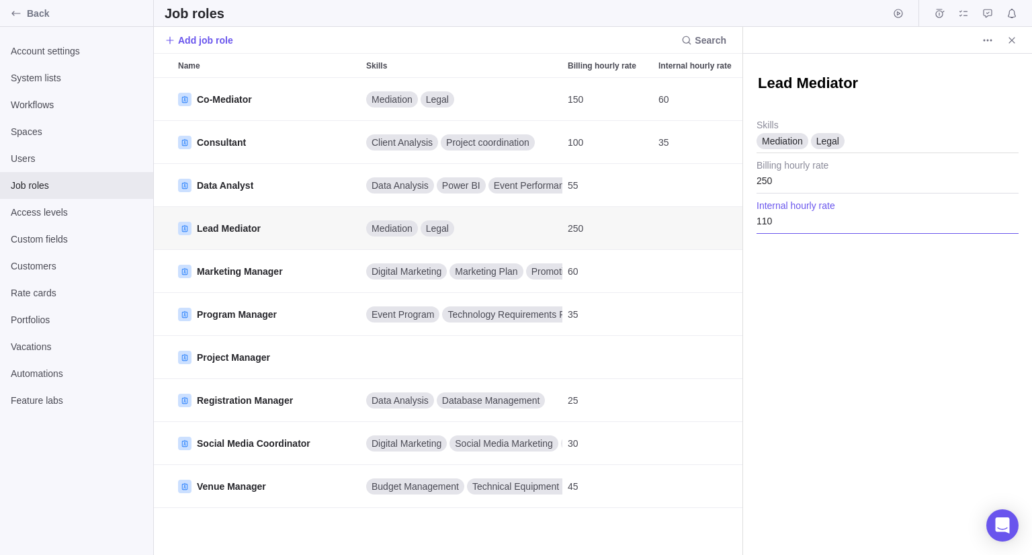
type input "110"
click at [823, 301] on div "Lead Mediator Mediation Legal Skills 250 Billing hourly rate 110 Internal hourl…" at bounding box center [887, 304] width 289 height 501
click at [1010, 43] on icon "Close" at bounding box center [1012, 40] width 11 height 11
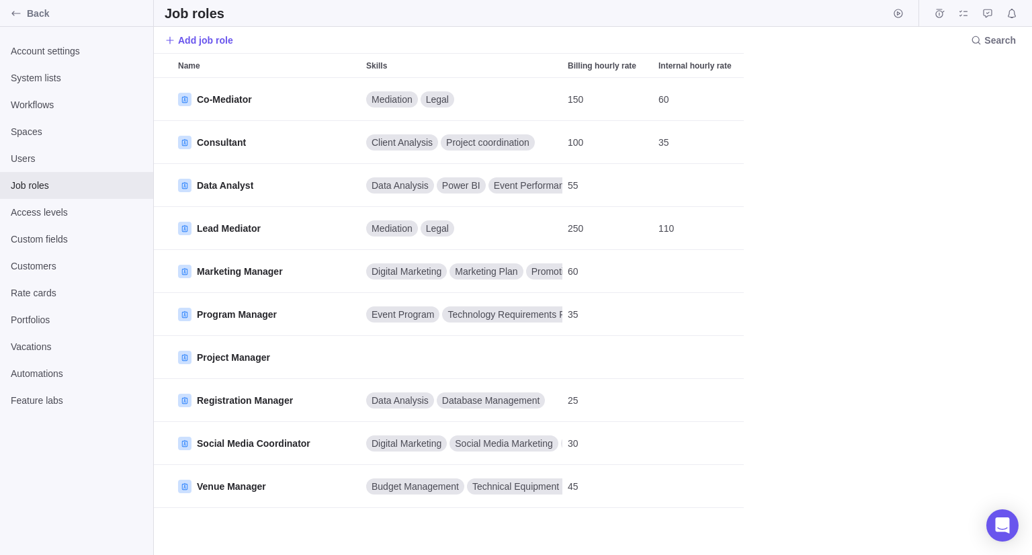
scroll to position [467, 868]
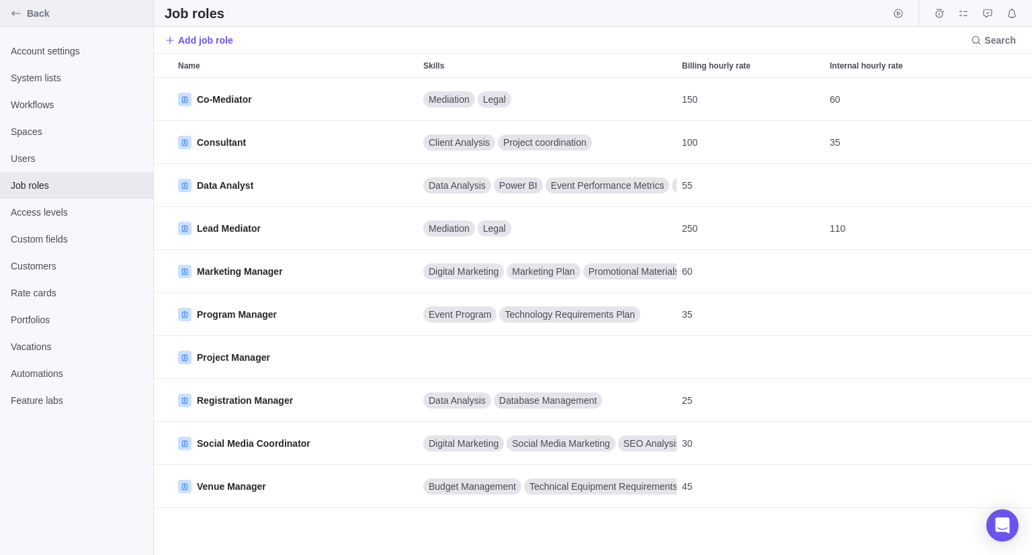
click at [65, 14] on span "Back" at bounding box center [87, 13] width 121 height 13
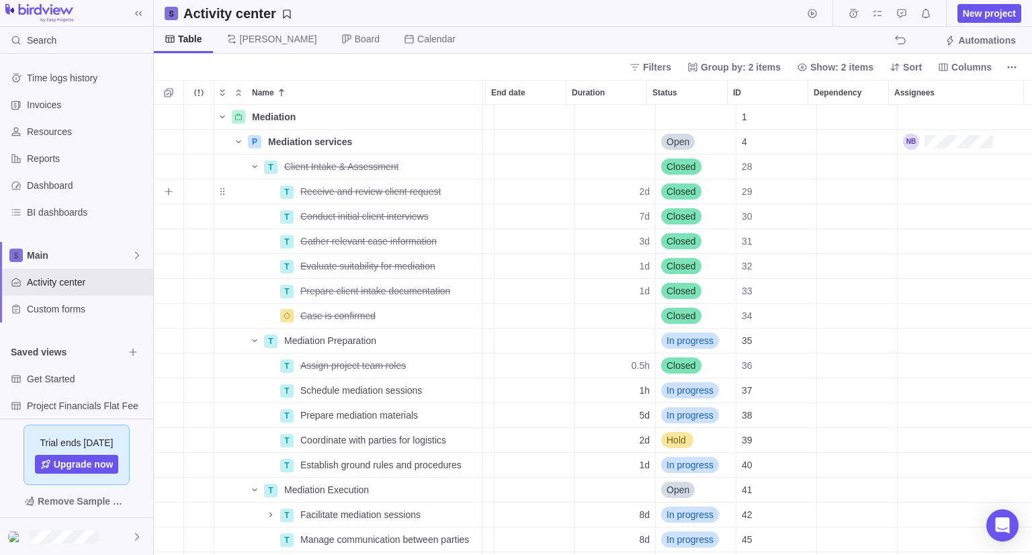
scroll to position [0, 79]
click at [911, 189] on div "Assignees" at bounding box center [965, 191] width 134 height 24
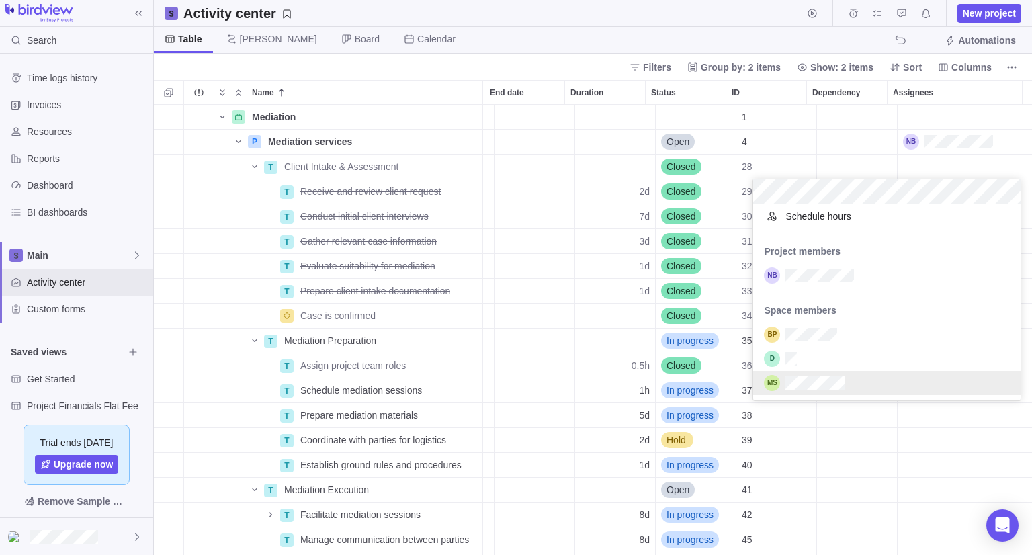
scroll to position [0, 0]
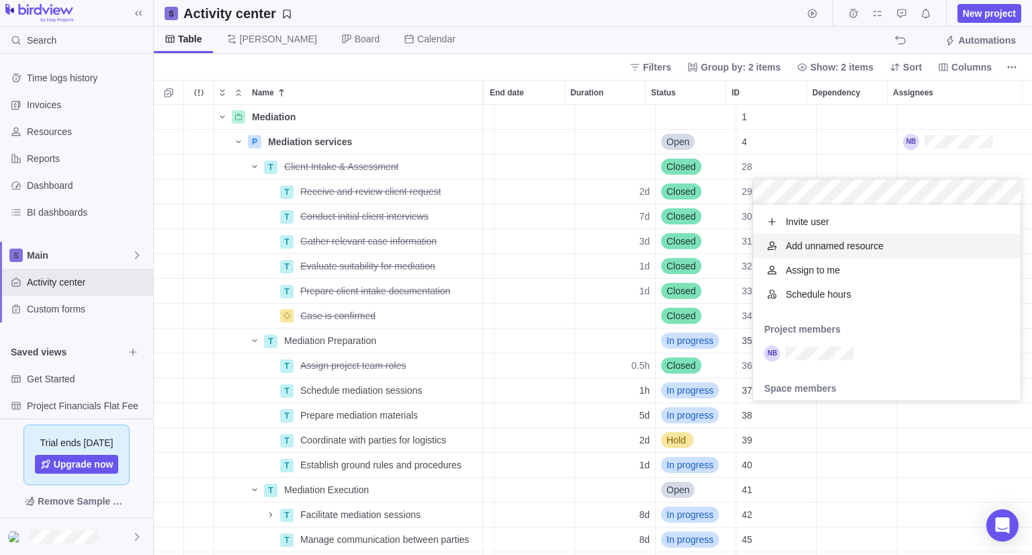
click at [879, 244] on span "Add unnamed resource" at bounding box center [835, 245] width 98 height 13
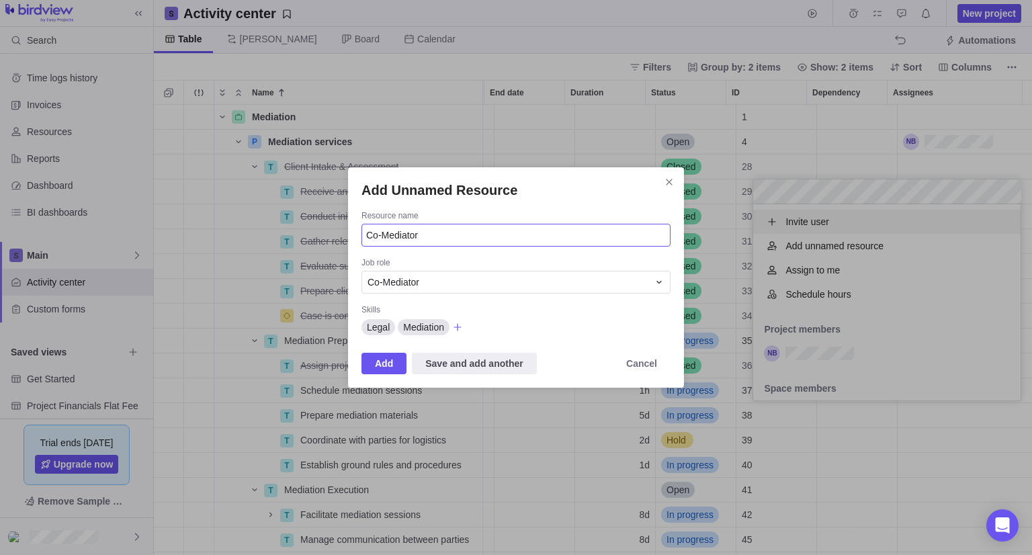
click at [419, 239] on input "Co-Mediator" at bounding box center [516, 235] width 309 height 23
click at [442, 285] on div "Co-Mediator" at bounding box center [508, 282] width 281 height 13
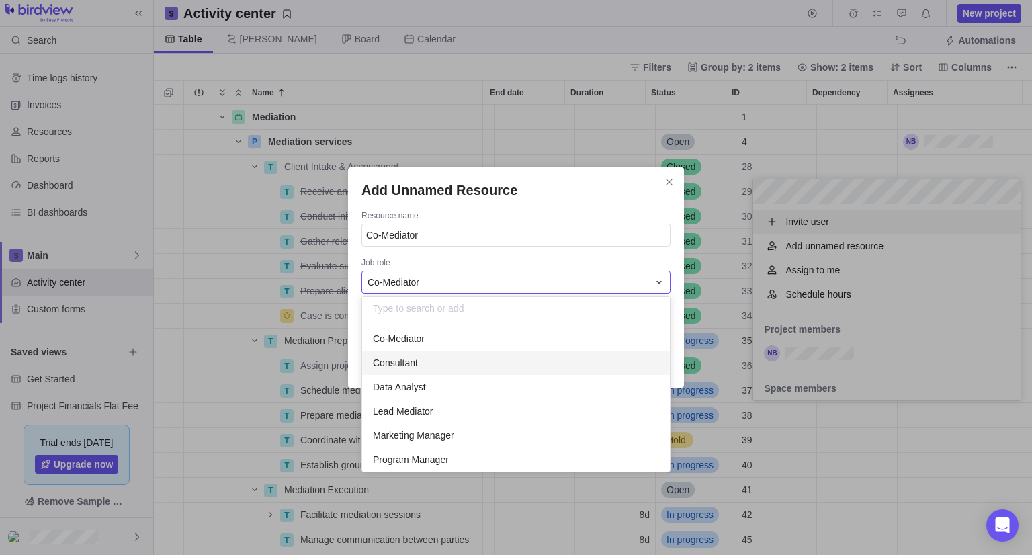
click at [433, 370] on div "Consultant" at bounding box center [516, 363] width 308 height 24
type input "Consultant"
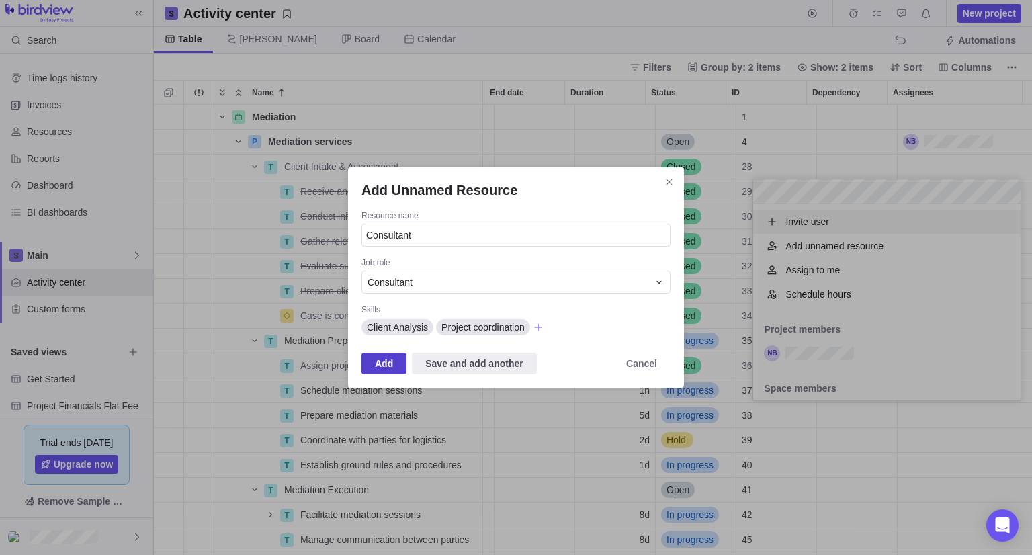
click at [382, 362] on span "Add" at bounding box center [384, 364] width 18 height 16
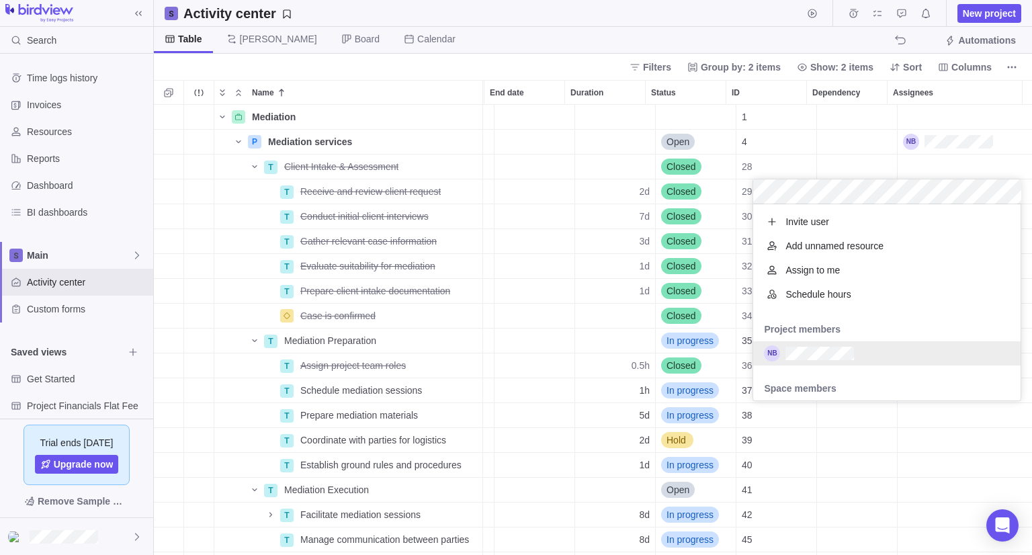
click at [909, 407] on div "Mediation Details 1 P Mediation services Details 08/13/2025 Open 4 T Client Int…" at bounding box center [593, 330] width 879 height 450
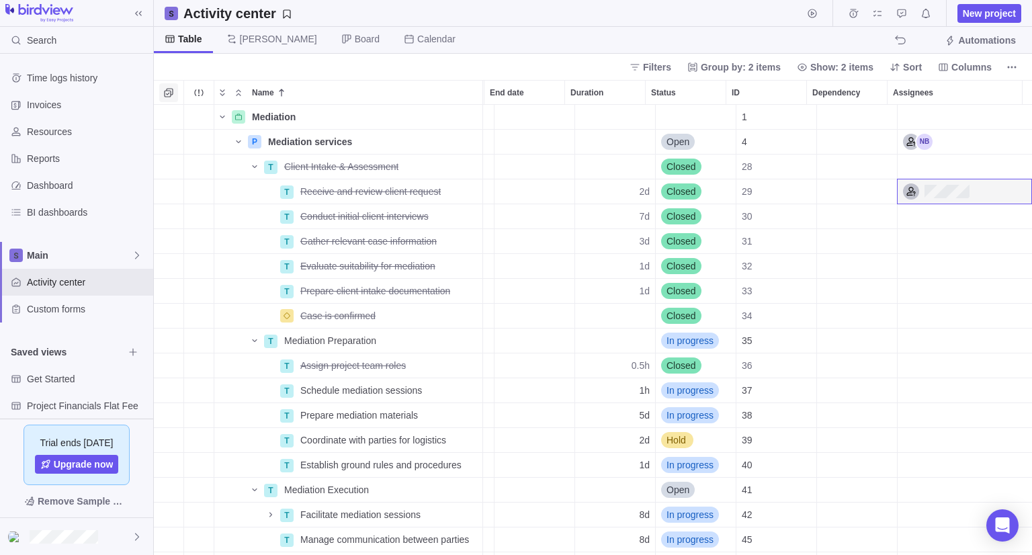
click at [167, 97] on icon "Selection mode" at bounding box center [168, 92] width 11 height 11
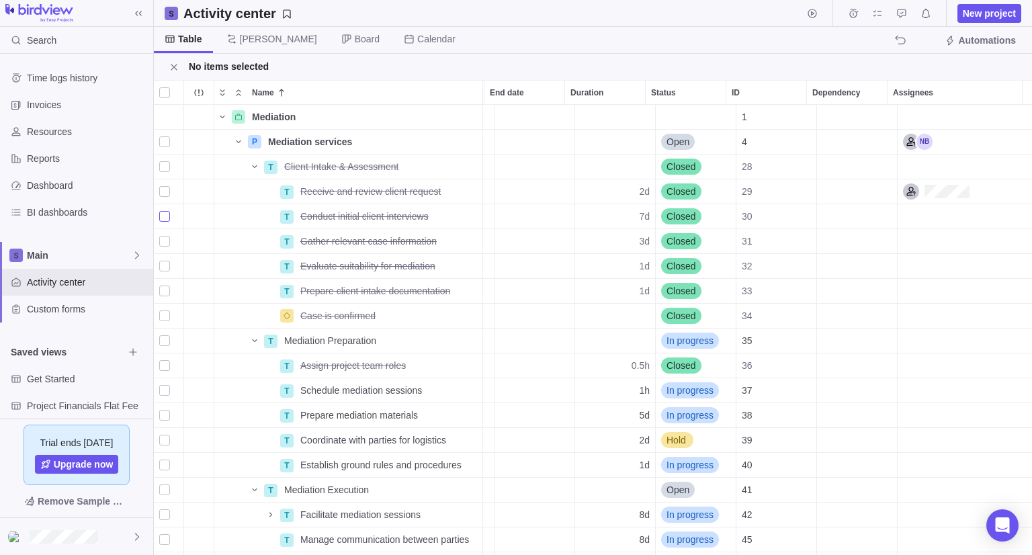
click at [164, 219] on div "grid" at bounding box center [164, 216] width 11 height 19
click at [164, 247] on div "grid" at bounding box center [164, 241] width 11 height 19
drag, startPoint x: 165, startPoint y: 263, endPoint x: 167, endPoint y: 272, distance: 8.3
click at [165, 264] on div "grid" at bounding box center [164, 266] width 11 height 19
click at [164, 290] on div "grid" at bounding box center [164, 291] width 11 height 19
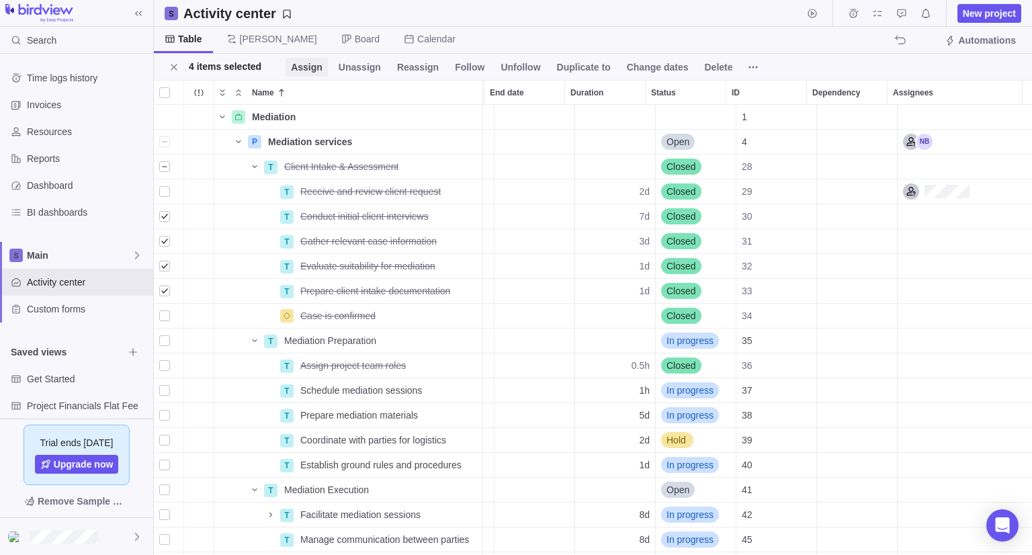
click at [296, 68] on span "Assign" at bounding box center [307, 66] width 32 height 13
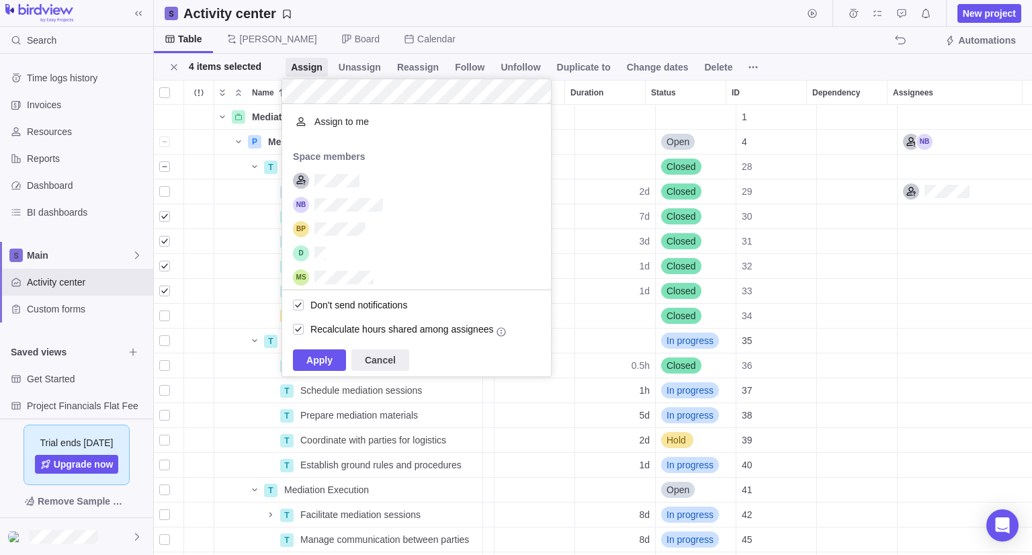
scroll to position [175, 258]
click at [374, 176] on div "grid" at bounding box center [416, 181] width 269 height 24
click at [323, 354] on span "Apply" at bounding box center [320, 360] width 26 height 16
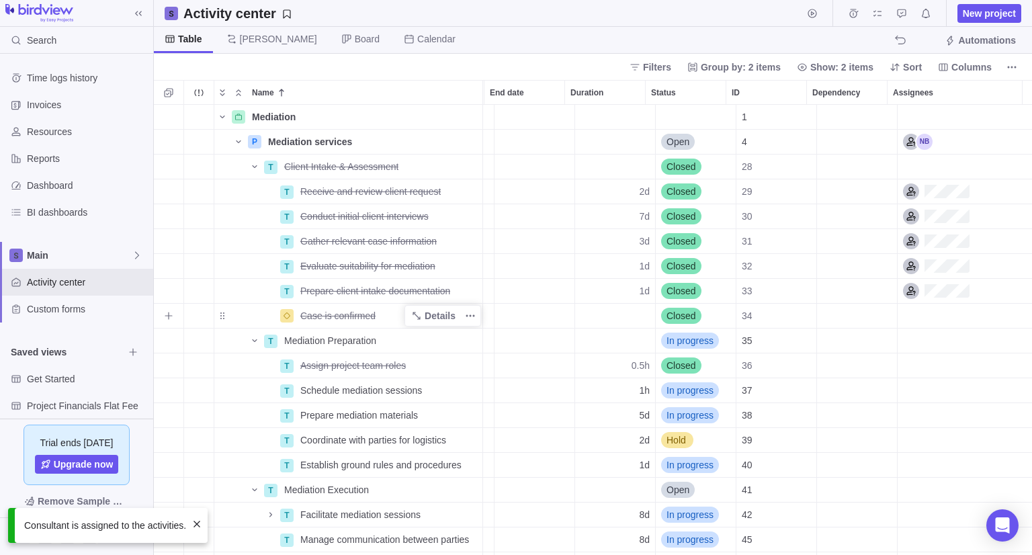
scroll to position [67, 79]
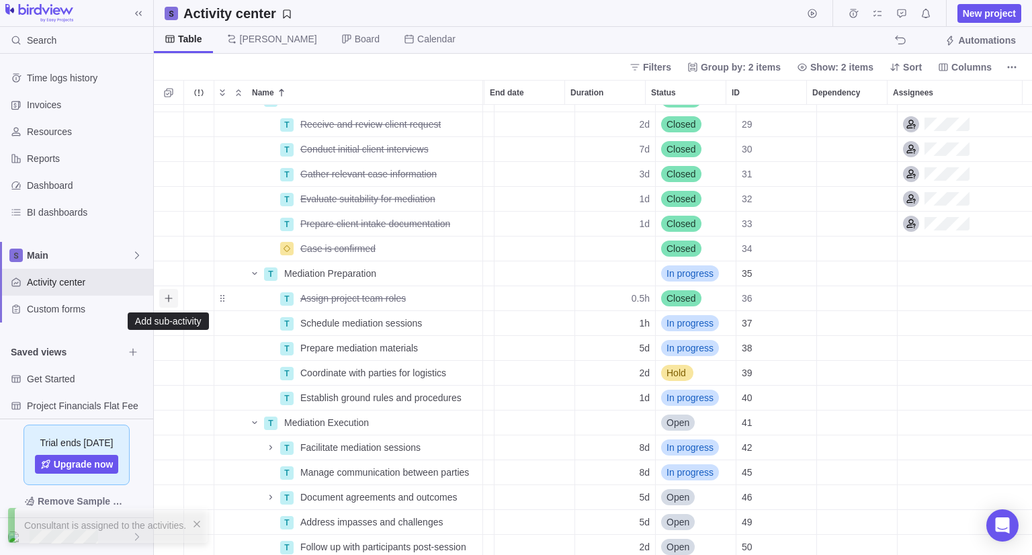
click at [174, 296] on span "Add sub-activity" at bounding box center [168, 298] width 19 height 19
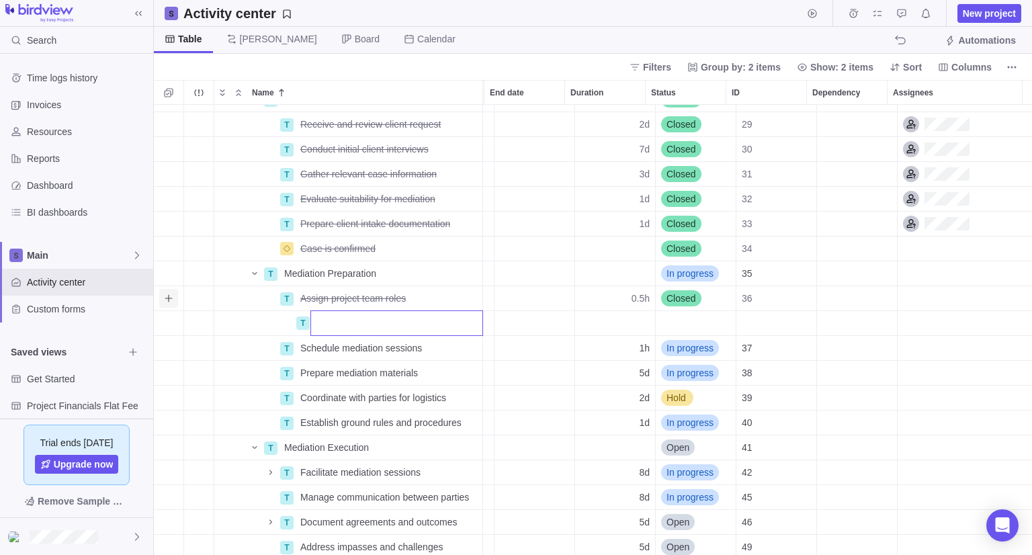
scroll to position [0, 0]
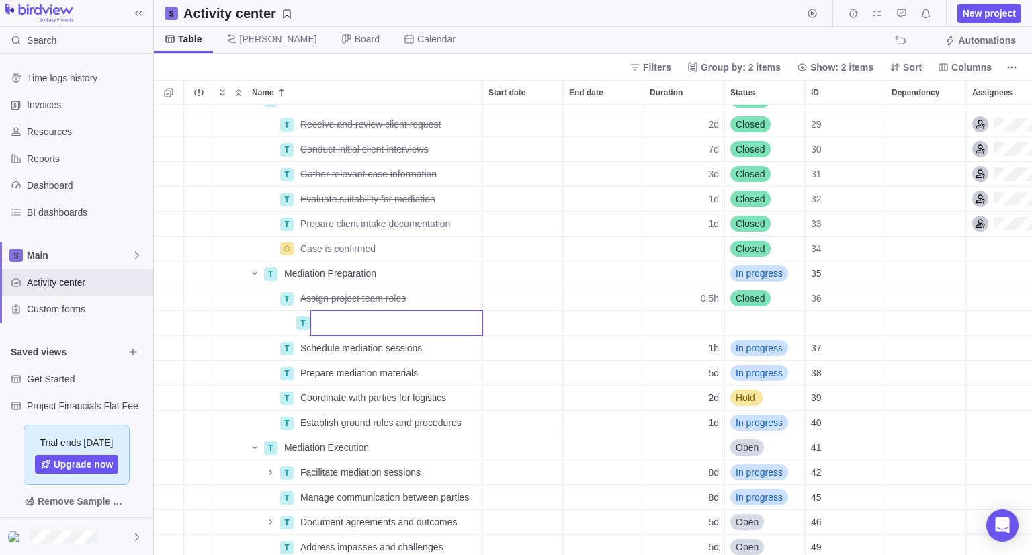
click at [290, 67] on body "Search Time logs history Invoices Resources Reports Dashboard BI dashboards Mai…" at bounding box center [516, 277] width 1032 height 555
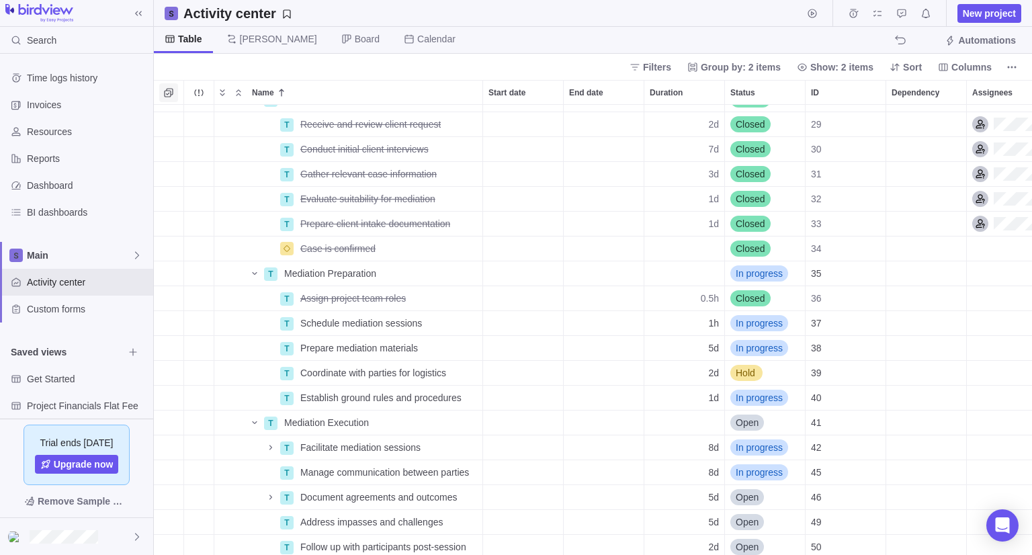
click at [171, 96] on icon "Selection mode" at bounding box center [168, 92] width 11 height 11
click at [164, 296] on div "grid" at bounding box center [164, 298] width 11 height 19
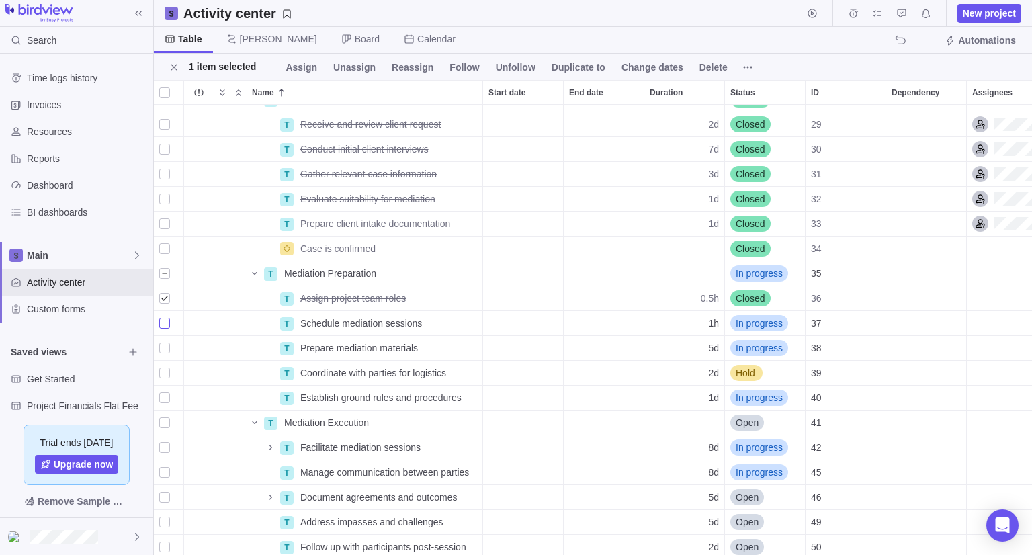
click at [164, 326] on div "grid" at bounding box center [164, 323] width 11 height 19
click at [162, 354] on div "grid" at bounding box center [164, 348] width 11 height 19
click at [165, 370] on div "grid" at bounding box center [164, 373] width 11 height 19
drag, startPoint x: 164, startPoint y: 393, endPoint x: 164, endPoint y: 401, distance: 7.4
click at [164, 394] on div "grid" at bounding box center [164, 398] width 11 height 19
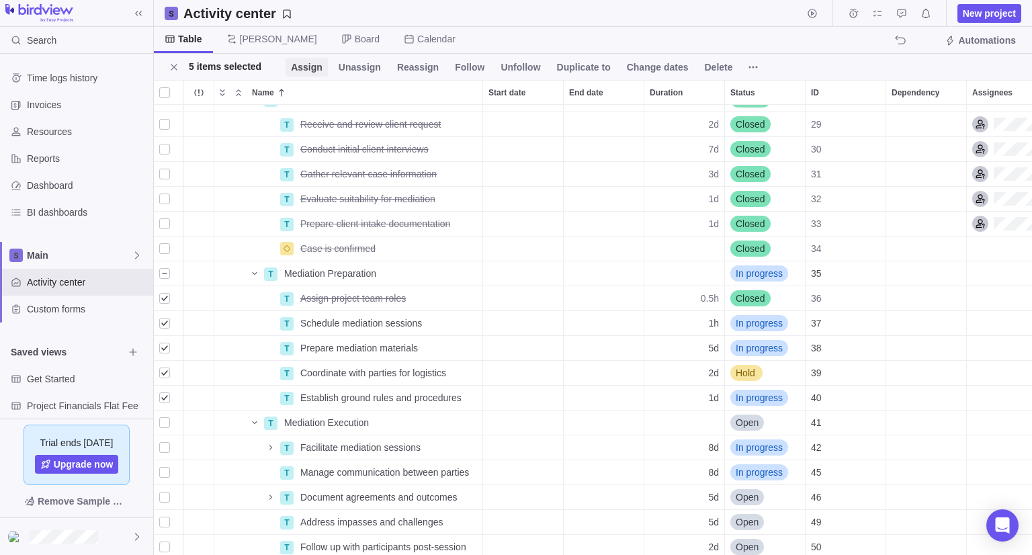
click at [301, 68] on span "Assign" at bounding box center [307, 66] width 32 height 13
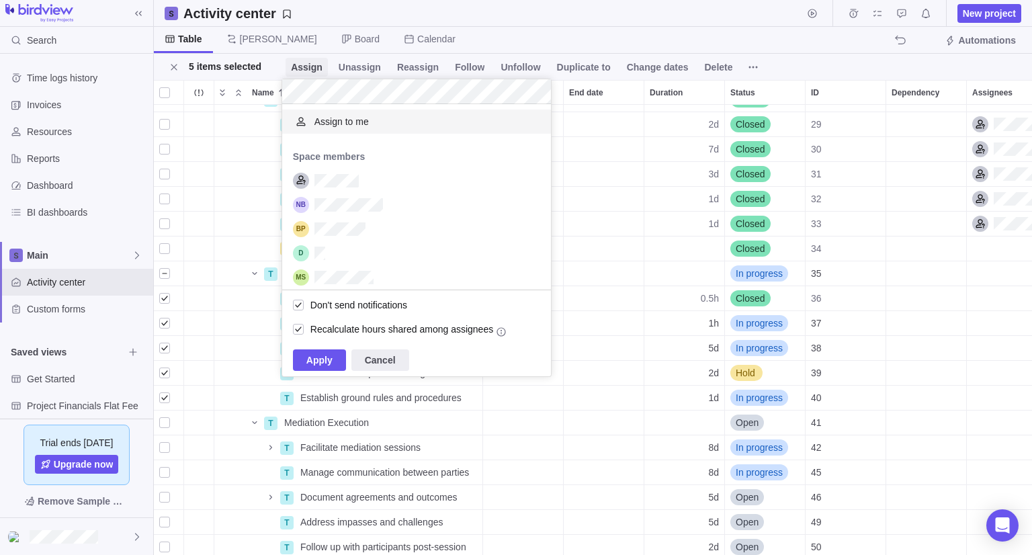
click at [312, 70] on span "Assign" at bounding box center [307, 66] width 32 height 13
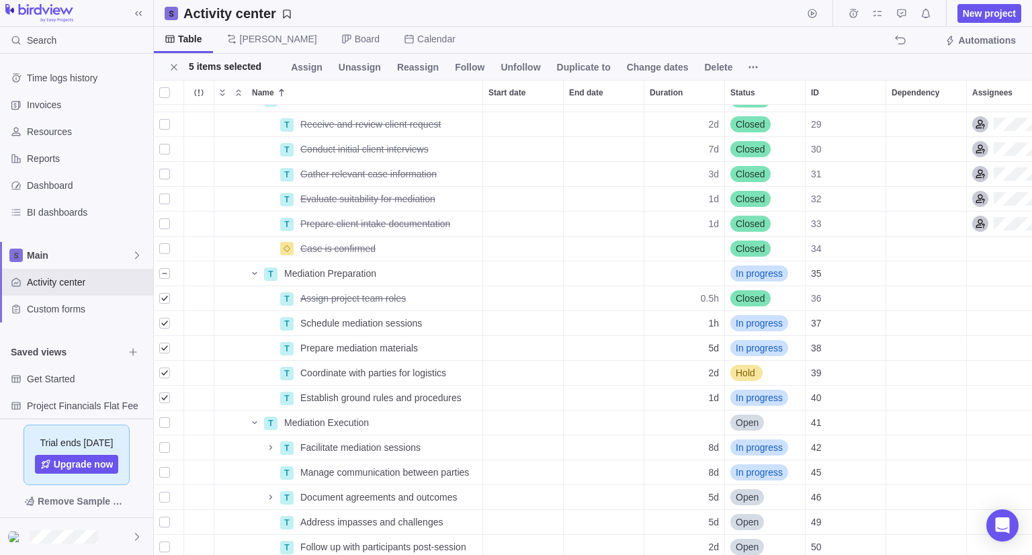
click at [177, 67] on icon "Close" at bounding box center [174, 67] width 11 height 11
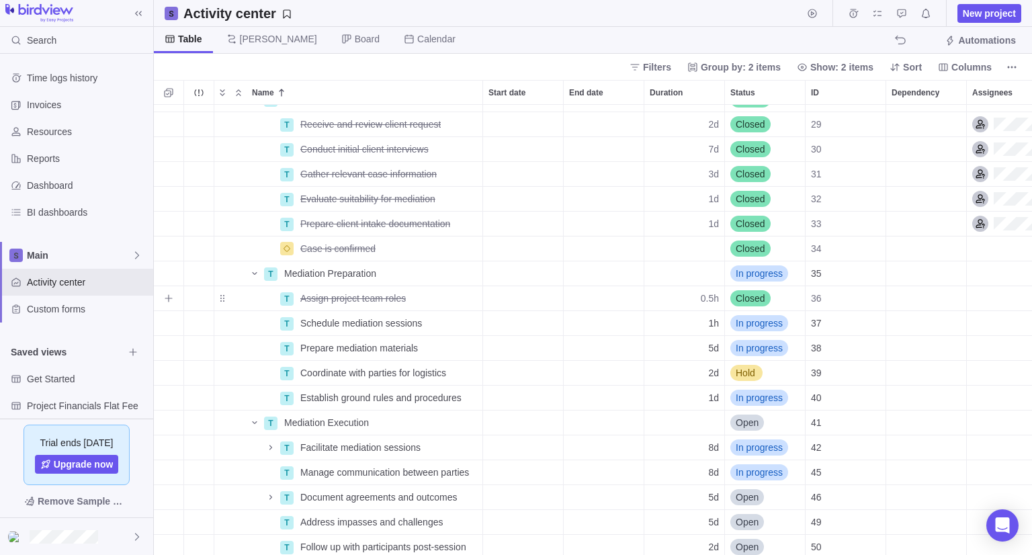
click at [985, 296] on div "Assignees" at bounding box center [1034, 298] width 134 height 24
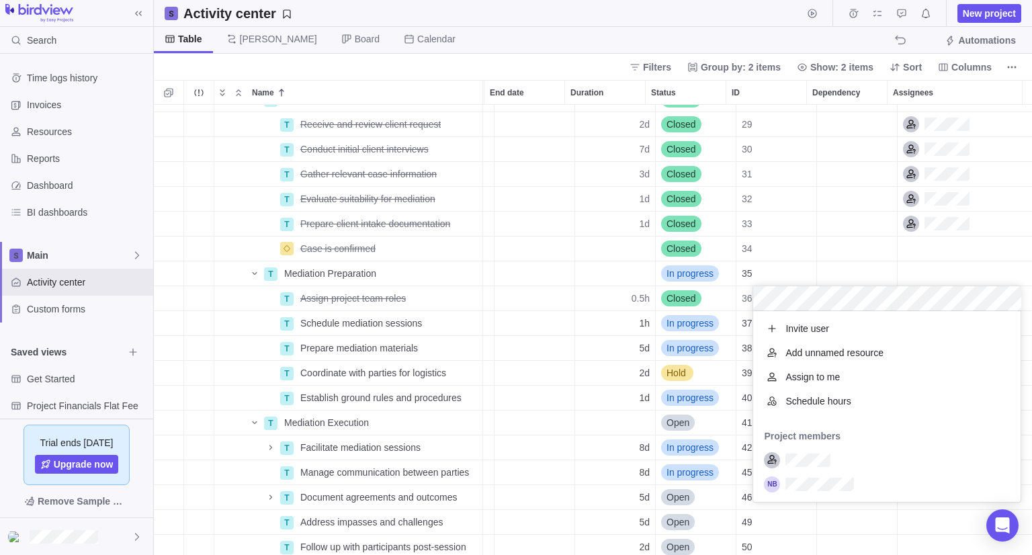
scroll to position [180, 257]
click at [998, 102] on div "Name Start date End date Duration Status ID Dependency Assignees T Client Intak…" at bounding box center [593, 317] width 879 height 475
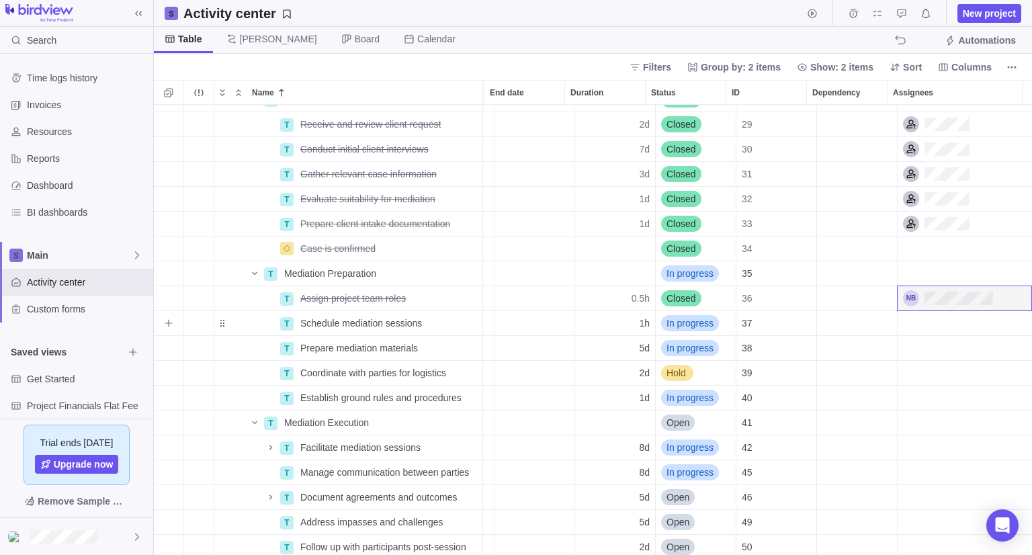
click at [938, 321] on div "Assignees" at bounding box center [965, 323] width 134 height 24
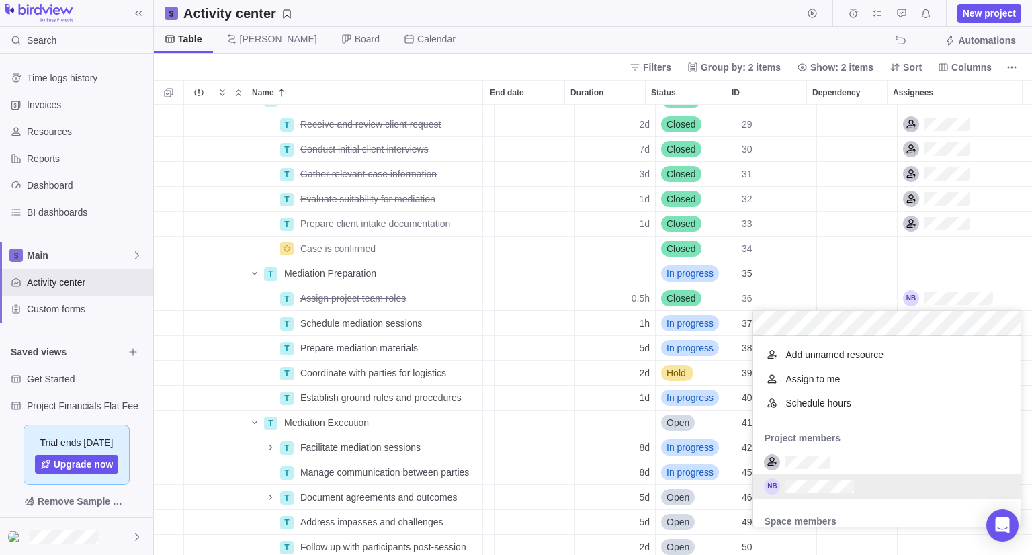
scroll to position [0, 0]
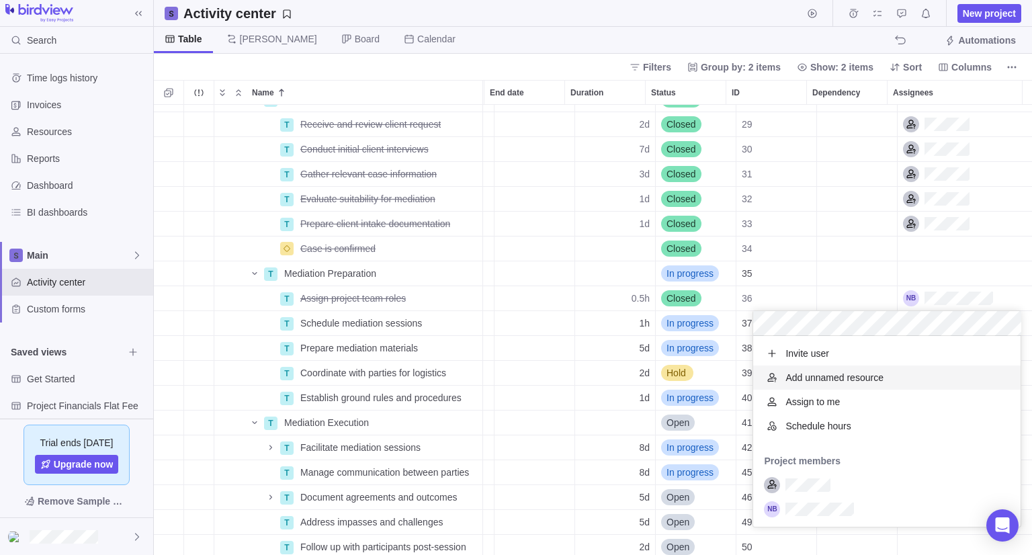
click at [866, 380] on span "Add unnamed resource" at bounding box center [835, 377] width 98 height 13
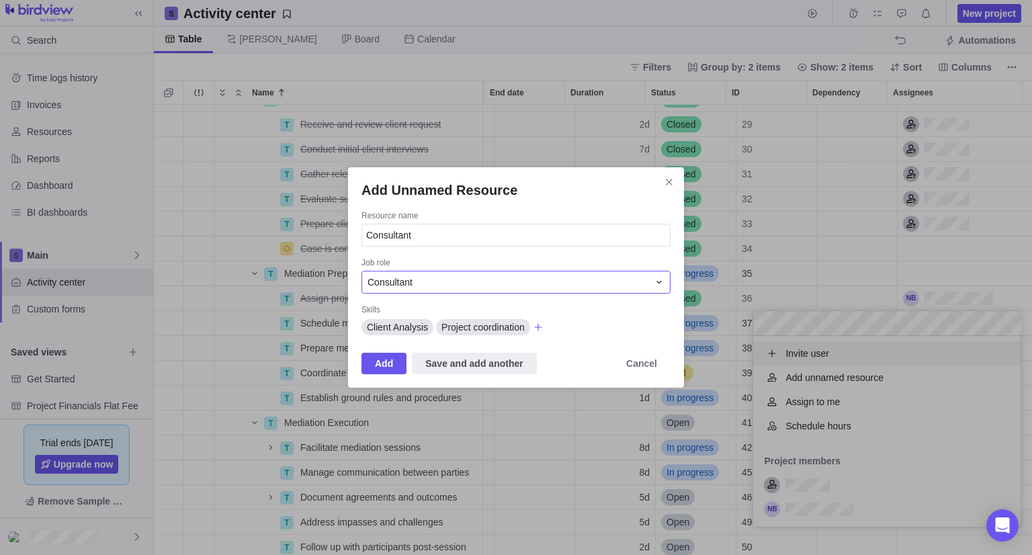
click at [440, 283] on div "Consultant" at bounding box center [508, 282] width 281 height 13
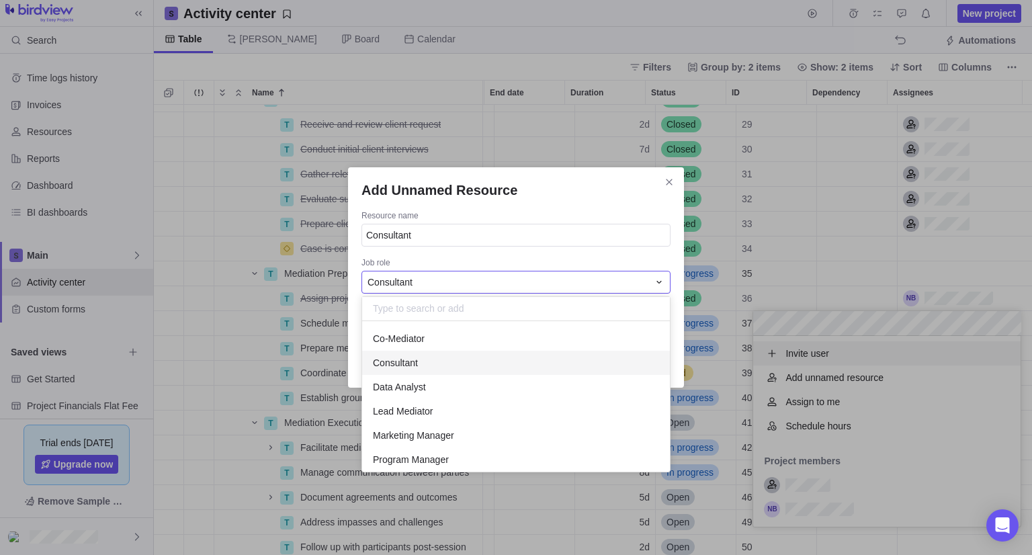
scroll to position [140, 298]
click at [446, 329] on div "Co-Mediator" at bounding box center [516, 339] width 308 height 24
type input "Co-Mediator"
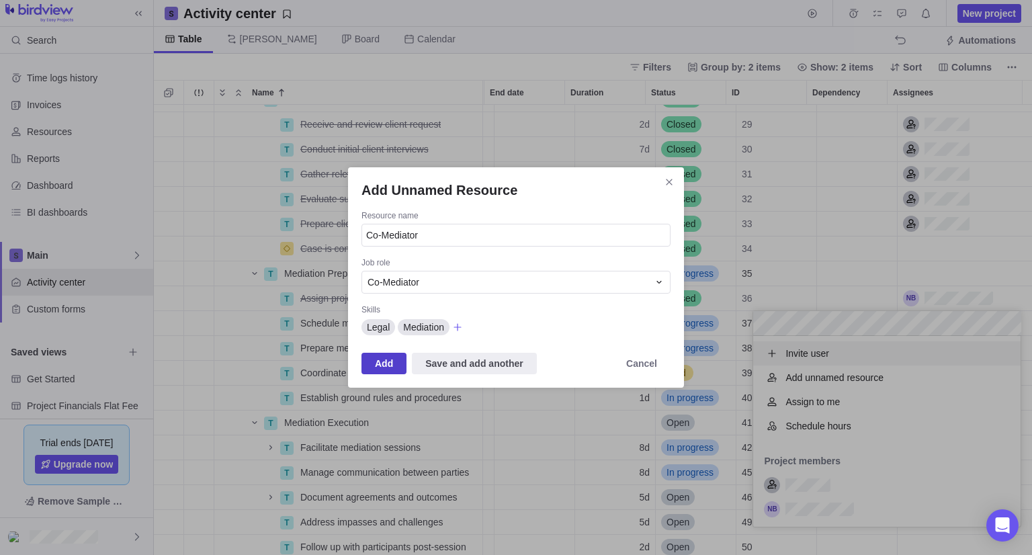
click at [390, 366] on span "Add" at bounding box center [384, 364] width 18 height 16
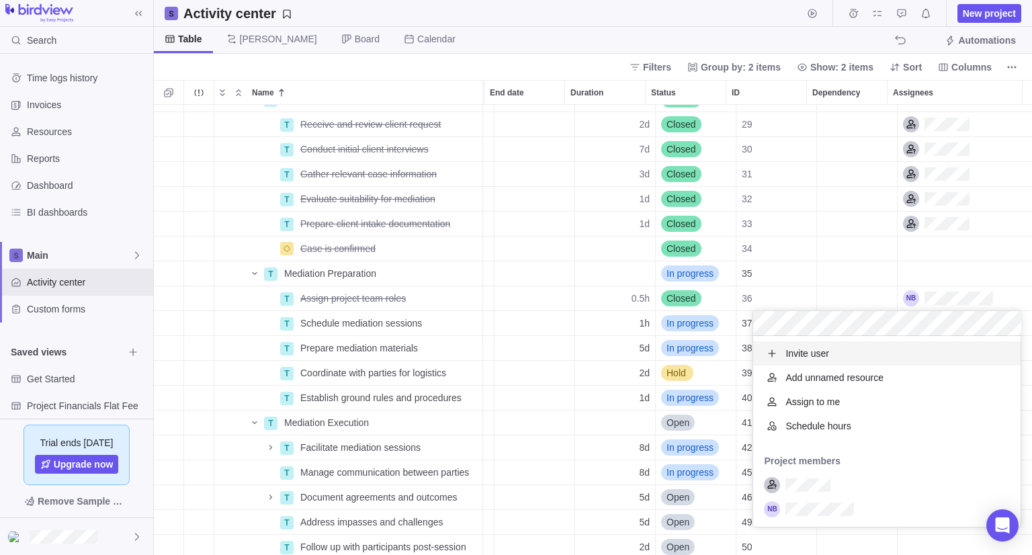
click at [973, 298] on div "T Client Intake & Assessment Details 08/13/2025 Closed 28 T Receive and review …" at bounding box center [593, 330] width 879 height 450
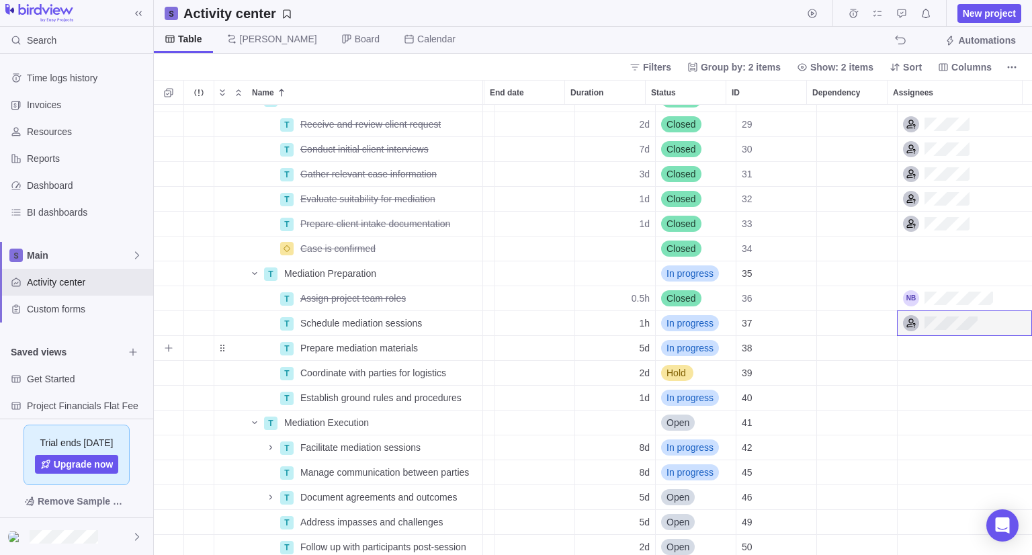
click at [920, 356] on div "Assignees" at bounding box center [965, 348] width 134 height 24
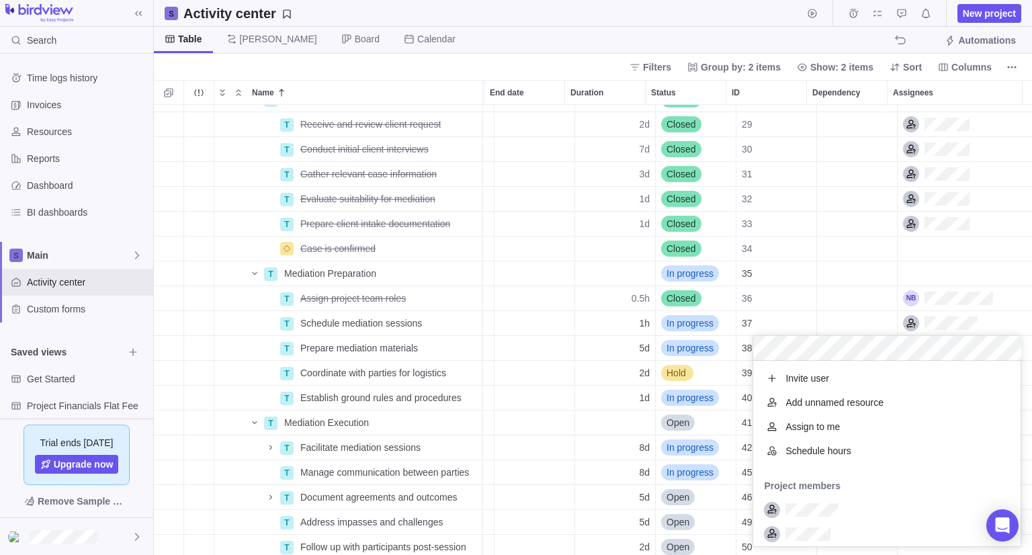
scroll to position [175, 257]
click at [852, 400] on span "Add unnamed resource" at bounding box center [835, 402] width 98 height 13
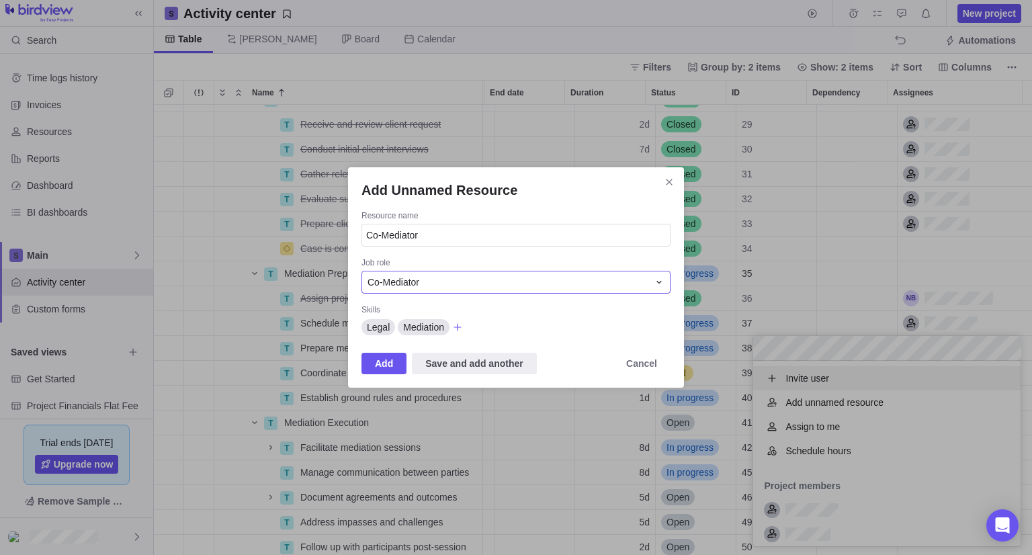
click at [463, 285] on div "Co-Mediator" at bounding box center [508, 282] width 281 height 13
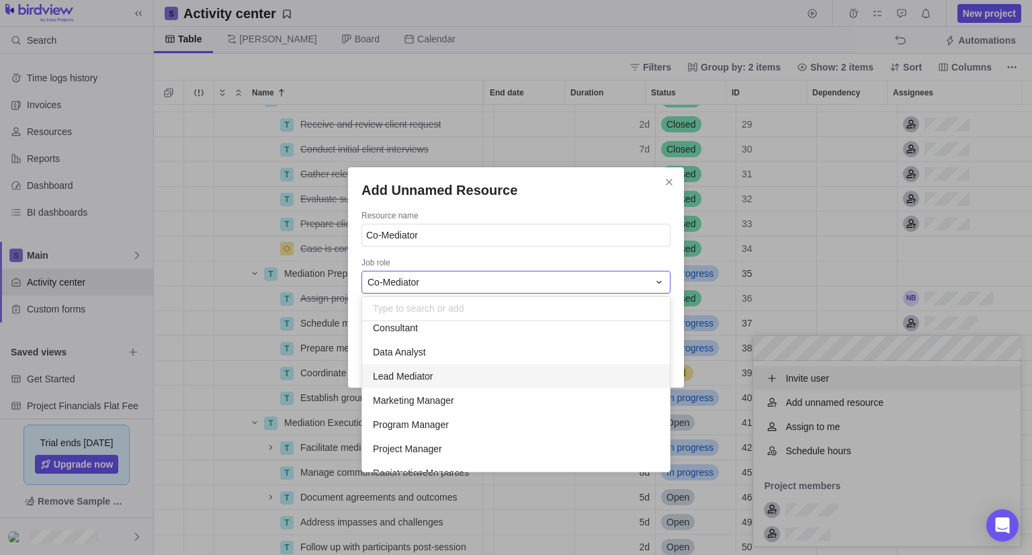
scroll to position [67, 0]
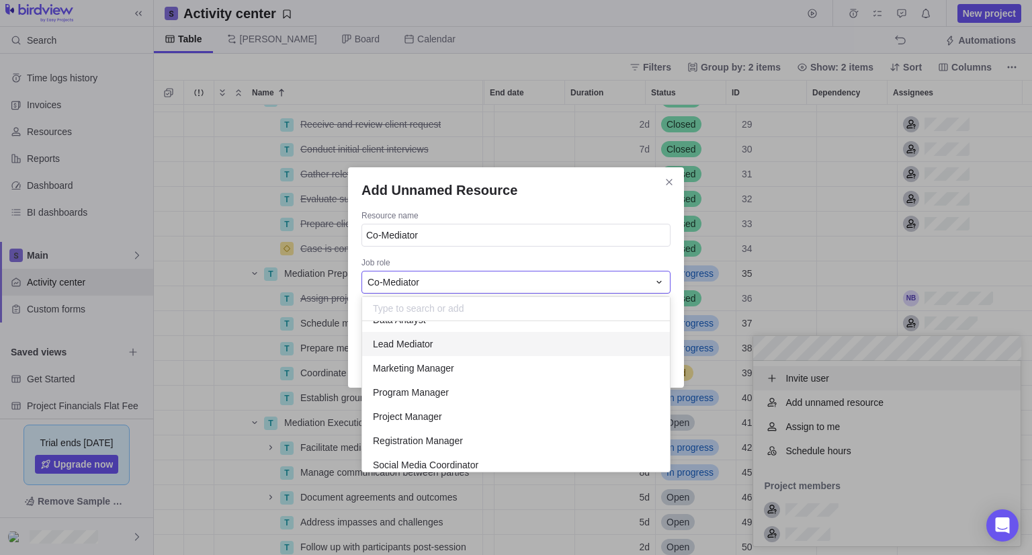
click at [463, 343] on div "Lead Mediator" at bounding box center [516, 344] width 308 height 24
type input "Lead Mediator"
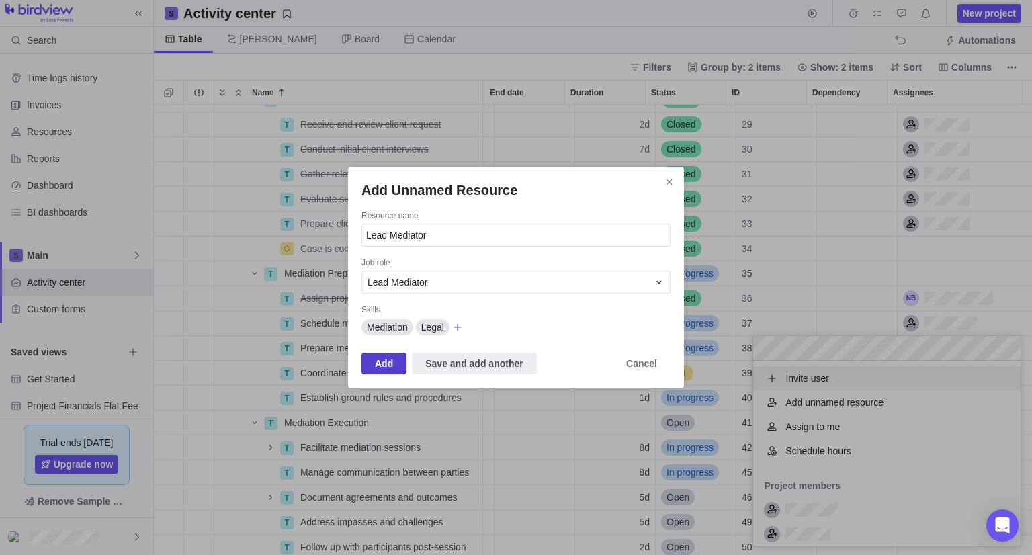
click at [374, 364] on span "Add" at bounding box center [384, 364] width 45 height 22
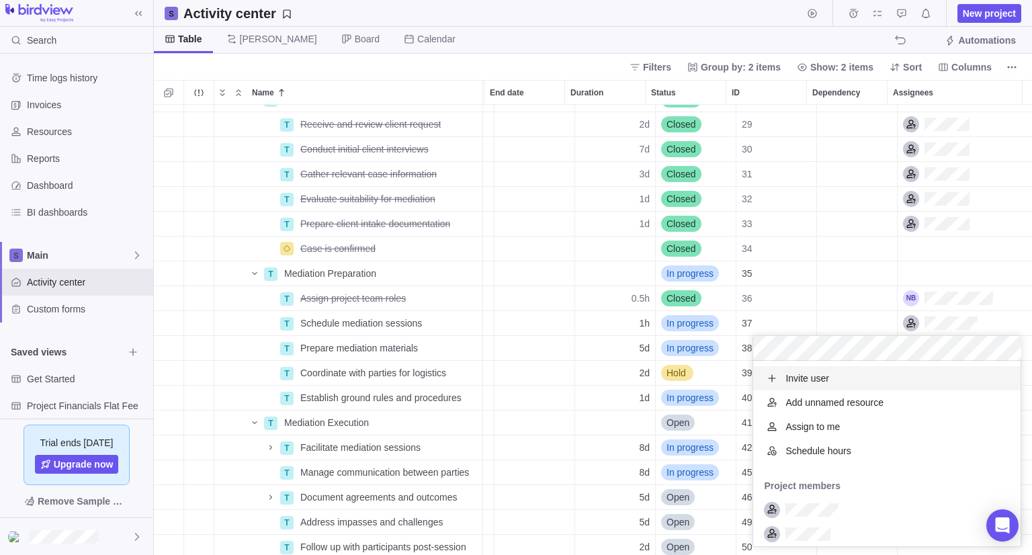
click at [1000, 299] on div "T Client Intake & Assessment Details 08/13/2025 Closed 28 T Receive and review …" at bounding box center [593, 330] width 879 height 450
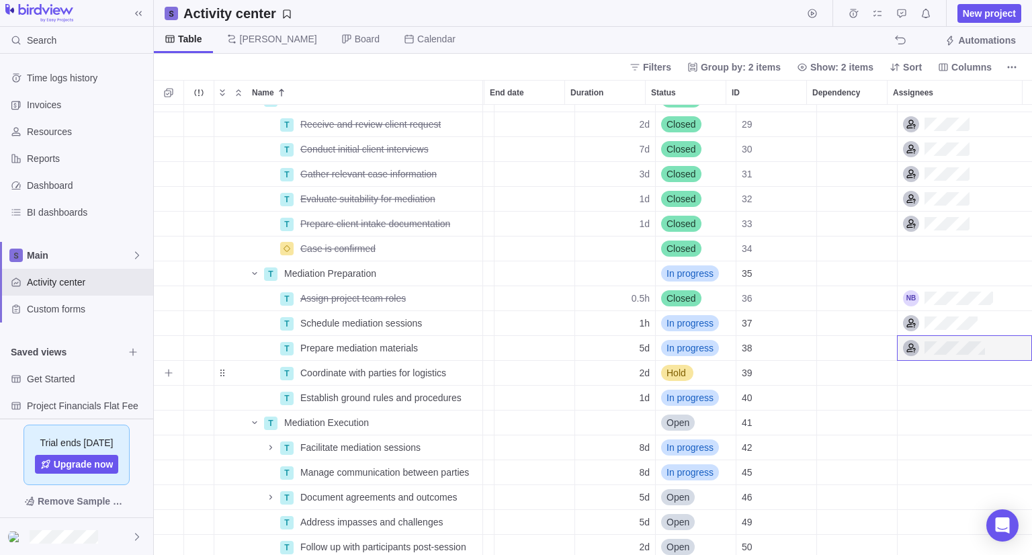
click at [940, 373] on div "Assignees" at bounding box center [965, 373] width 134 height 24
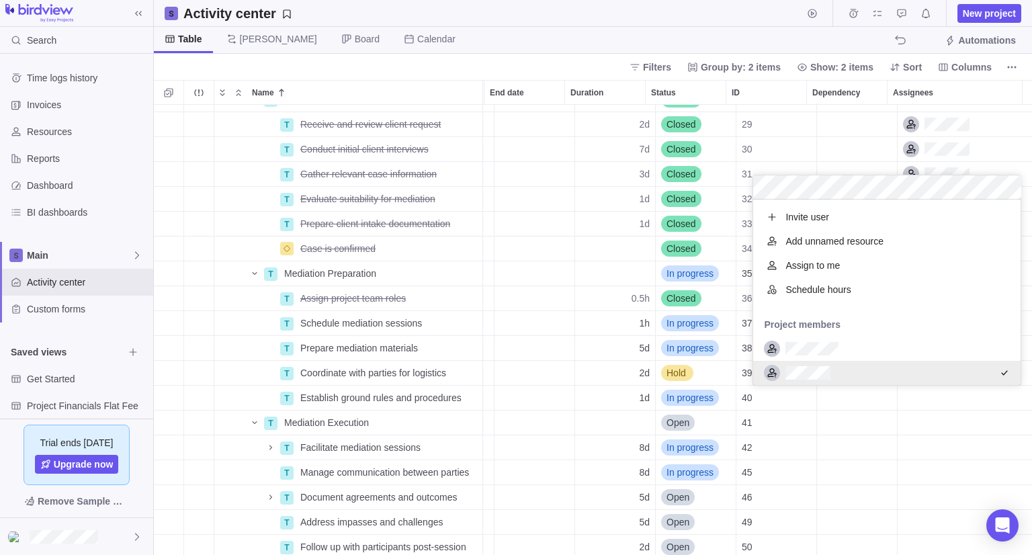
scroll to position [54, 0]
click at [942, 399] on div "T Client Intake & Assessment Details 08/13/2025 Closed 28 T Receive and review …" at bounding box center [593, 330] width 879 height 450
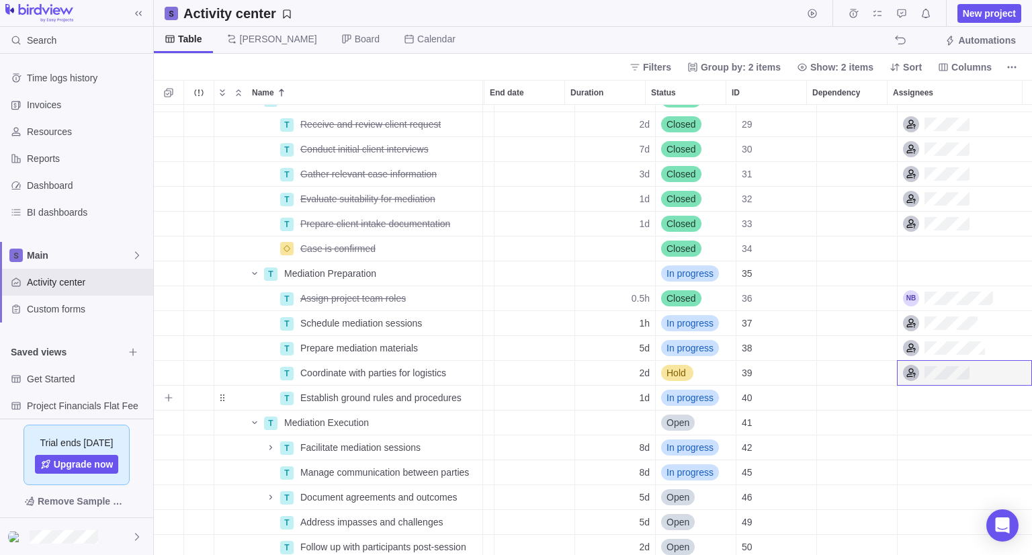
click at [935, 397] on div "Assignees" at bounding box center [965, 398] width 134 height 24
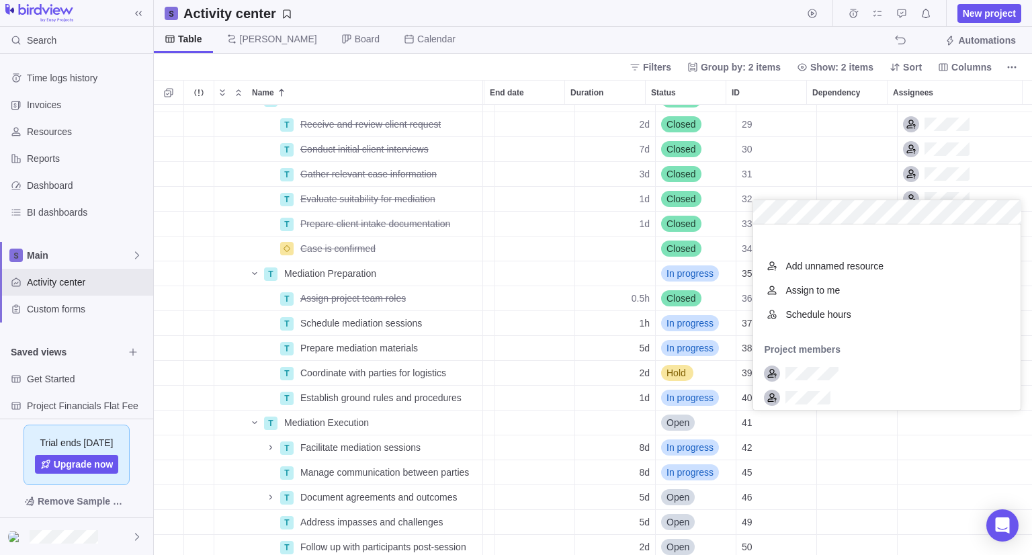
scroll to position [175, 257]
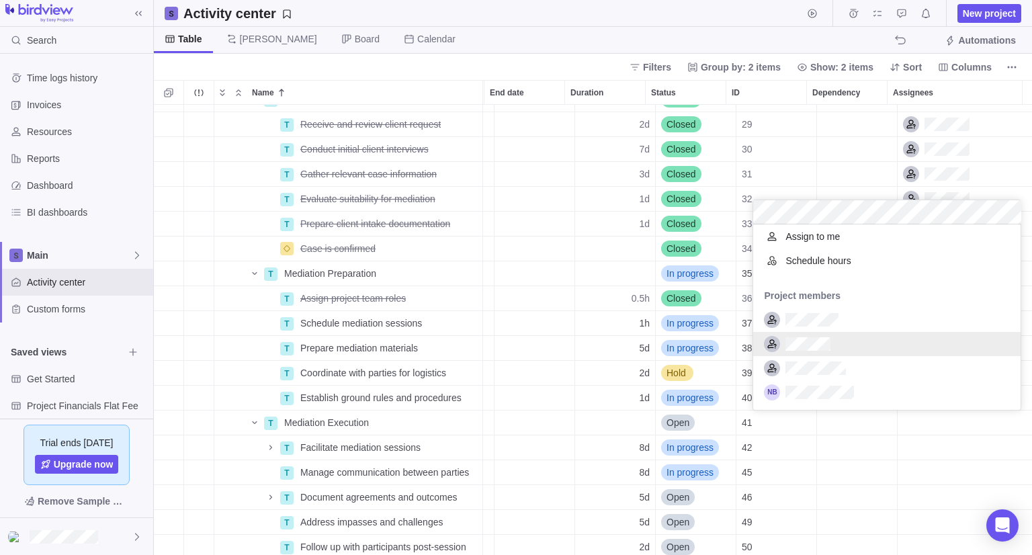
click at [866, 329] on div "grid" at bounding box center [888, 320] width 268 height 24
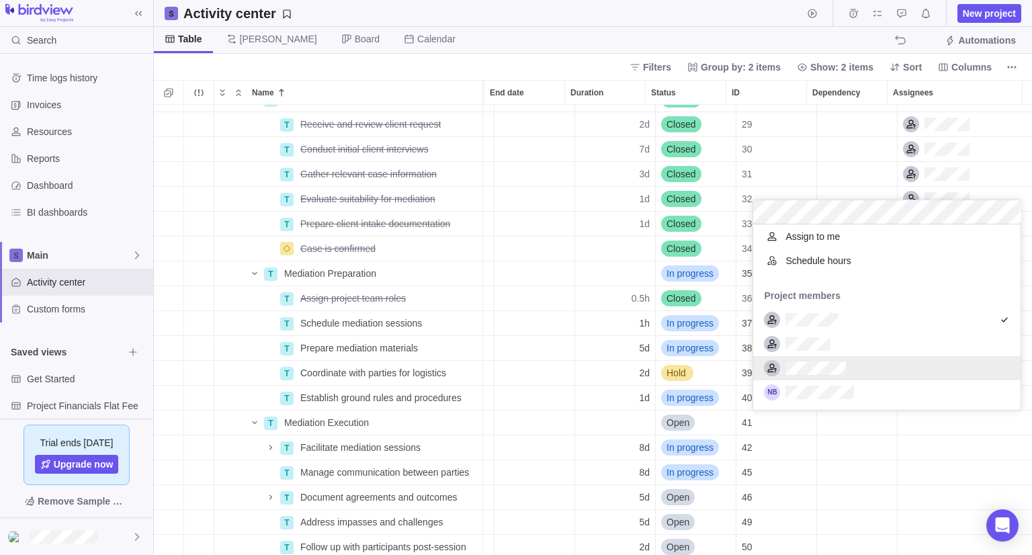
click at [917, 362] on div "grid" at bounding box center [888, 368] width 268 height 24
click at [885, 425] on div "T Client Intake & Assessment Details 08/13/2025 Closed 28 T Receive and review …" at bounding box center [593, 330] width 879 height 450
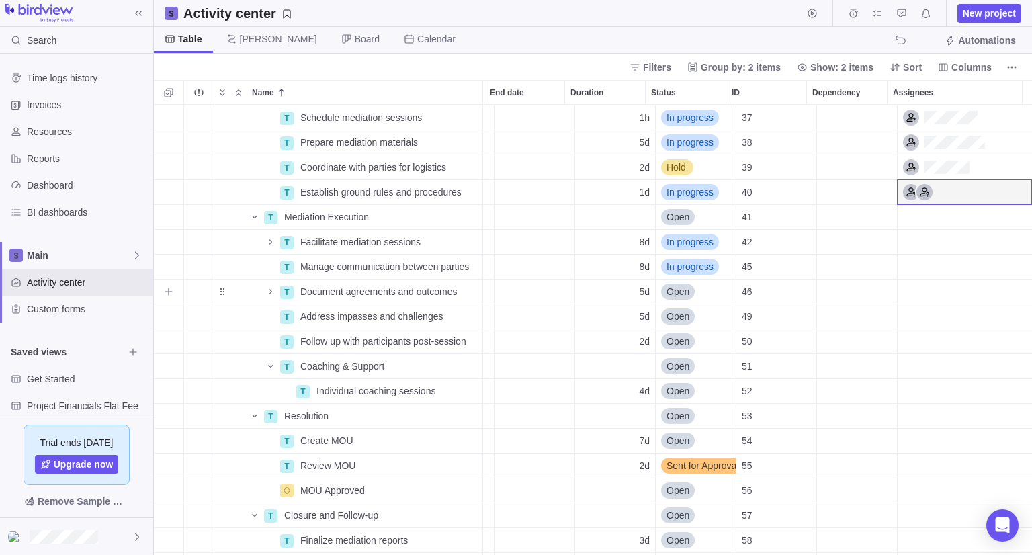
scroll to position [274, 79]
click at [171, 88] on icon "Selection mode" at bounding box center [168, 92] width 9 height 9
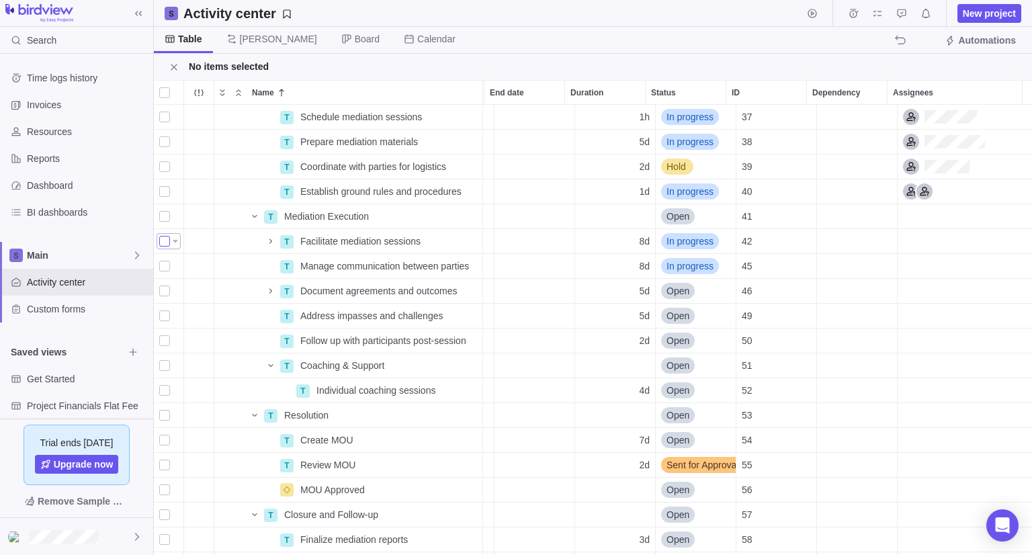
click at [166, 243] on div "grid" at bounding box center [164, 241] width 11 height 19
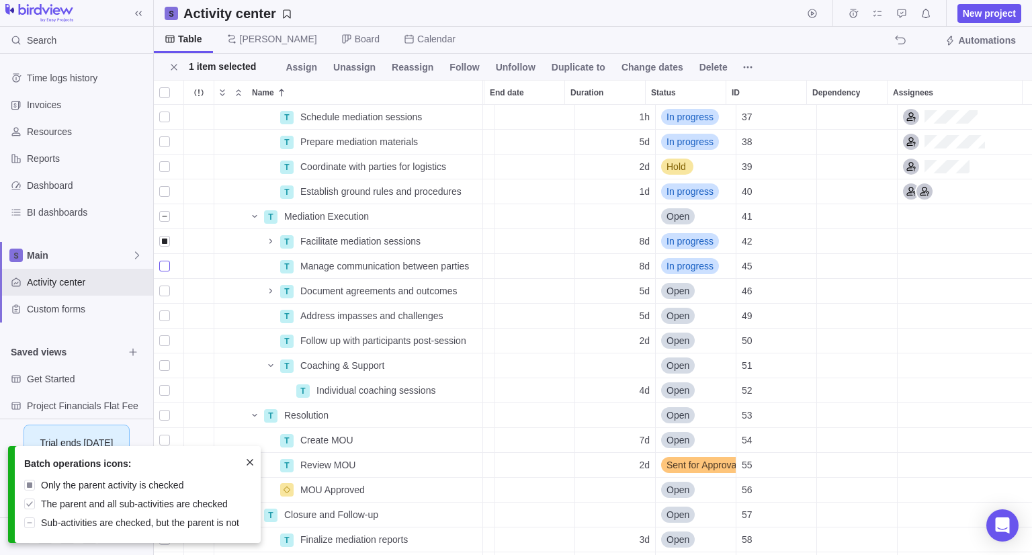
click at [165, 262] on div "grid" at bounding box center [164, 266] width 11 height 19
click at [165, 292] on div "grid" at bounding box center [164, 291] width 11 height 19
click at [162, 263] on div "grid" at bounding box center [164, 266] width 11 height 19
click at [163, 266] on div "grid" at bounding box center [164, 266] width 11 height 19
click at [161, 315] on div "grid" at bounding box center [164, 316] width 11 height 19
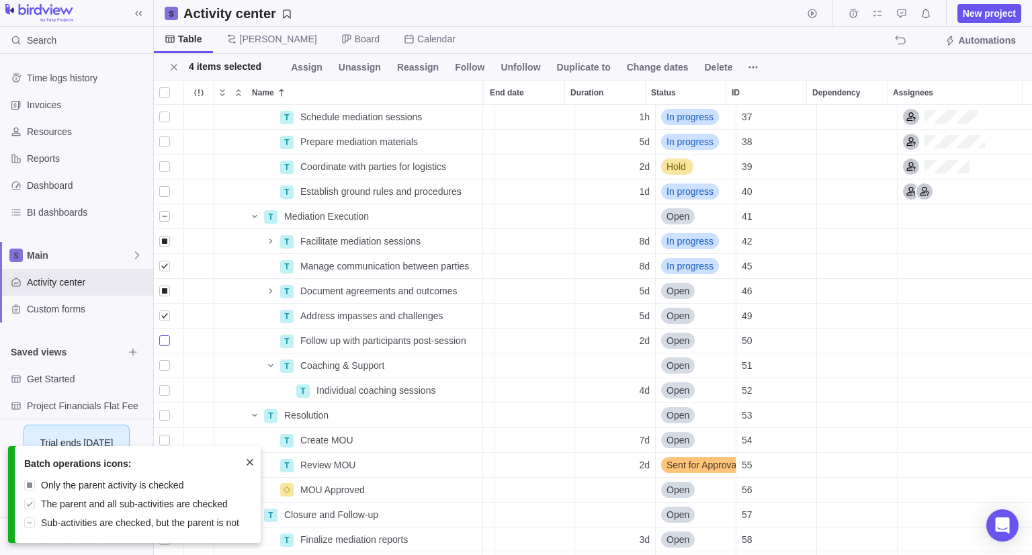
click at [166, 339] on div "grid" at bounding box center [164, 340] width 11 height 19
click at [298, 71] on span "Assign" at bounding box center [307, 66] width 32 height 13
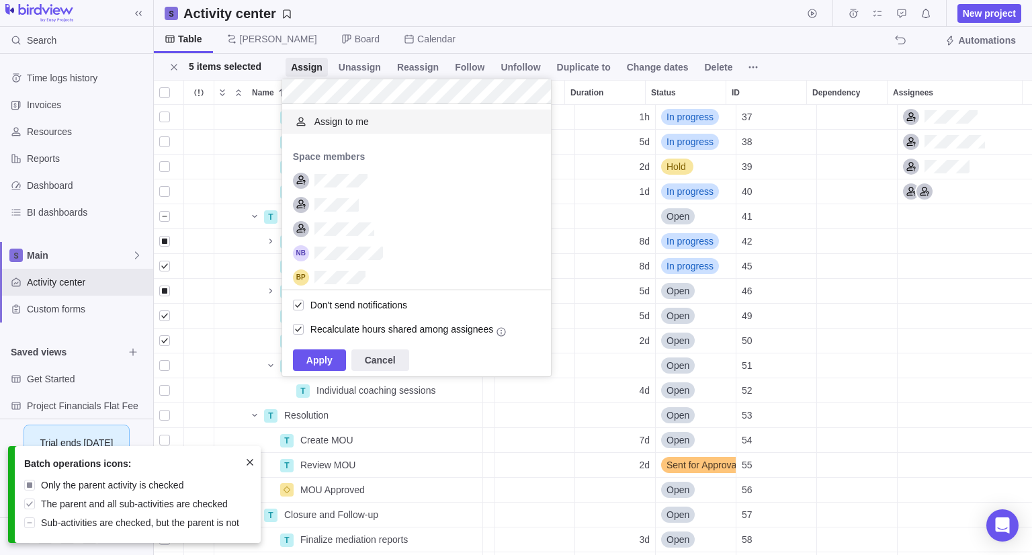
scroll to position [175, 258]
click at [429, 218] on div "grid" at bounding box center [416, 229] width 269 height 24
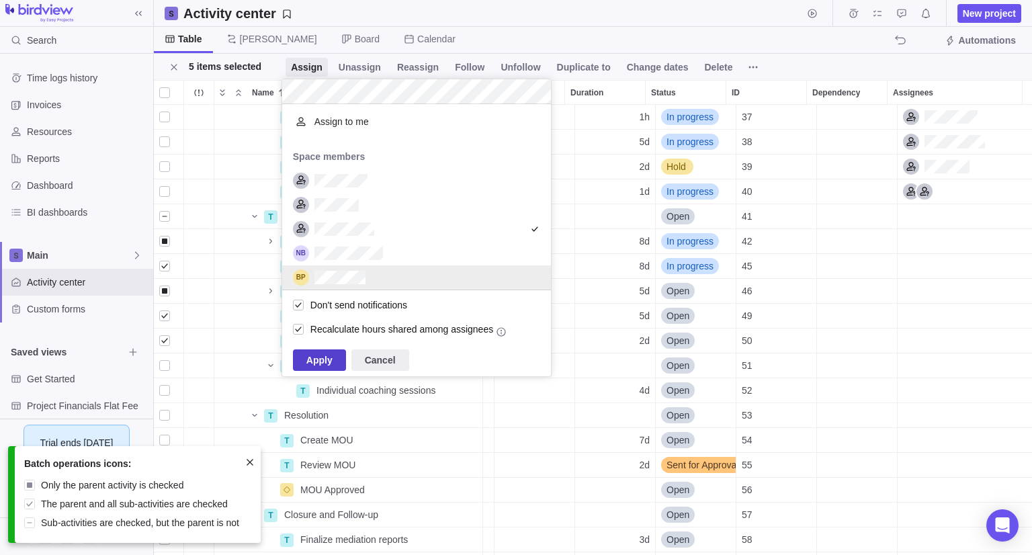
click at [340, 362] on span "Apply" at bounding box center [319, 361] width 53 height 22
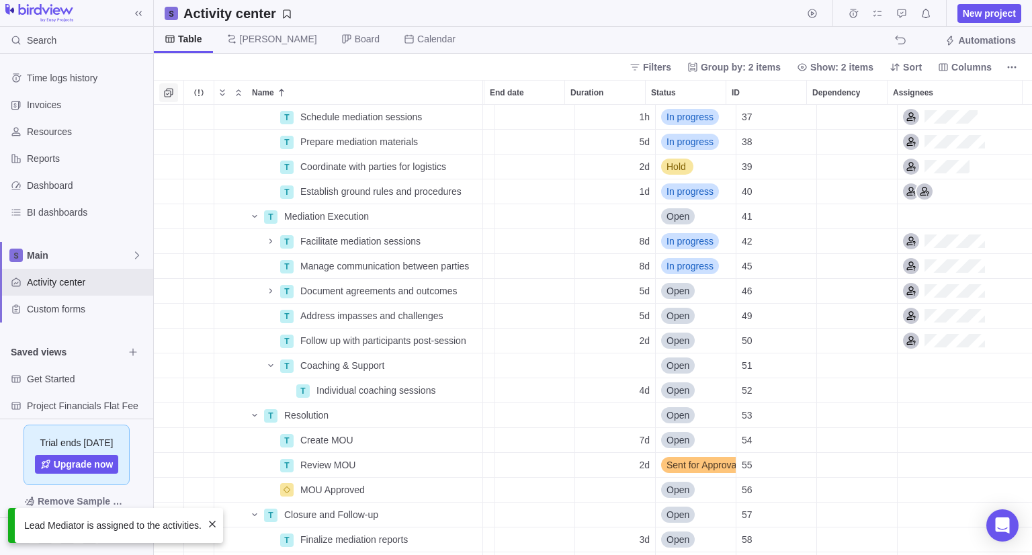
click at [165, 91] on icon "Selection mode" at bounding box center [168, 92] width 11 height 11
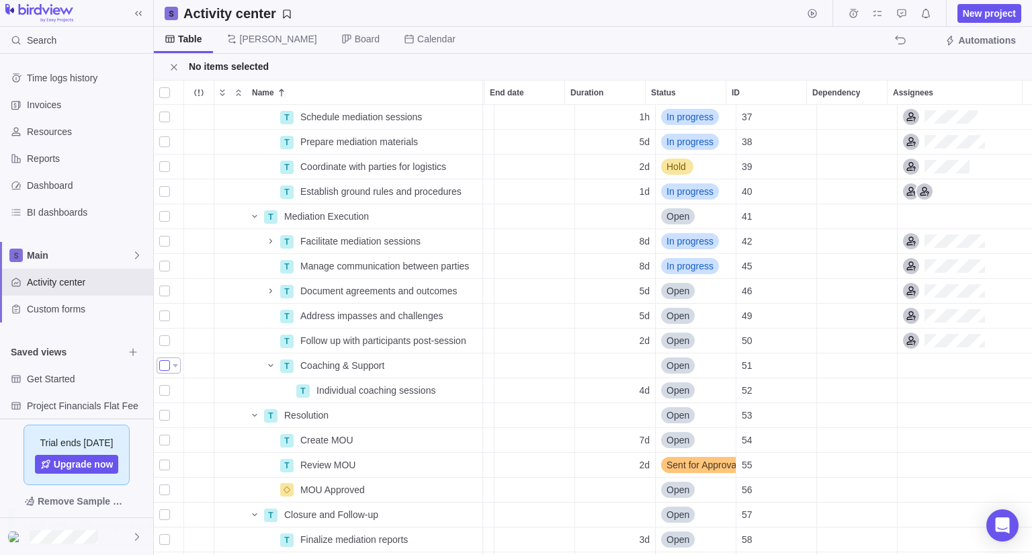
click at [162, 368] on div "grid" at bounding box center [164, 365] width 11 height 19
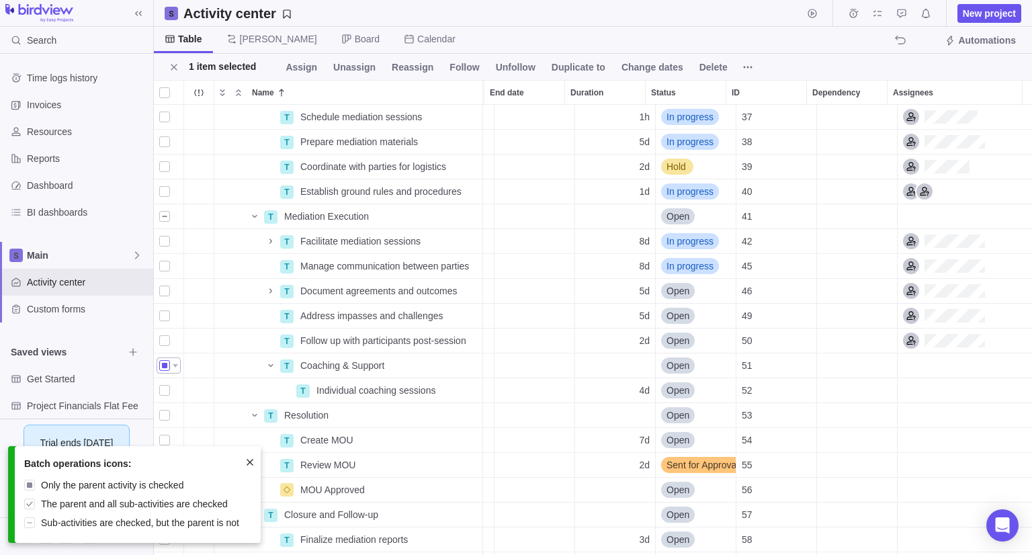
click at [162, 368] on div "grid" at bounding box center [164, 365] width 11 height 19
click at [171, 362] on div "grid" at bounding box center [169, 366] width 24 height 16
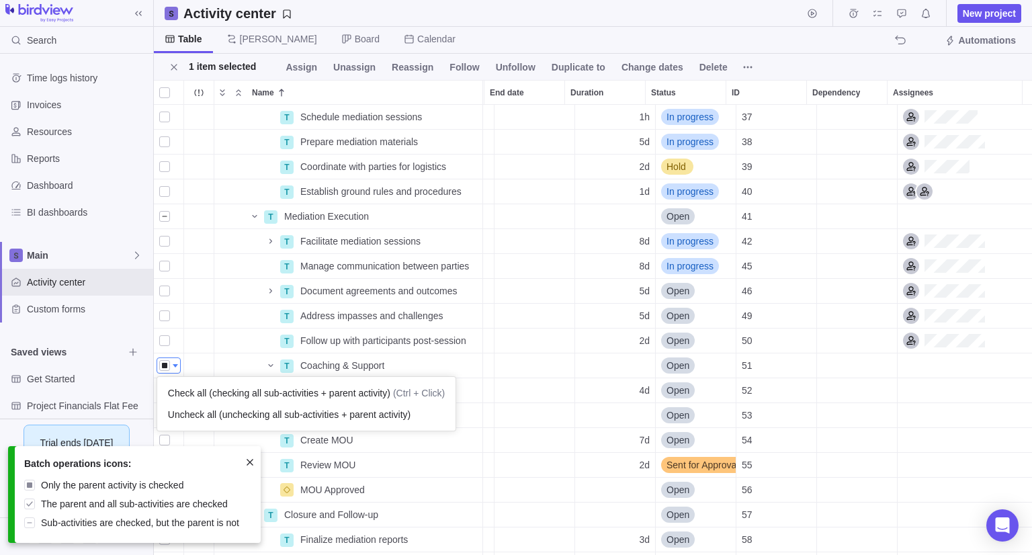
click at [171, 358] on div "grid" at bounding box center [169, 366] width 24 height 16
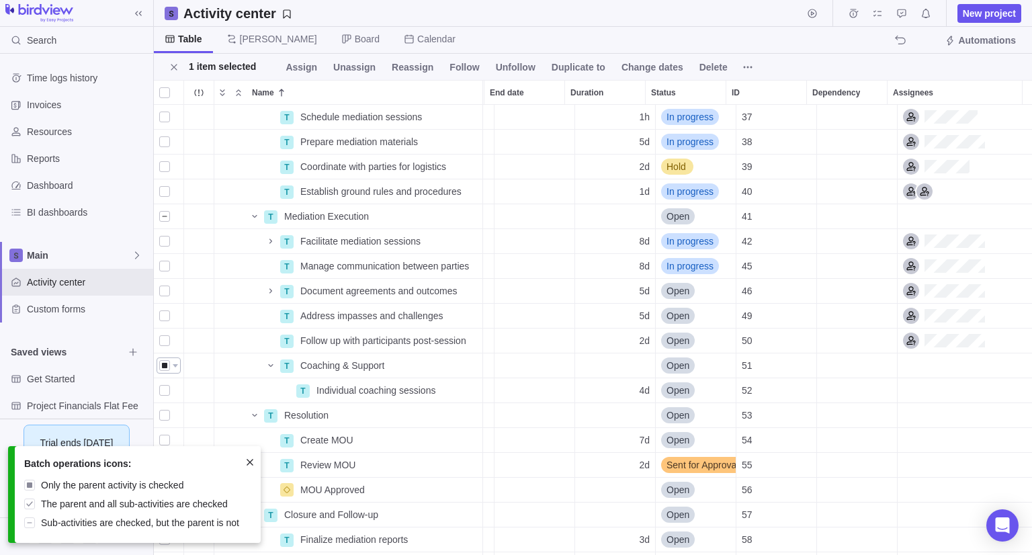
click at [172, 368] on div "grid" at bounding box center [169, 366] width 24 height 16
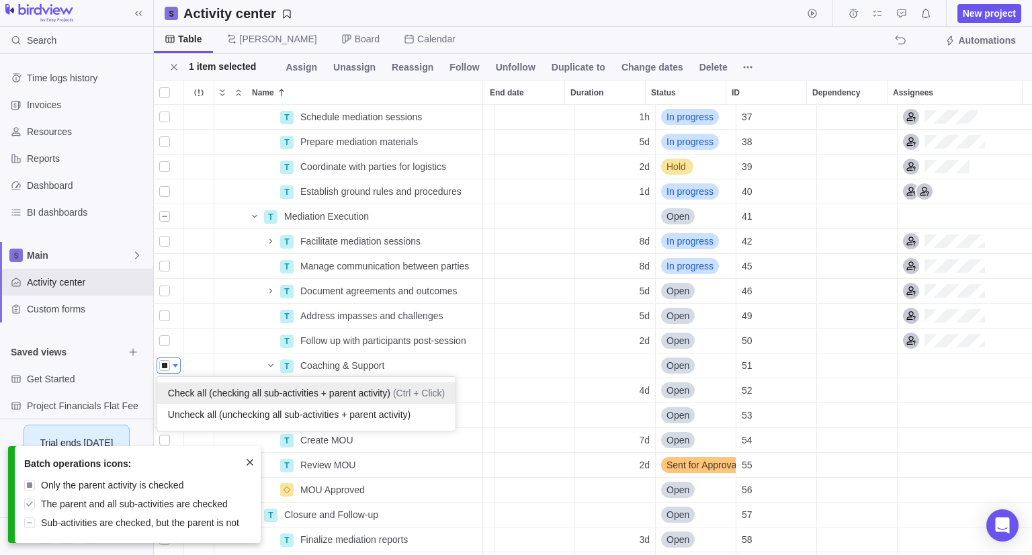
click at [199, 392] on span "Check all (checking all sub-activities + parent activity)" at bounding box center [279, 393] width 222 height 13
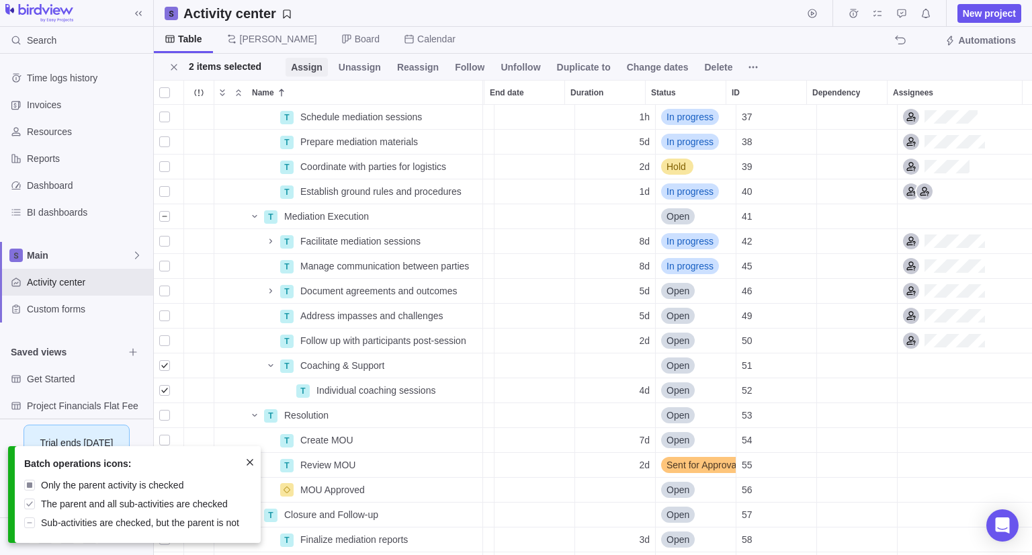
click at [304, 64] on span "Assign" at bounding box center [307, 66] width 32 height 13
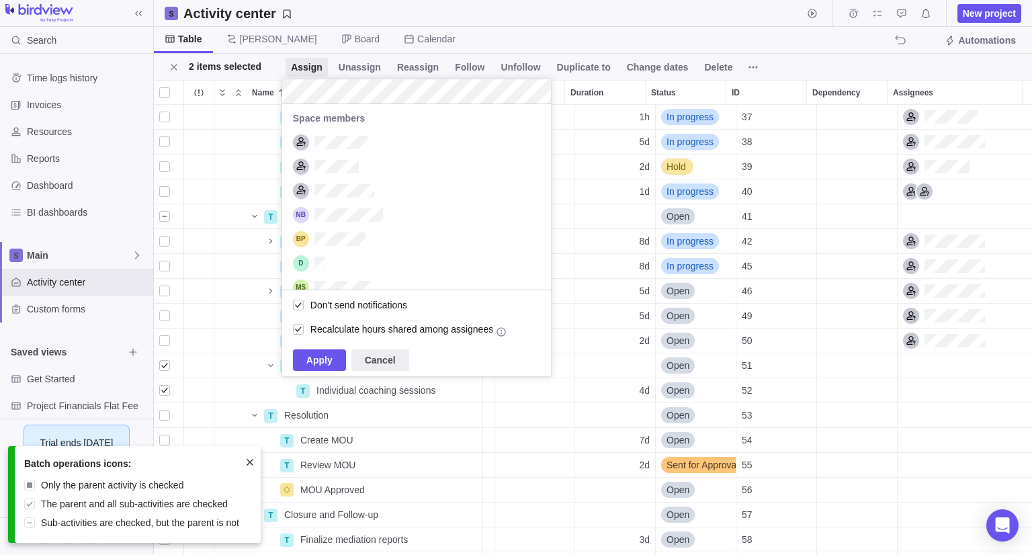
scroll to position [0, 0]
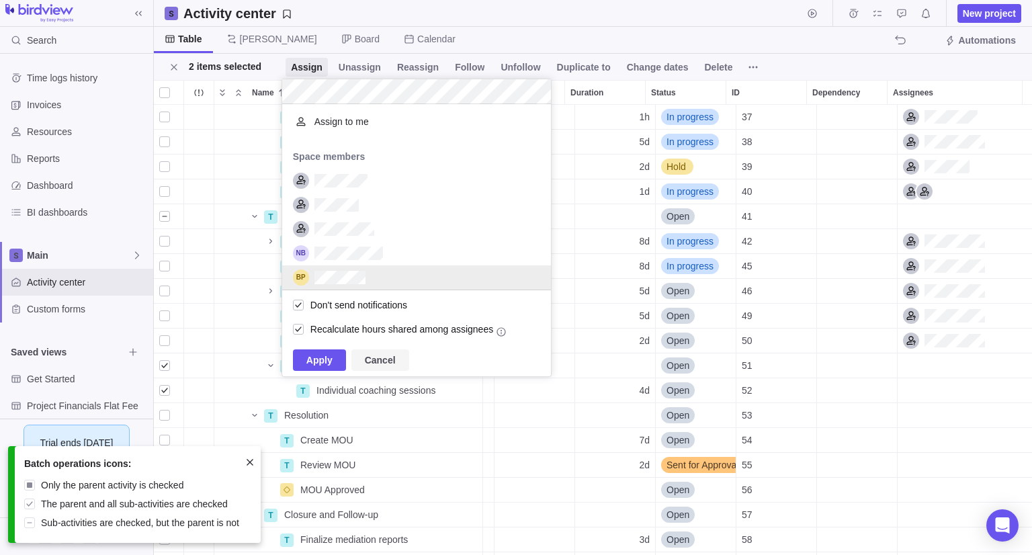
click at [388, 364] on span "Cancel" at bounding box center [380, 360] width 31 height 16
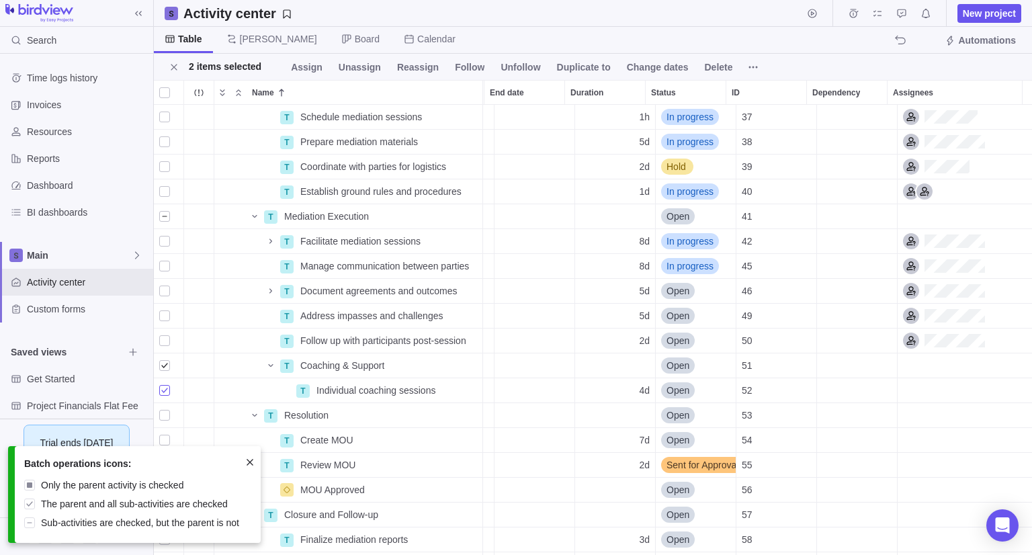
click at [167, 388] on div "grid" at bounding box center [164, 390] width 11 height 19
click at [161, 368] on div "grid" at bounding box center [164, 365] width 11 height 19
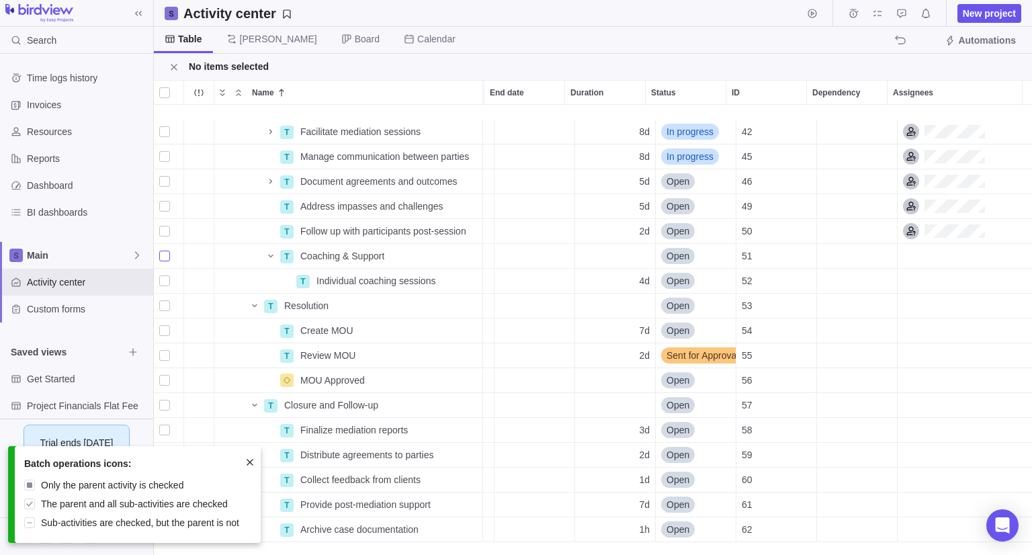
scroll to position [405, 79]
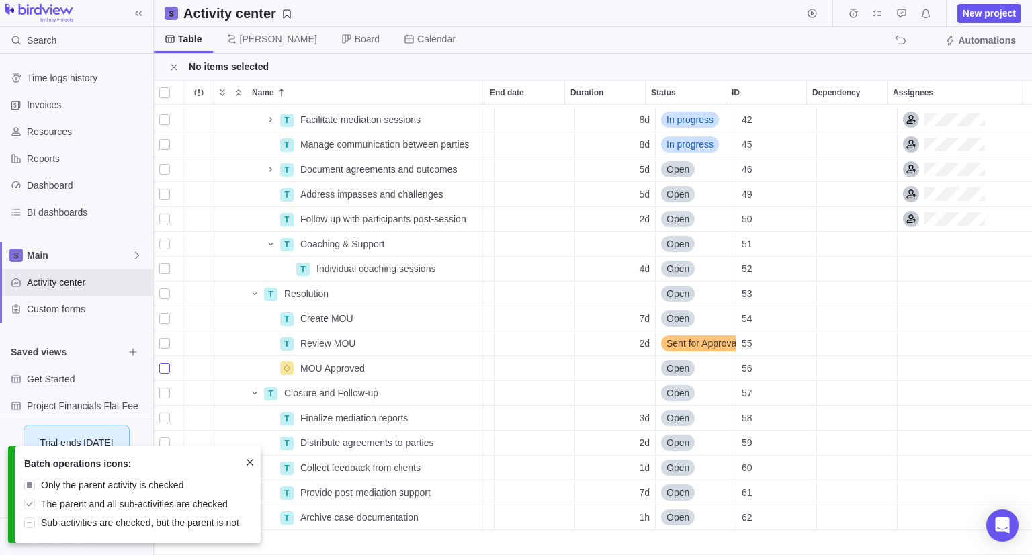
click at [166, 359] on div "grid" at bounding box center [164, 368] width 11 height 19
click at [302, 54] on div "Activity center New project Table Gantt Board Calendar Automations 1 item selec…" at bounding box center [593, 277] width 879 height 555
click at [293, 65] on span "Assign" at bounding box center [302, 66] width 32 height 13
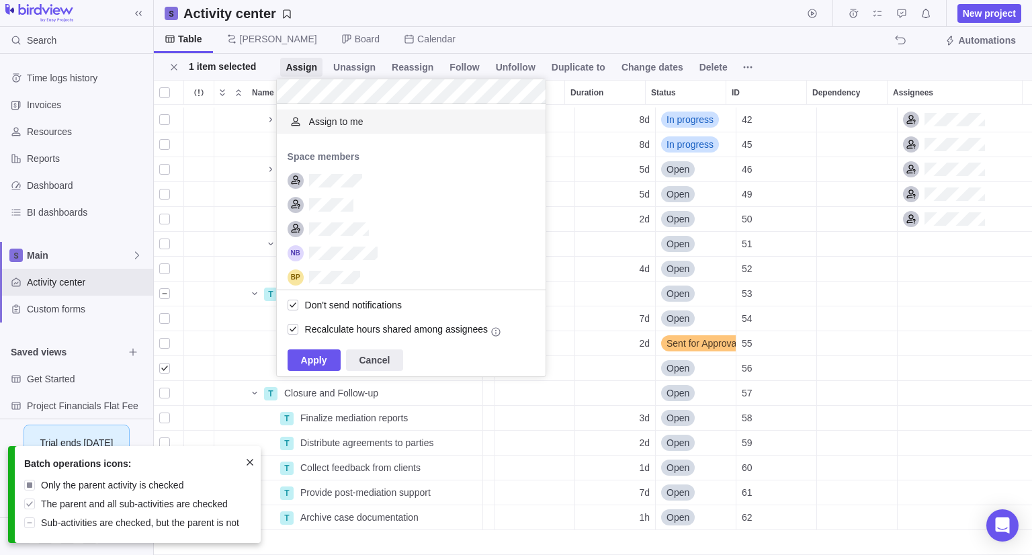
scroll to position [48, 0]
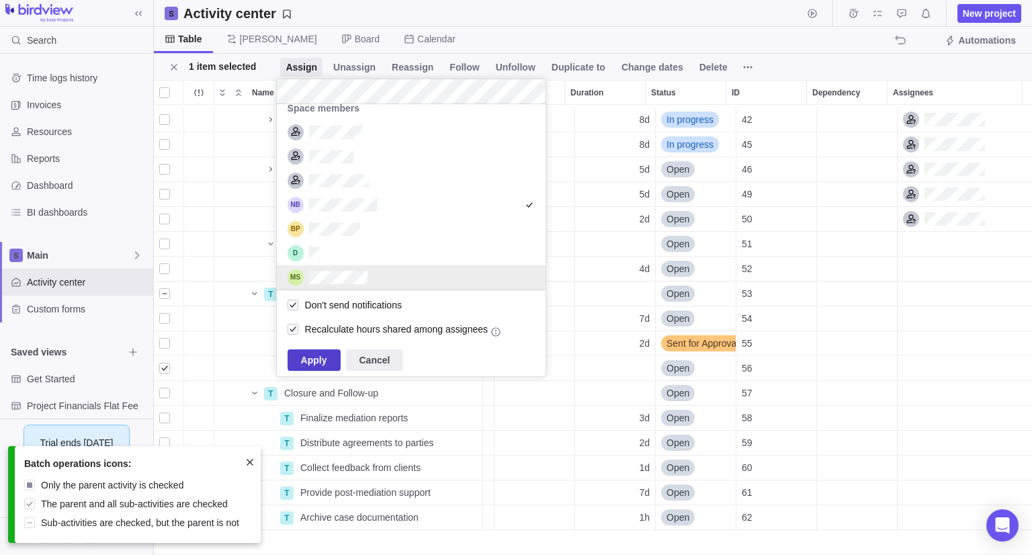
click at [320, 354] on span "Apply" at bounding box center [314, 360] width 26 height 16
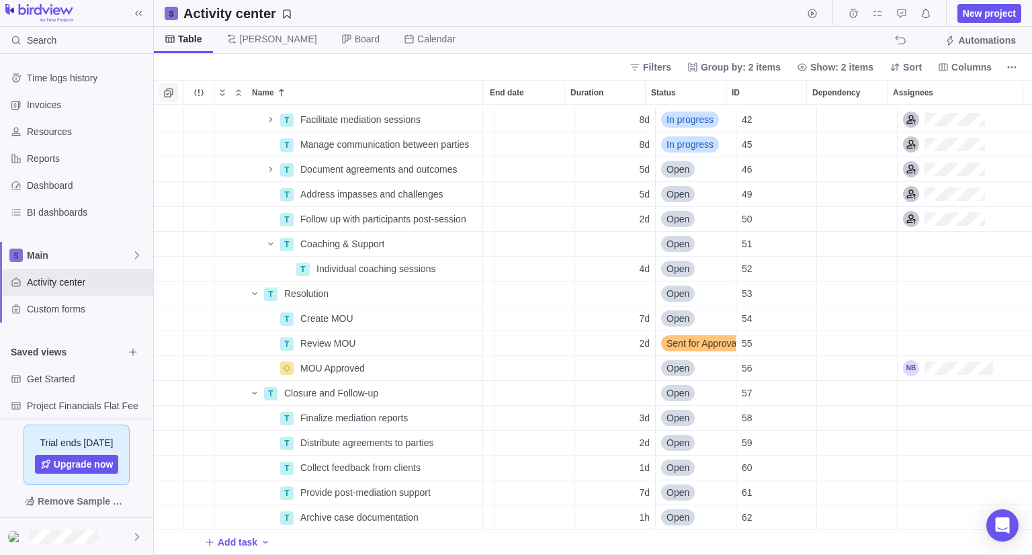
click at [173, 89] on icon "Selection mode" at bounding box center [168, 92] width 11 height 11
click at [165, 334] on div "grid" at bounding box center [164, 343] width 11 height 19
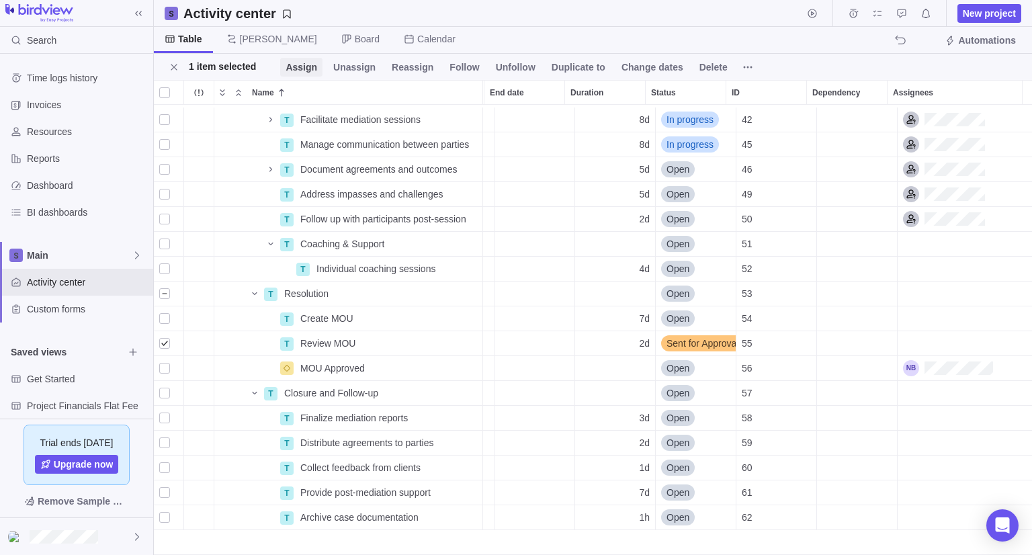
click at [286, 67] on span "Assign" at bounding box center [302, 66] width 32 height 13
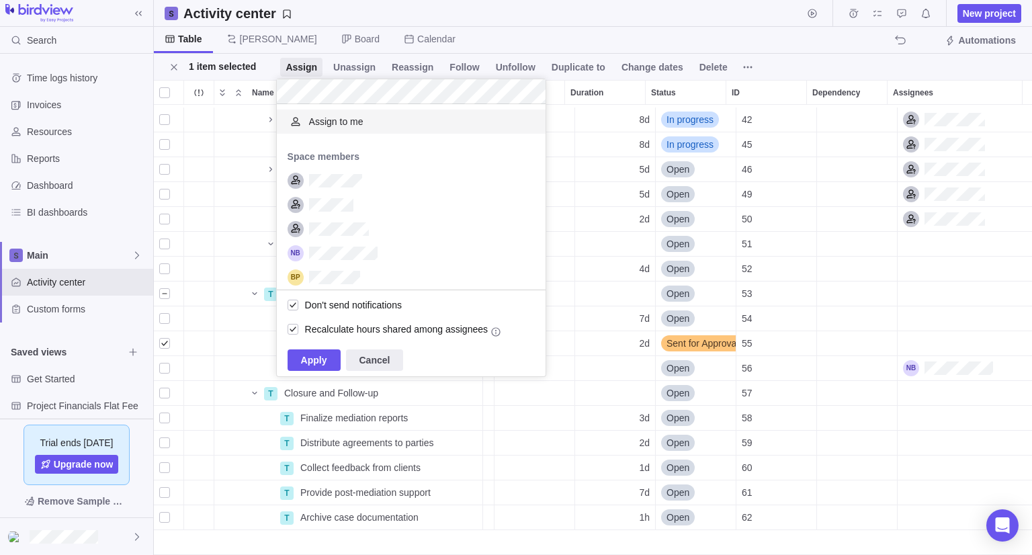
scroll to position [175, 258]
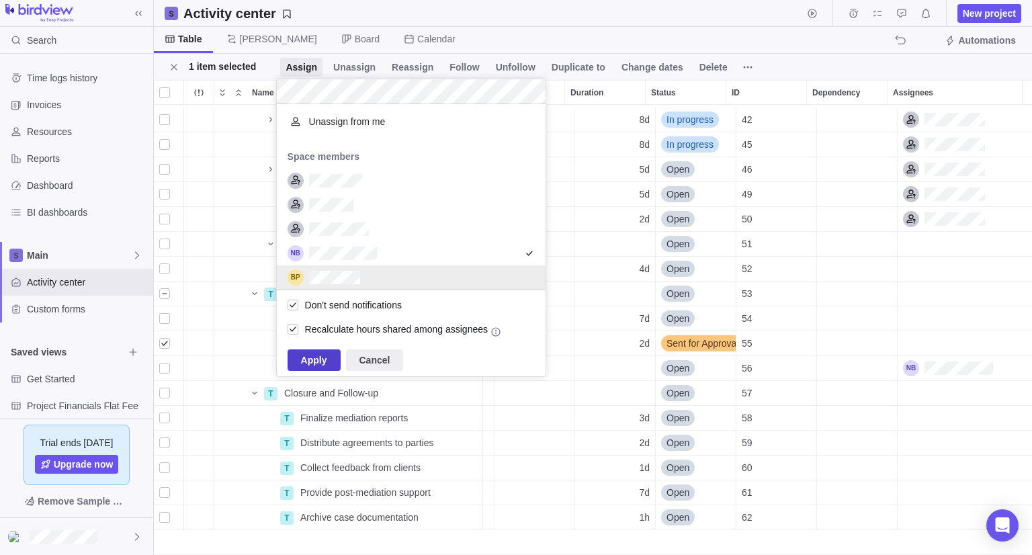
click at [323, 358] on span "Apply" at bounding box center [314, 360] width 26 height 16
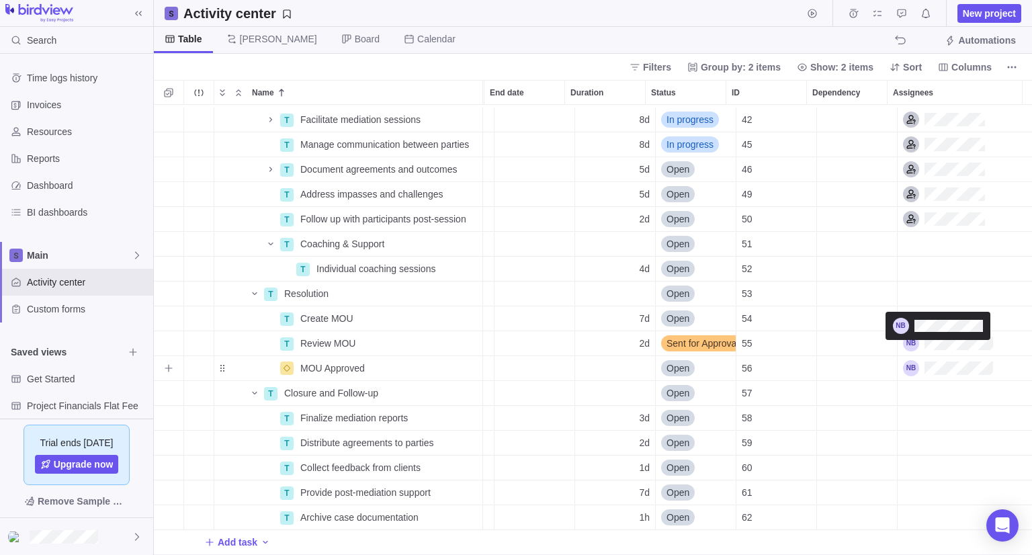
click at [920, 363] on div "Assignees" at bounding box center [948, 368] width 90 height 16
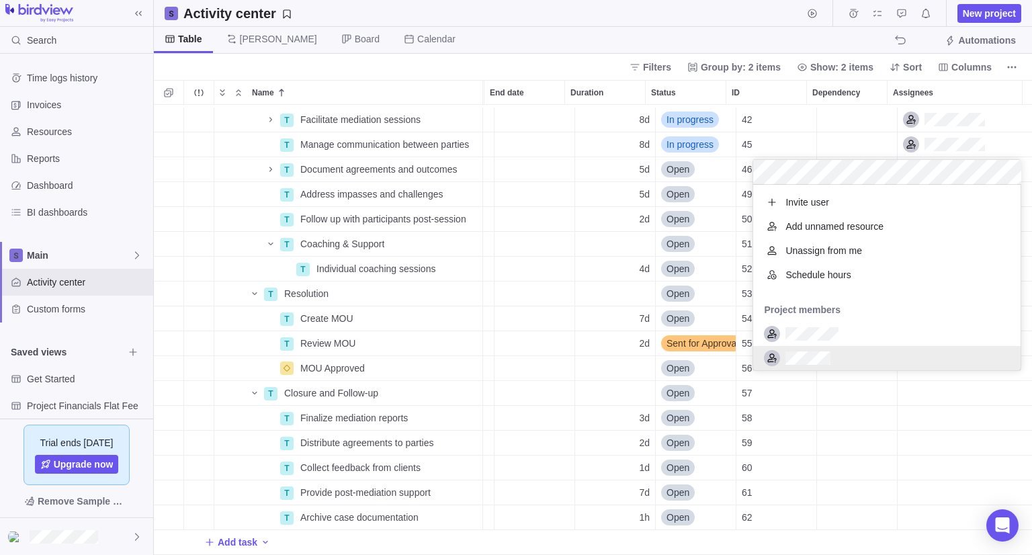
scroll to position [175, 257]
click at [930, 401] on div "T Facilitate mediation sessions Details 8d In progress 42 T Manage communicatio…" at bounding box center [593, 330] width 879 height 450
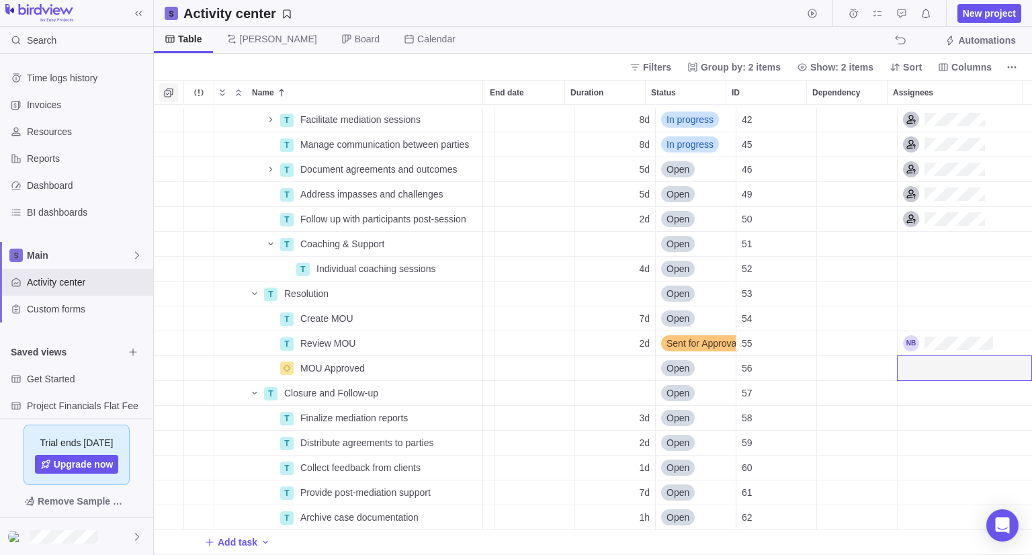
click at [161, 87] on span "Selection mode" at bounding box center [168, 92] width 19 height 19
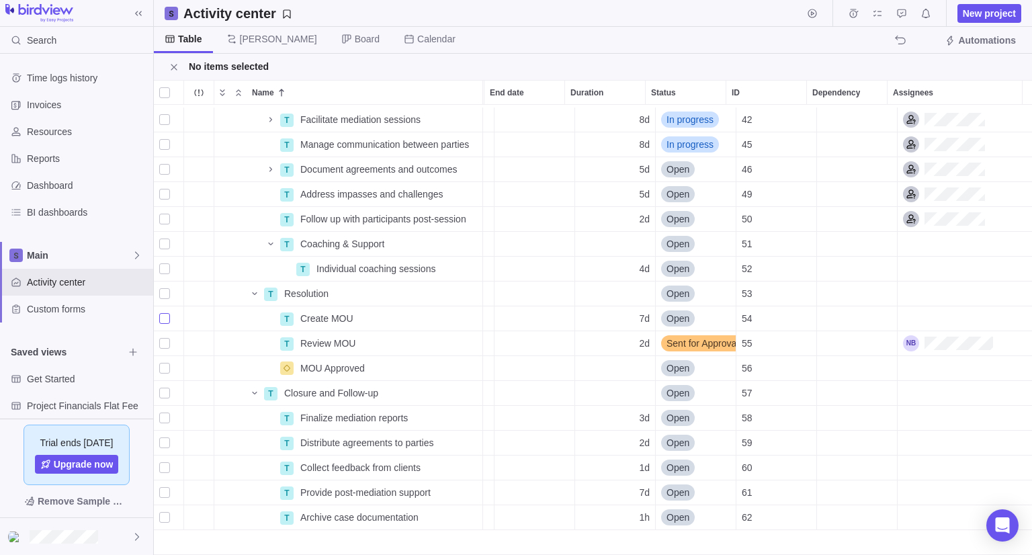
click at [162, 309] on div "grid" at bounding box center [164, 318] width 11 height 19
click at [297, 66] on span "Assign" at bounding box center [302, 66] width 32 height 13
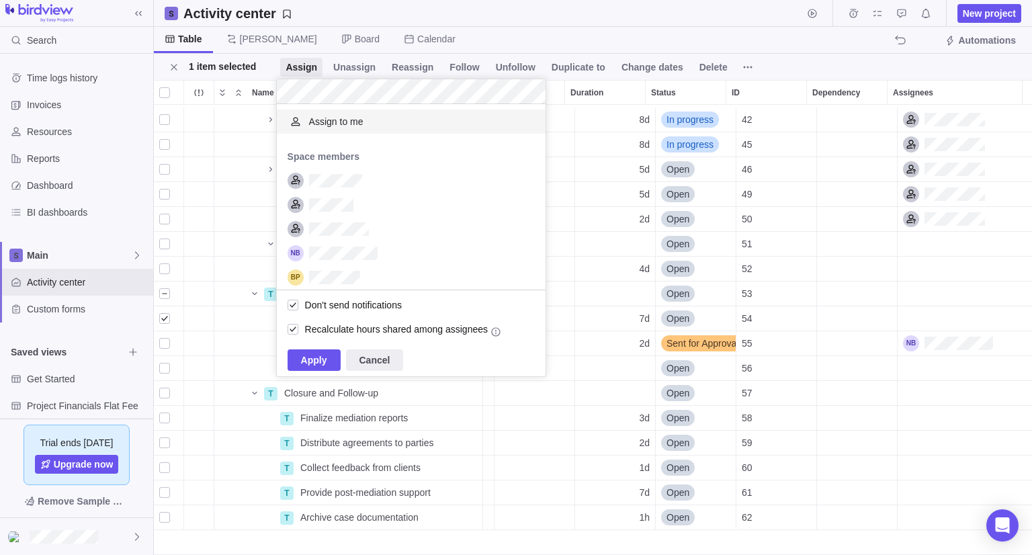
scroll to position [175, 258]
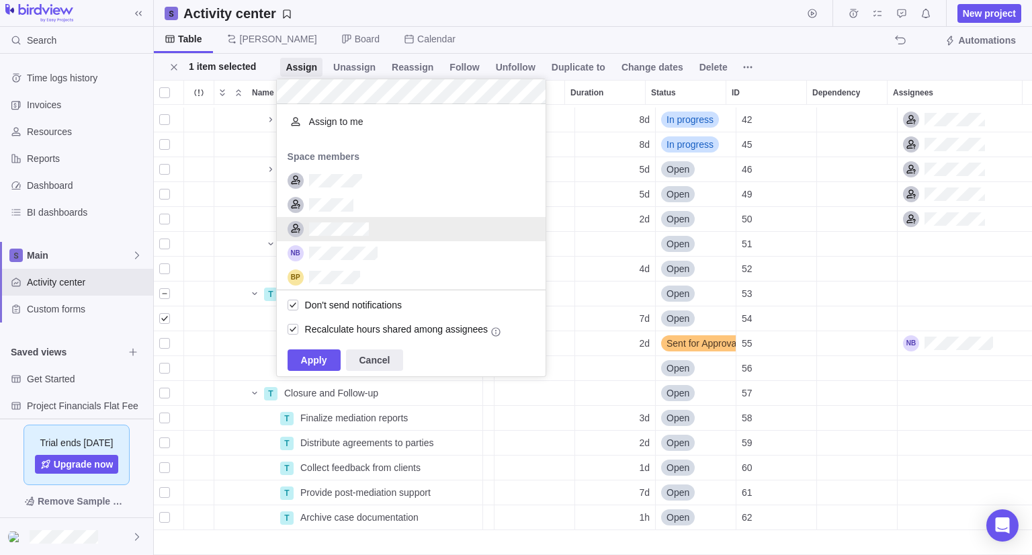
click at [379, 233] on div "grid" at bounding box center [411, 229] width 269 height 24
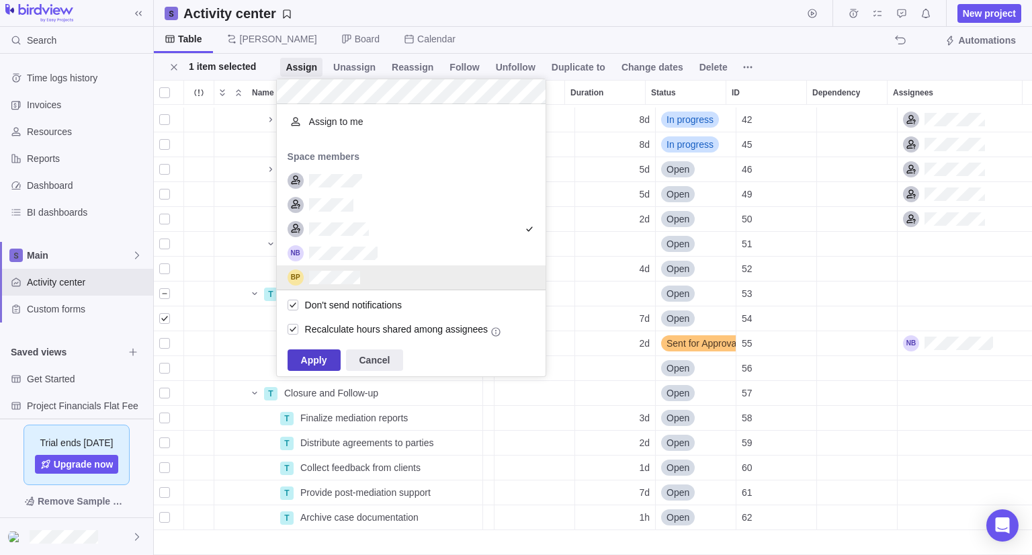
click at [319, 355] on span "Apply" at bounding box center [314, 360] width 26 height 16
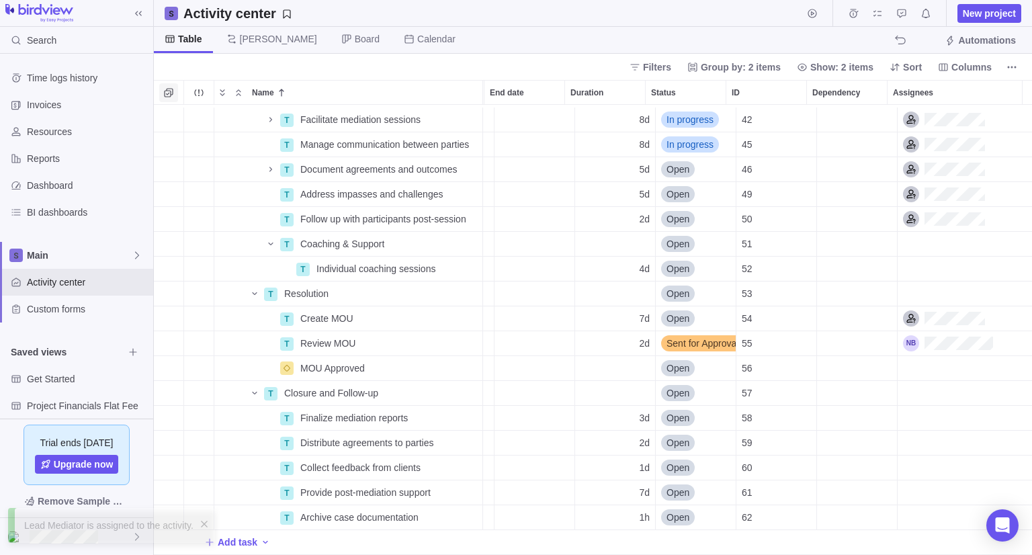
click at [174, 96] on span "Selection mode" at bounding box center [168, 92] width 19 height 19
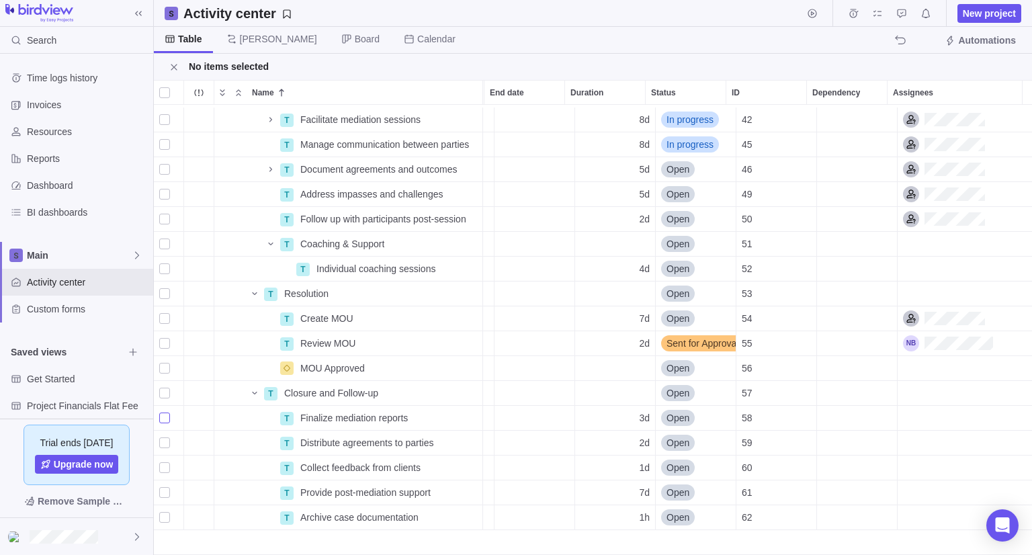
click at [167, 409] on div "grid" at bounding box center [164, 418] width 11 height 19
click at [163, 434] on div "grid" at bounding box center [164, 443] width 11 height 19
click at [308, 69] on span "Assign" at bounding box center [307, 66] width 32 height 13
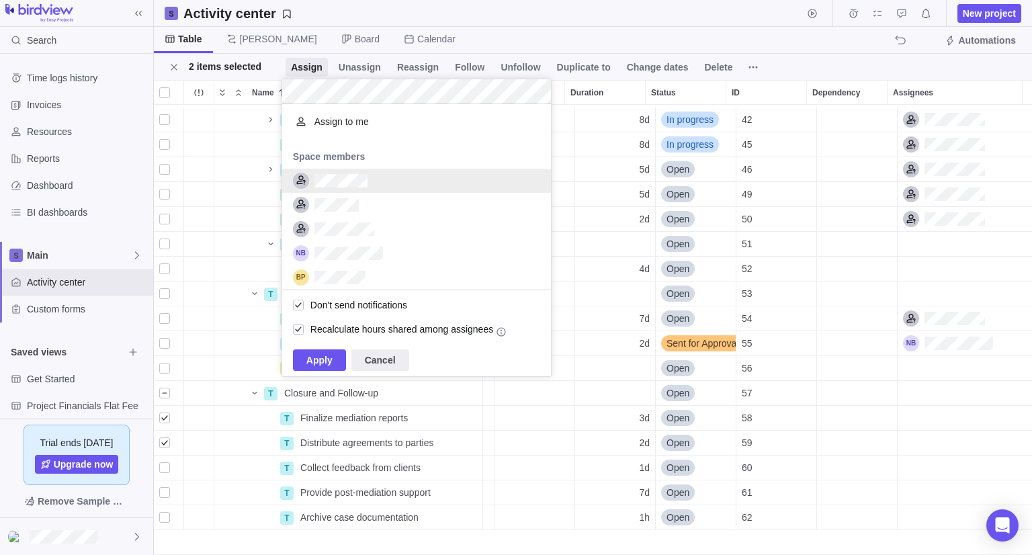
click at [374, 184] on div "grid" at bounding box center [416, 181] width 269 height 24
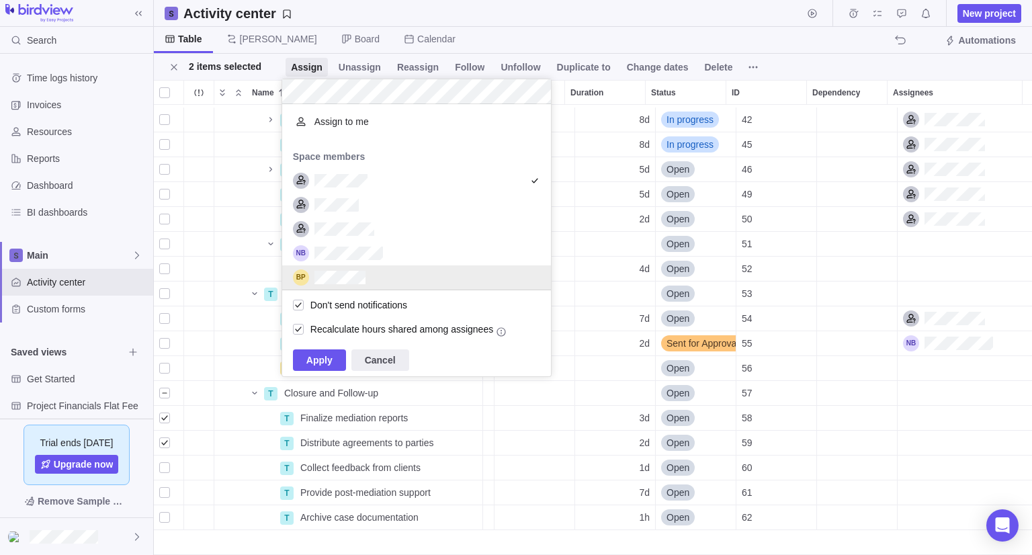
click at [317, 356] on span "Apply" at bounding box center [320, 360] width 26 height 16
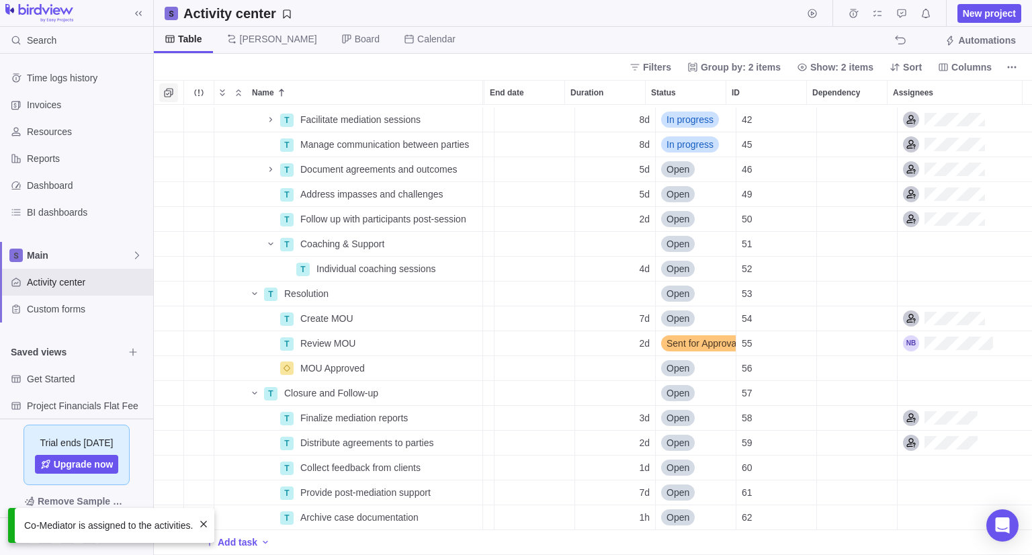
click at [175, 91] on span "Selection mode" at bounding box center [168, 92] width 19 height 19
click at [161, 458] on div "grid" at bounding box center [164, 467] width 11 height 19
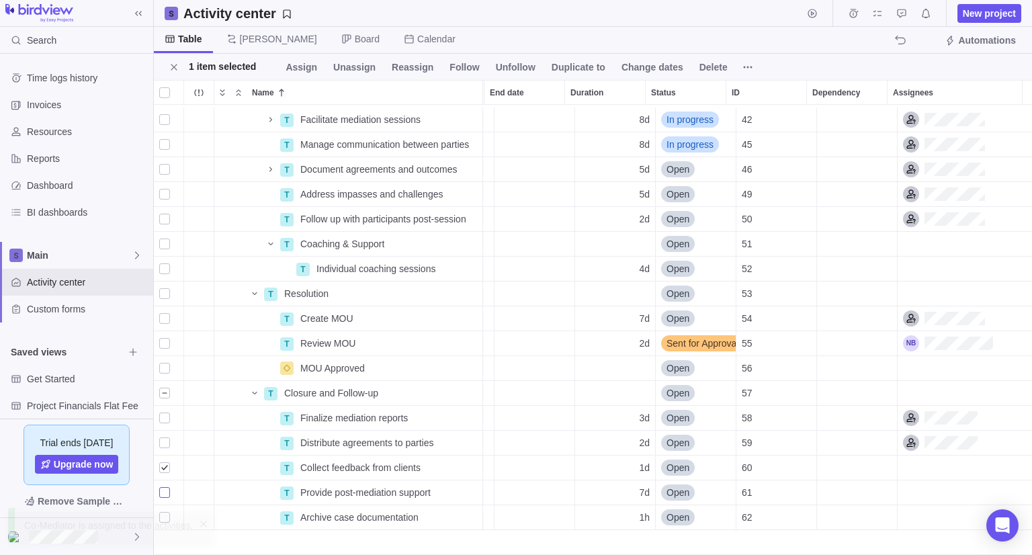
click at [164, 487] on div "grid" at bounding box center [164, 492] width 11 height 19
click at [167, 508] on div "grid" at bounding box center [164, 517] width 11 height 19
click at [294, 68] on span "Assign" at bounding box center [307, 66] width 32 height 13
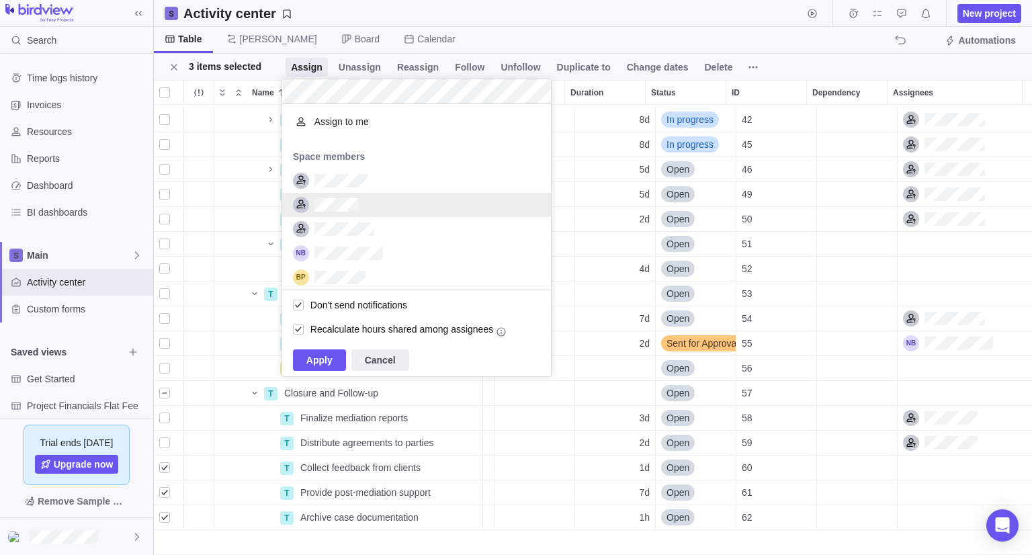
click at [373, 198] on div "grid" at bounding box center [416, 205] width 269 height 24
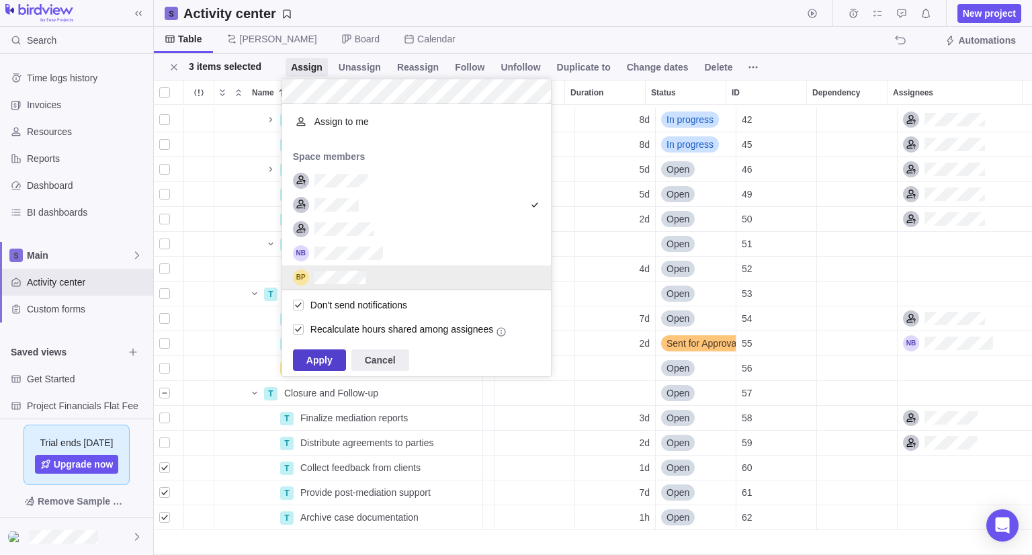
click at [327, 361] on span "Apply" at bounding box center [320, 360] width 26 height 16
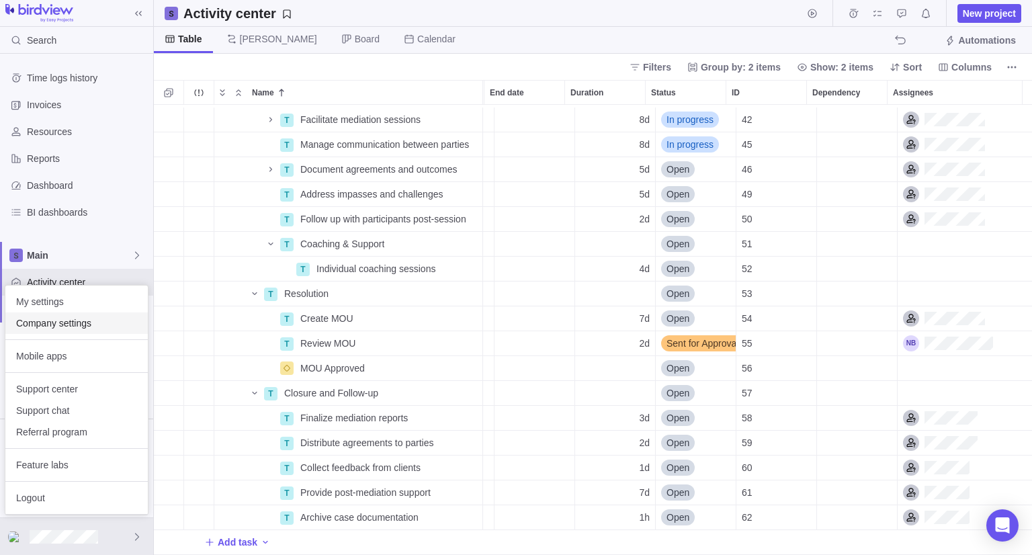
click at [73, 331] on div "Company settings" at bounding box center [76, 324] width 143 height 22
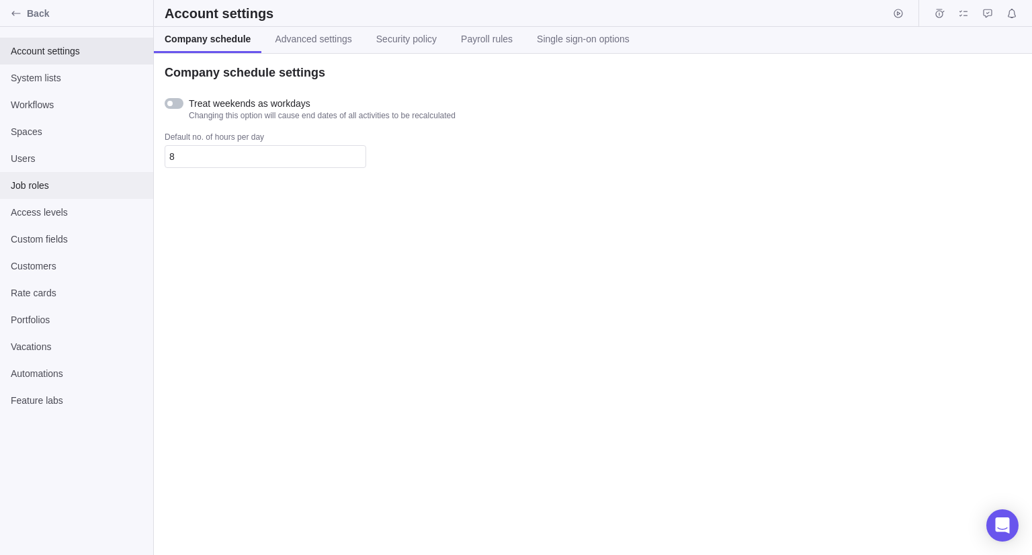
click at [56, 184] on span "Job roles" at bounding box center [77, 185] width 132 height 13
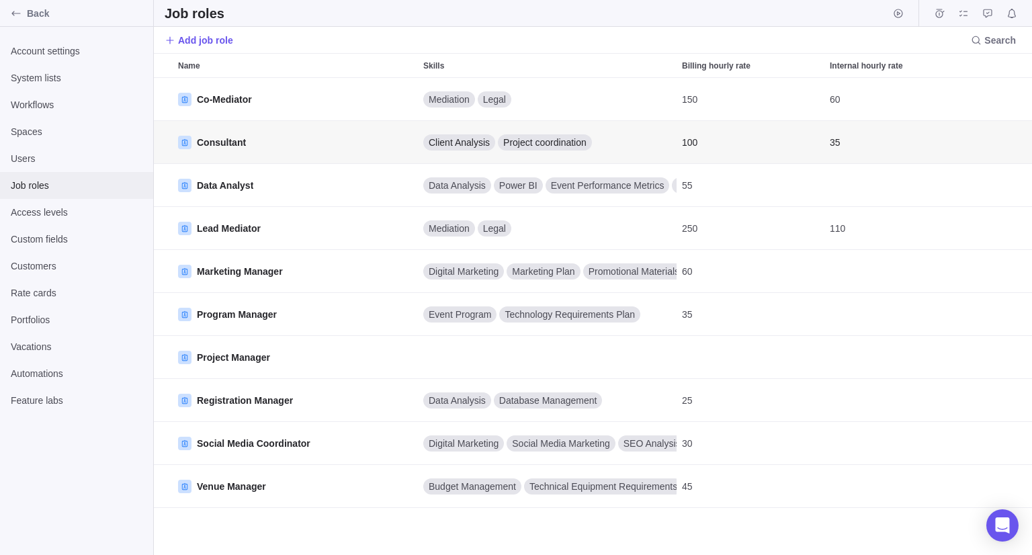
scroll to position [467, 868]
click at [222, 44] on span "Add job role" at bounding box center [205, 40] width 55 height 13
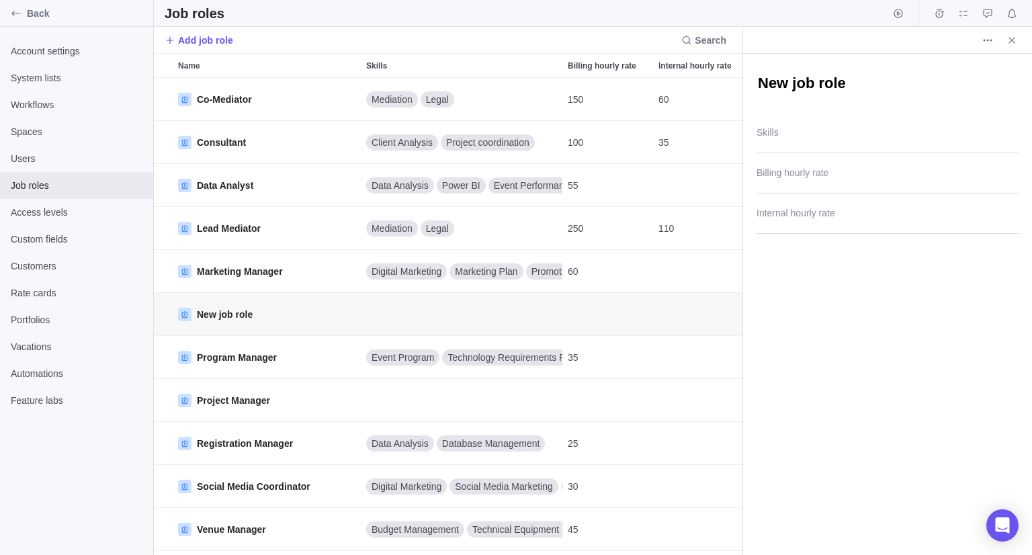
type textarea "x"
type textarea "T"
type textarea "x"
type textarea "Tr"
type textarea "x"
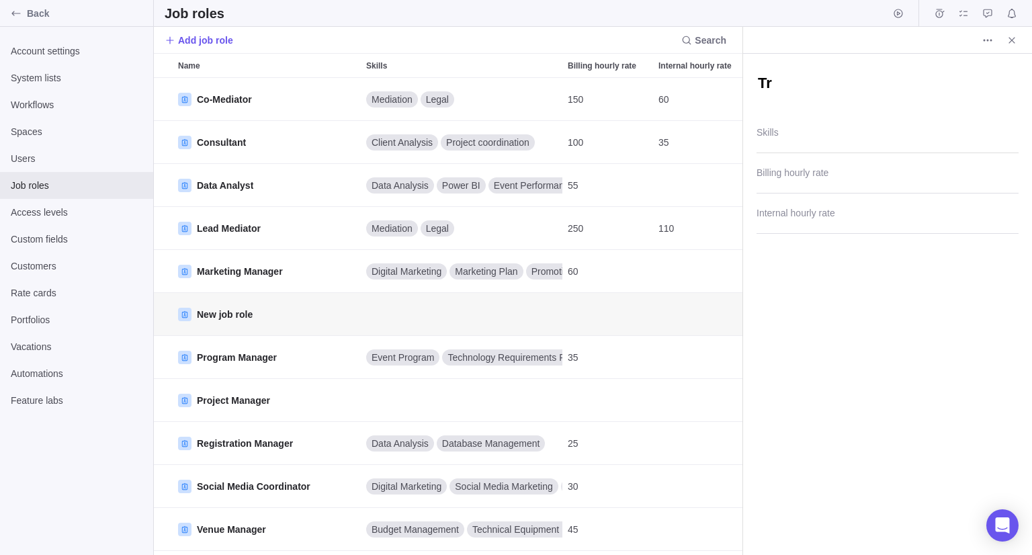
type textarea "Tra"
type textarea "x"
type textarea "Trai"
type textarea "x"
type textarea "Train"
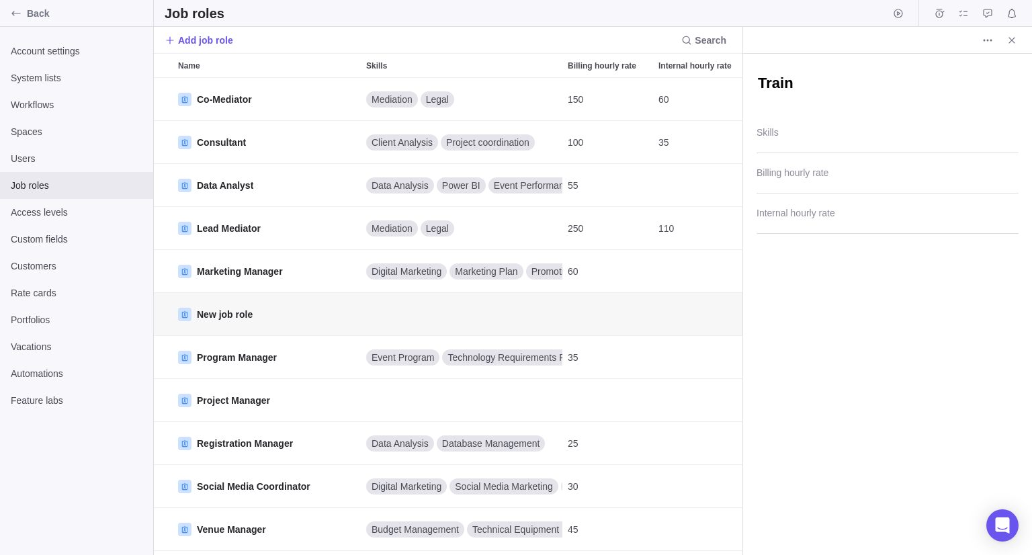
type textarea "x"
type textarea "Traine"
type textarea "x"
type textarea "Trainer"
type textarea "x"
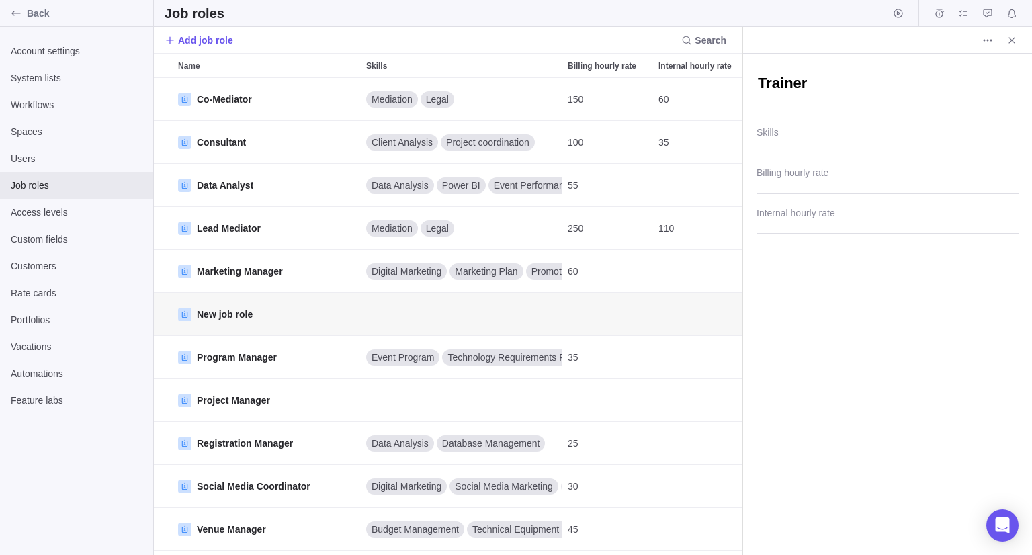
type textarea "CTrainer"
type textarea "x"
type textarea "CeTrainer"
type textarea "x"
type textarea "CerTrainer"
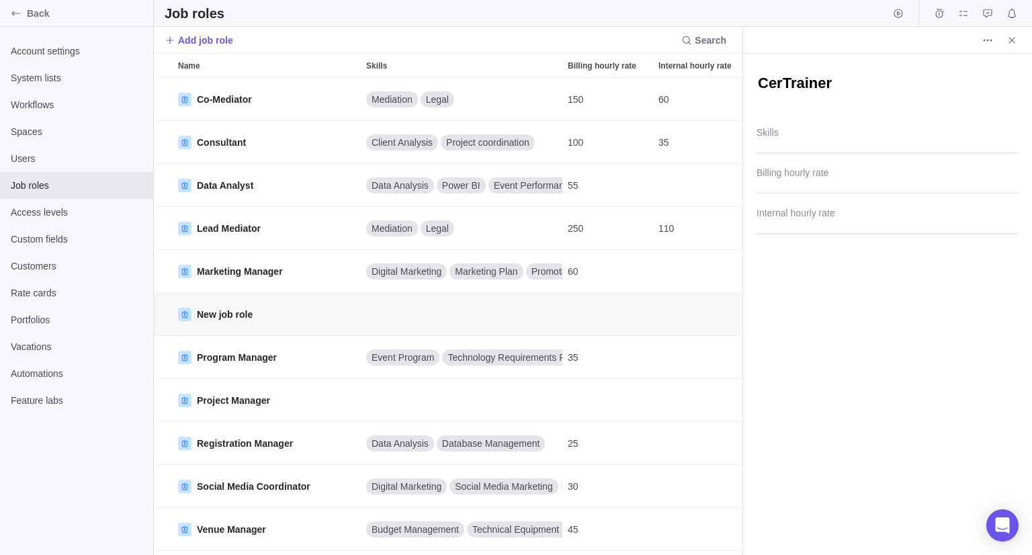
type textarea "x"
type textarea "CertTrainer"
type textarea "x"
type textarea "CertiTrainer"
type textarea "x"
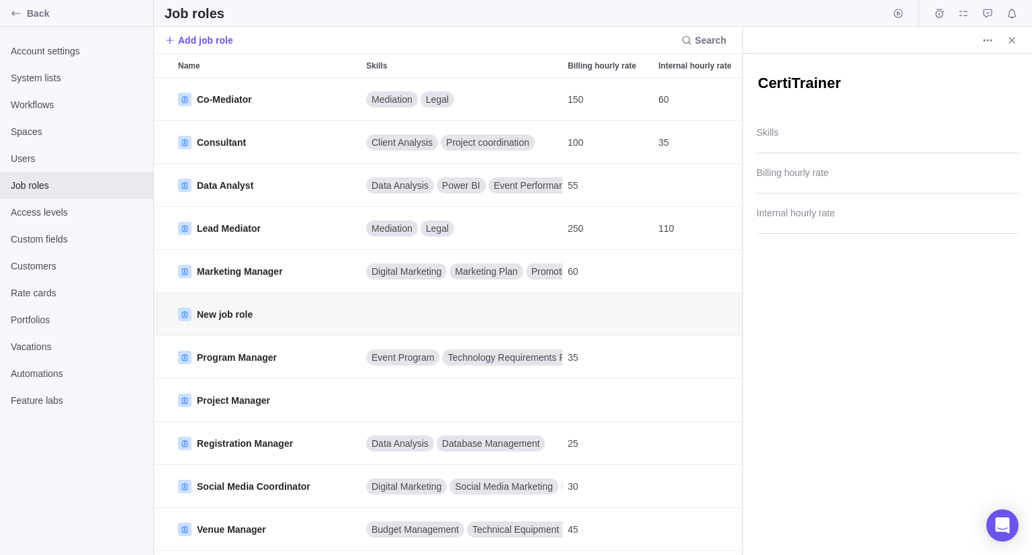
type textarea "CertifTrainer"
type textarea "x"
type textarea "CertifiTrainer"
type textarea "x"
type textarea "CertifieTrainer"
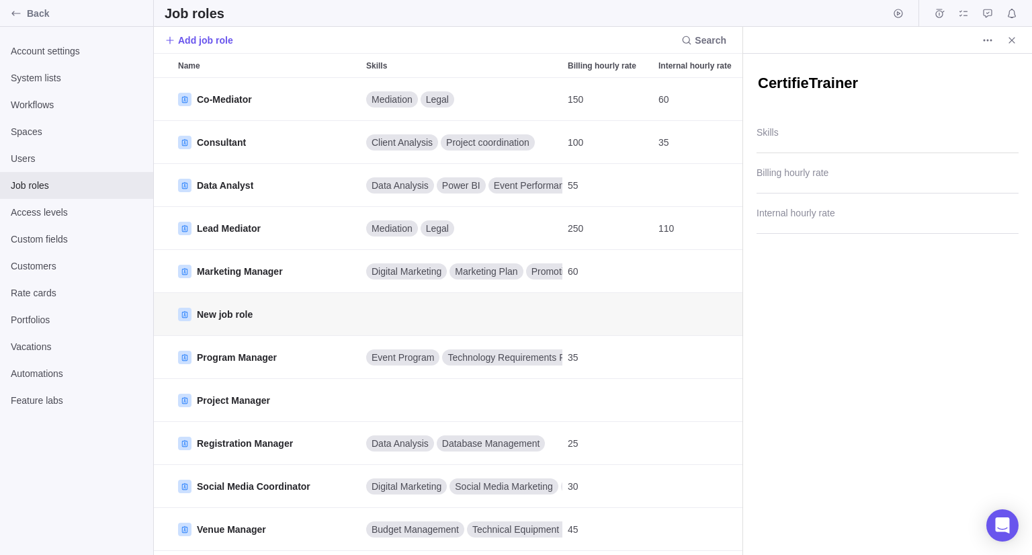
type textarea "x"
type textarea "CertifiedTrainer"
type textarea "x"
type textarea "Certified Trainer"
type textarea "x"
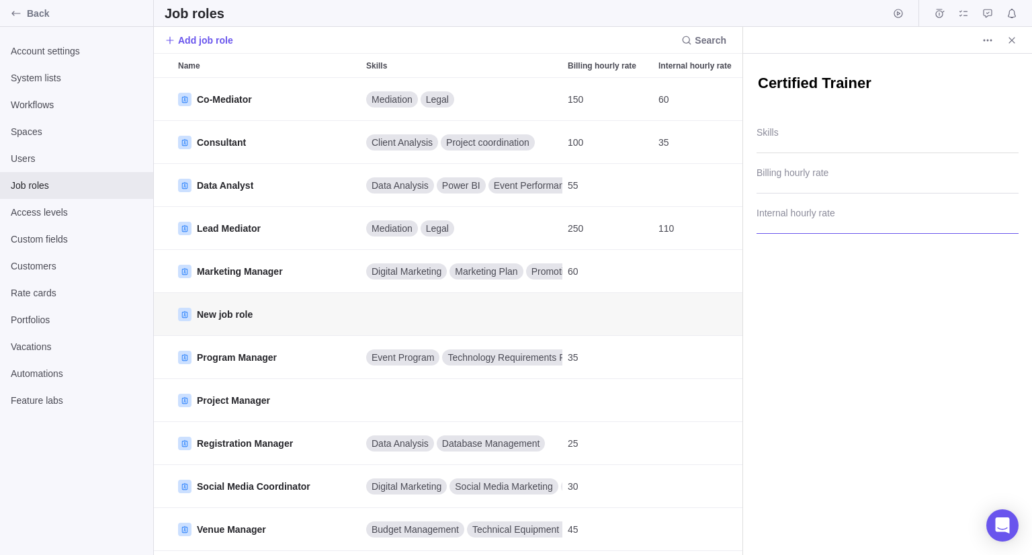
drag, startPoint x: 868, startPoint y: 337, endPoint x: 866, endPoint y: 221, distance: 115.6
click at [868, 337] on div "Certified Trainer Skills Billing hourly rate Internal hourly rate" at bounding box center [887, 304] width 289 height 501
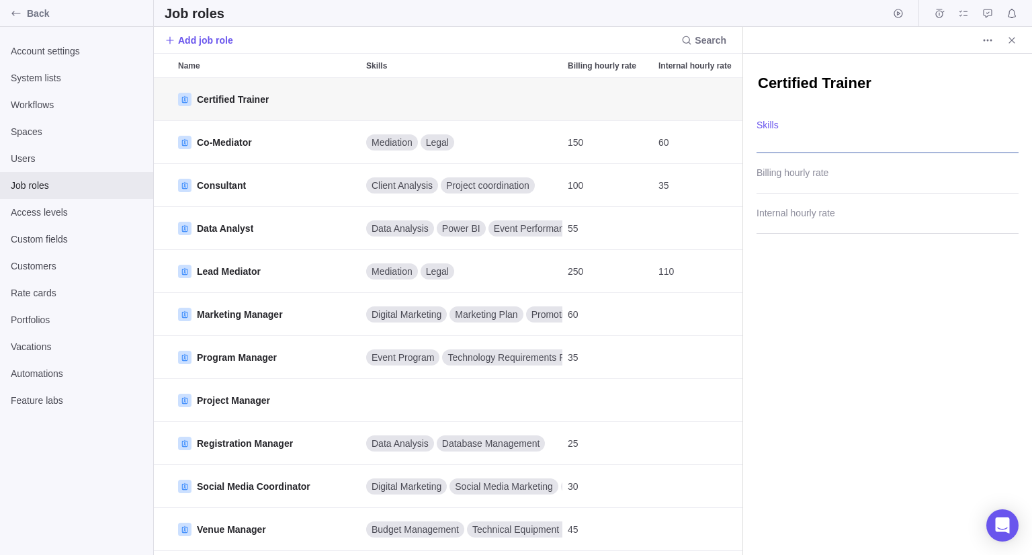
click at [856, 138] on div at bounding box center [888, 137] width 262 height 34
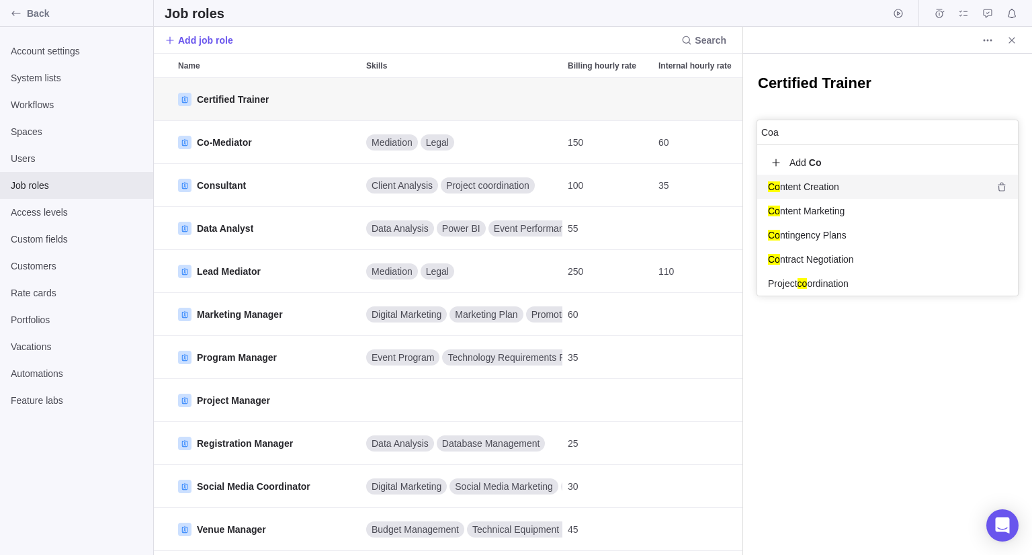
scroll to position [24, 250]
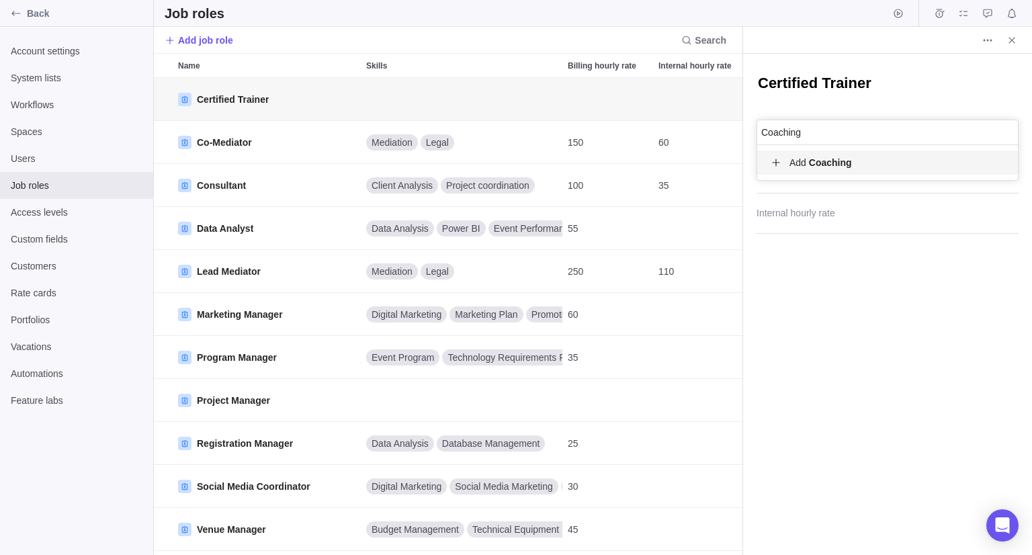
type input "Coaching"
click at [848, 161] on b "Coaching" at bounding box center [830, 162] width 43 height 11
click at [881, 104] on div "Certified Trainer Coaching ASO Analysis Branding Branding Strategy Budget Manag…" at bounding box center [887, 304] width 289 height 501
click at [868, 142] on div "Coaching" at bounding box center [888, 137] width 262 height 34
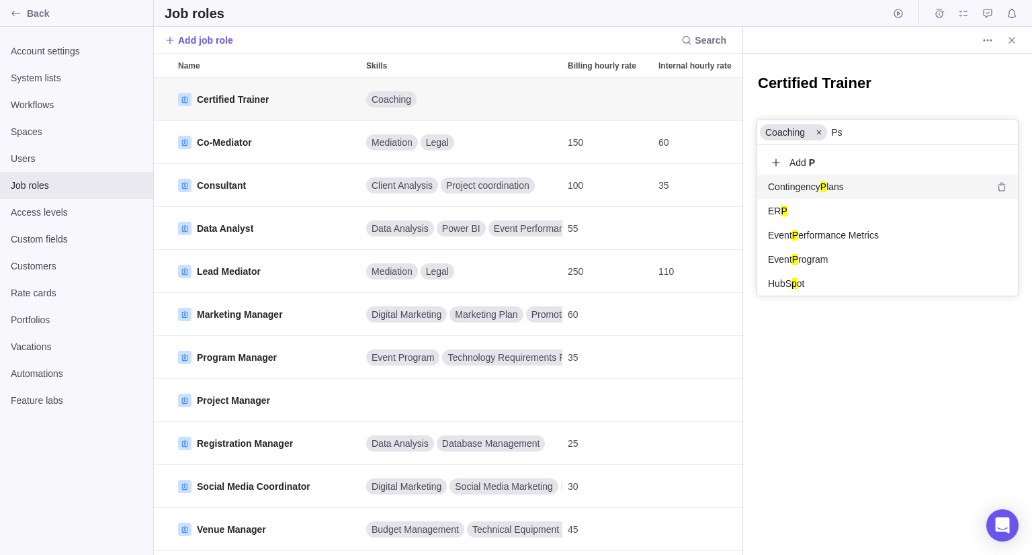
scroll to position [24, 250]
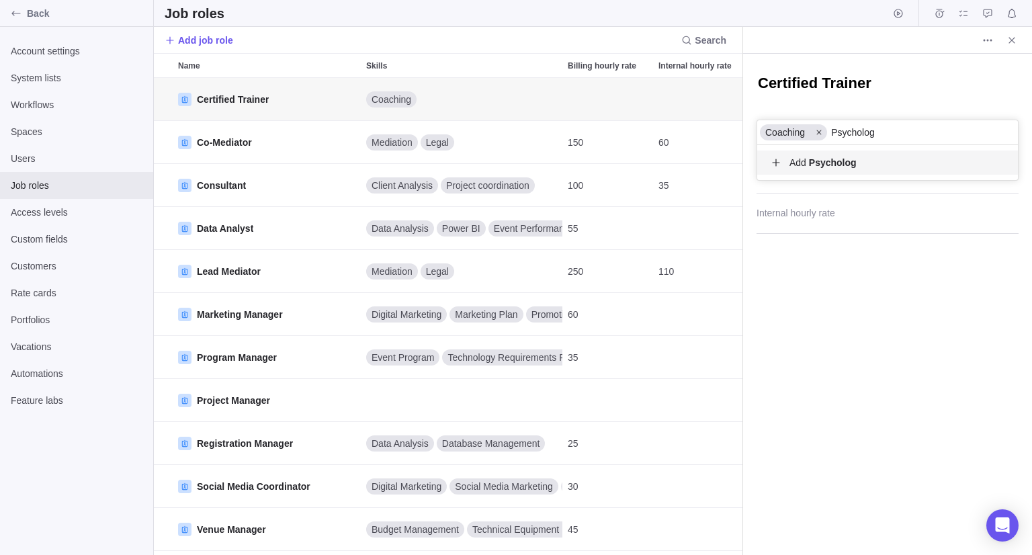
type input "Psychology"
click at [925, 63] on div "Certified Trainer Coaching Coaching Psychology ASO Analysis Branding Branding S…" at bounding box center [887, 304] width 289 height 501
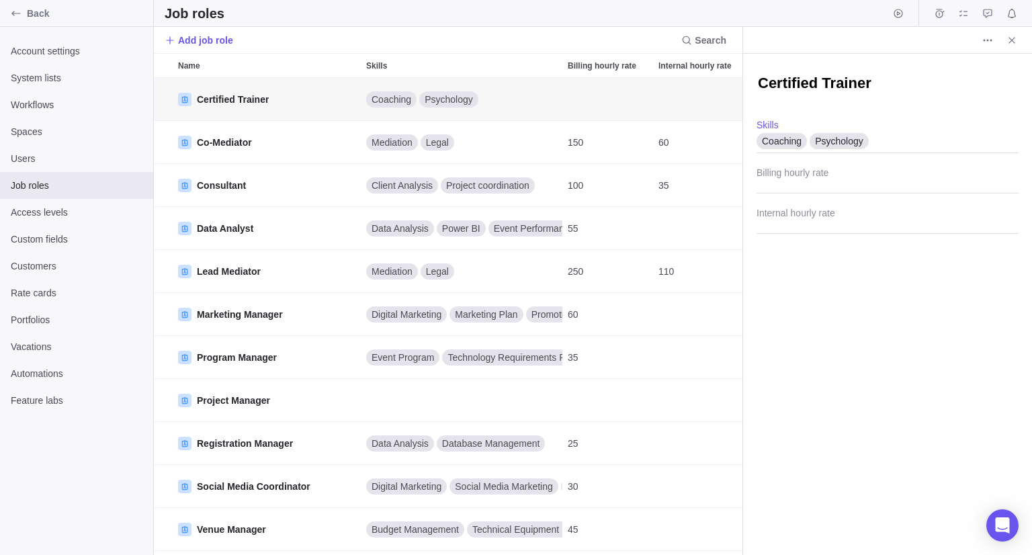
click at [803, 196] on div "Internal hourly rate" at bounding box center [888, 214] width 262 height 40
click at [803, 184] on input "Billing hourly rate" at bounding box center [888, 177] width 262 height 34
type input "120"
click at [801, 229] on input "Internal hourly rate" at bounding box center [888, 217] width 262 height 34
type input "70"
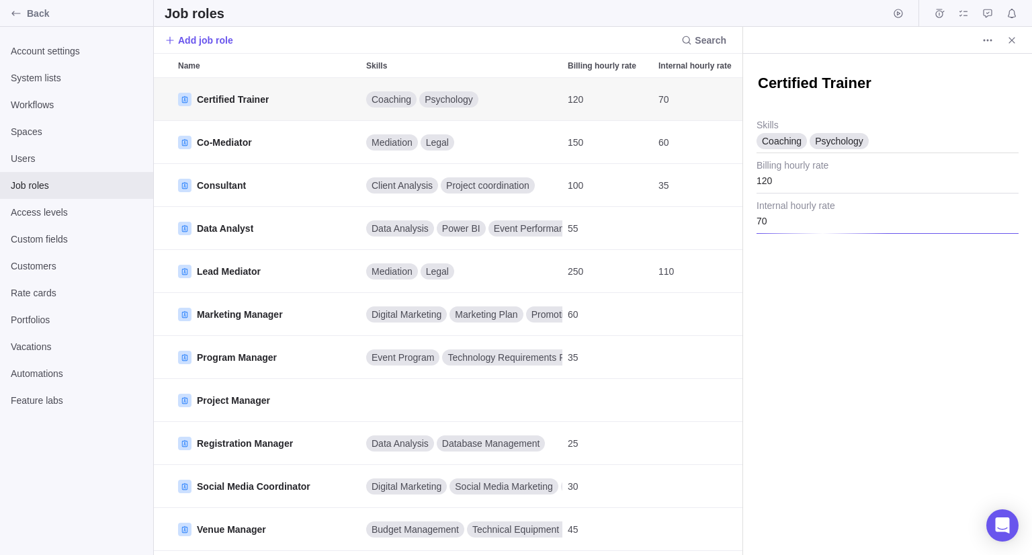
click at [821, 279] on div "Certified Trainer Coaching Psychology Skills 120 Billing hourly rate 70 Interna…" at bounding box center [887, 304] width 289 height 501
click at [1016, 38] on icon "Close" at bounding box center [1012, 40] width 11 height 11
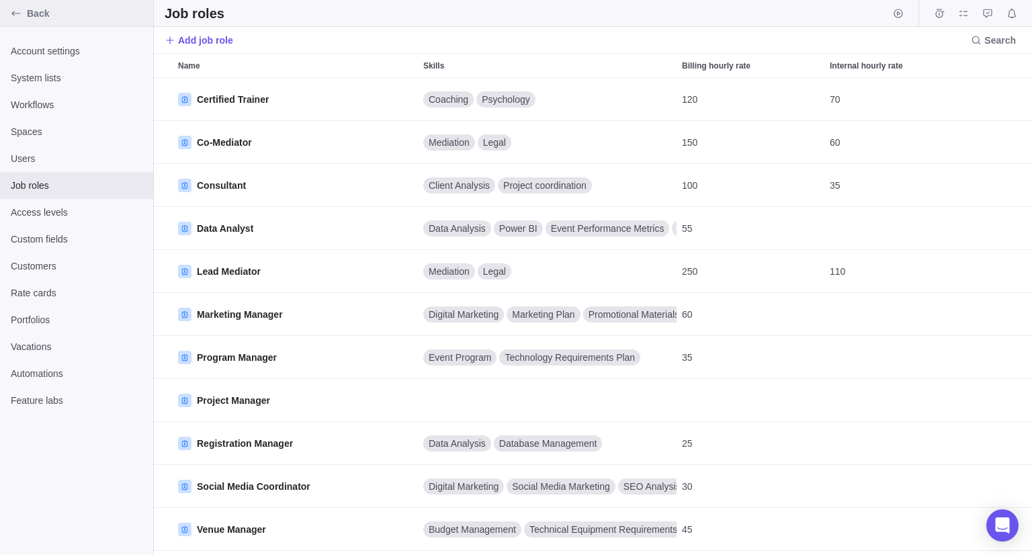
click at [54, 24] on div "Back" at bounding box center [76, 13] width 153 height 27
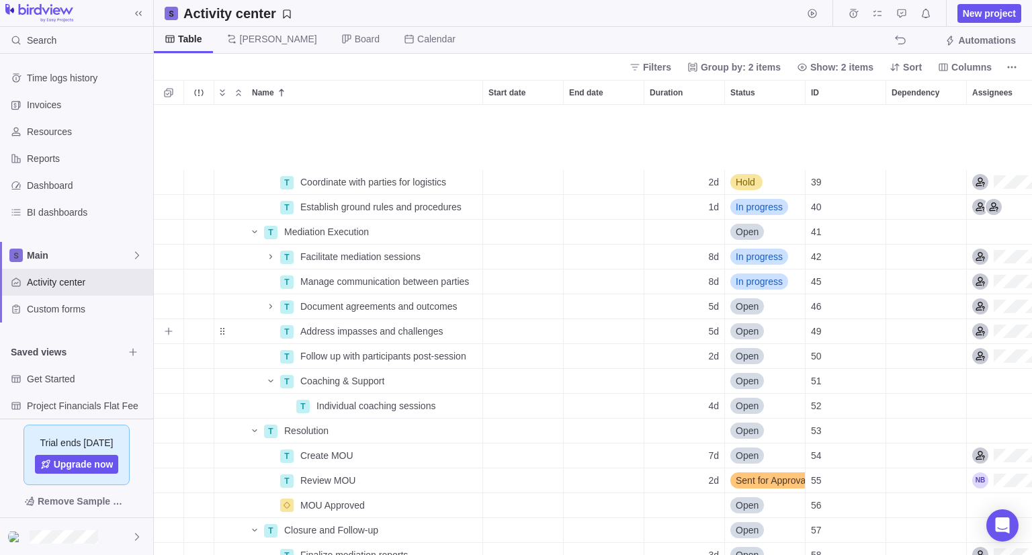
scroll to position [336, 0]
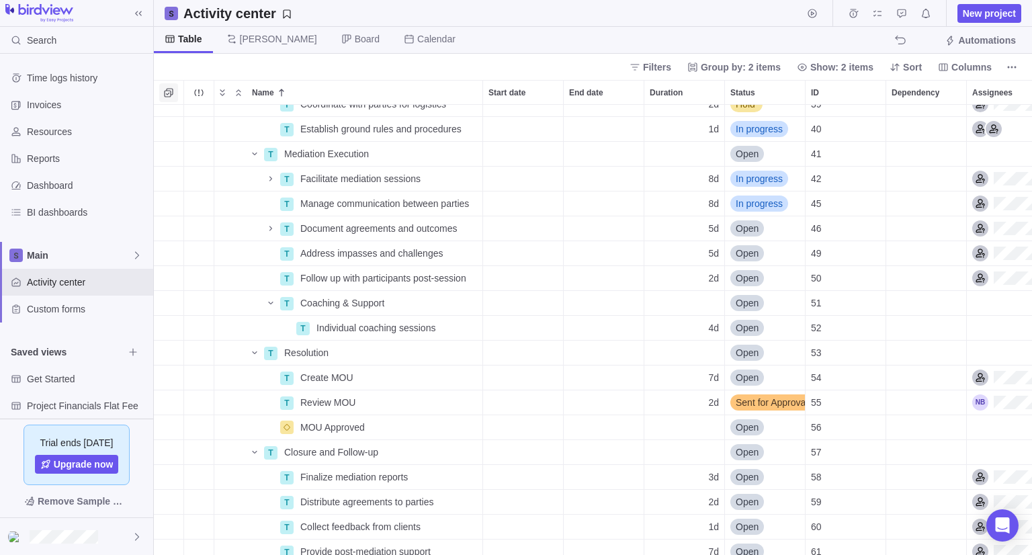
click at [167, 92] on icon "Selection mode" at bounding box center [168, 92] width 11 height 11
click at [165, 306] on div "grid" at bounding box center [164, 303] width 11 height 19
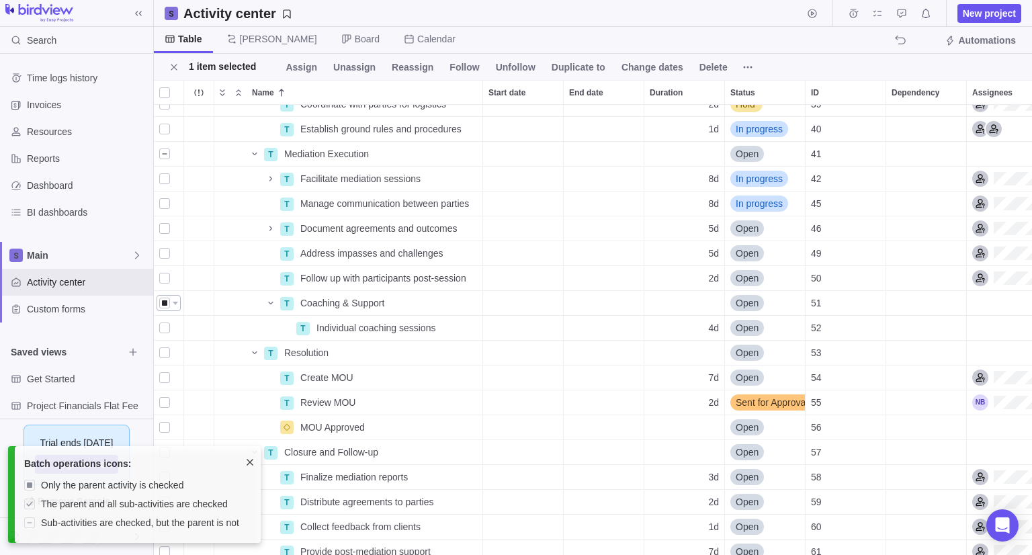
click at [171, 303] on div "grid" at bounding box center [169, 303] width 24 height 16
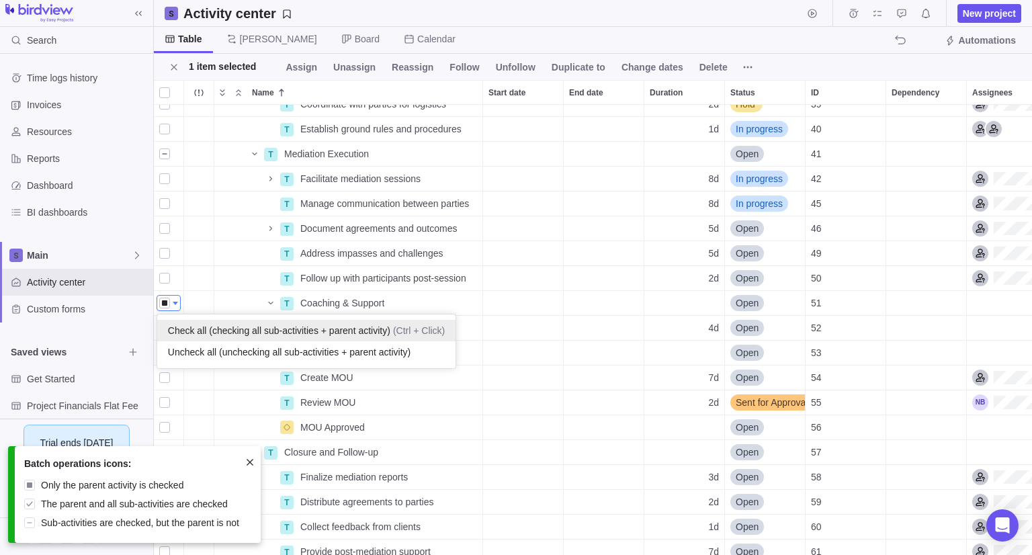
click at [200, 324] on span "Check all (checking all sub-activities + parent activity)" at bounding box center [279, 330] width 222 height 13
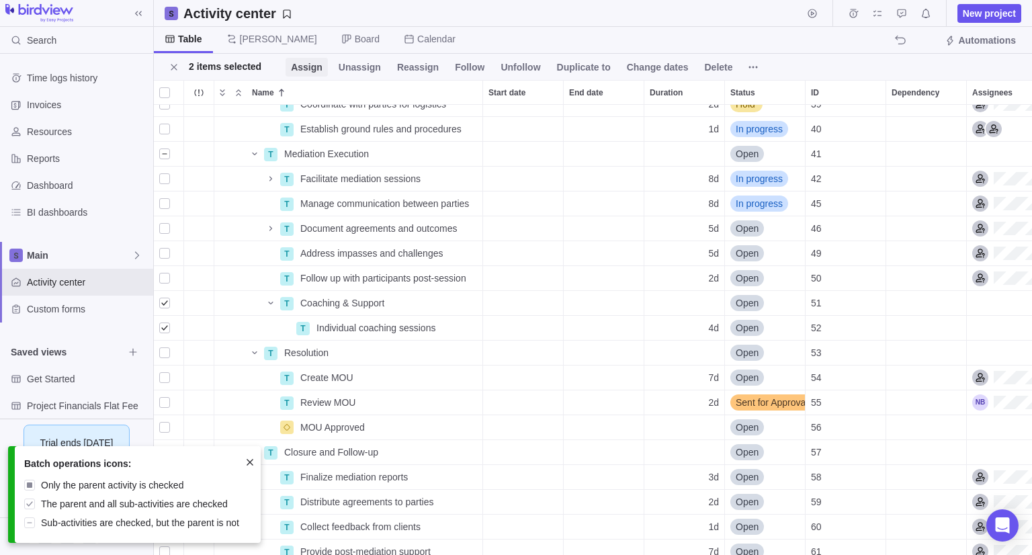
click at [307, 65] on span "Assign" at bounding box center [307, 66] width 32 height 13
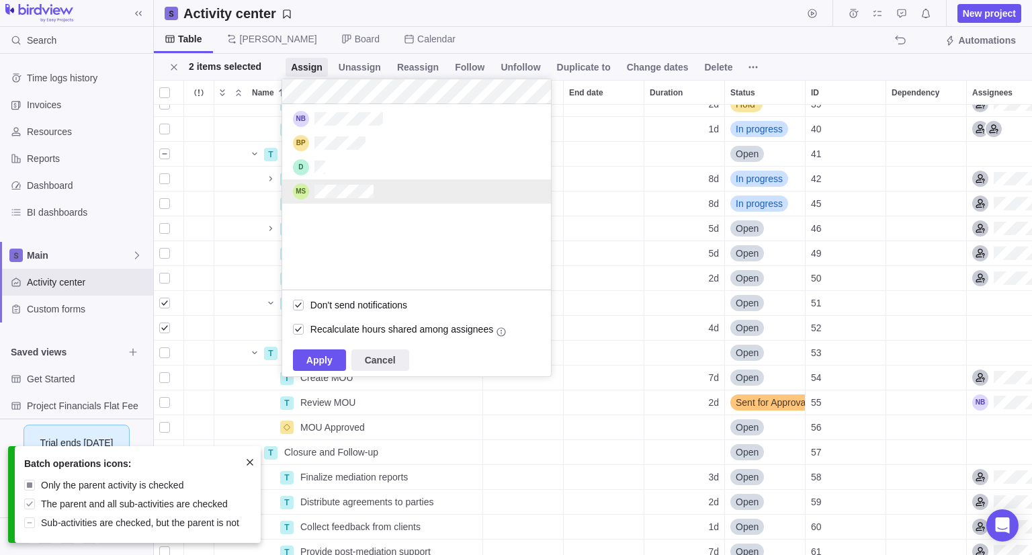
scroll to position [0, 0]
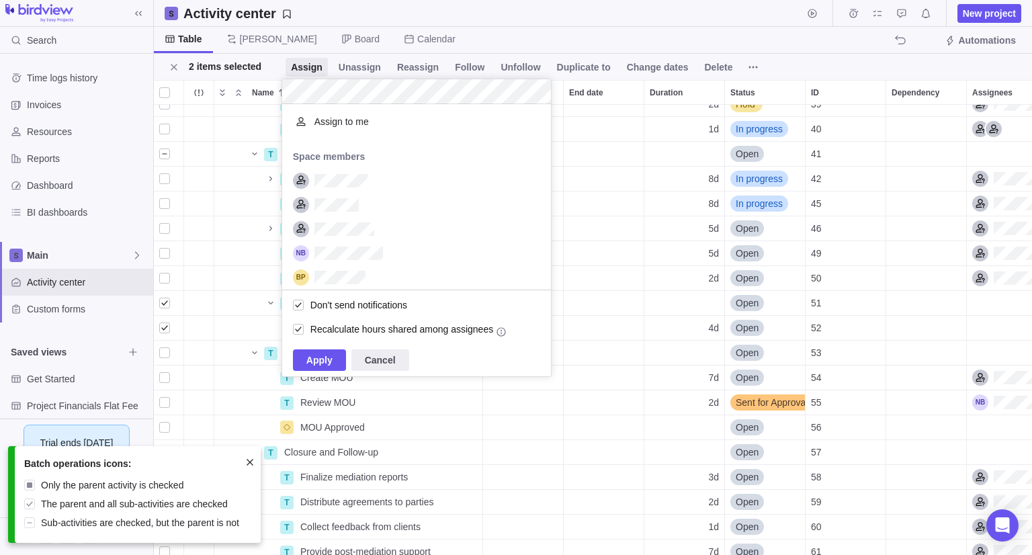
click at [391, 356] on span "Cancel" at bounding box center [380, 360] width 31 height 16
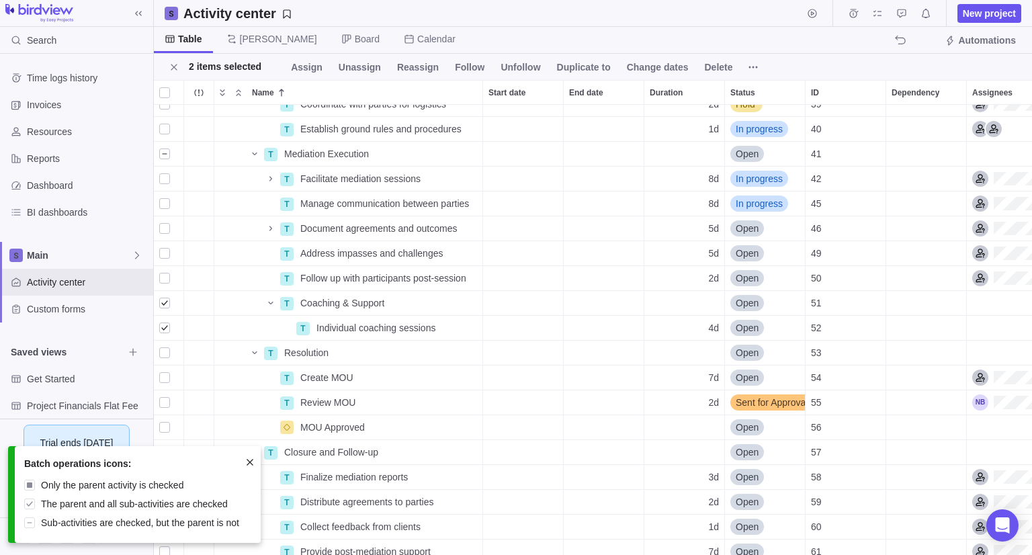
drag, startPoint x: 172, startPoint y: 65, endPoint x: 165, endPoint y: 80, distance: 16.5
click at [172, 65] on icon "Close" at bounding box center [174, 67] width 6 height 6
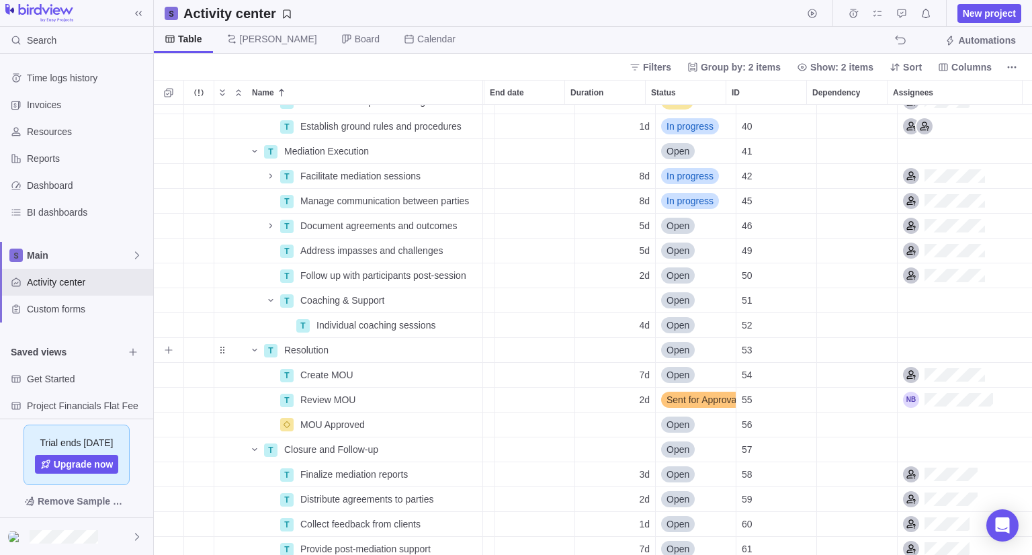
scroll to position [343, 79]
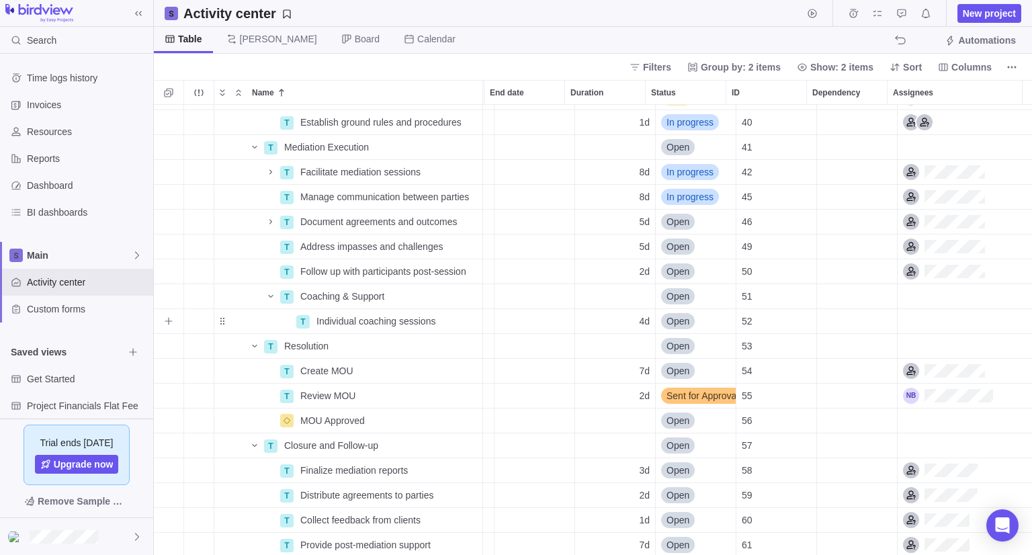
click at [942, 313] on div "Assignees" at bounding box center [965, 321] width 134 height 24
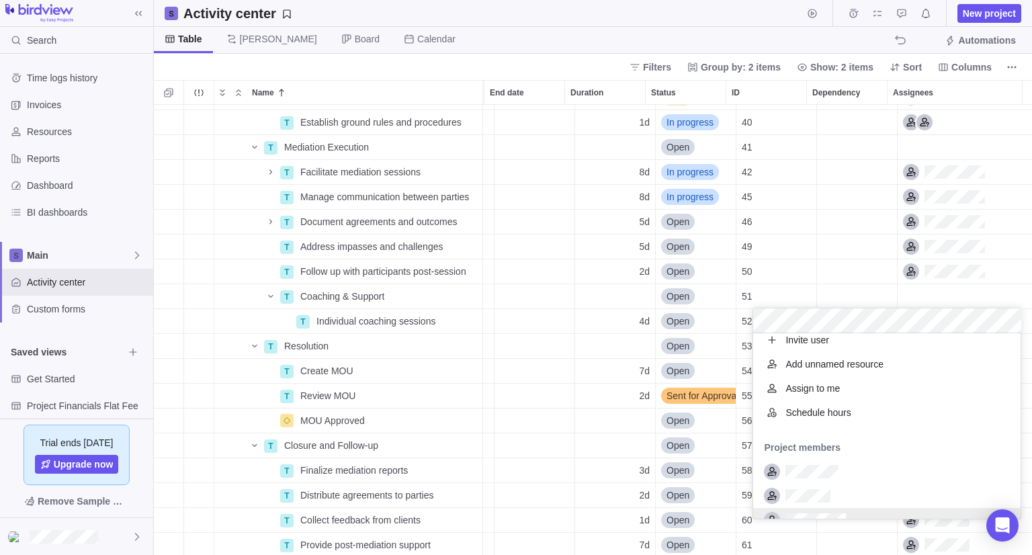
scroll to position [0, 0]
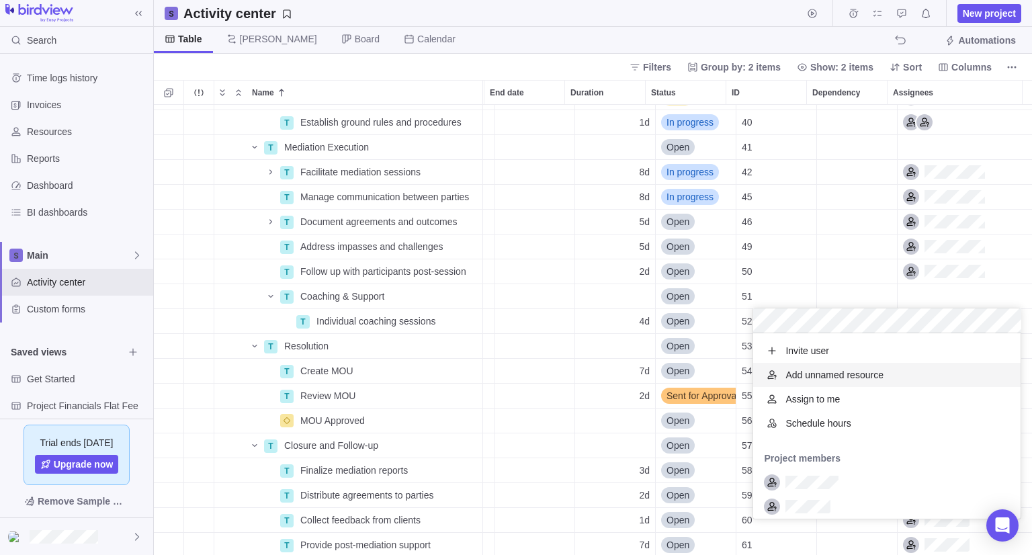
click at [847, 371] on span "Add unnamed resource" at bounding box center [835, 374] width 98 height 13
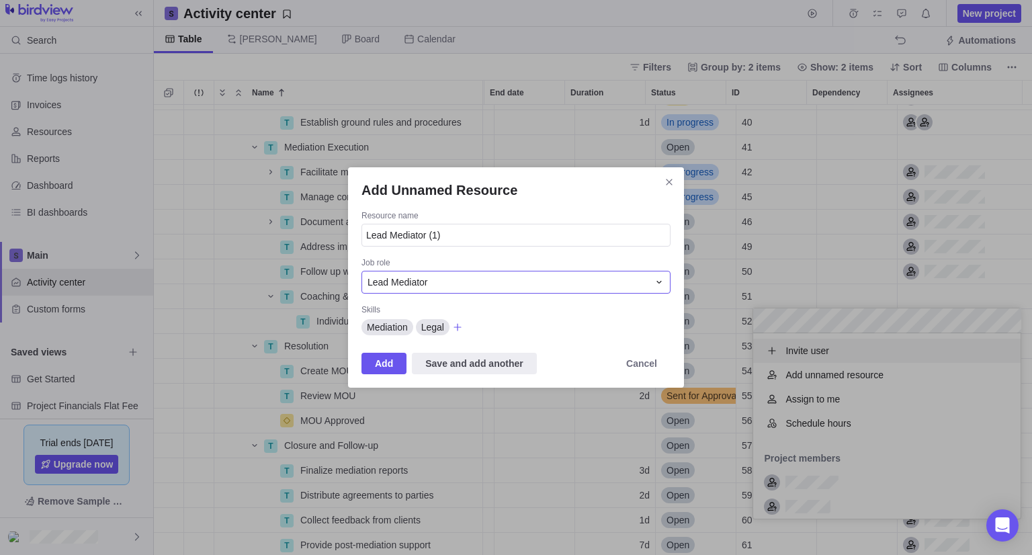
click at [423, 285] on span "Lead Mediator" at bounding box center [398, 282] width 60 height 13
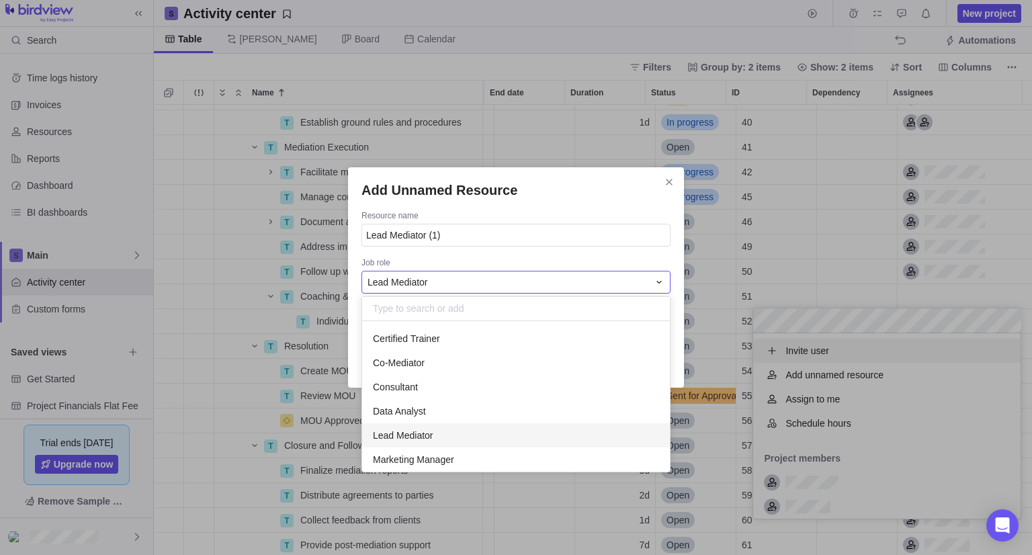
scroll to position [11, 11]
click at [446, 342] on div "Certified Trainer" at bounding box center [516, 339] width 308 height 24
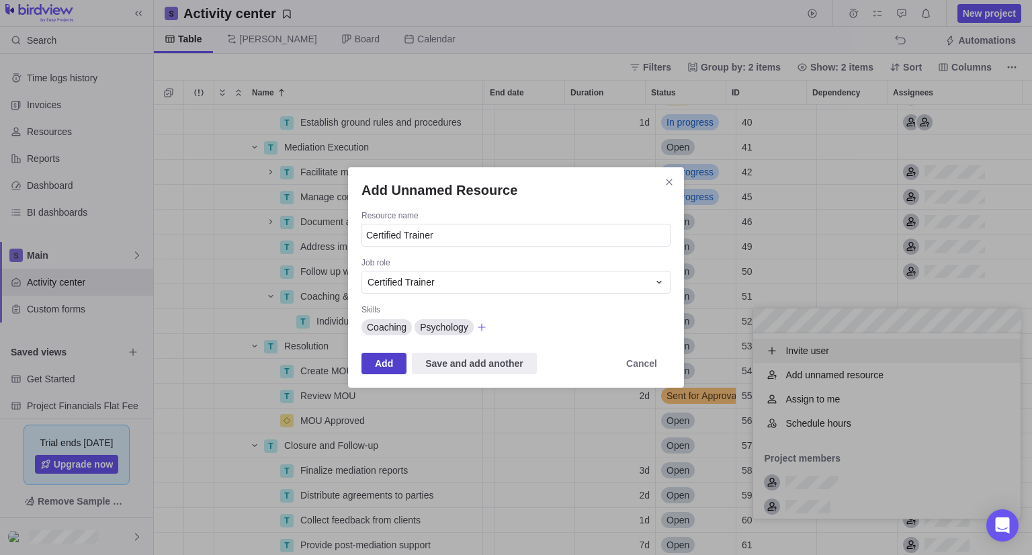
click at [401, 356] on span "Add" at bounding box center [384, 364] width 45 height 22
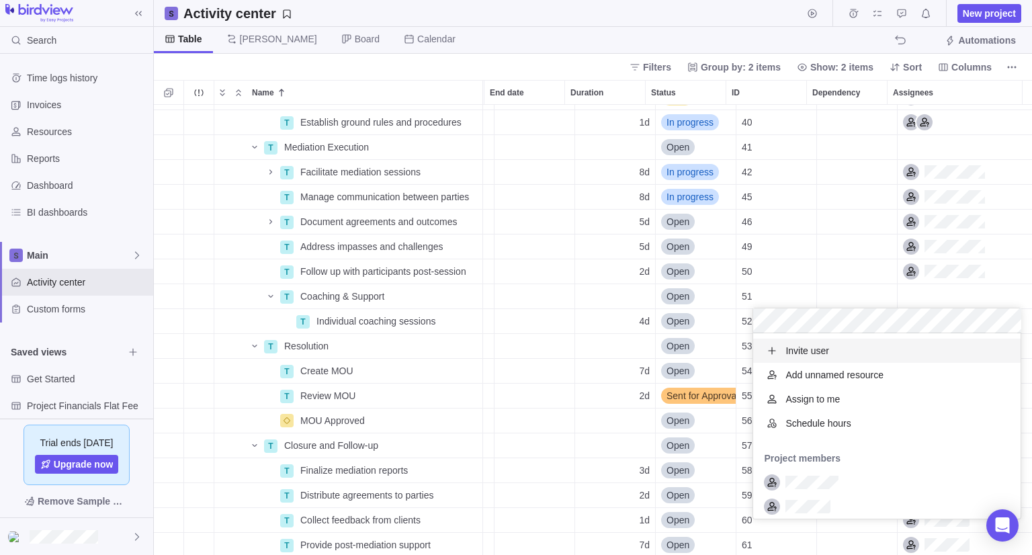
click at [977, 291] on div "T Coordinate with parties for logistics Details 2d Hold 39 T Establish ground r…" at bounding box center [593, 330] width 879 height 450
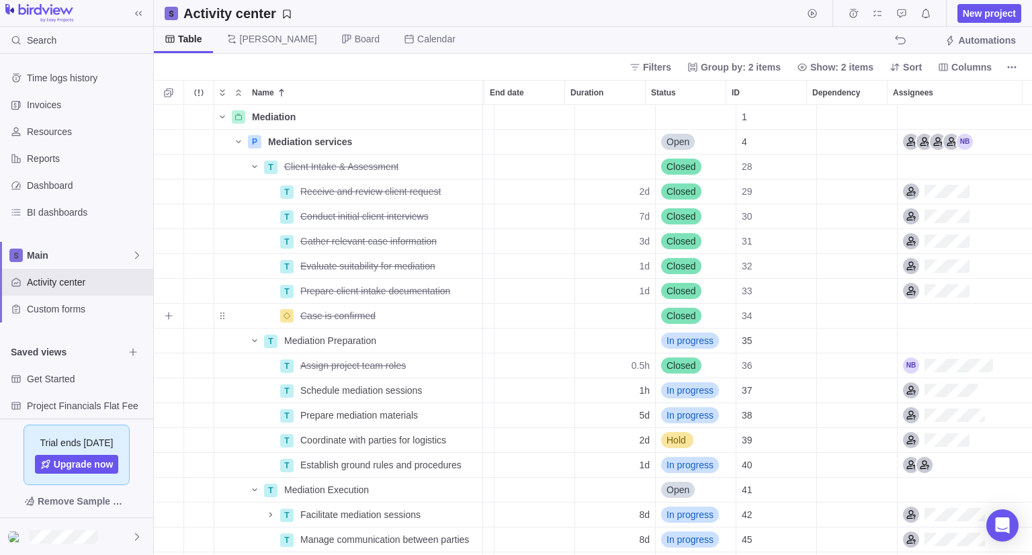
scroll to position [0, 79]
click at [426, 194] on span "Details" at bounding box center [440, 191] width 31 height 13
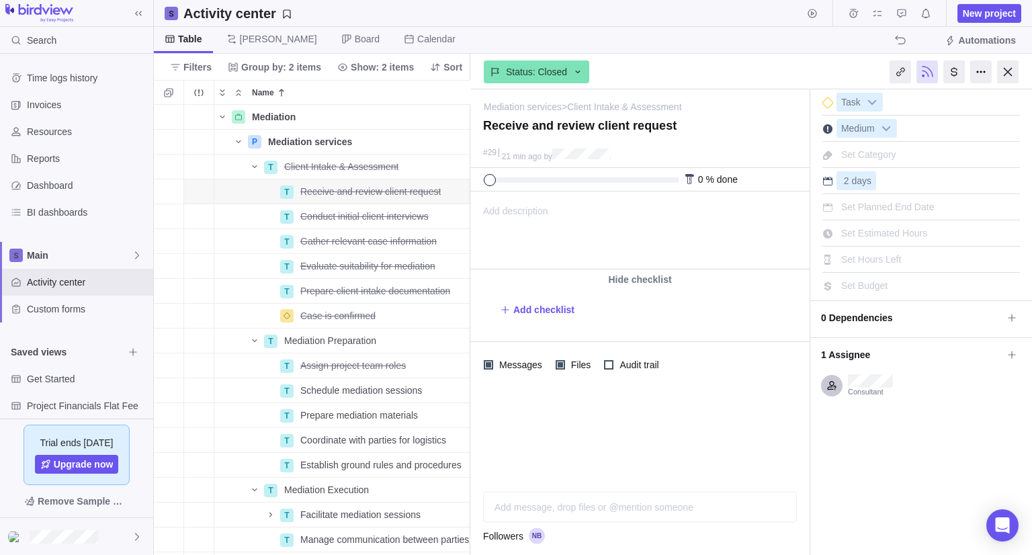
click at [875, 233] on span "Set Estimated Hours" at bounding box center [885, 233] width 86 height 11
click at [1010, 76] on div at bounding box center [1009, 71] width 22 height 23
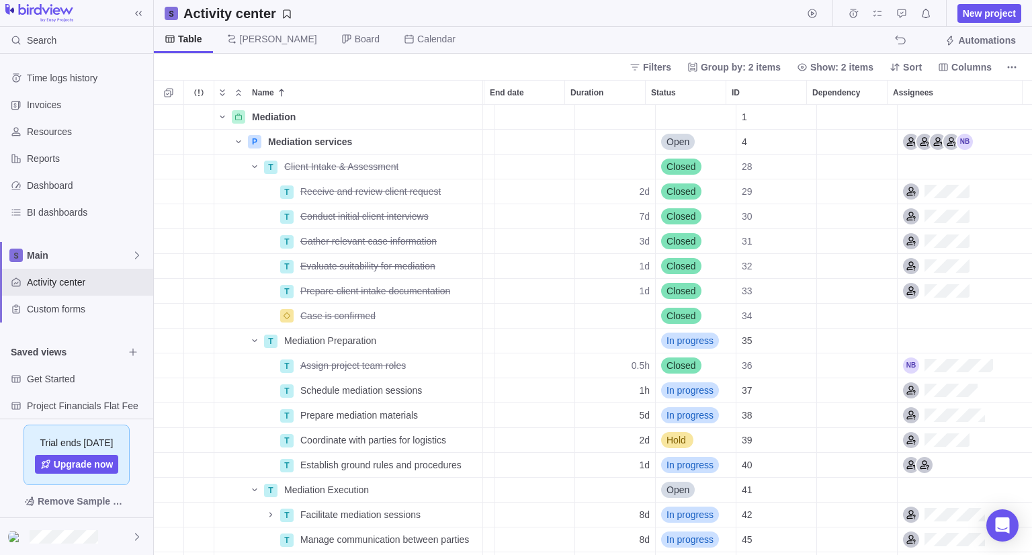
scroll to position [65, 0]
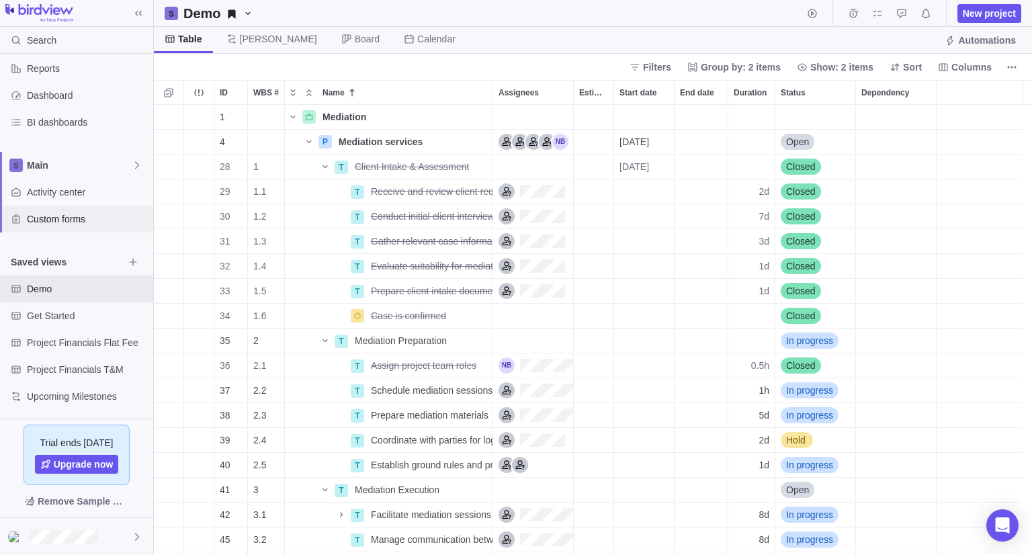
scroll to position [91, 0]
click at [77, 164] on span "Main" at bounding box center [79, 163] width 105 height 13
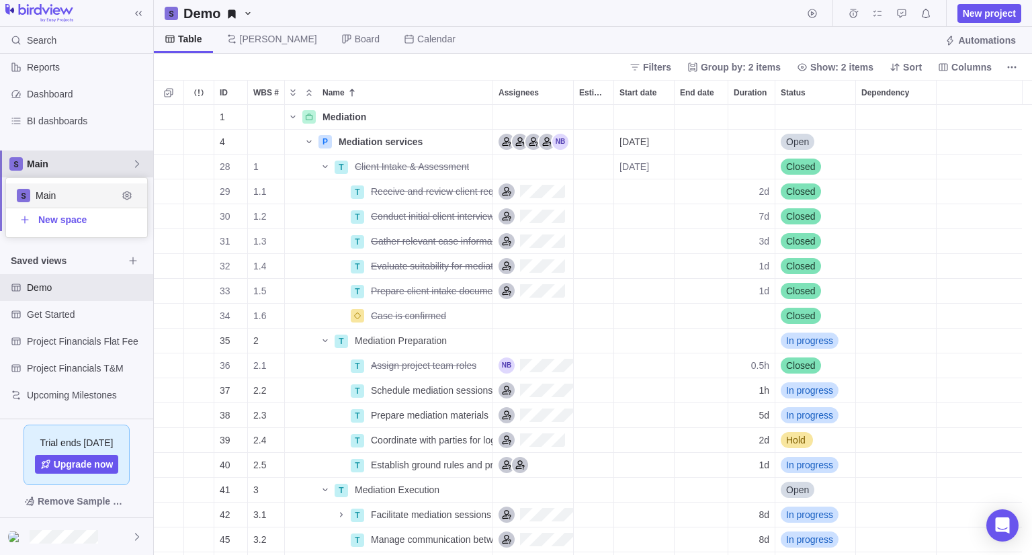
click at [71, 156] on div "Main" at bounding box center [76, 164] width 153 height 27
click at [67, 195] on span "Activity center" at bounding box center [87, 190] width 121 height 13
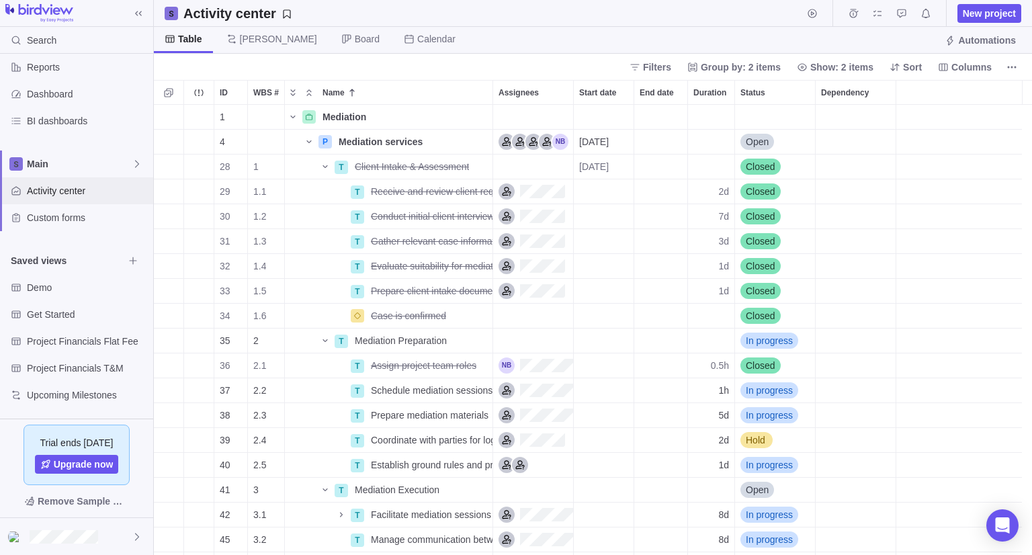
scroll to position [440, 868]
click at [430, 139] on icon "Name" at bounding box center [426, 141] width 11 height 11
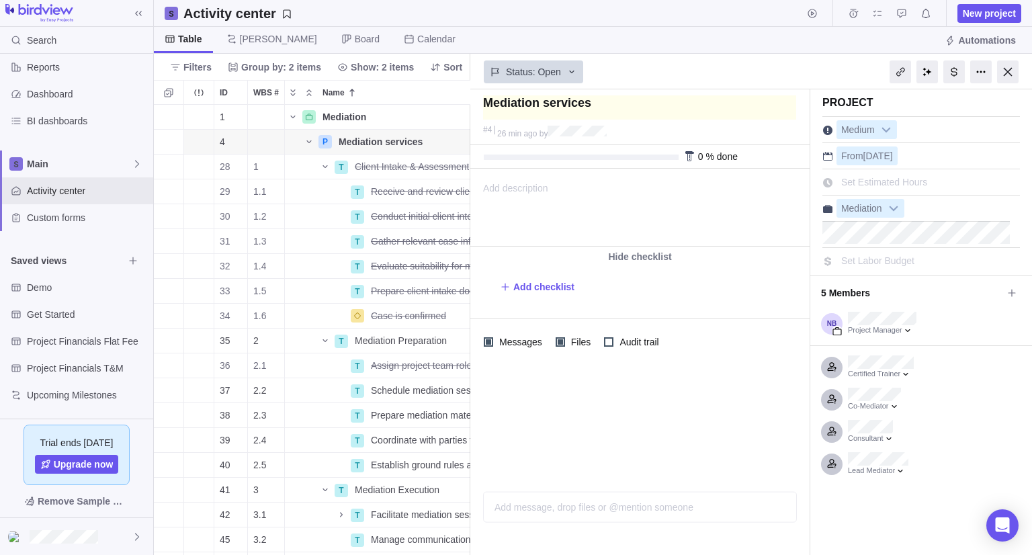
click at [602, 106] on textarea at bounding box center [639, 107] width 313 height 24
type textarea "Mediation services"
type textarea "Mediation services -"
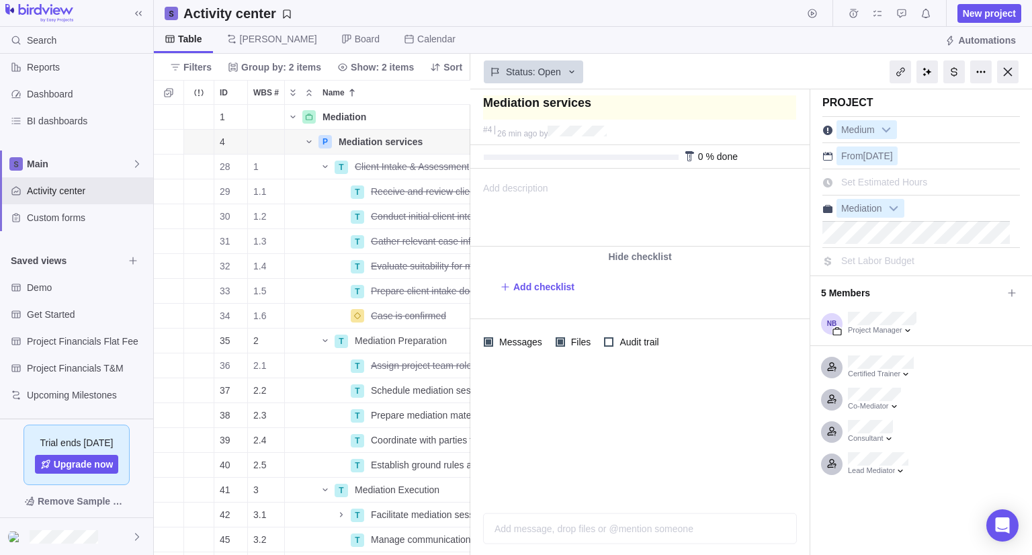
type textarea "Mediation services -"
type textarea "Mediation services - C"
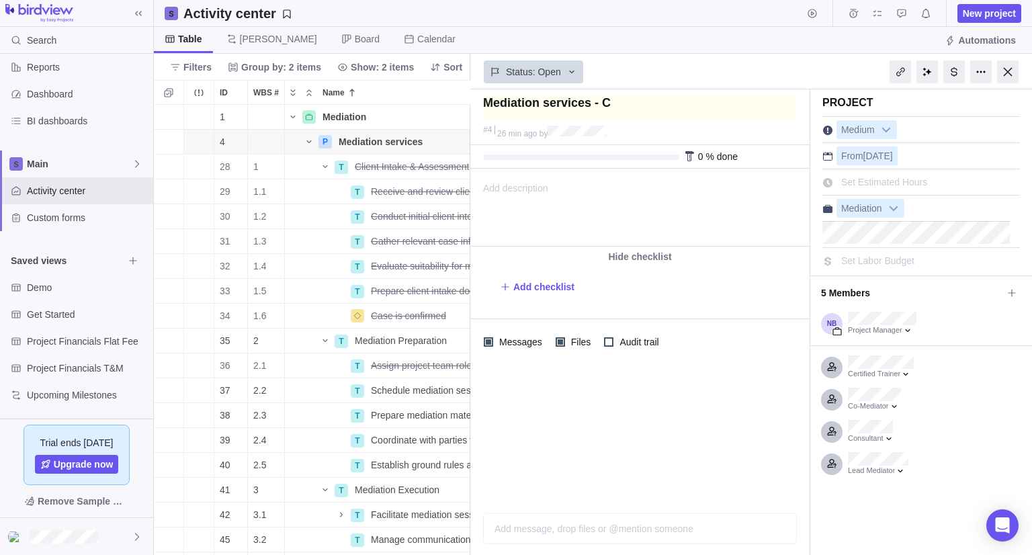
type textarea "Mediation services - Cl"
type textarea "Mediation services - Cli"
type textarea "Mediation services - Clie"
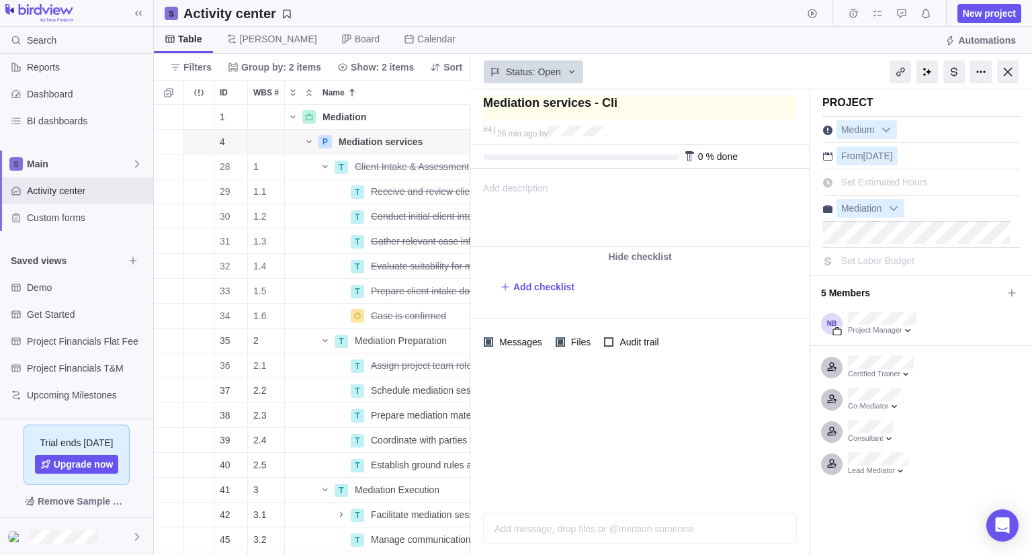
type textarea "Mediation services - Clie"
type textarea "Mediation services - Clien"
type textarea "Mediation services - Client"
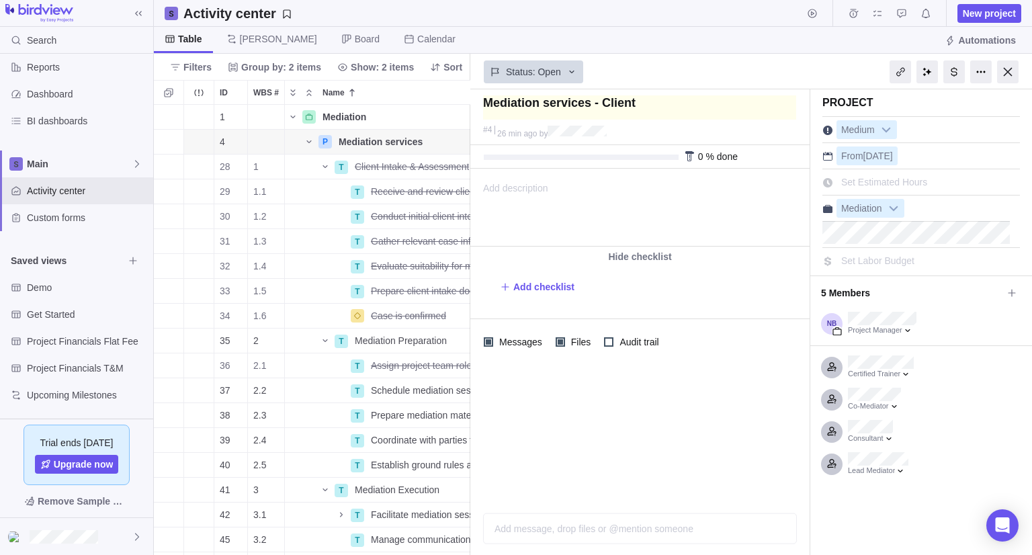
type textarea "Mediation services - Client"
type textarea "Mediation services - Client A"
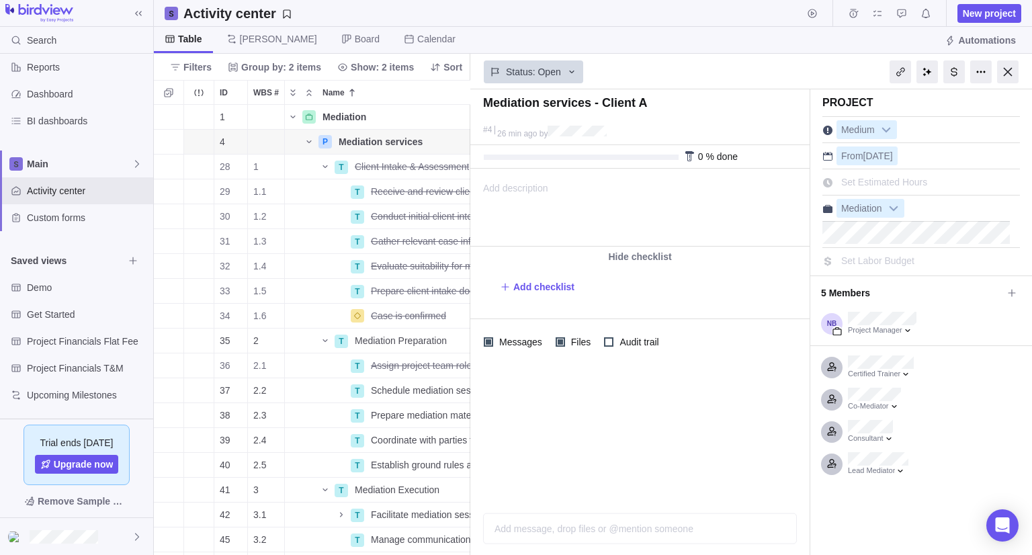
click at [708, 44] on div "Table [PERSON_NAME] Board Calendar Automations" at bounding box center [593, 40] width 879 height 27
click at [1006, 68] on div at bounding box center [1009, 71] width 22 height 23
